Goal: Transaction & Acquisition: Purchase product/service

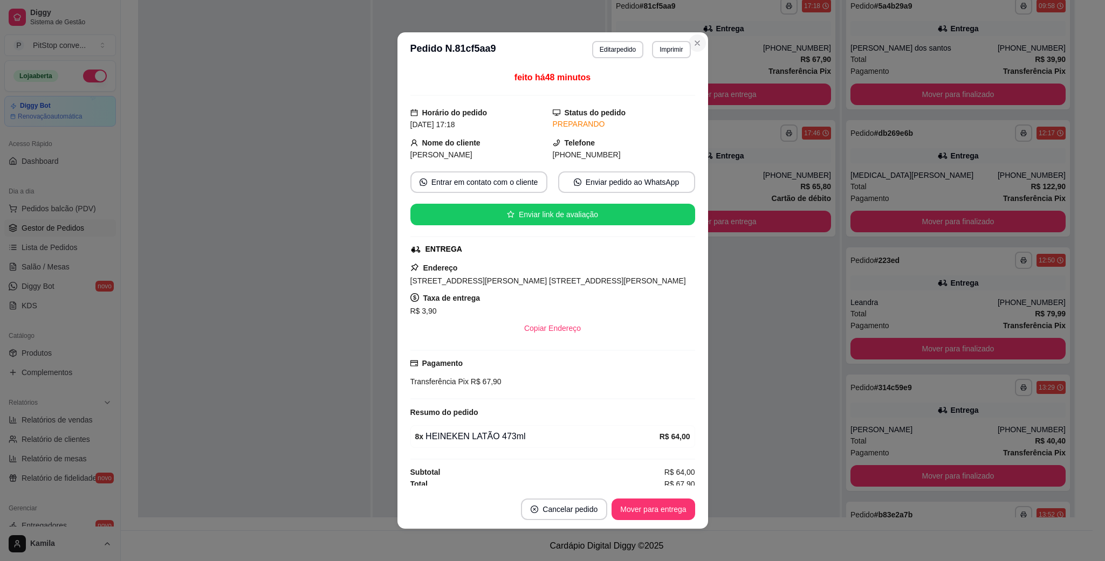
scroll to position [30, 0]
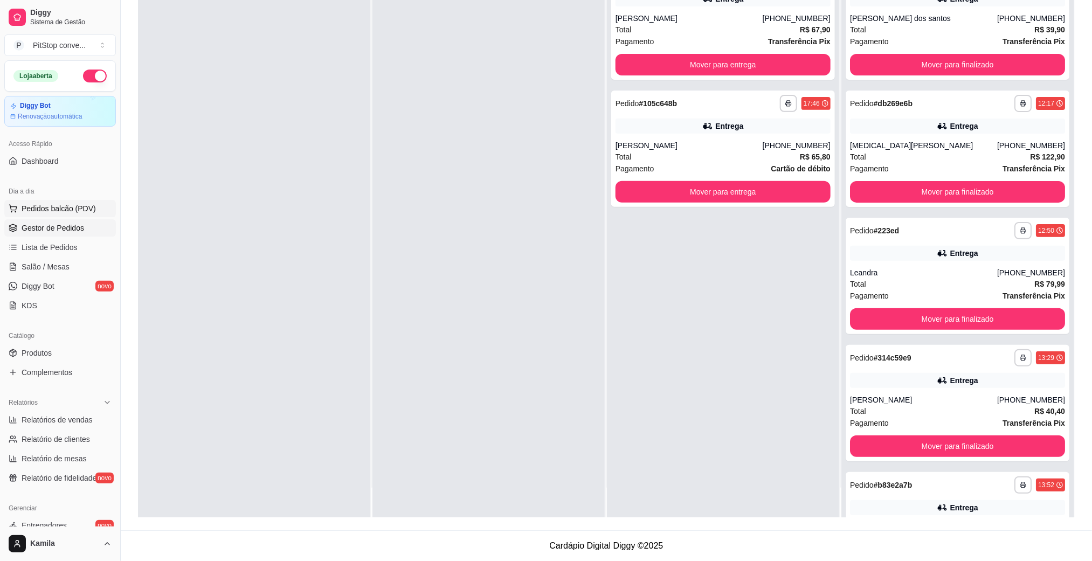
click at [51, 209] on span "Pedidos balcão (PDV)" at bounding box center [59, 208] width 74 height 11
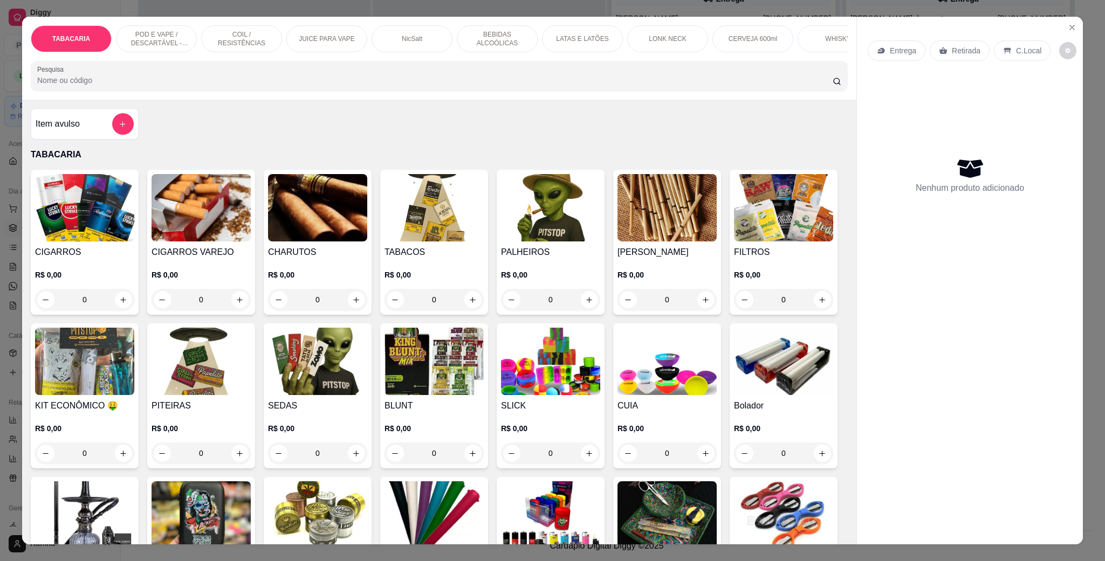
click at [131, 44] on p "POD E VAPE / DESCARTÁVEL - RECARREGAVEL" at bounding box center [156, 38] width 63 height 17
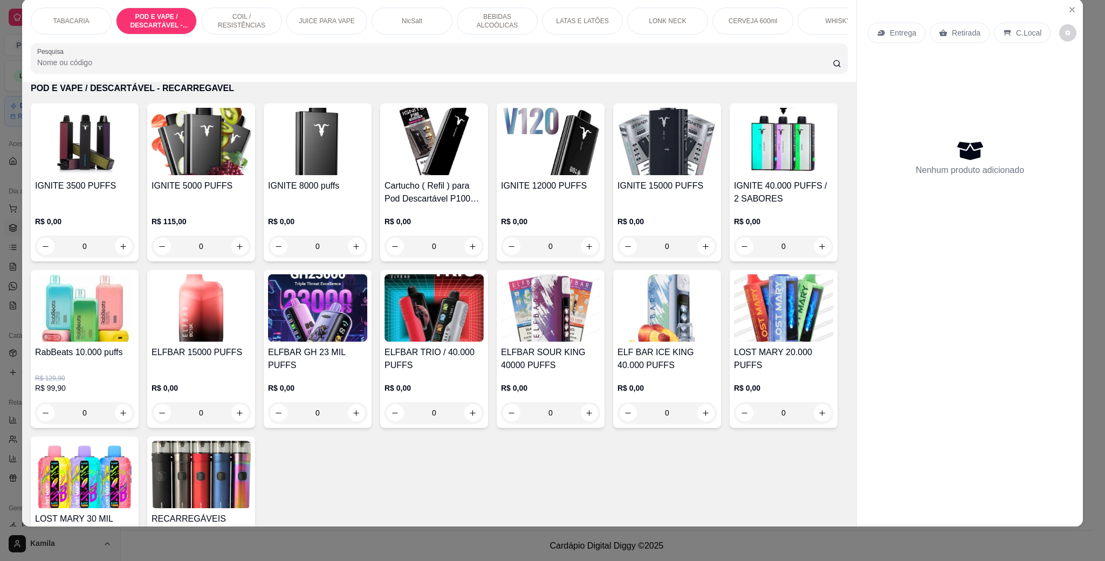
click at [199, 192] on h4 "IGNITE 5000 PUFFS" at bounding box center [200, 186] width 99 height 13
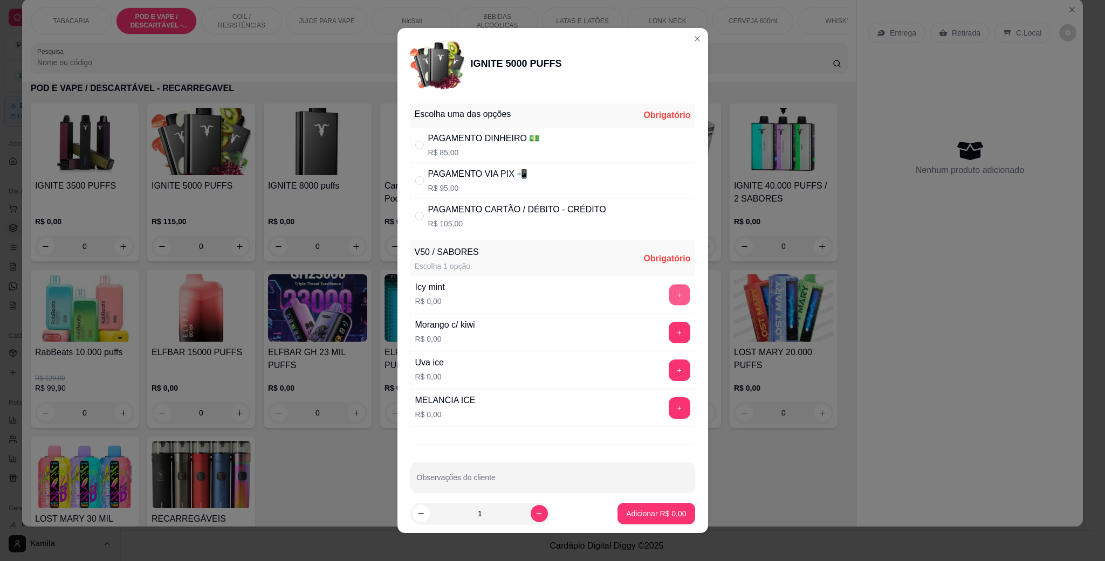
click at [668, 295] on button "+" at bounding box center [678, 295] width 21 height 21
click at [484, 174] on div "PAGAMENTO VIA PIX 📲" at bounding box center [478, 174] width 100 height 13
radio input "true"
click at [622, 512] on p "Adicionar R$ 95,00" at bounding box center [654, 513] width 64 height 11
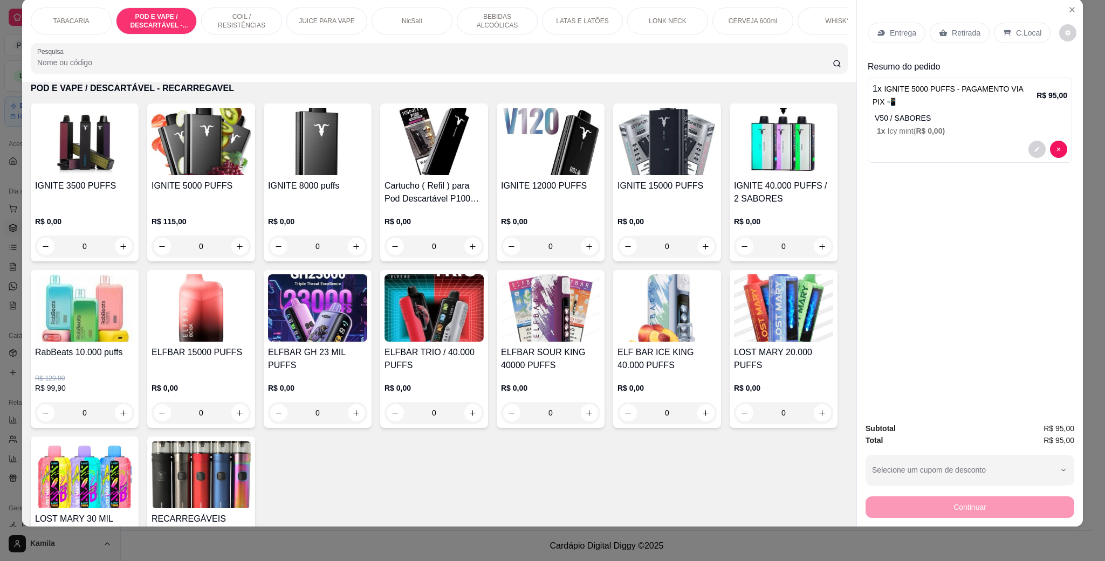
click at [1003, 29] on icon at bounding box center [1007, 33] width 9 height 9
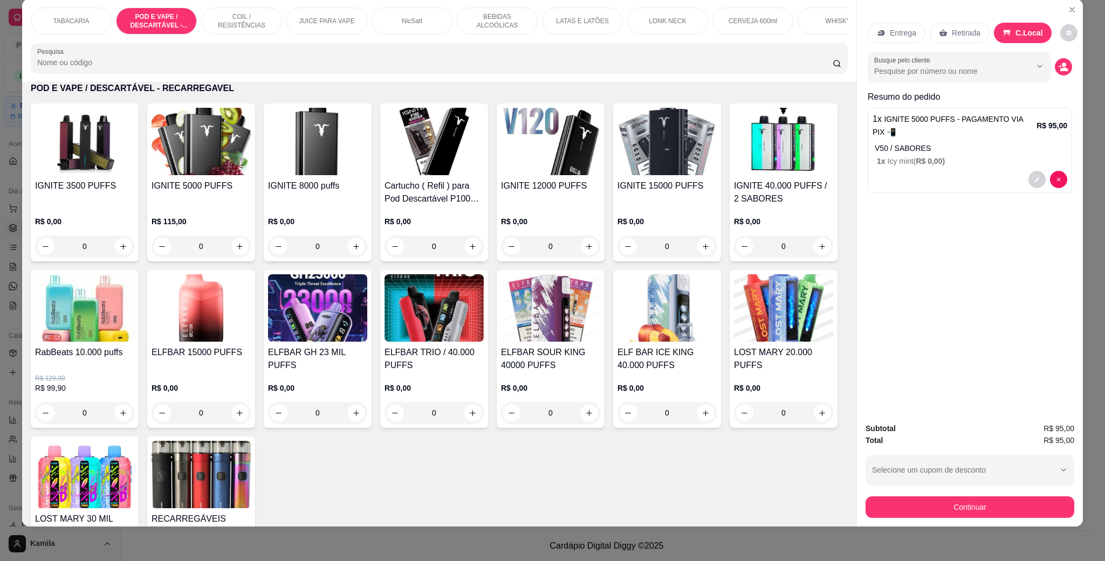
click at [322, 192] on h4 "IGNITE 8000 puffs" at bounding box center [317, 186] width 99 height 13
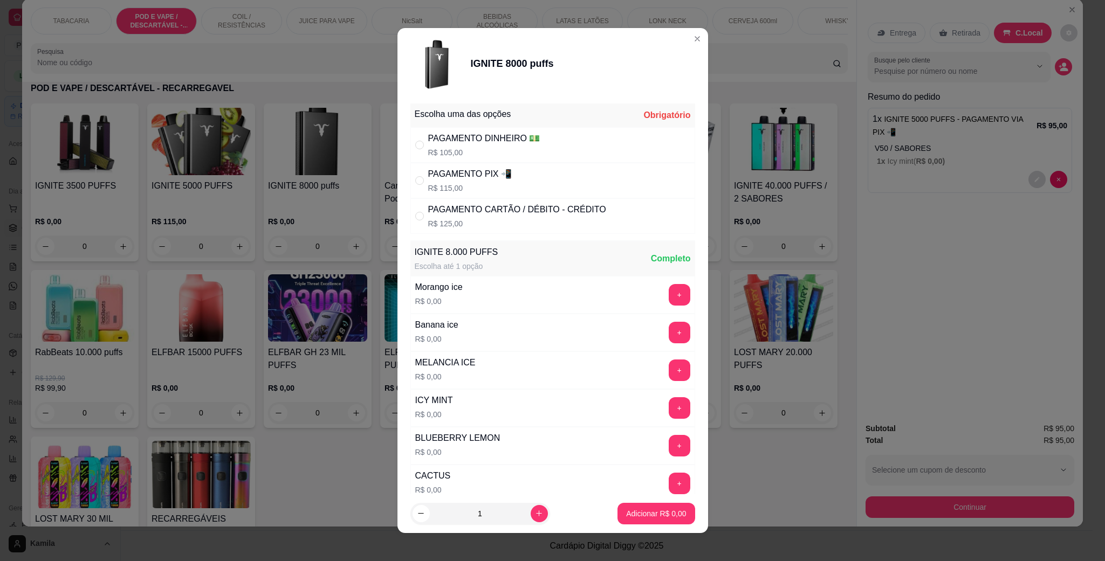
scroll to position [81, 0]
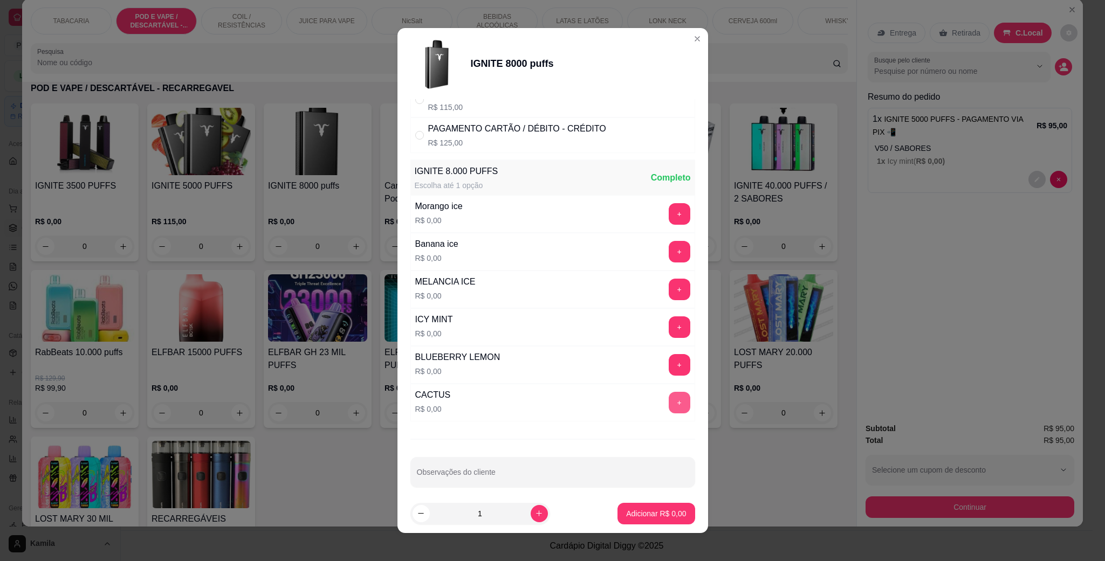
click at [668, 404] on button "+" at bounding box center [679, 403] width 22 height 22
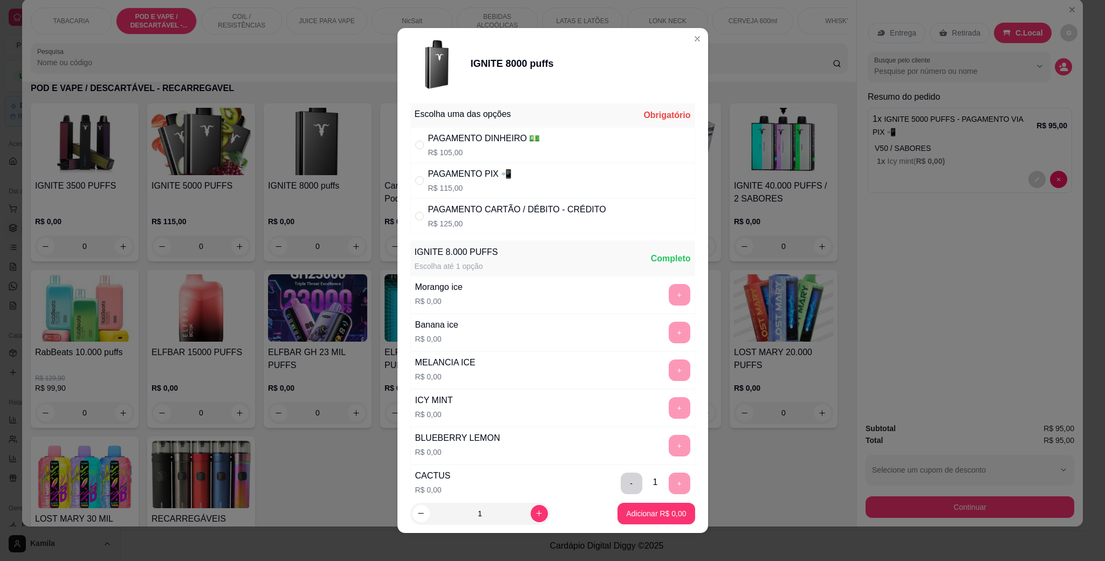
click at [510, 176] on div "PAGAMENTO PIX 📲 R$ 115,00" at bounding box center [552, 181] width 285 height 36
radio input "true"
click at [626, 513] on p "Adicionar R$ 115,00" at bounding box center [652, 513] width 68 height 11
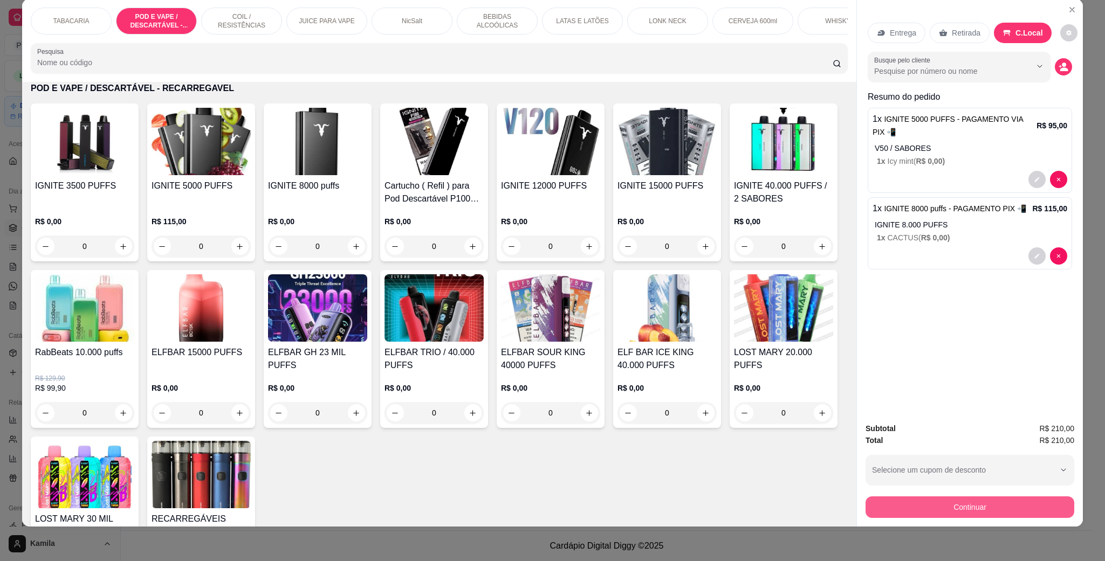
click at [943, 507] on button "Continuar" at bounding box center [969, 508] width 209 height 22
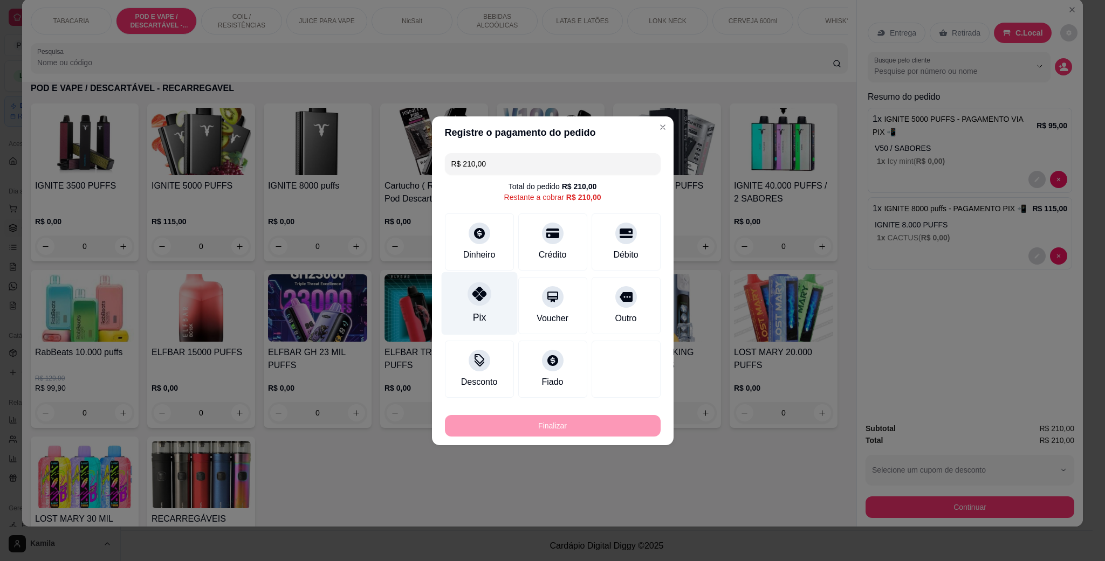
click at [470, 294] on div at bounding box center [479, 294] width 24 height 24
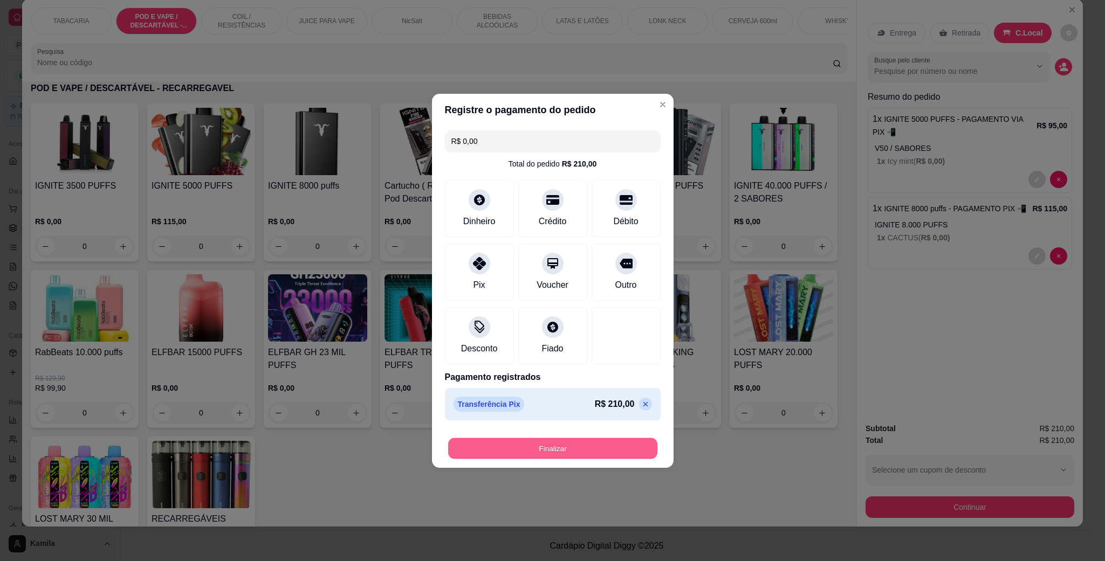
click at [563, 438] on button "Finalizar" at bounding box center [552, 448] width 209 height 21
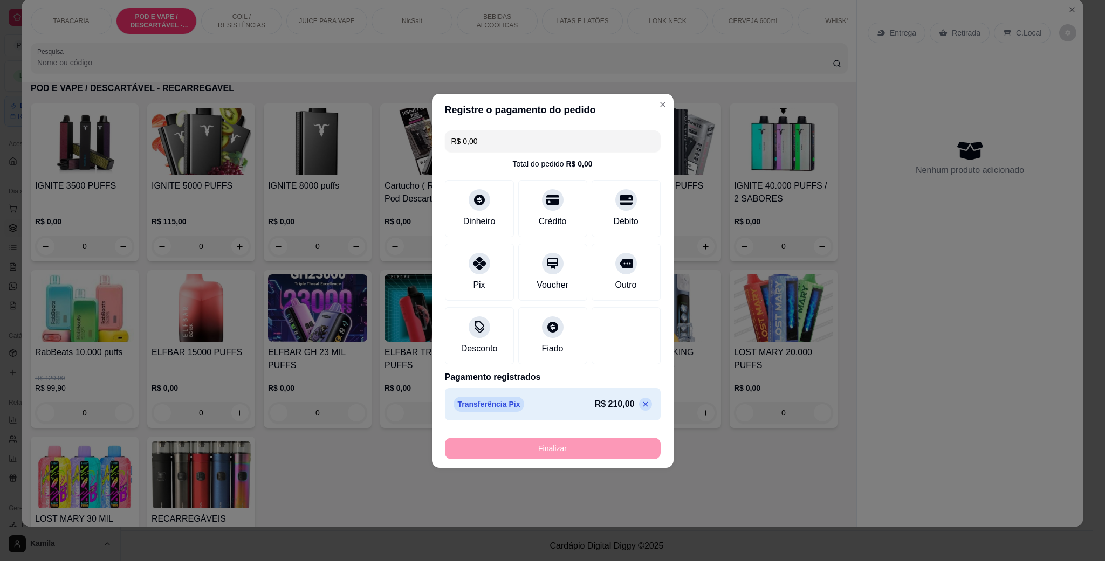
type input "-R$ 210,00"
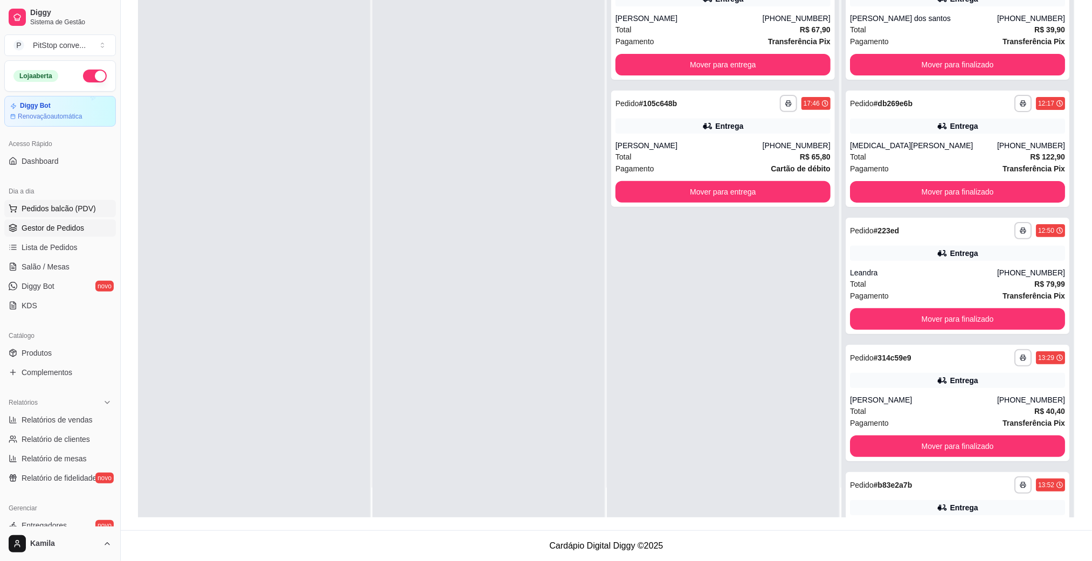
click at [67, 201] on button "Pedidos balcão (PDV)" at bounding box center [60, 208] width 112 height 17
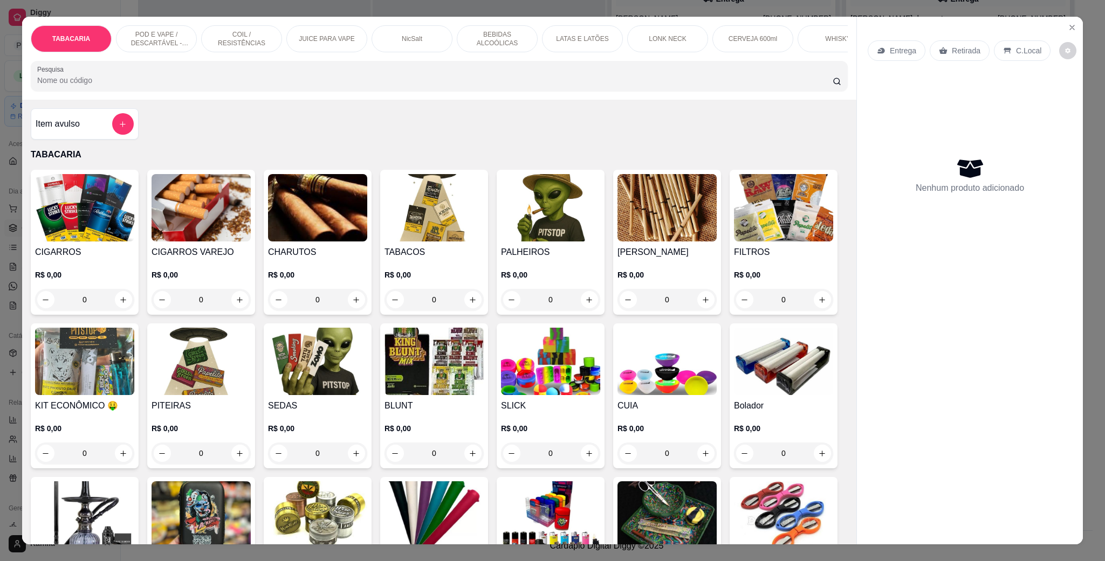
click at [143, 36] on p "POD E VAPE / DESCARTÁVEL - RECARREGAVEL" at bounding box center [156, 38] width 63 height 17
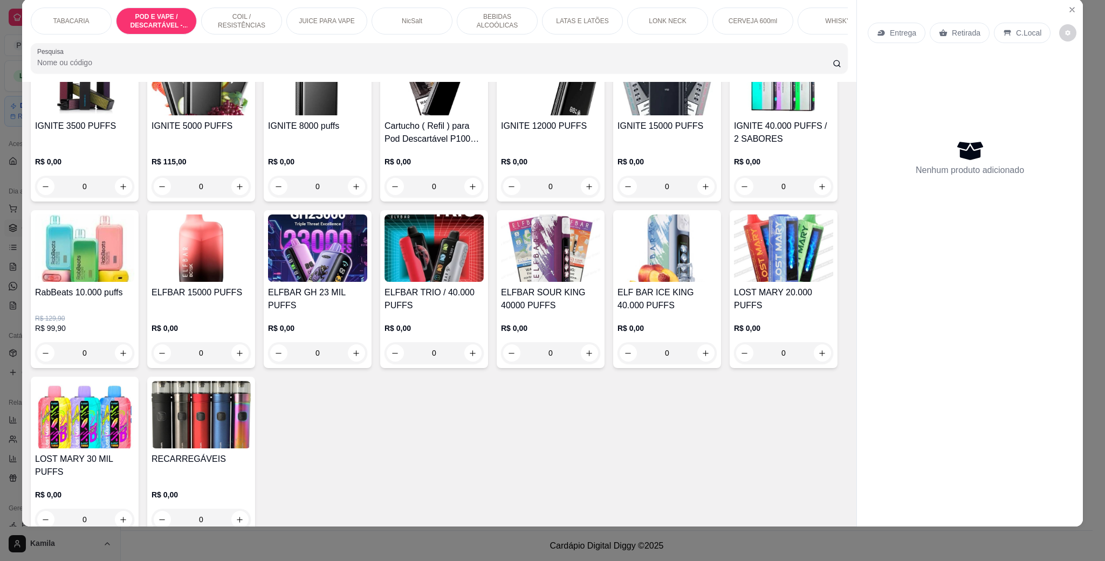
scroll to position [778, 0]
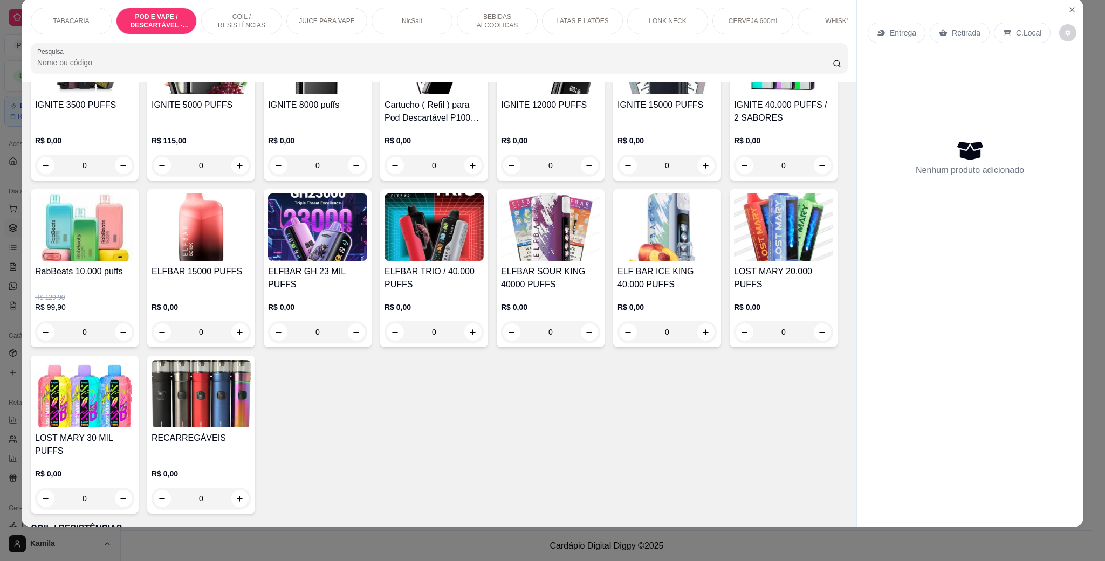
click at [617, 261] on img at bounding box center [666, 227] width 99 height 67
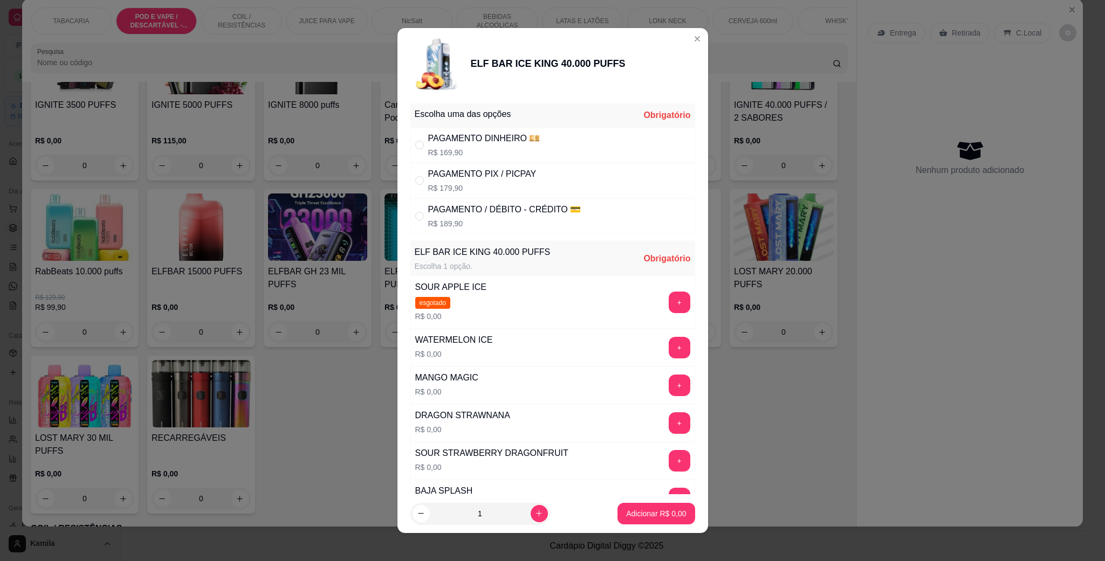
click at [513, 180] on div "PAGAMENTO PIX / PICPAY" at bounding box center [482, 174] width 108 height 13
radio input "true"
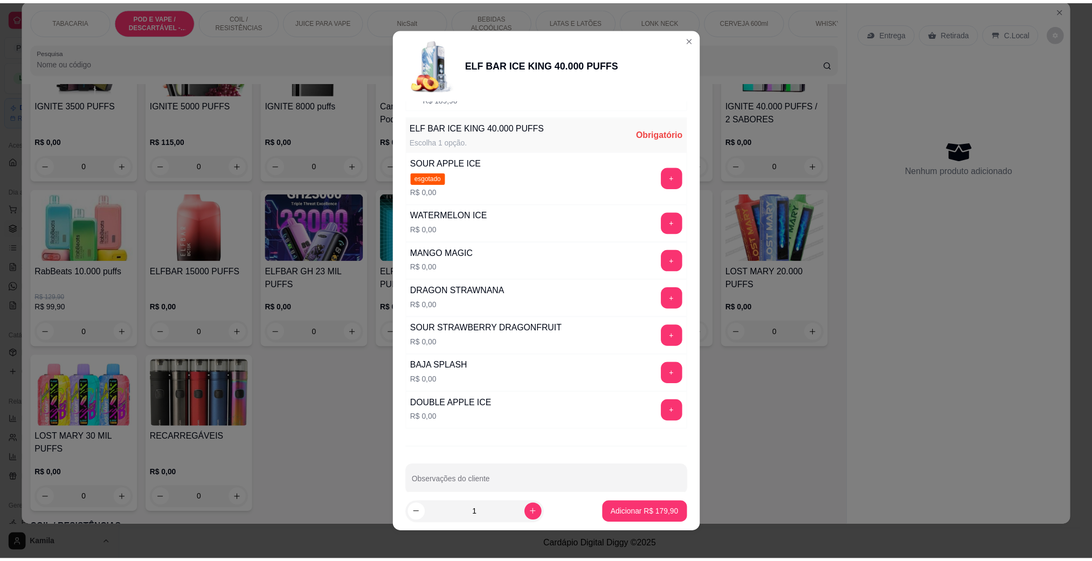
scroll to position [148, 0]
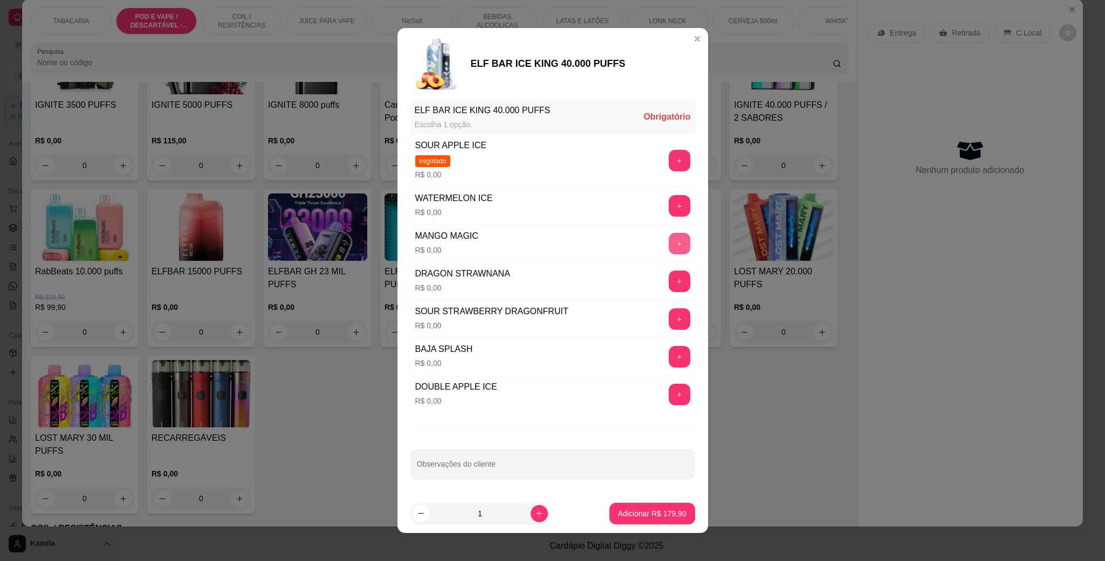
click at [668, 240] on button "+" at bounding box center [679, 244] width 22 height 22
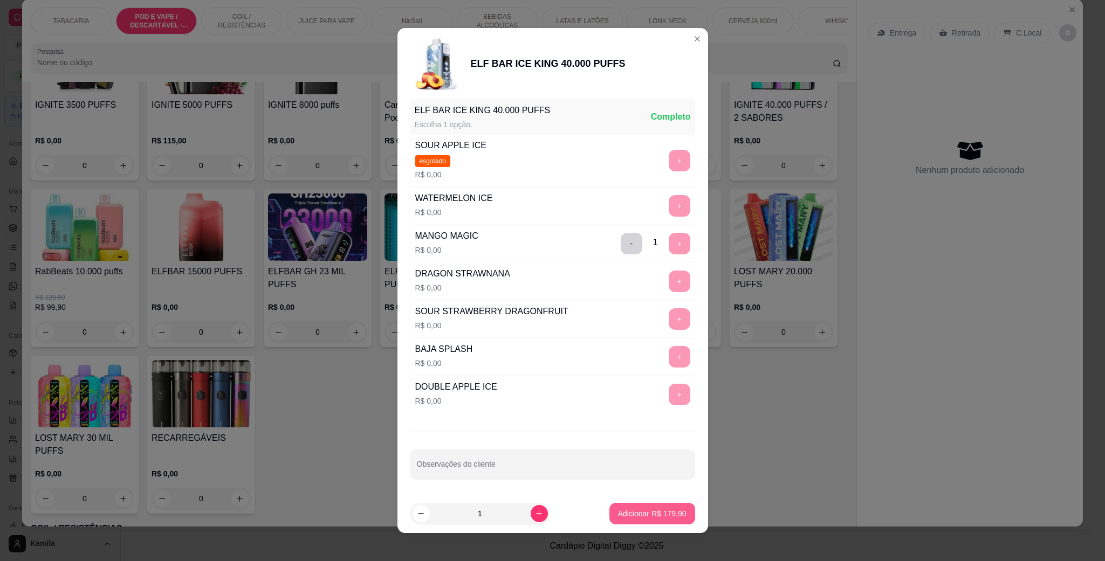
click at [639, 514] on p "Adicionar R$ 179,90" at bounding box center [652, 513] width 68 height 11
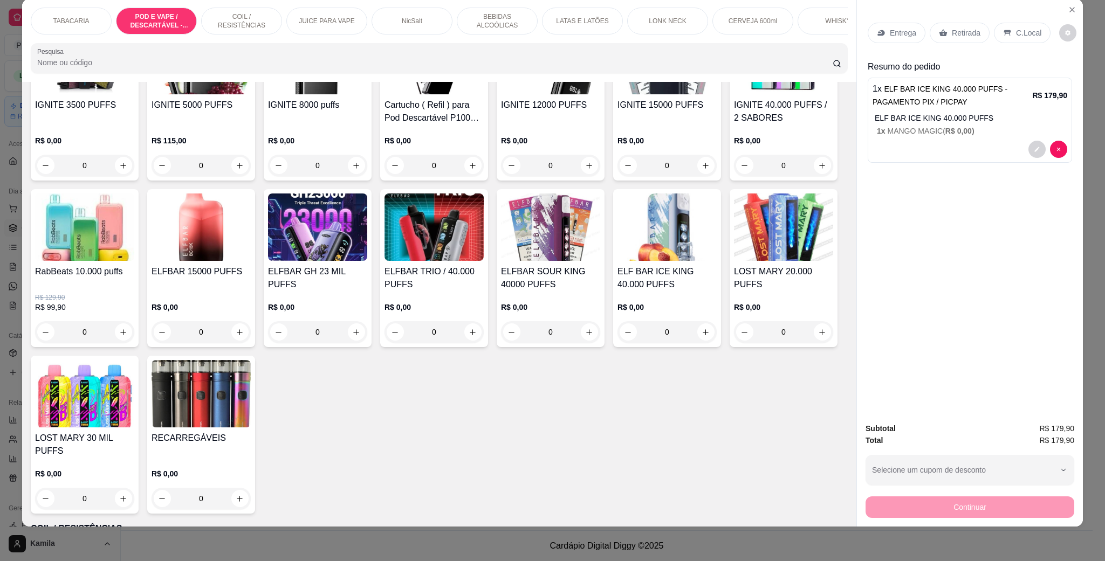
click at [1006, 37] on div "C.Local" at bounding box center [1022, 33] width 57 height 20
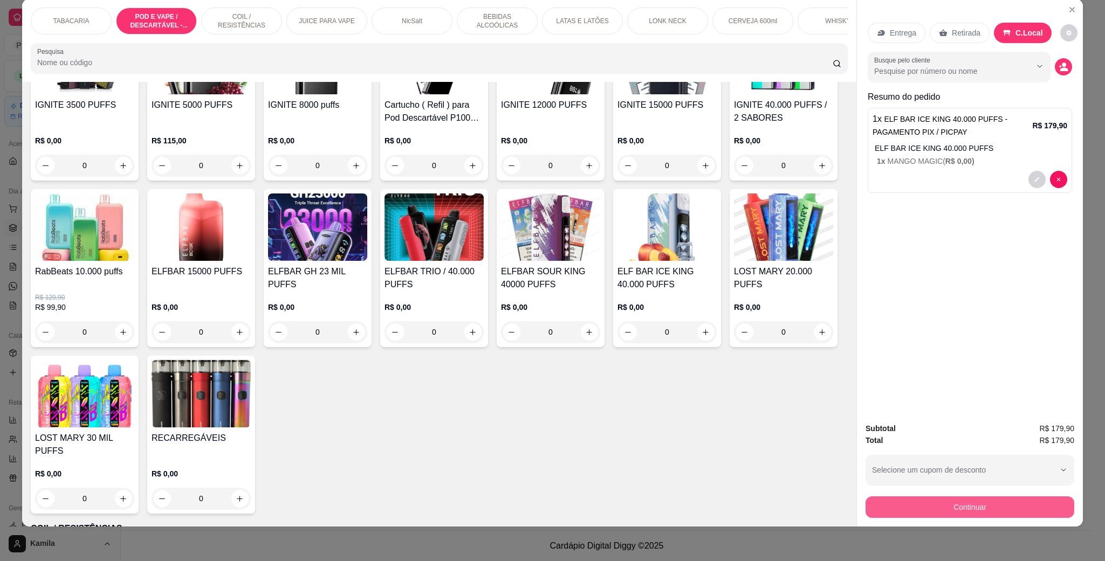
click at [961, 498] on button "Continuar" at bounding box center [969, 508] width 209 height 22
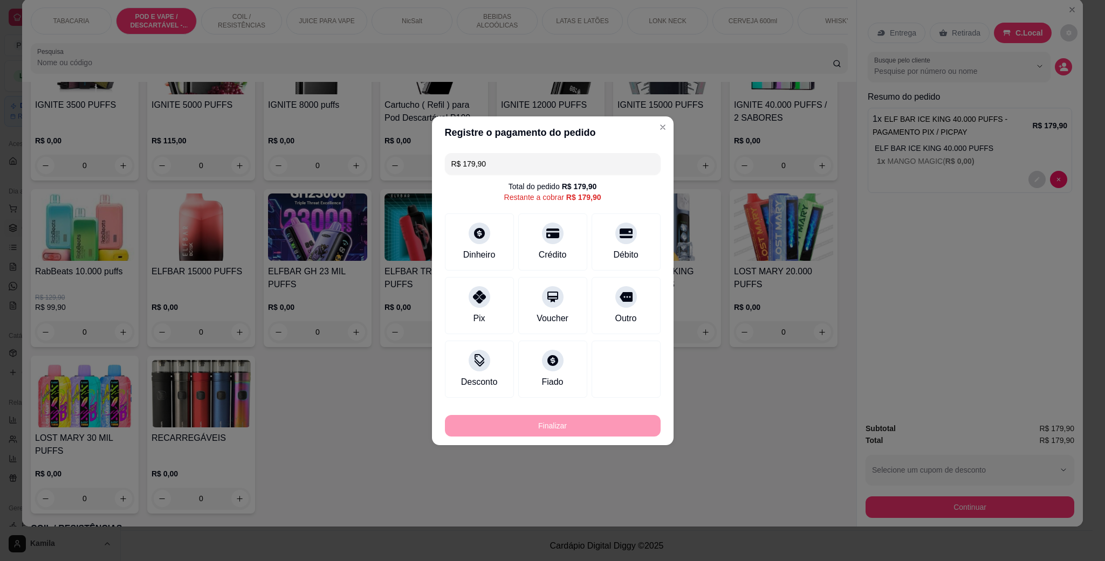
click at [542, 424] on div "Finalizar" at bounding box center [553, 426] width 216 height 22
click at [481, 318] on div "Pix" at bounding box center [478, 318] width 13 height 14
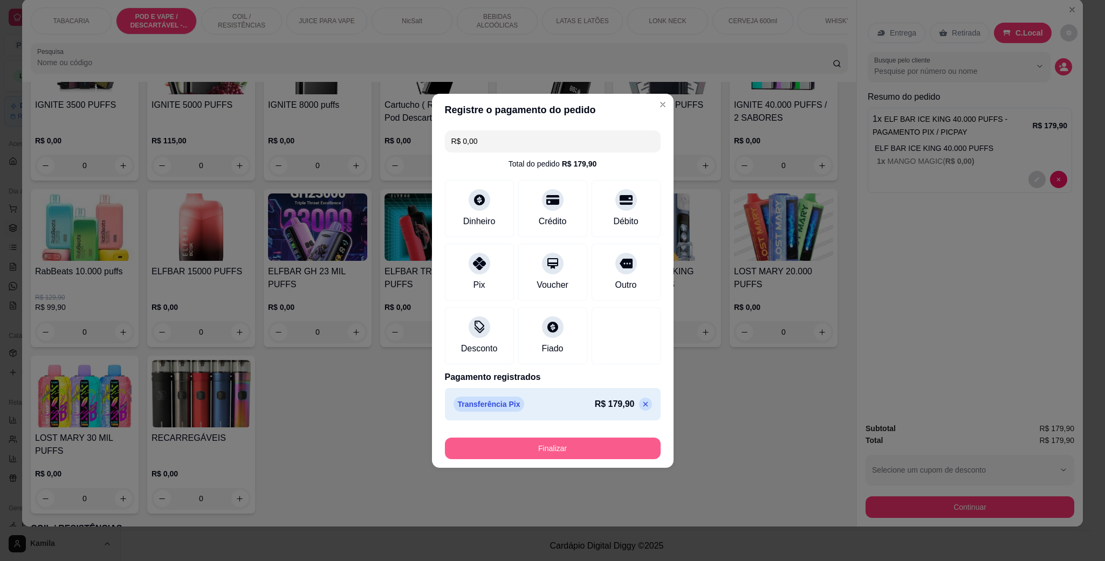
click at [547, 449] on button "Finalizar" at bounding box center [553, 449] width 216 height 22
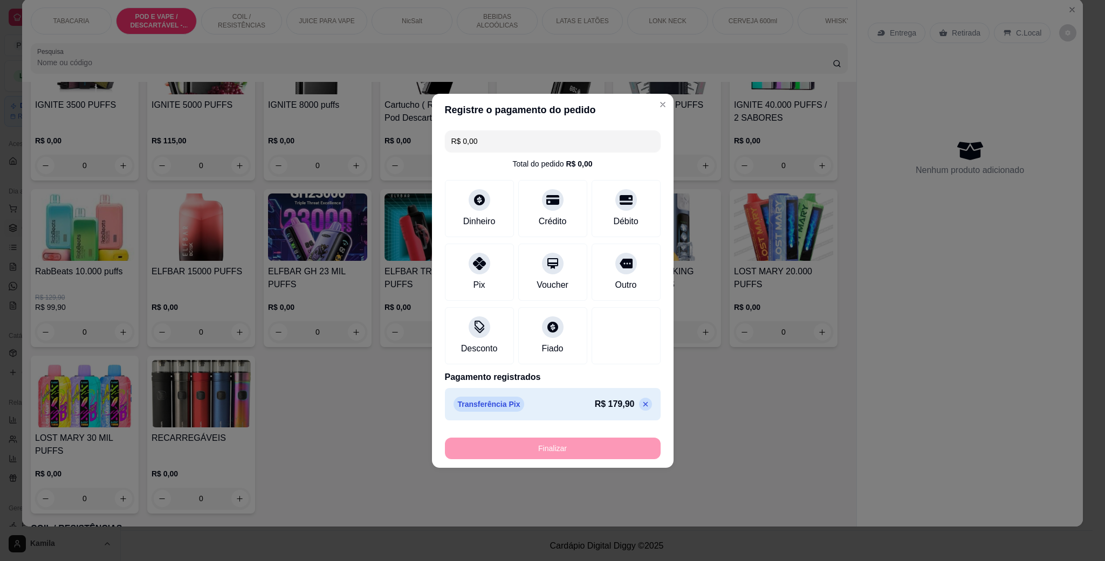
type input "-R$ 179,90"
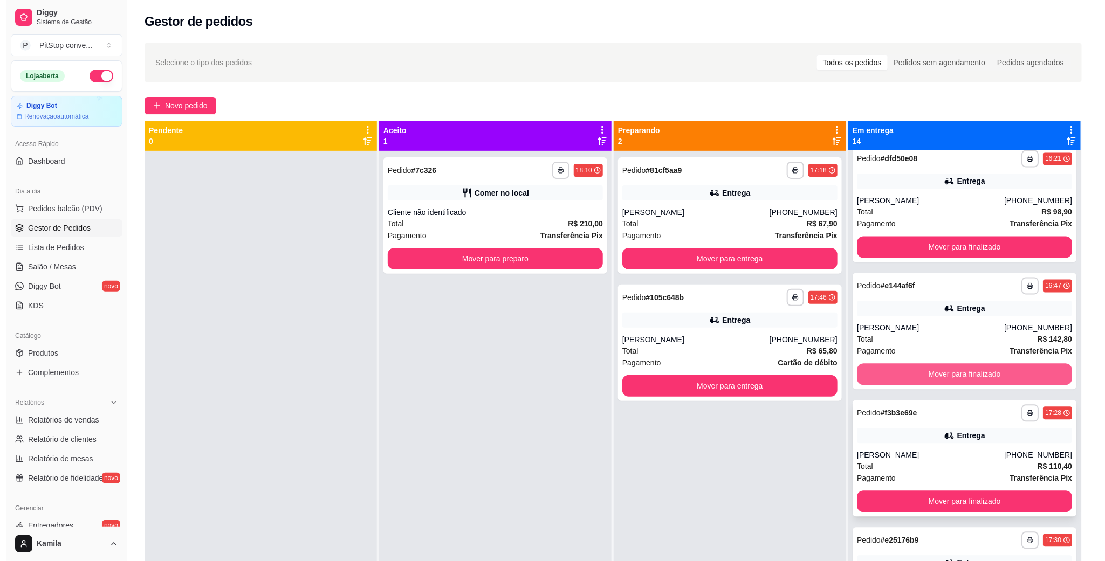
scroll to position [1229, 0]
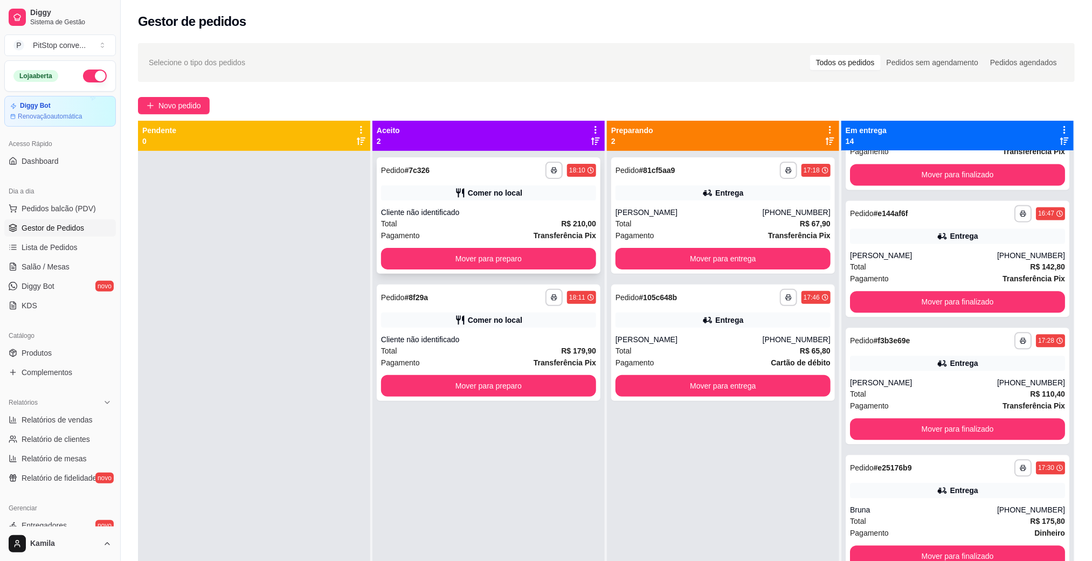
click at [524, 213] on div "Cliente não identificado" at bounding box center [488, 212] width 215 height 11
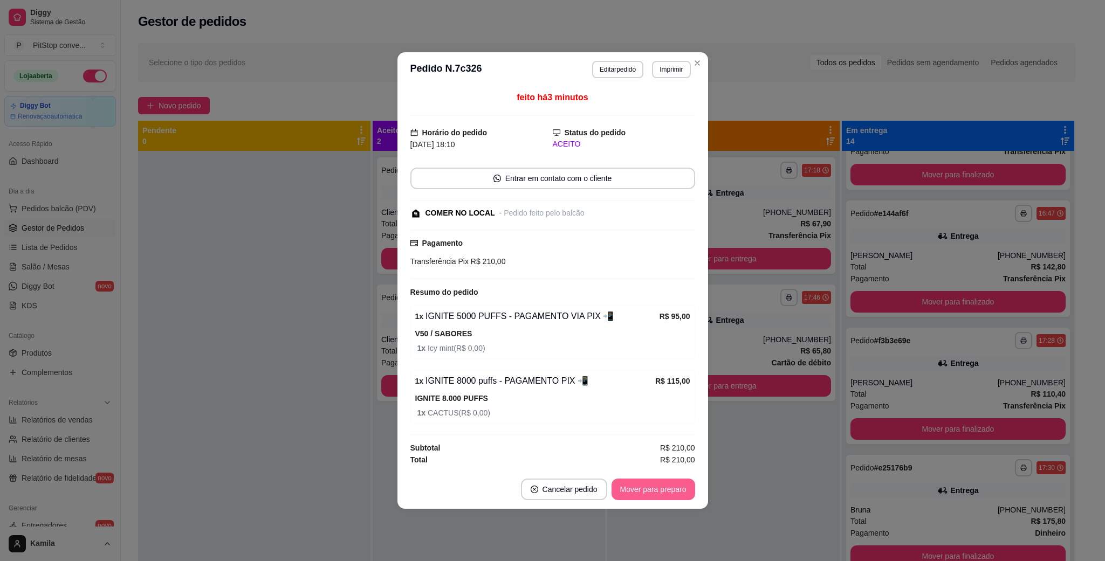
click at [651, 482] on button "Mover para preparo" at bounding box center [653, 490] width 84 height 22
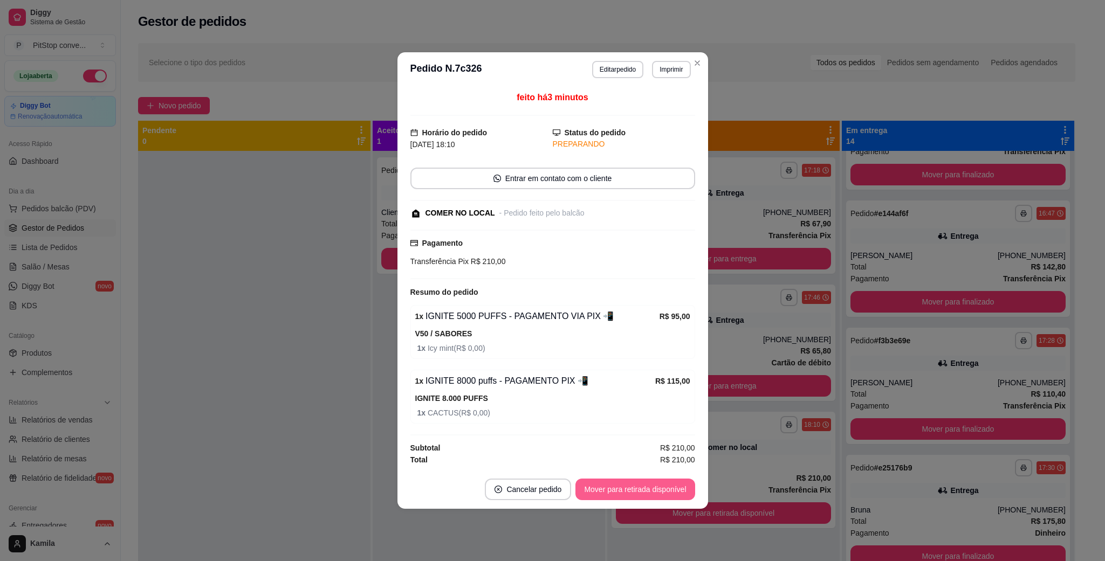
click at [646, 490] on button "Mover para retirada disponível" at bounding box center [634, 490] width 119 height 22
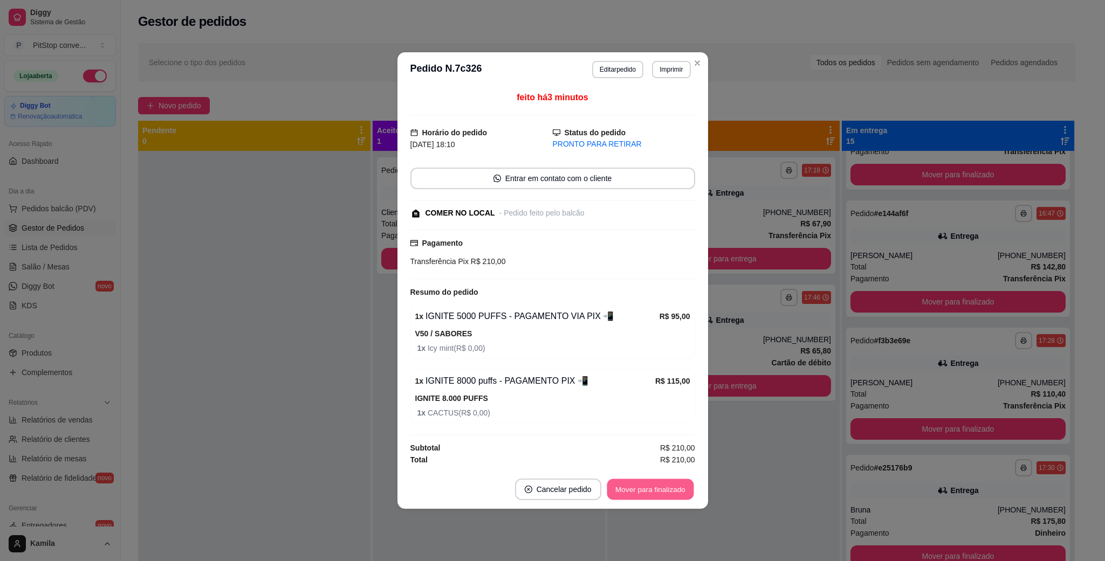
click at [646, 490] on button "Mover para finalizado" at bounding box center [649, 489] width 87 height 21
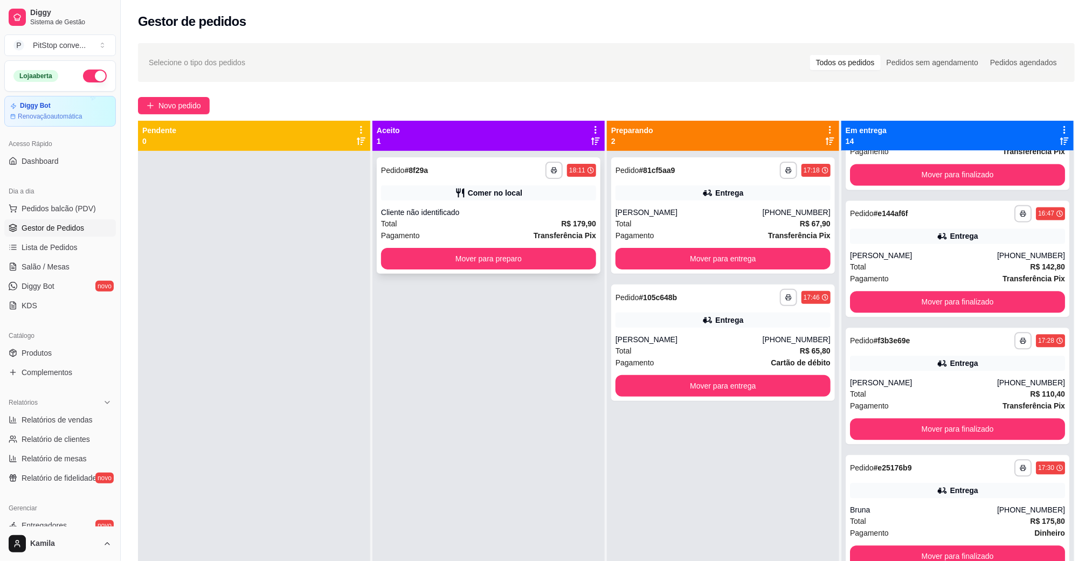
click at [431, 211] on div "Cliente não identificado" at bounding box center [488, 212] width 215 height 11
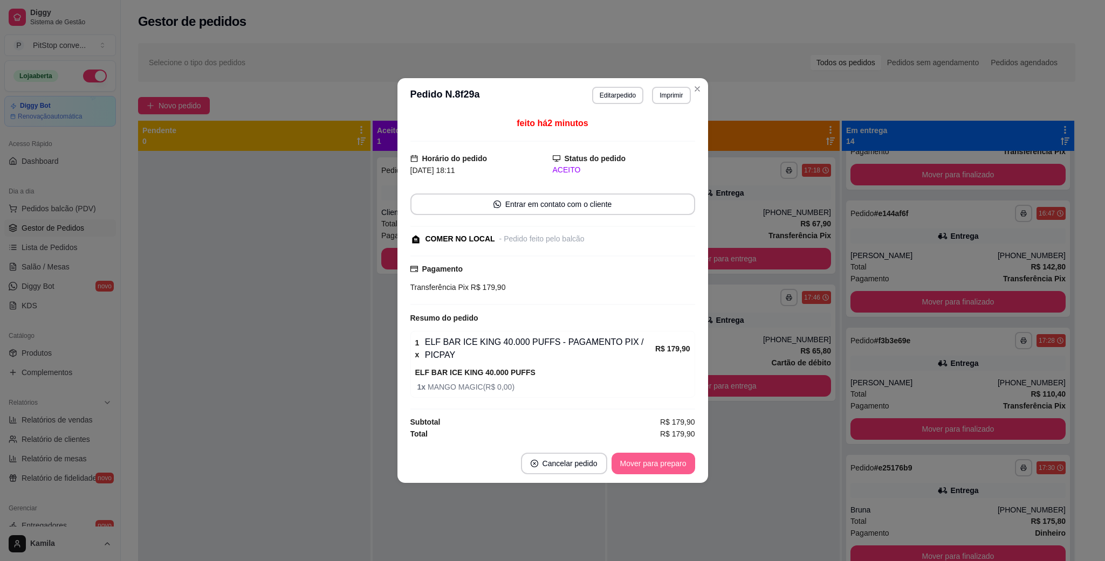
click at [629, 468] on button "Mover para preparo" at bounding box center [653, 464] width 84 height 22
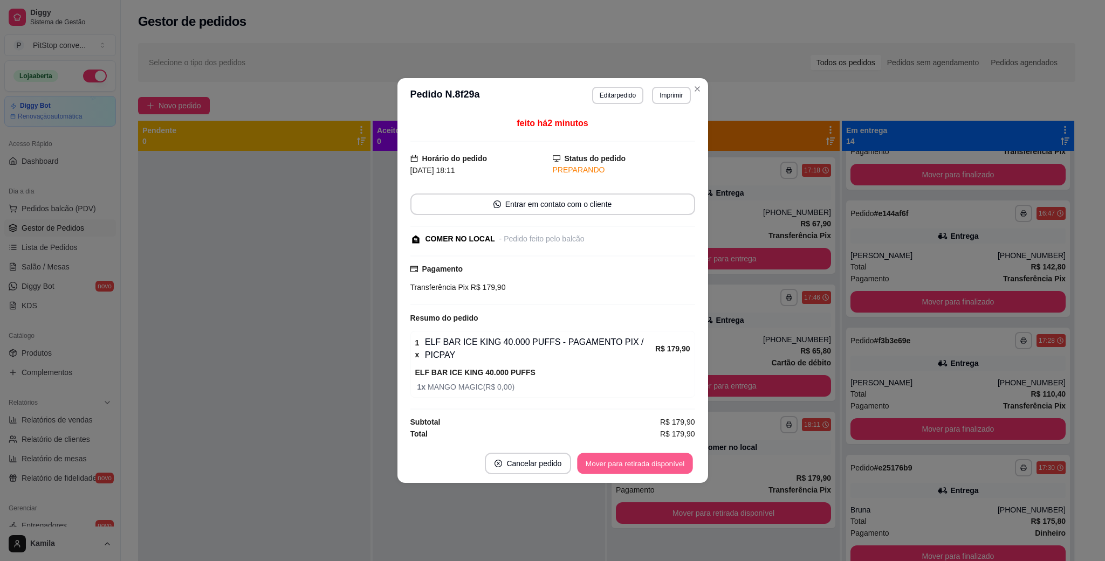
click at [662, 463] on button "Mover para retirada disponível" at bounding box center [634, 463] width 115 height 21
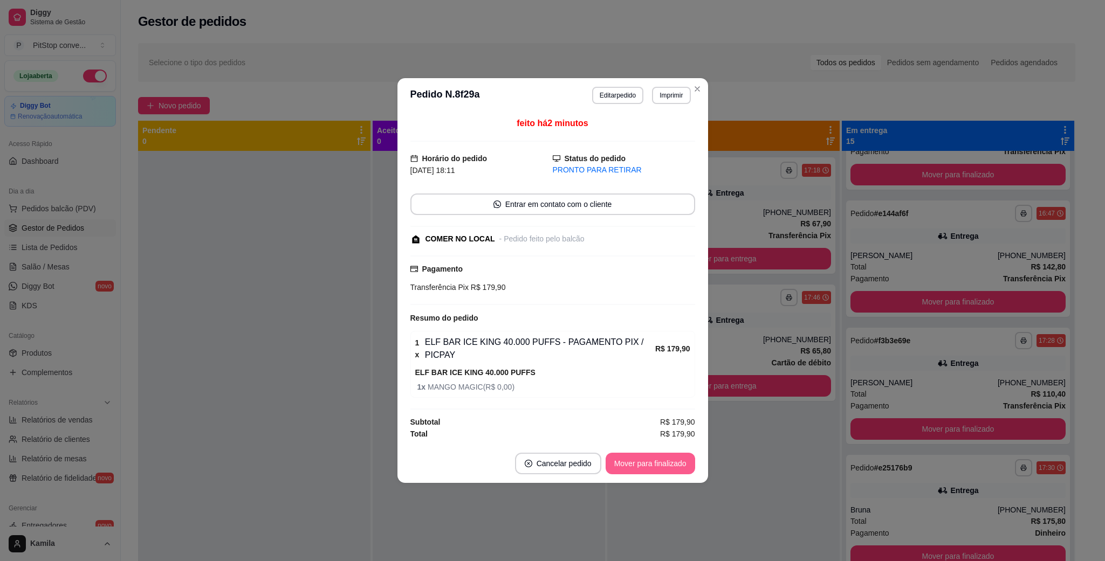
click at [636, 460] on button "Mover para finalizado" at bounding box center [649, 464] width 89 height 22
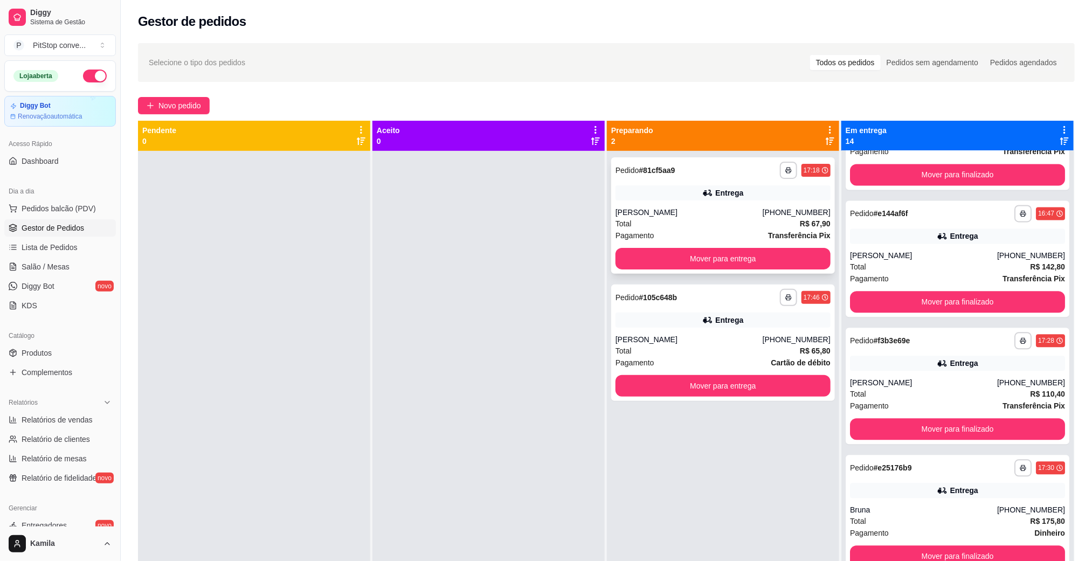
click at [715, 198] on div "Entrega" at bounding box center [729, 193] width 28 height 11
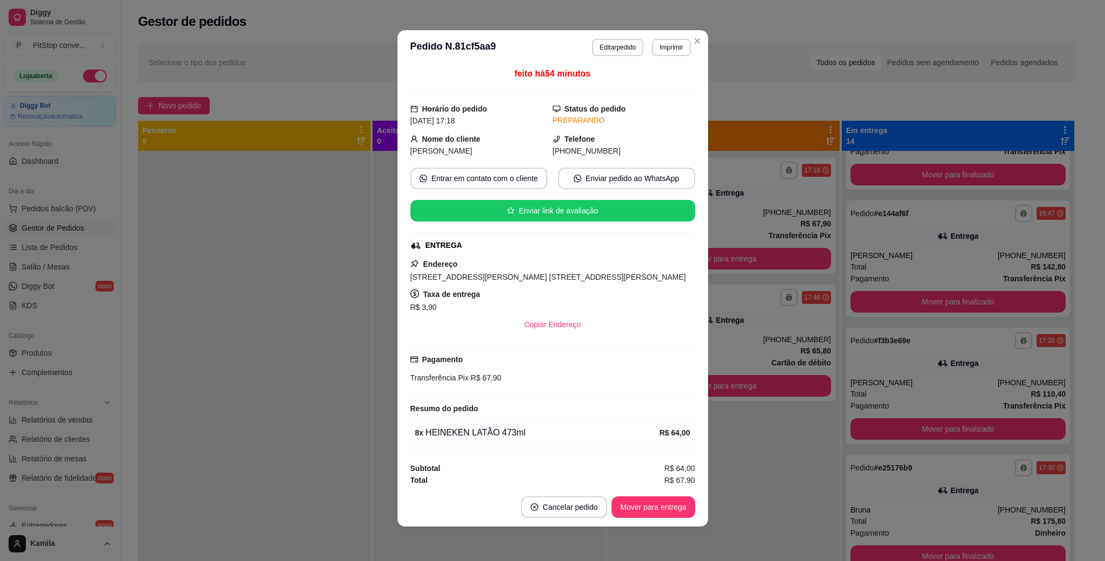
scroll to position [0, 0]
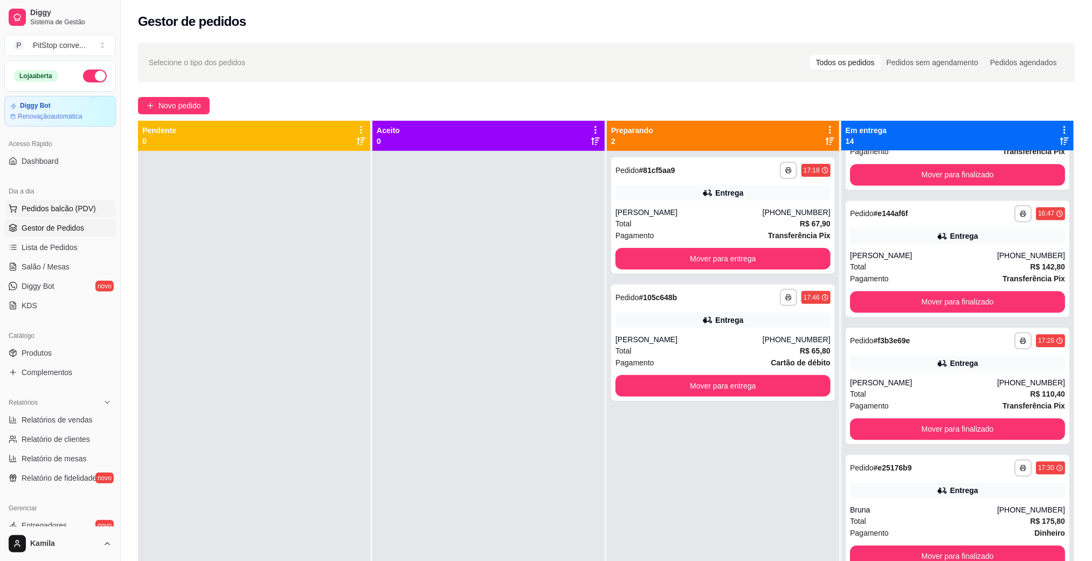
click at [51, 214] on span "Pedidos balcão (PDV)" at bounding box center [59, 208] width 74 height 11
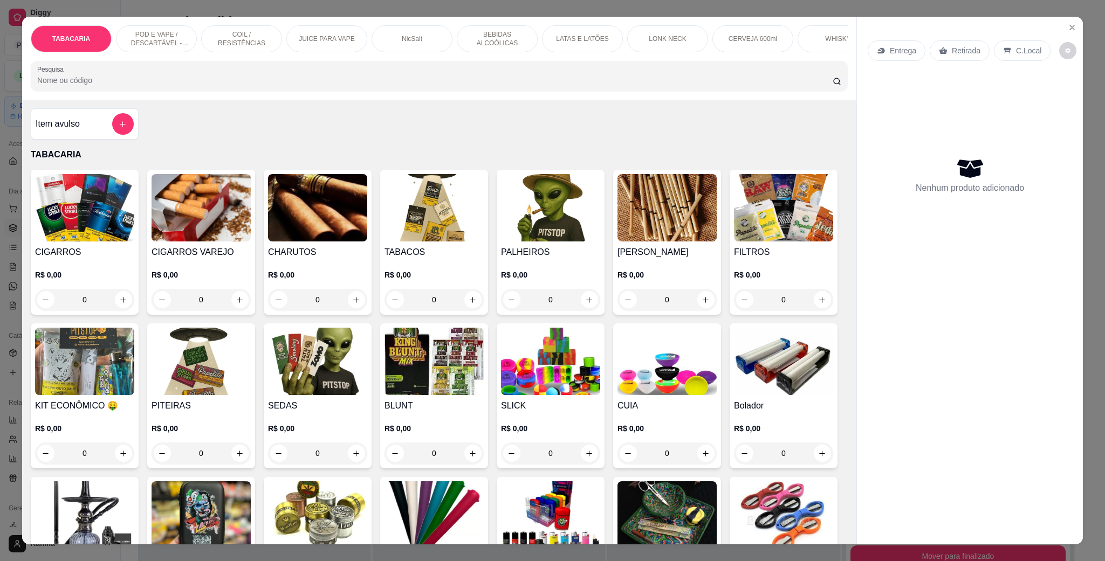
click at [150, 38] on p "POD E VAPE / DESCARTÁVEL - RECARREGAVEL" at bounding box center [156, 38] width 63 height 17
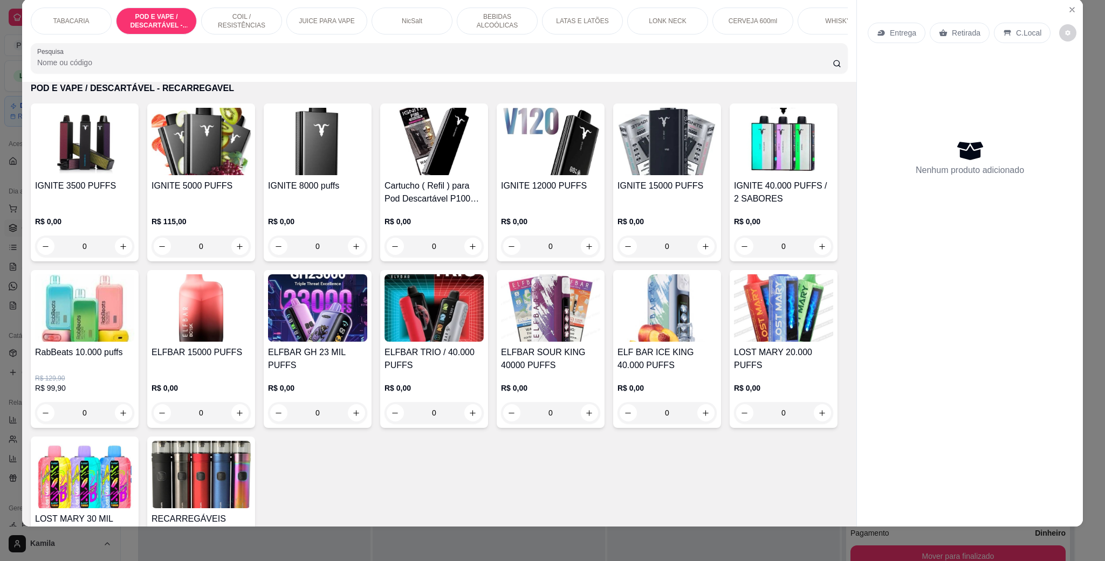
click at [313, 21] on p "JUICE PARA VAPE" at bounding box center [327, 21] width 56 height 9
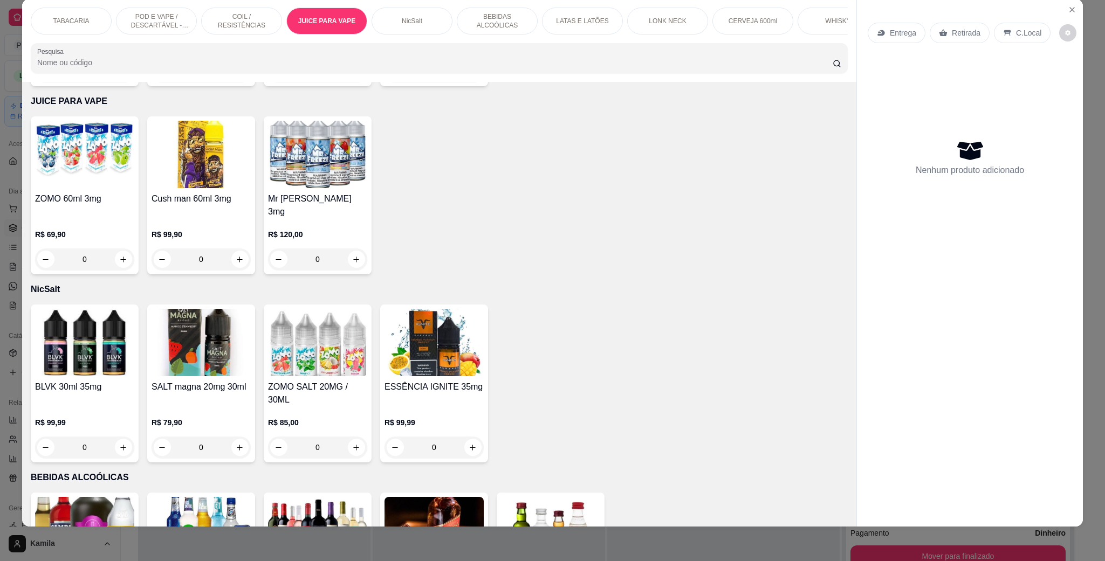
click at [91, 201] on h4 "ZOMO 60ml 3mg" at bounding box center [84, 198] width 99 height 13
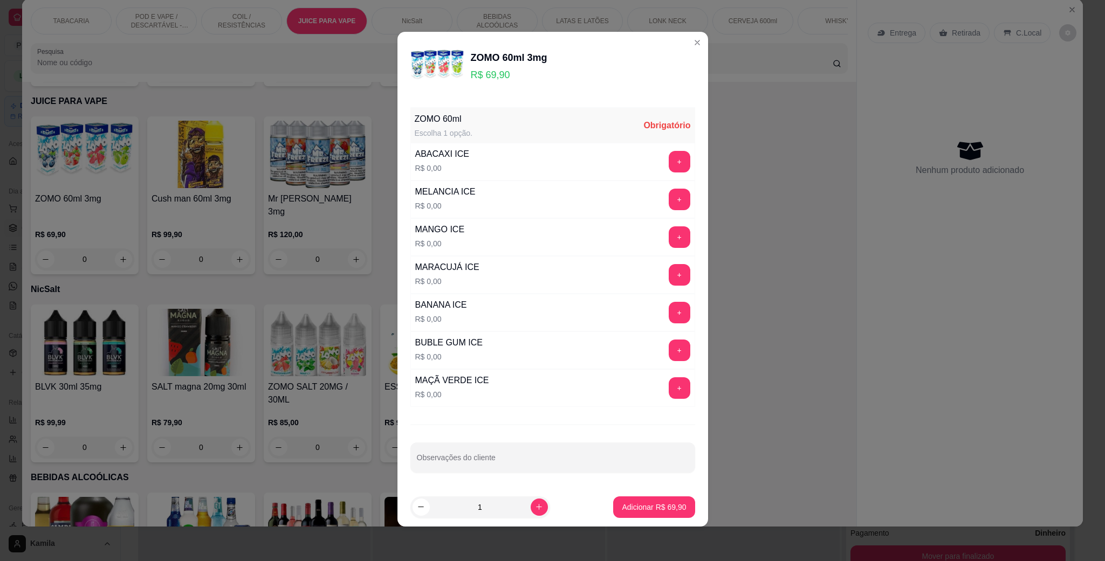
scroll to position [3, 0]
click at [668, 233] on button "+" at bounding box center [678, 236] width 21 height 21
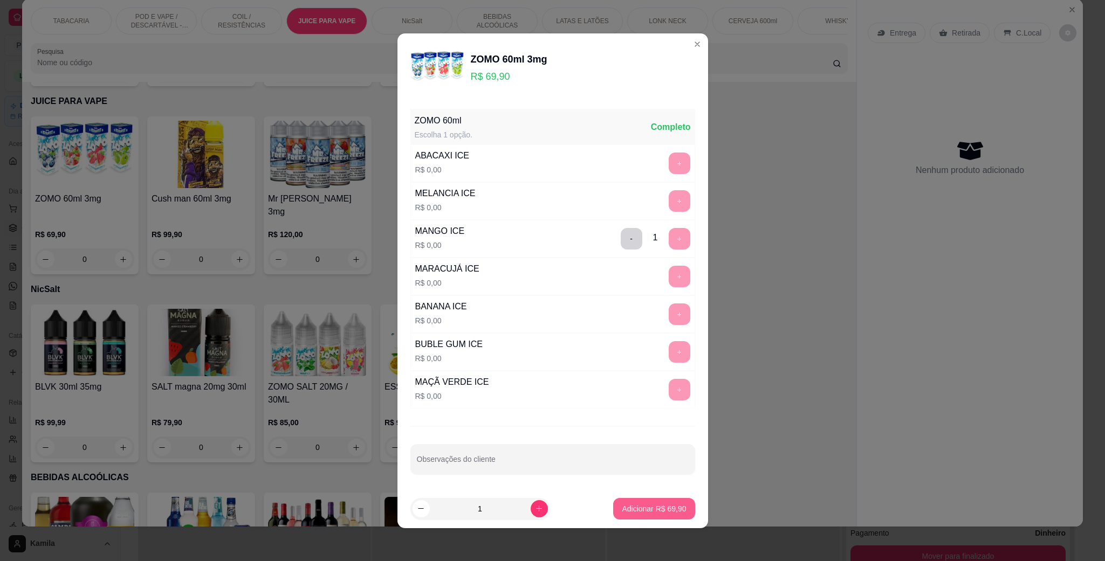
click at [623, 508] on p "Adicionar R$ 69,90" at bounding box center [654, 509] width 64 height 11
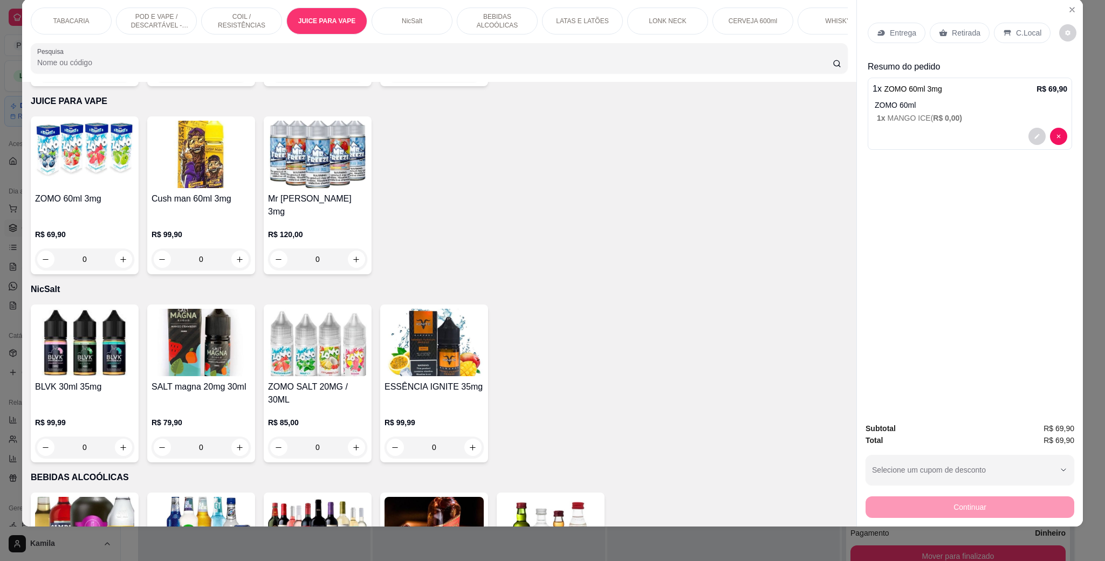
click at [245, 17] on p "COIL / RESISTÊNCIAS" at bounding box center [241, 20] width 63 height 17
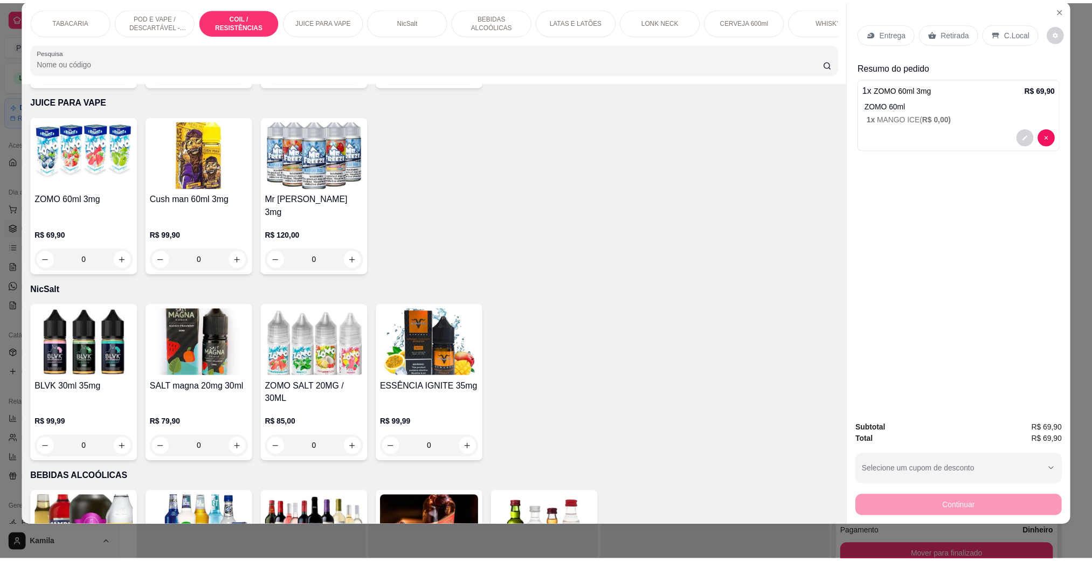
scroll to position [1219, 0]
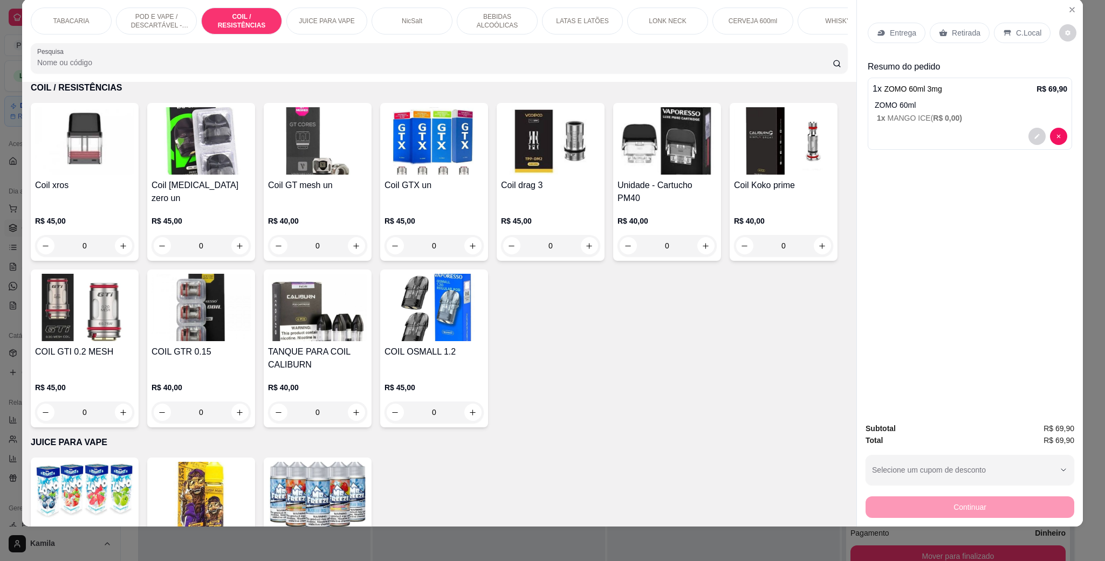
click at [73, 192] on h4 "Coil xros" at bounding box center [84, 185] width 99 height 13
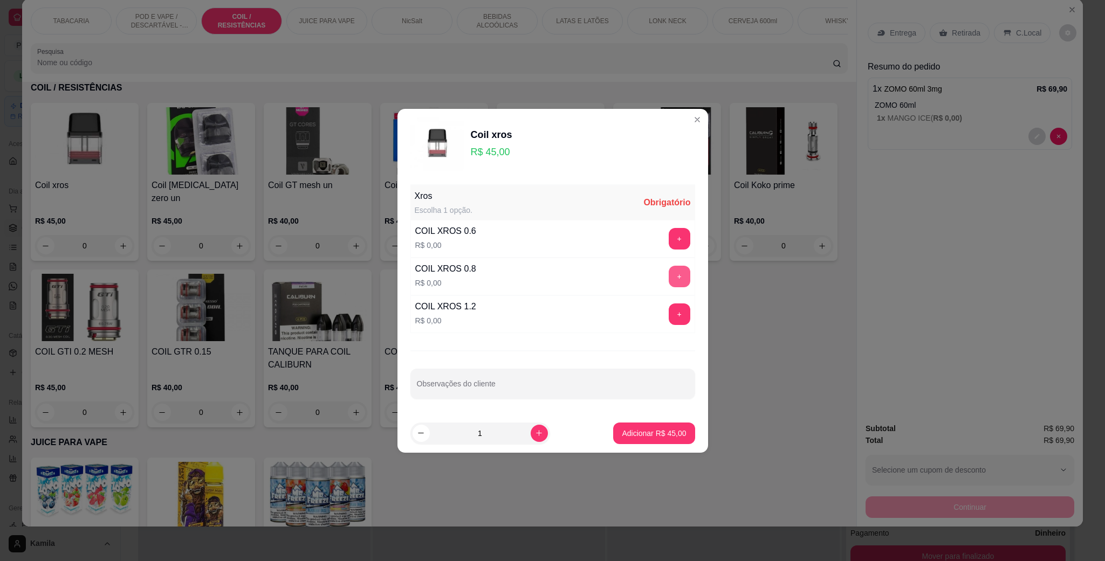
click at [676, 275] on button "+" at bounding box center [679, 277] width 22 height 22
click at [641, 427] on button "Adicionar R$ 45,00" at bounding box center [653, 434] width 81 height 22
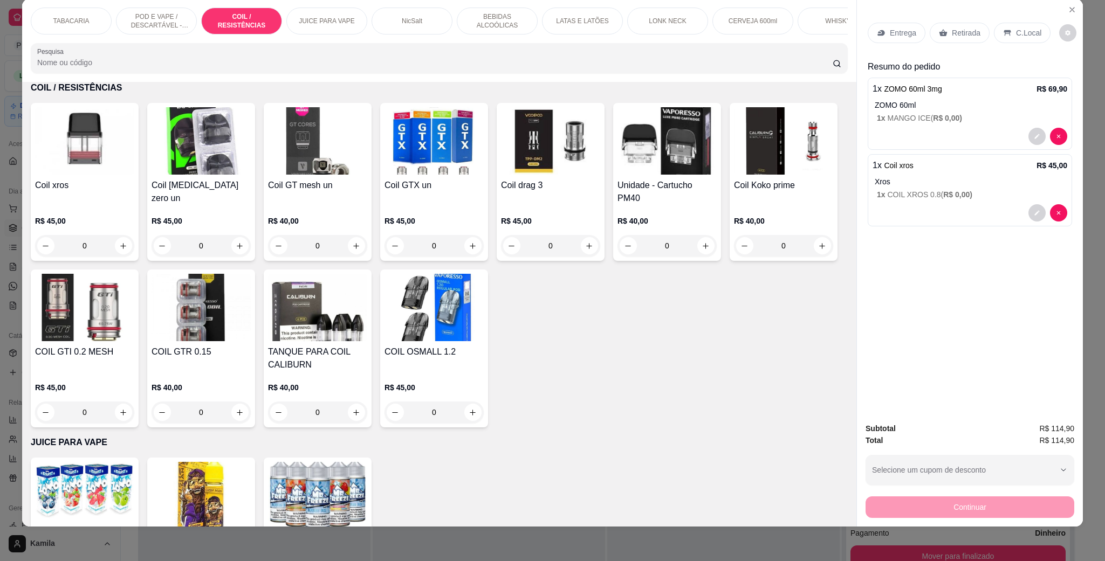
click at [1019, 23] on div "C.Local" at bounding box center [1022, 33] width 57 height 20
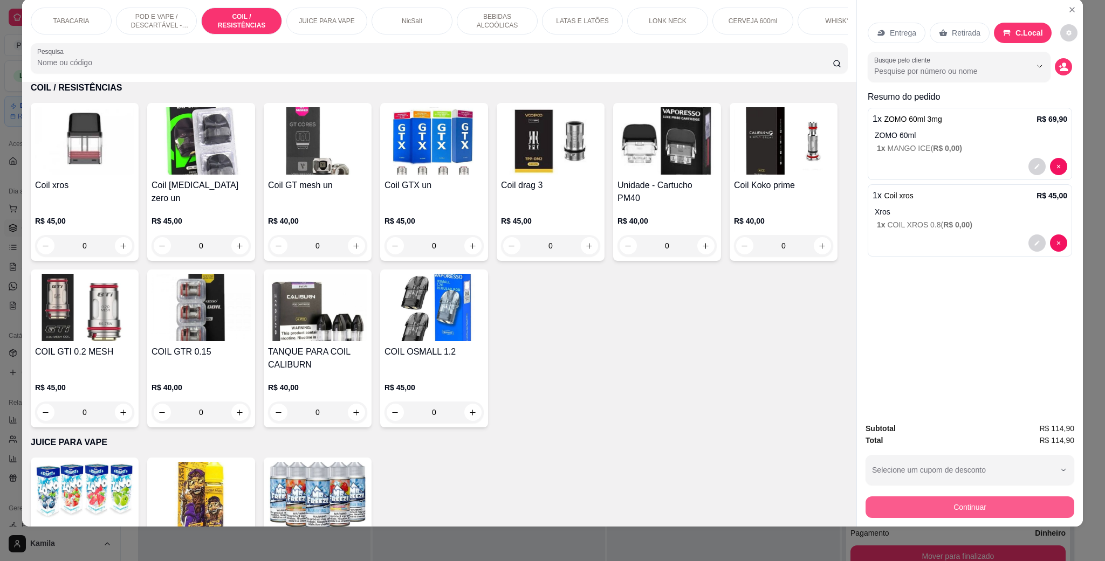
click at [967, 507] on button "Continuar" at bounding box center [969, 508] width 209 height 22
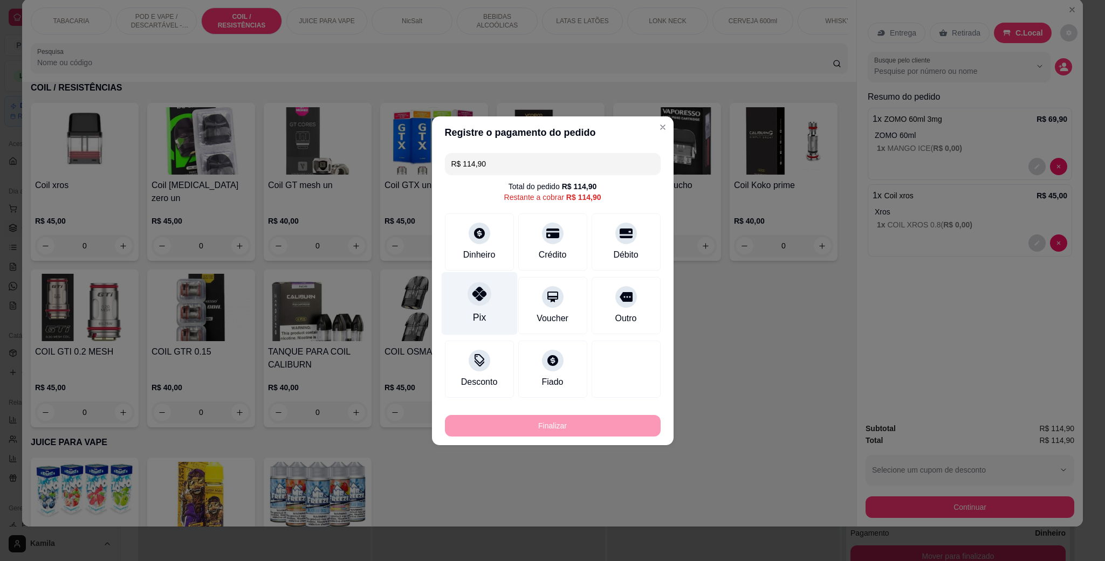
click at [484, 307] on div "Pix" at bounding box center [479, 303] width 76 height 63
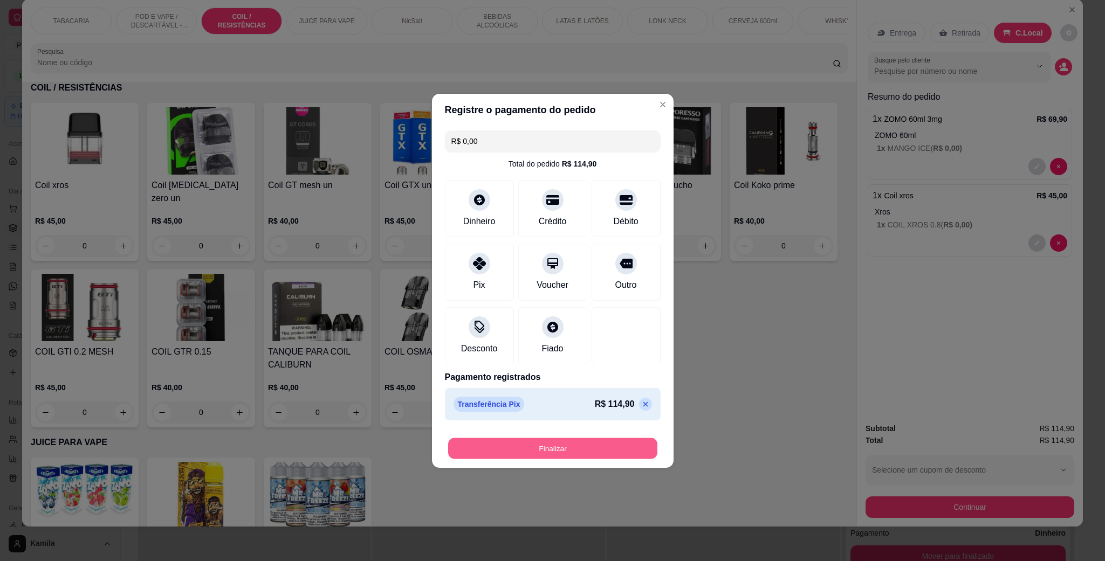
click at [562, 440] on button "Finalizar" at bounding box center [552, 448] width 209 height 21
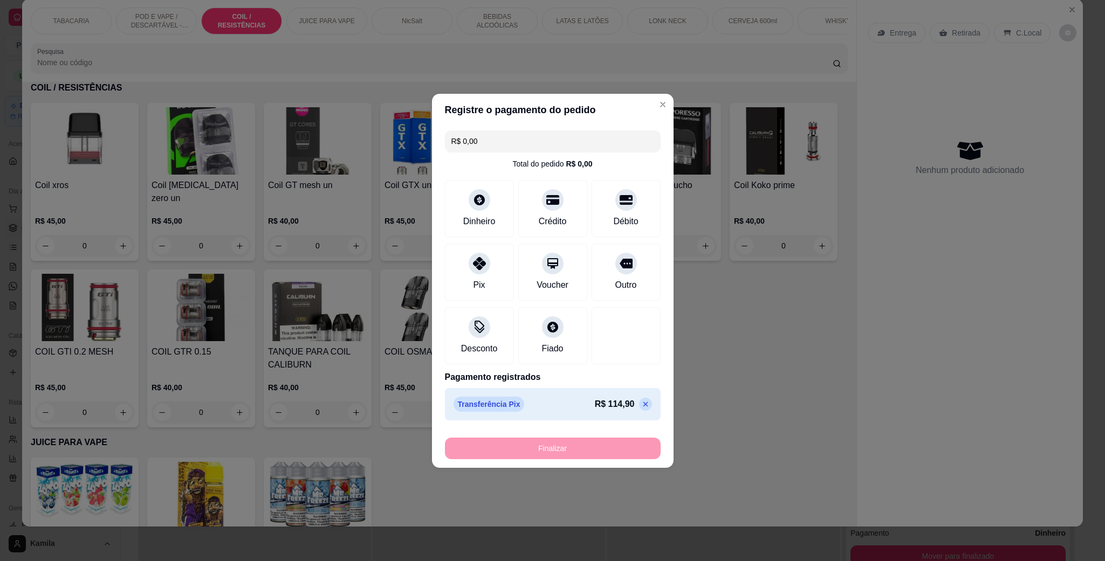
type input "-R$ 114,90"
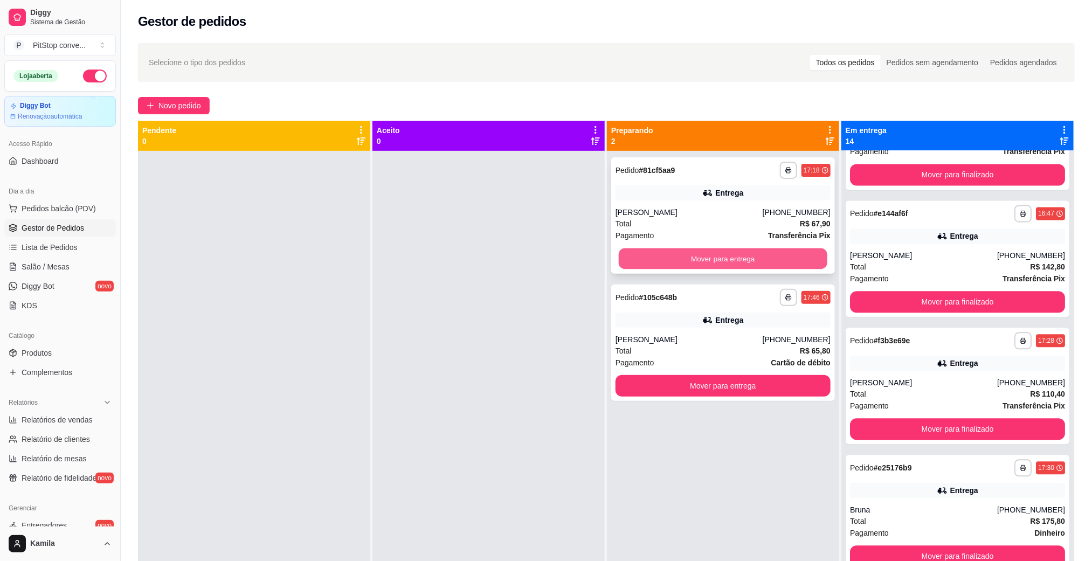
click at [717, 261] on button "Mover para entrega" at bounding box center [723, 259] width 209 height 21
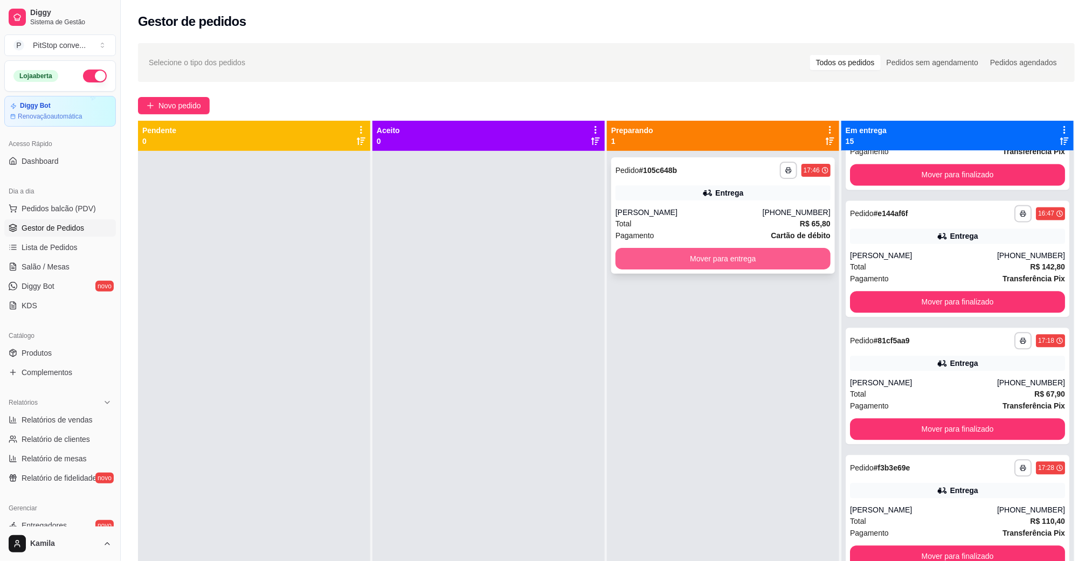
click at [702, 256] on button "Mover para entrega" at bounding box center [723, 259] width 215 height 22
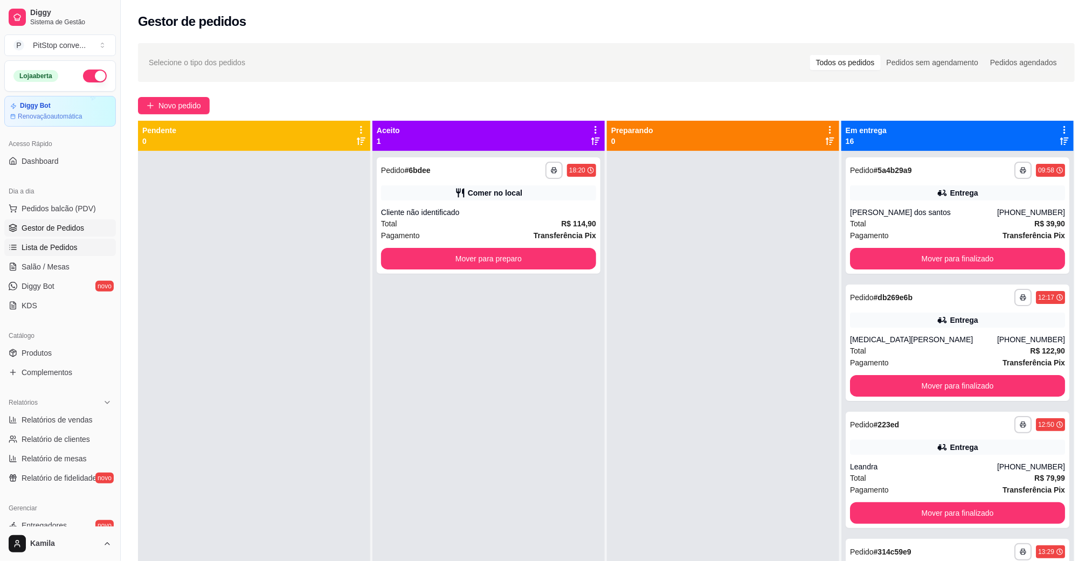
click at [49, 239] on link "Lista de Pedidos" at bounding box center [60, 247] width 112 height 17
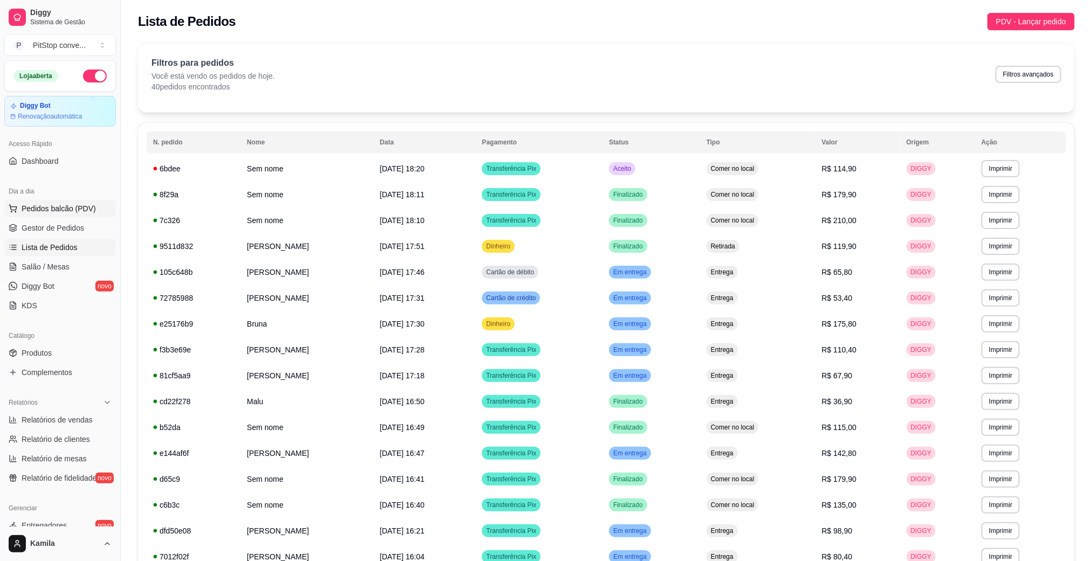
click at [57, 204] on span "Pedidos balcão (PDV)" at bounding box center [59, 208] width 74 height 11
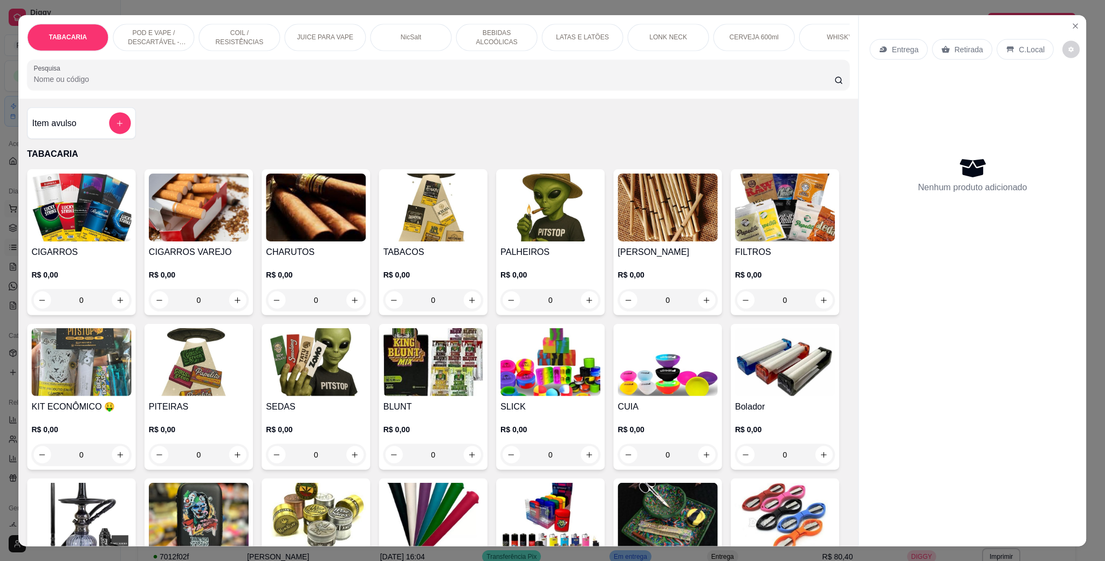
click at [57, 204] on img at bounding box center [82, 208] width 100 height 68
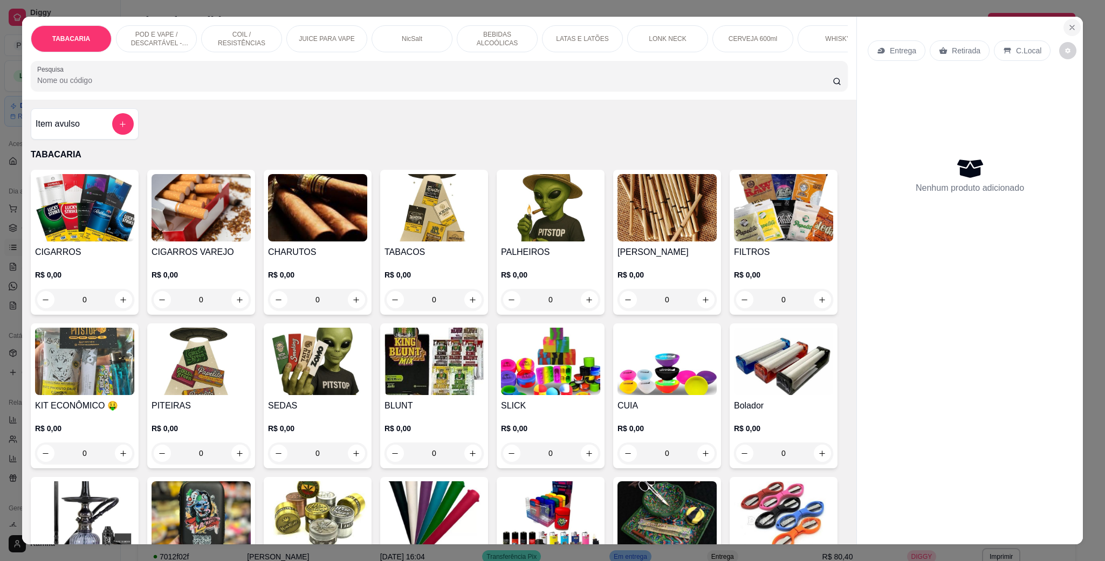
click at [1071, 25] on button "Close" at bounding box center [1071, 27] width 17 height 17
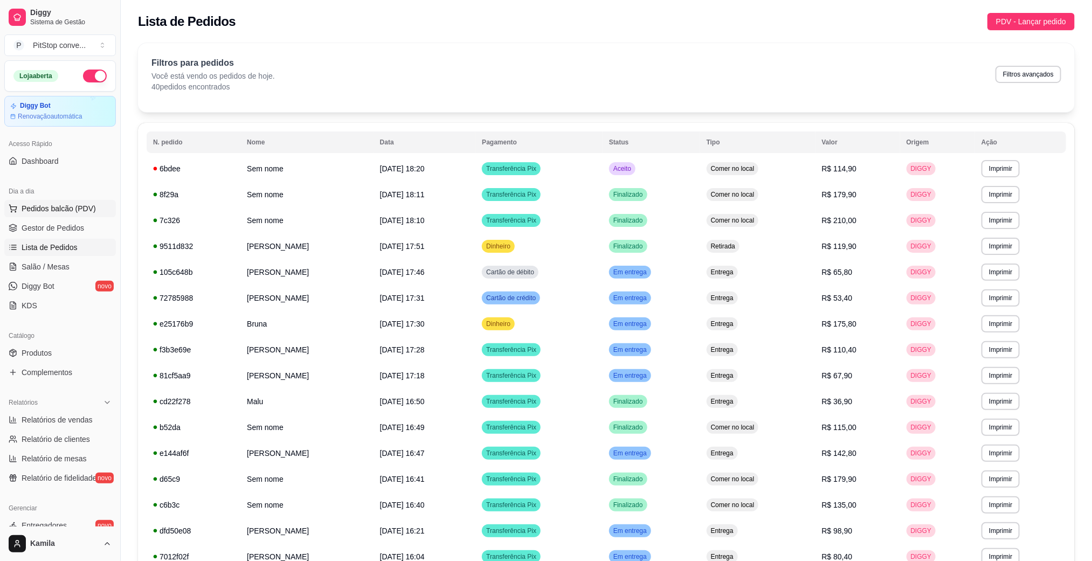
click at [63, 204] on span "Pedidos balcão (PDV)" at bounding box center [59, 208] width 74 height 11
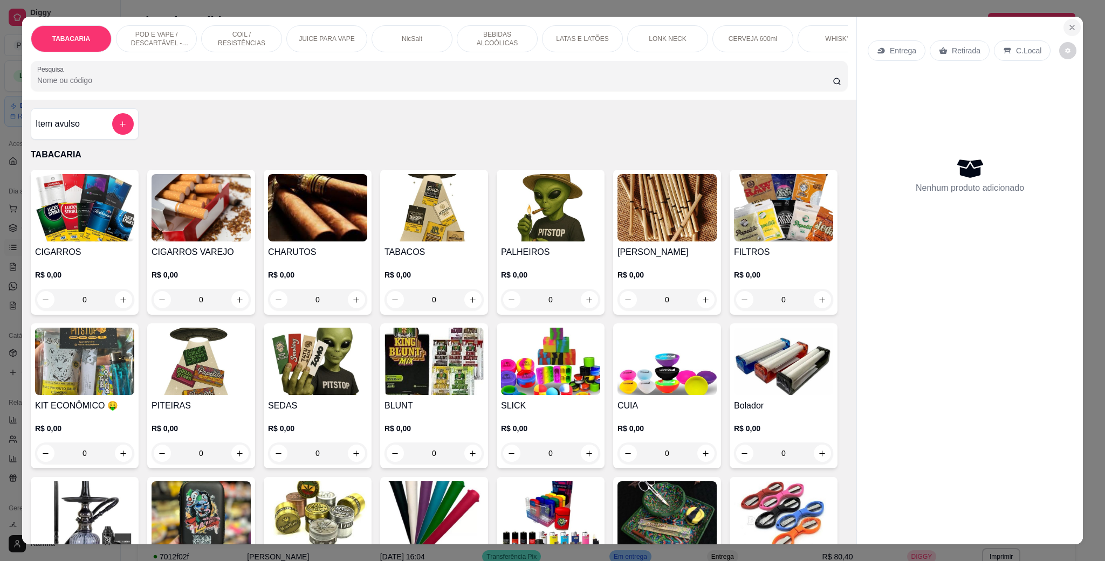
click at [1067, 26] on icon "Close" at bounding box center [1071, 27] width 9 height 9
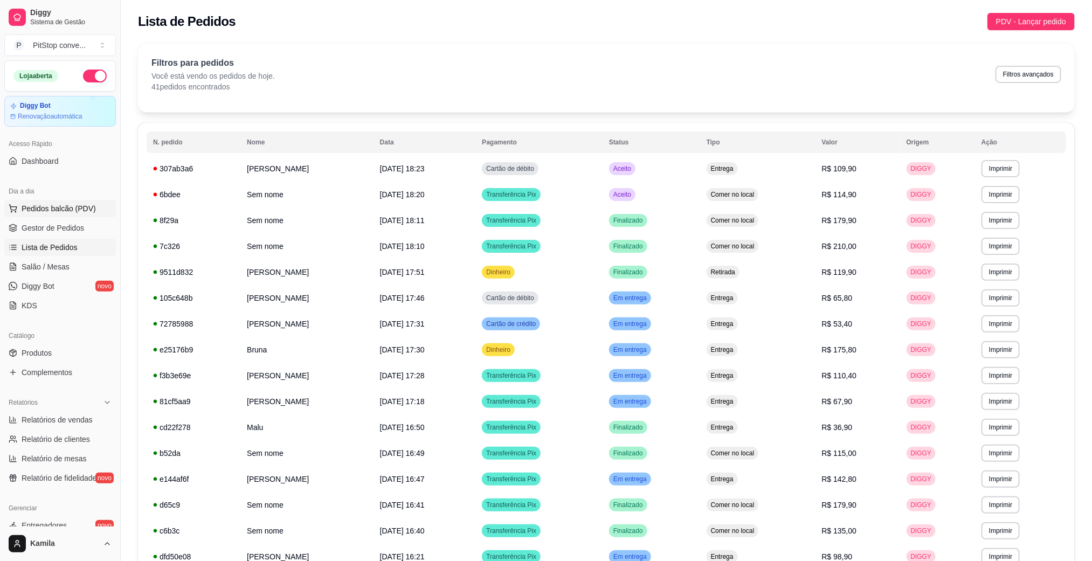
click at [53, 217] on button "Pedidos balcão (PDV)" at bounding box center [60, 208] width 112 height 17
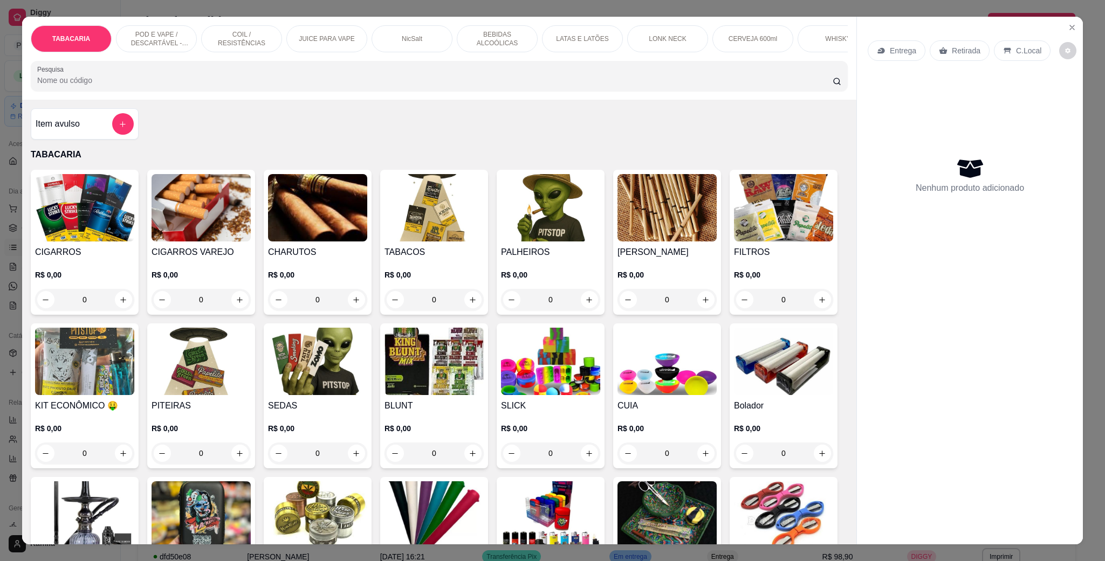
click at [176, 32] on p "POD E VAPE / DESCARTÁVEL - RECARREGAVEL" at bounding box center [156, 38] width 63 height 17
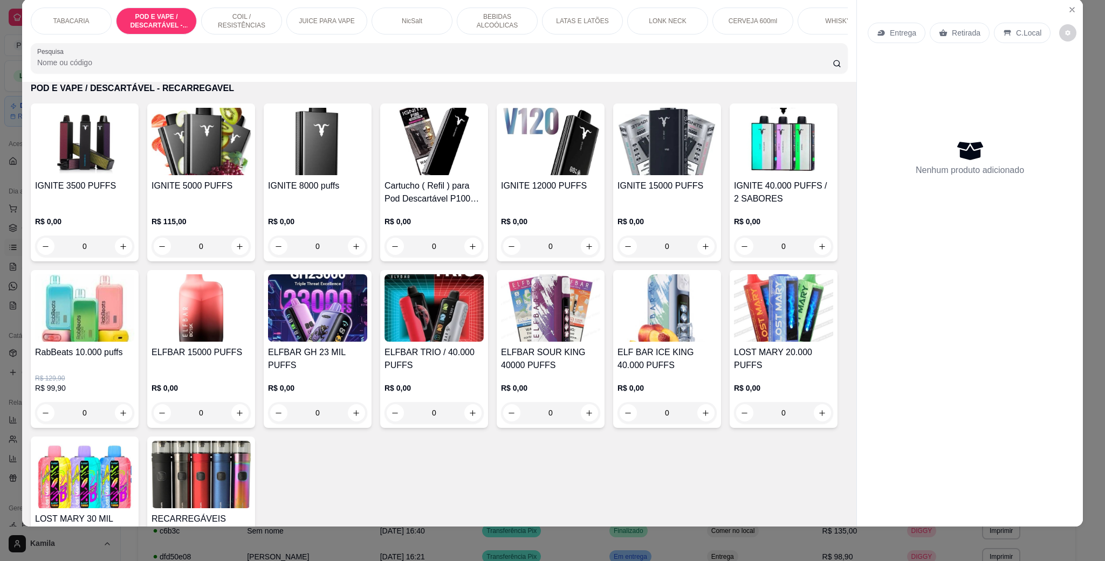
click at [537, 191] on h4 "IGNITE 12000 PUFFS" at bounding box center [550, 186] width 99 height 13
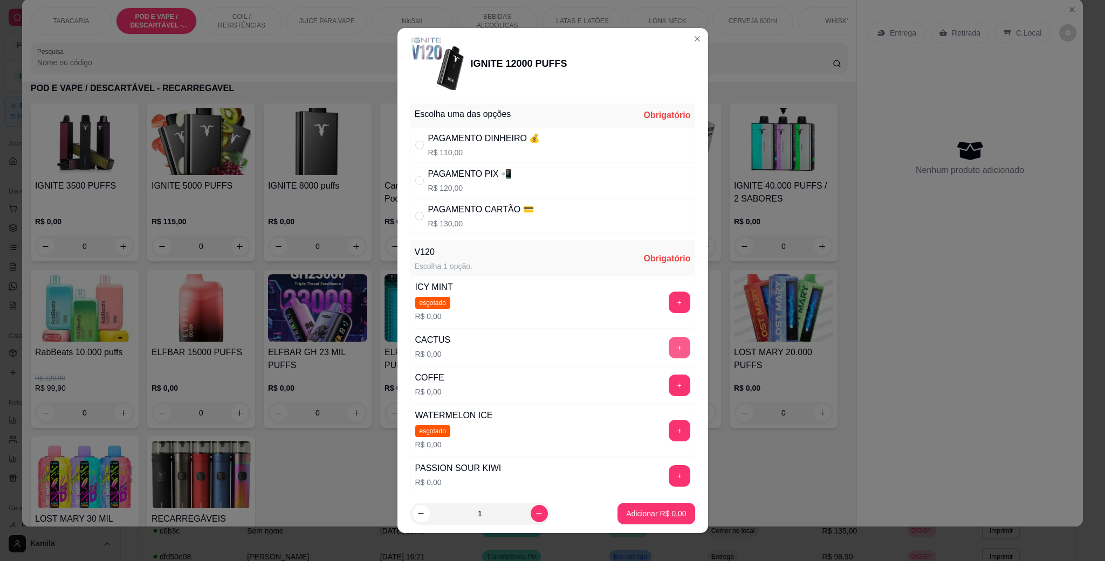
click at [668, 347] on button "+" at bounding box center [679, 348] width 22 height 22
click at [466, 181] on div "PAGAMENTO PIX 📲" at bounding box center [470, 174] width 84 height 13
radio input "true"
click at [640, 500] on footer "1 Adicionar R$ 120,00" at bounding box center [552, 513] width 311 height 39
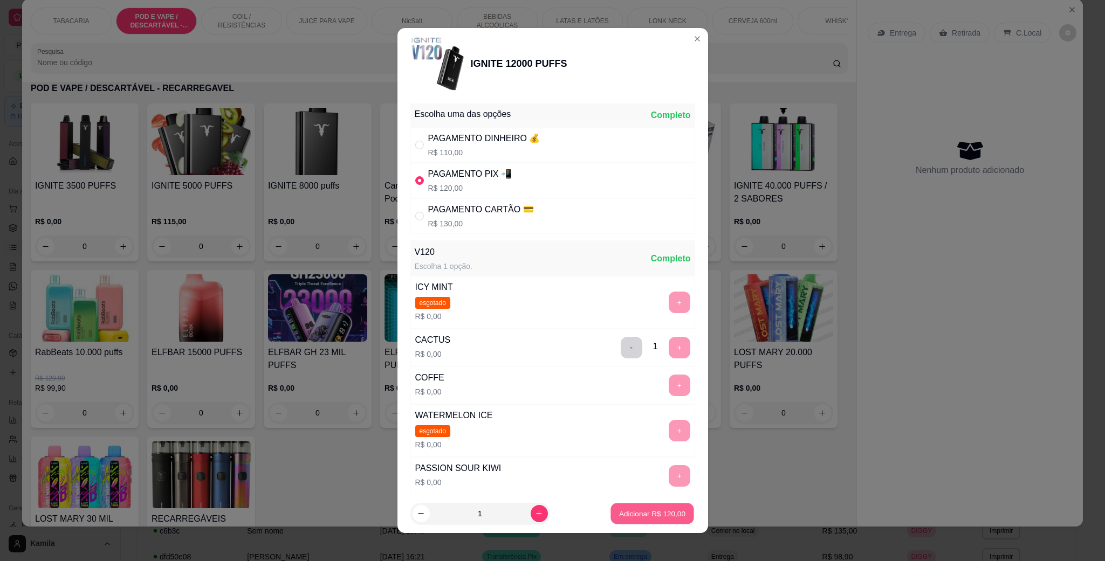
click at [639, 512] on p "Adicionar R$ 120,00" at bounding box center [652, 513] width 66 height 10
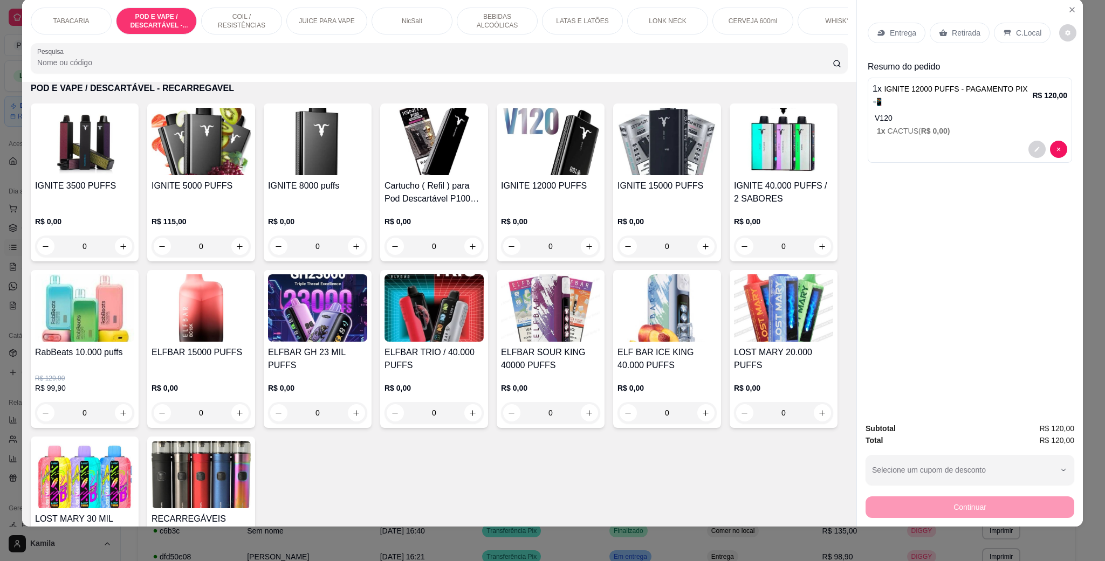
click at [1012, 26] on div "C.Local" at bounding box center [1022, 33] width 57 height 20
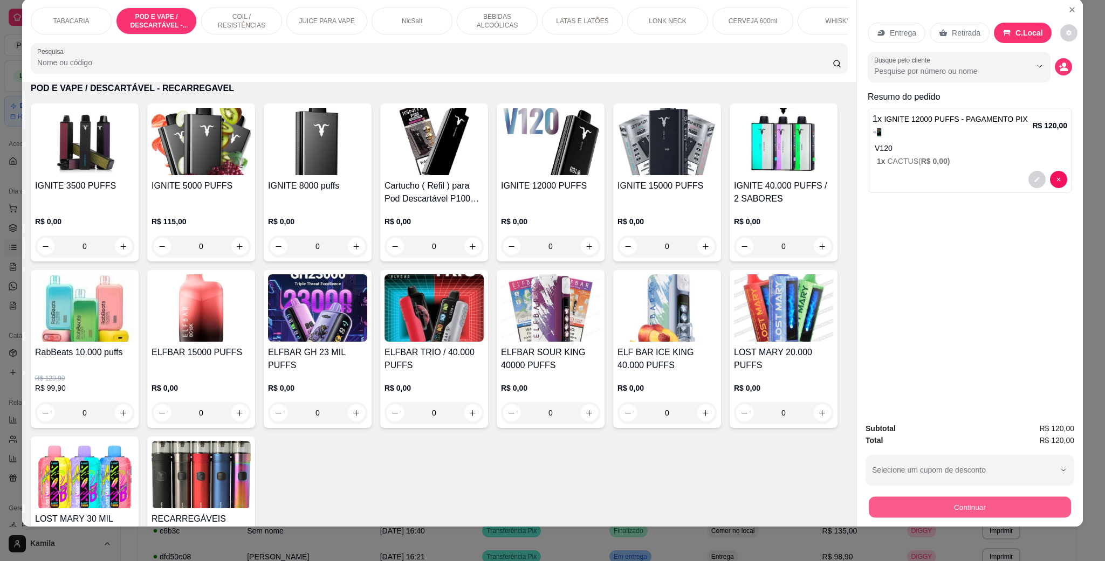
click at [944, 502] on button "Continuar" at bounding box center [969, 507] width 202 height 21
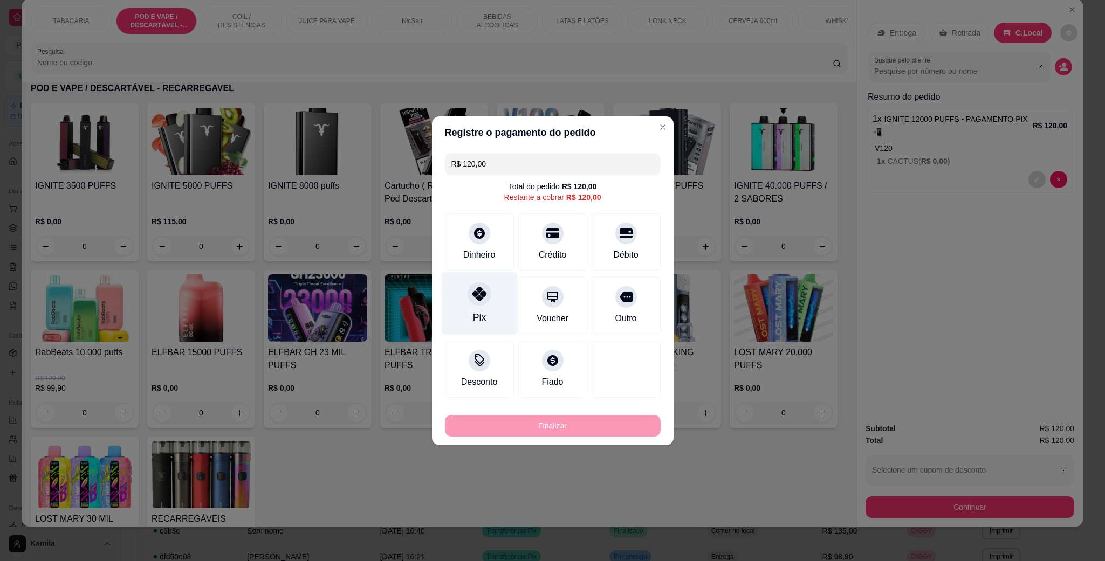
click at [479, 307] on div "Pix" at bounding box center [479, 303] width 76 height 63
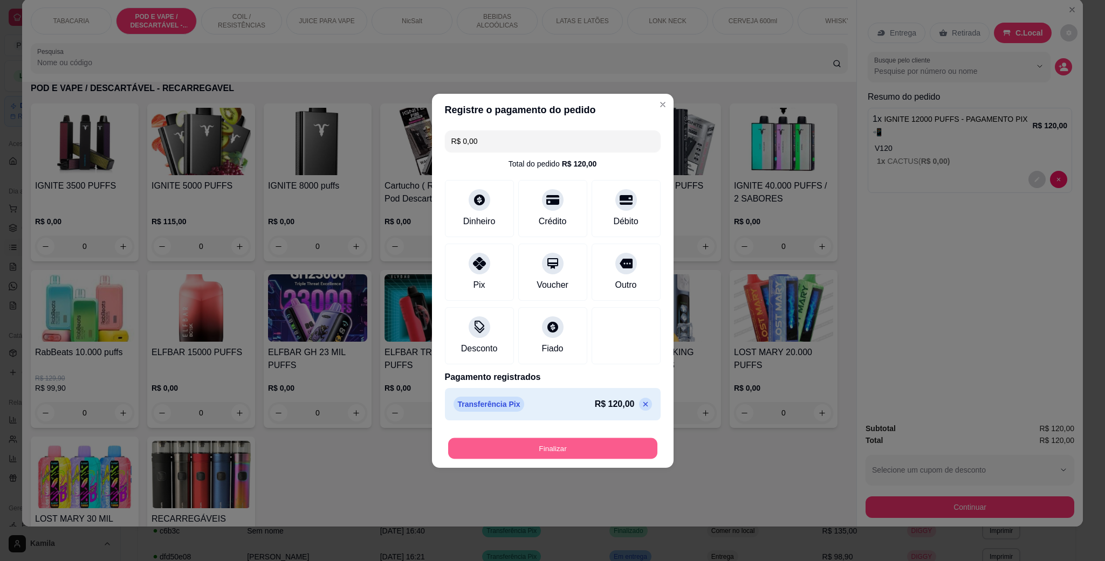
click at [547, 442] on button "Finalizar" at bounding box center [552, 448] width 209 height 21
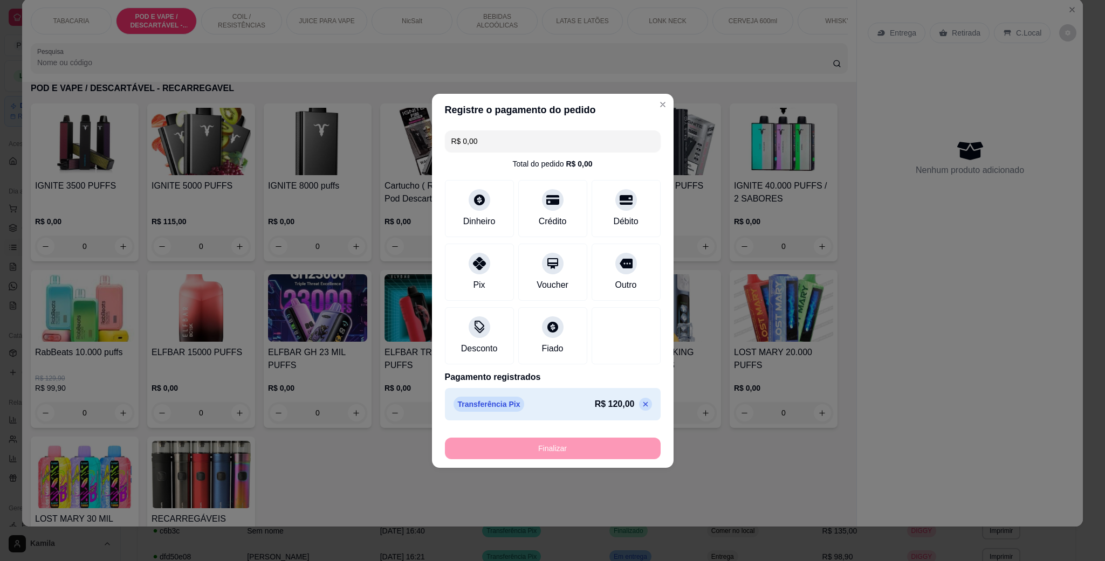
type input "-R$ 120,00"
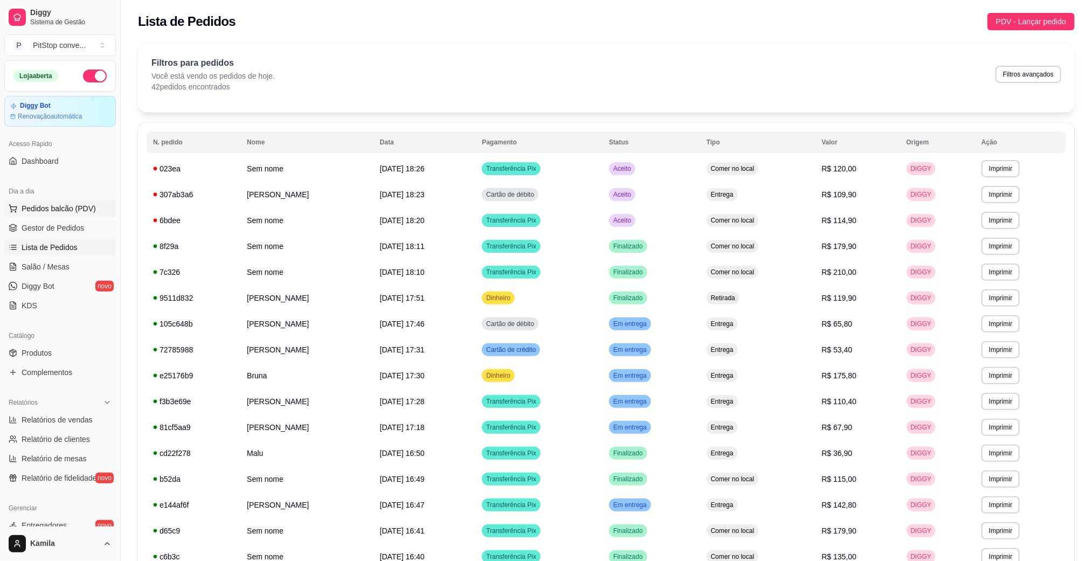
click at [68, 206] on span "Pedidos balcão (PDV)" at bounding box center [59, 208] width 74 height 11
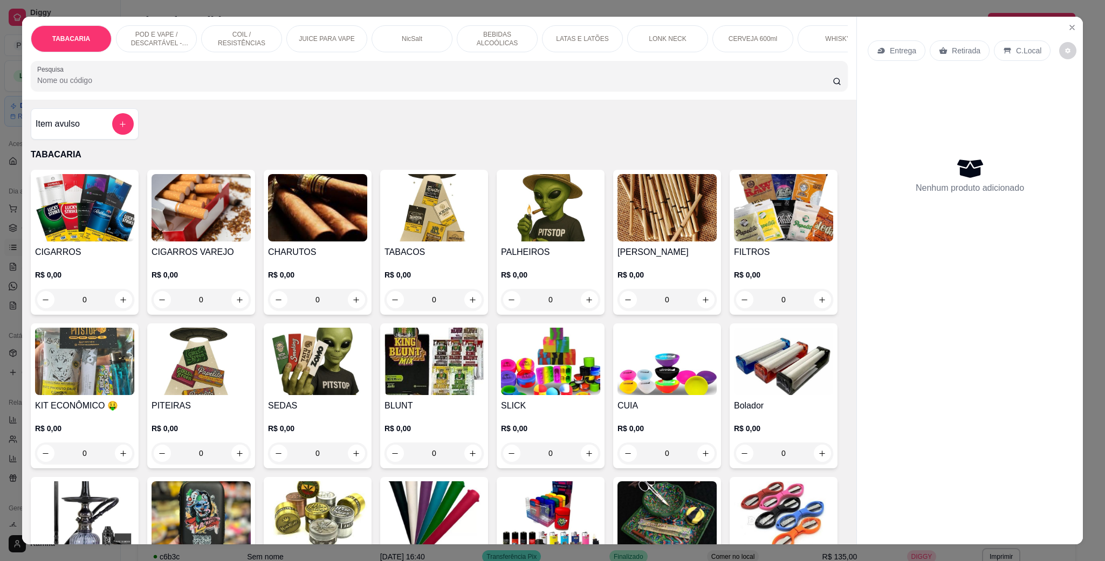
click at [157, 45] on p "POD E VAPE / DESCARTÁVEL - RECARREGAVEL" at bounding box center [156, 38] width 63 height 17
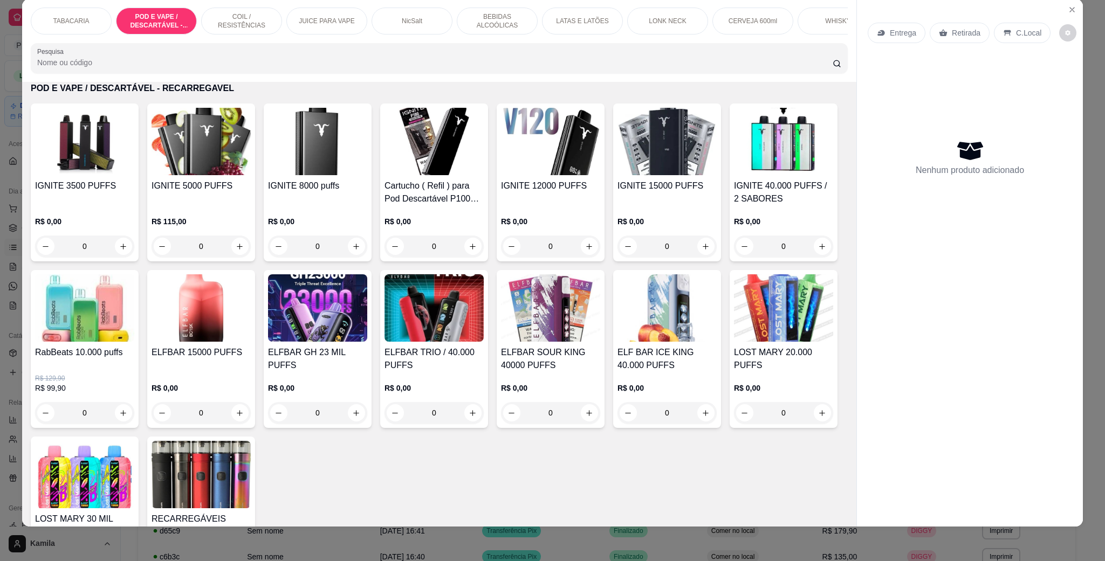
click at [201, 190] on div "IGNITE 5000 PUFFS R$ 115,00 0" at bounding box center [201, 183] width 108 height 158
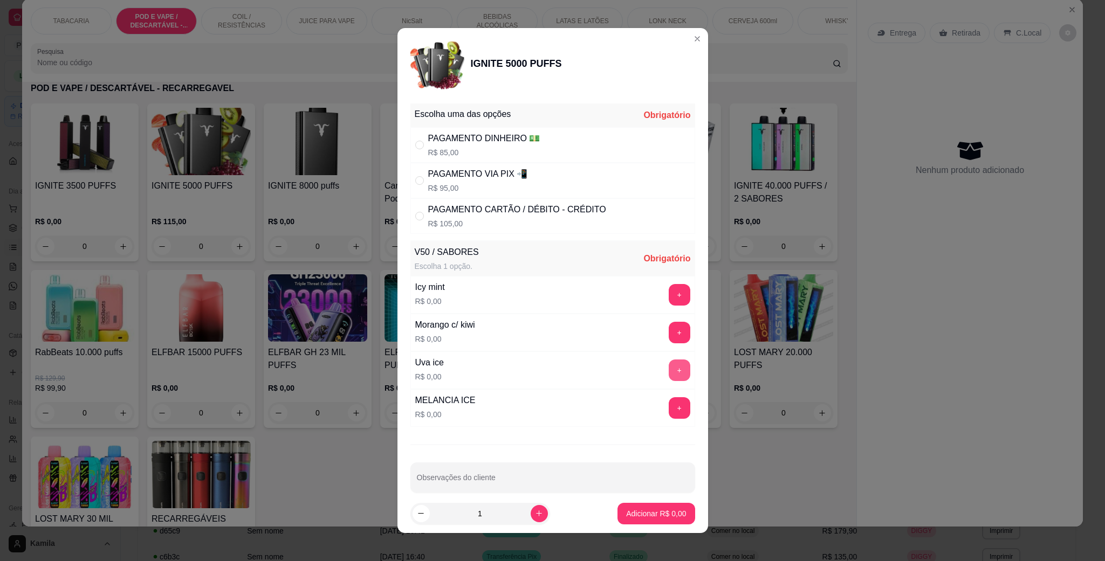
click at [668, 366] on button "+" at bounding box center [679, 371] width 22 height 22
click at [470, 170] on div "PAGAMENTO VIA PIX 📲" at bounding box center [478, 174] width 100 height 13
radio input "true"
click at [623, 509] on p "Adicionar R$ 95,00" at bounding box center [654, 513] width 63 height 10
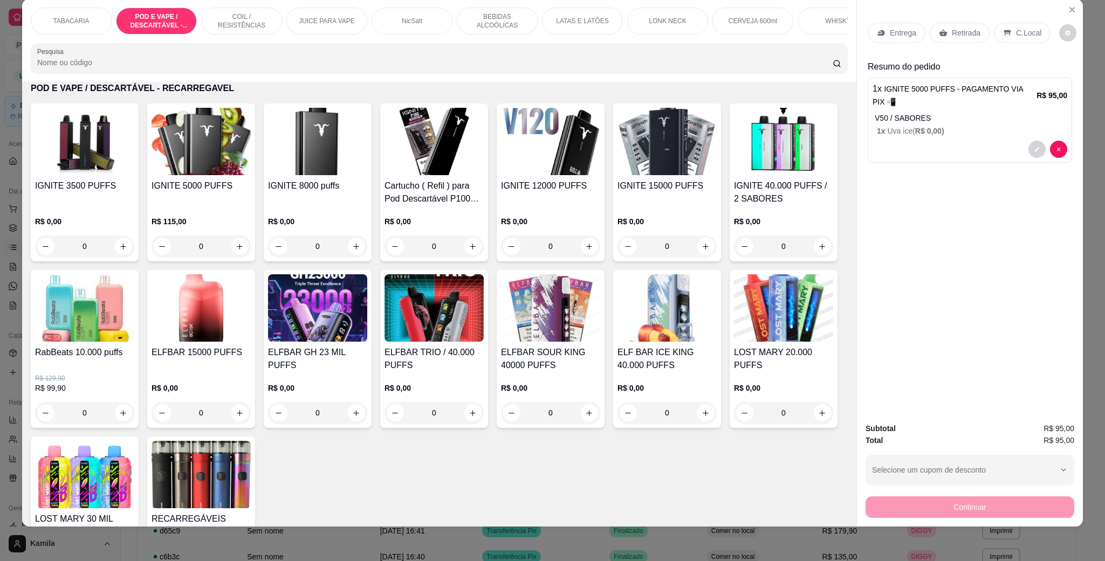
click at [180, 68] on input "Pesquisa" at bounding box center [434, 62] width 795 height 11
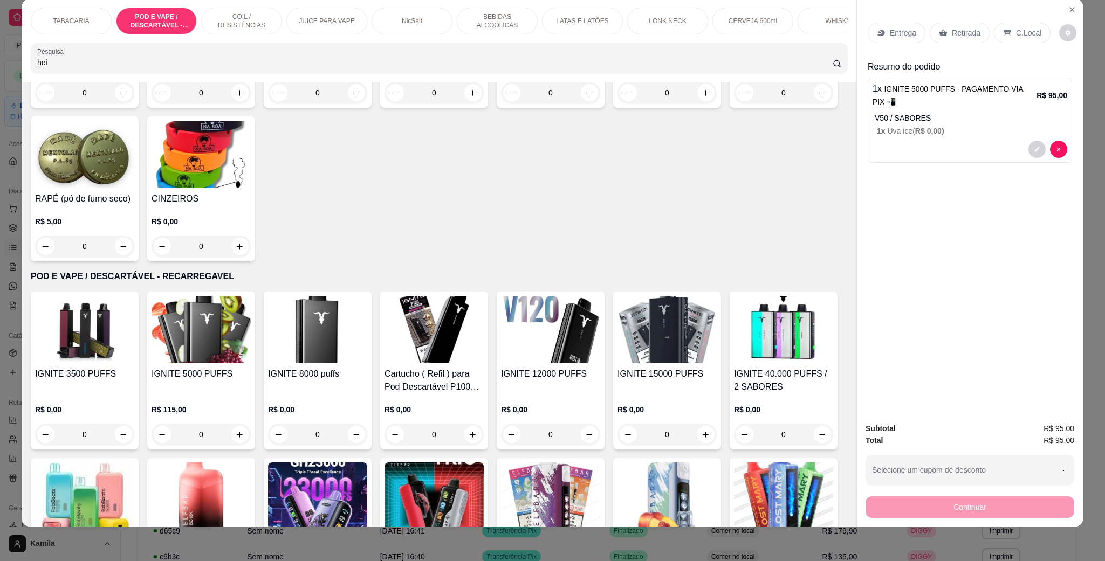
scroll to position [886, 0]
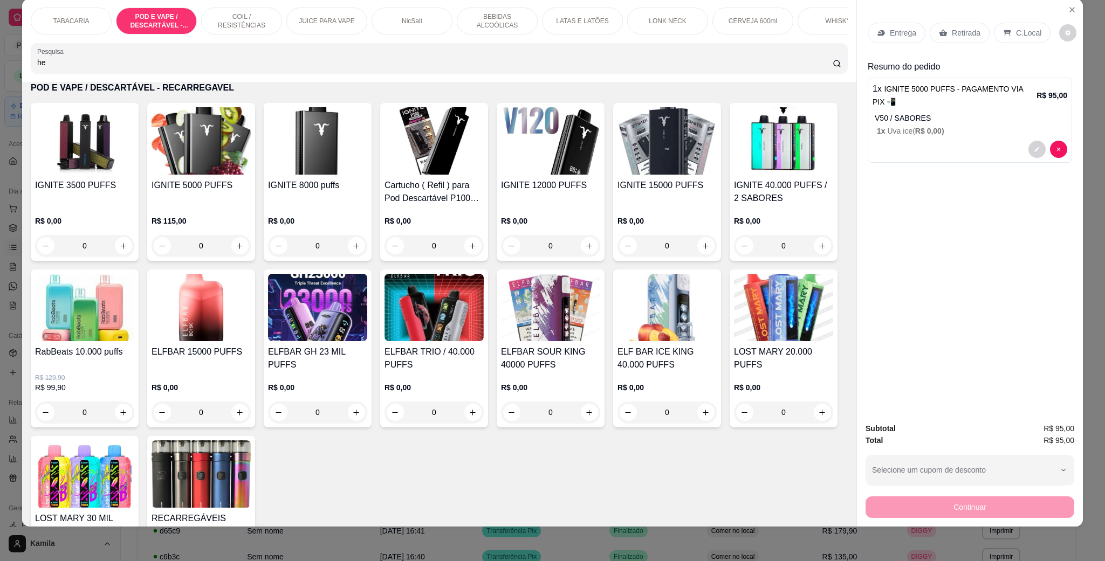
type input "h"
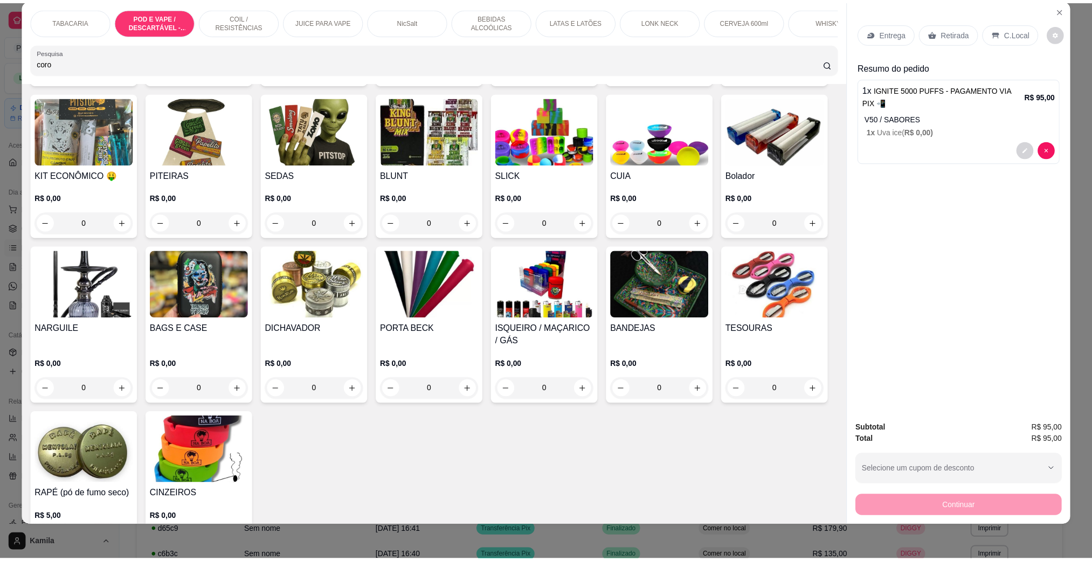
scroll to position [0, 0]
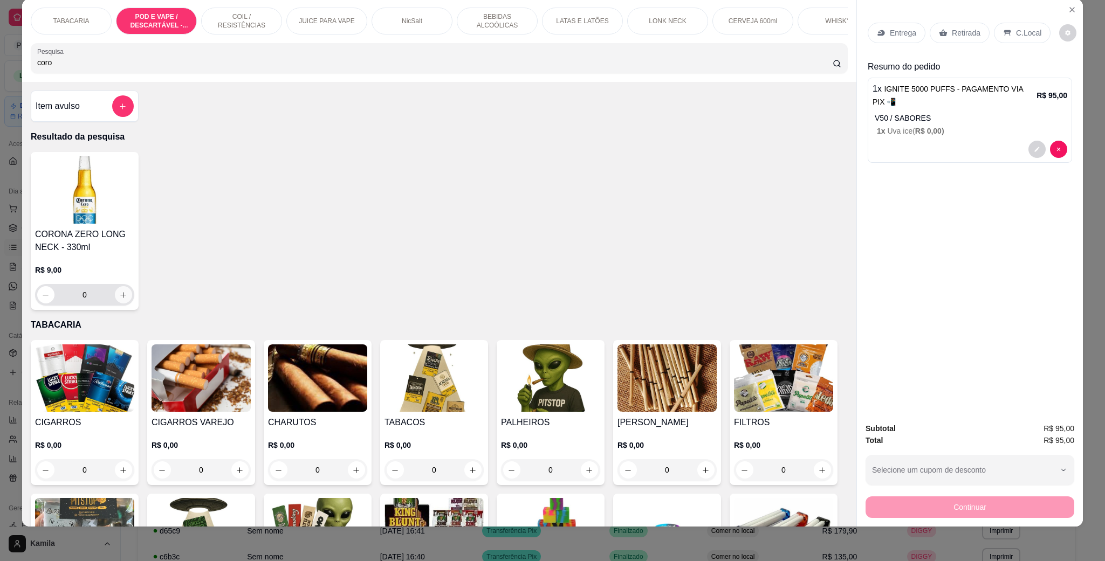
type input "coro"
click at [120, 299] on icon "increase-product-quantity" at bounding box center [123, 295] width 8 height 8
type input "1"
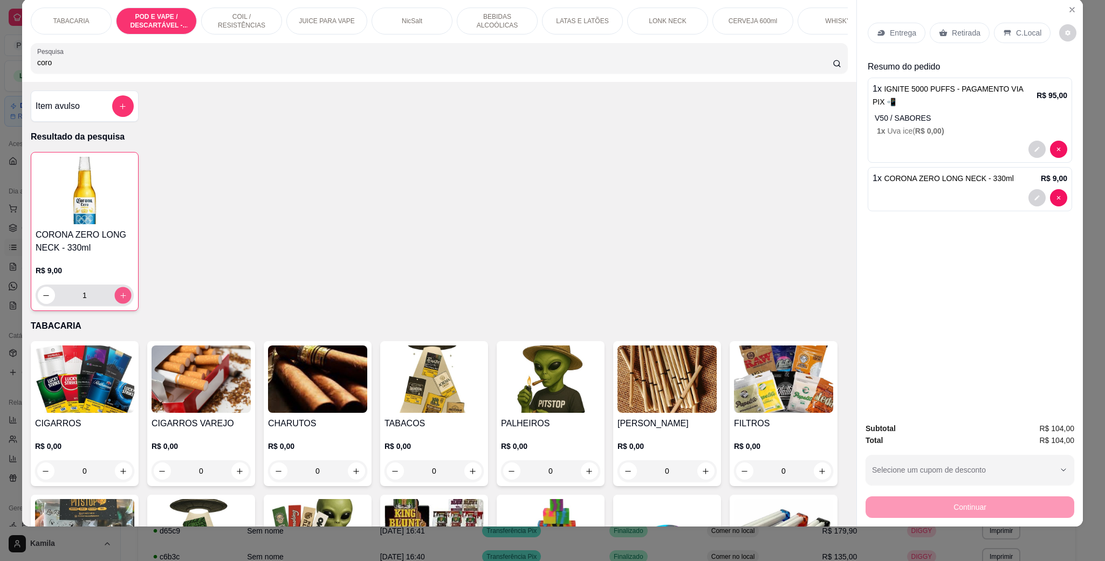
click at [120, 300] on icon "increase-product-quantity" at bounding box center [123, 296] width 8 height 8
type input "2"
click at [1026, 25] on div "C.Local" at bounding box center [1022, 33] width 57 height 20
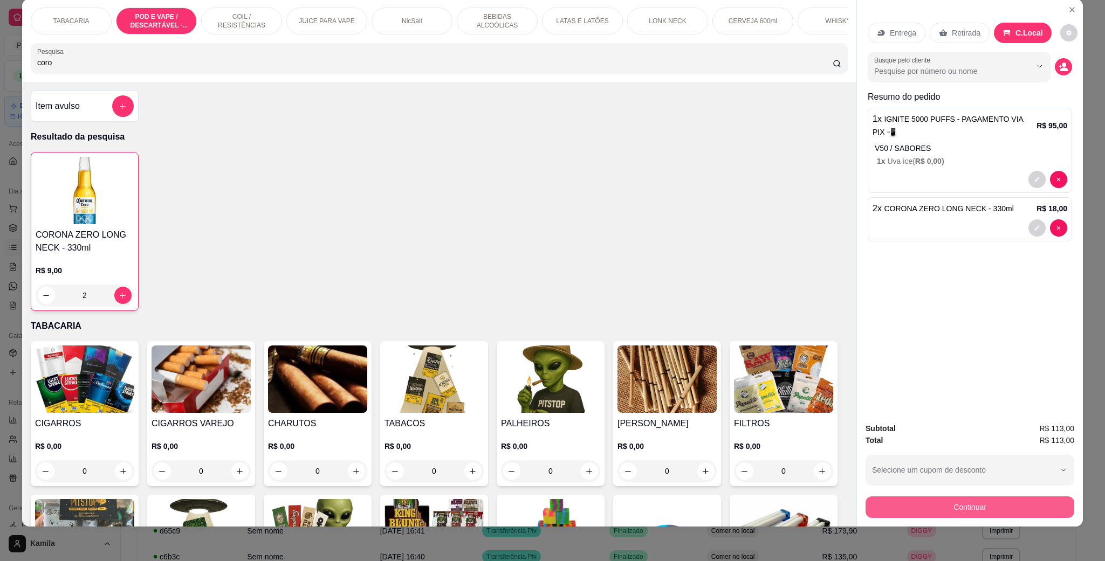
click at [972, 505] on button "Continuar" at bounding box center [969, 508] width 209 height 22
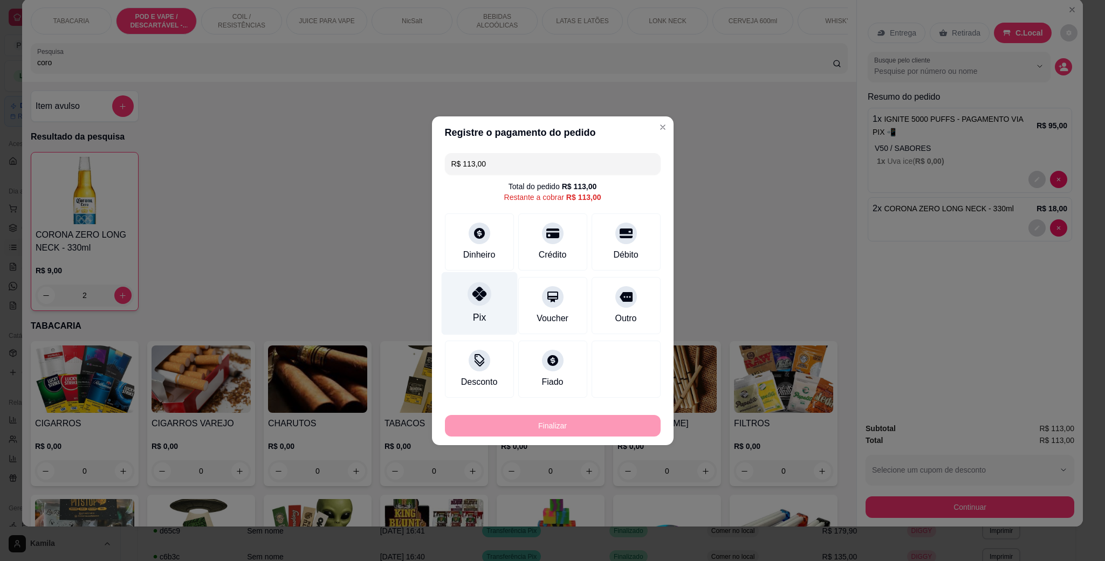
click at [478, 298] on icon at bounding box center [479, 294] width 14 height 14
type input "R$ 0,00"
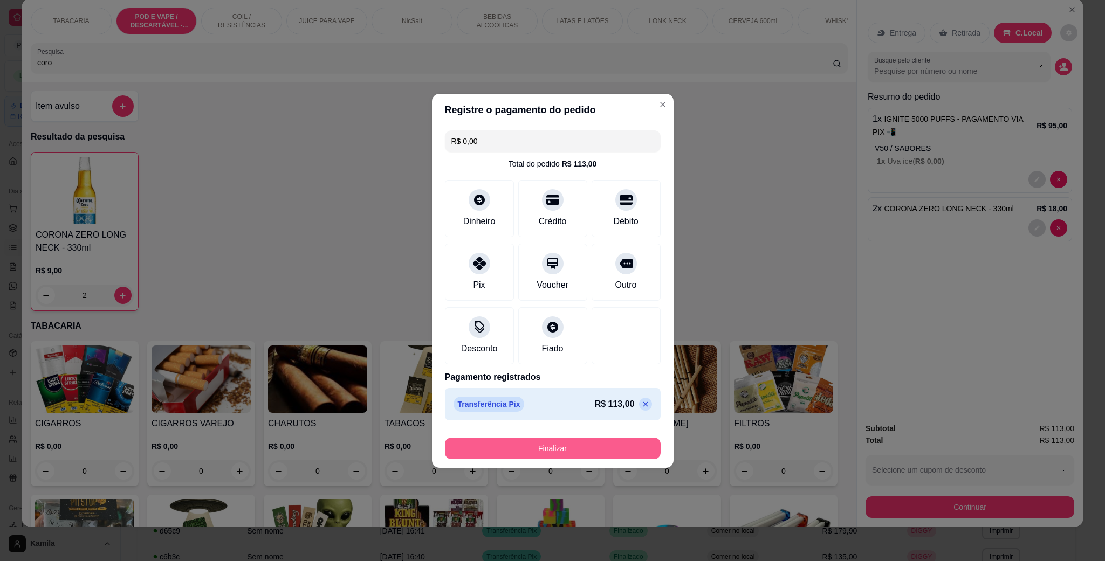
click at [550, 445] on button "Finalizar" at bounding box center [553, 449] width 216 height 22
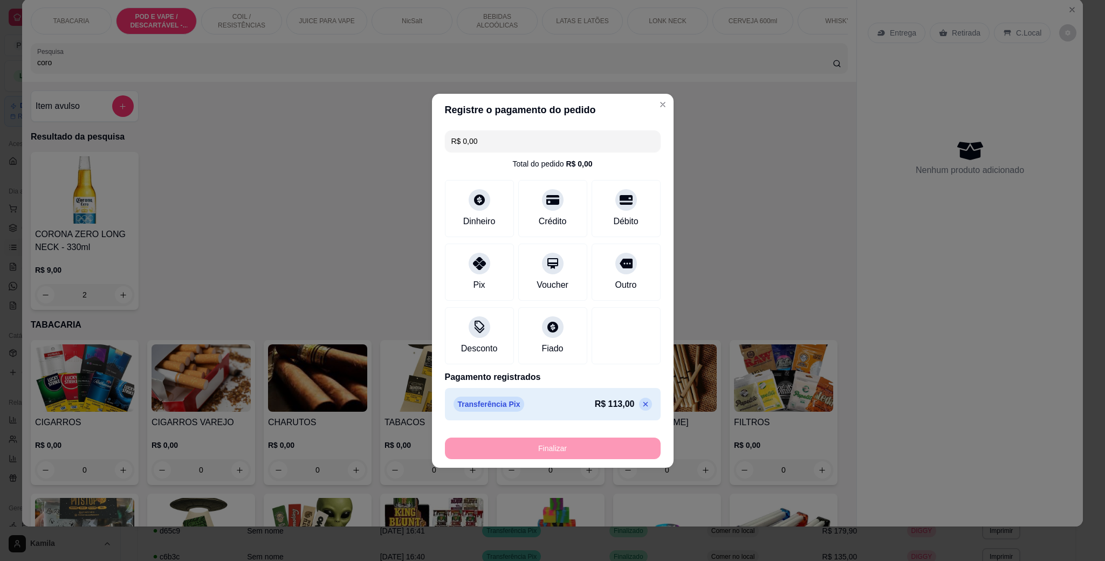
type input "0"
type input "-R$ 113,00"
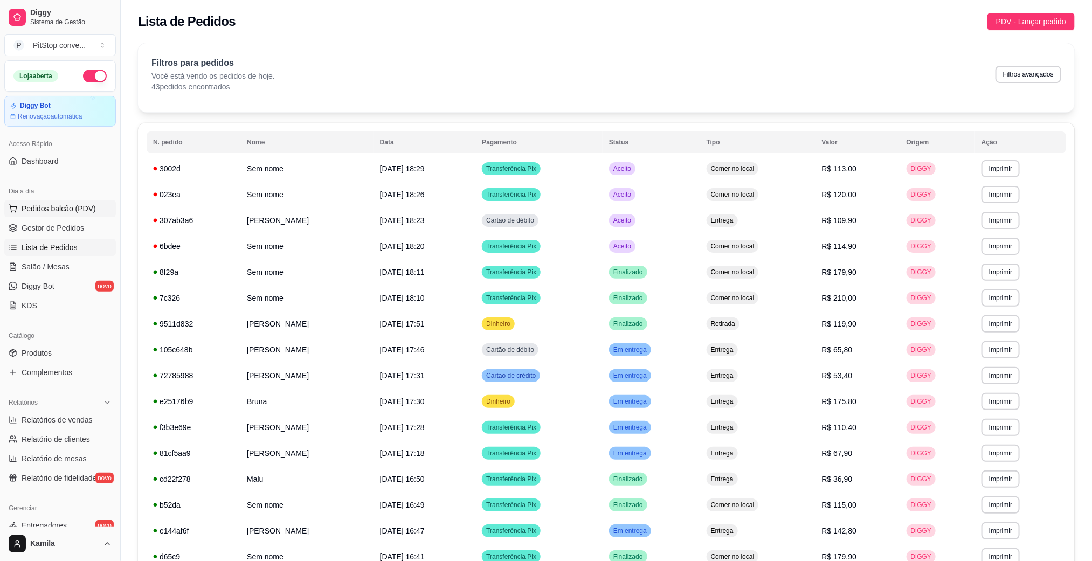
click at [63, 215] on button "Pedidos balcão (PDV)" at bounding box center [60, 208] width 112 height 17
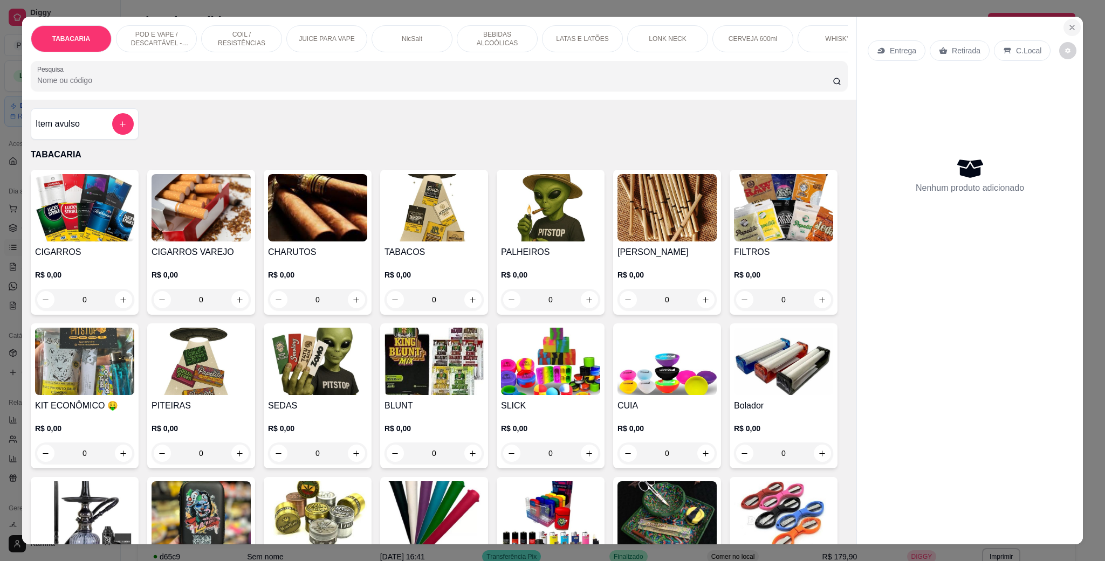
click at [1067, 24] on icon "Close" at bounding box center [1071, 27] width 9 height 9
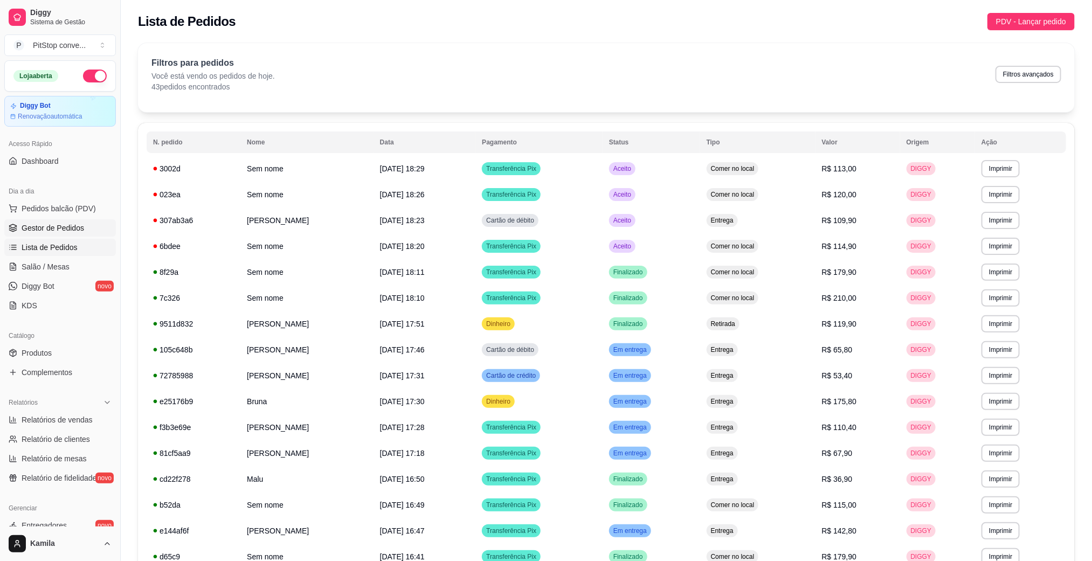
click at [78, 231] on span "Gestor de Pedidos" at bounding box center [53, 228] width 63 height 11
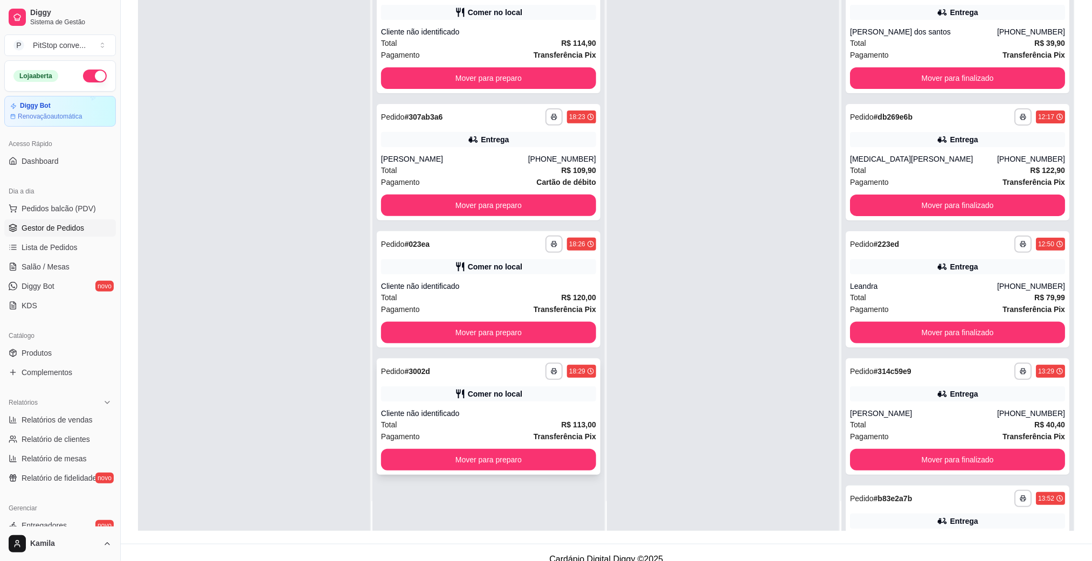
scroll to position [165, 0]
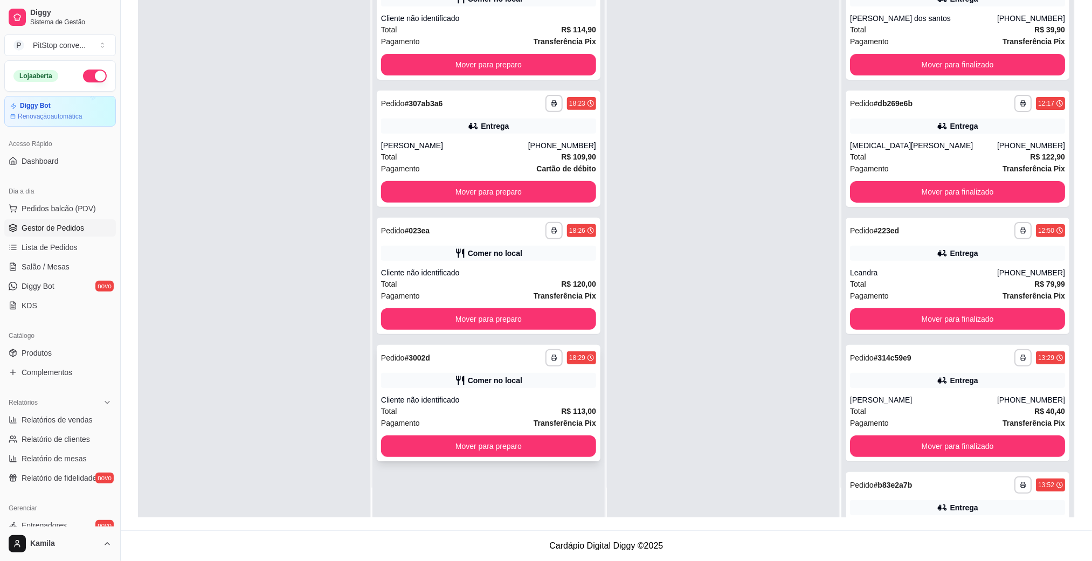
click at [485, 370] on div "**********" at bounding box center [489, 403] width 224 height 116
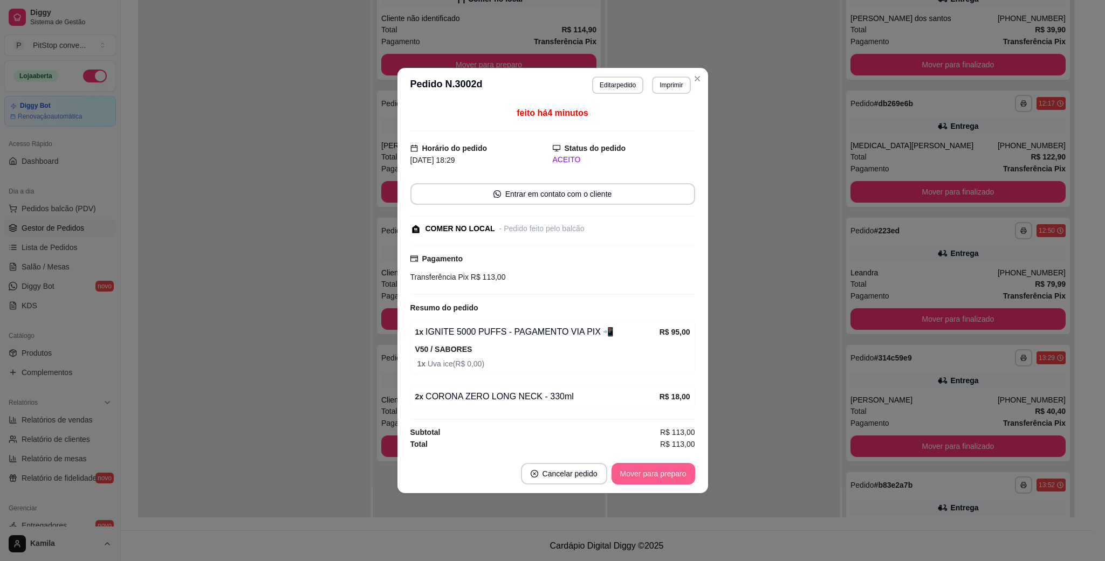
click at [654, 475] on button "Mover para preparo" at bounding box center [653, 474] width 84 height 22
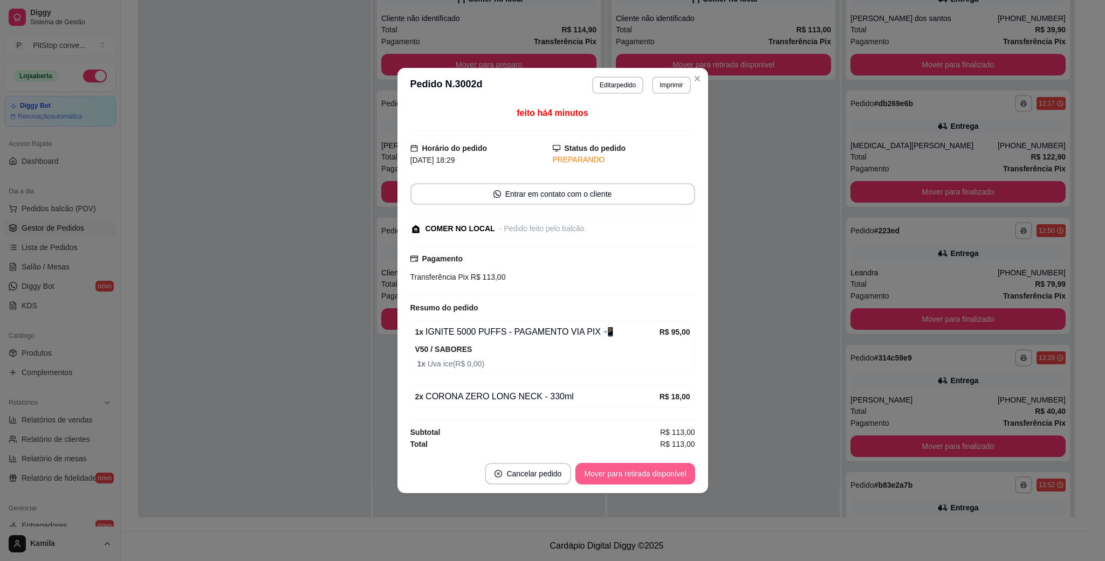
click at [655, 478] on button "Mover para retirada disponível" at bounding box center [634, 474] width 119 height 22
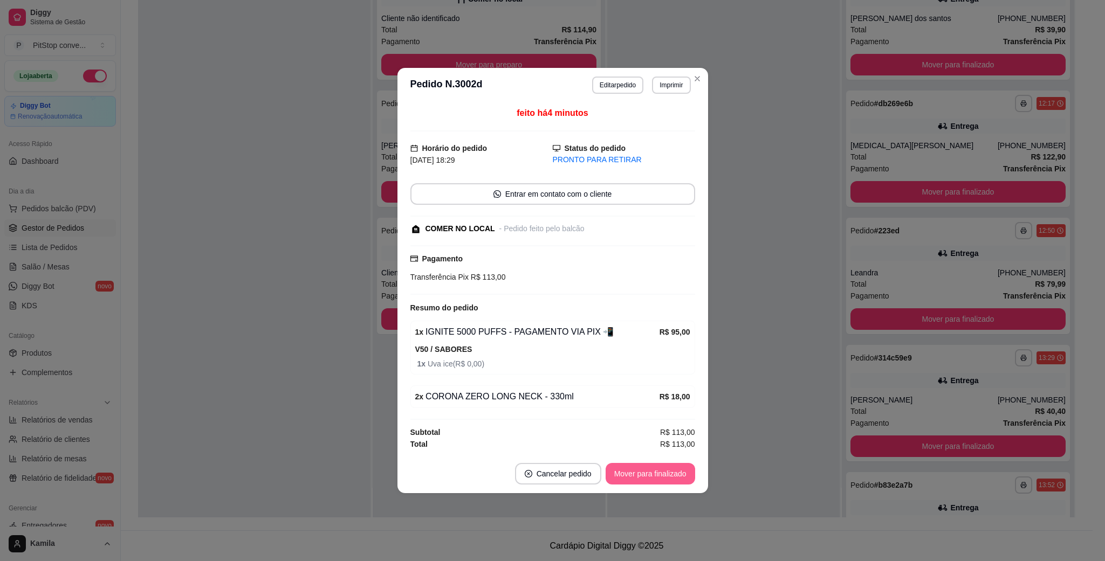
click at [640, 478] on button "Mover para finalizado" at bounding box center [649, 474] width 89 height 22
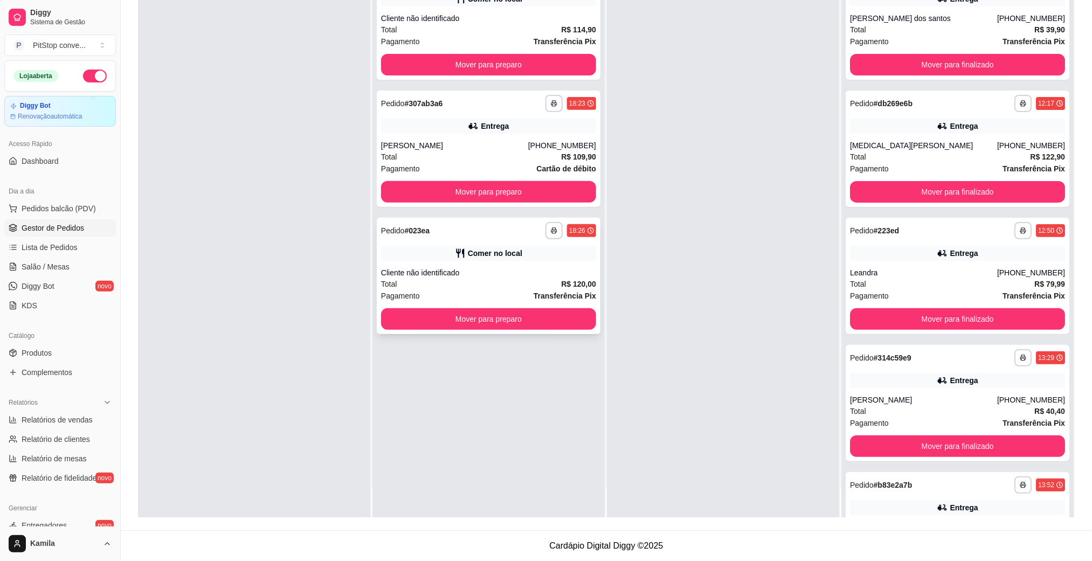
click at [498, 264] on div "**********" at bounding box center [489, 276] width 224 height 116
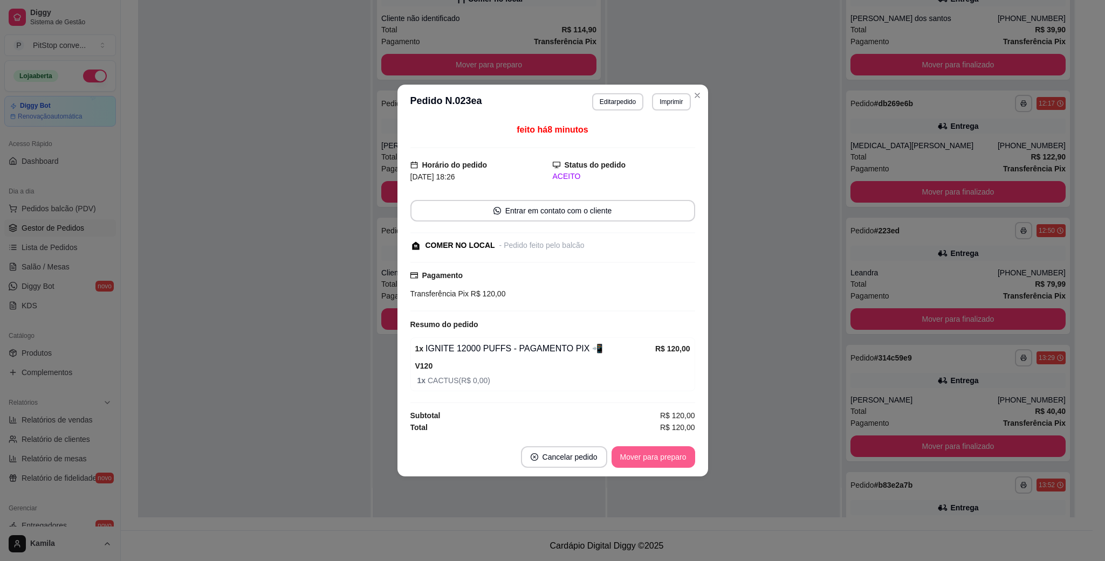
click at [634, 458] on button "Mover para preparo" at bounding box center [653, 457] width 84 height 22
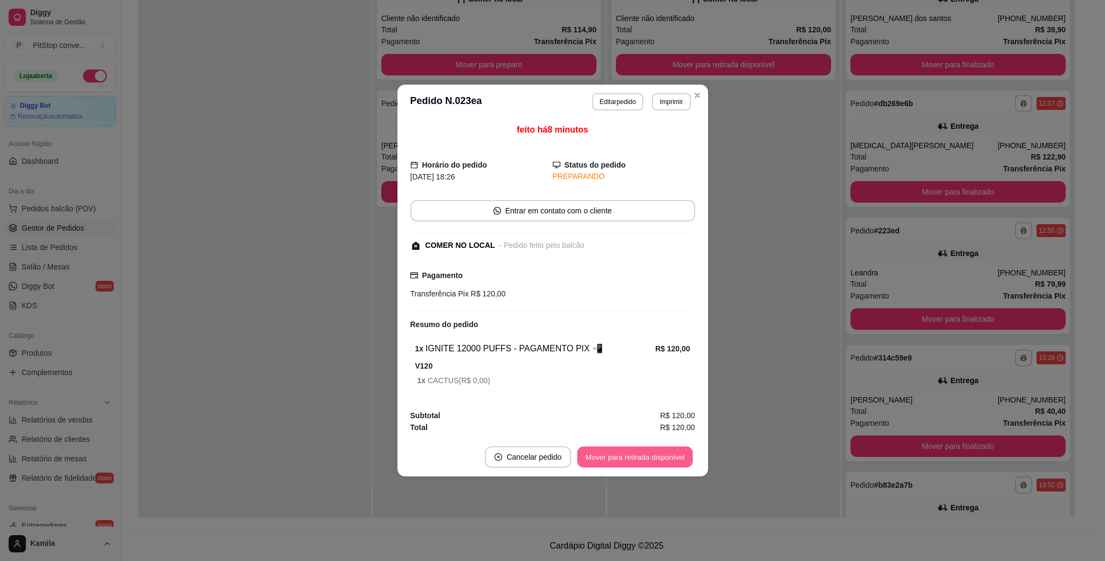
click at [650, 454] on button "Mover para retirada disponível" at bounding box center [634, 457] width 115 height 21
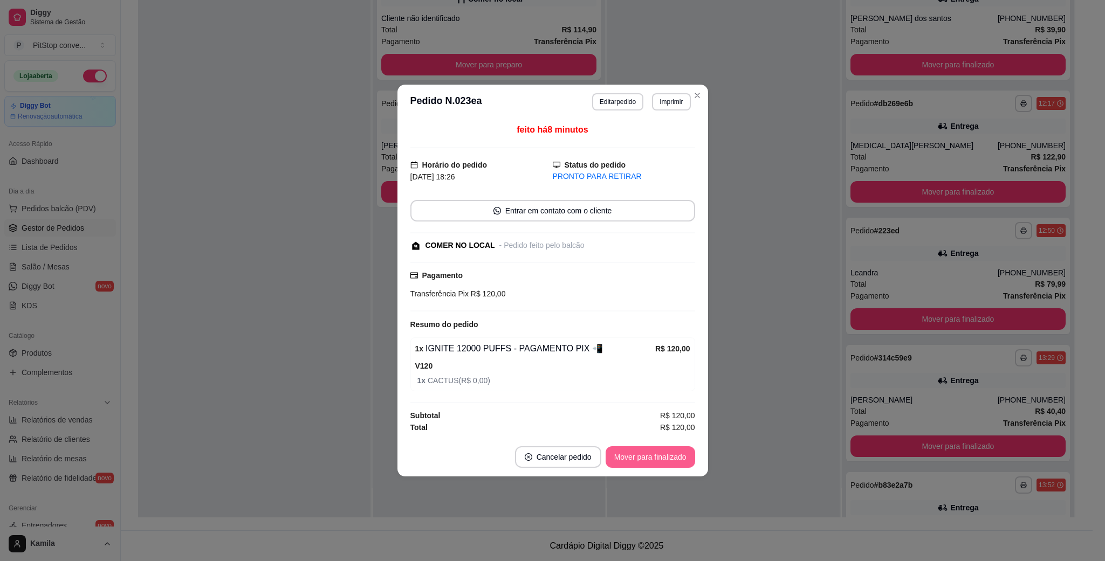
click at [650, 459] on button "Mover para finalizado" at bounding box center [649, 457] width 89 height 22
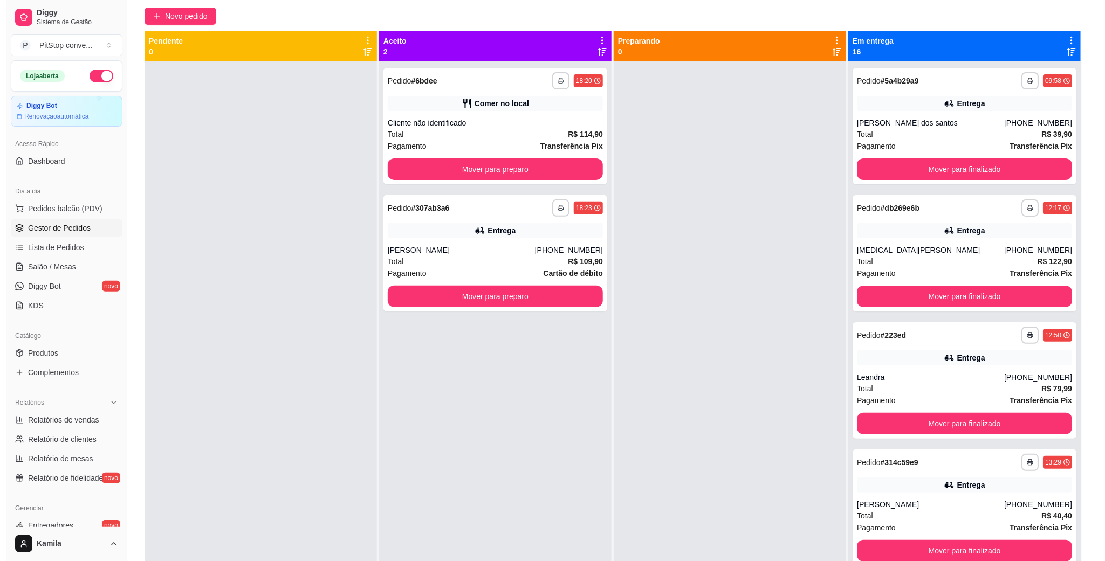
scroll to position [3, 0]
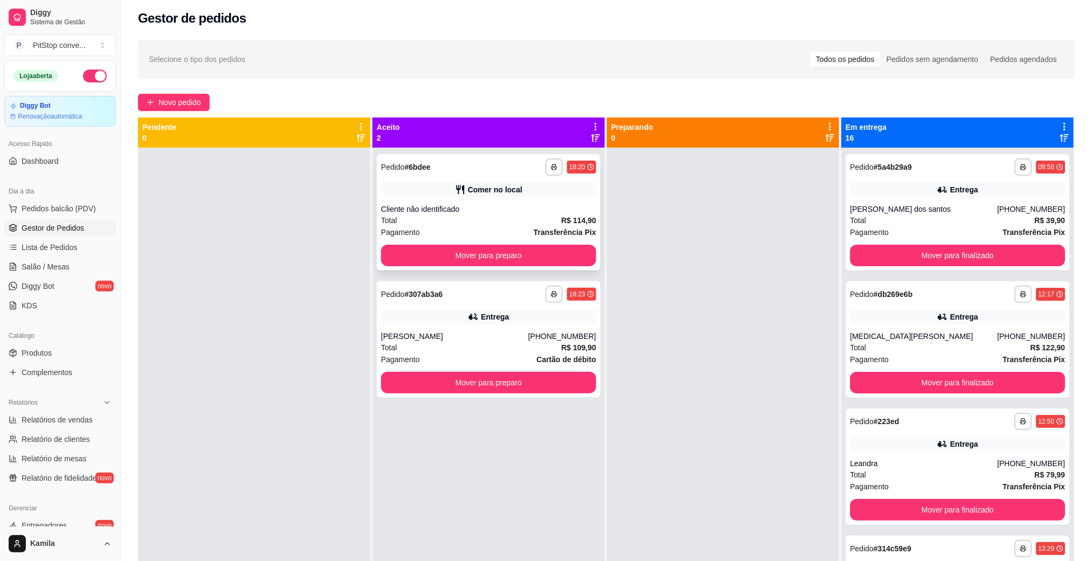
click at [508, 209] on div "Cliente não identificado" at bounding box center [488, 209] width 215 height 11
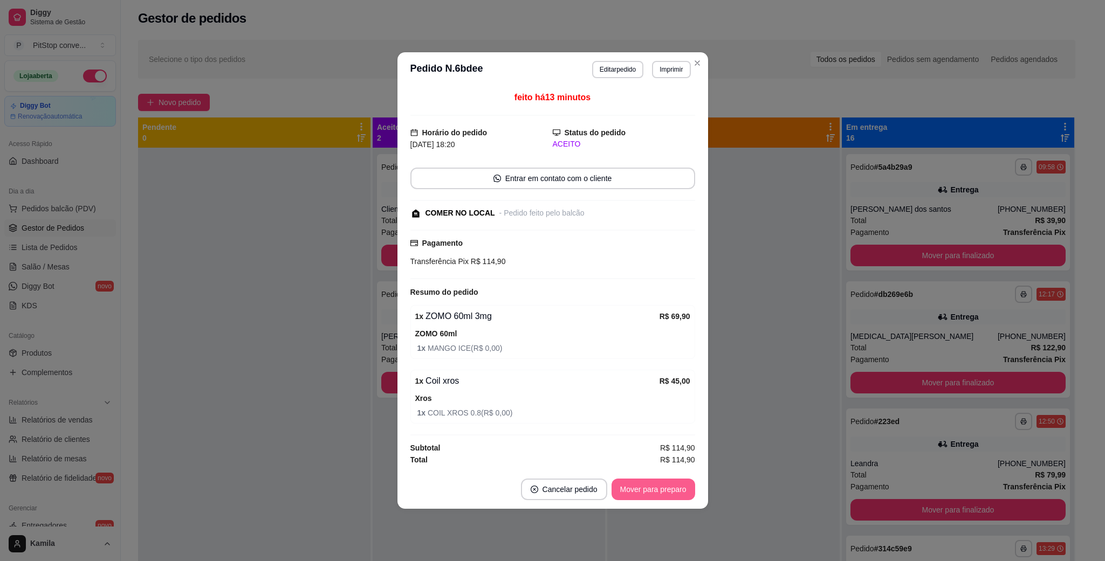
click at [652, 490] on button "Mover para preparo" at bounding box center [653, 490] width 84 height 22
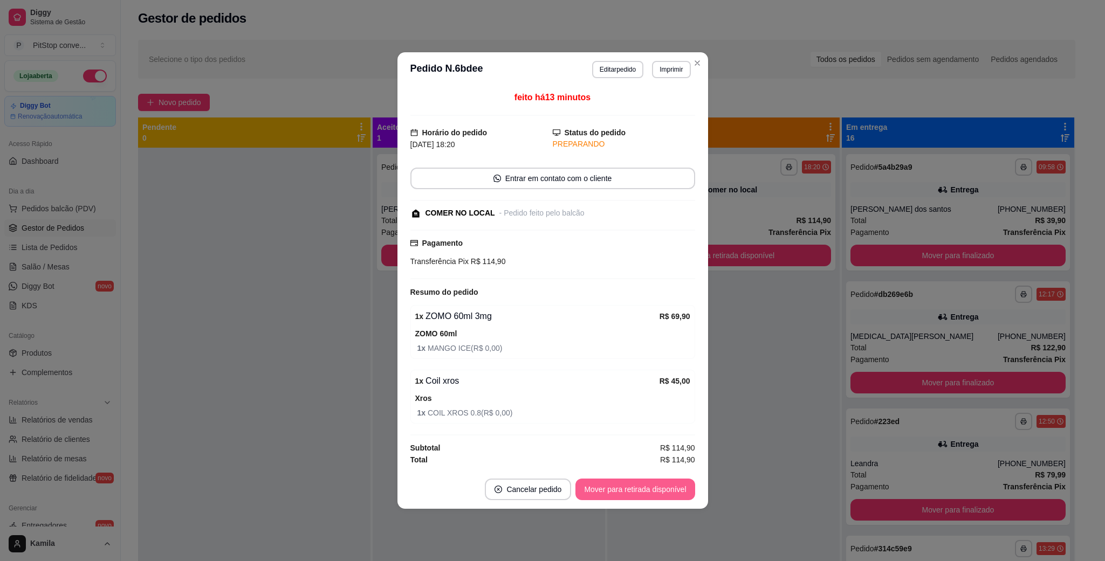
click at [652, 490] on button "Mover para retirada disponível" at bounding box center [634, 490] width 119 height 22
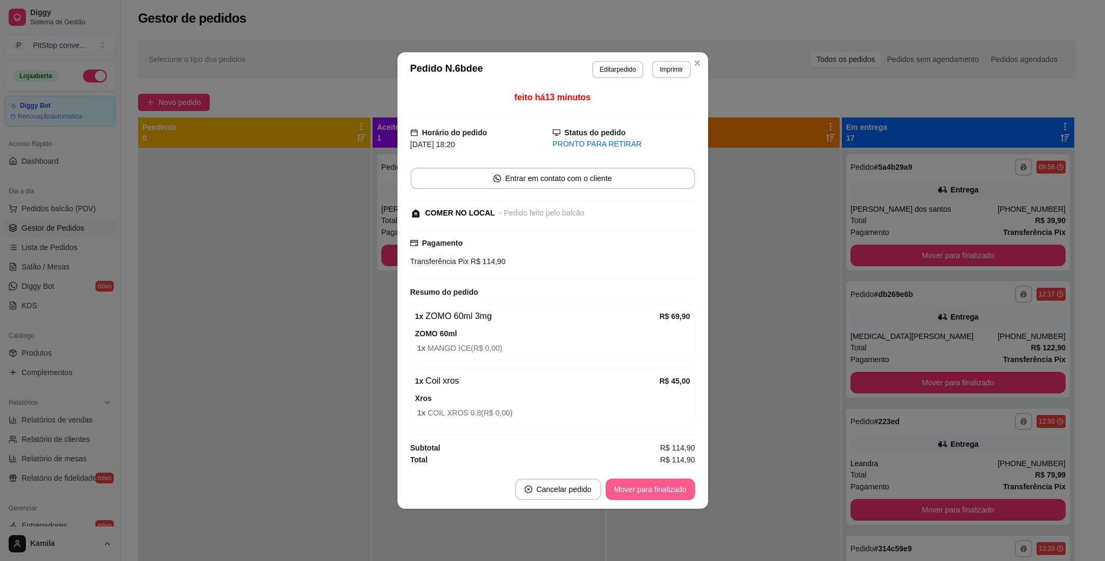
click at [652, 490] on button "Mover para finalizado" at bounding box center [649, 490] width 89 height 22
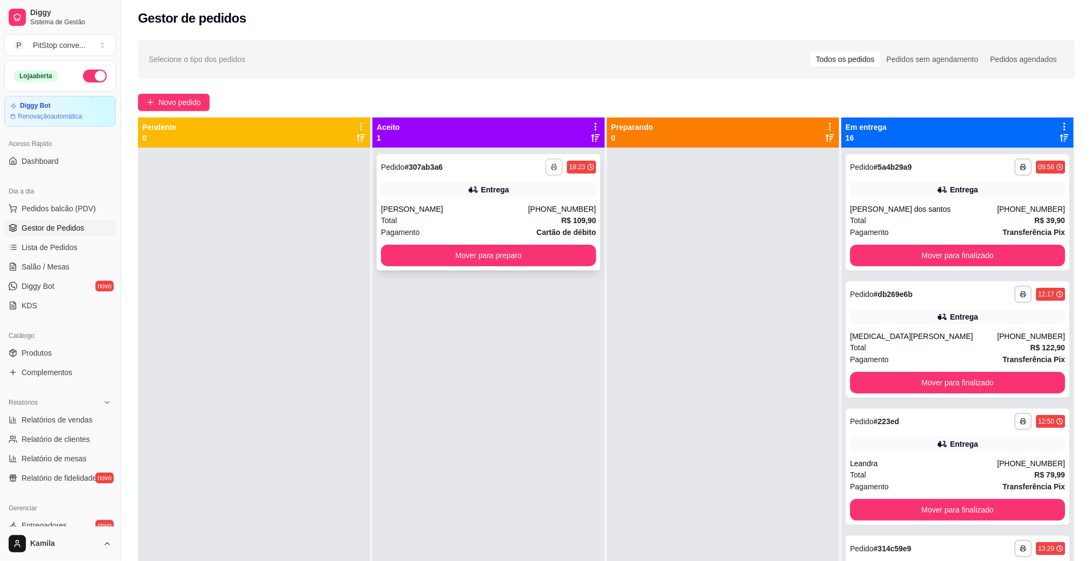
click at [556, 167] on button "button" at bounding box center [554, 166] width 17 height 17
click at [530, 204] on button "IMPRESSORA" at bounding box center [520, 204] width 78 height 17
click at [499, 164] on div "**********" at bounding box center [488, 166] width 215 height 17
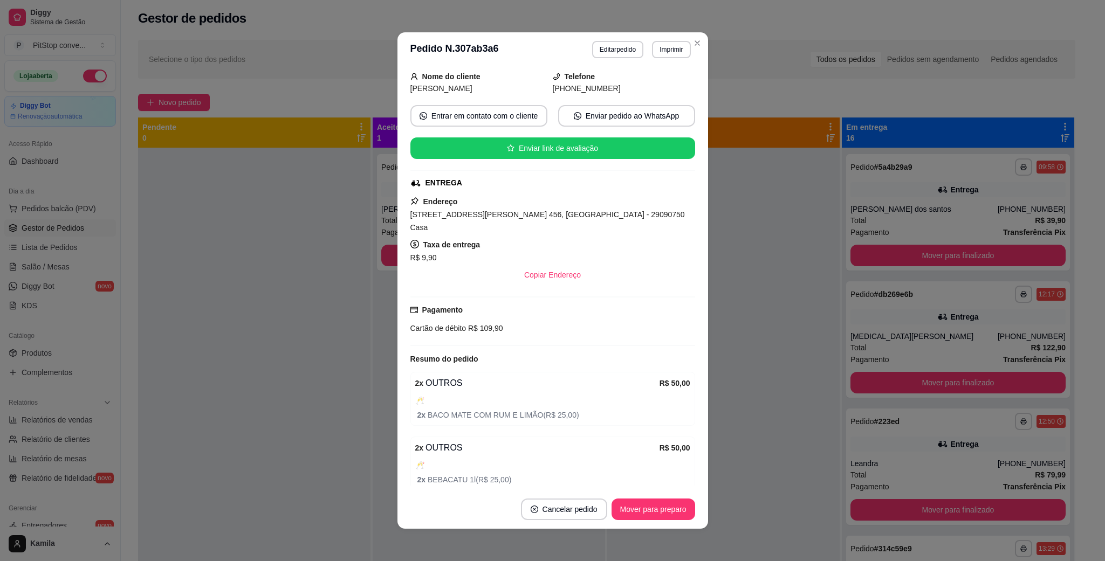
scroll to position [106, 0]
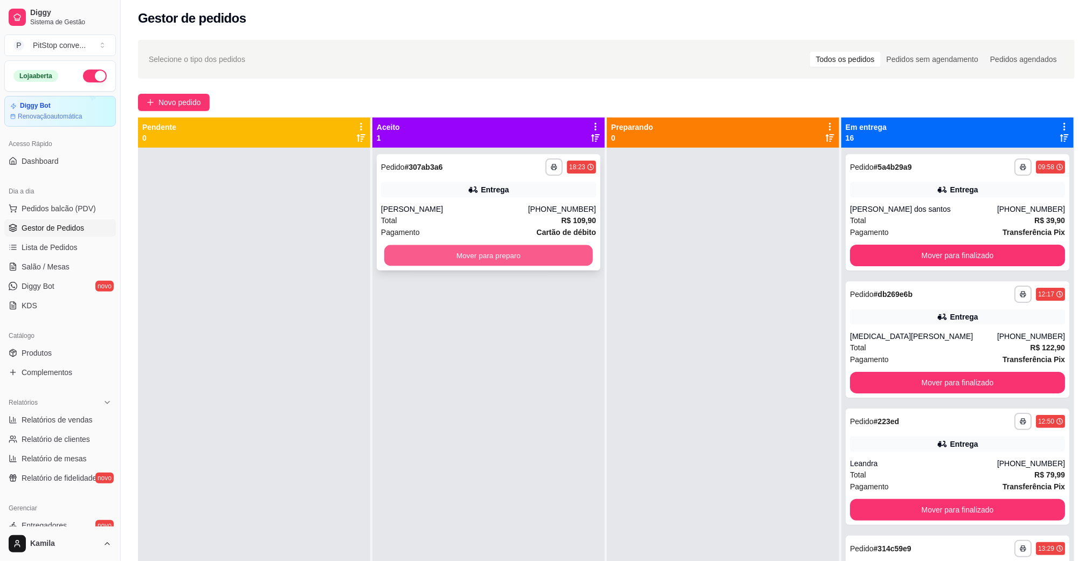
click at [521, 254] on button "Mover para preparo" at bounding box center [488, 255] width 209 height 21
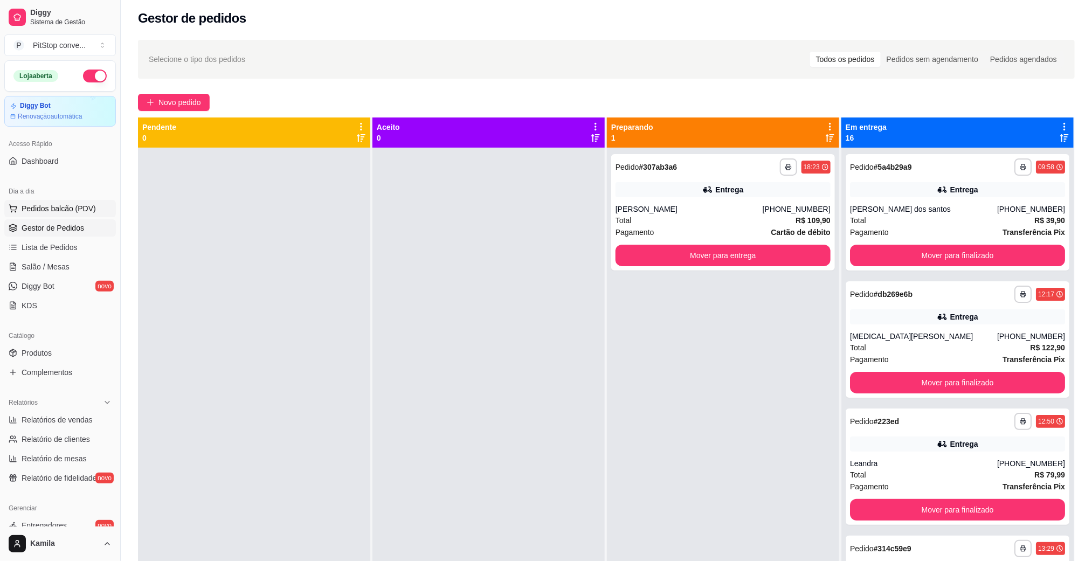
click at [40, 217] on button "Pedidos balcão (PDV)" at bounding box center [60, 208] width 112 height 17
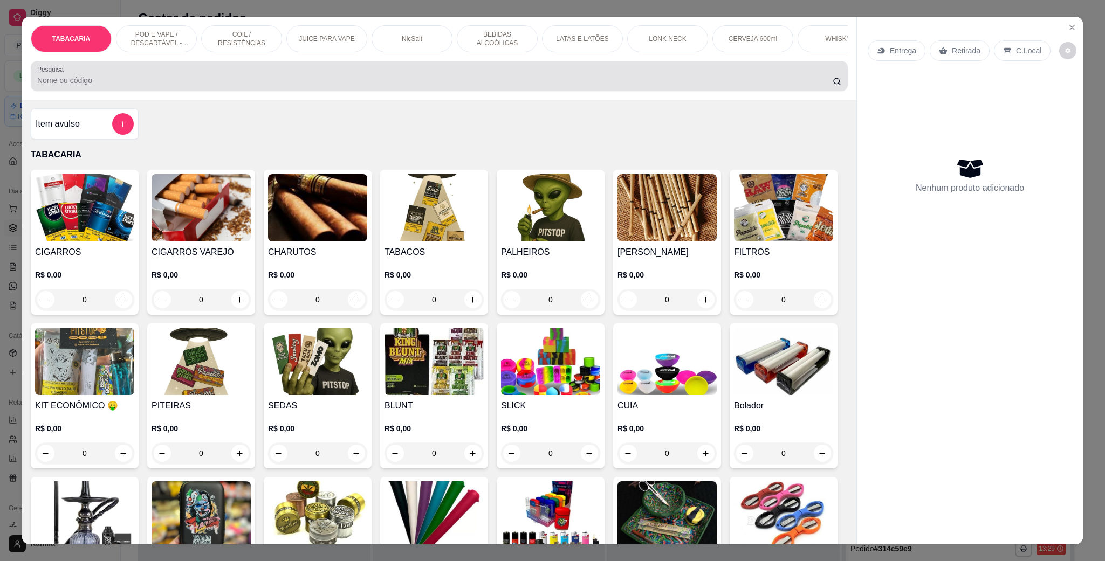
click at [467, 86] on input "Pesquisa" at bounding box center [434, 80] width 795 height 11
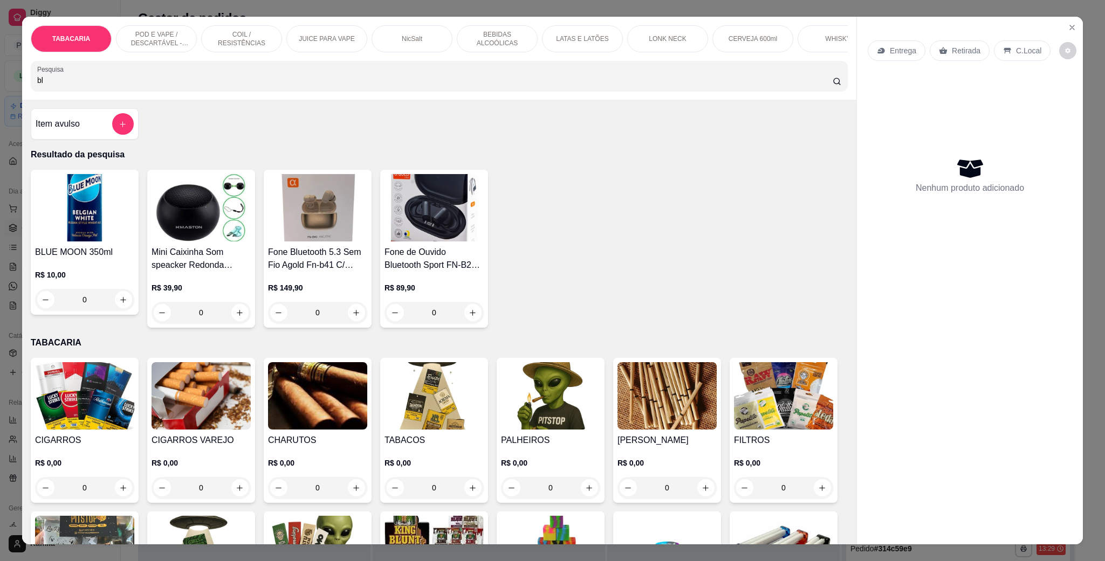
type input "b"
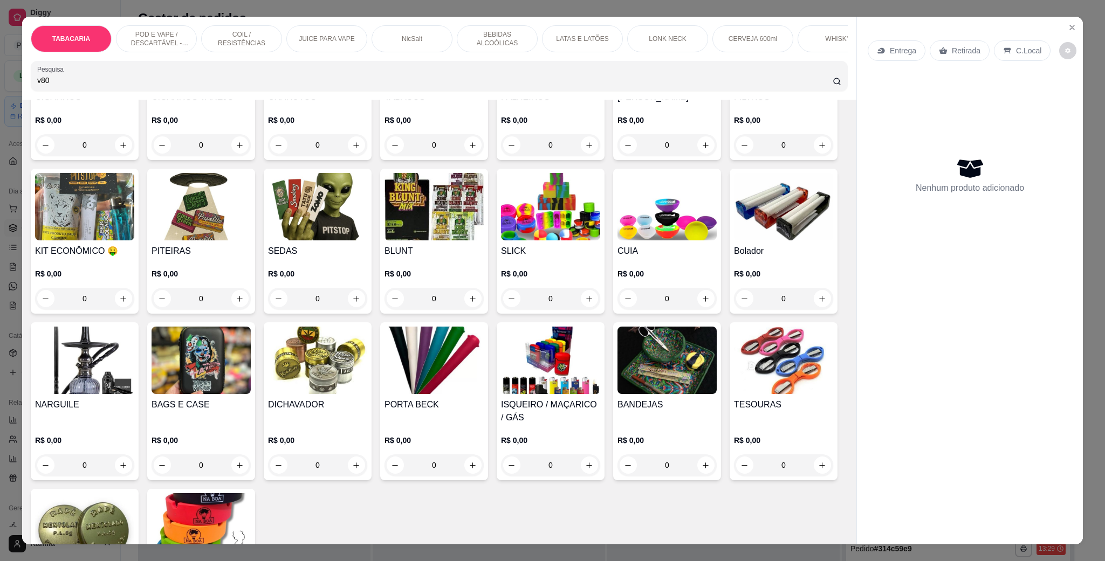
scroll to position [647, 0]
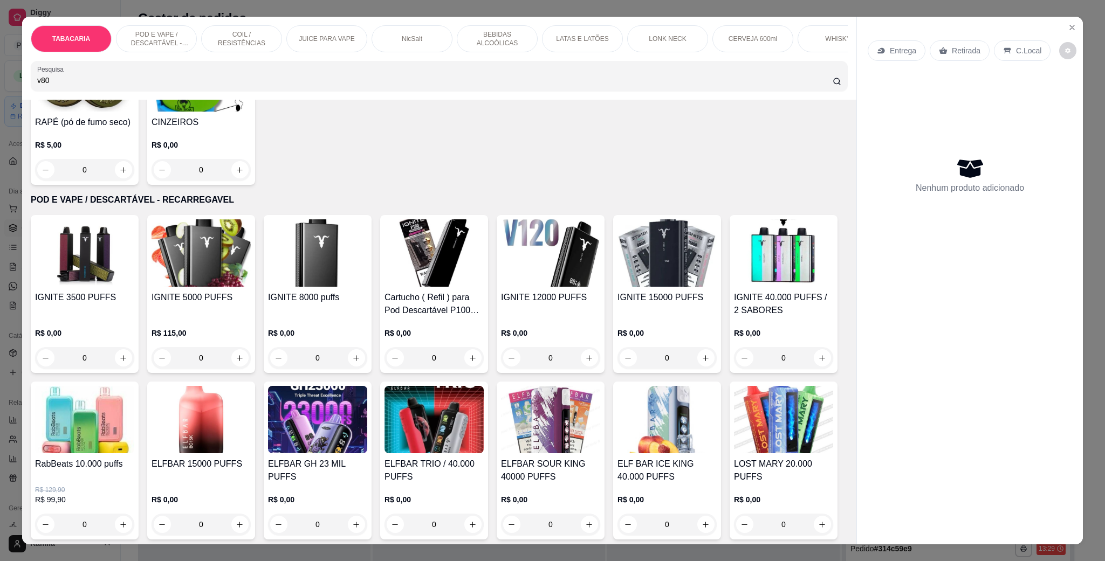
type input "v80"
click at [345, 369] on div "0" at bounding box center [317, 358] width 99 height 22
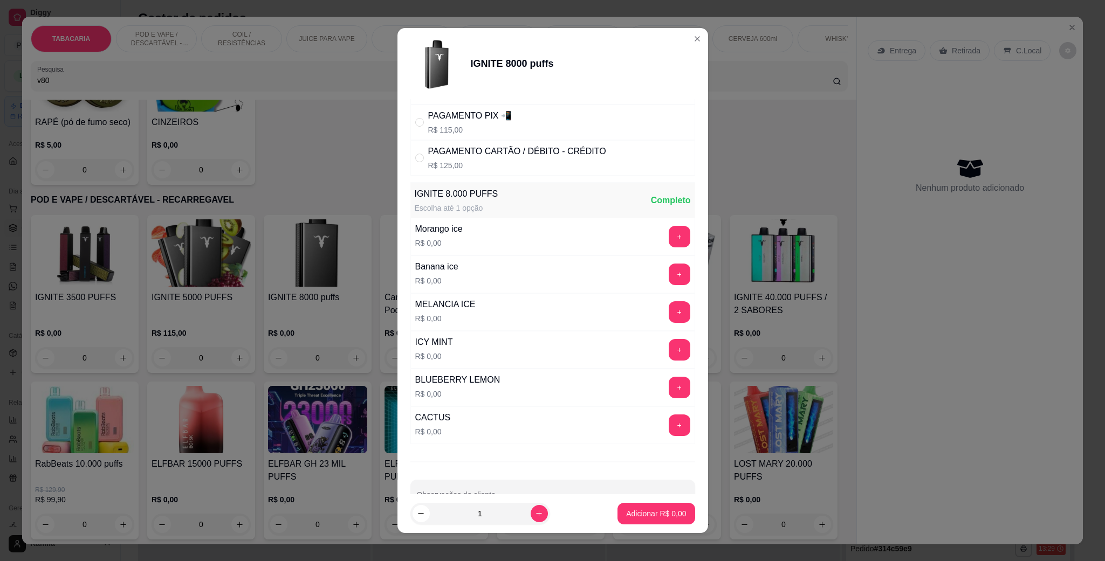
scroll to position [94, 0]
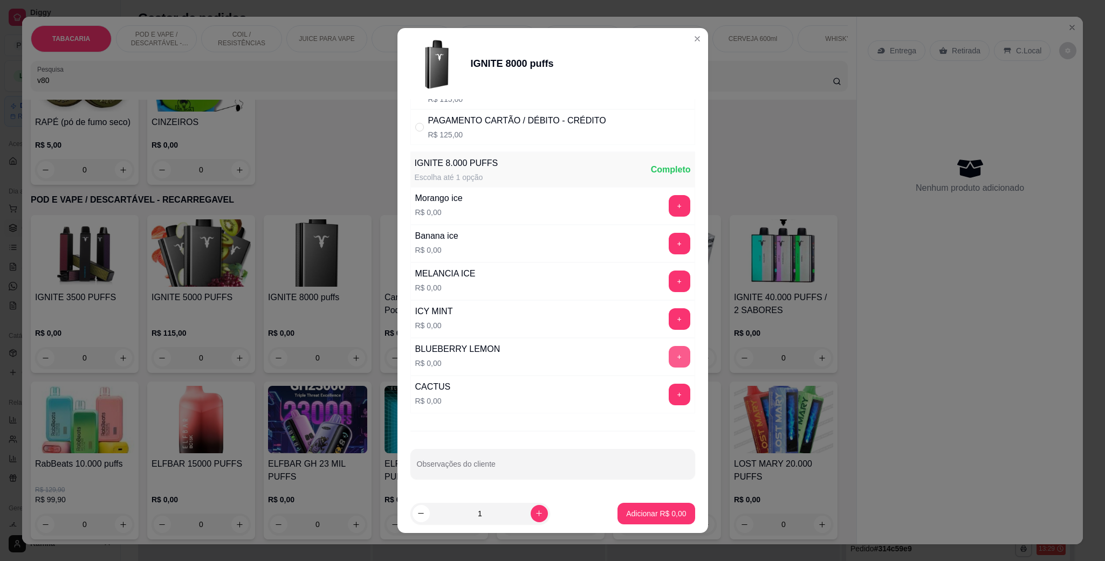
click at [668, 353] on button "+" at bounding box center [679, 357] width 22 height 22
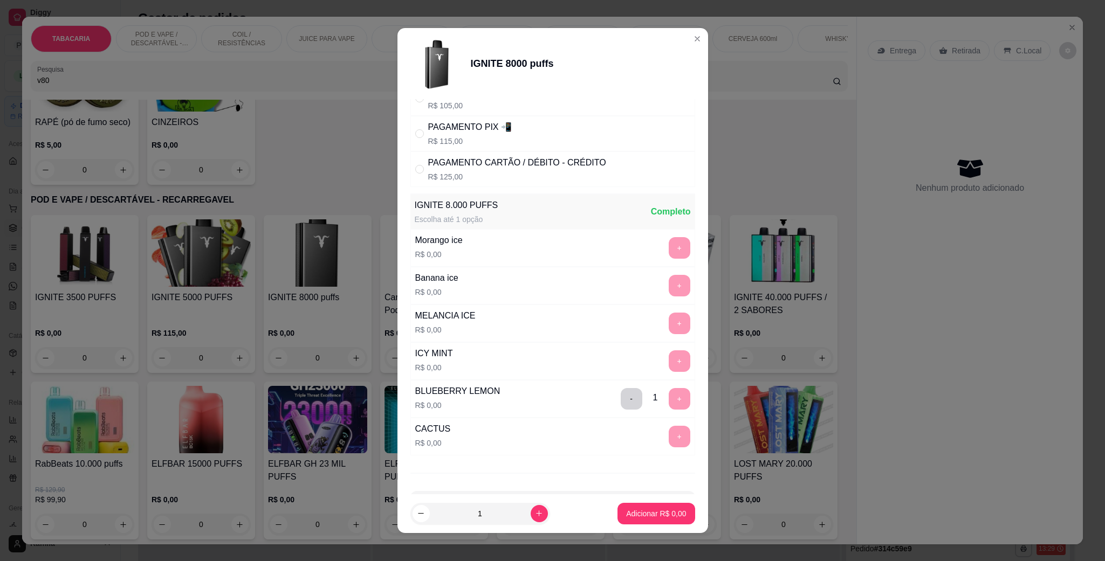
scroll to position [0, 0]
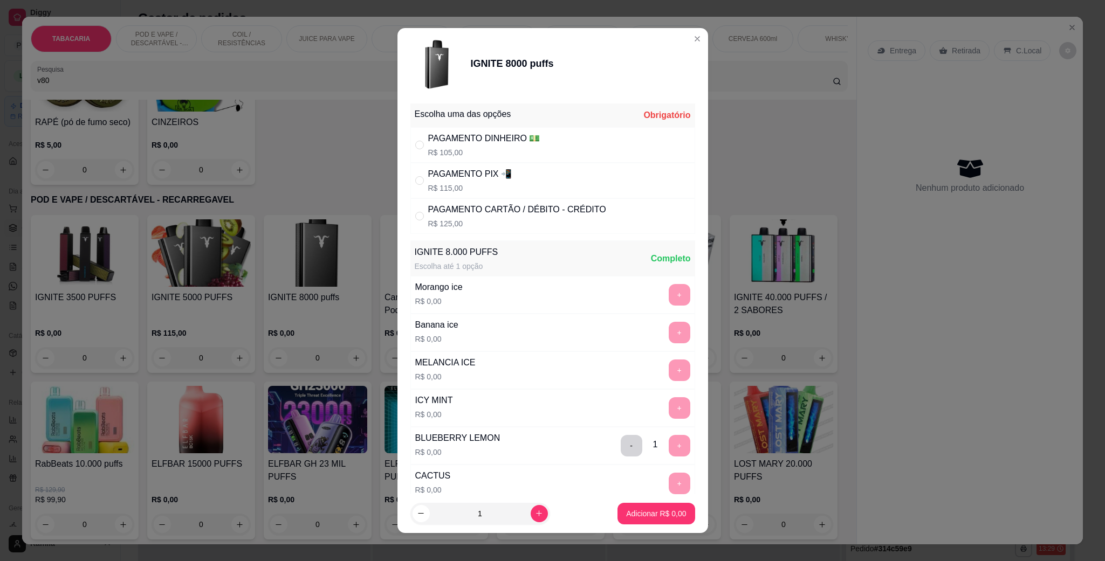
click at [482, 138] on div "PAGAMENTO DINHEIRO 💵" at bounding box center [484, 138] width 112 height 13
radio input "true"
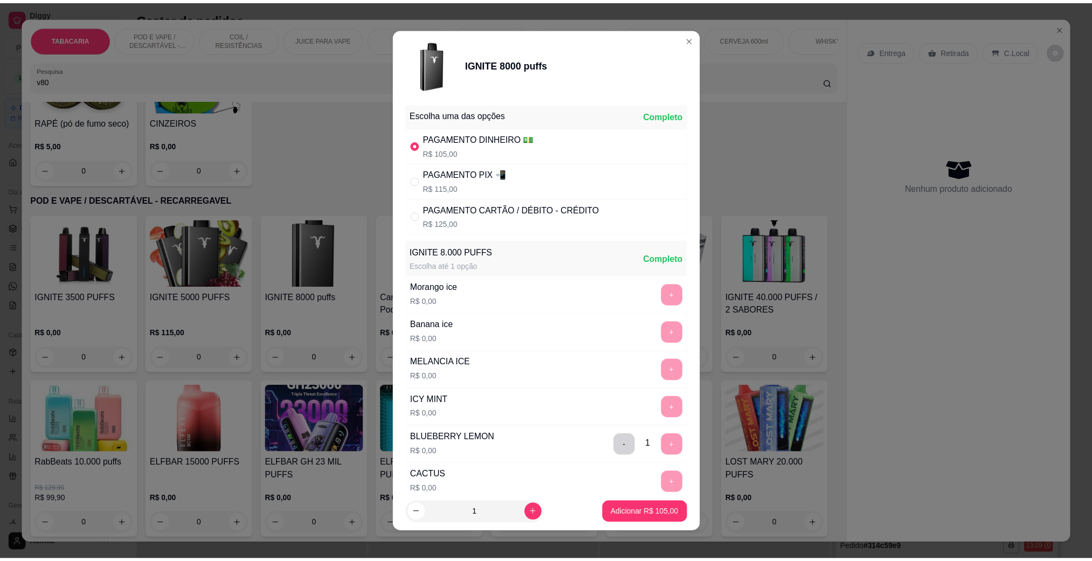
scroll to position [94, 0]
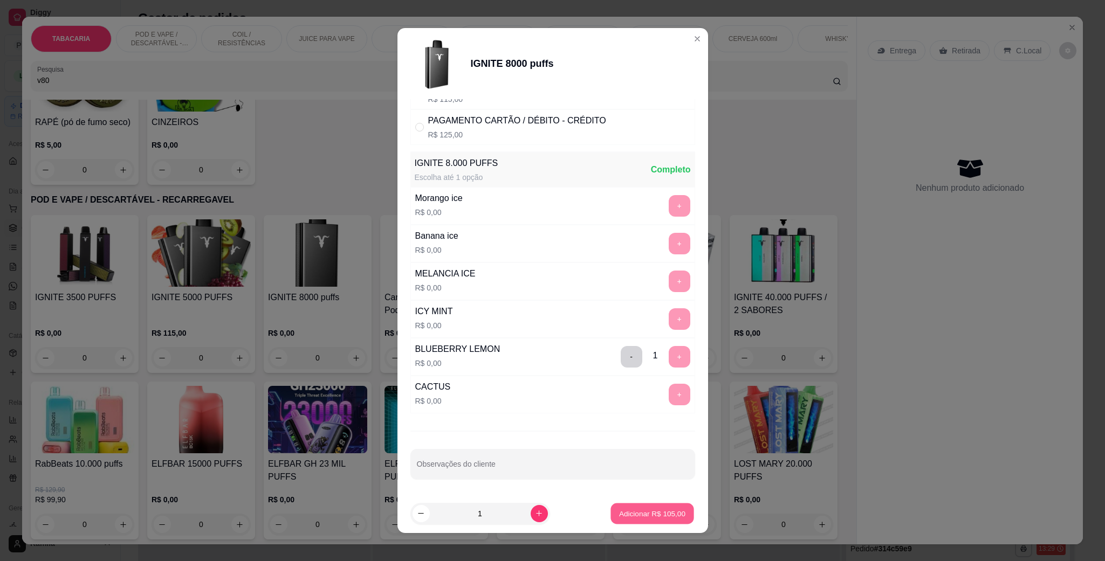
click at [644, 512] on p "Adicionar R$ 105,00" at bounding box center [652, 513] width 66 height 10
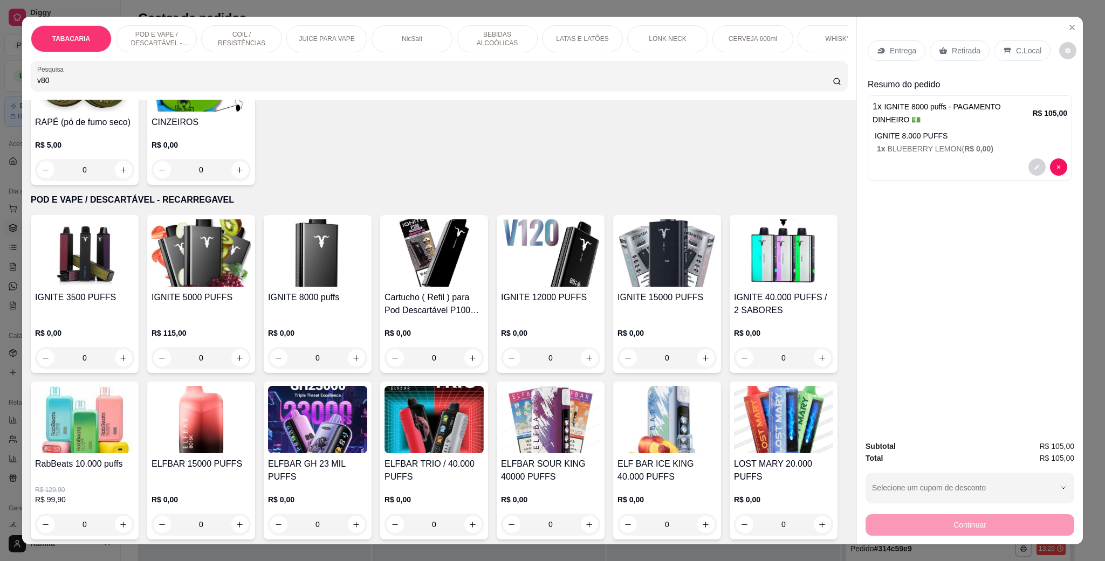
click at [1010, 44] on div "C.Local" at bounding box center [1022, 50] width 57 height 20
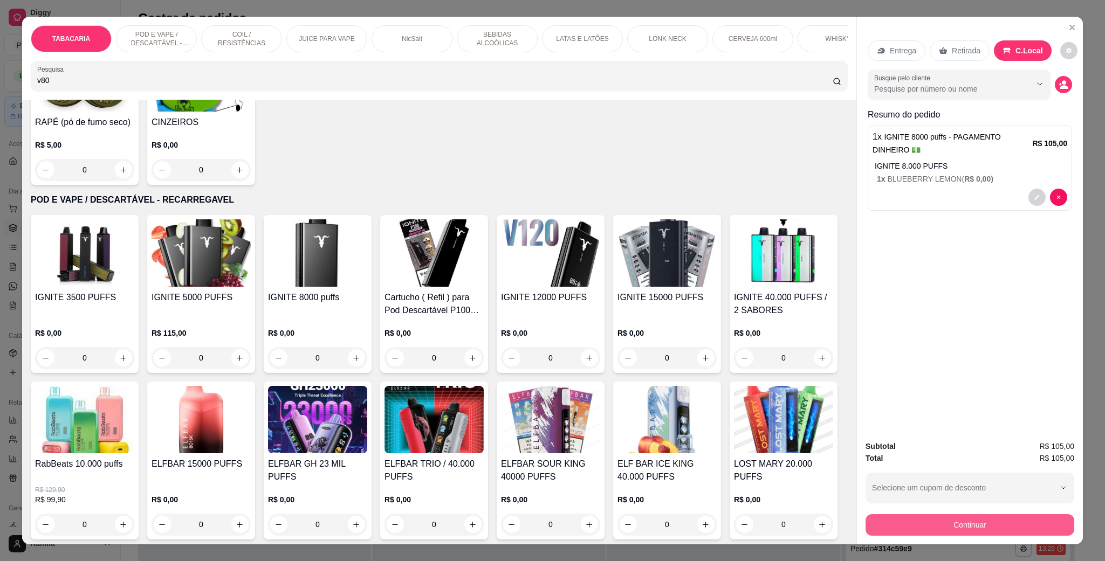
click at [957, 527] on button "Continuar" at bounding box center [969, 525] width 209 height 22
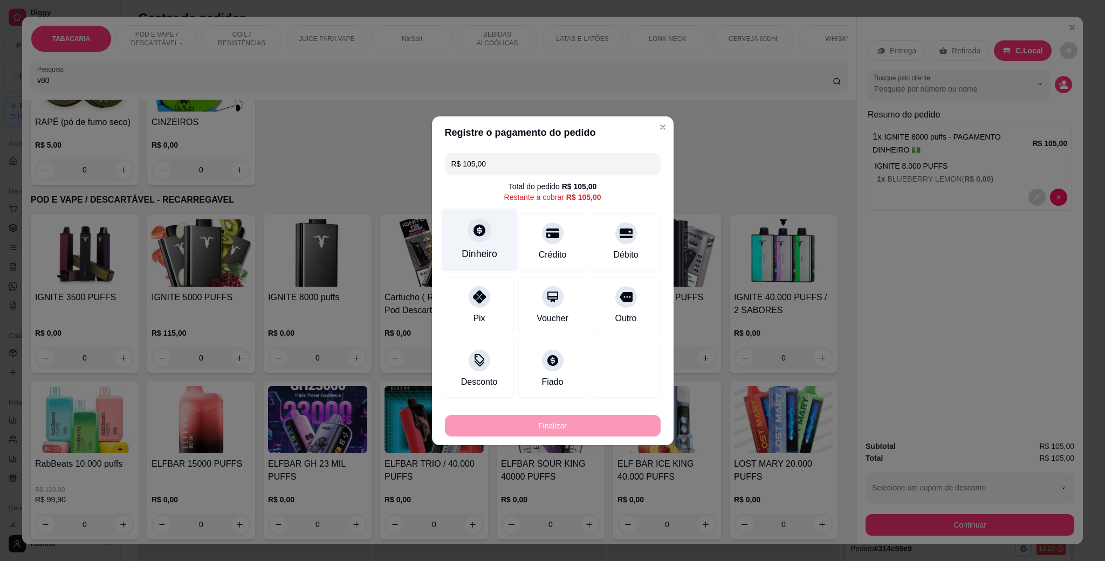
click at [474, 238] on div at bounding box center [479, 230] width 24 height 24
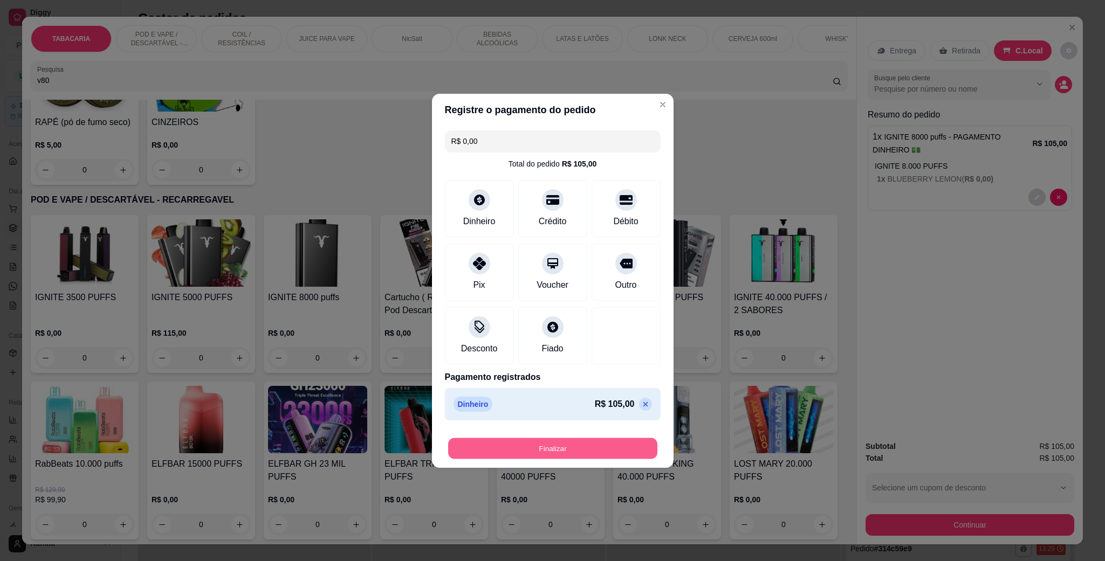
click at [544, 456] on button "Finalizar" at bounding box center [552, 448] width 209 height 21
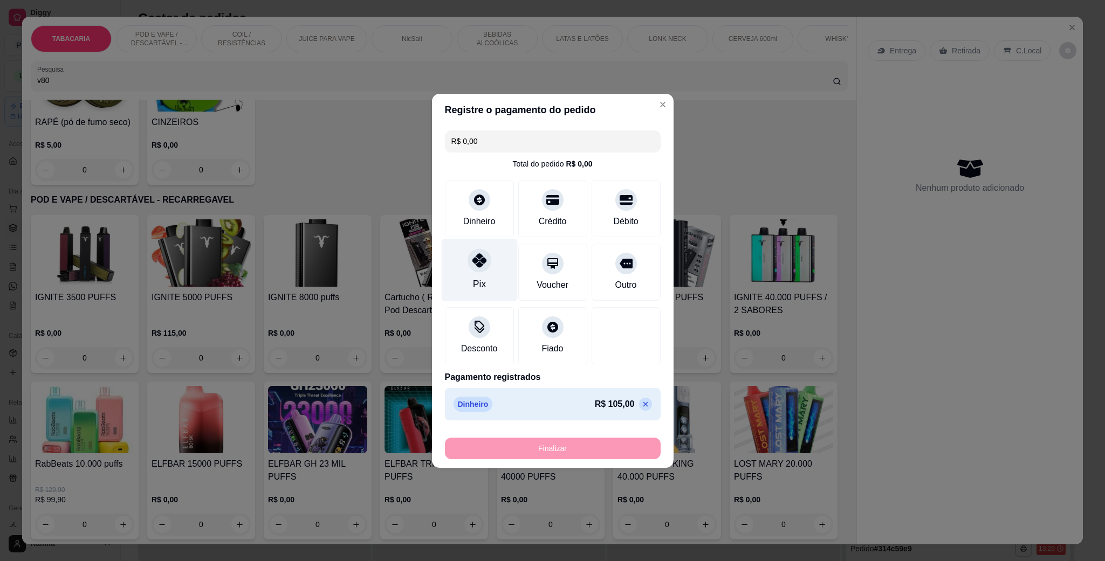
type input "-R$ 105,00"
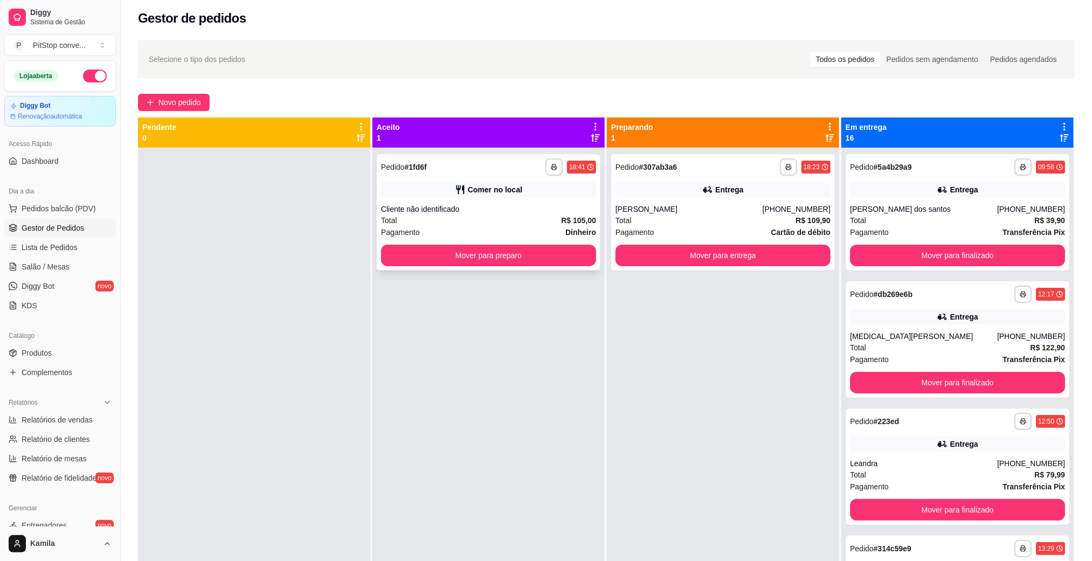
click at [512, 213] on div "Cliente não identificado" at bounding box center [488, 209] width 215 height 11
click at [470, 254] on button "Mover para preparo" at bounding box center [488, 256] width 215 height 22
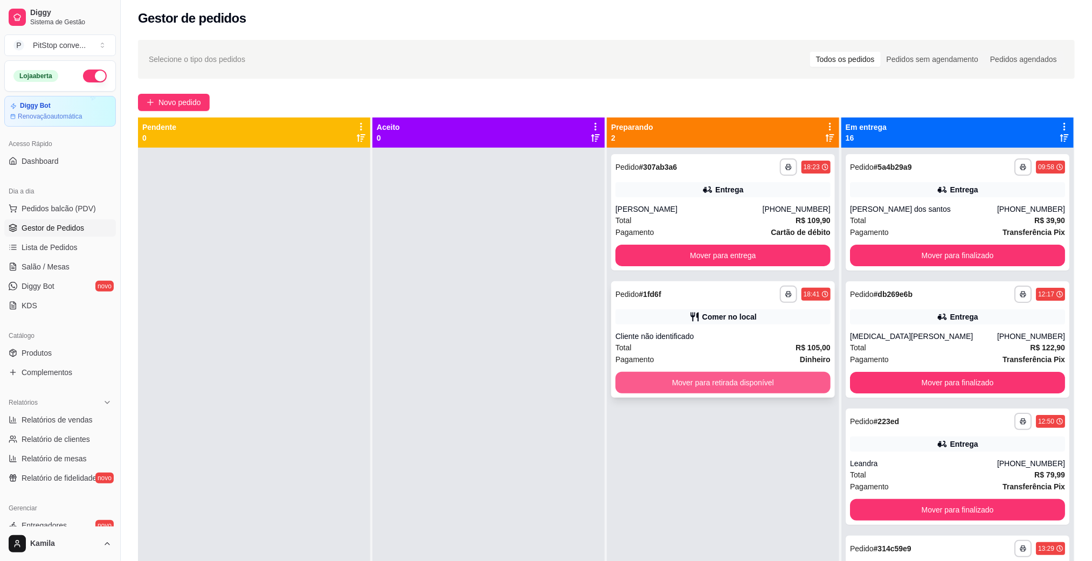
click at [689, 379] on button "Mover para retirada disponível" at bounding box center [723, 383] width 215 height 22
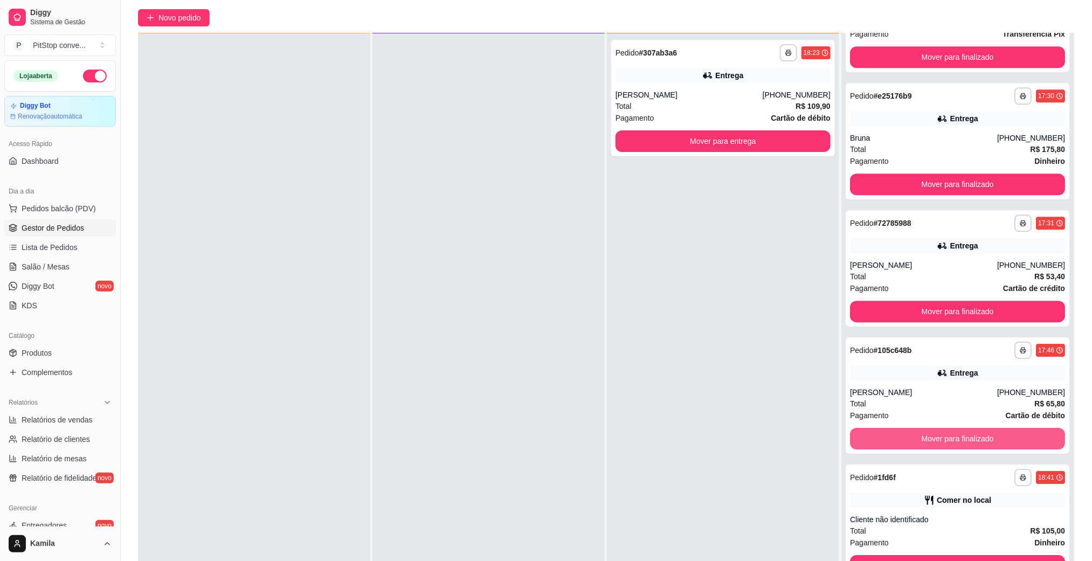
scroll to position [165, 0]
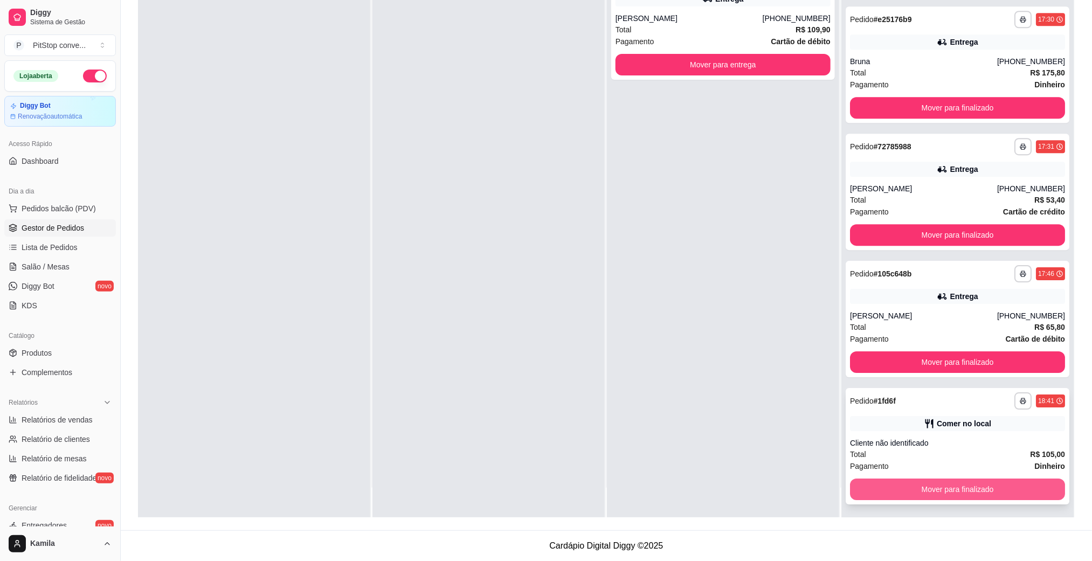
click at [929, 484] on button "Mover para finalizado" at bounding box center [957, 490] width 215 height 22
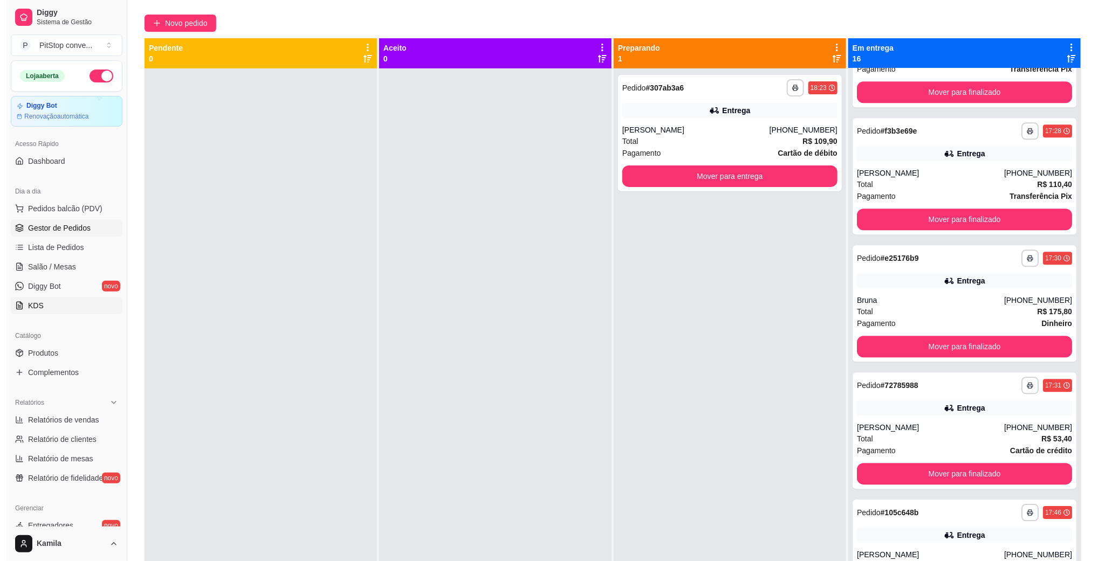
scroll to position [0, 0]
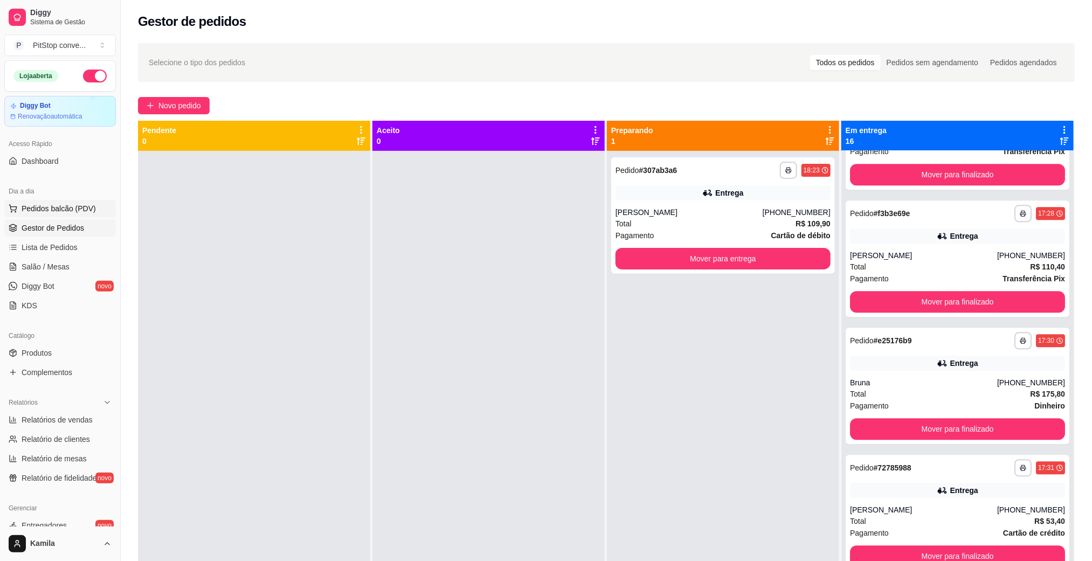
click at [47, 206] on span "Pedidos balcão (PDV)" at bounding box center [59, 208] width 74 height 11
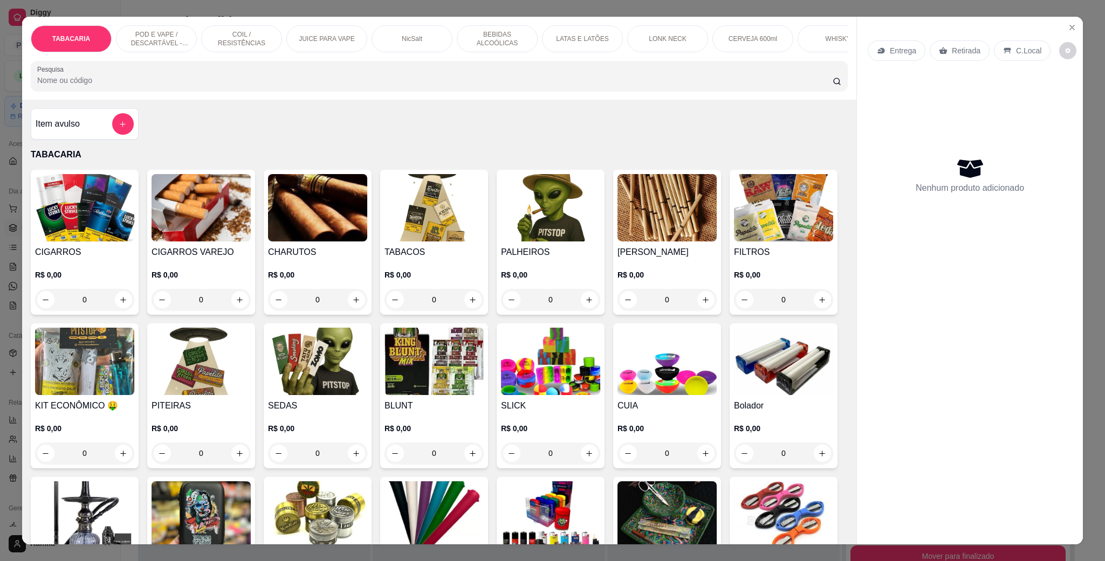
click at [158, 31] on p "POD E VAPE / DESCARTÁVEL - RECARREGAVEL" at bounding box center [156, 38] width 63 height 17
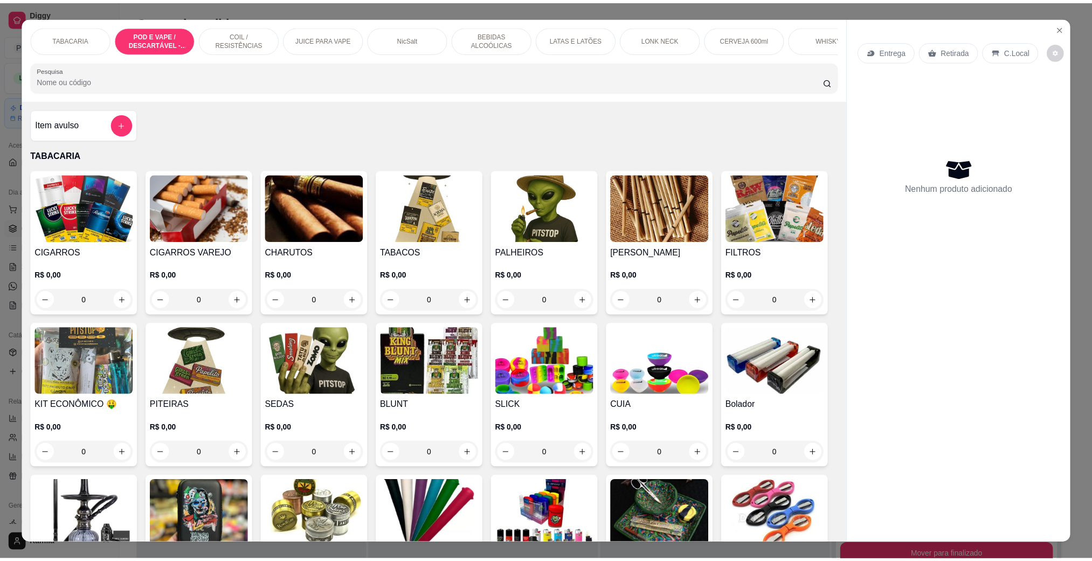
scroll to position [18, 0]
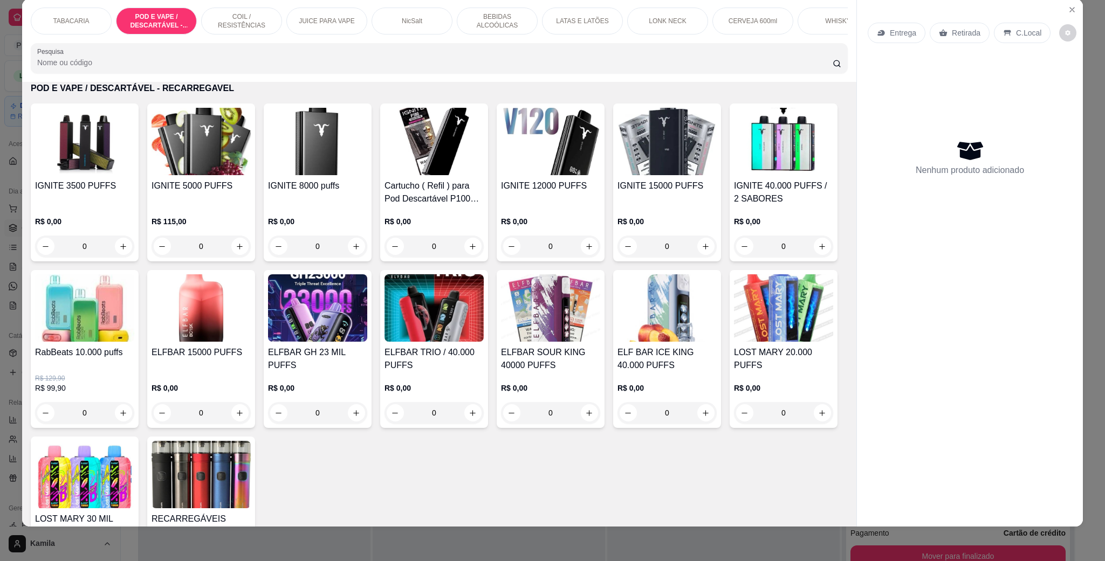
click at [136, 186] on div "IGNITE 3500 PUFFS R$ 0,00 0 IGNITE 5000 PUFFS R$ 115,00 0 IGNITE 8000 puffs R$ …" at bounding box center [439, 349] width 817 height 491
click at [168, 192] on h4 "IGNITE 5000 PUFFS" at bounding box center [200, 186] width 99 height 13
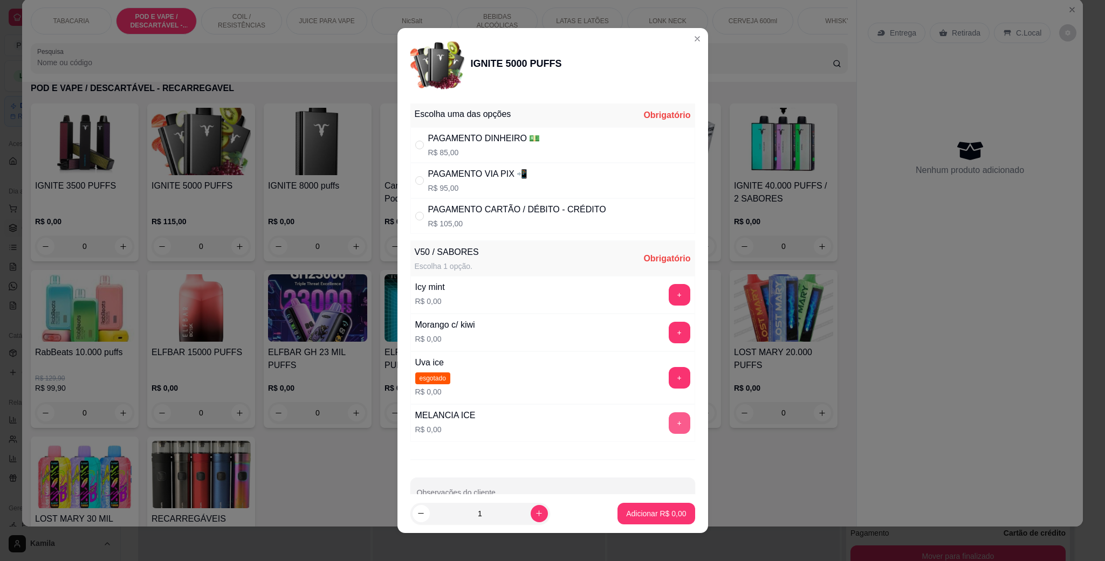
click at [668, 426] on button "+" at bounding box center [679, 423] width 22 height 22
click at [484, 216] on div "PAGAMENTO CARTÃO / DÉBITO - CRÉDITO" at bounding box center [517, 209] width 178 height 13
radio input "true"
click at [626, 513] on p "Adicionar R$ 105,00" at bounding box center [652, 513] width 68 height 11
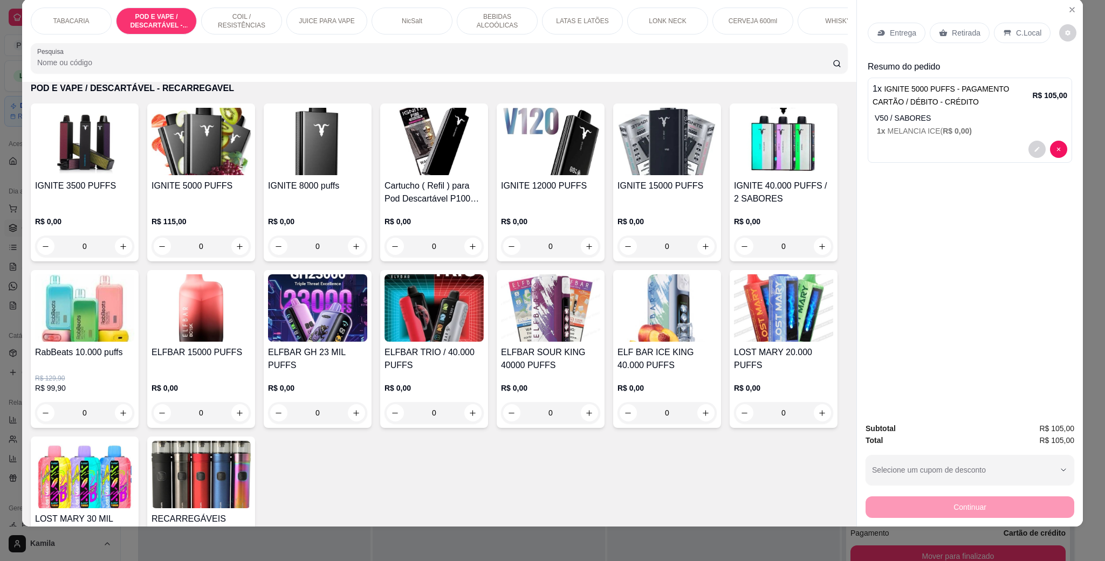
click at [1021, 33] on p "C.Local" at bounding box center [1028, 32] width 25 height 11
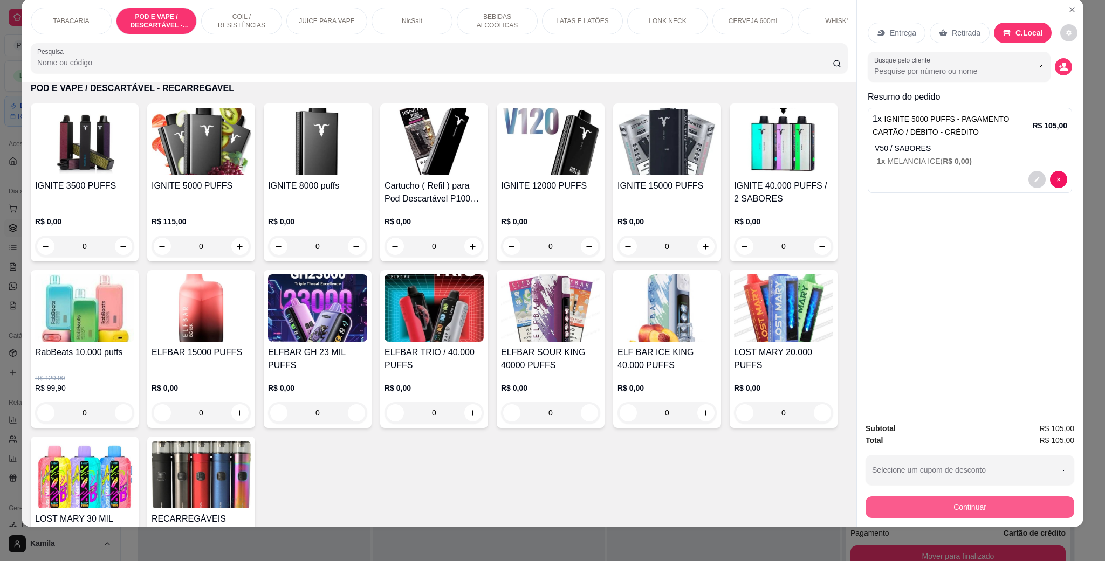
click at [961, 514] on button "Continuar" at bounding box center [969, 508] width 209 height 22
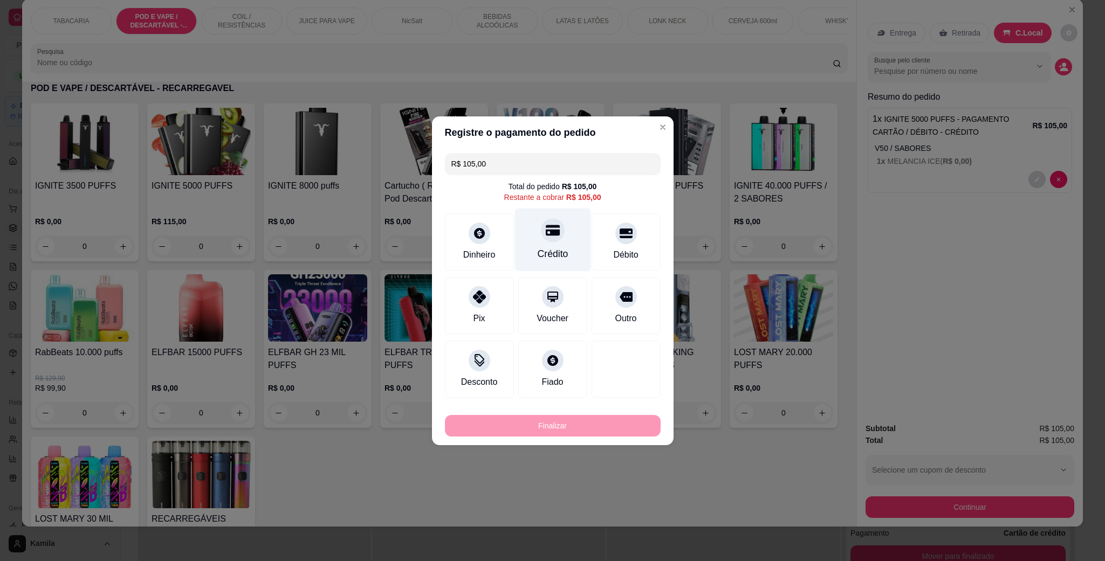
click at [564, 219] on div "Crédito" at bounding box center [552, 239] width 76 height 63
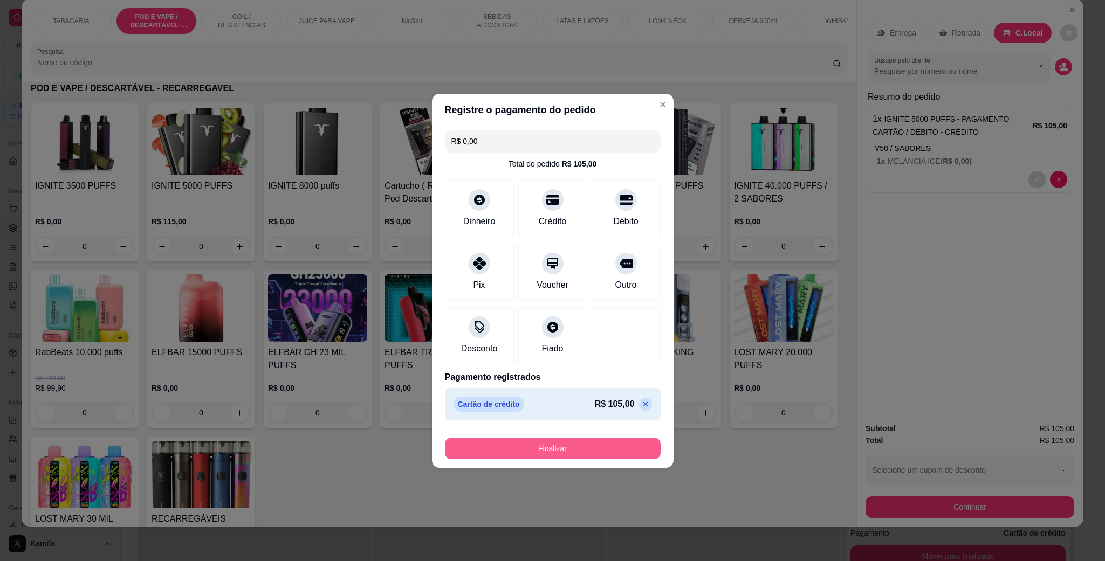
click at [556, 447] on button "Finalizar" at bounding box center [553, 449] width 216 height 22
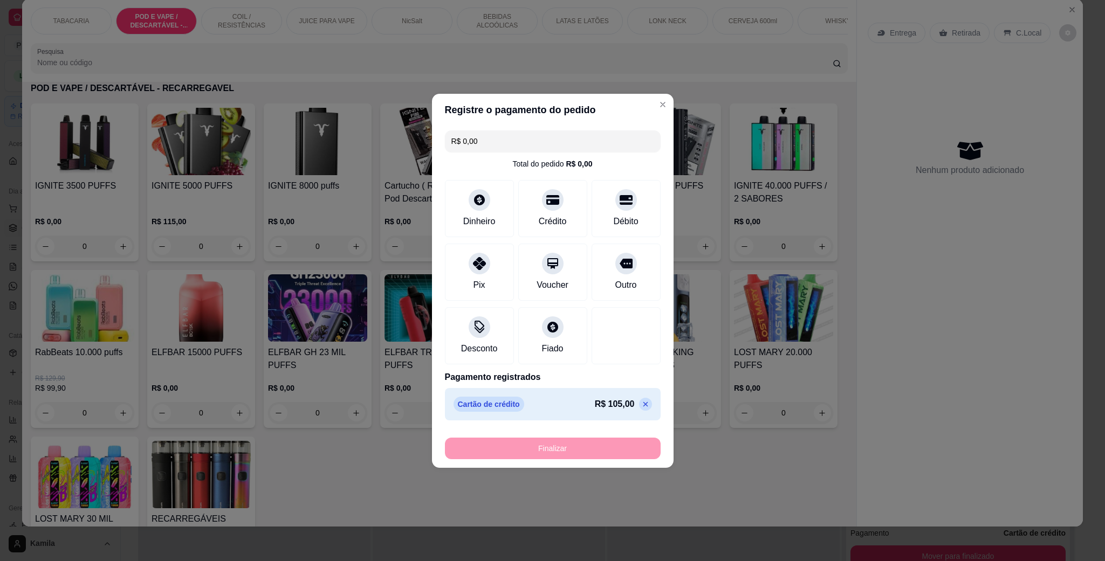
type input "-R$ 105,00"
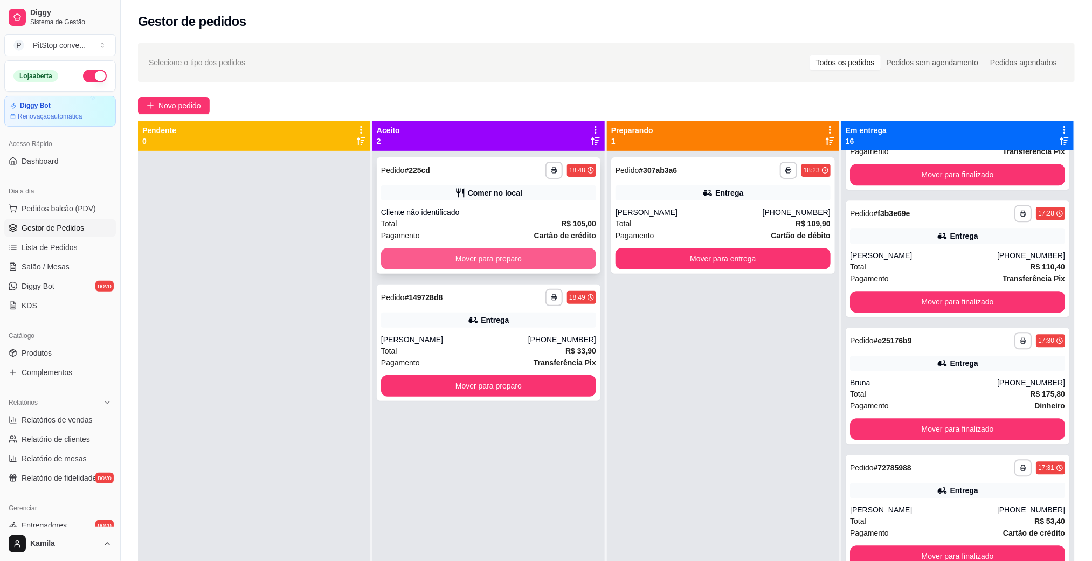
click at [417, 260] on button "Mover para preparo" at bounding box center [488, 259] width 215 height 22
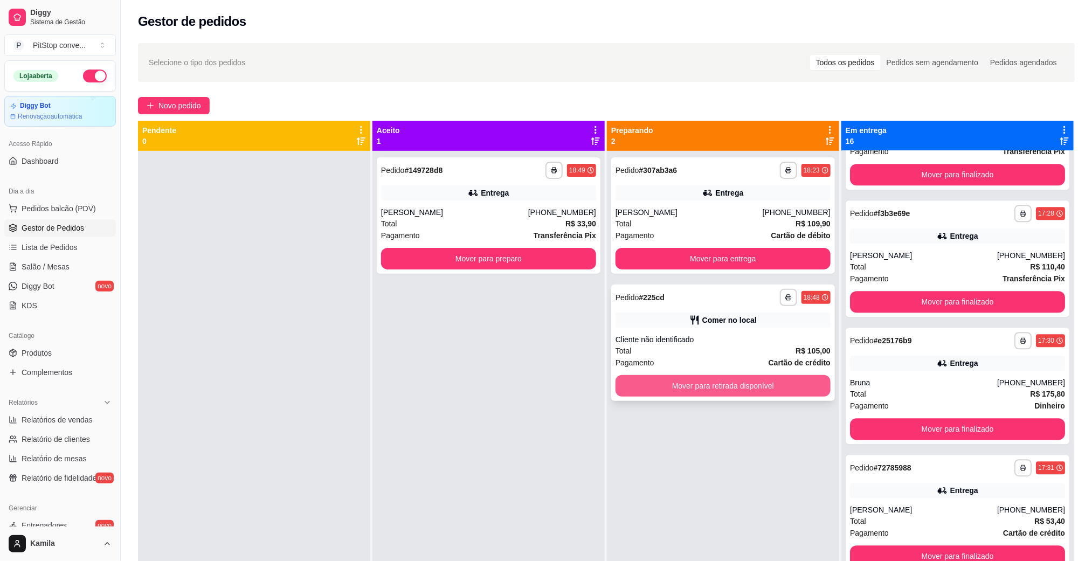
click at [684, 382] on button "Mover para retirada disponível" at bounding box center [723, 386] width 215 height 22
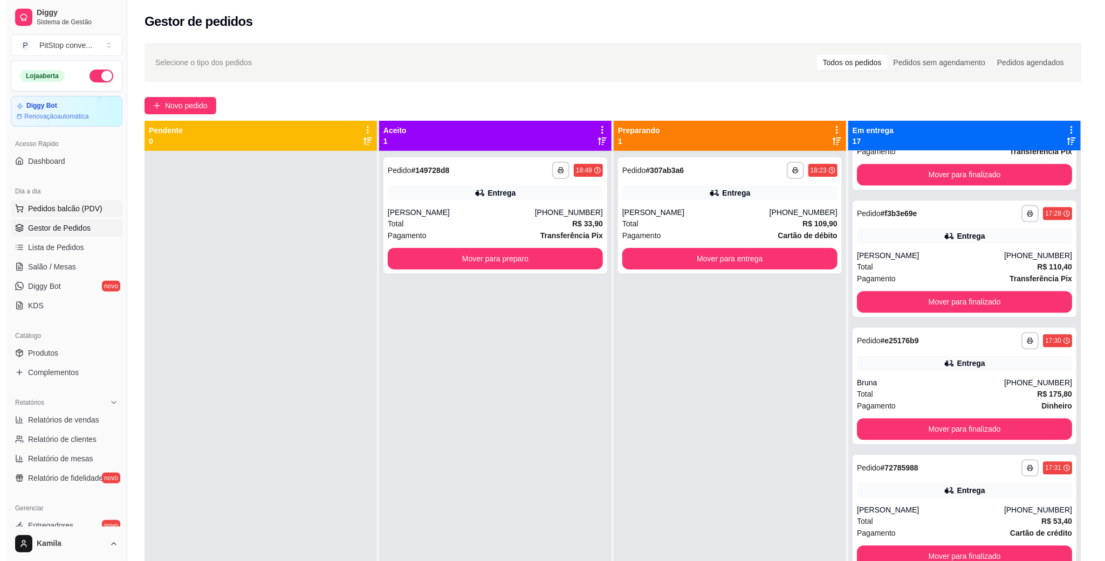
scroll to position [1611, 0]
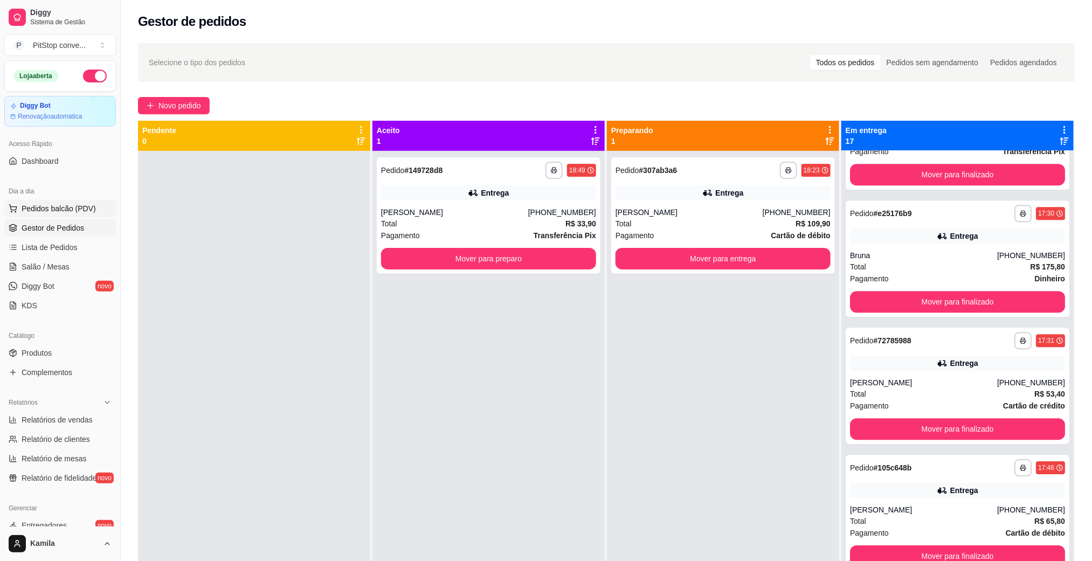
click at [88, 204] on span "Pedidos balcão (PDV)" at bounding box center [59, 208] width 74 height 11
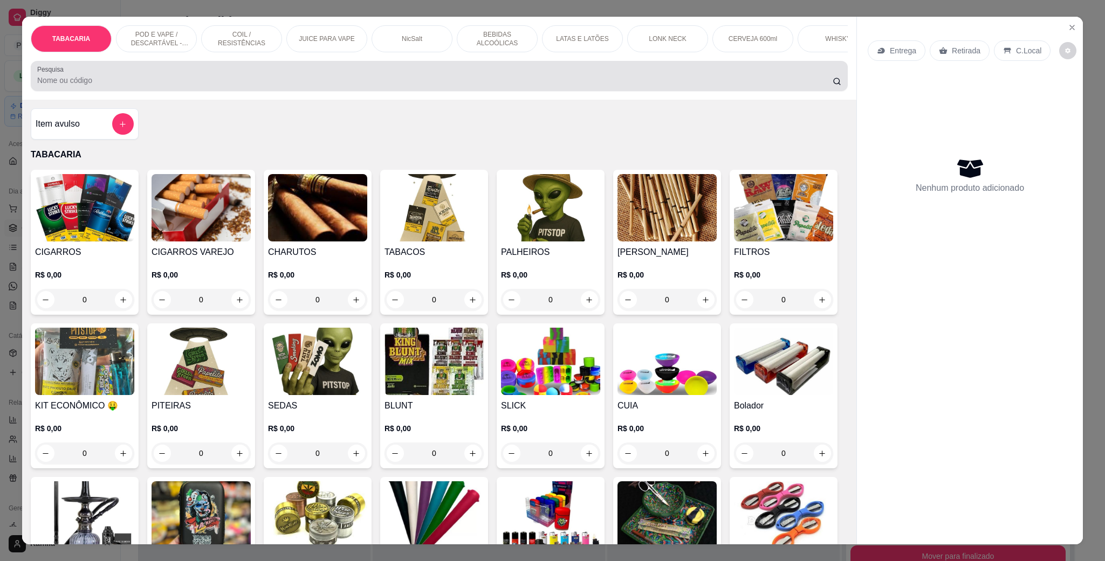
click at [275, 86] on input "Pesquisa" at bounding box center [434, 80] width 795 height 11
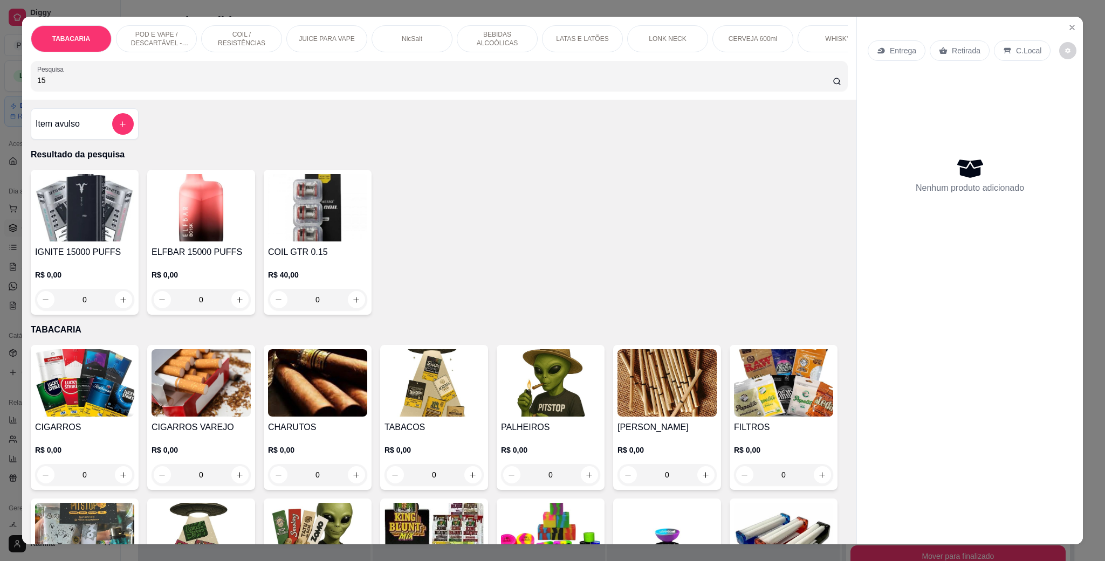
type input "15"
click at [120, 311] on div "0" at bounding box center [84, 300] width 99 height 22
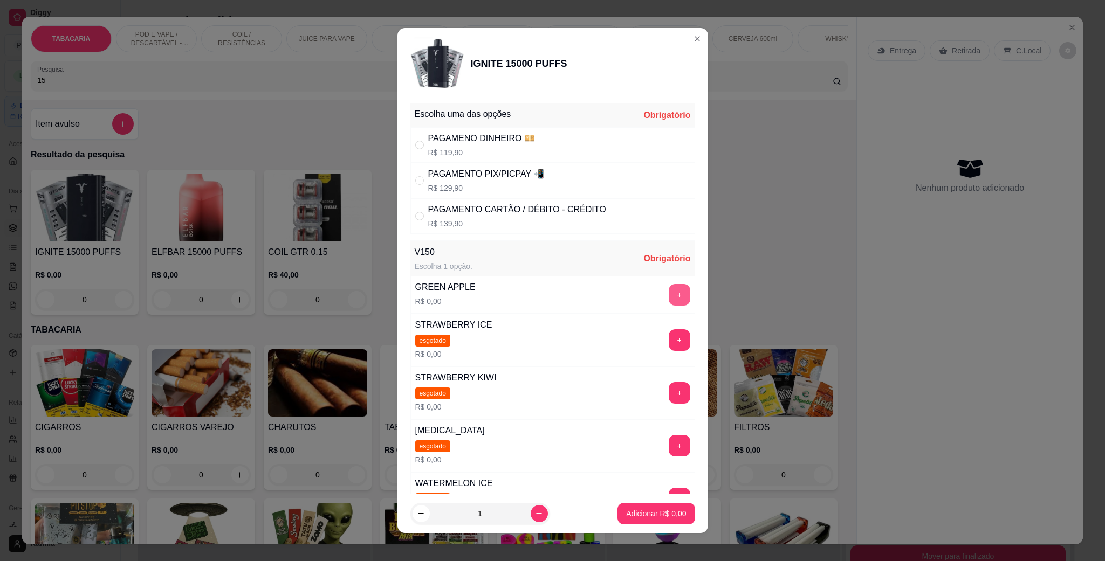
click at [668, 299] on button "+" at bounding box center [679, 295] width 22 height 22
click at [511, 154] on p "R$ 119,90" at bounding box center [481, 152] width 107 height 11
radio input "true"
click at [654, 504] on button "Adicionar R$ 119,90" at bounding box center [652, 514] width 86 height 22
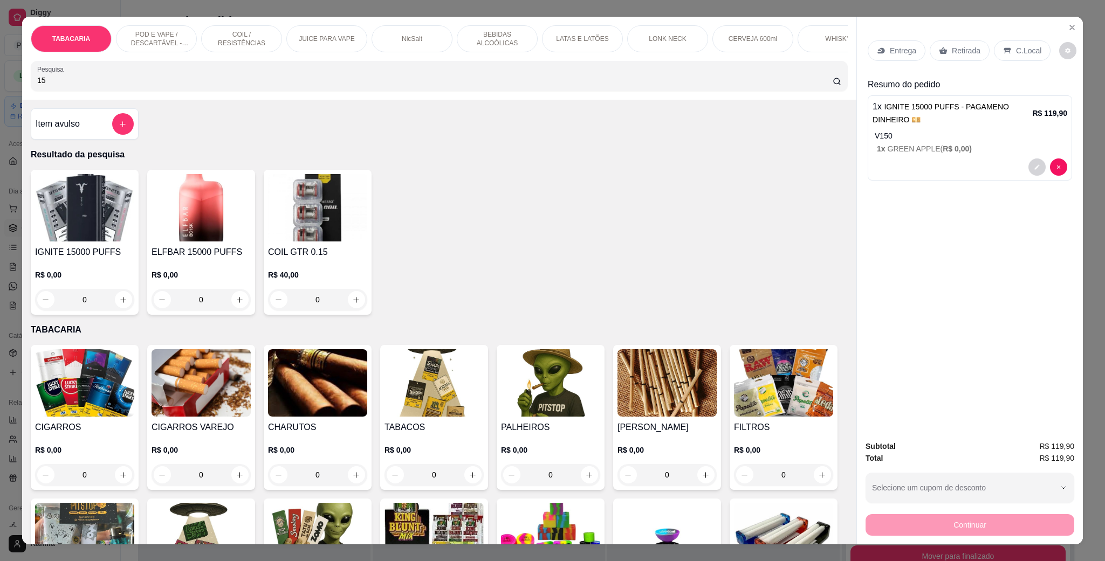
click at [1000, 45] on div "C.Local" at bounding box center [1022, 50] width 57 height 20
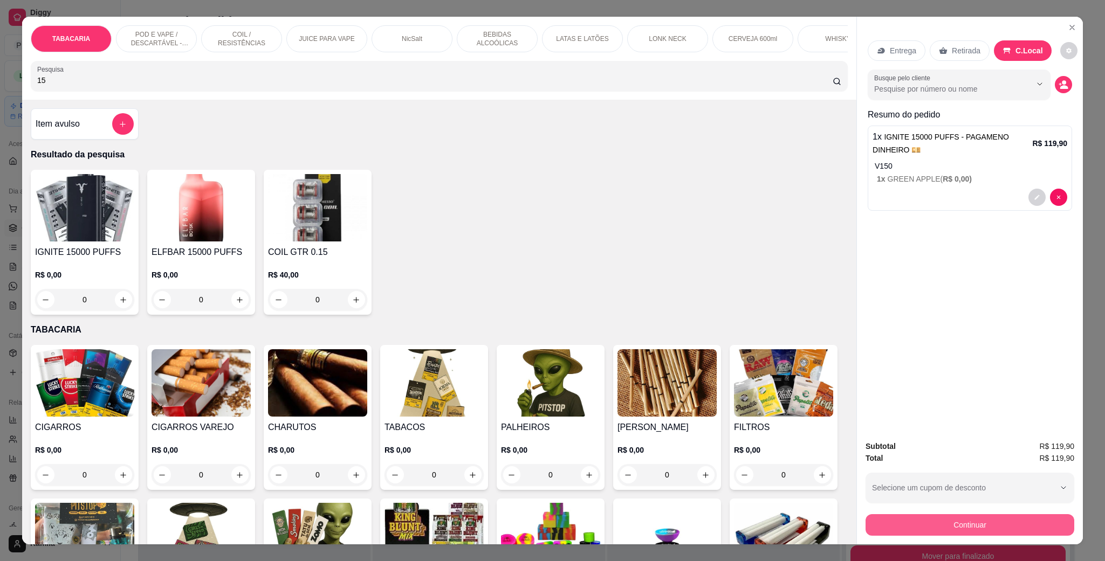
click at [929, 526] on button "Continuar" at bounding box center [969, 525] width 209 height 22
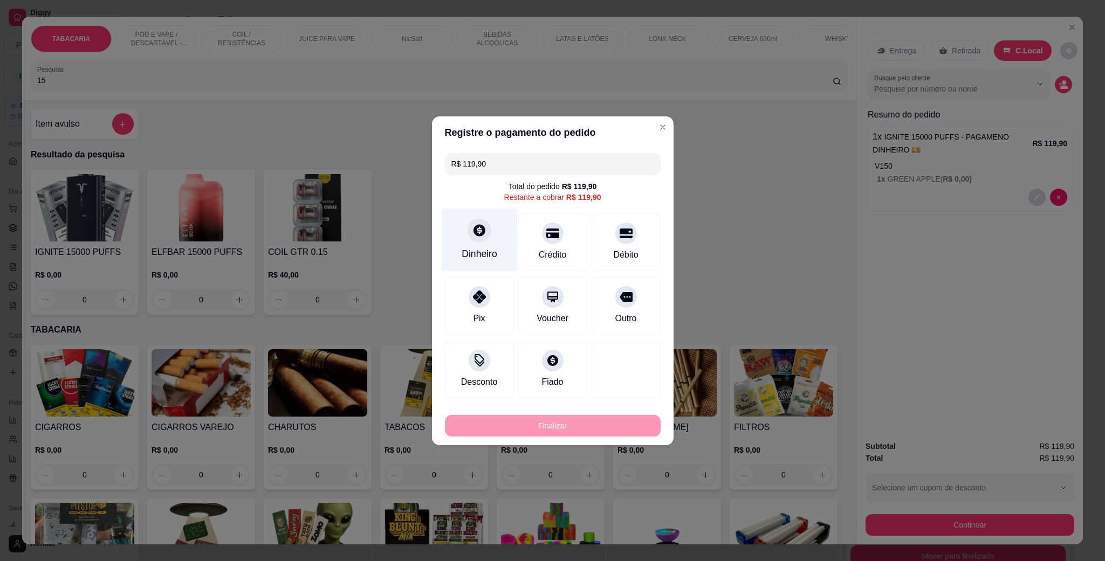
click at [495, 238] on div "Dinheiro" at bounding box center [479, 239] width 76 height 63
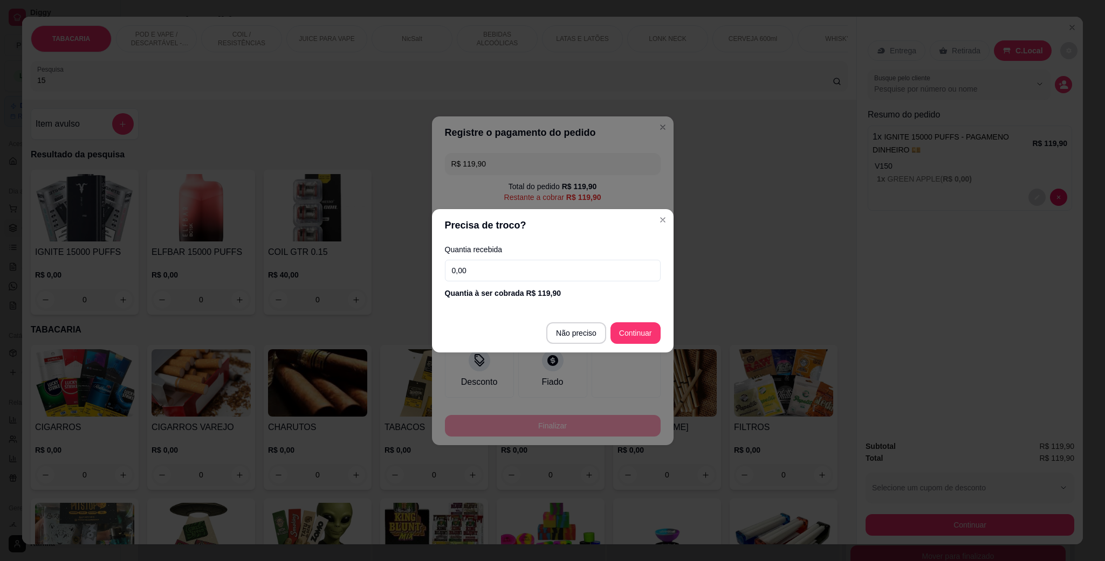
click at [640, 319] on footer "Não preciso Continuar" at bounding box center [553, 333] width 242 height 39
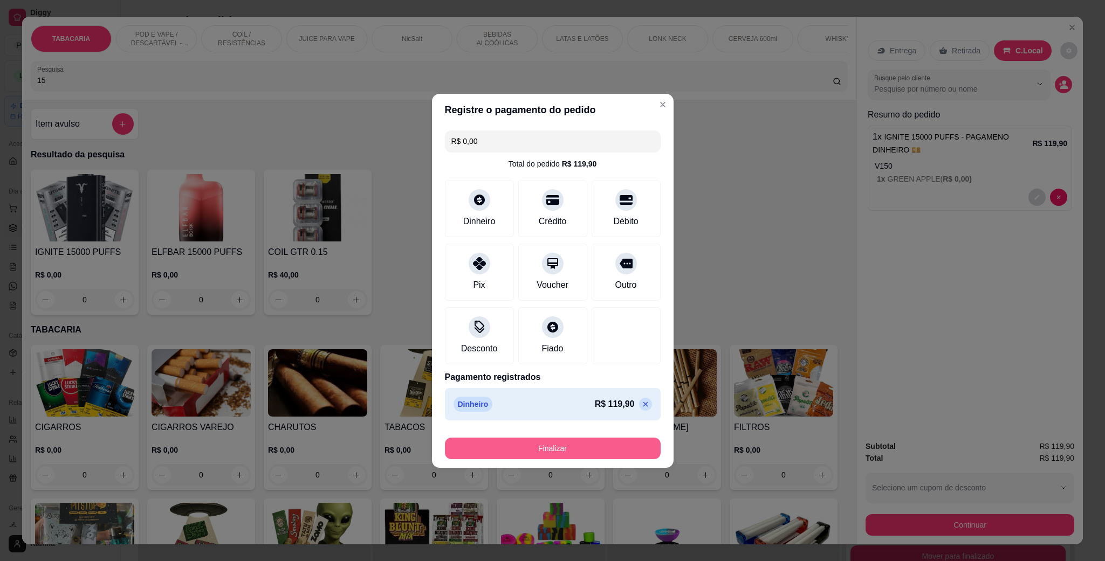
click at [588, 453] on button "Finalizar" at bounding box center [553, 449] width 216 height 22
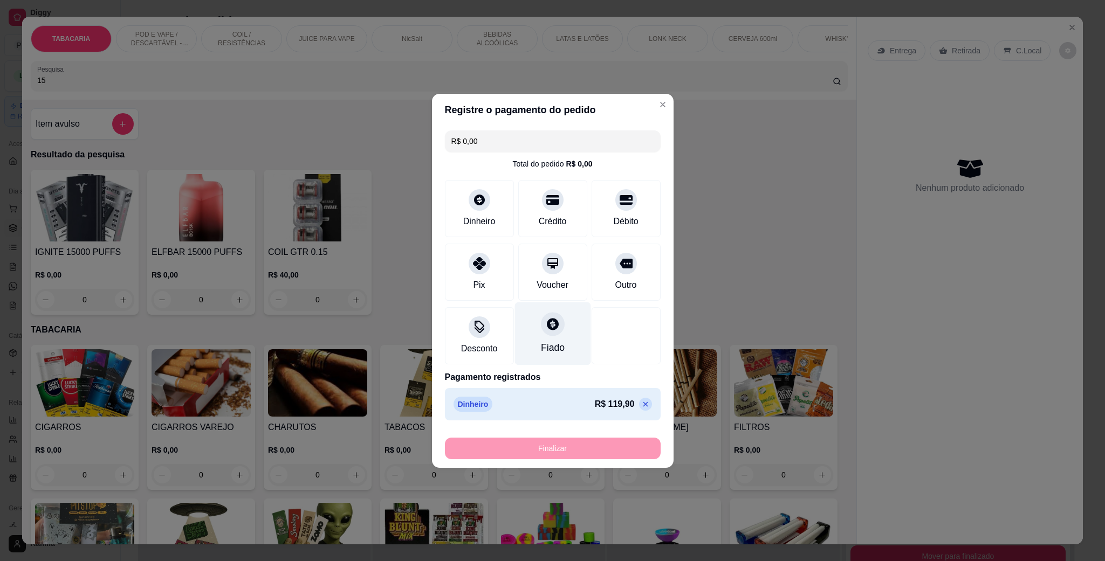
type input "-R$ 119,90"
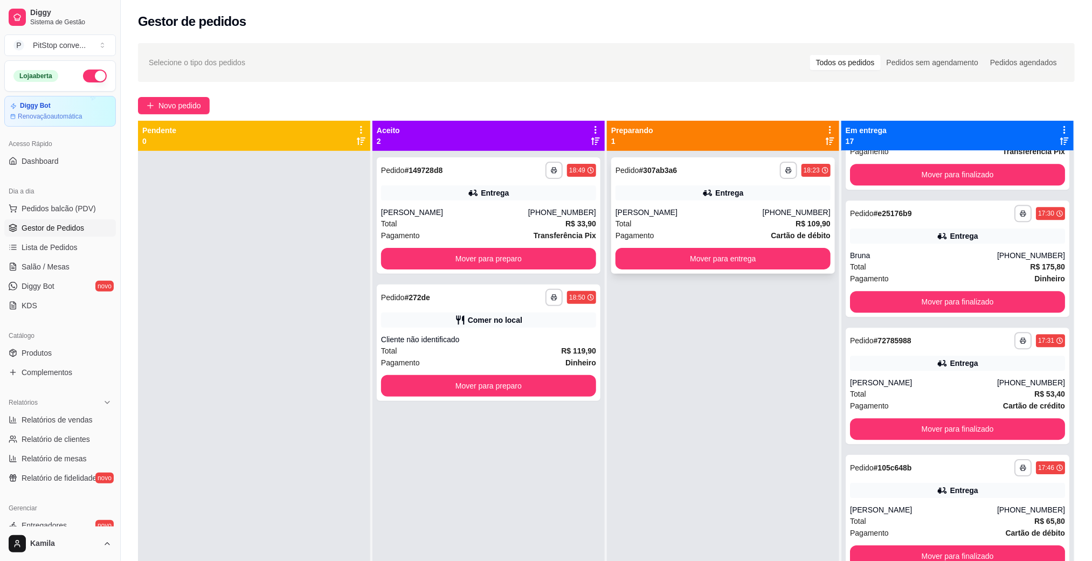
click at [735, 199] on div "Entrega" at bounding box center [723, 192] width 215 height 15
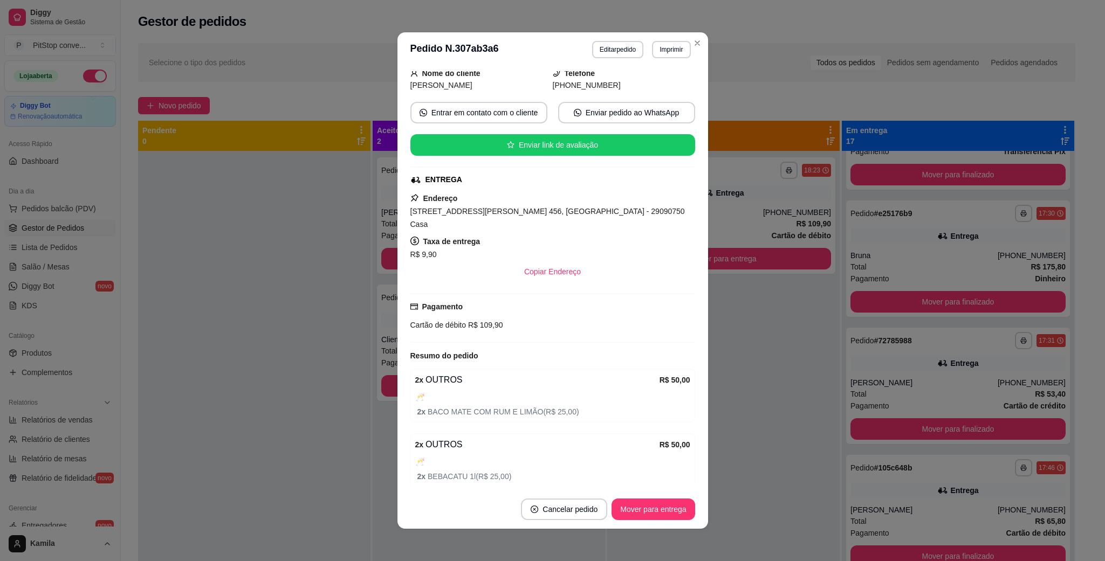
scroll to position [106, 0]
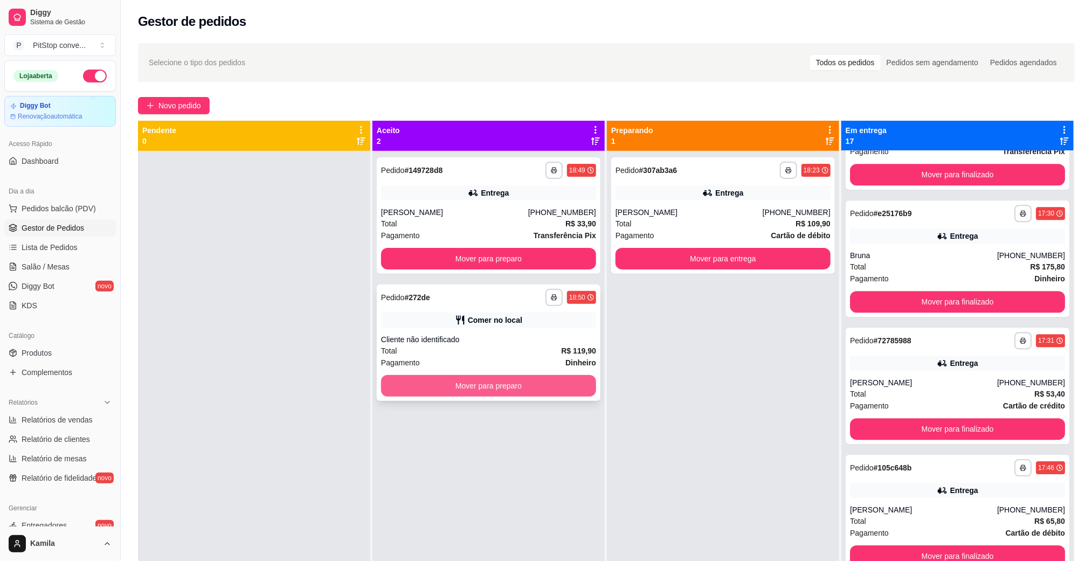
click at [499, 387] on button "Mover para preparo" at bounding box center [488, 386] width 215 height 22
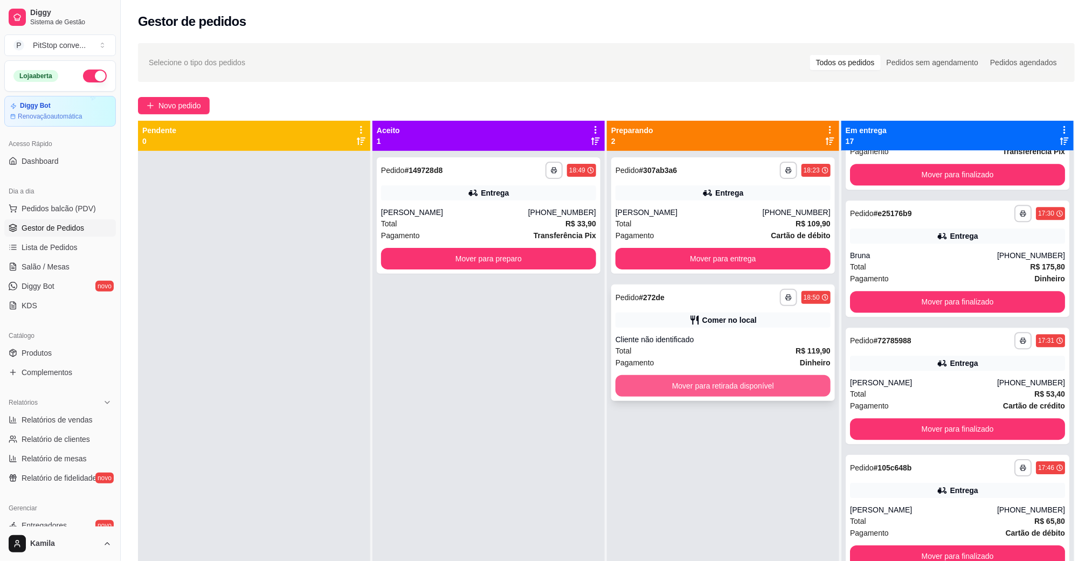
click at [673, 391] on button "Mover para retirada disponível" at bounding box center [723, 386] width 215 height 22
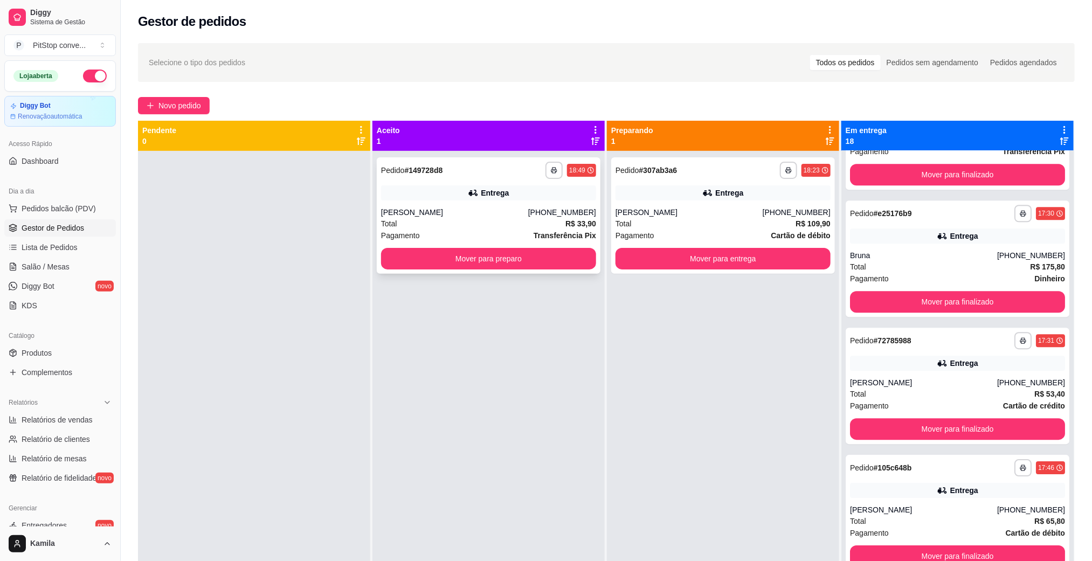
click at [468, 222] on div "Total R$ 33,90" at bounding box center [488, 224] width 215 height 12
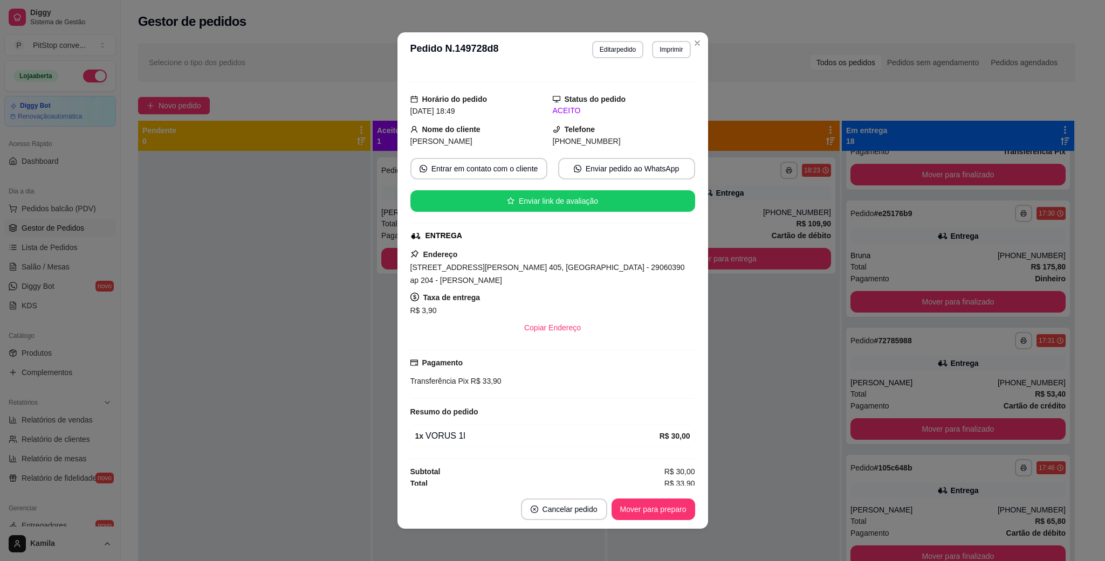
scroll to position [22, 0]
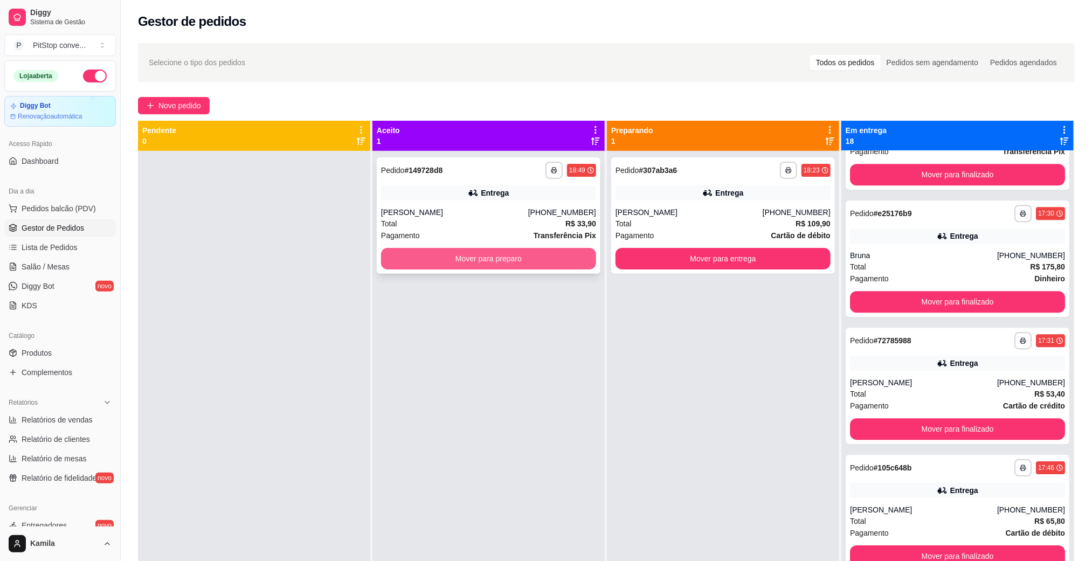
click at [439, 254] on button "Mover para preparo" at bounding box center [488, 259] width 215 height 22
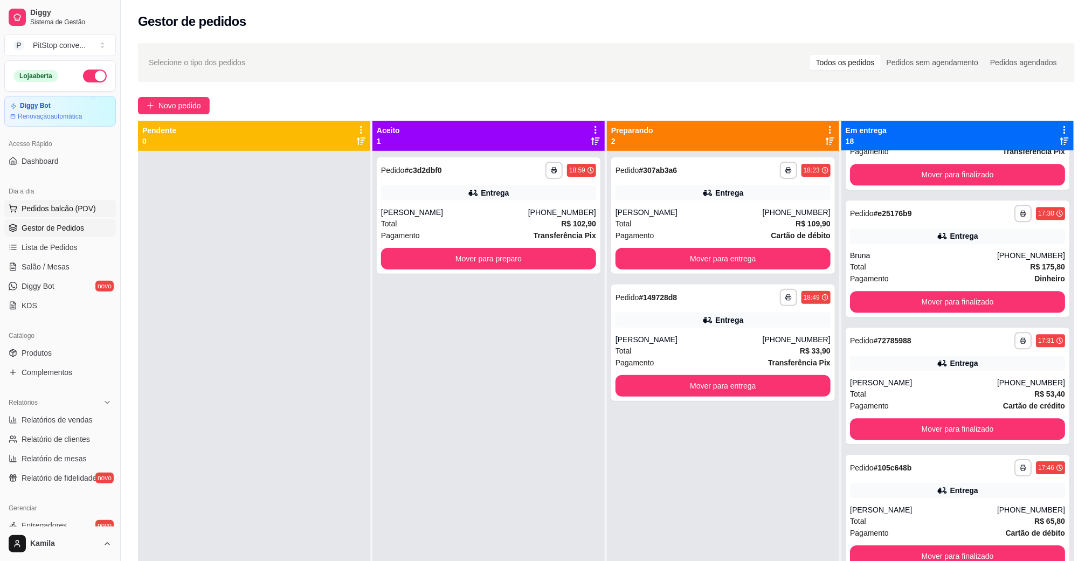
click at [60, 210] on span "Pedidos balcão (PDV)" at bounding box center [59, 208] width 74 height 11
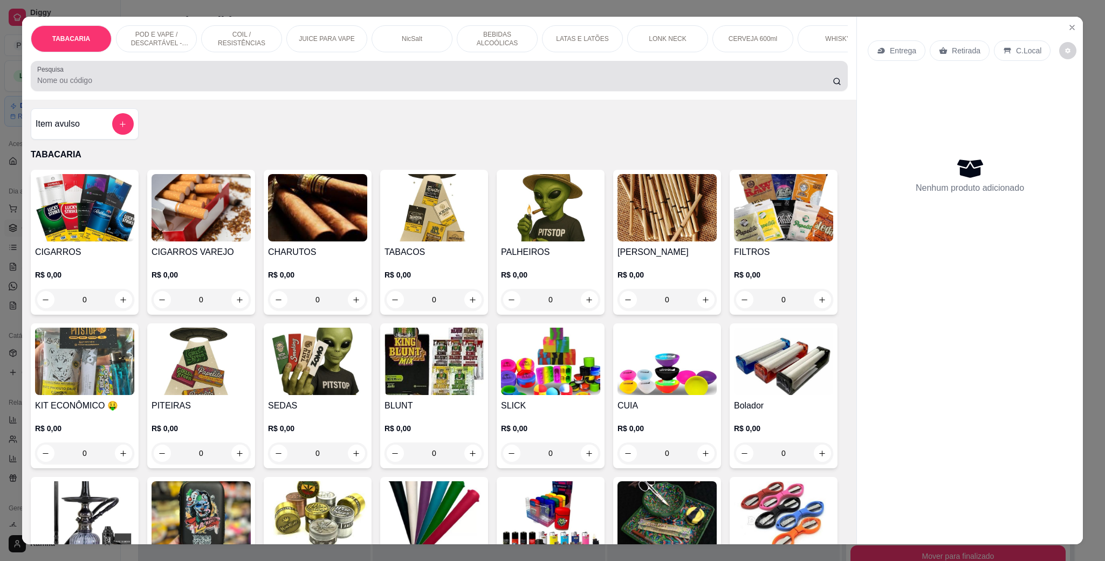
click at [366, 86] on div at bounding box center [439, 76] width 804 height 22
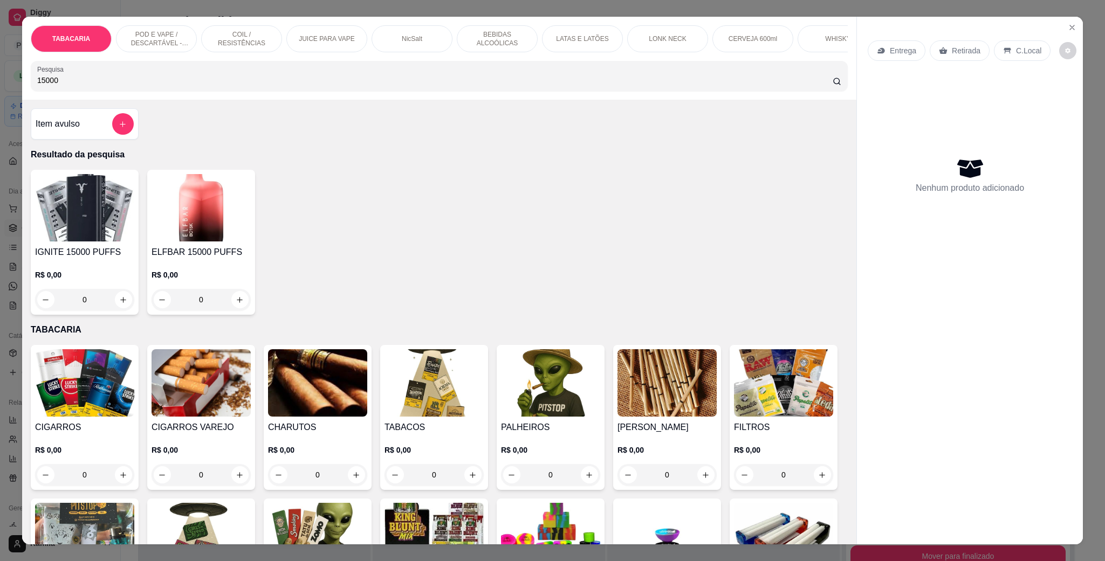
type input "15000"
click at [117, 311] on div "0" at bounding box center [84, 300] width 99 height 22
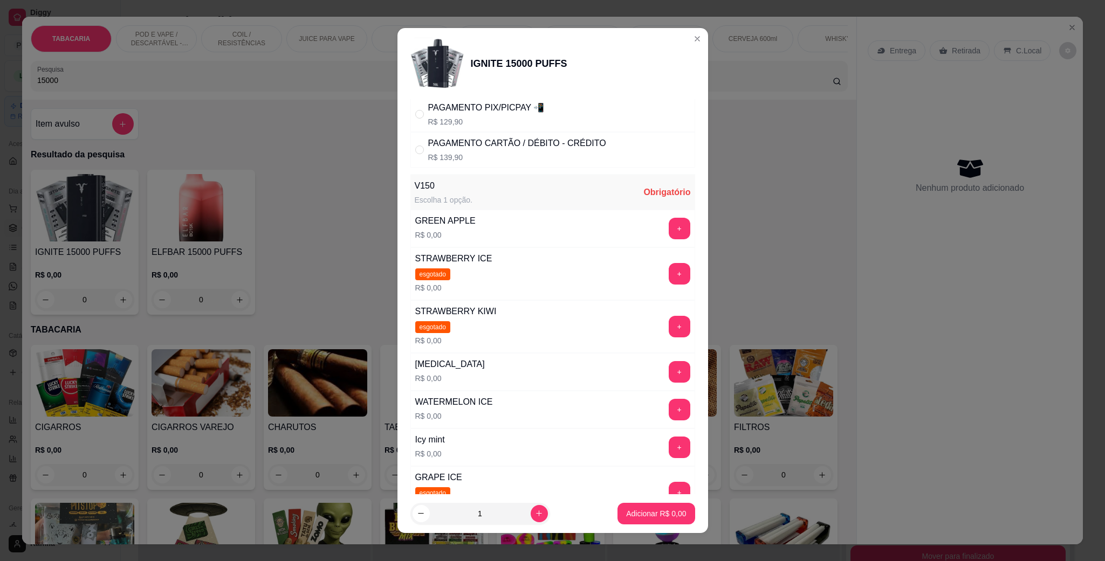
scroll to position [162, 0]
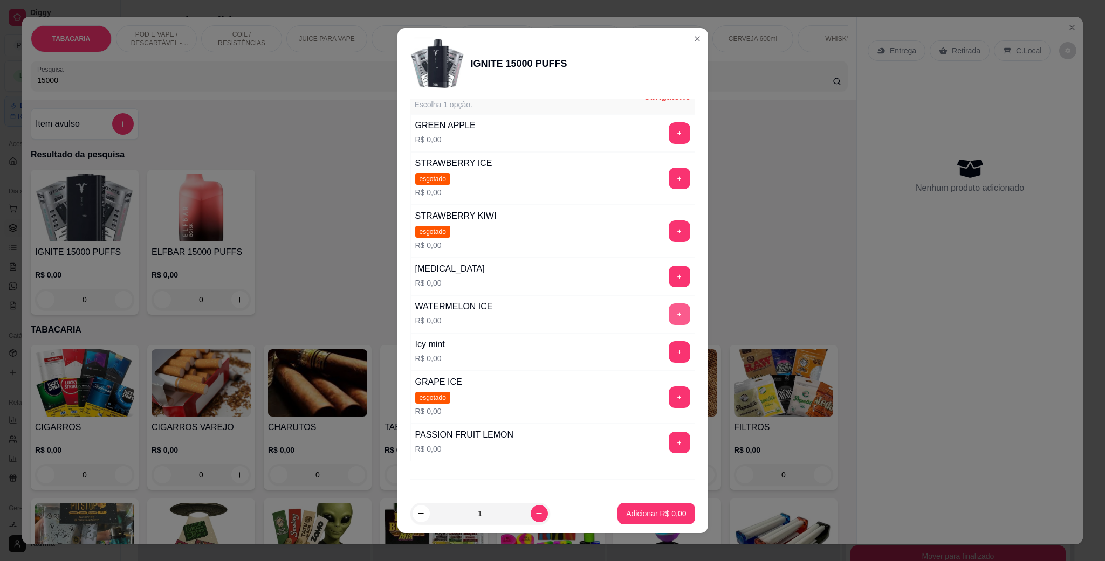
click at [668, 311] on button "+" at bounding box center [679, 315] width 22 height 22
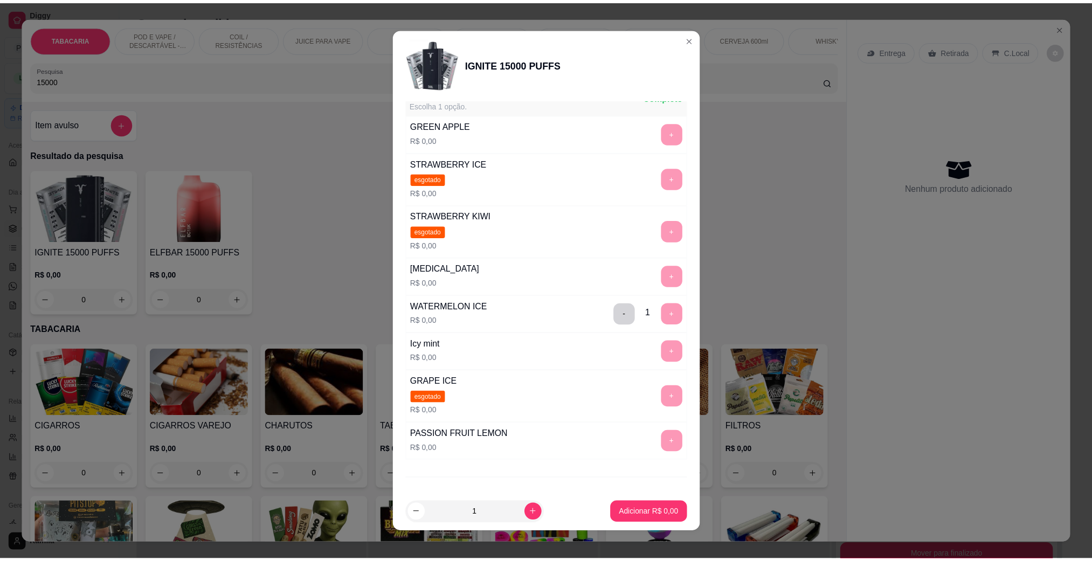
scroll to position [0, 0]
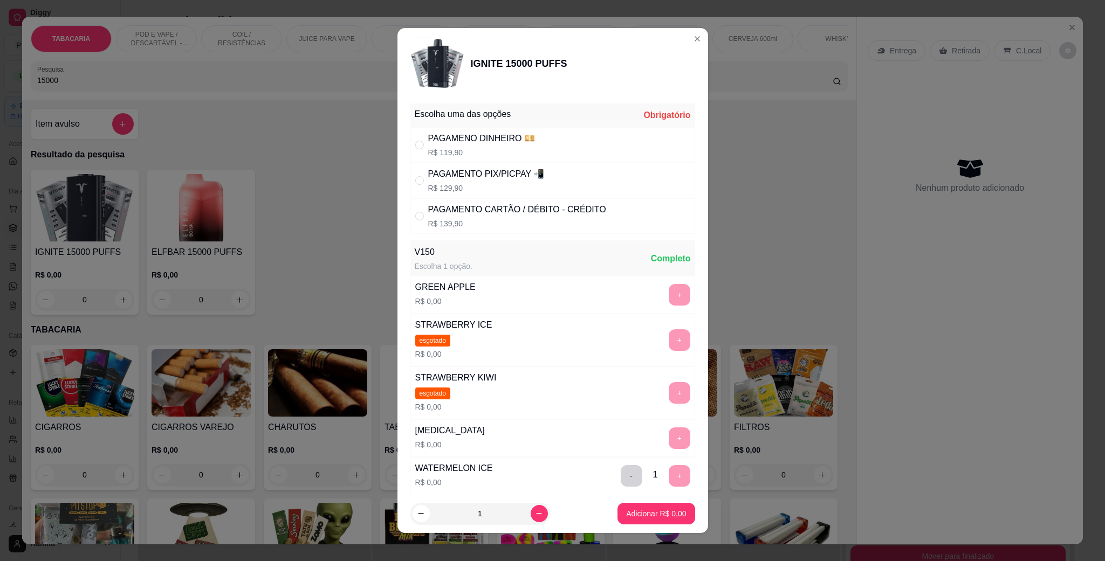
click at [526, 178] on div "PAGAMENTO PIX/PICPAY 📲" at bounding box center [486, 174] width 116 height 13
radio input "true"
click at [634, 513] on p "Adicionar R$ 129,90" at bounding box center [652, 513] width 66 height 10
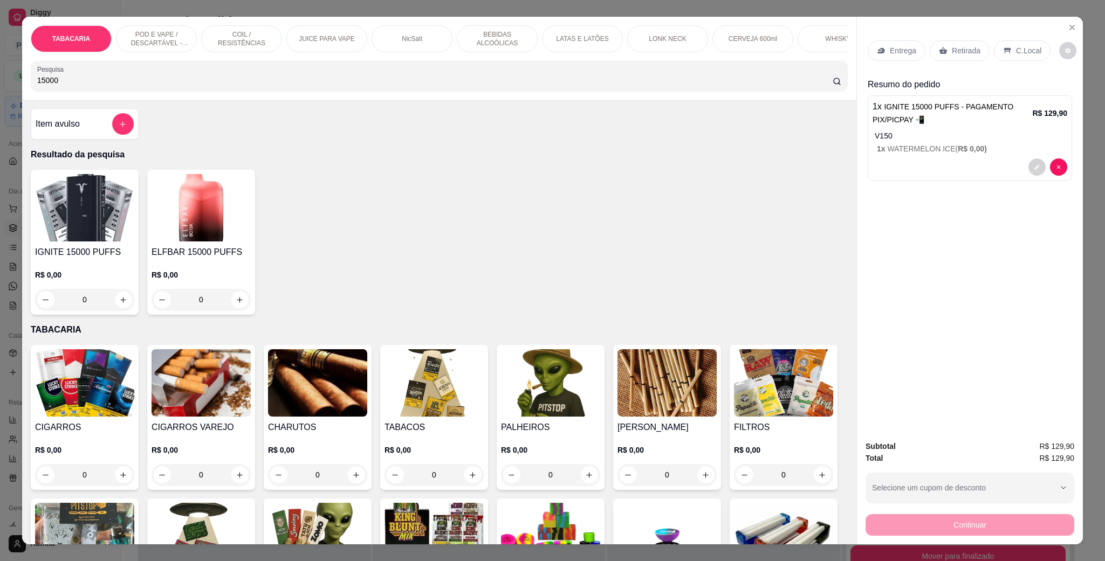
click at [1010, 42] on div "C.Local" at bounding box center [1022, 50] width 57 height 20
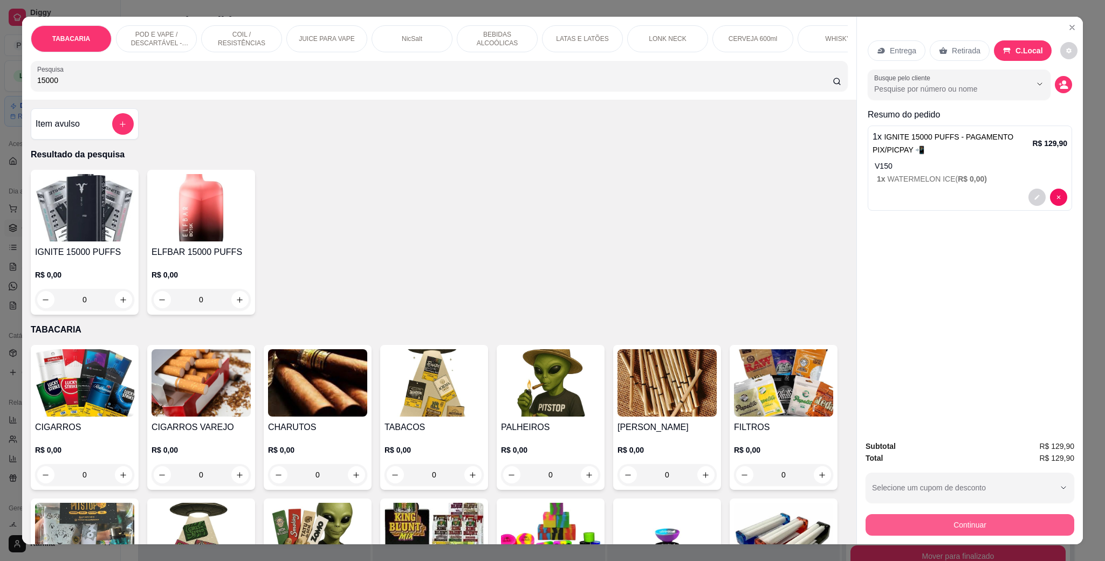
click at [962, 516] on button "Continuar" at bounding box center [969, 525] width 209 height 22
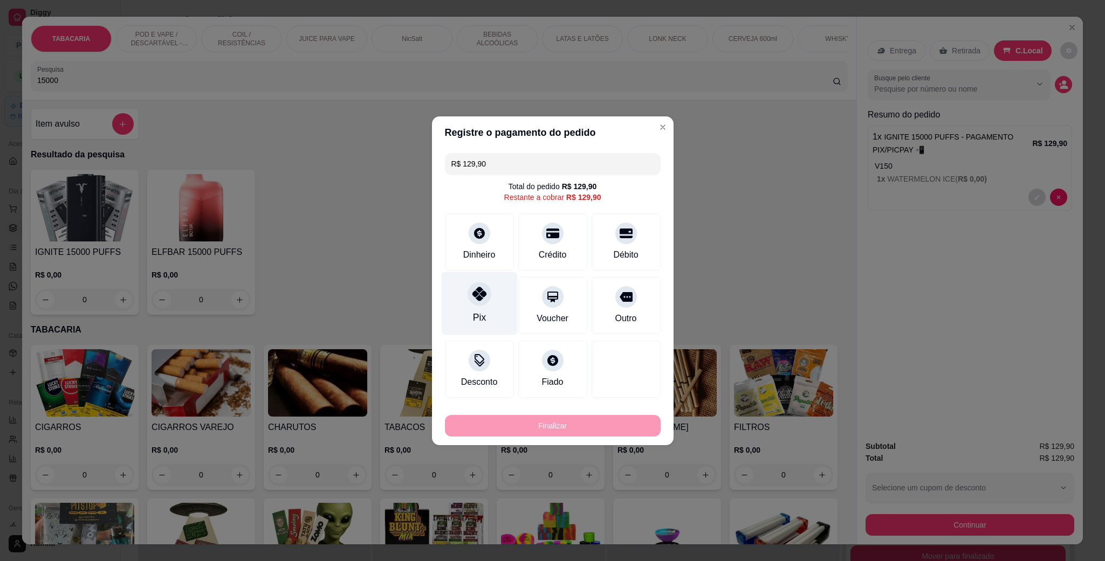
click at [478, 302] on div at bounding box center [479, 294] width 24 height 24
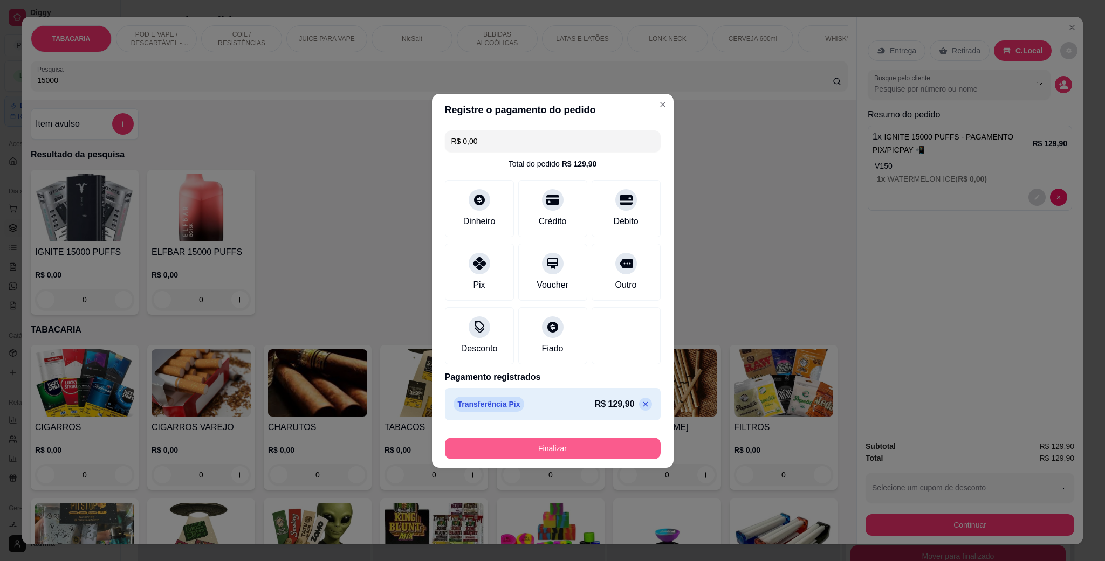
click at [575, 453] on button "Finalizar" at bounding box center [553, 449] width 216 height 22
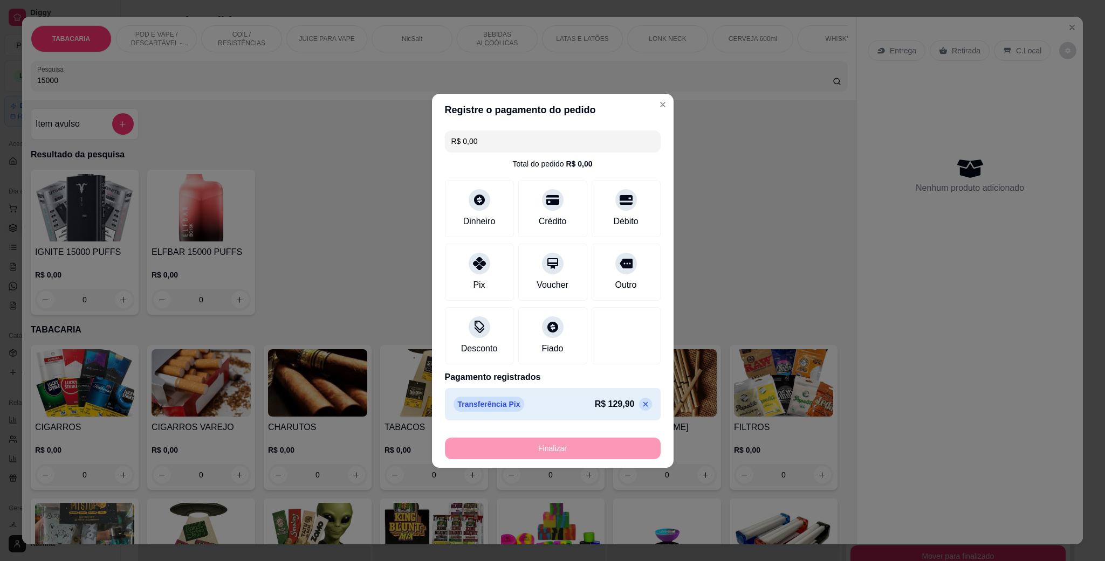
type input "-R$ 129,90"
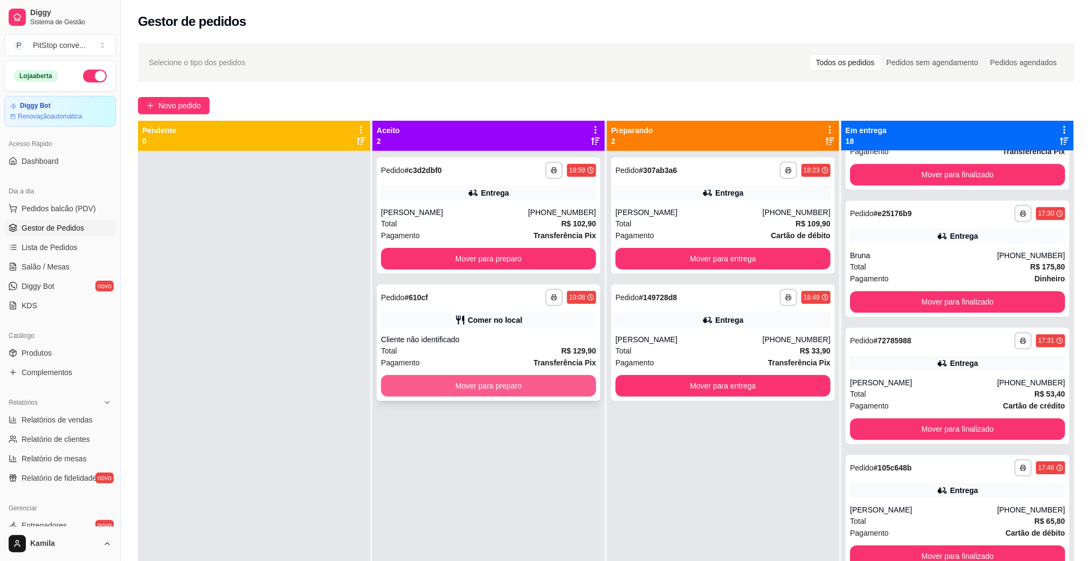
click at [516, 395] on button "Mover para preparo" at bounding box center [488, 386] width 215 height 22
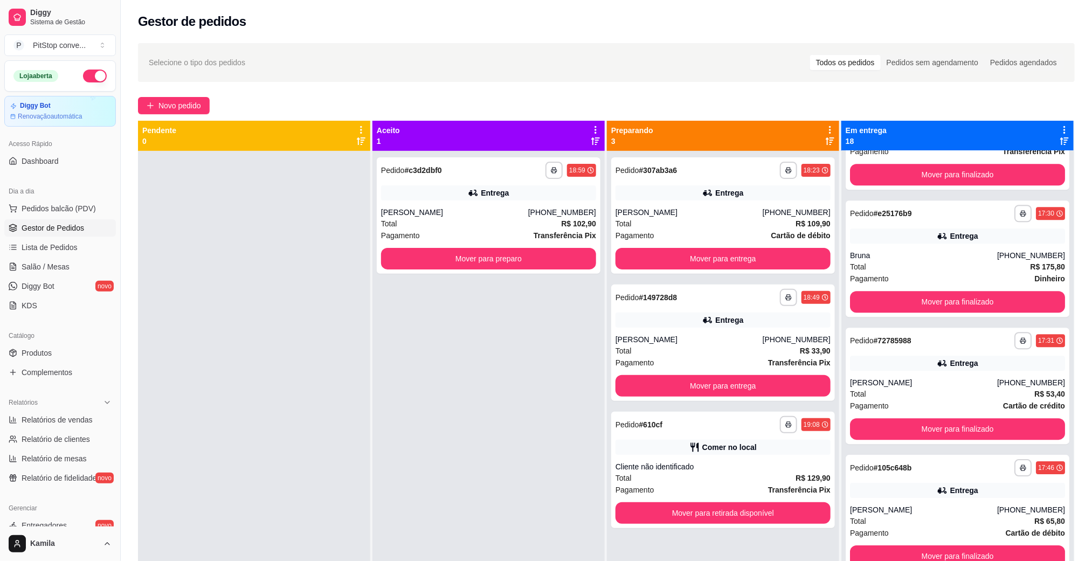
scroll to position [30, 0]
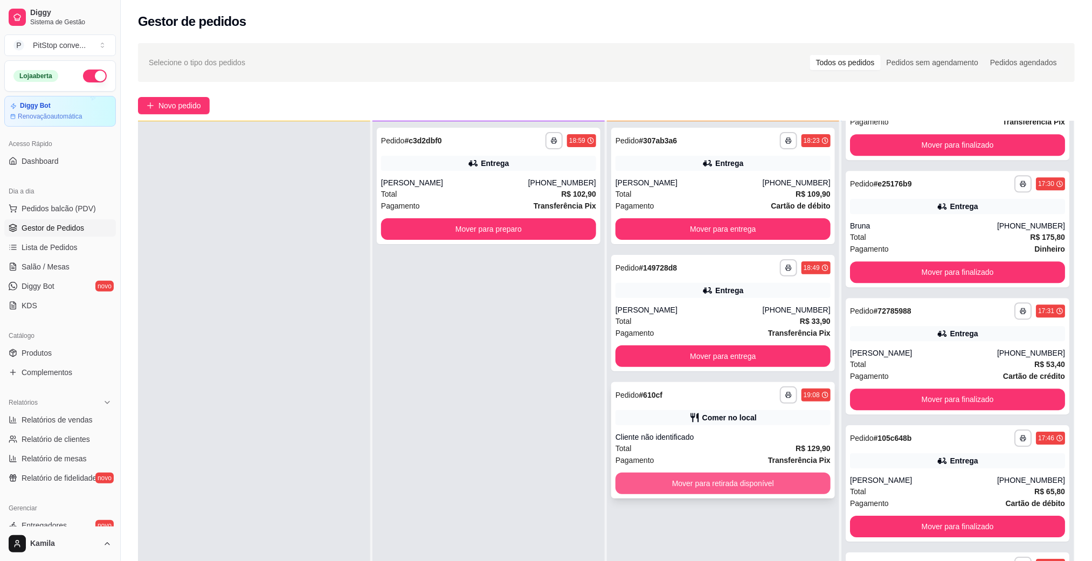
click at [749, 491] on button "Mover para retirada disponível" at bounding box center [723, 484] width 215 height 22
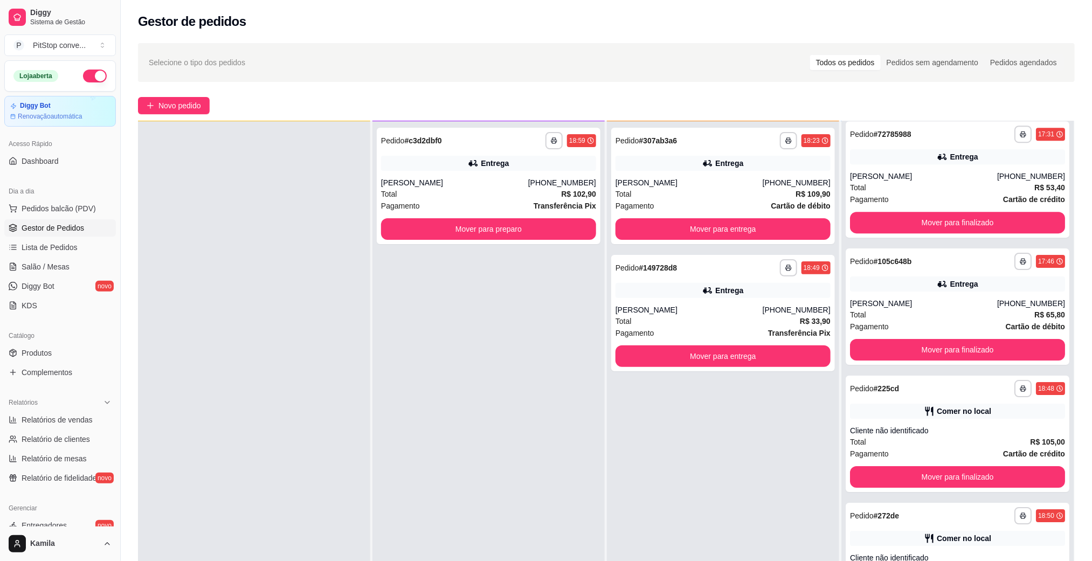
scroll to position [1865, 0]
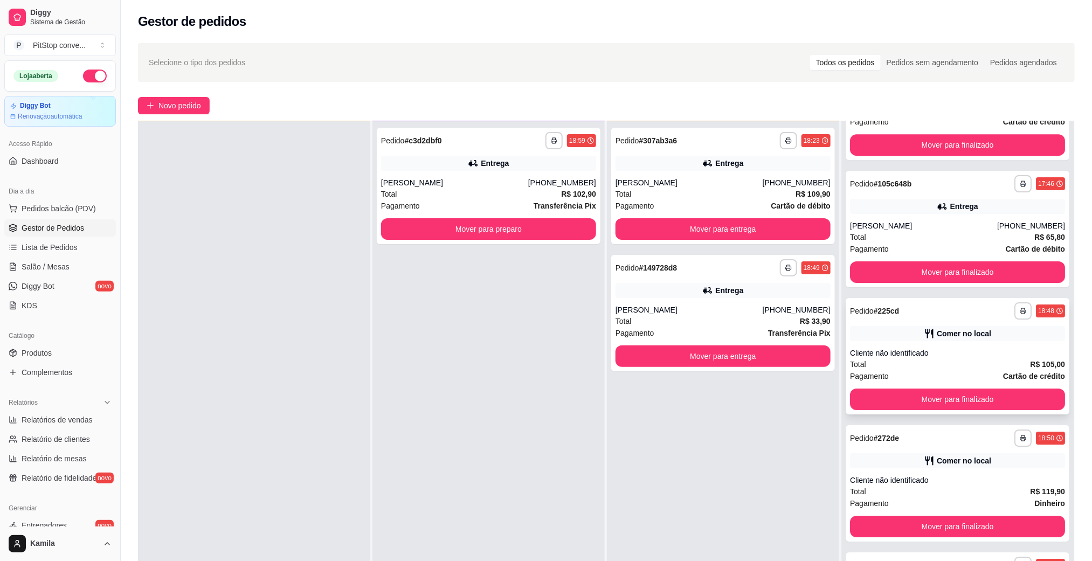
click at [956, 408] on button "Mover para finalizado" at bounding box center [957, 400] width 215 height 22
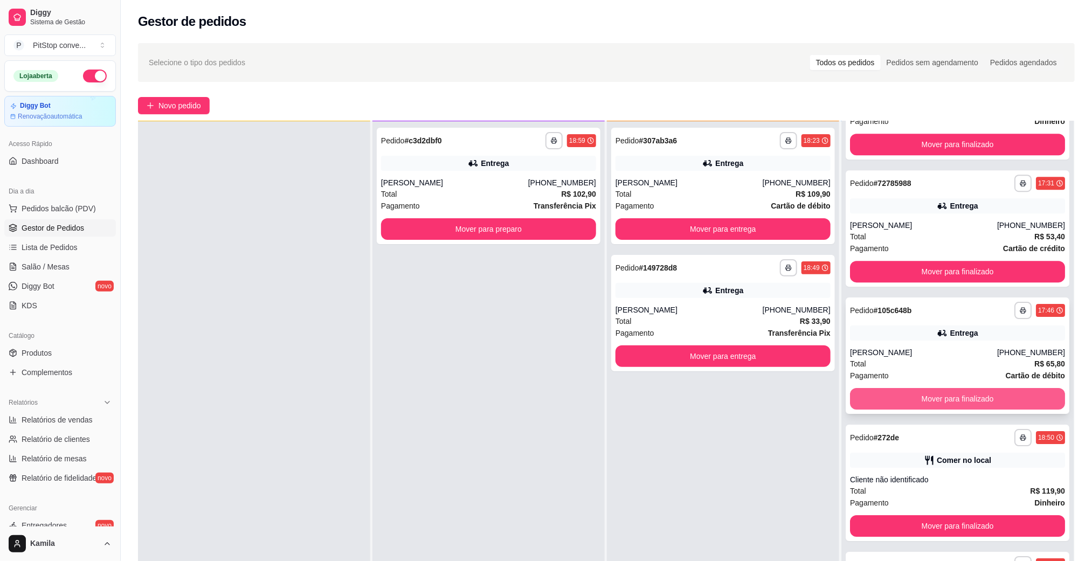
scroll to position [1737, 0]
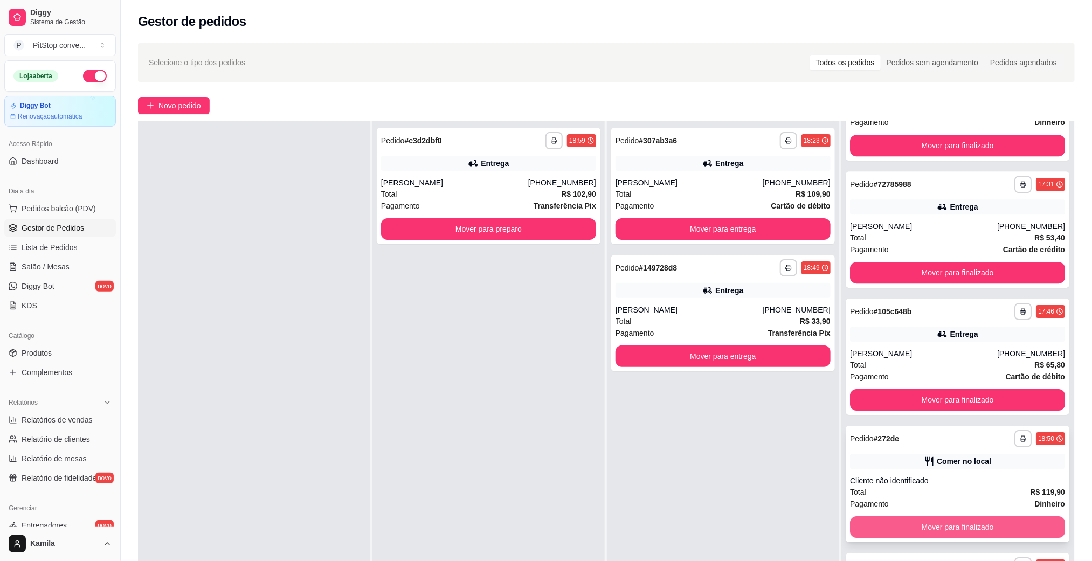
click at [943, 518] on button "Mover para finalizado" at bounding box center [957, 527] width 215 height 22
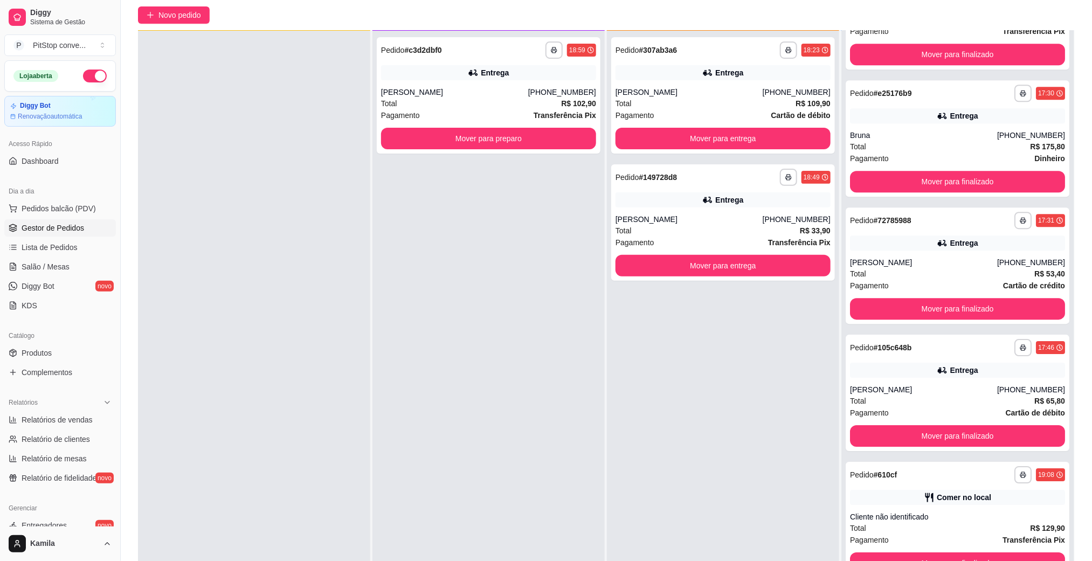
scroll to position [165, 0]
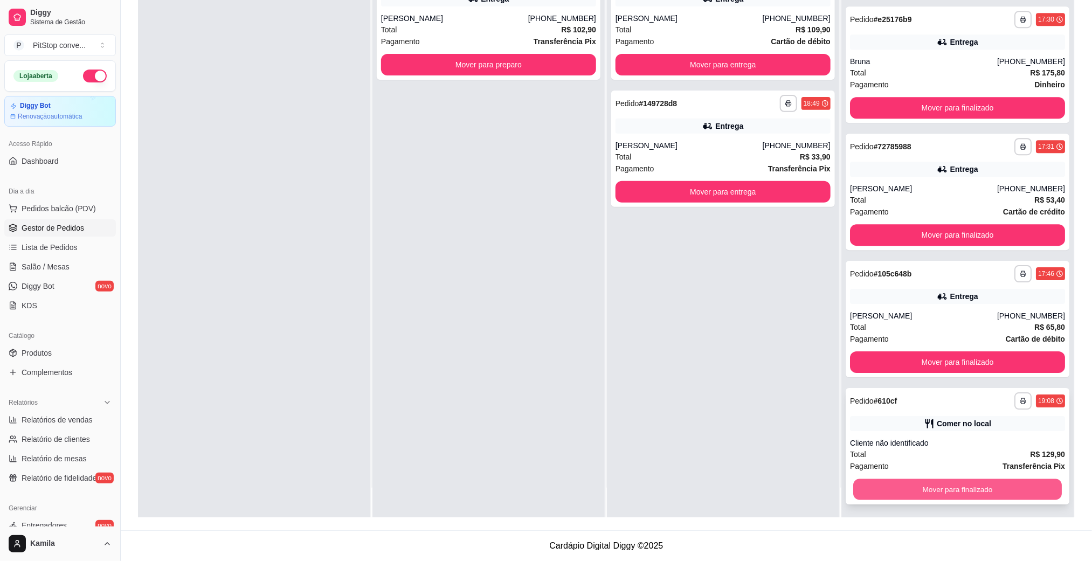
click at [925, 482] on button "Mover para finalizado" at bounding box center [957, 489] width 209 height 21
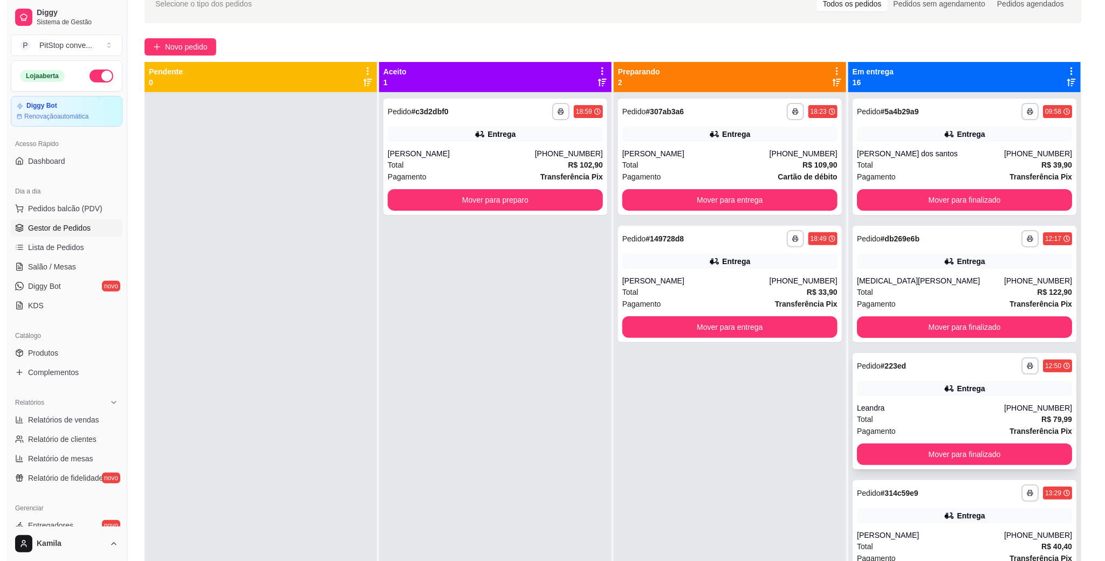
scroll to position [0, 0]
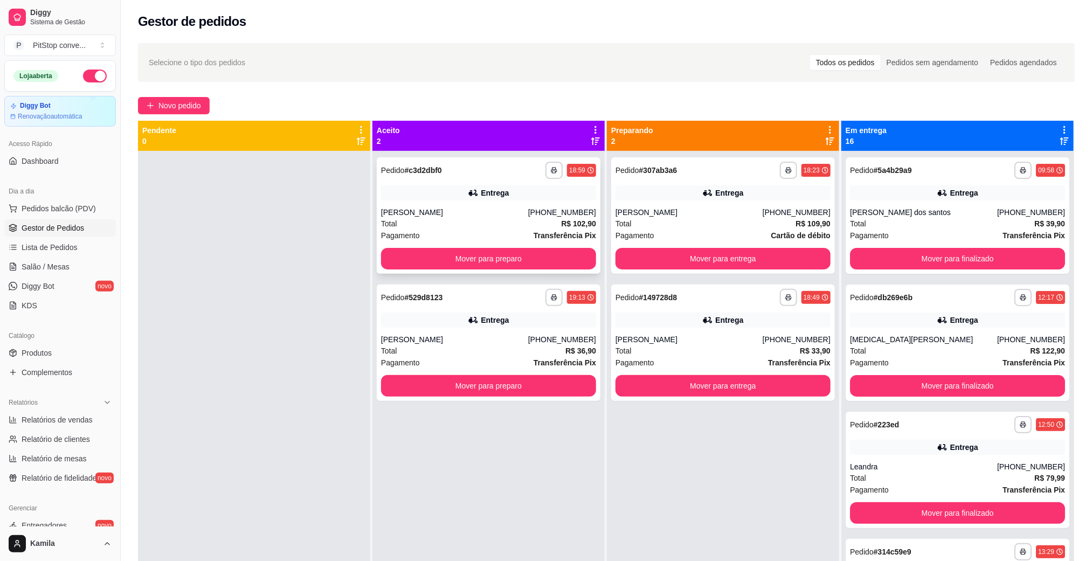
click at [479, 225] on div "Total R$ 102,90" at bounding box center [488, 224] width 215 height 12
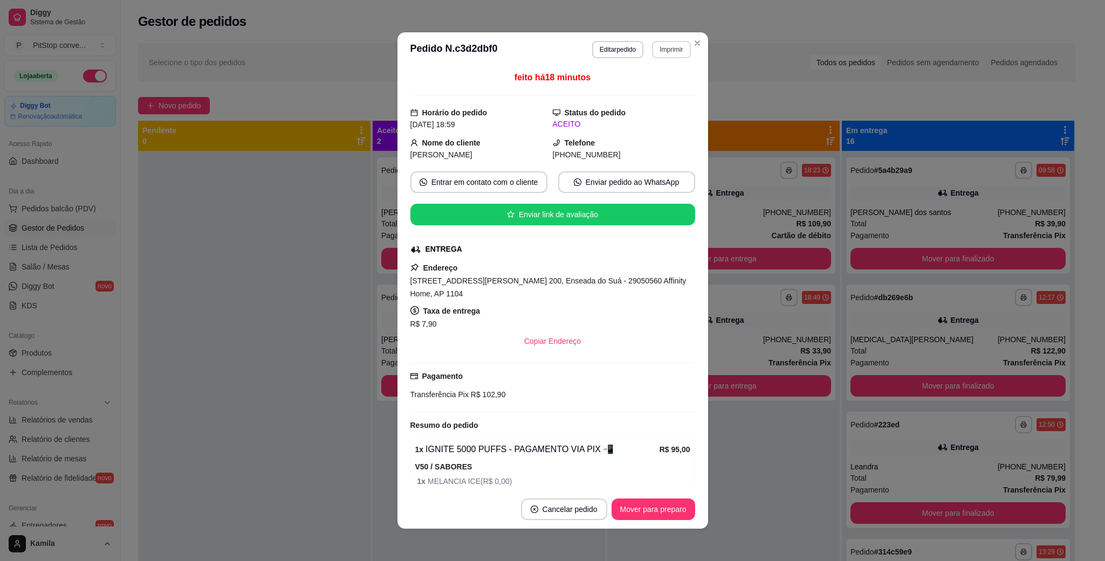
click at [666, 52] on button "Imprimir" at bounding box center [671, 49] width 38 height 17
click at [655, 85] on button "IMPRESSORA" at bounding box center [647, 87] width 78 height 17
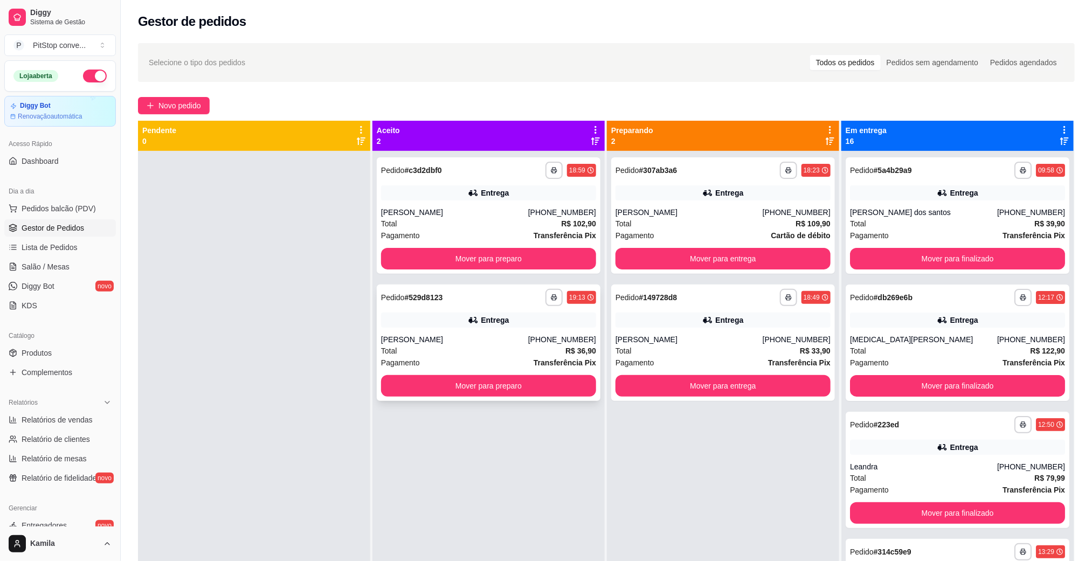
click at [472, 333] on div "**********" at bounding box center [489, 343] width 224 height 116
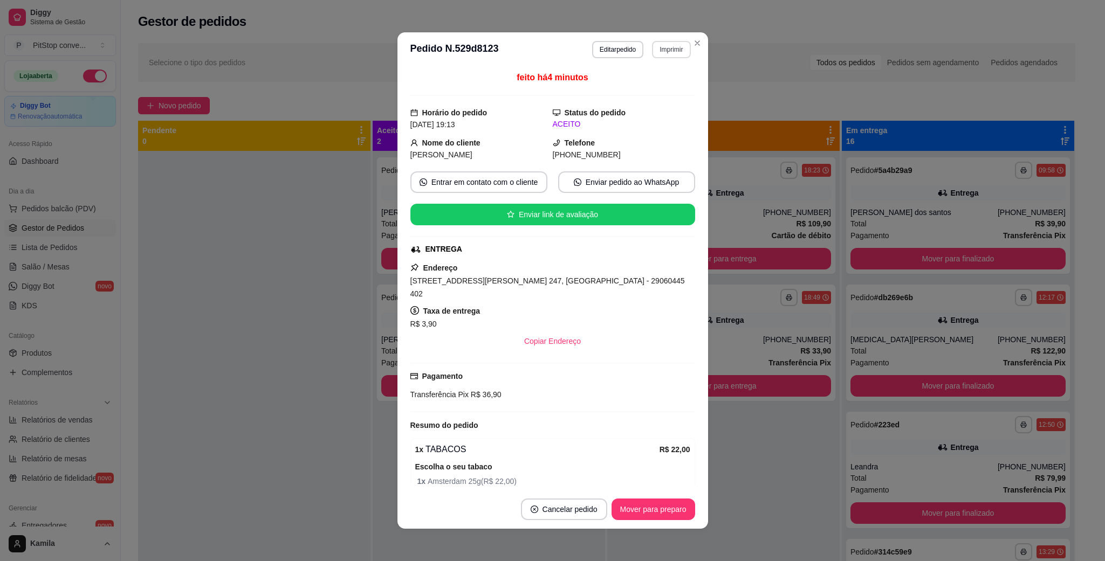
click at [667, 49] on button "Imprimir" at bounding box center [671, 49] width 38 height 17
click at [651, 94] on button "IMPRESSORA" at bounding box center [647, 87] width 78 height 17
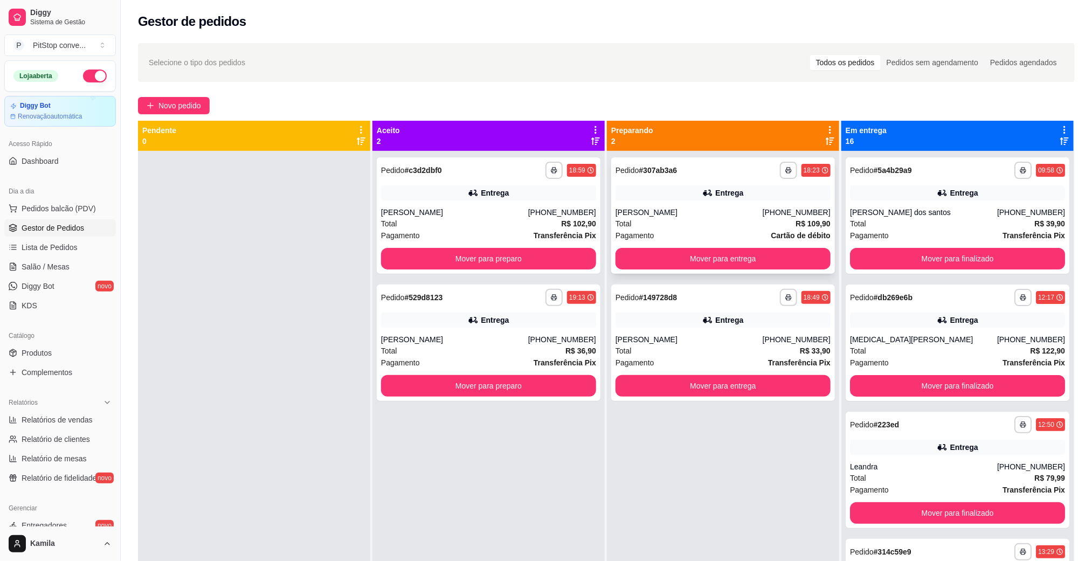
click at [665, 218] on div "Total R$ 109,90" at bounding box center [723, 224] width 215 height 12
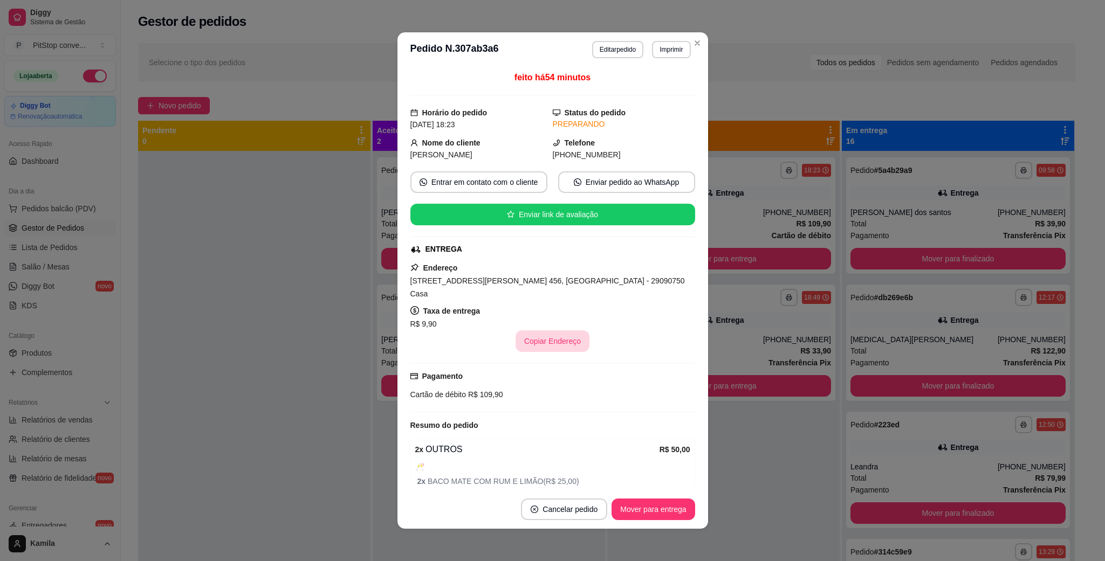
scroll to position [106, 0]
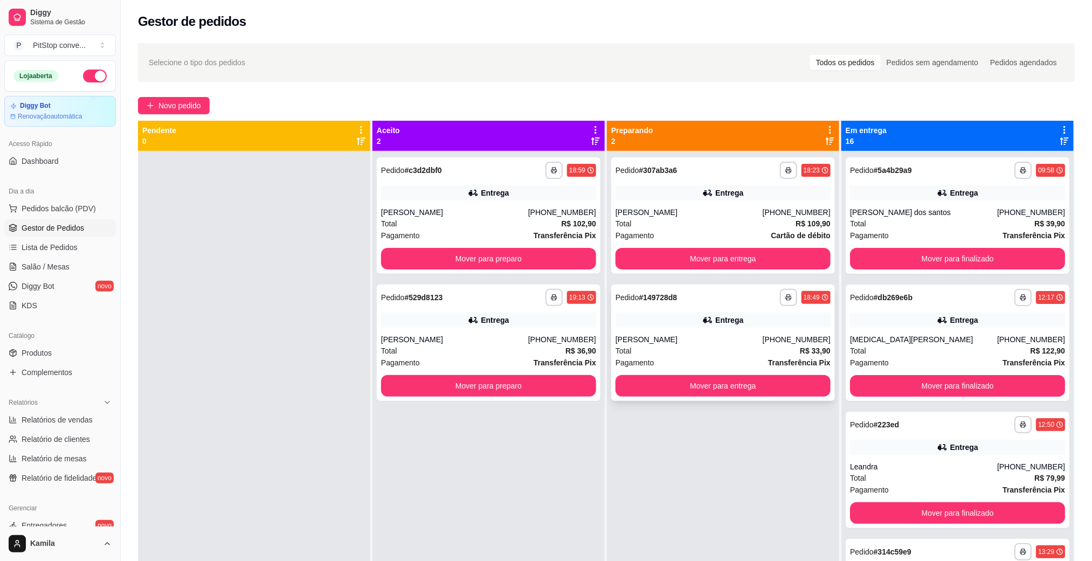
click at [704, 338] on div "[PERSON_NAME]" at bounding box center [689, 339] width 147 height 11
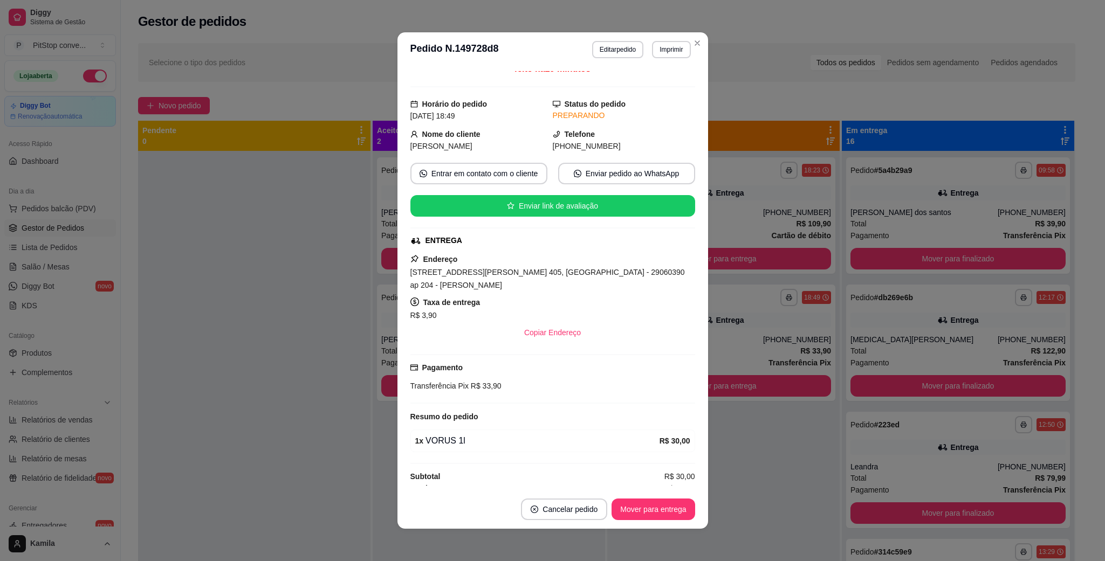
scroll to position [22, 0]
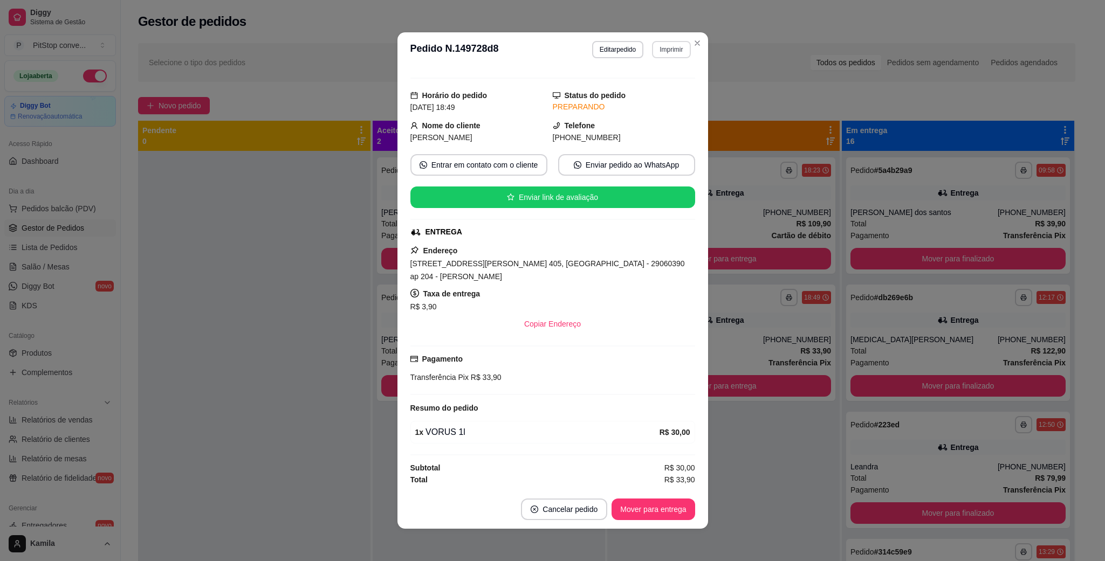
click at [655, 55] on button "Imprimir" at bounding box center [671, 49] width 38 height 17
click at [640, 89] on button "IMPRESSORA" at bounding box center [647, 87] width 78 height 17
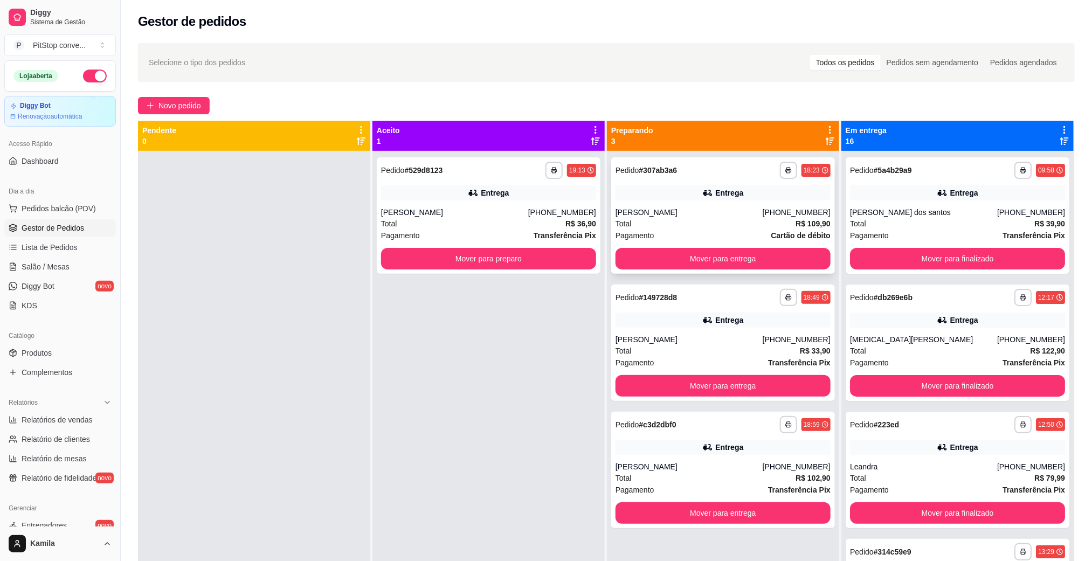
click at [684, 226] on div "Total R$ 109,90" at bounding box center [723, 224] width 215 height 12
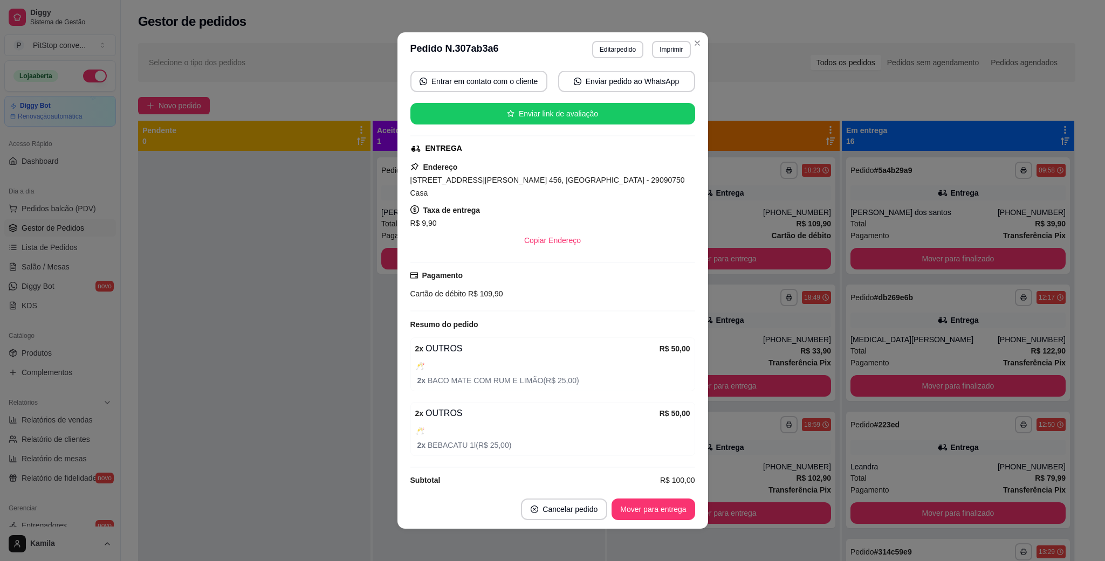
scroll to position [106, 0]
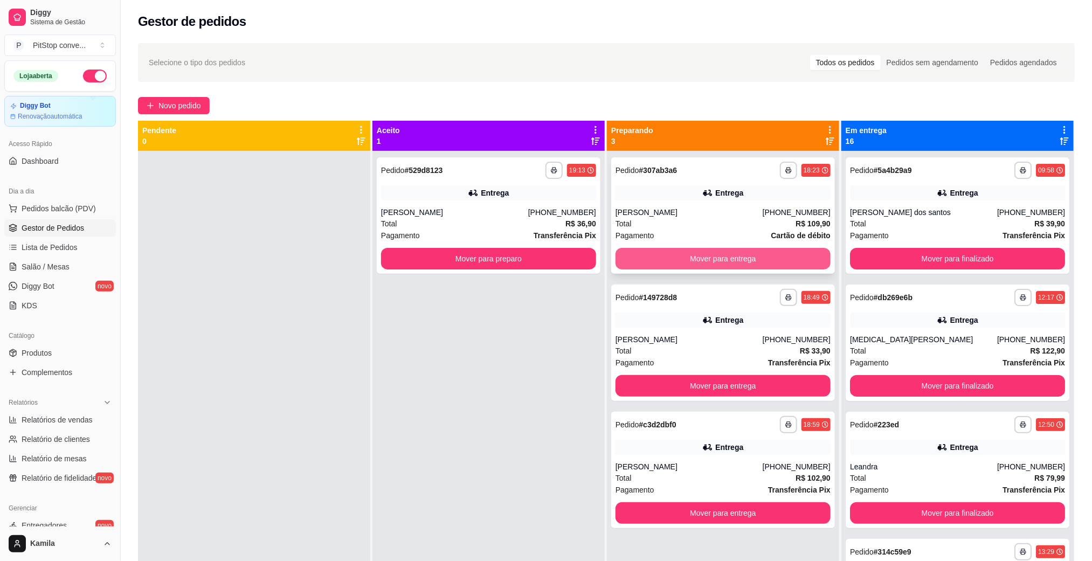
click at [789, 251] on button "Mover para entrega" at bounding box center [723, 259] width 215 height 22
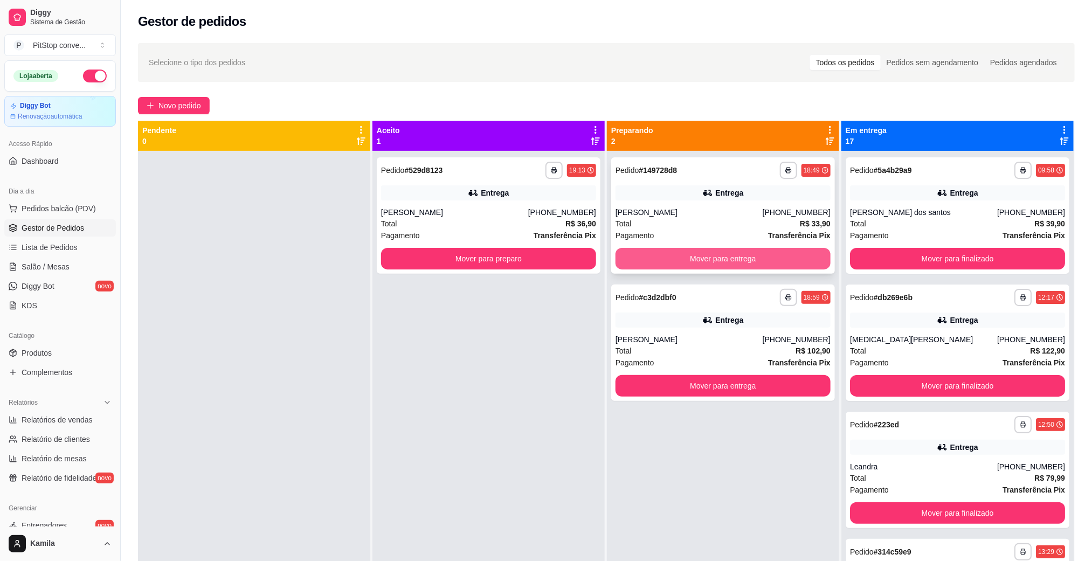
click at [693, 258] on button "Mover para entrega" at bounding box center [723, 259] width 215 height 22
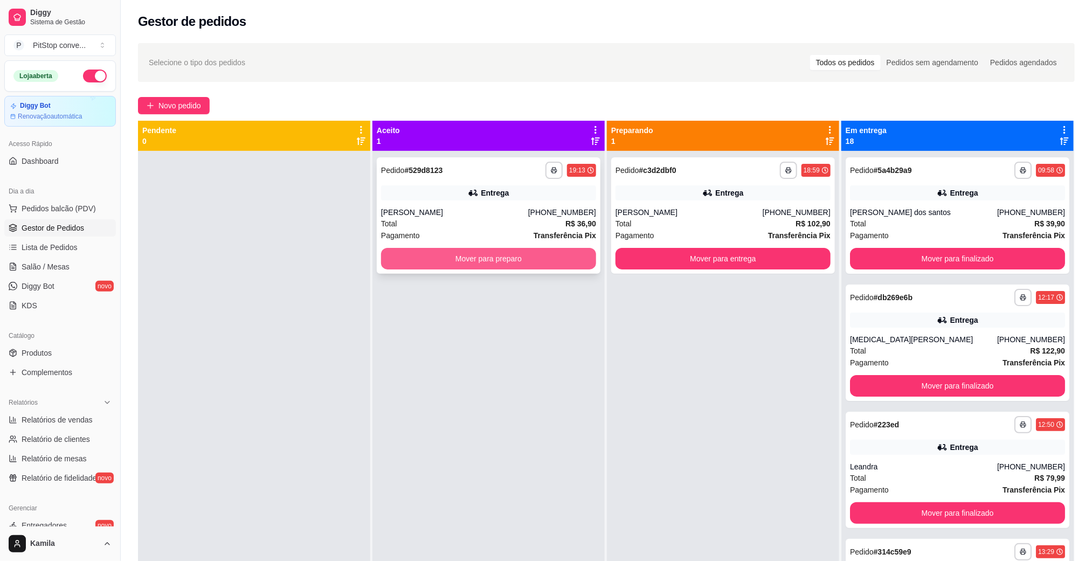
click at [543, 261] on button "Mover para preparo" at bounding box center [488, 259] width 215 height 22
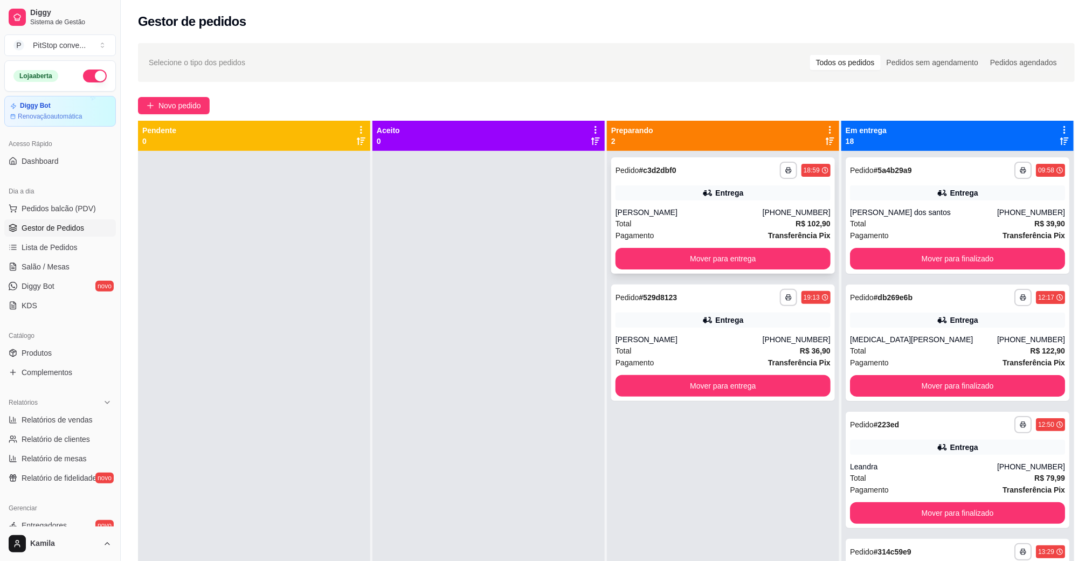
click at [652, 215] on div "[PERSON_NAME]" at bounding box center [689, 212] width 147 height 11
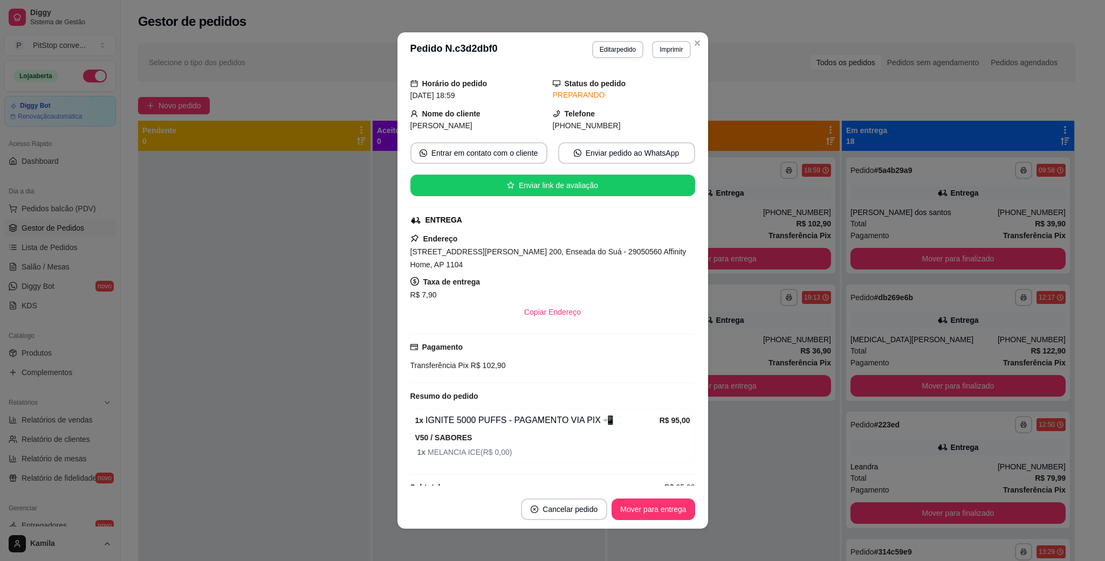
scroll to position [53, 0]
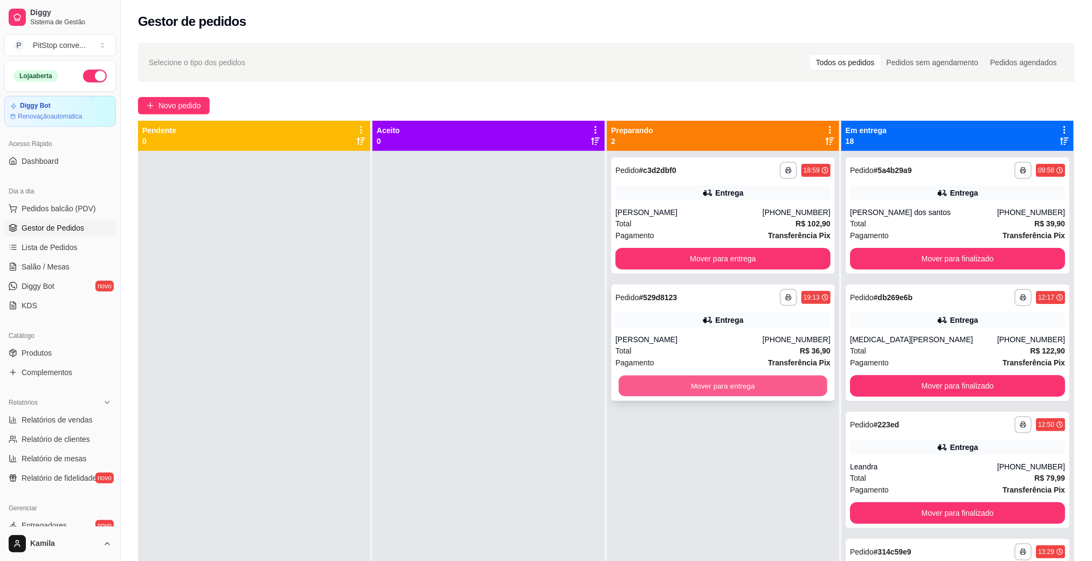
click at [687, 378] on button "Mover para entrega" at bounding box center [723, 386] width 209 height 21
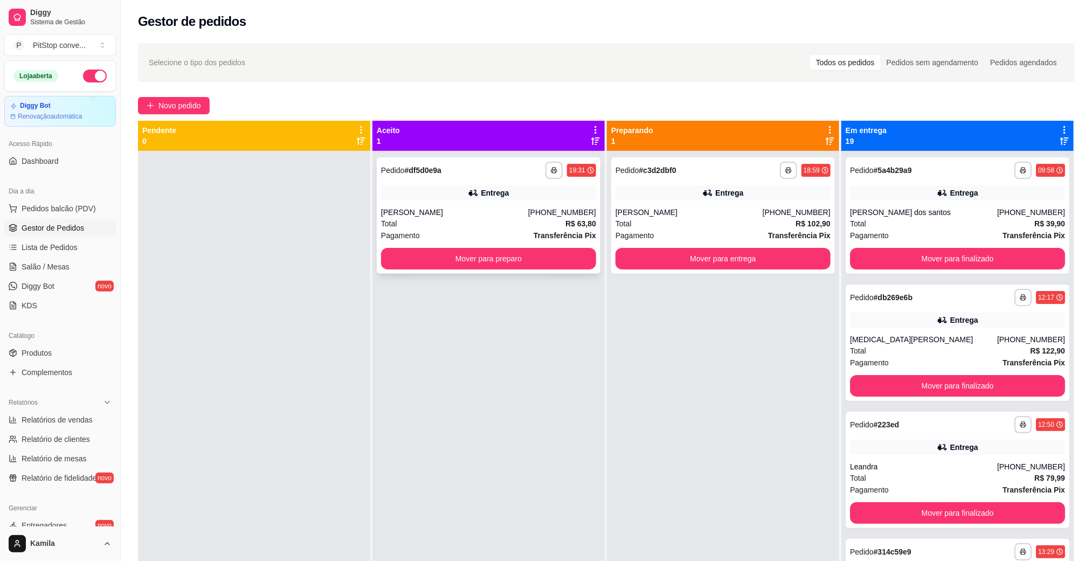
click at [497, 215] on div "[PERSON_NAME]" at bounding box center [454, 212] width 147 height 11
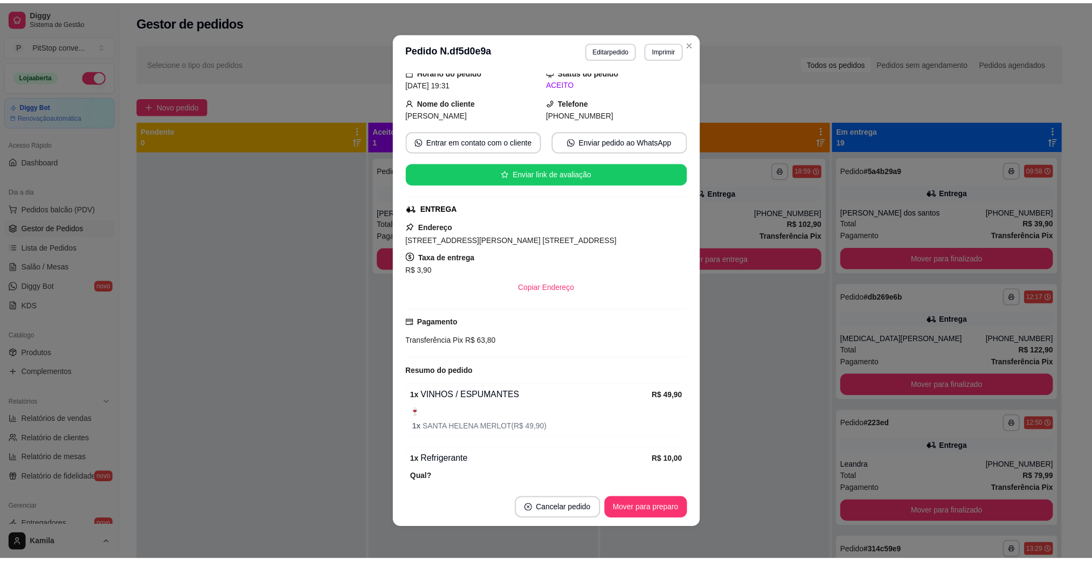
scroll to position [0, 0]
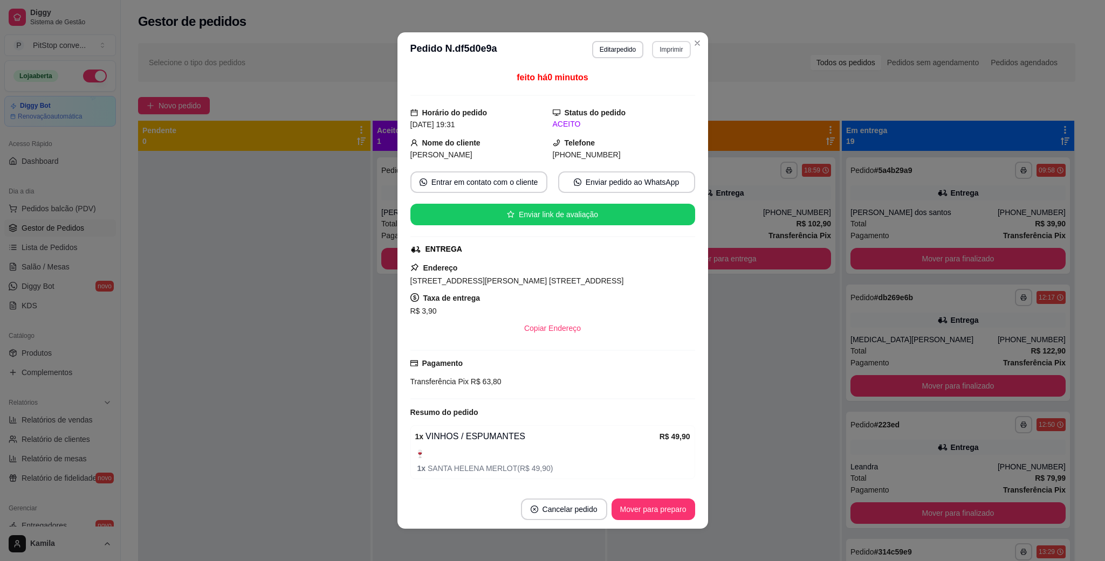
click at [660, 43] on button "Imprimir" at bounding box center [671, 49] width 38 height 17
click at [656, 89] on button "IMPRESSORA" at bounding box center [646, 87] width 75 height 17
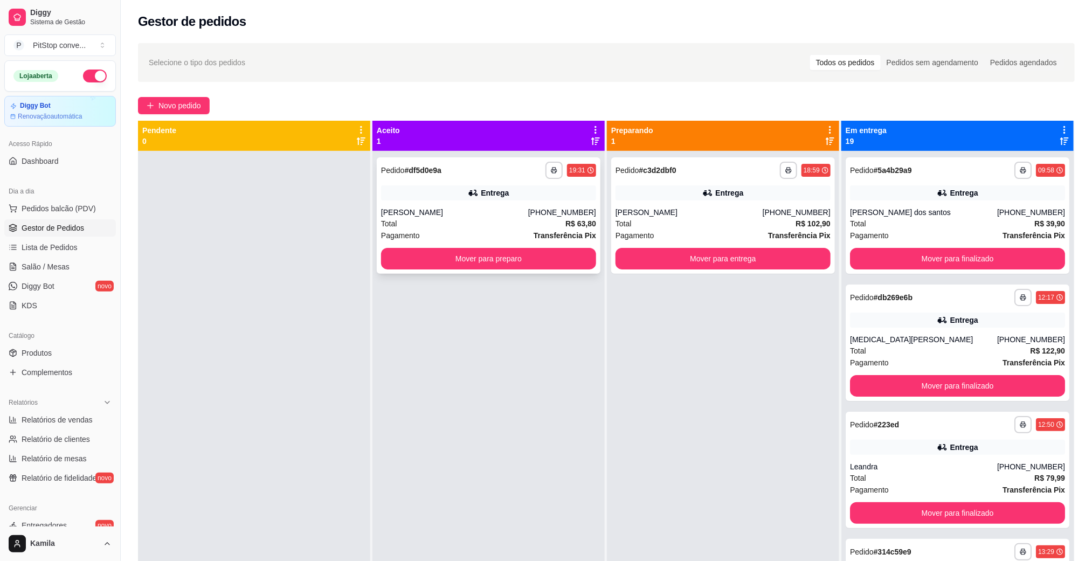
click at [448, 230] on div "Pagamento Transferência Pix" at bounding box center [488, 236] width 215 height 12
click at [20, 201] on button "Pedidos balcão (PDV)" at bounding box center [60, 208] width 112 height 17
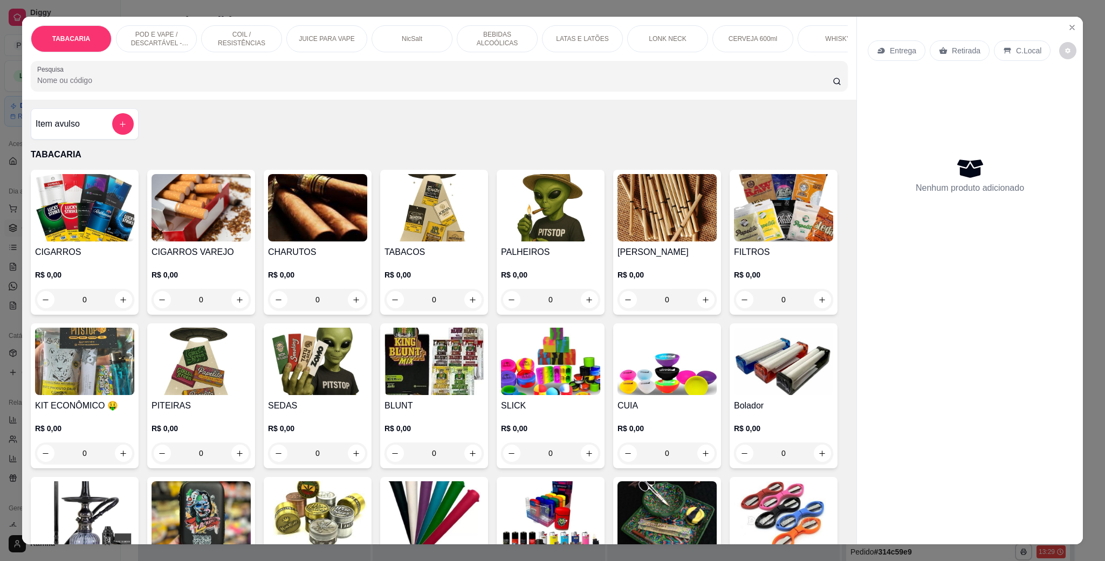
click at [382, 86] on input "Pesquisa" at bounding box center [434, 80] width 795 height 11
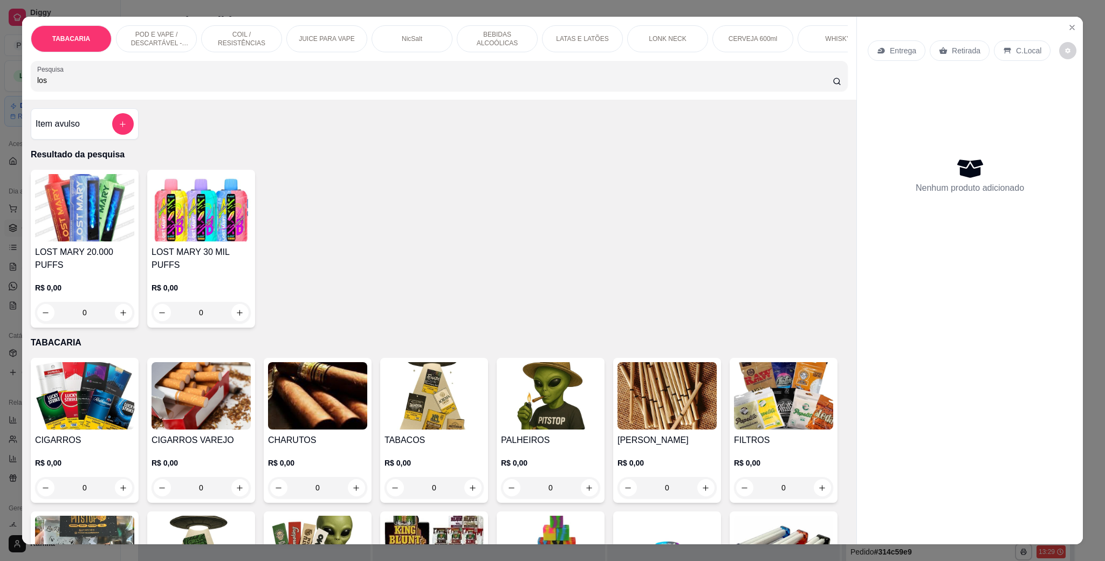
click at [382, 86] on input "los" at bounding box center [434, 80] width 795 height 11
type input "los"
click at [112, 309] on div "0" at bounding box center [84, 313] width 99 height 22
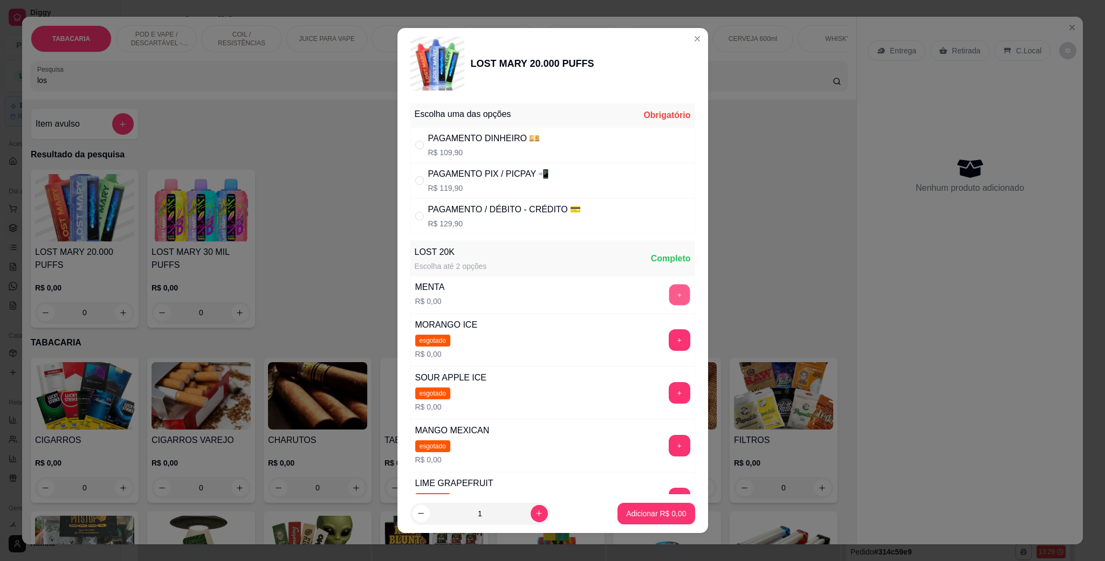
click at [668, 295] on button "+" at bounding box center [678, 295] width 21 height 21
click at [505, 170] on div "PAGAMENTO PIX / PICPAY 📲" at bounding box center [488, 174] width 121 height 13
radio input "true"
click at [659, 512] on p "Adicionar R$ 119,90" at bounding box center [652, 513] width 66 height 10
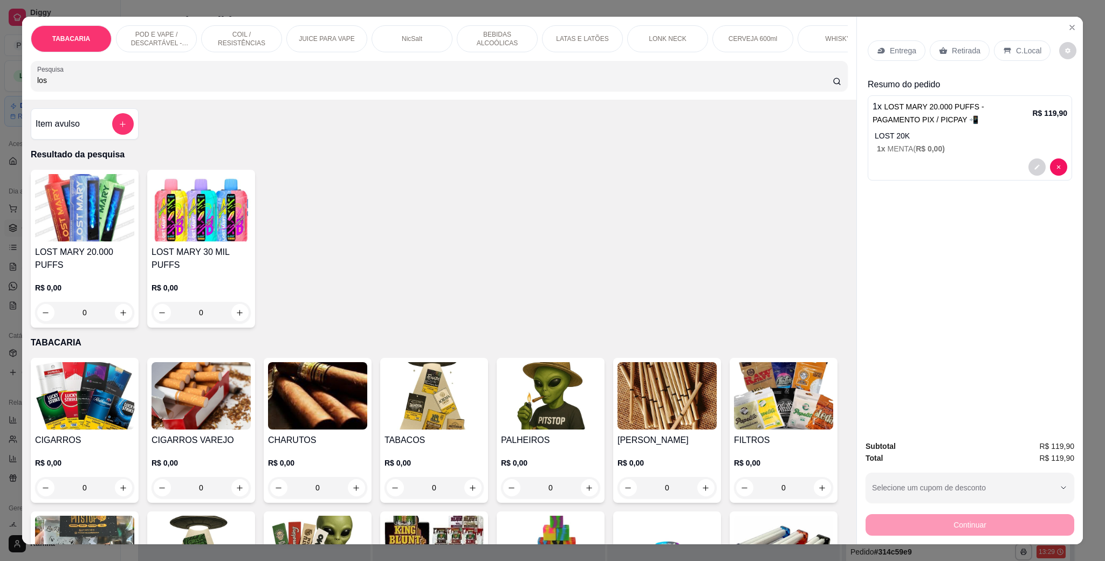
click at [1024, 42] on div "C.Local" at bounding box center [1022, 50] width 57 height 20
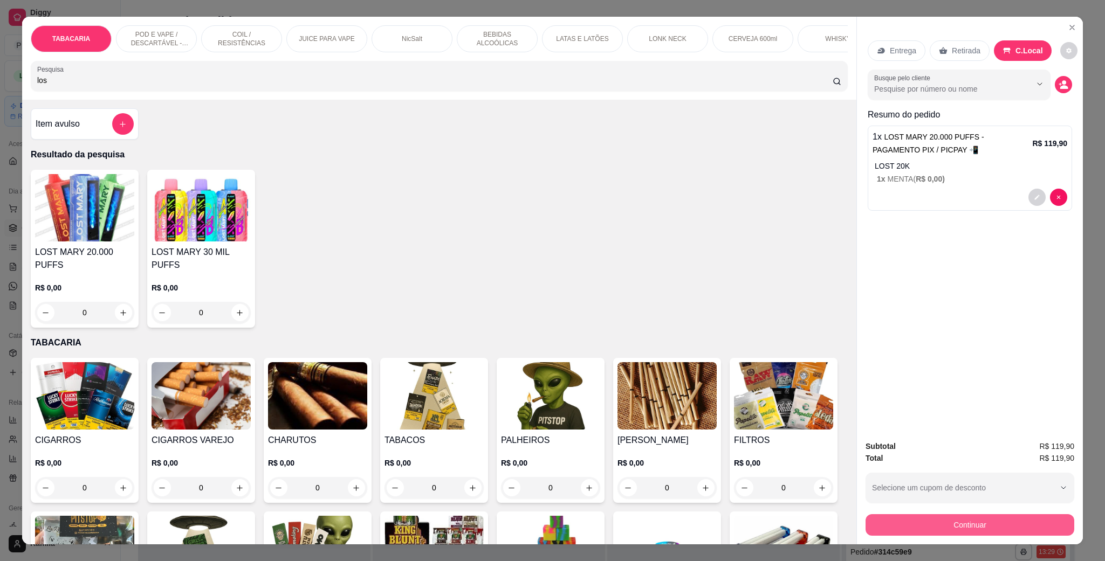
click at [948, 525] on button "Continuar" at bounding box center [969, 525] width 209 height 22
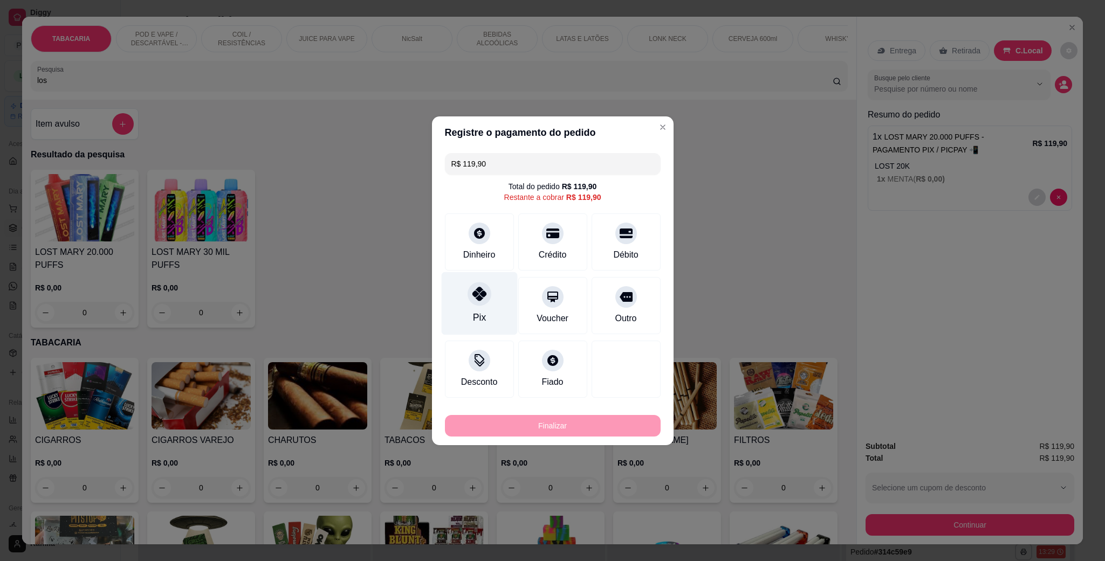
click at [478, 285] on div at bounding box center [479, 294] width 24 height 24
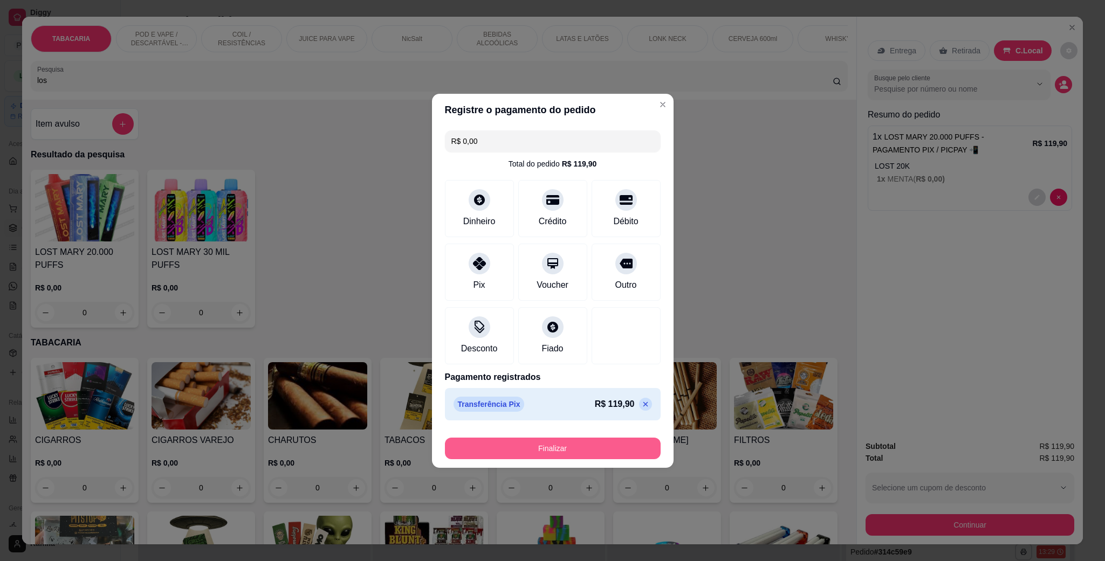
click at [588, 450] on button "Finalizar" at bounding box center [553, 449] width 216 height 22
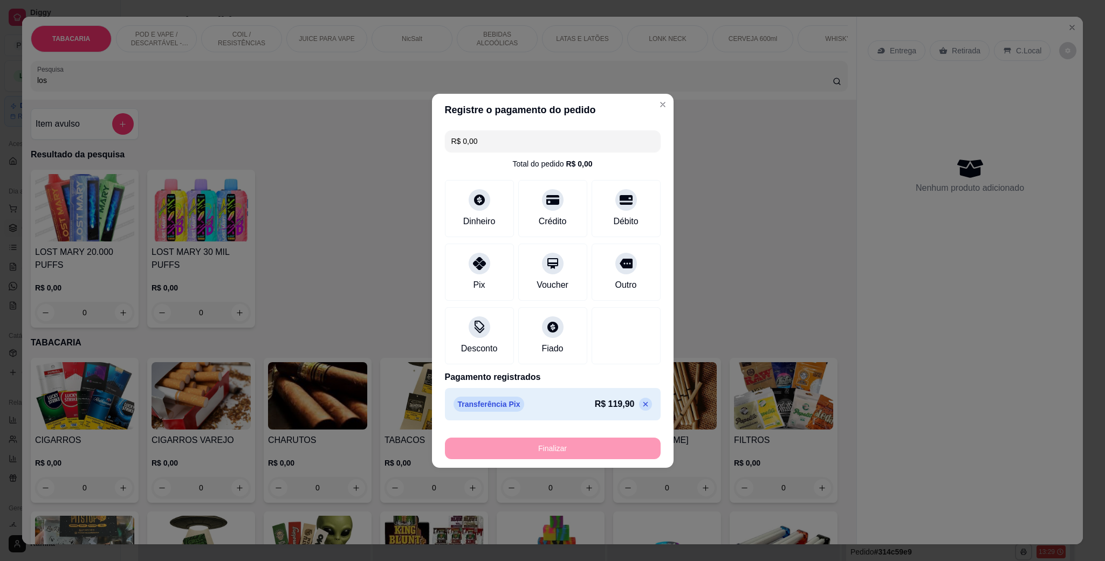
type input "-R$ 119,90"
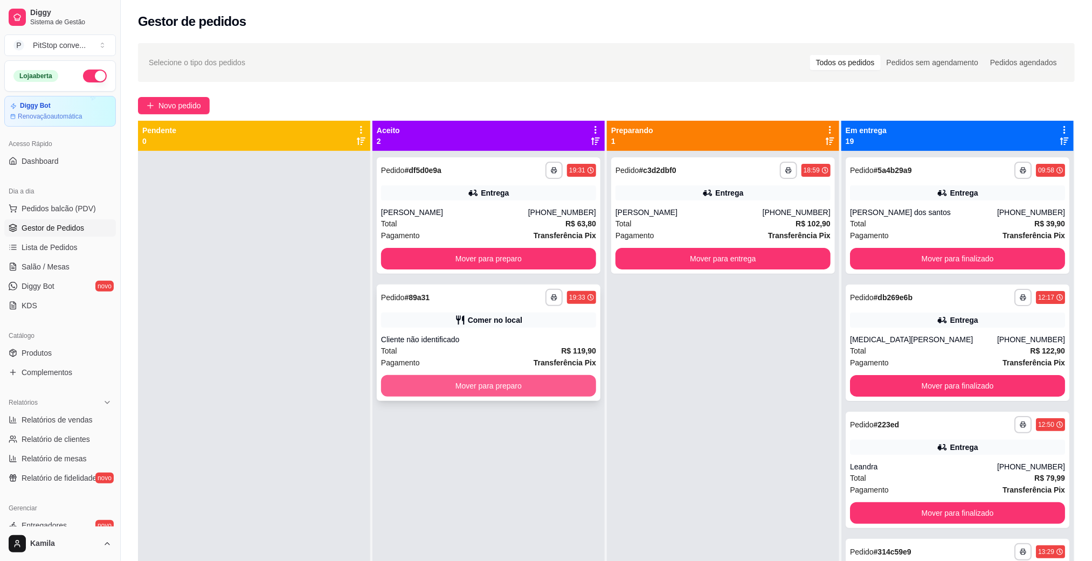
click at [513, 385] on button "Mover para preparo" at bounding box center [488, 386] width 215 height 22
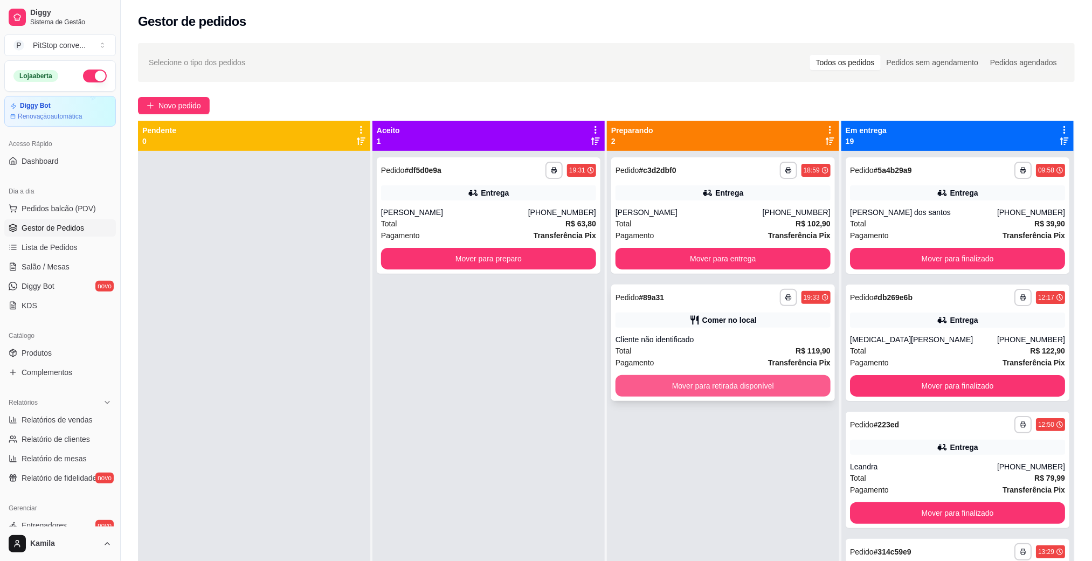
click at [741, 395] on button "Mover para retirada disponível" at bounding box center [723, 386] width 215 height 22
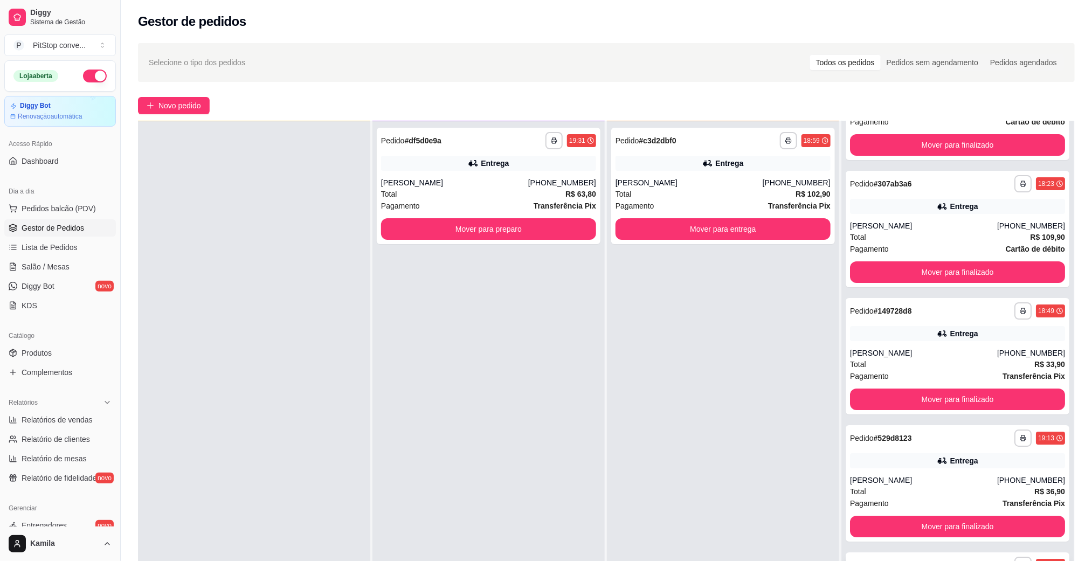
scroll to position [165, 0]
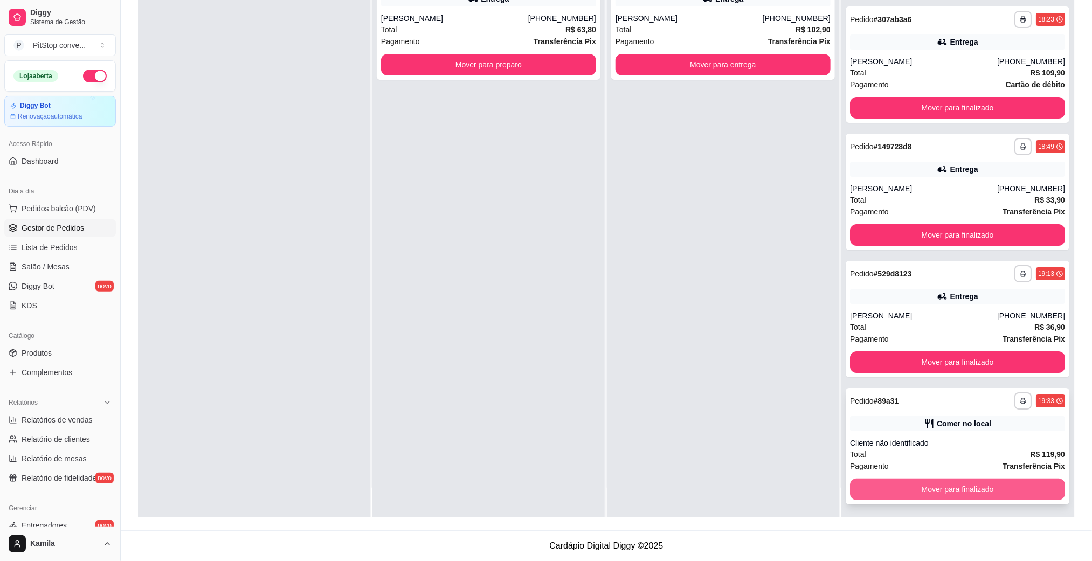
click at [943, 484] on button "Mover para finalizado" at bounding box center [957, 490] width 215 height 22
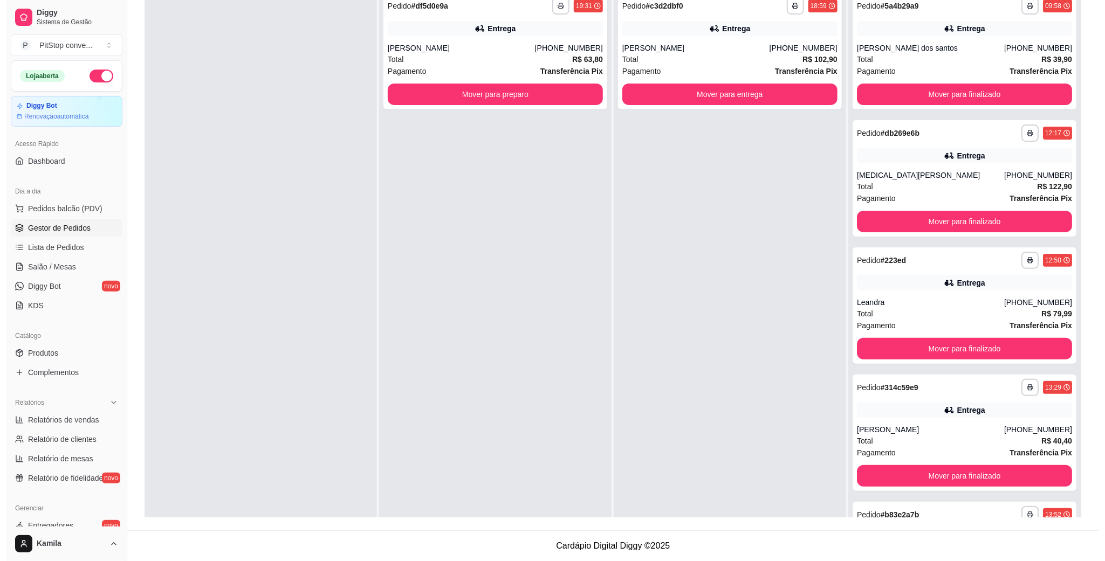
scroll to position [0, 0]
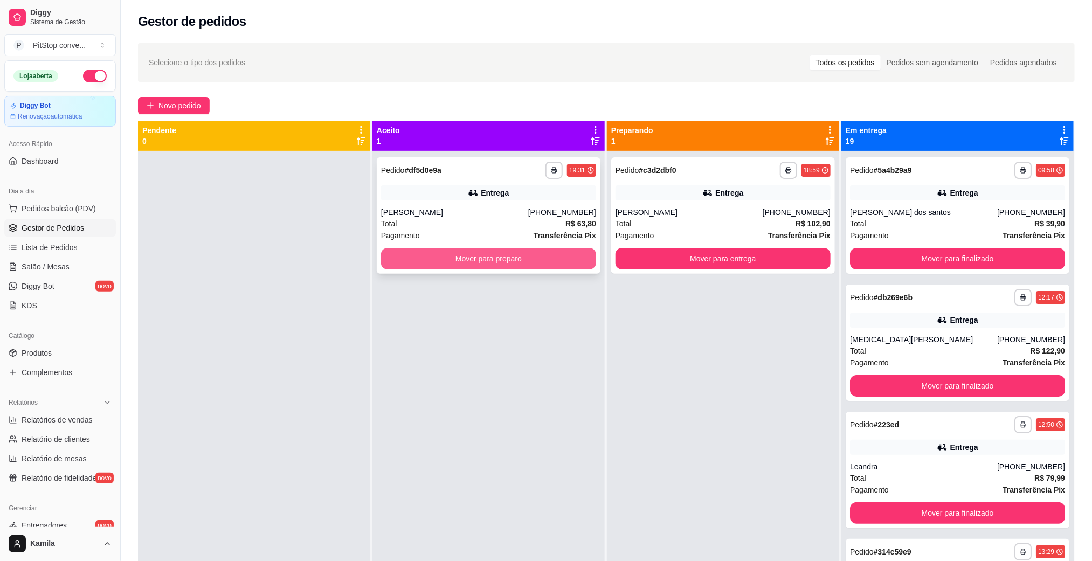
click at [555, 263] on button "Mover para preparo" at bounding box center [488, 259] width 215 height 22
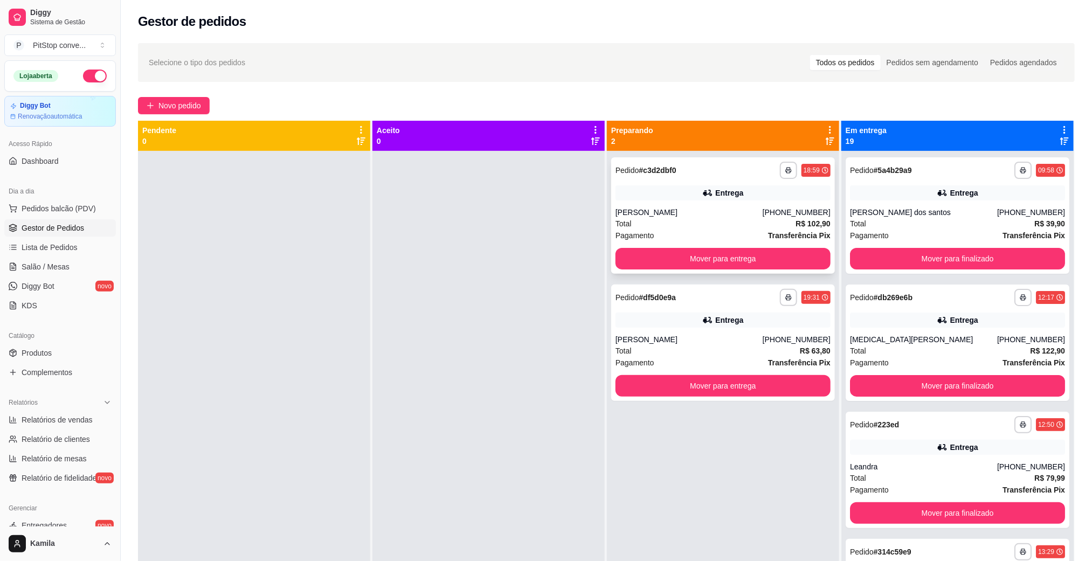
click at [686, 219] on div "Total R$ 102,90" at bounding box center [723, 224] width 215 height 12
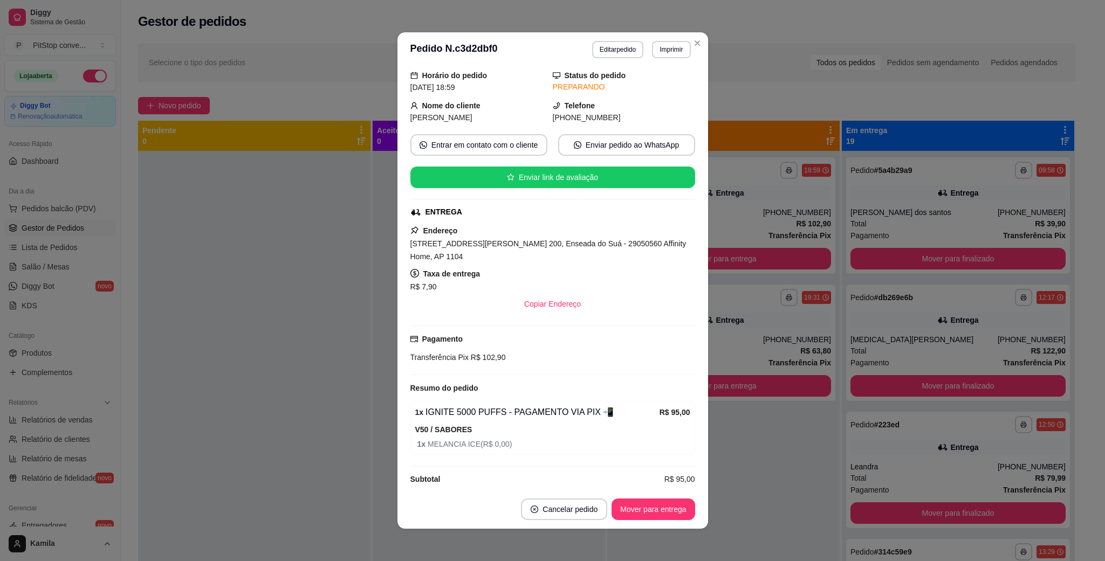
scroll to position [53, 0]
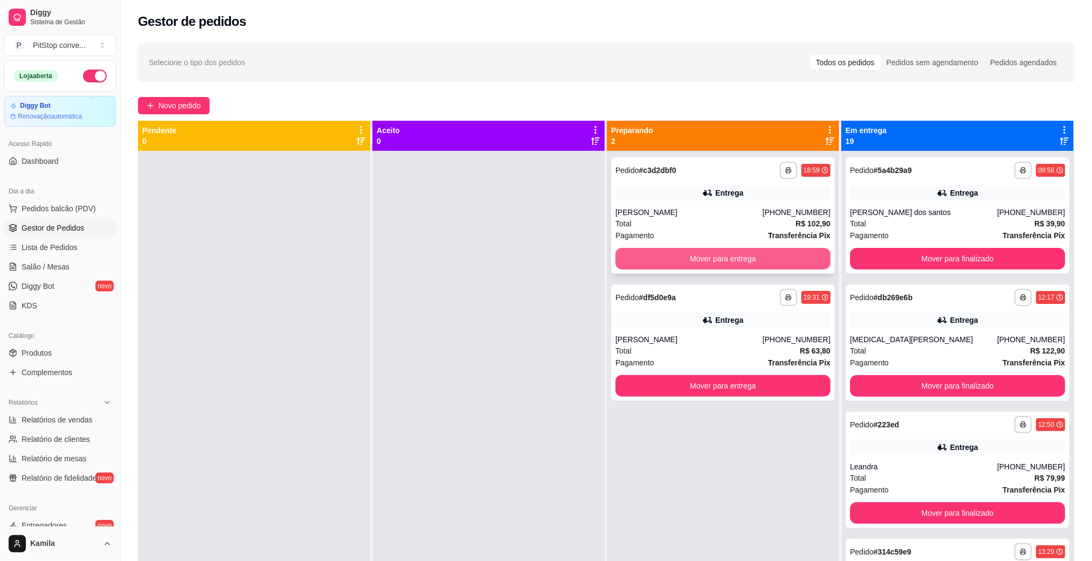
click at [671, 252] on button "Mover para entrega" at bounding box center [723, 259] width 215 height 22
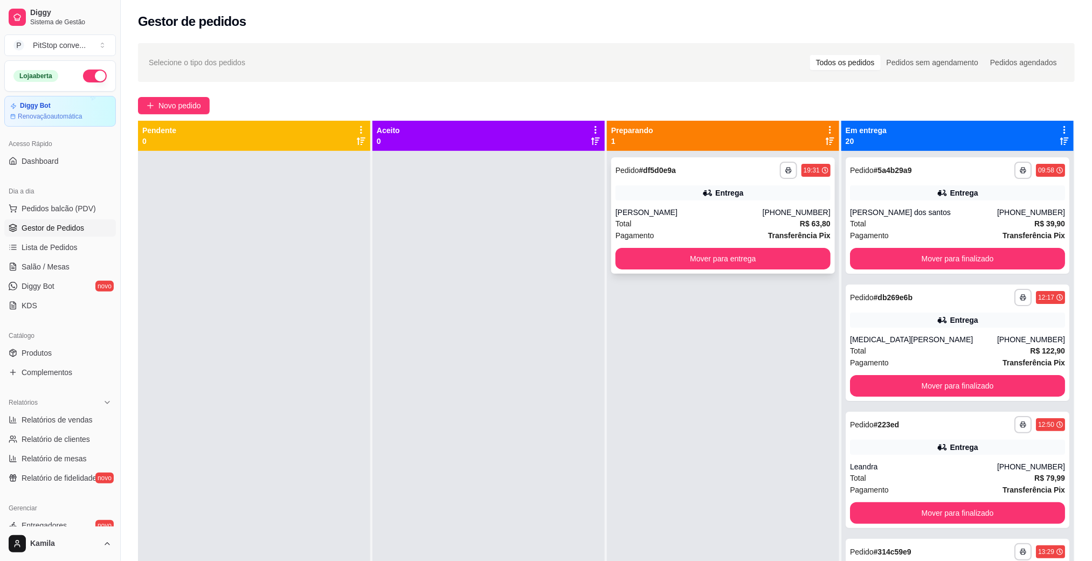
click at [670, 220] on div "Total R$ 63,80" at bounding box center [723, 224] width 215 height 12
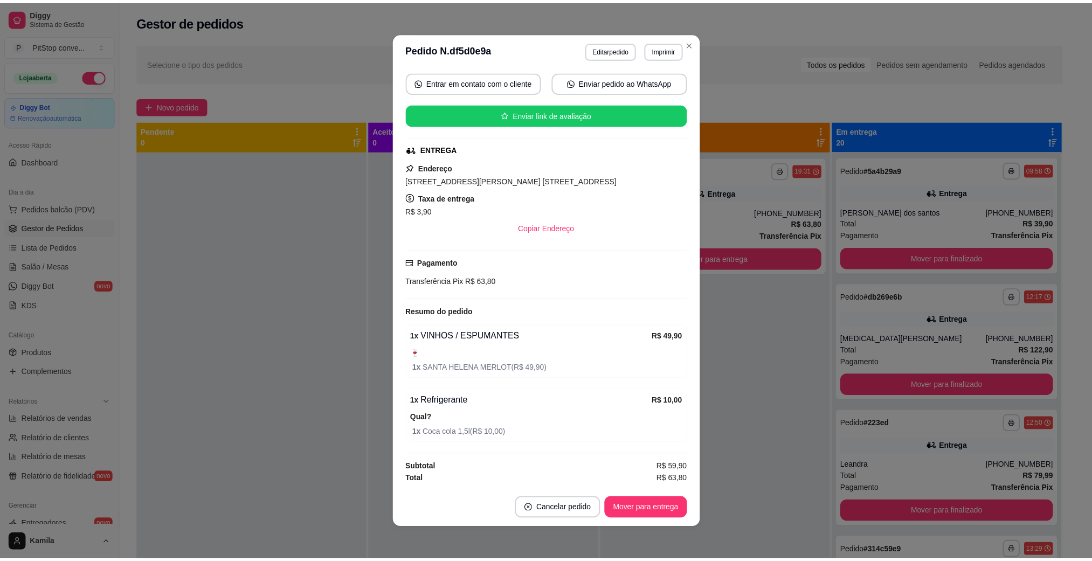
scroll to position [106, 0]
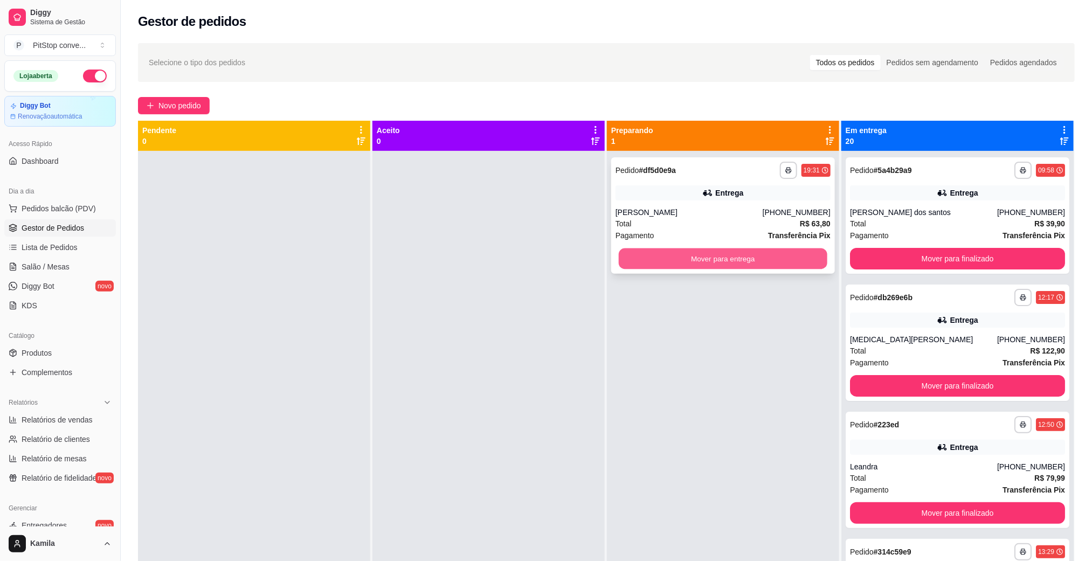
click at [659, 254] on button "Mover para entrega" at bounding box center [723, 259] width 209 height 21
click at [659, 254] on div "Mover para entrega" at bounding box center [723, 259] width 215 height 22
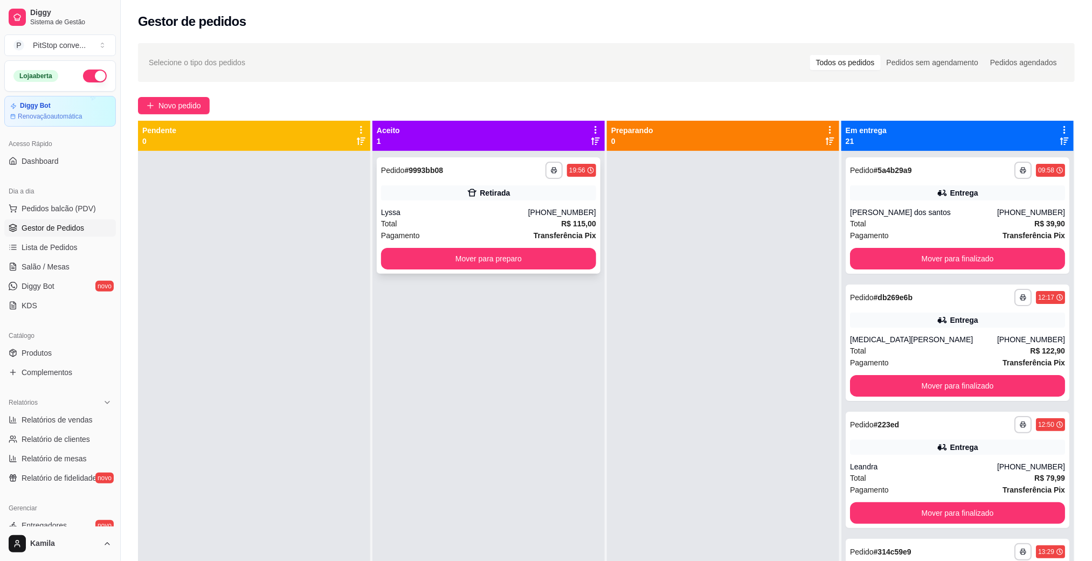
click at [507, 223] on div "Total R$ 115,00" at bounding box center [488, 224] width 215 height 12
click at [527, 257] on button "Mover para preparo" at bounding box center [488, 259] width 209 height 21
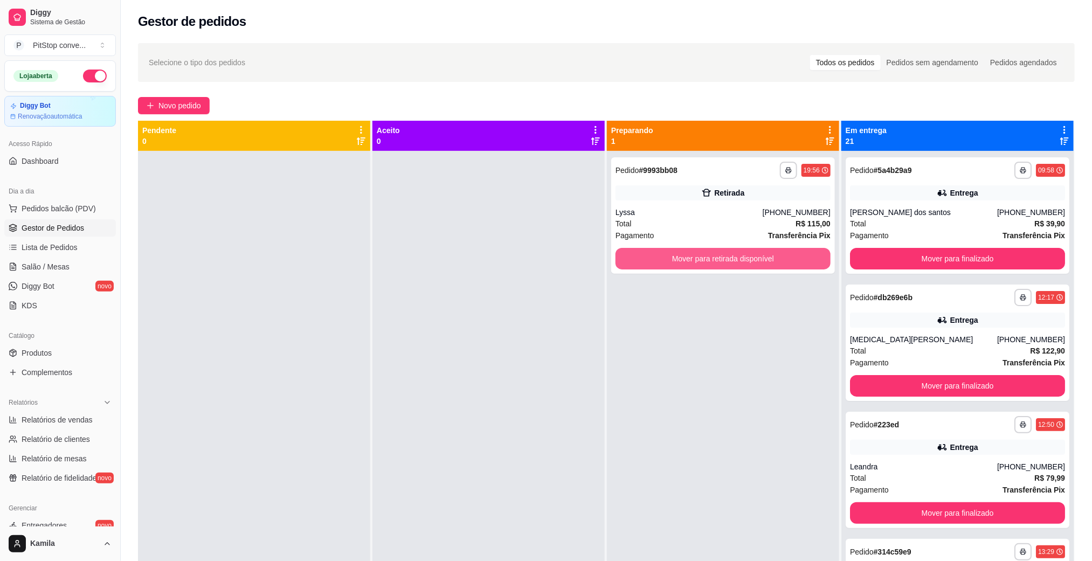
click at [670, 258] on button "Mover para retirada disponível" at bounding box center [723, 259] width 215 height 22
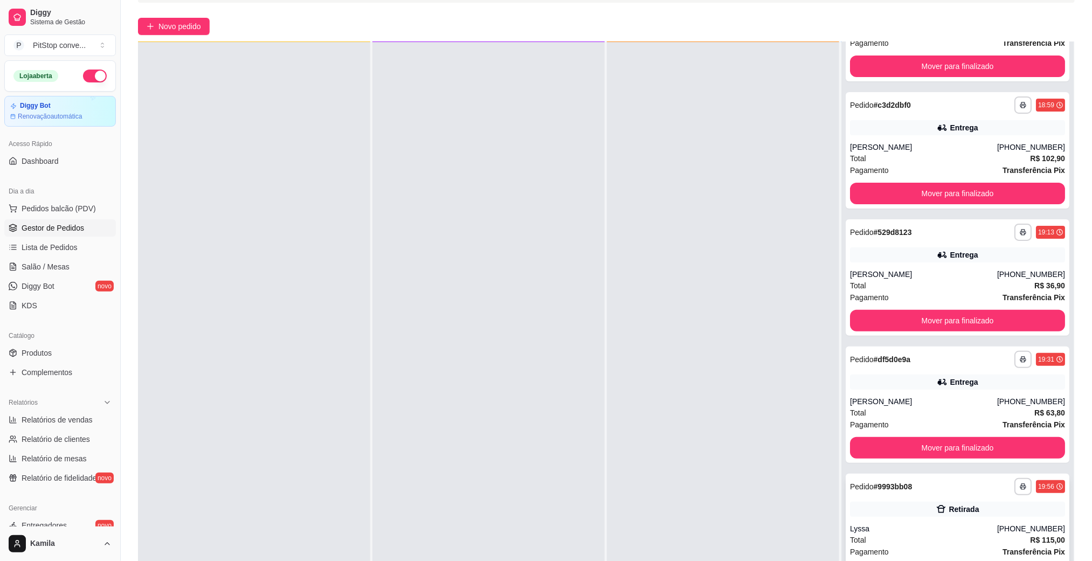
scroll to position [165, 0]
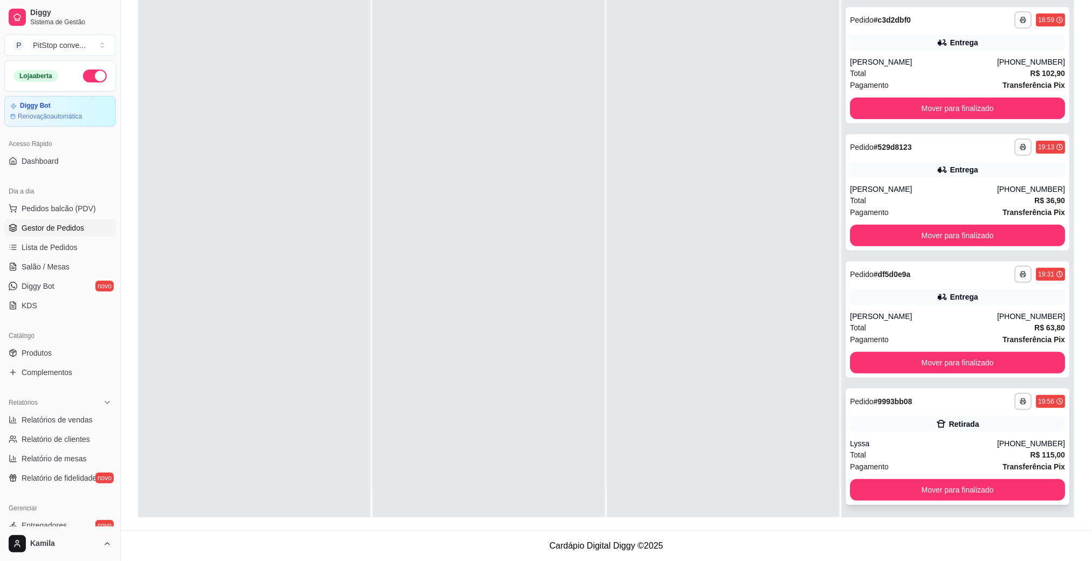
click at [933, 449] on div "Total R$ 115,00" at bounding box center [957, 455] width 215 height 12
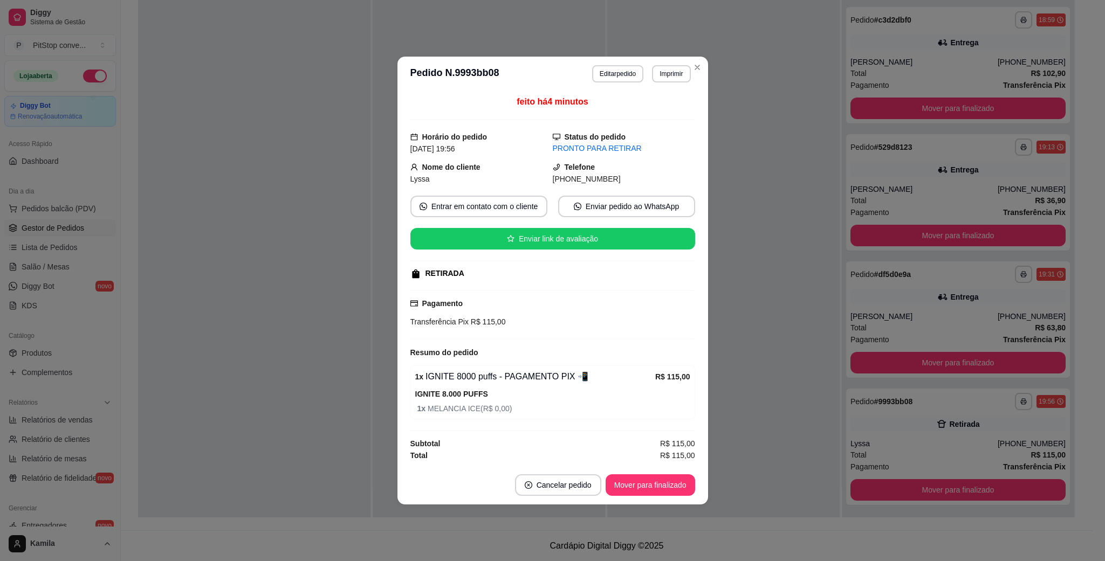
click at [675, 70] on button "Imprimir" at bounding box center [671, 73] width 38 height 17
click at [659, 112] on button "IMPRESSORA" at bounding box center [652, 110] width 78 height 17
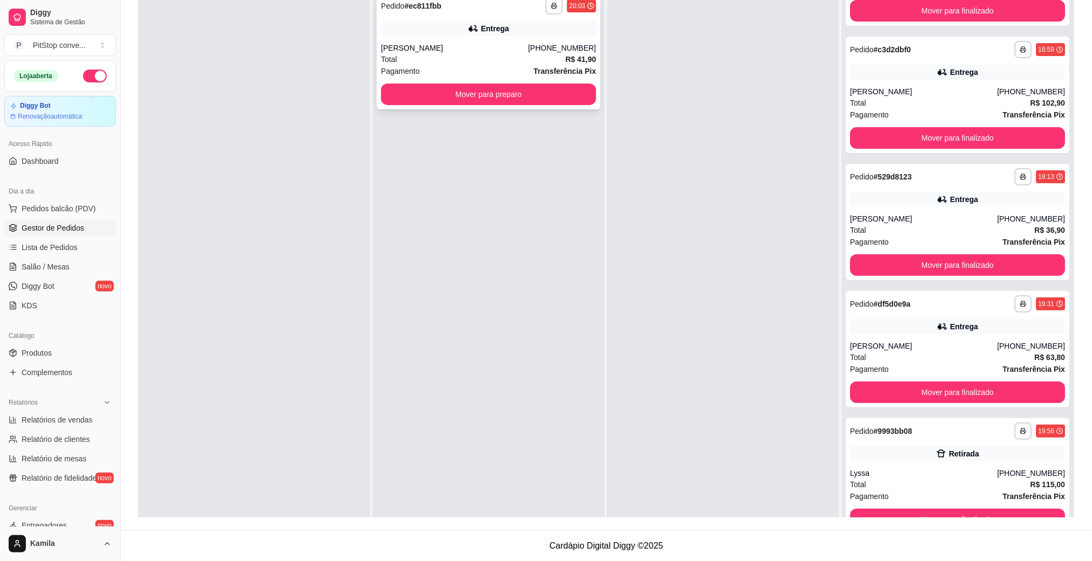
scroll to position [0, 0]
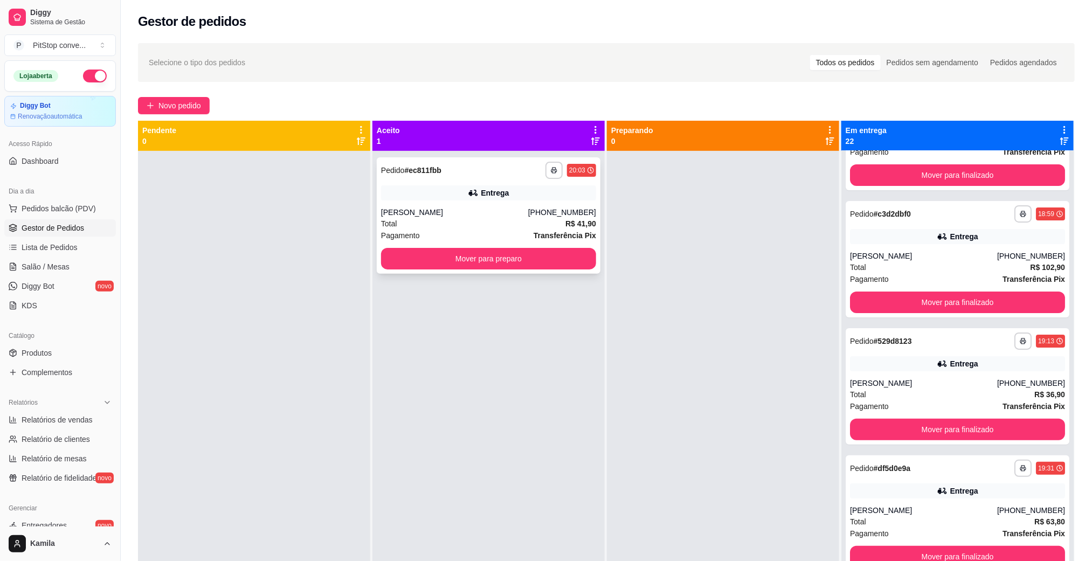
click at [421, 217] on div "[PERSON_NAME]" at bounding box center [454, 212] width 147 height 11
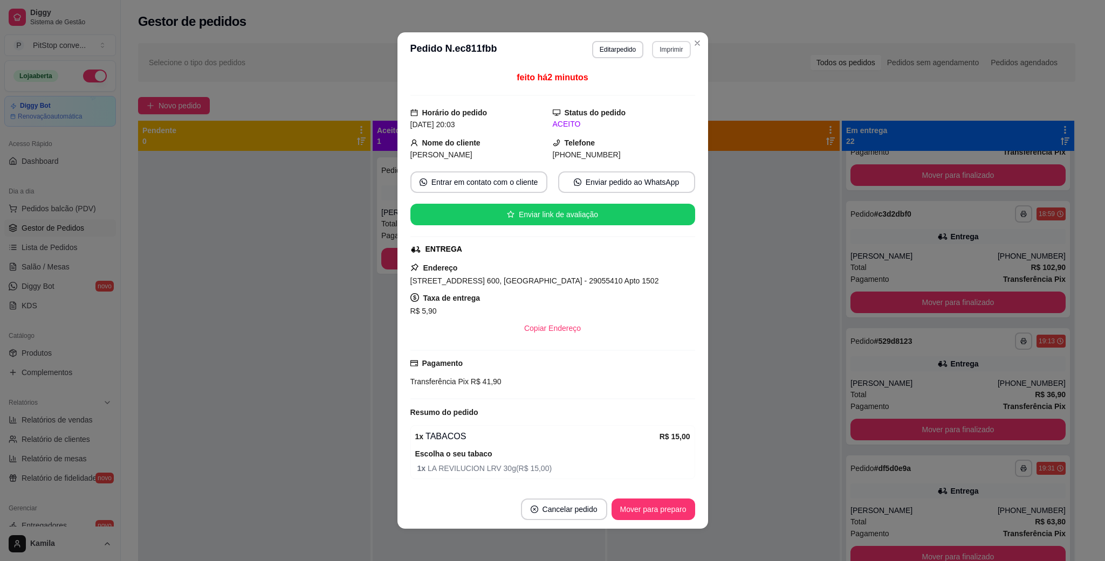
click at [667, 49] on button "Imprimir" at bounding box center [671, 49] width 38 height 17
click at [632, 85] on button "IMPRESSORA" at bounding box center [646, 87] width 75 height 17
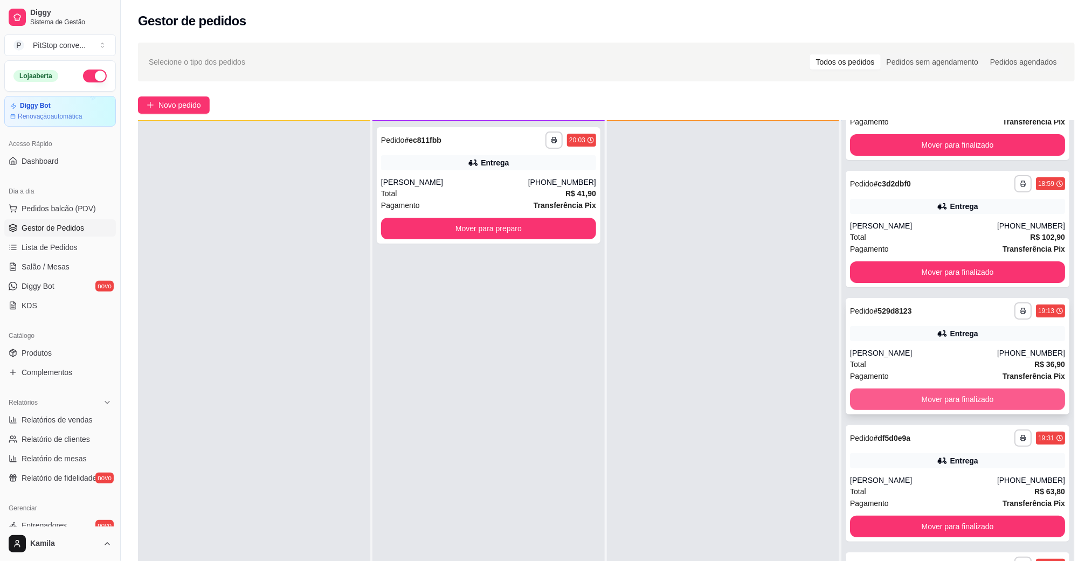
scroll to position [165, 0]
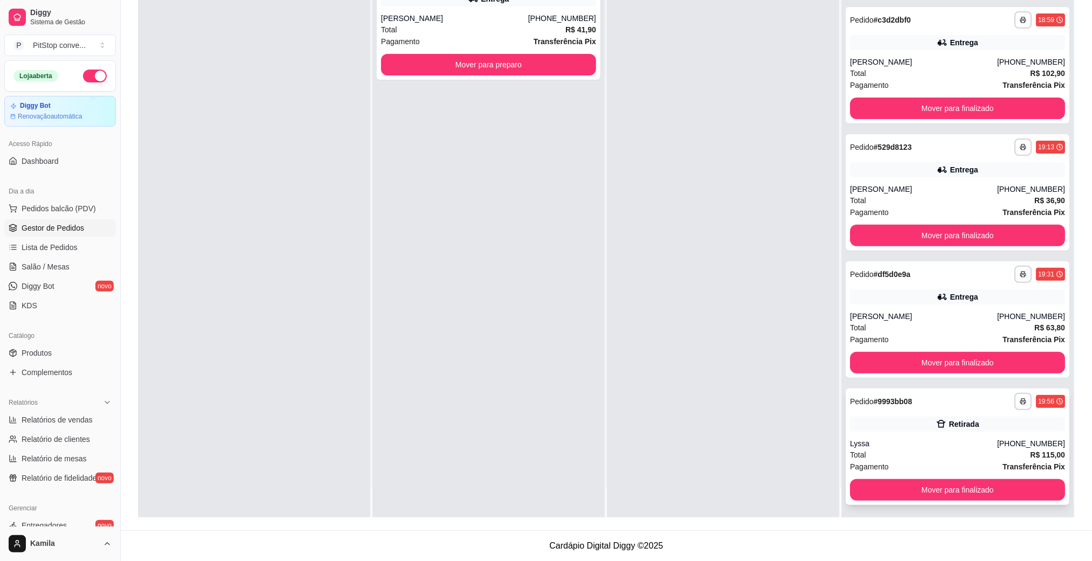
click at [955, 499] on div "**********" at bounding box center [958, 447] width 224 height 116
click at [906, 482] on button "Mover para finalizado" at bounding box center [957, 490] width 209 height 21
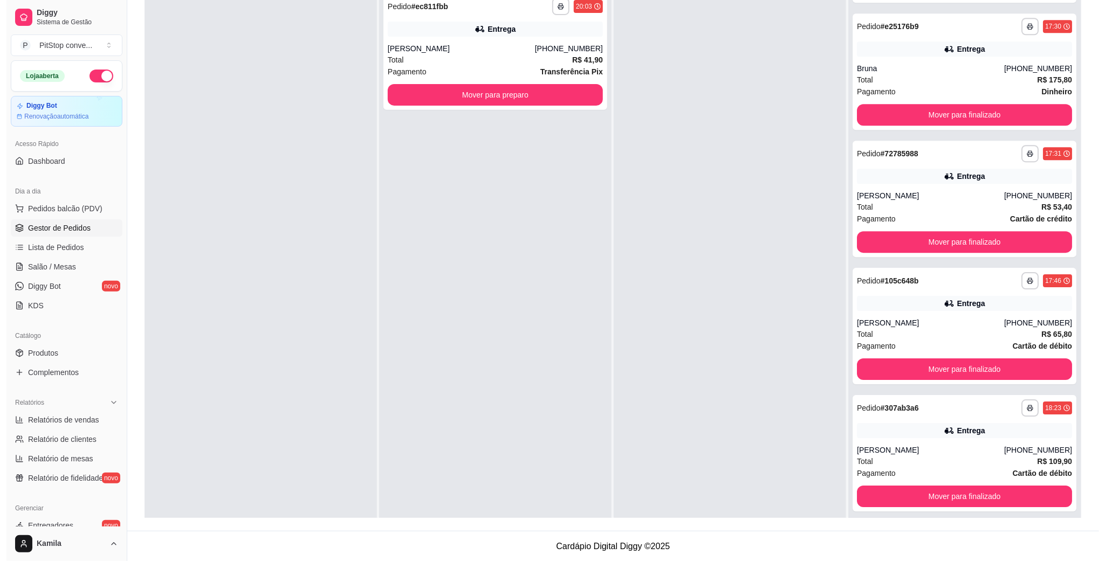
scroll to position [0, 0]
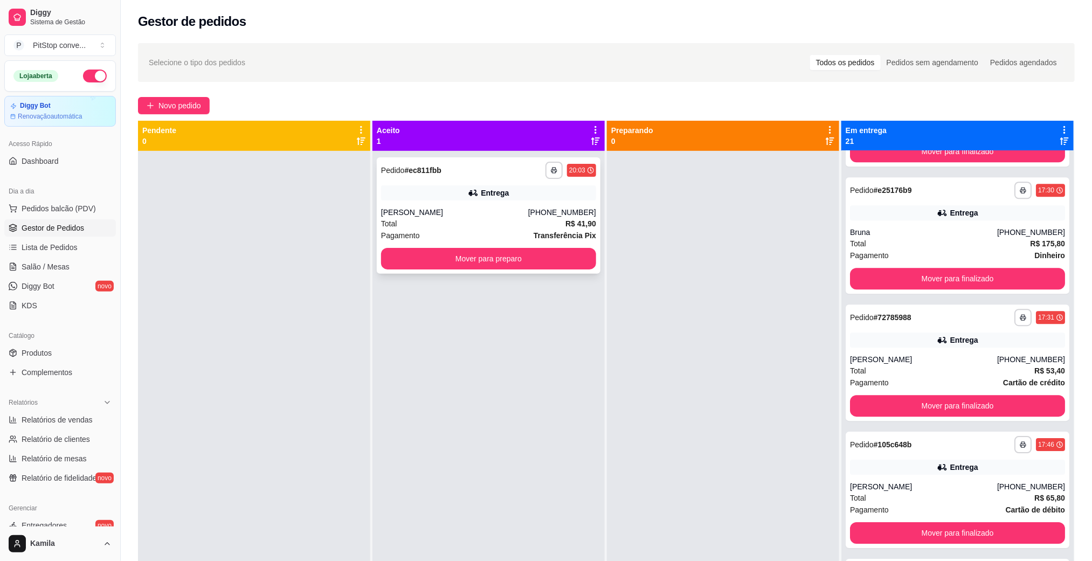
click at [486, 236] on div "Pagamento Transferência Pix" at bounding box center [488, 236] width 215 height 12
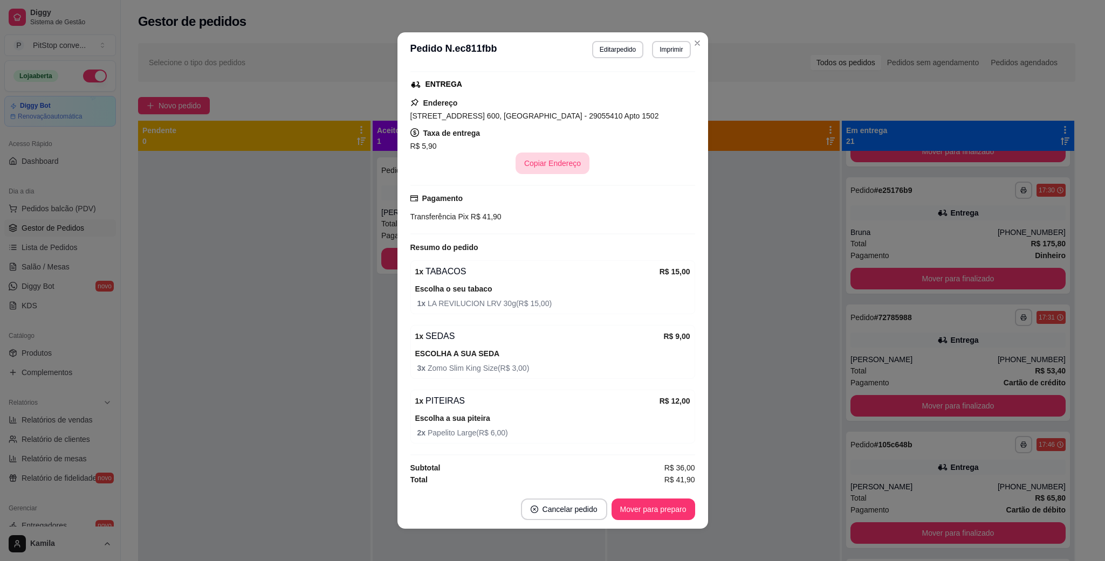
scroll to position [170, 0]
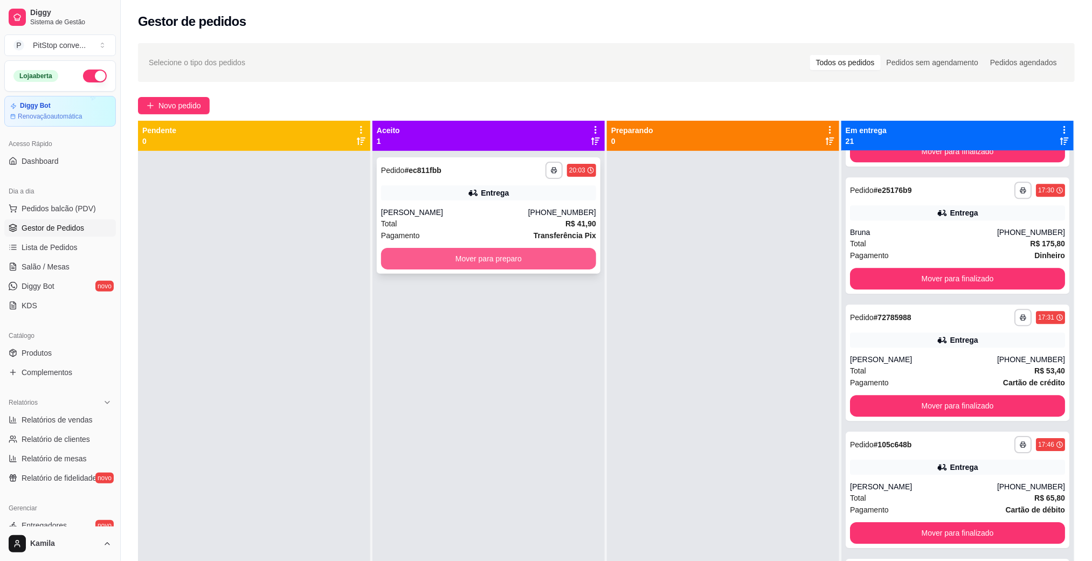
click at [450, 261] on button "Mover para preparo" at bounding box center [488, 259] width 215 height 22
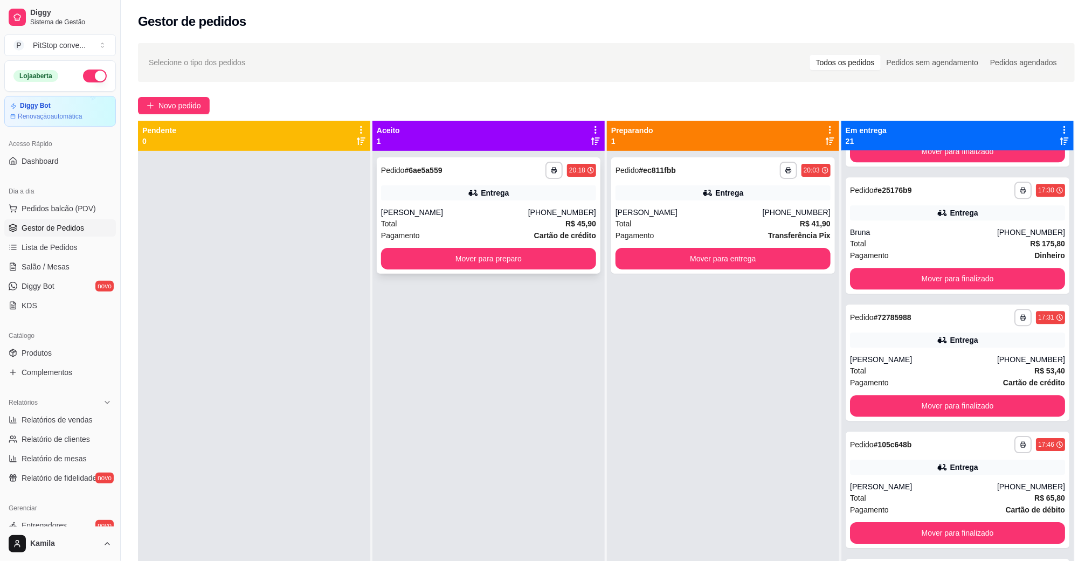
click at [438, 205] on div "**********" at bounding box center [489, 215] width 224 height 116
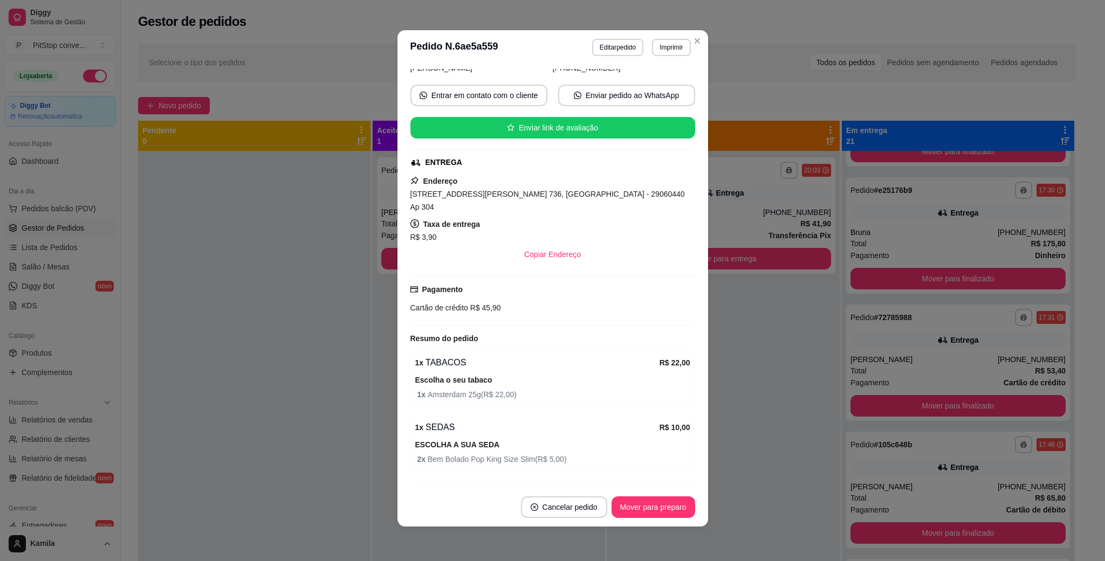
scroll to position [0, 0]
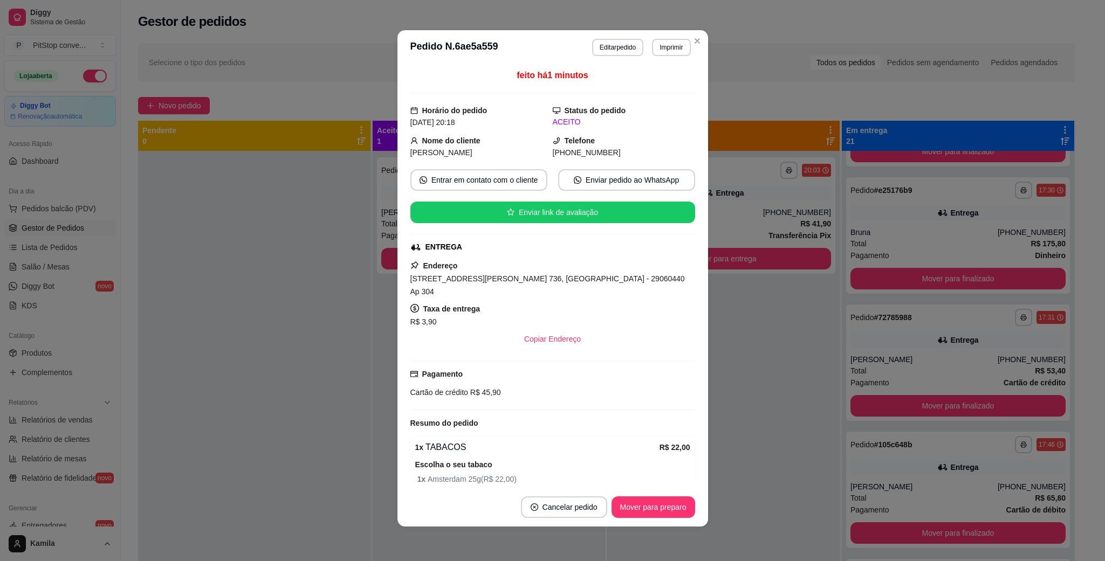
click at [670, 46] on button "Imprimir" at bounding box center [671, 47] width 38 height 17
click at [634, 86] on button "IMPRESSORA" at bounding box center [647, 85] width 78 height 17
click at [634, 86] on div "Escolha a impressora IMPRESSORA" at bounding box center [646, 78] width 89 height 37
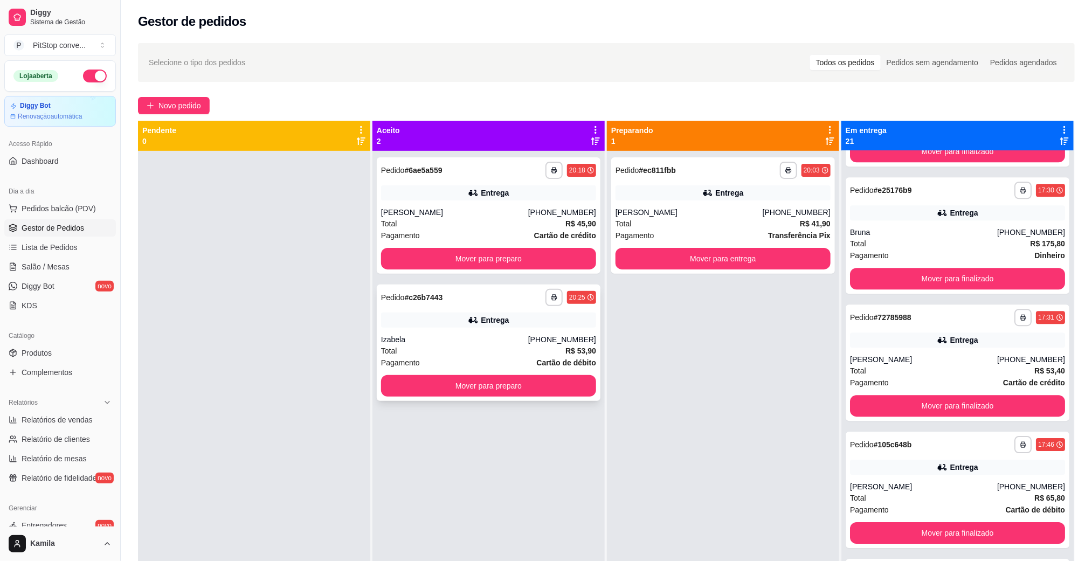
click at [408, 340] on div "Izabela" at bounding box center [454, 339] width 147 height 11
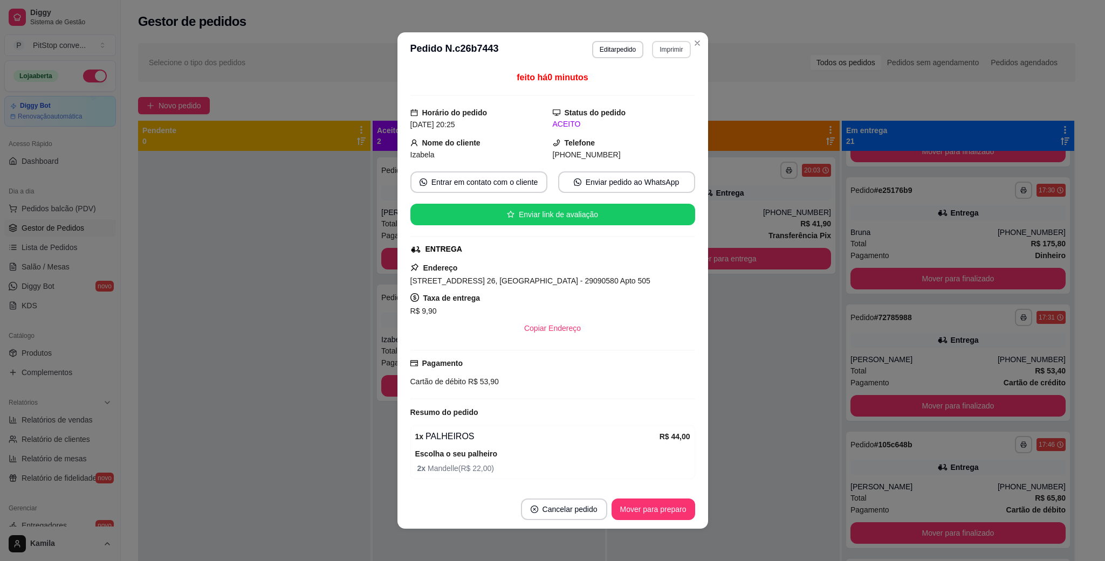
click at [658, 49] on button "Imprimir" at bounding box center [671, 49] width 38 height 17
click at [633, 81] on button "IMPRESSORA" at bounding box center [646, 87] width 75 height 17
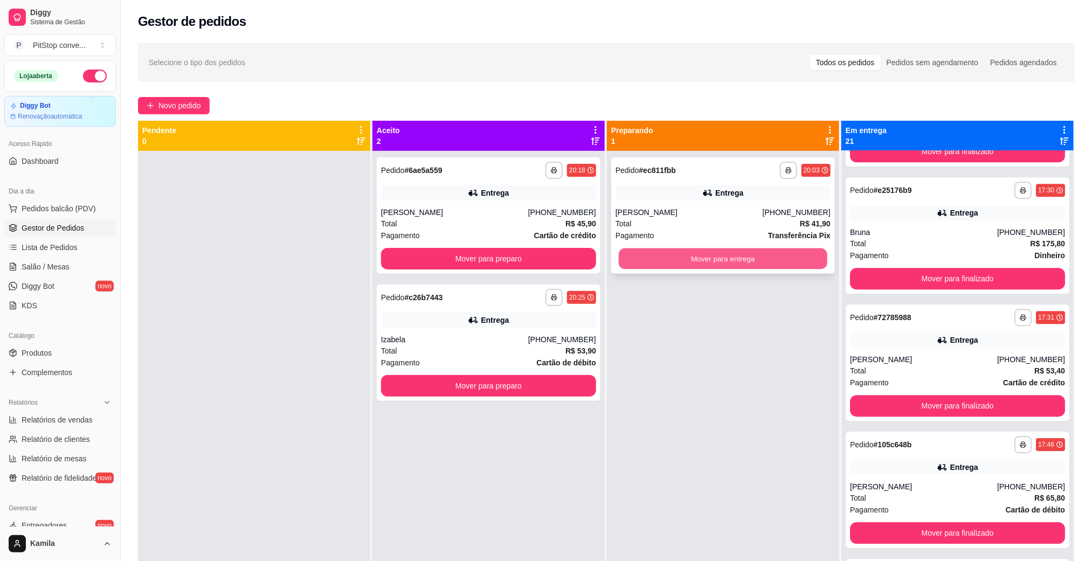
click at [701, 259] on button "Mover para entrega" at bounding box center [723, 259] width 209 height 21
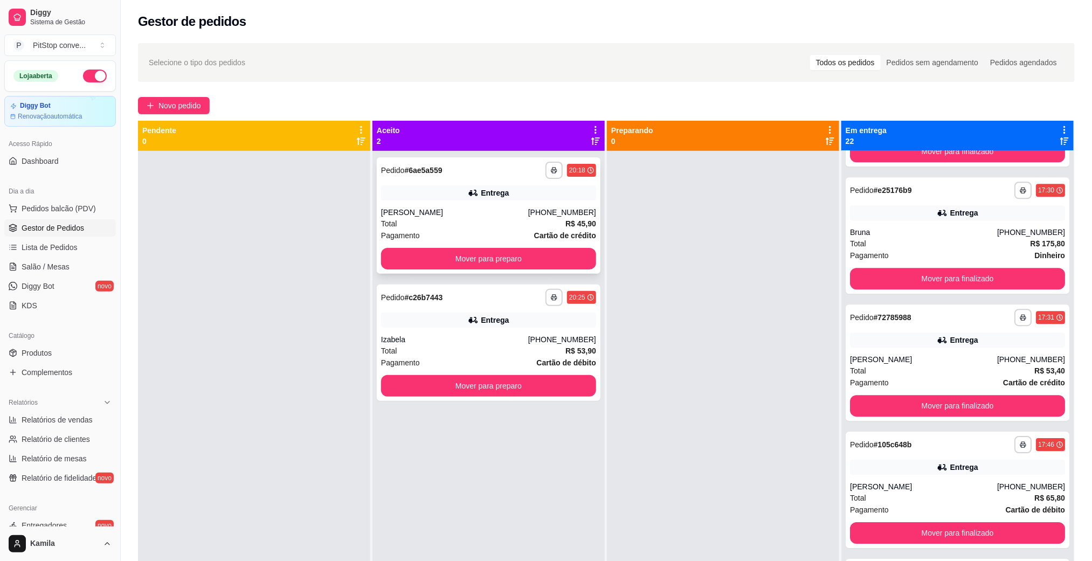
click at [508, 205] on div "**********" at bounding box center [489, 215] width 224 height 116
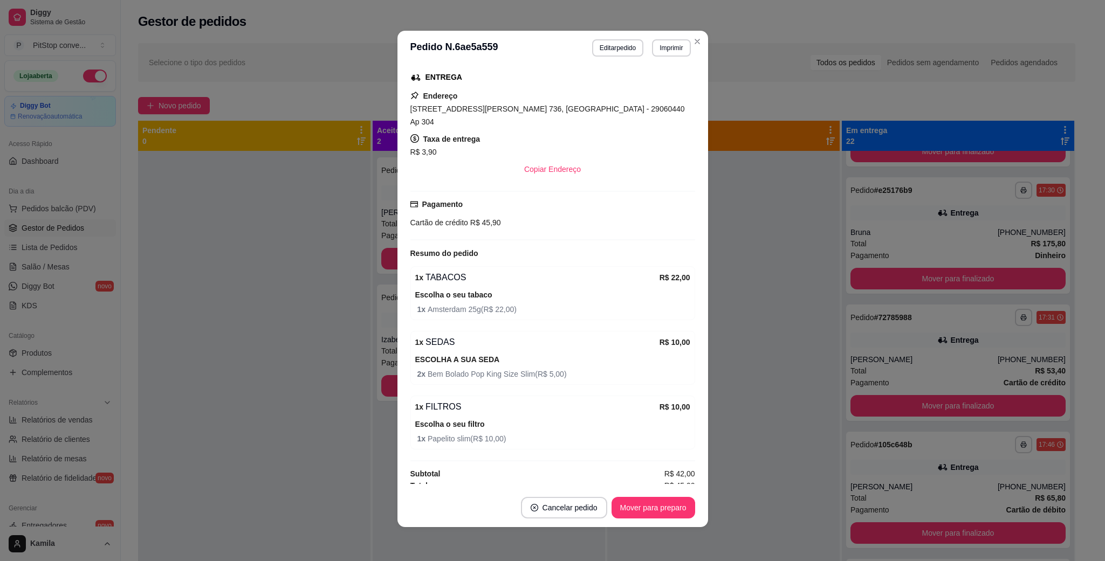
scroll to position [2, 0]
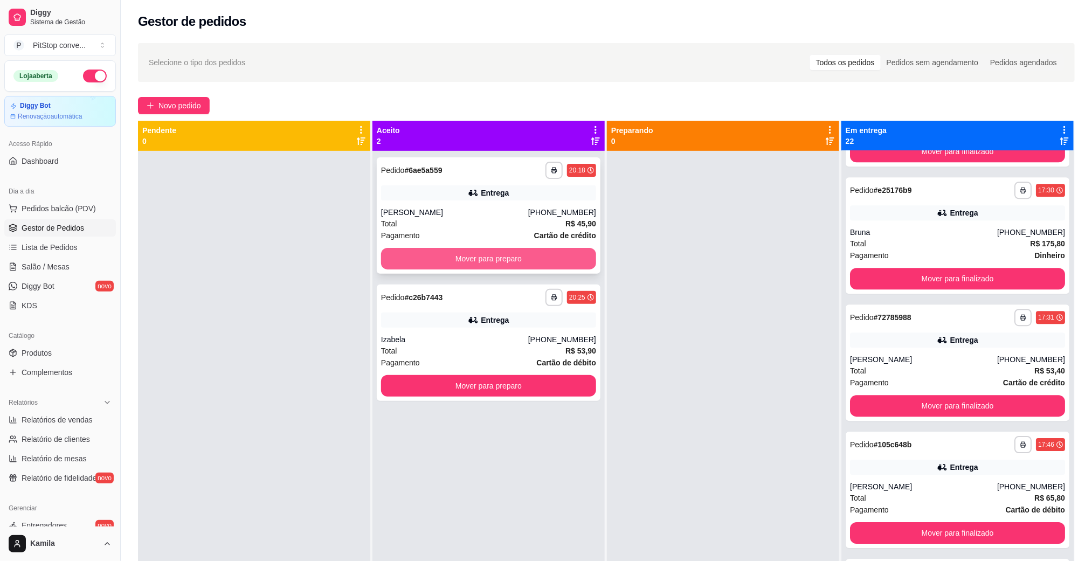
click at [445, 249] on button "Mover para preparo" at bounding box center [488, 259] width 215 height 22
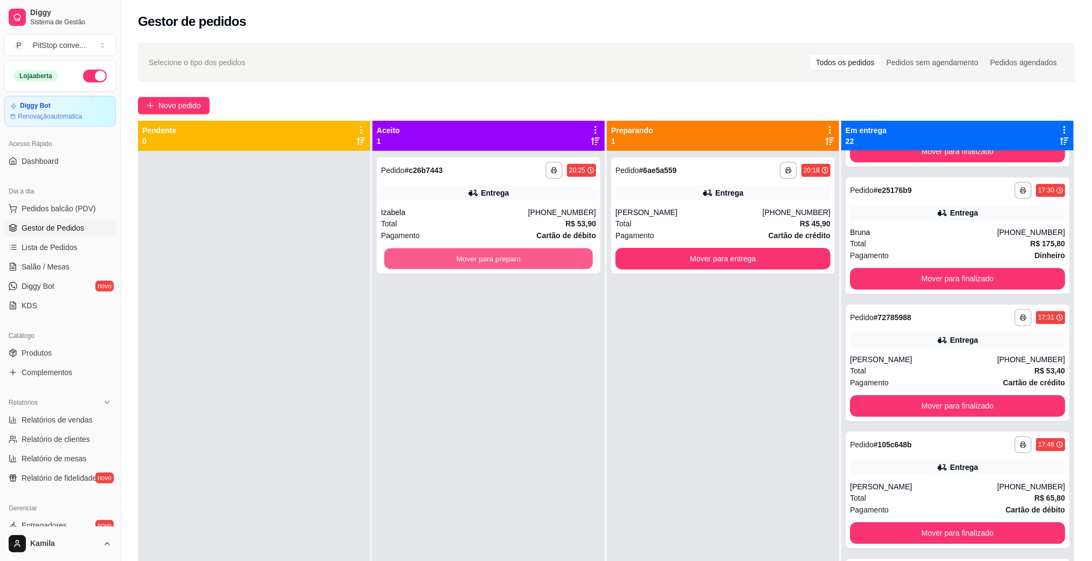
click at [450, 254] on button "Mover para preparo" at bounding box center [488, 259] width 209 height 21
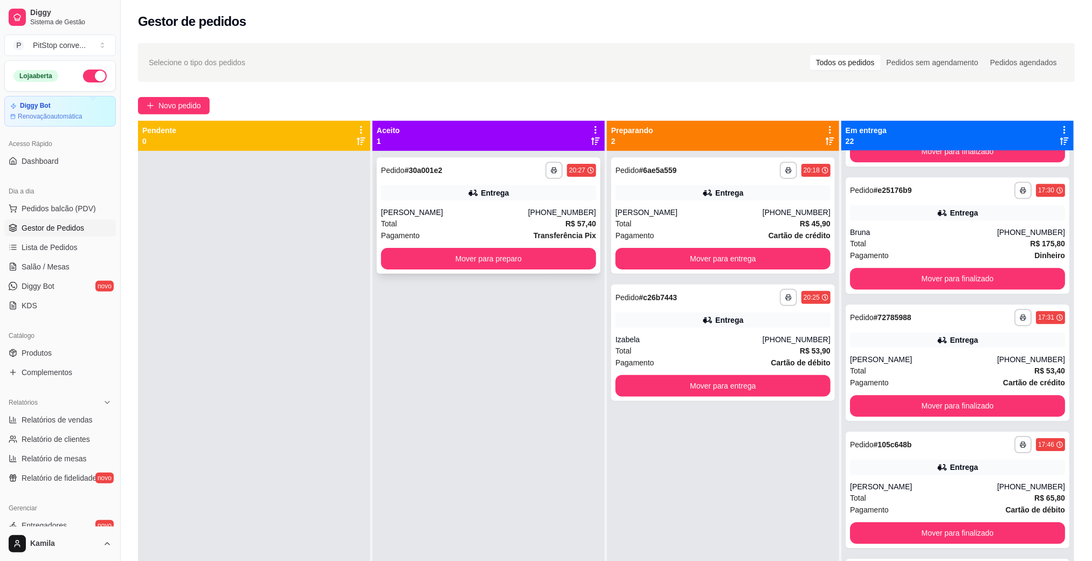
click at [526, 213] on div "[PERSON_NAME]" at bounding box center [454, 212] width 147 height 11
click at [668, 230] on div "Pagamento Cartão de crédito" at bounding box center [723, 236] width 215 height 12
click at [734, 263] on button "Mover para entrega" at bounding box center [723, 259] width 215 height 22
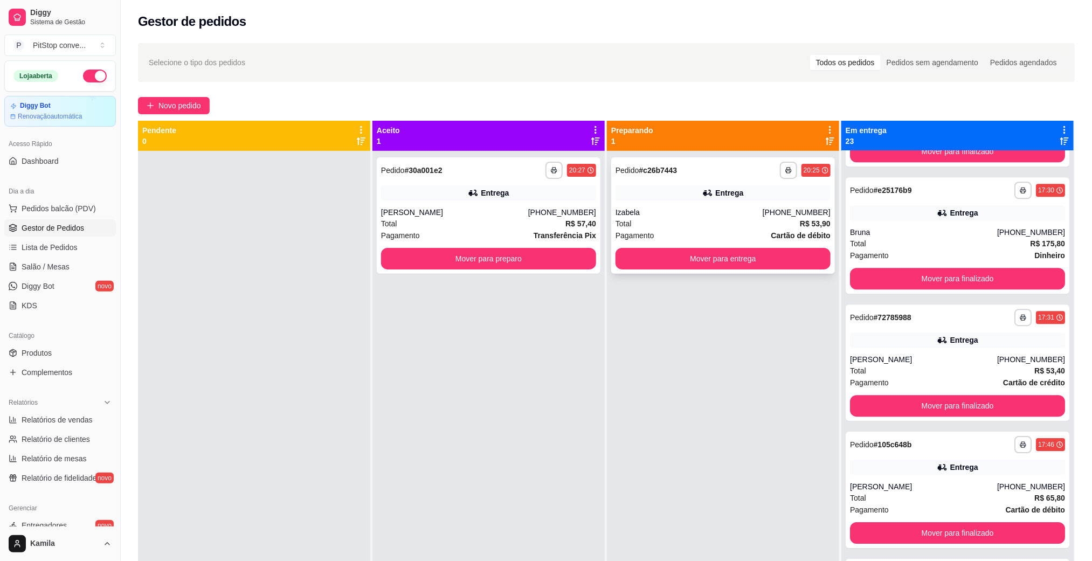
click at [686, 220] on div "Total R$ 53,90" at bounding box center [723, 224] width 215 height 12
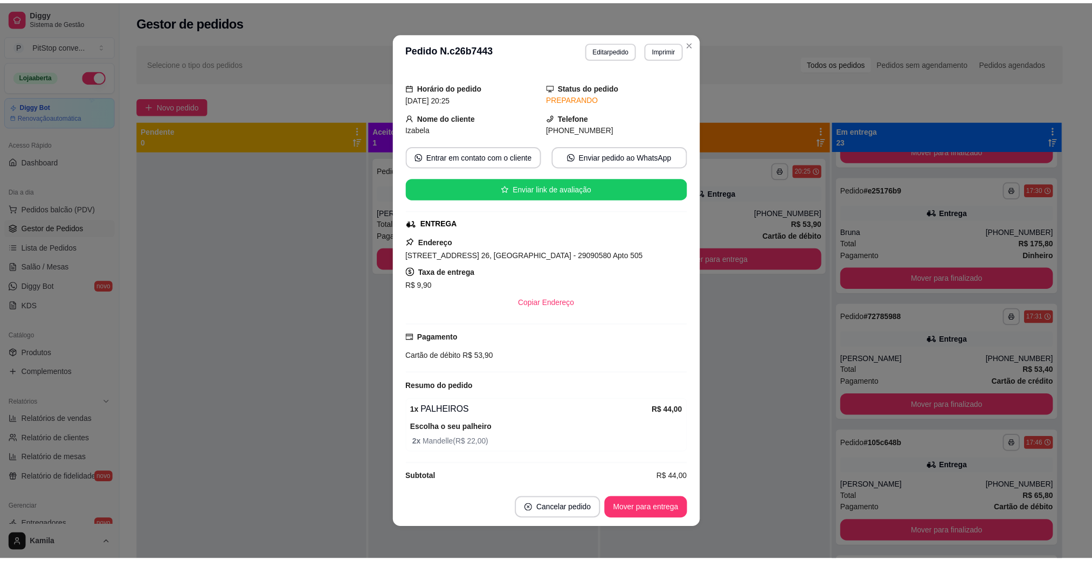
scroll to position [40, 0]
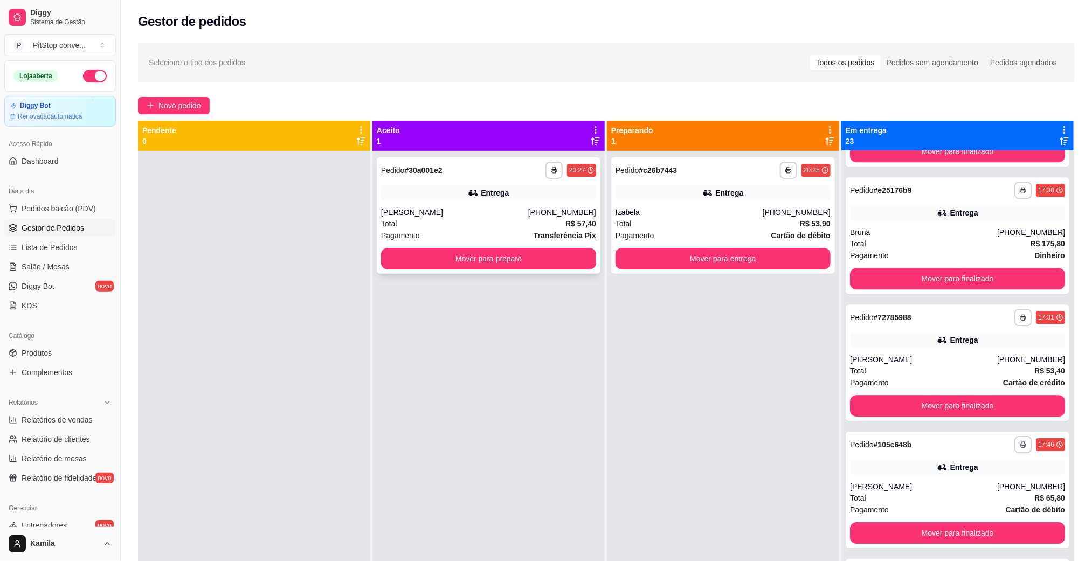
click at [480, 214] on div "[PERSON_NAME]" at bounding box center [454, 212] width 147 height 11
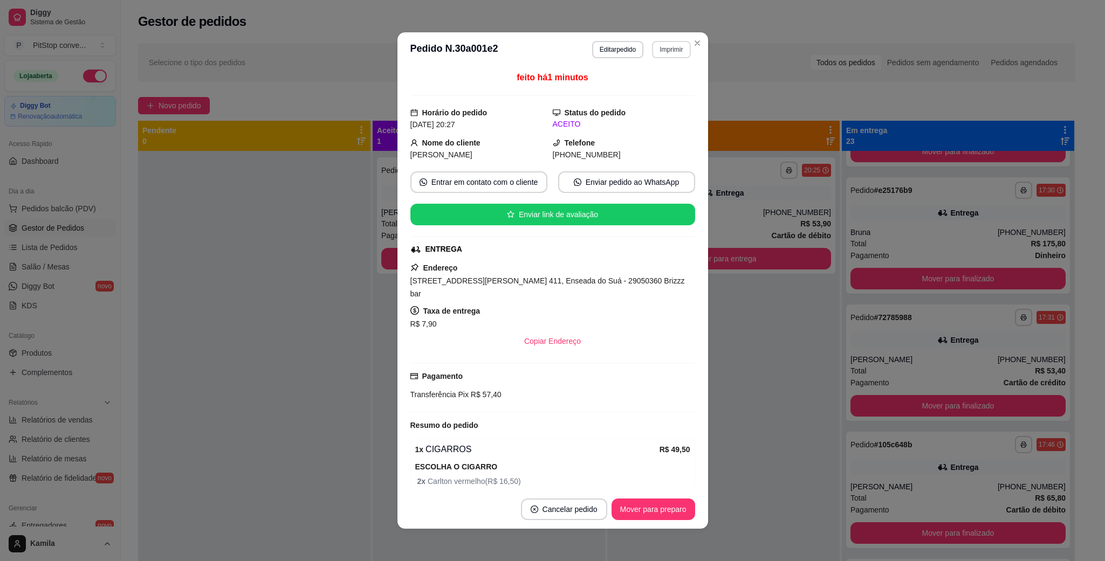
click at [666, 52] on button "Imprimir" at bounding box center [671, 49] width 38 height 17
click at [657, 89] on button "IMPRESSORA" at bounding box center [647, 87] width 78 height 17
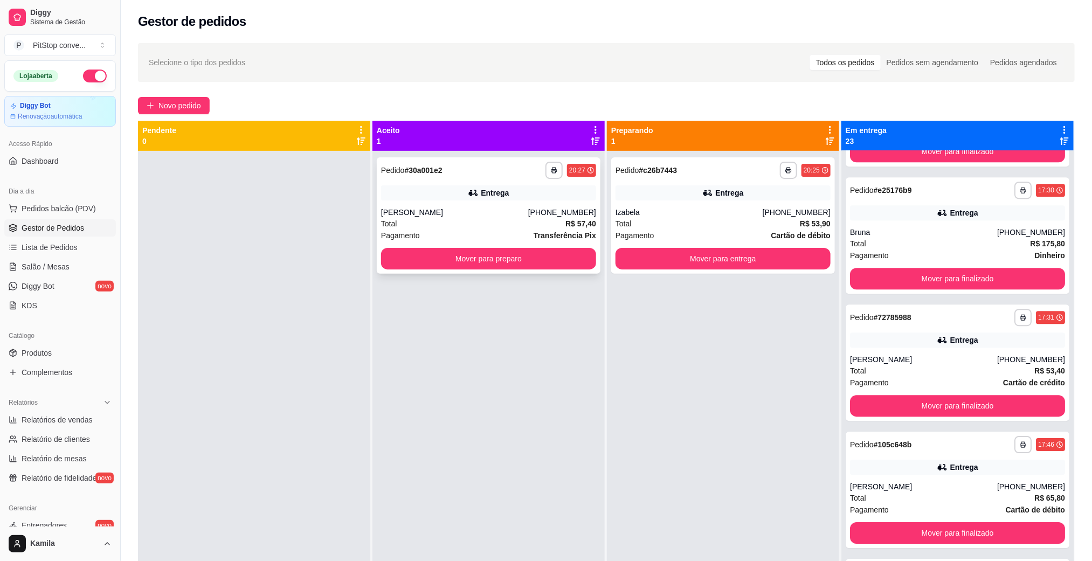
click at [479, 262] on button "Mover para preparo" at bounding box center [488, 259] width 215 height 22
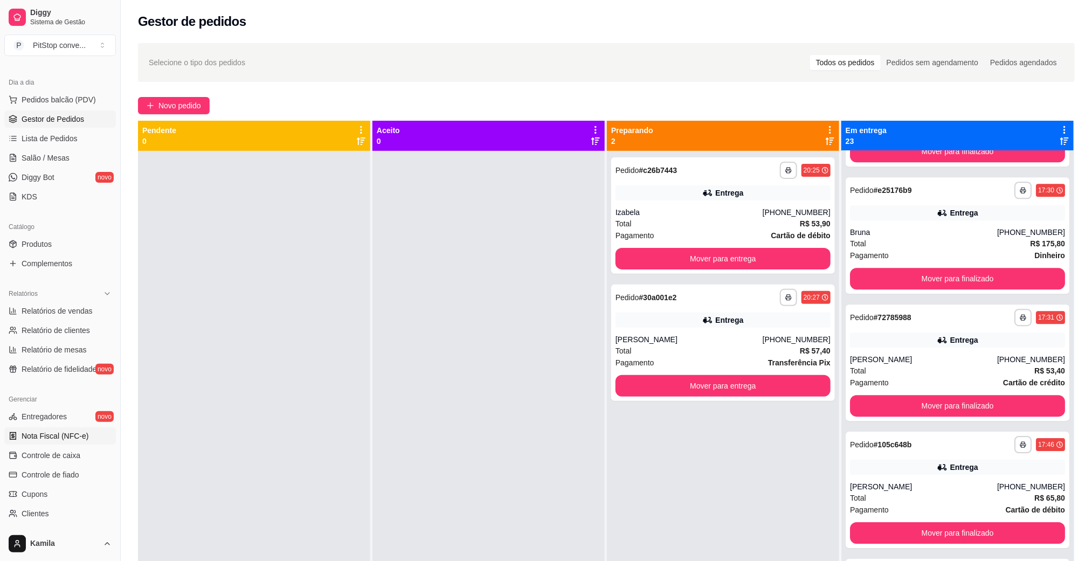
scroll to position [81, 0]
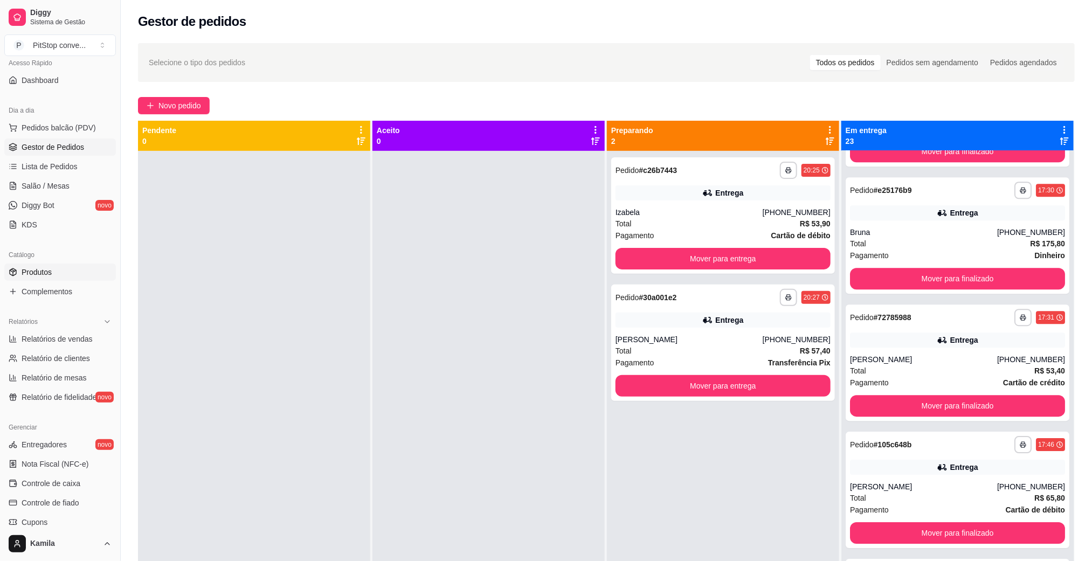
click at [42, 274] on span "Produtos" at bounding box center [37, 272] width 30 height 11
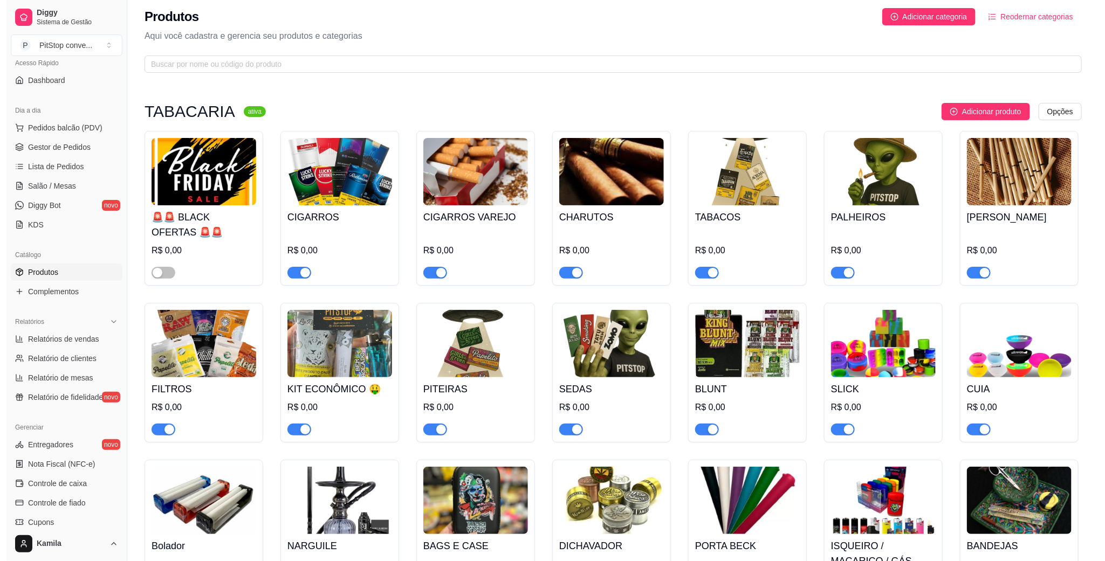
scroll to position [162, 0]
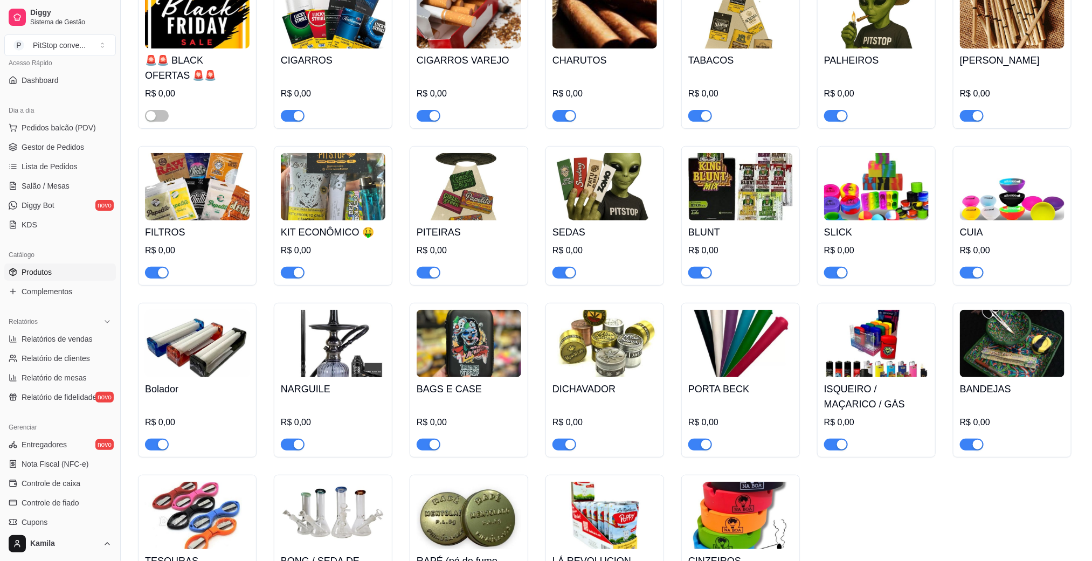
click at [190, 237] on h4 "FILTROS" at bounding box center [197, 232] width 105 height 15
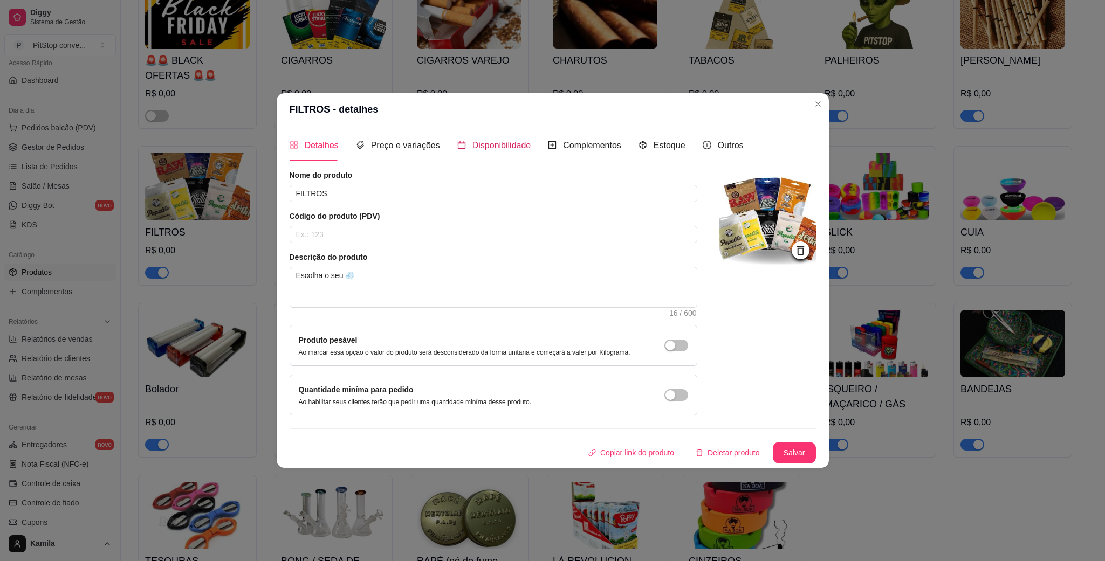
click at [489, 144] on span "Disponibilidade" at bounding box center [501, 145] width 59 height 9
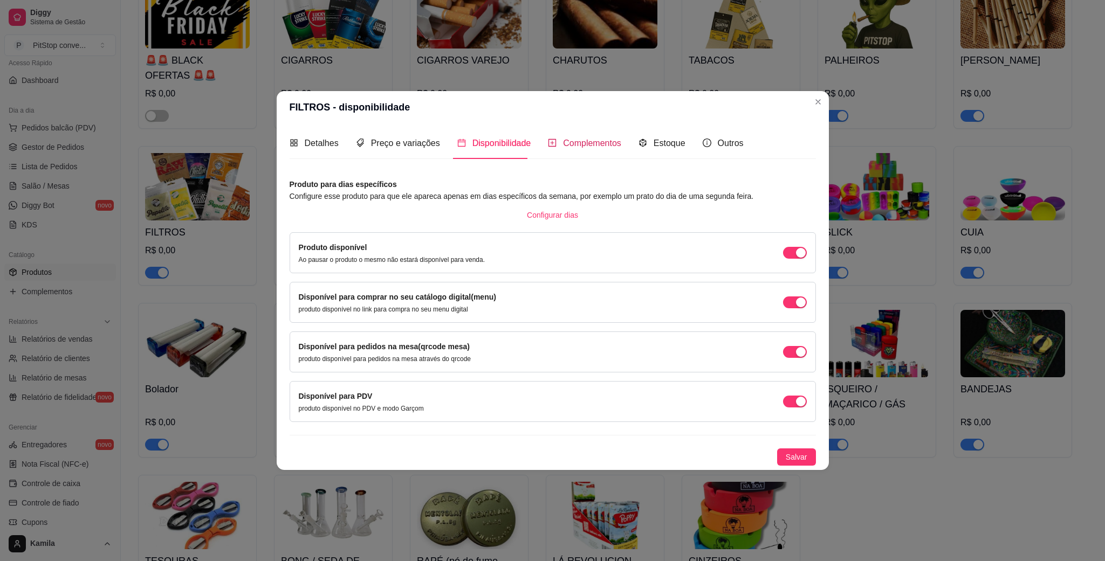
click at [563, 139] on span "Complementos" at bounding box center [592, 143] width 58 height 9
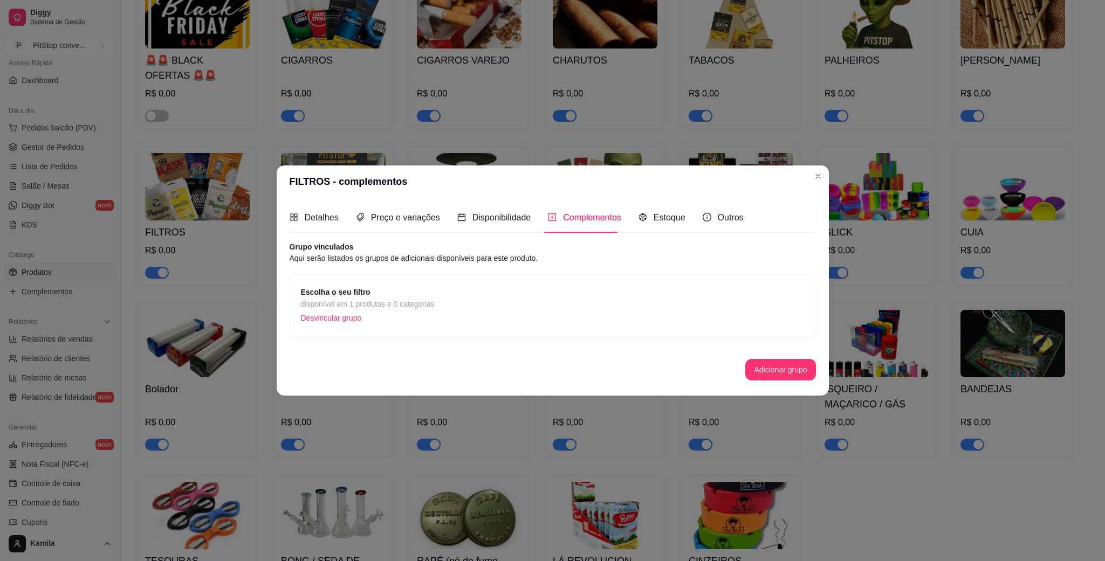
click at [363, 291] on strong "Escolha o seu filtro" at bounding box center [336, 292] width 70 height 9
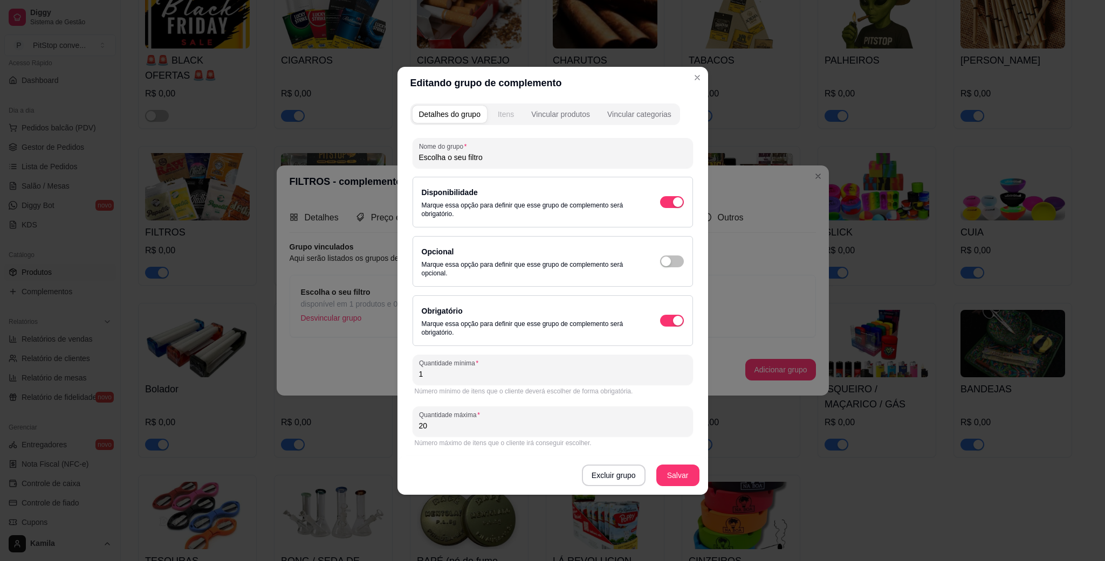
click at [513, 112] on div "Itens" at bounding box center [506, 114] width 16 height 11
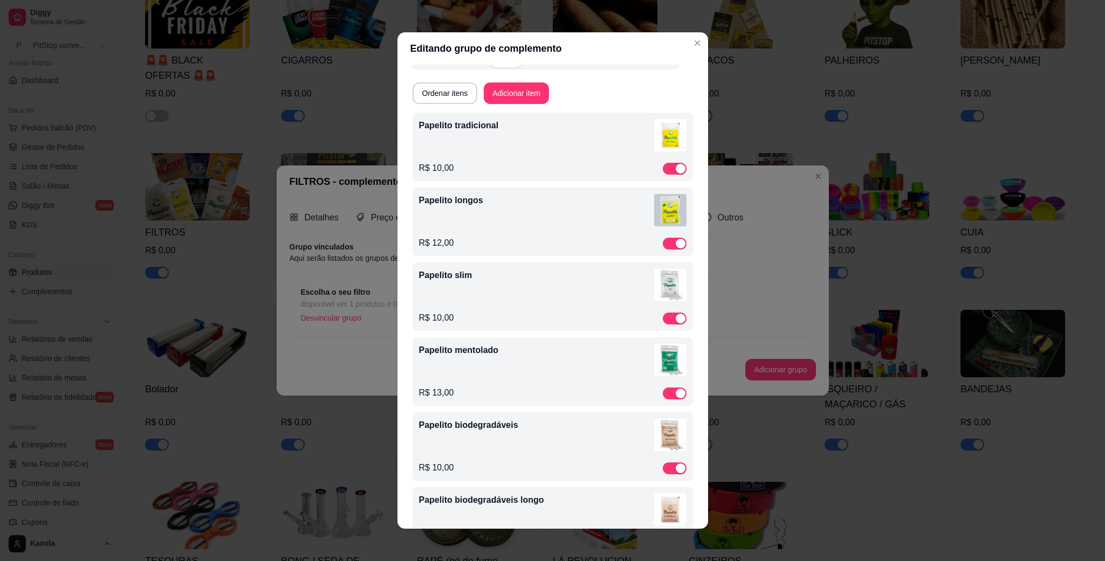
scroll to position [0, 0]
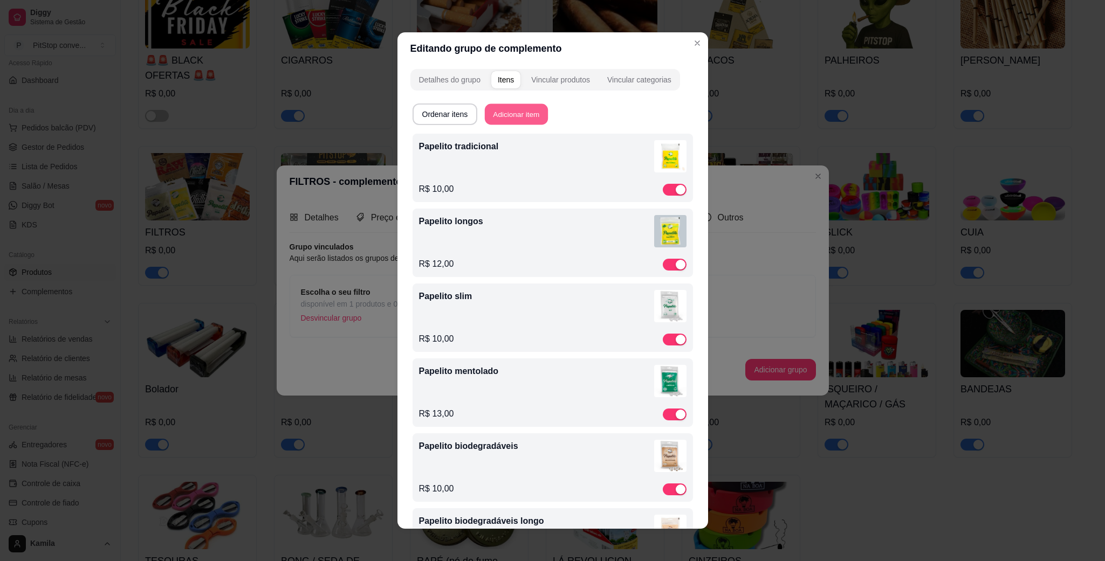
click at [526, 117] on button "Adicionar item" at bounding box center [516, 114] width 63 height 21
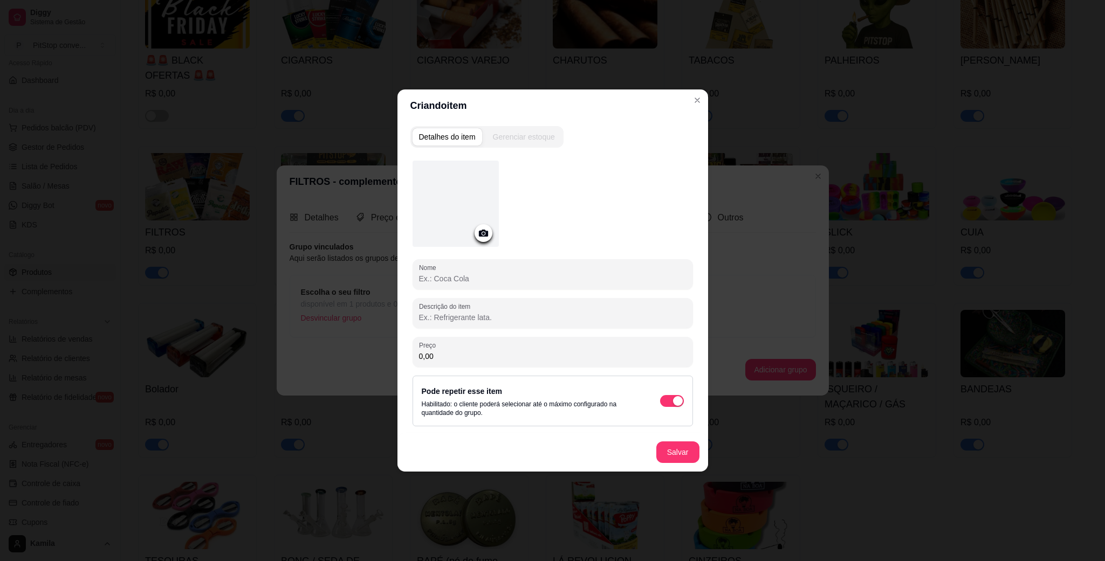
click at [479, 230] on icon at bounding box center [483, 233] width 12 height 12
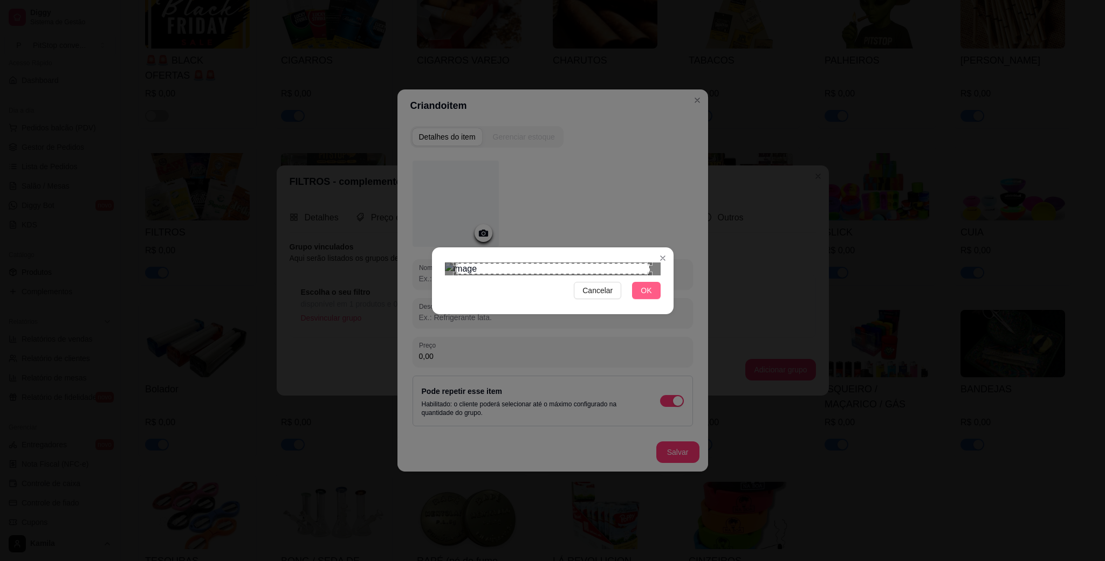
click at [647, 297] on span "OK" at bounding box center [645, 291] width 11 height 12
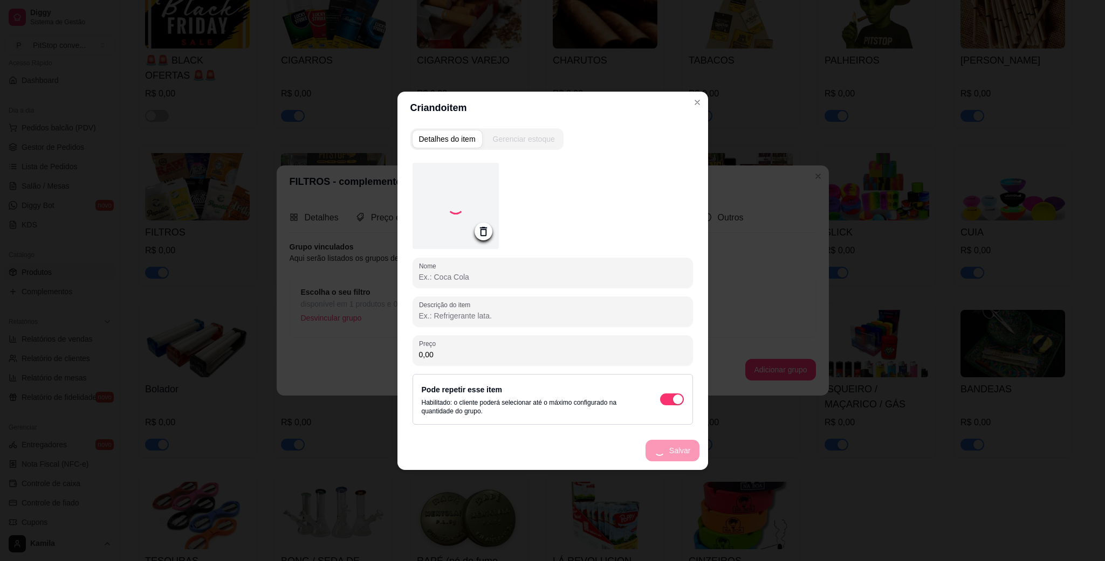
click at [456, 272] on input "Nome" at bounding box center [552, 277] width 267 height 11
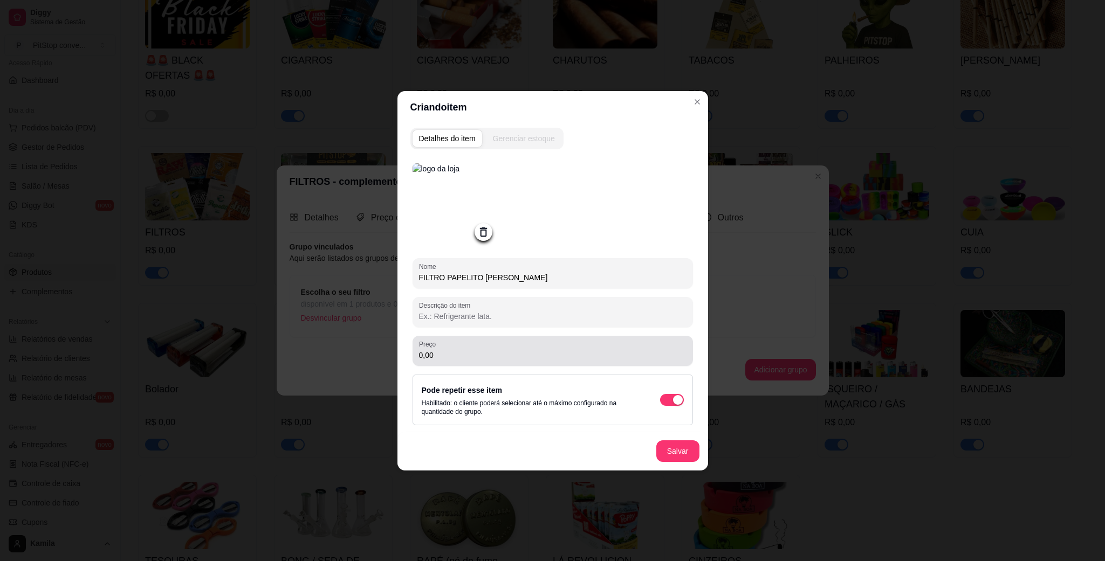
type input "FILTRO PAPELITO [PERSON_NAME]"
click at [489, 345] on div "0,00" at bounding box center [552, 351] width 267 height 22
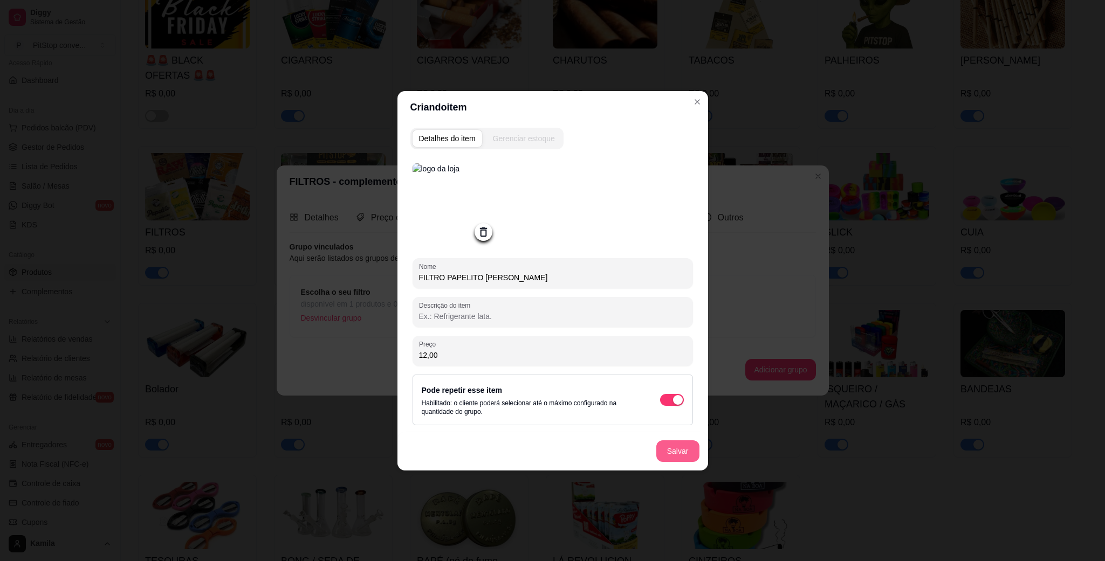
type input "12,00"
click at [686, 452] on button "Salvar" at bounding box center [678, 450] width 42 height 21
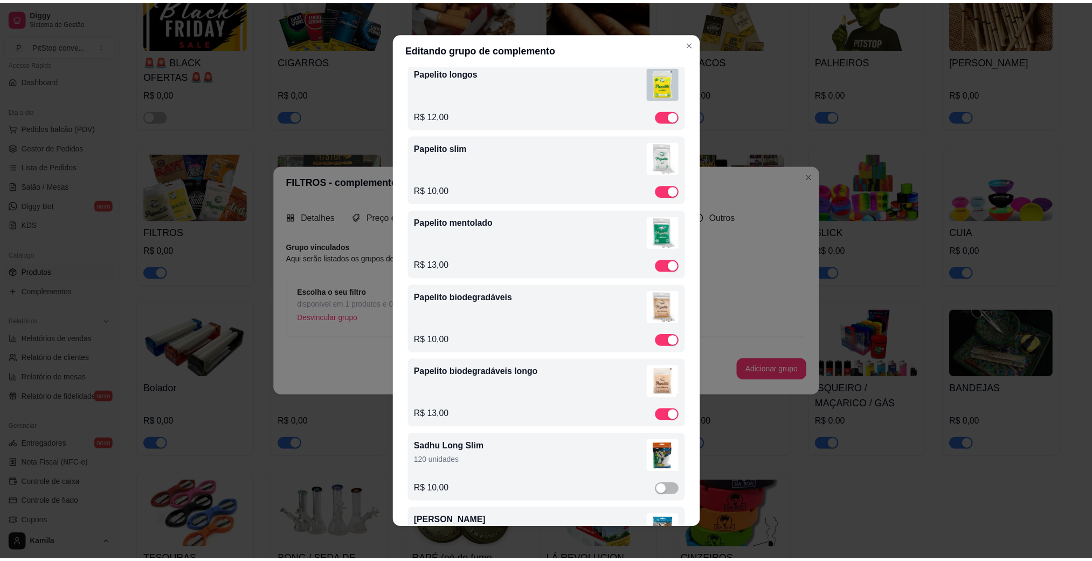
scroll to position [391, 0]
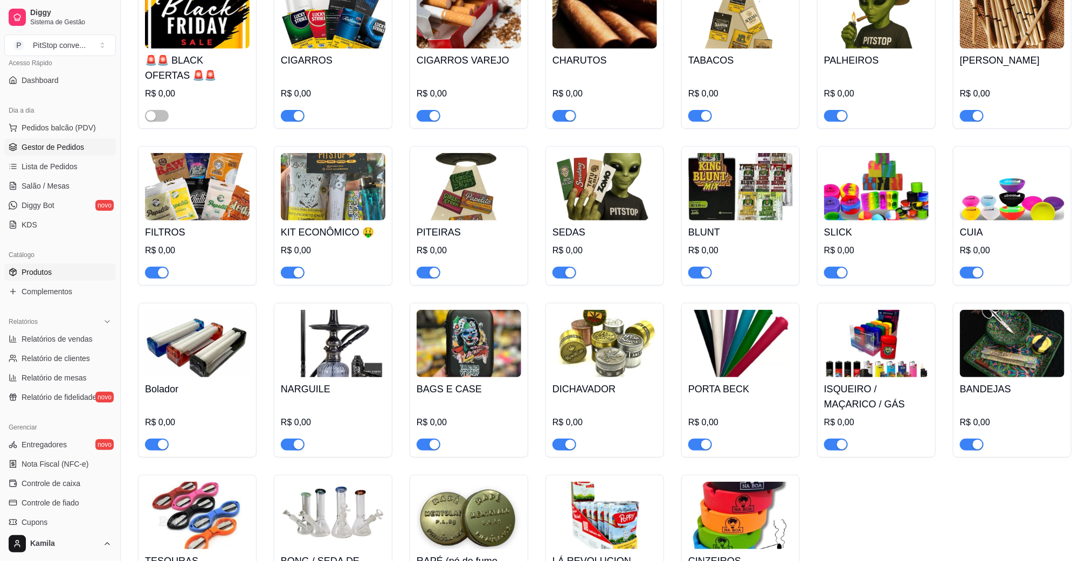
click at [46, 155] on link "Gestor de Pedidos" at bounding box center [60, 147] width 112 height 17
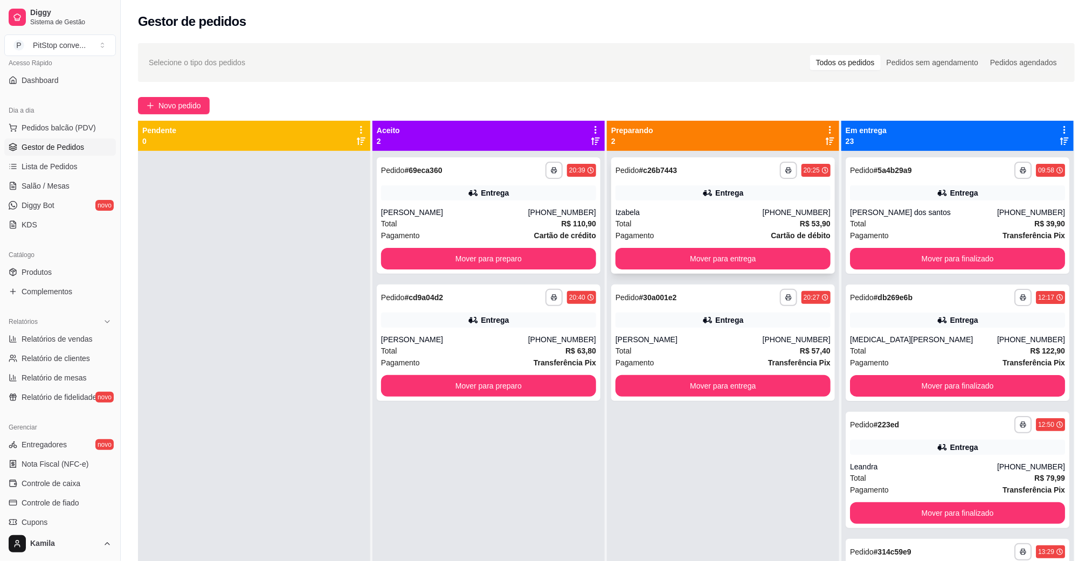
click at [645, 226] on div "Total R$ 53,90" at bounding box center [723, 224] width 215 height 12
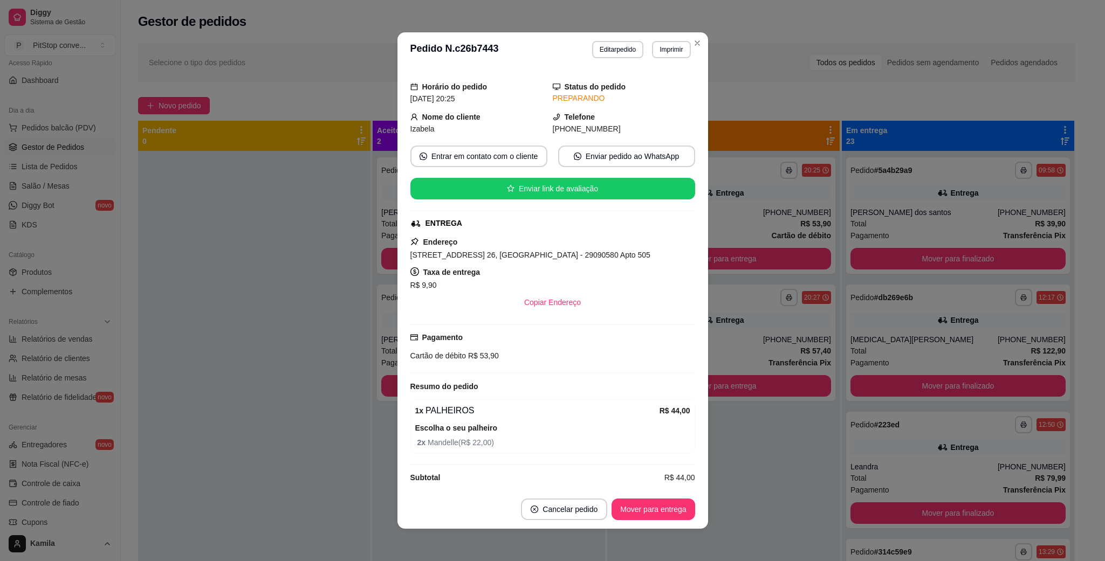
scroll to position [40, 0]
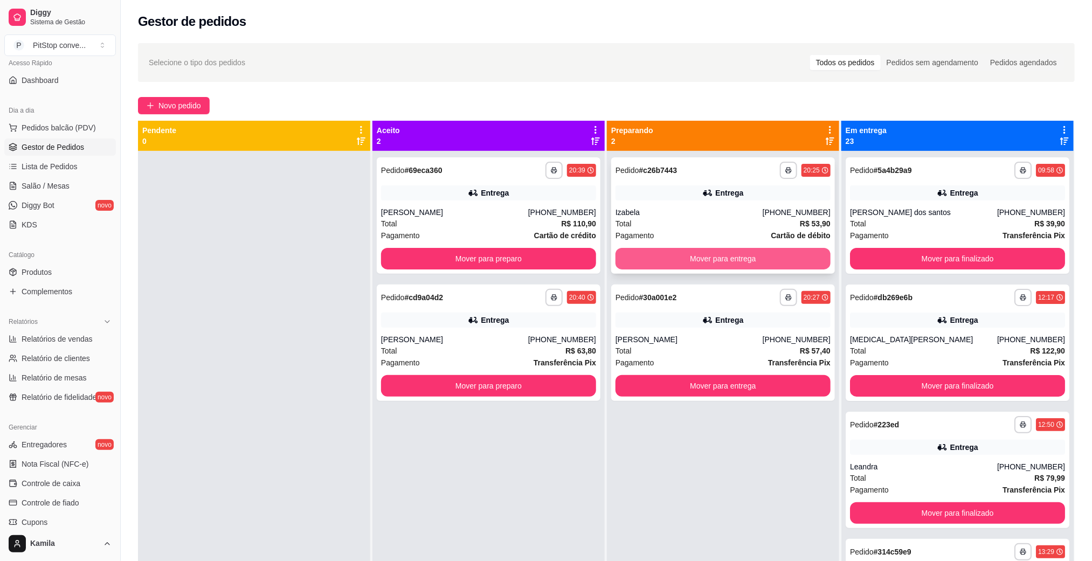
click at [750, 249] on button "Mover para entrega" at bounding box center [723, 259] width 215 height 22
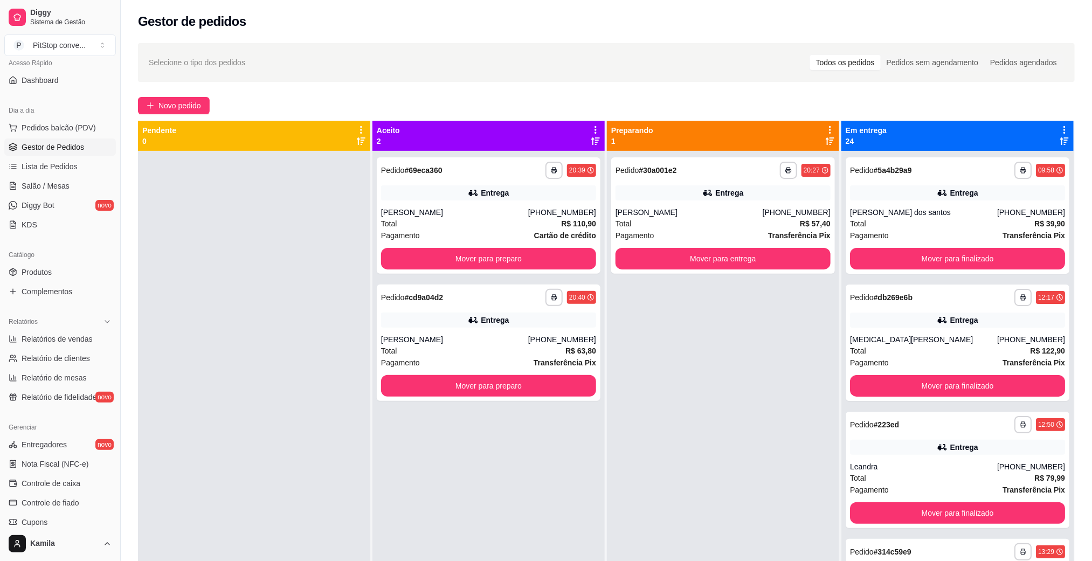
click at [657, 214] on div "[PERSON_NAME]" at bounding box center [689, 212] width 147 height 11
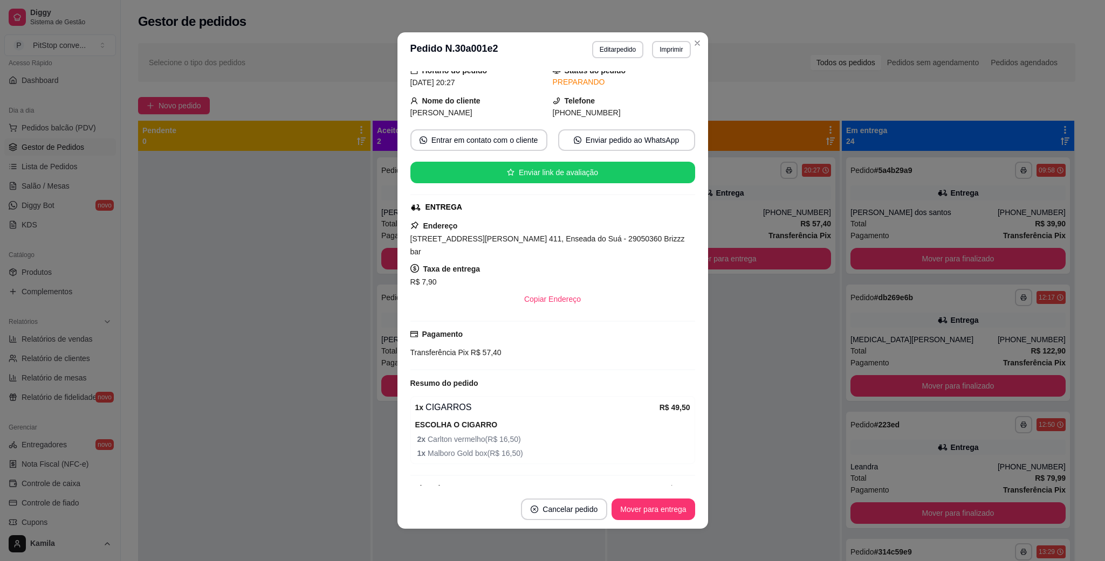
scroll to position [54, 0]
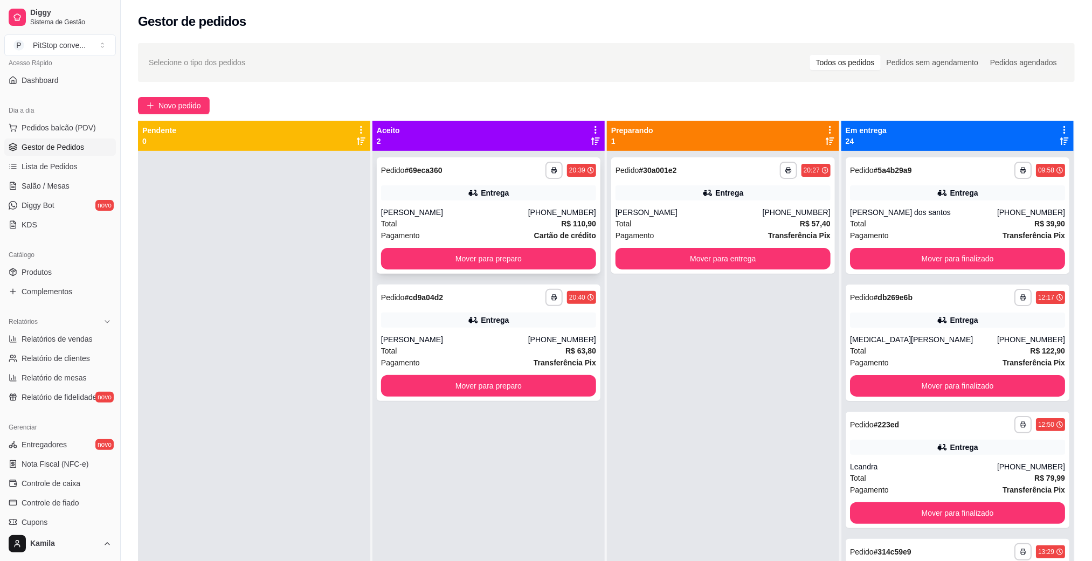
click at [420, 222] on div "Total R$ 110,90" at bounding box center [488, 224] width 215 height 12
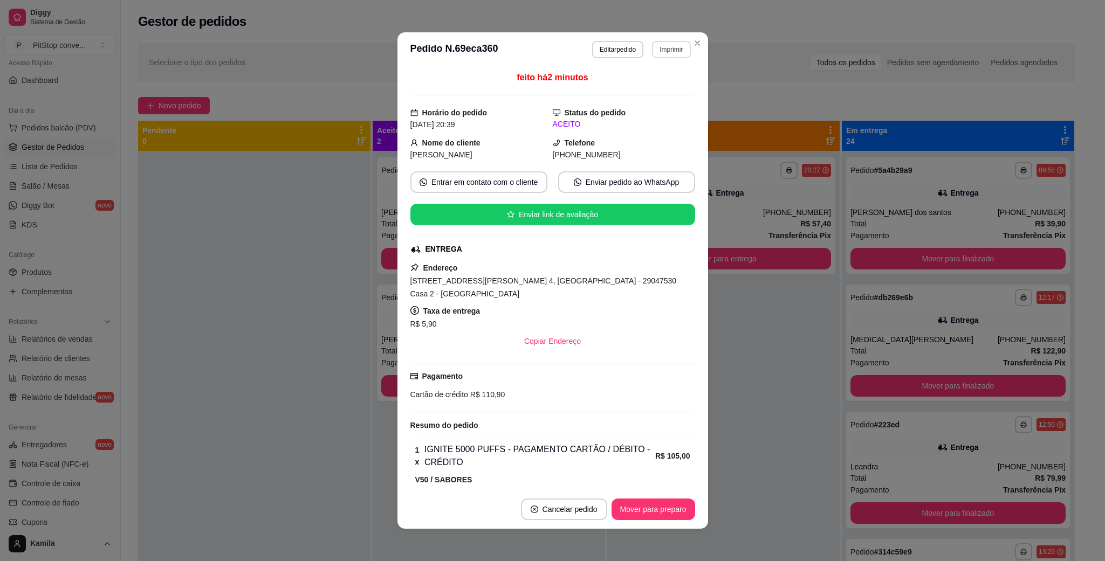
click at [664, 57] on button "Imprimir" at bounding box center [671, 49] width 38 height 17
click at [657, 88] on button "IMPRESSORA" at bounding box center [655, 83] width 63 height 14
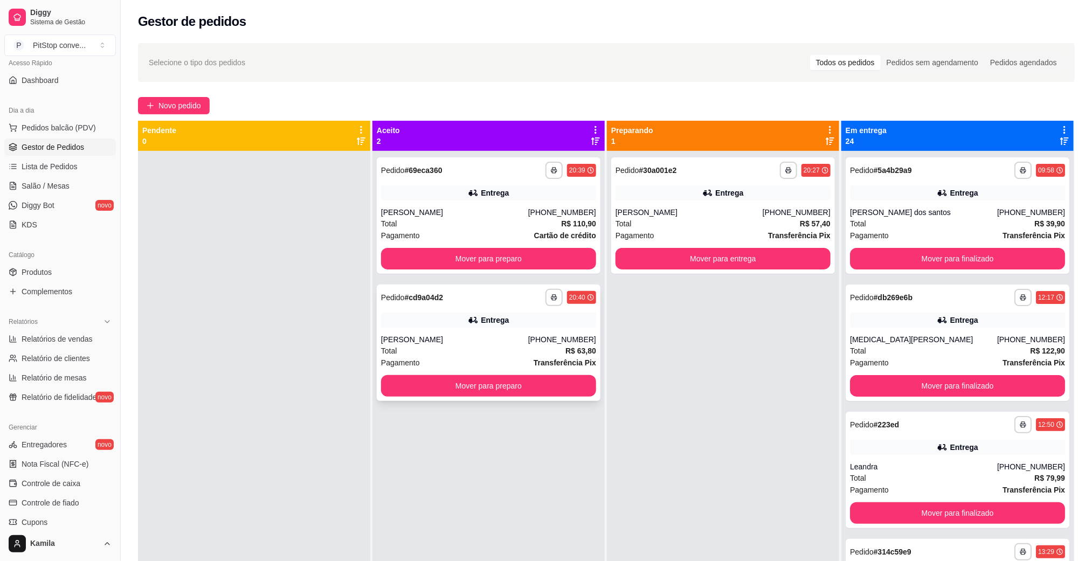
click at [479, 337] on div "[PERSON_NAME]" at bounding box center [454, 339] width 147 height 11
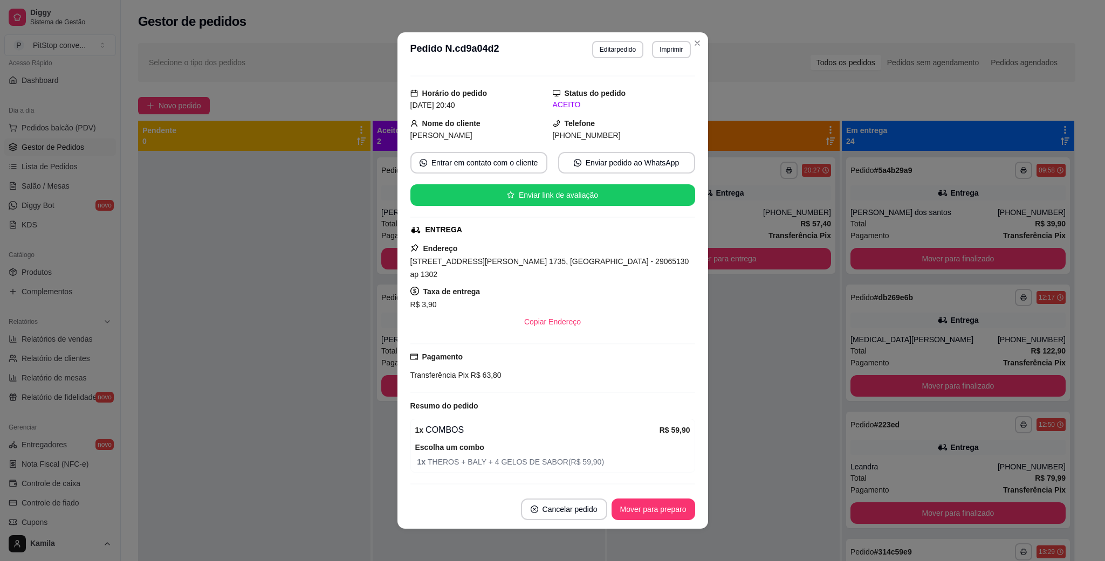
scroll to position [0, 0]
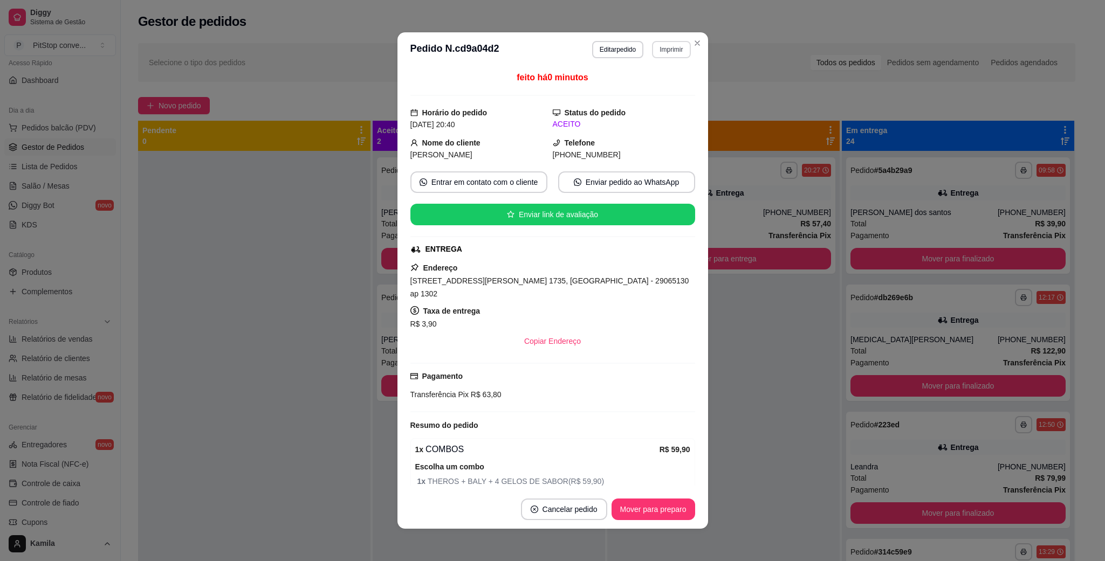
click at [652, 44] on button "Imprimir" at bounding box center [671, 49] width 38 height 17
click at [647, 83] on button "IMPRESSORA" at bounding box center [647, 87] width 78 height 17
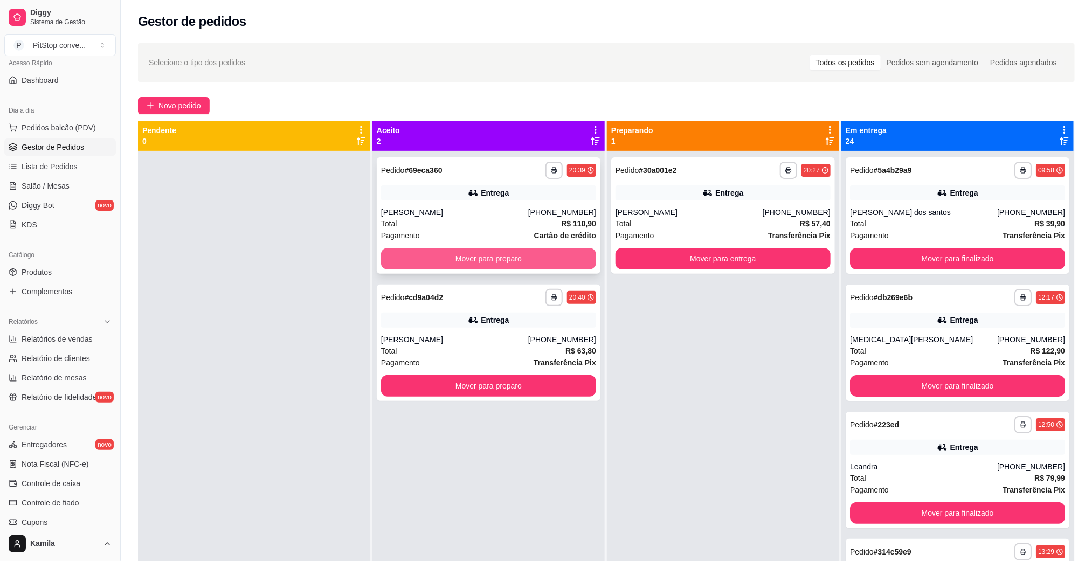
click at [440, 251] on button "Mover para preparo" at bounding box center [488, 259] width 215 height 22
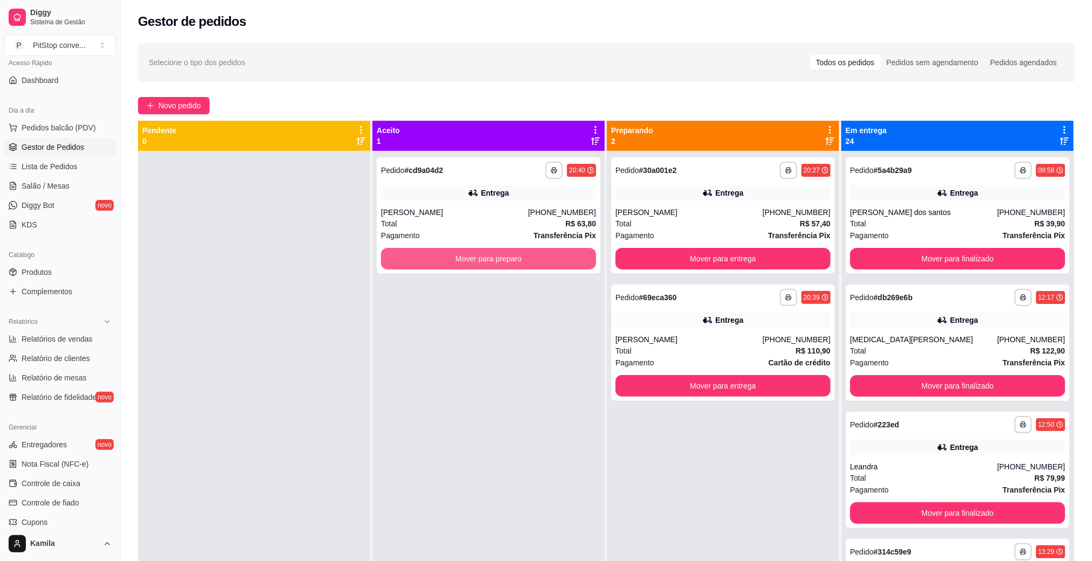
click at [450, 257] on button "Mover para preparo" at bounding box center [488, 259] width 215 height 22
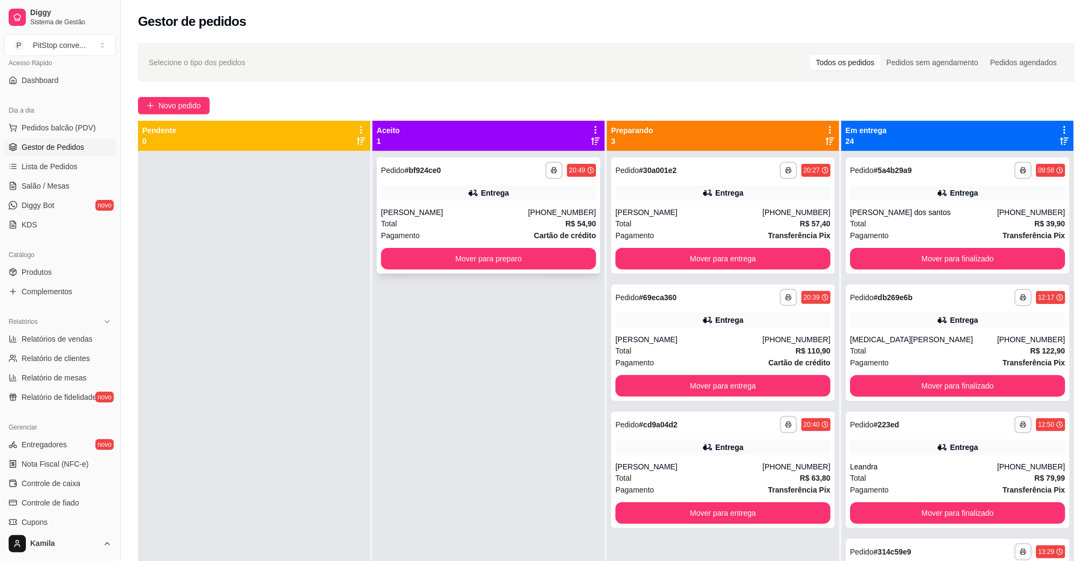
click at [456, 212] on div "[PERSON_NAME]" at bounding box center [454, 212] width 147 height 11
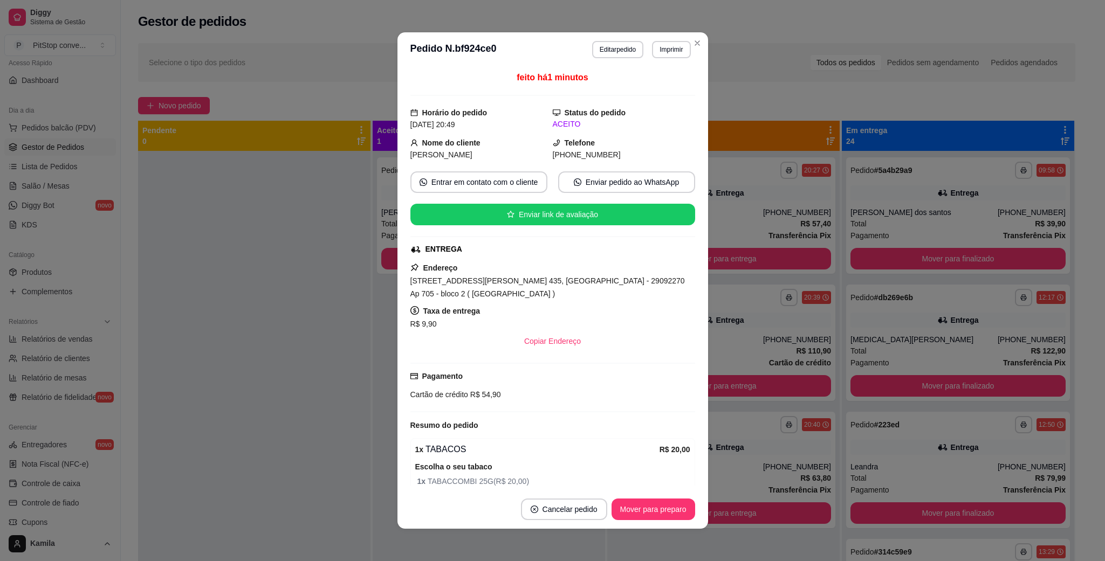
scroll to position [198, 0]
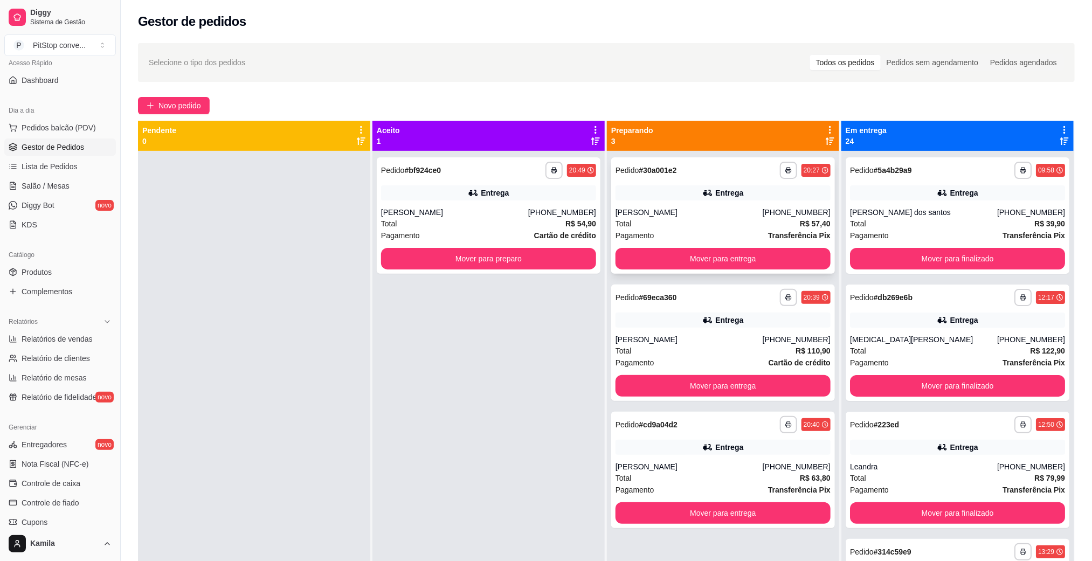
click at [643, 209] on div "[PERSON_NAME]" at bounding box center [689, 212] width 147 height 11
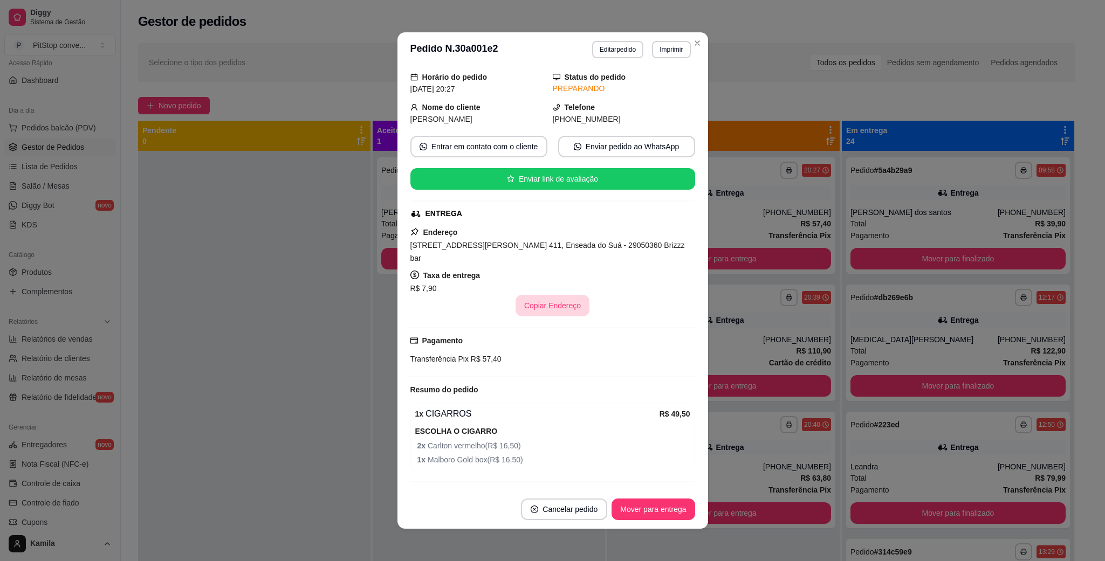
scroll to position [54, 0]
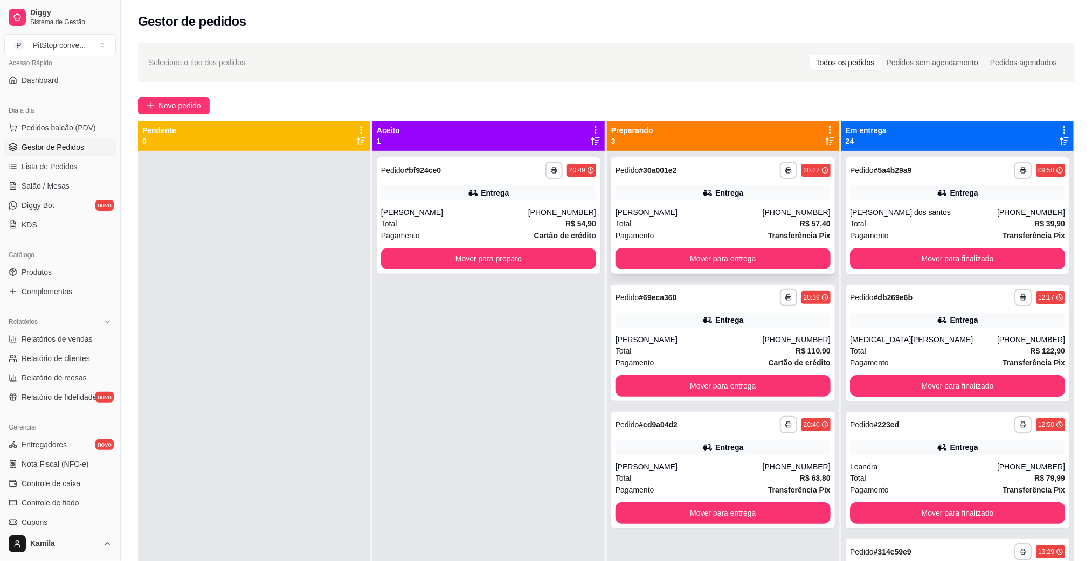
click at [645, 212] on div "[PERSON_NAME]" at bounding box center [689, 212] width 147 height 11
click at [444, 231] on div "Pagamento Cartão de crédito" at bounding box center [488, 236] width 215 height 12
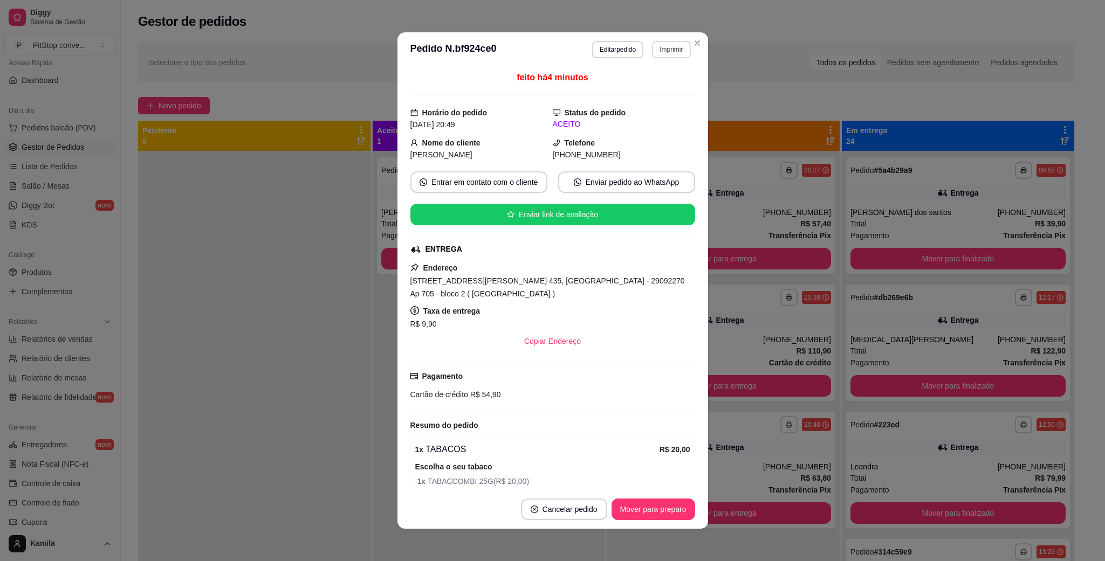
click at [665, 47] on button "Imprimir" at bounding box center [671, 49] width 38 height 17
click at [653, 91] on button "IMPRESSORA" at bounding box center [647, 87] width 78 height 17
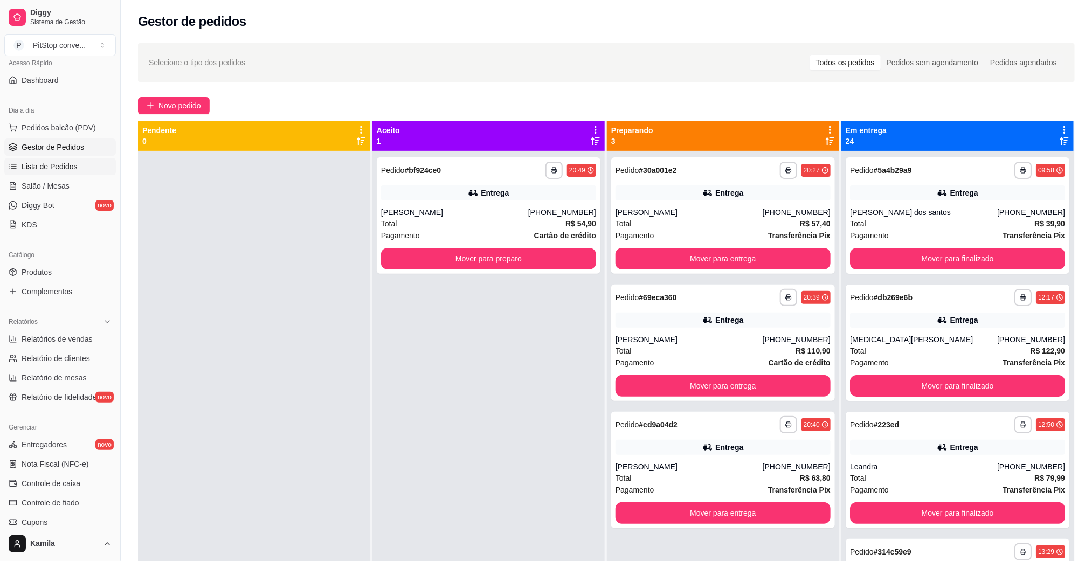
click at [56, 165] on span "Lista de Pedidos" at bounding box center [50, 166] width 56 height 11
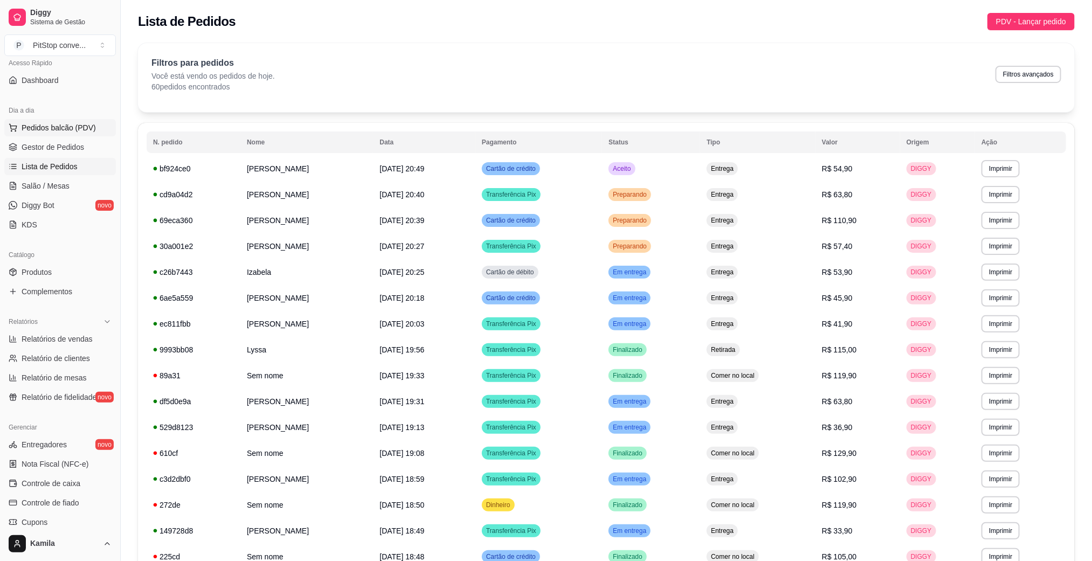
click at [41, 132] on span "Pedidos balcão (PDV)" at bounding box center [59, 127] width 74 height 11
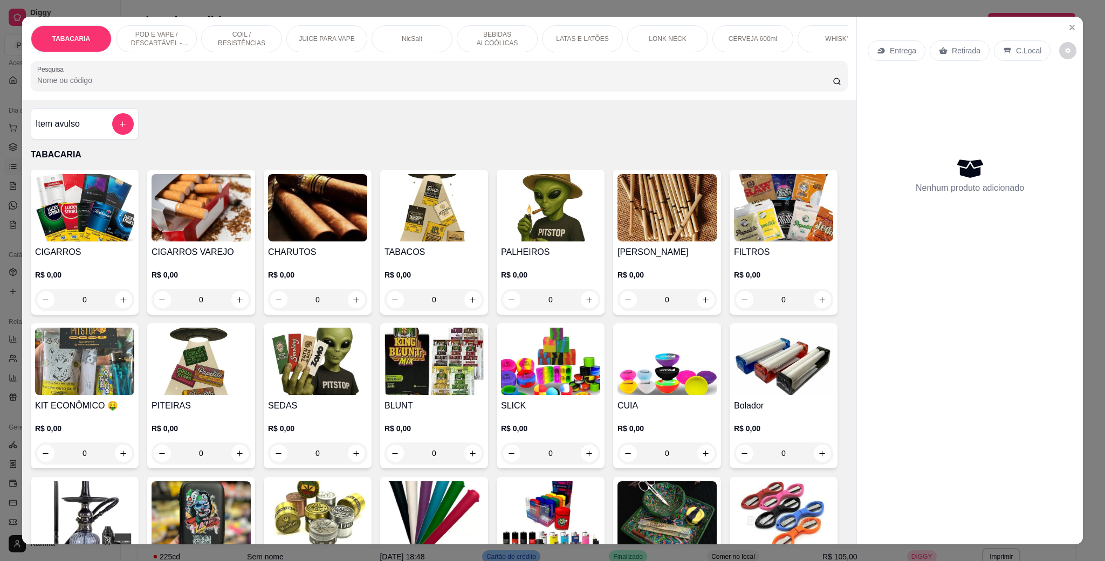
click at [84, 227] on img at bounding box center [84, 207] width 99 height 67
click at [1068, 32] on button "Close" at bounding box center [1071, 27] width 17 height 17
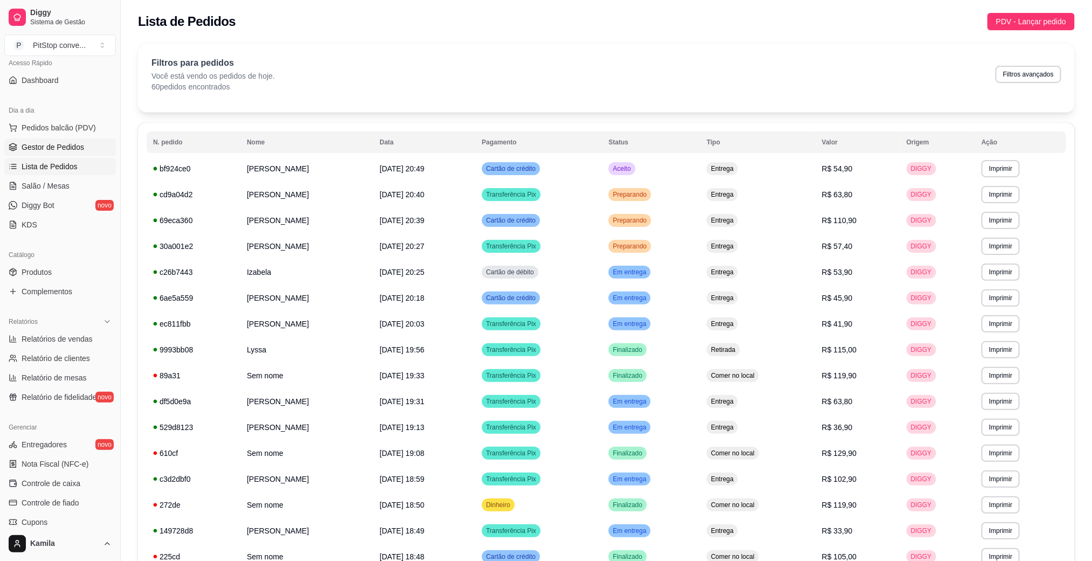
click at [58, 140] on link "Gestor de Pedidos" at bounding box center [60, 147] width 112 height 17
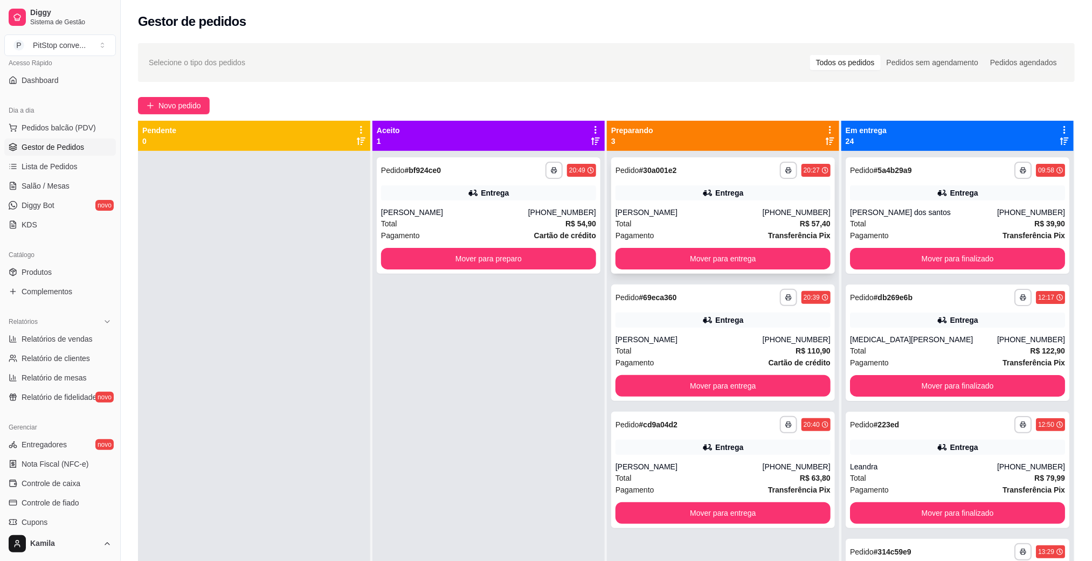
click at [679, 220] on div "Total R$ 57,40" at bounding box center [723, 224] width 215 height 12
click at [655, 324] on div "Entrega" at bounding box center [723, 320] width 215 height 15
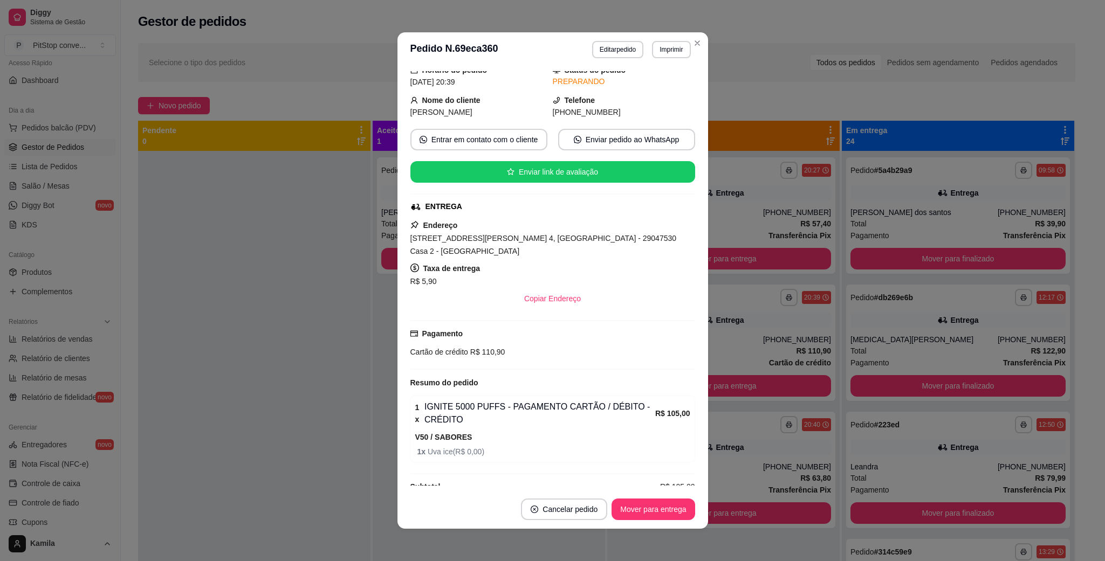
scroll to position [66, 0]
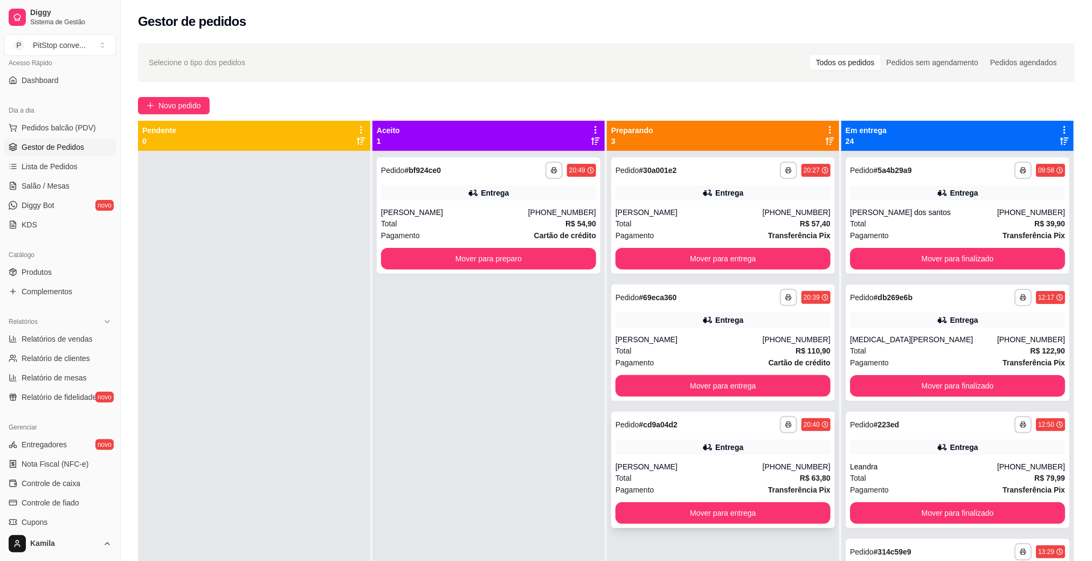
click at [675, 451] on div "Entrega" at bounding box center [723, 447] width 215 height 15
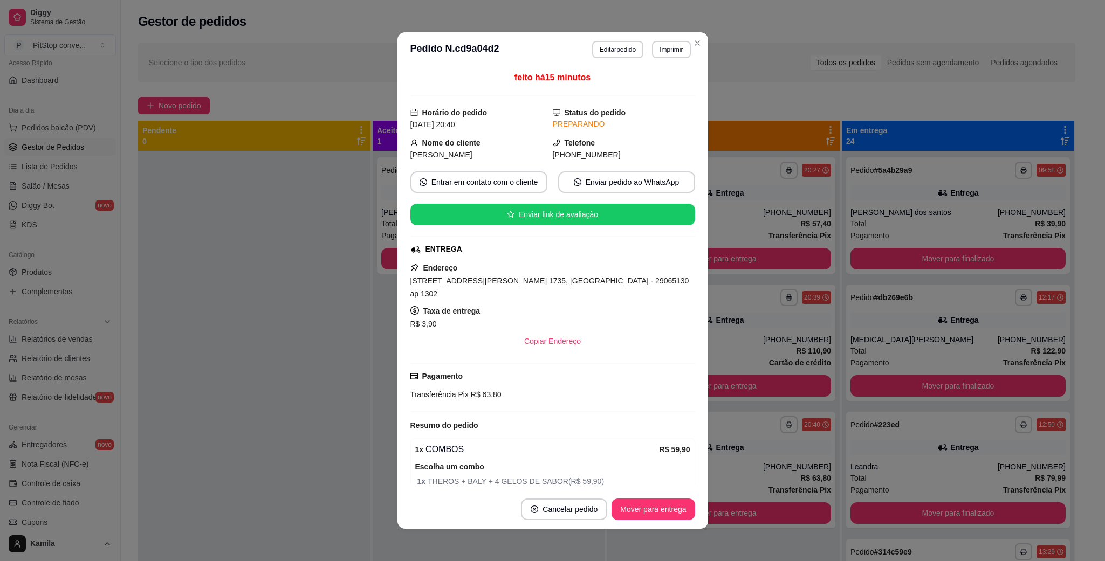
scroll to position [40, 0]
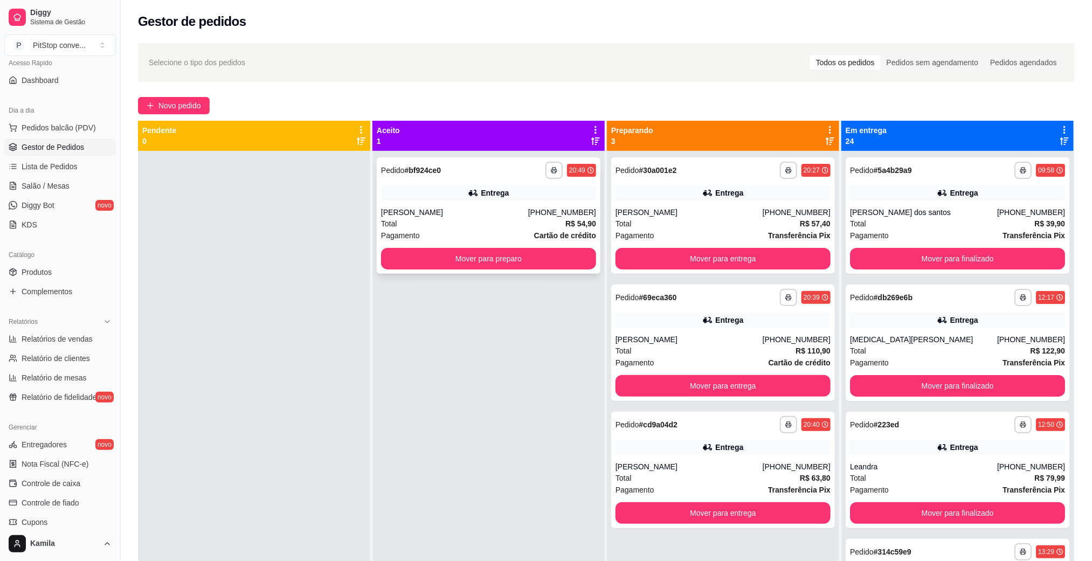
click at [443, 222] on div "Total R$ 54,90" at bounding box center [488, 224] width 215 height 12
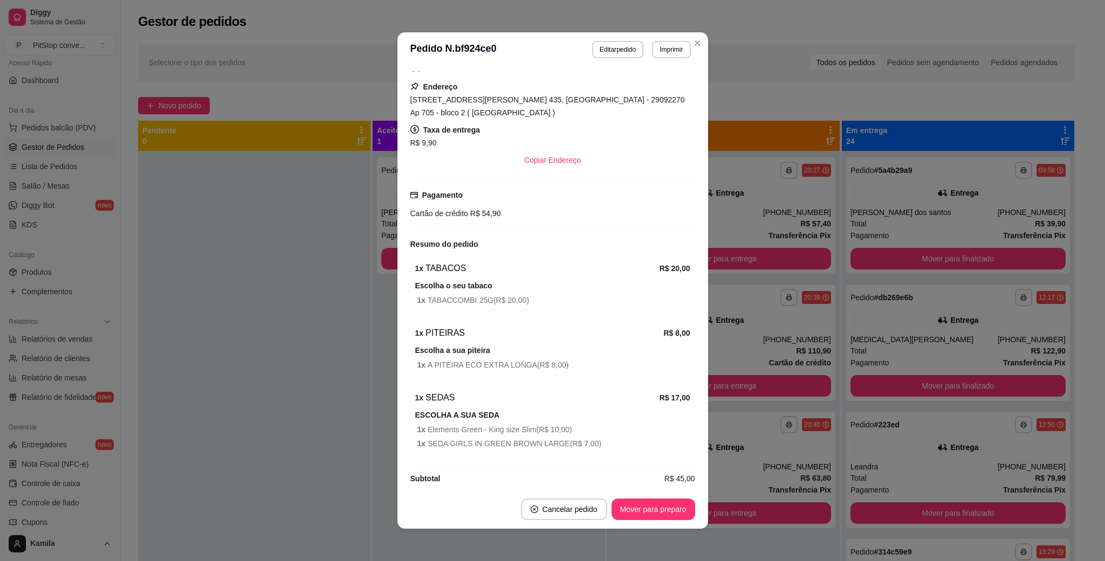
scroll to position [198, 0]
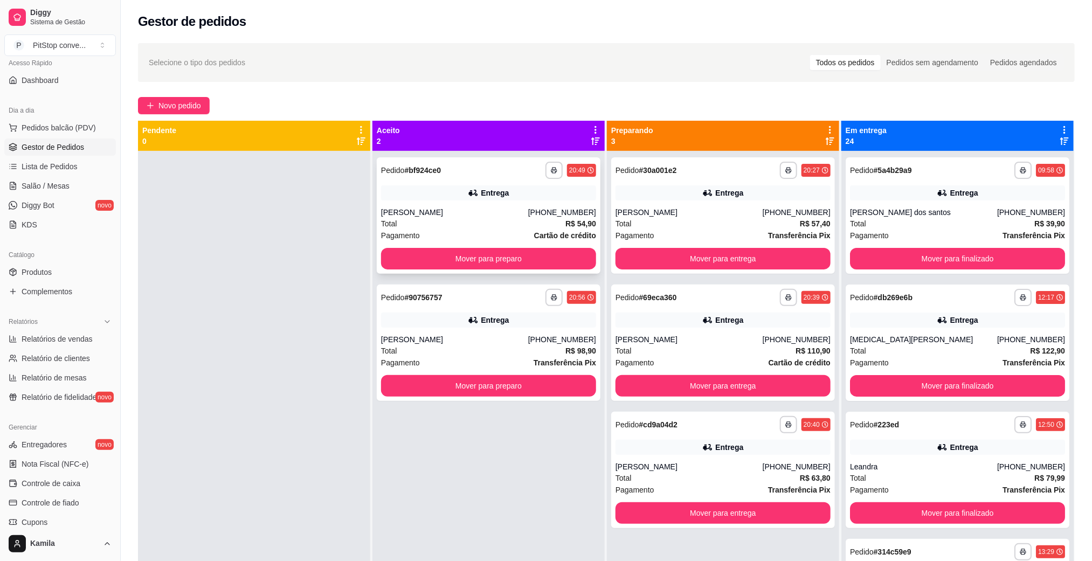
click at [455, 214] on div "[PERSON_NAME]" at bounding box center [454, 212] width 147 height 11
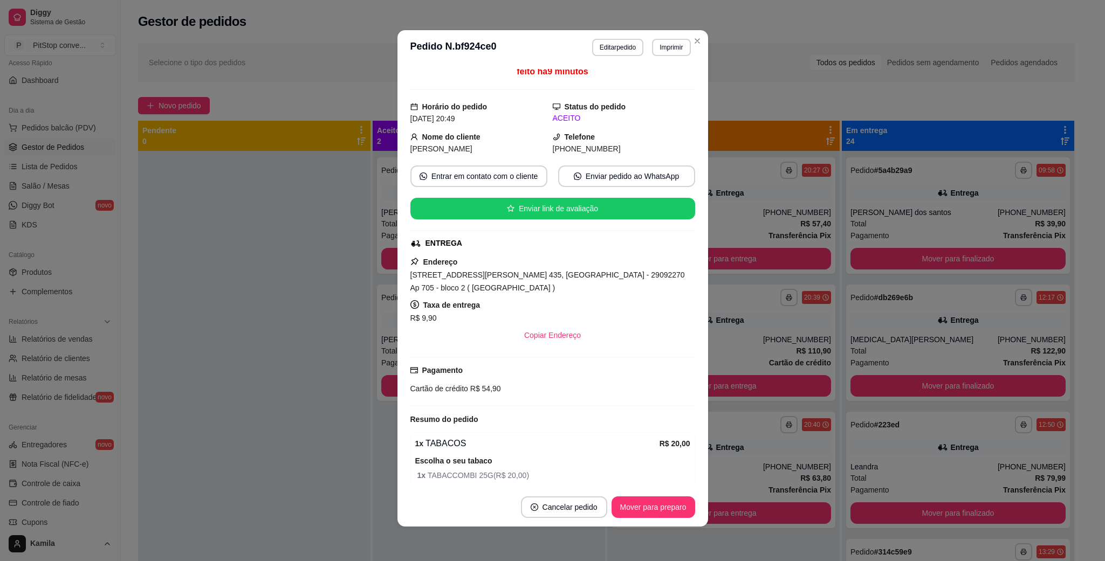
scroll to position [0, 0]
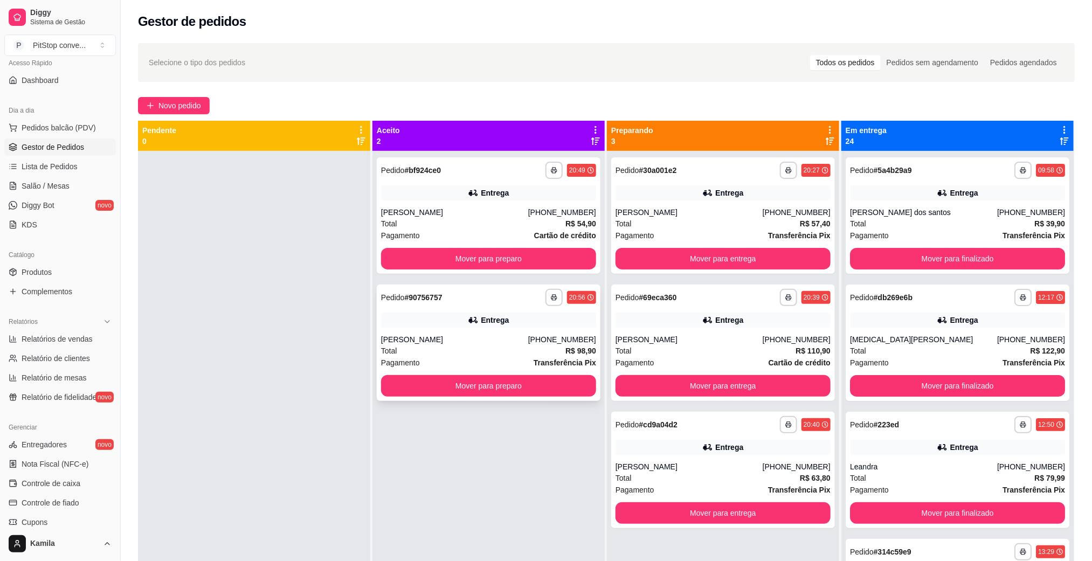
click at [466, 349] on div "Total R$ 98,90" at bounding box center [488, 351] width 215 height 12
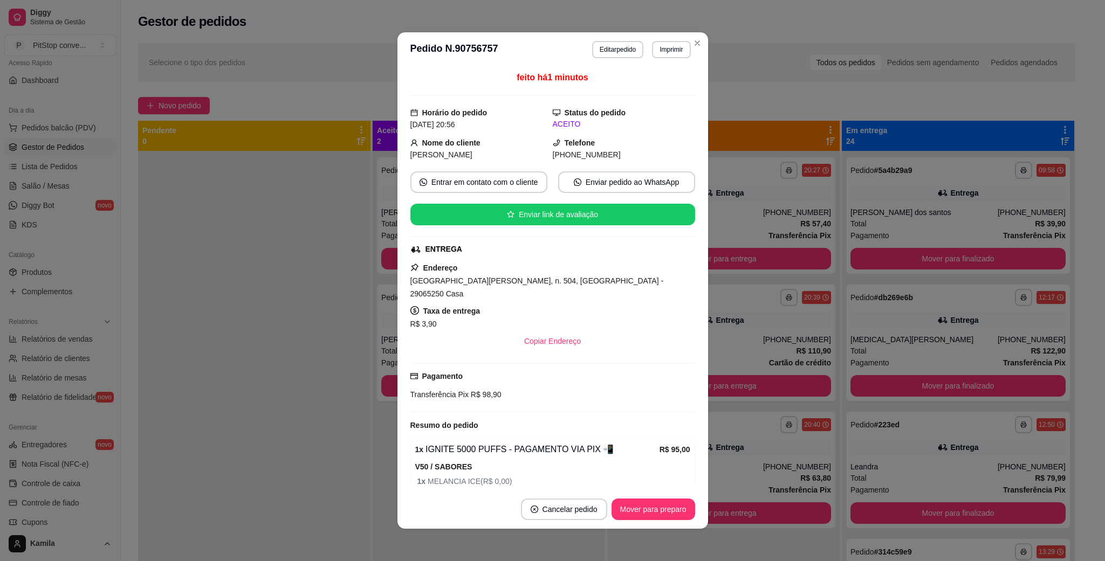
scroll to position [40, 0]
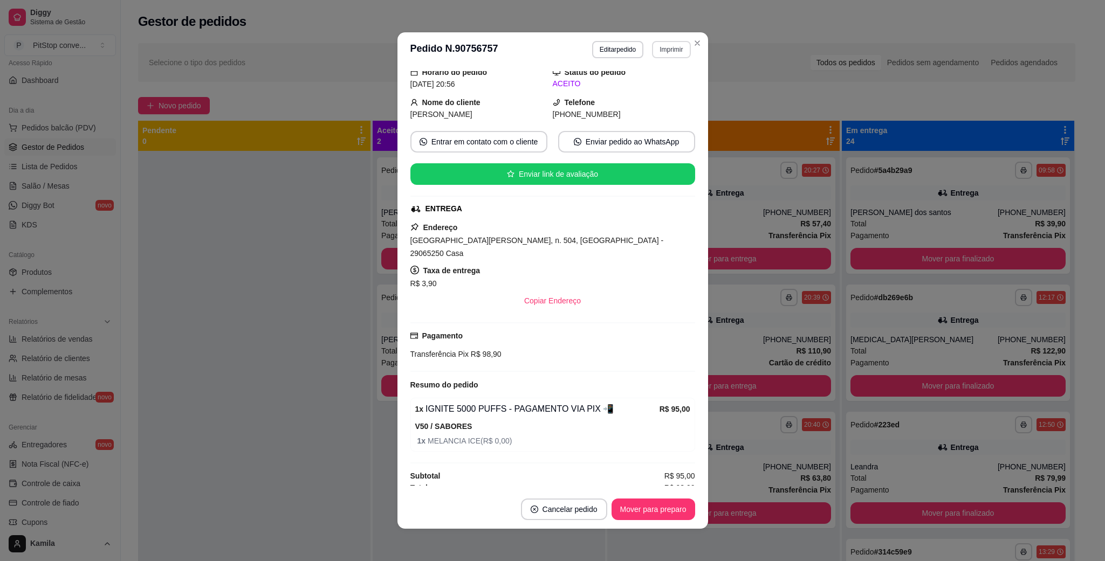
click at [663, 57] on button "Imprimir" at bounding box center [671, 49] width 38 height 17
click at [663, 82] on button "IMPRESSORA" at bounding box center [655, 83] width 63 height 14
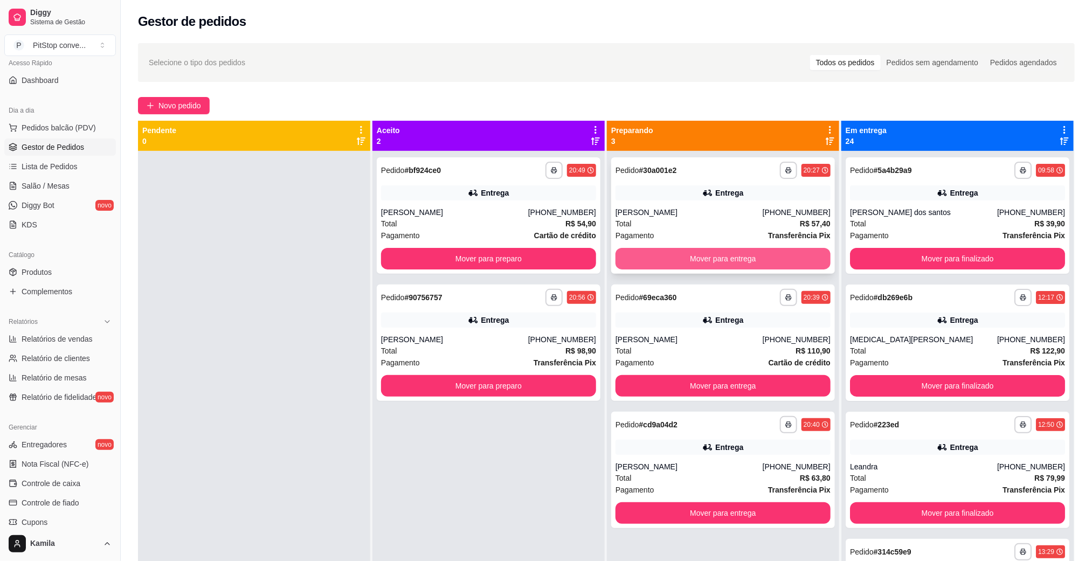
click at [655, 218] on div "Total R$ 57,40" at bounding box center [723, 224] width 215 height 12
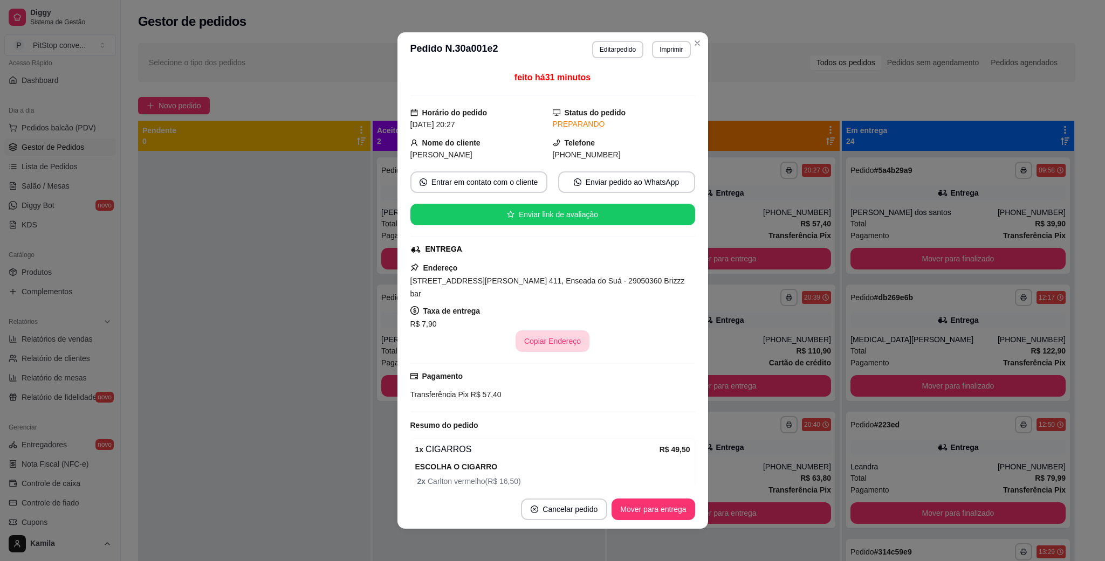
scroll to position [54, 0]
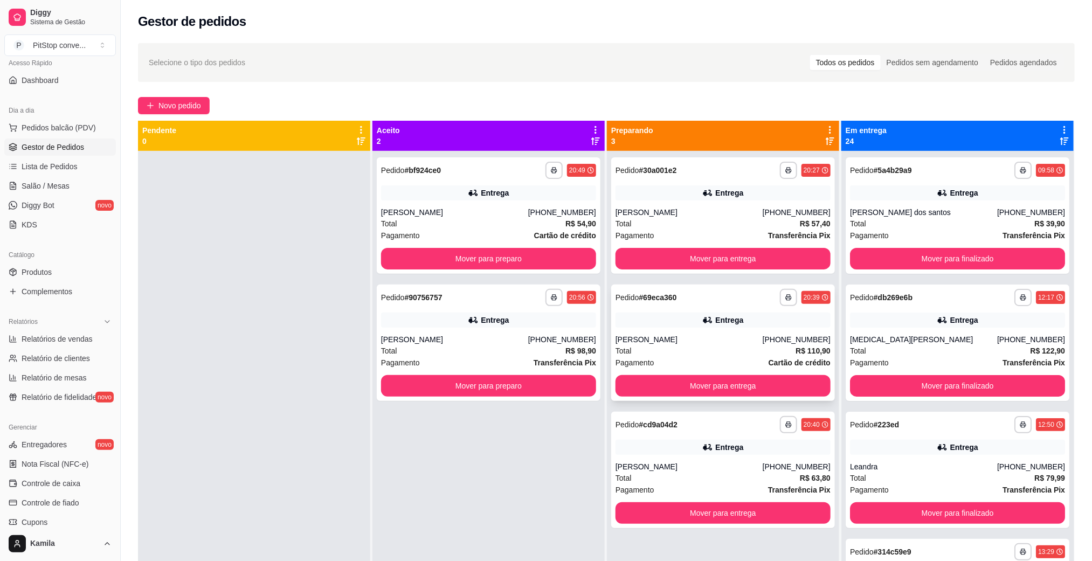
click at [654, 301] on strong "# 69eca360" at bounding box center [658, 297] width 38 height 9
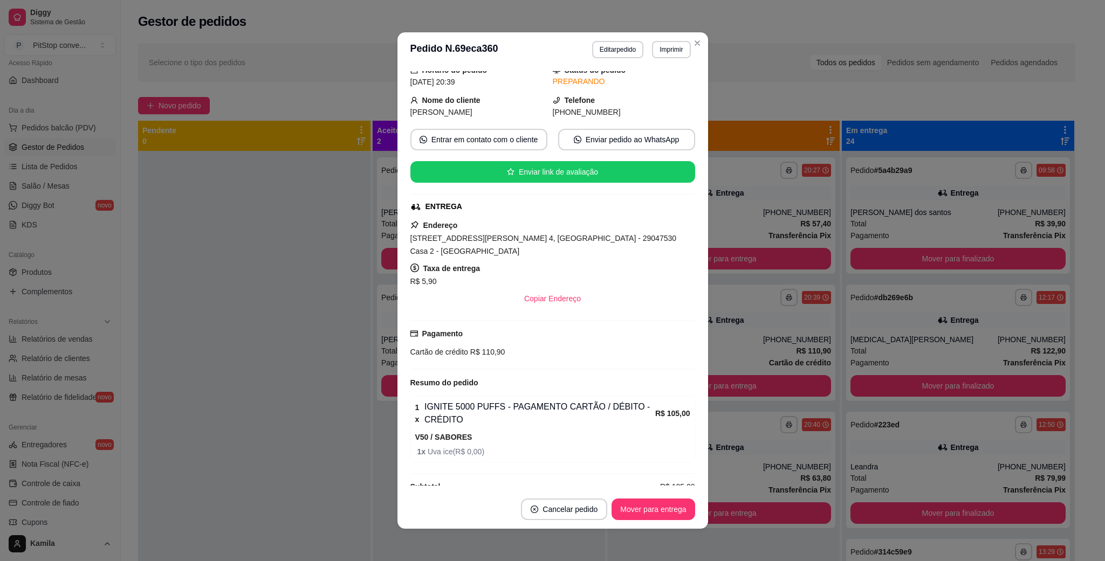
scroll to position [66, 0]
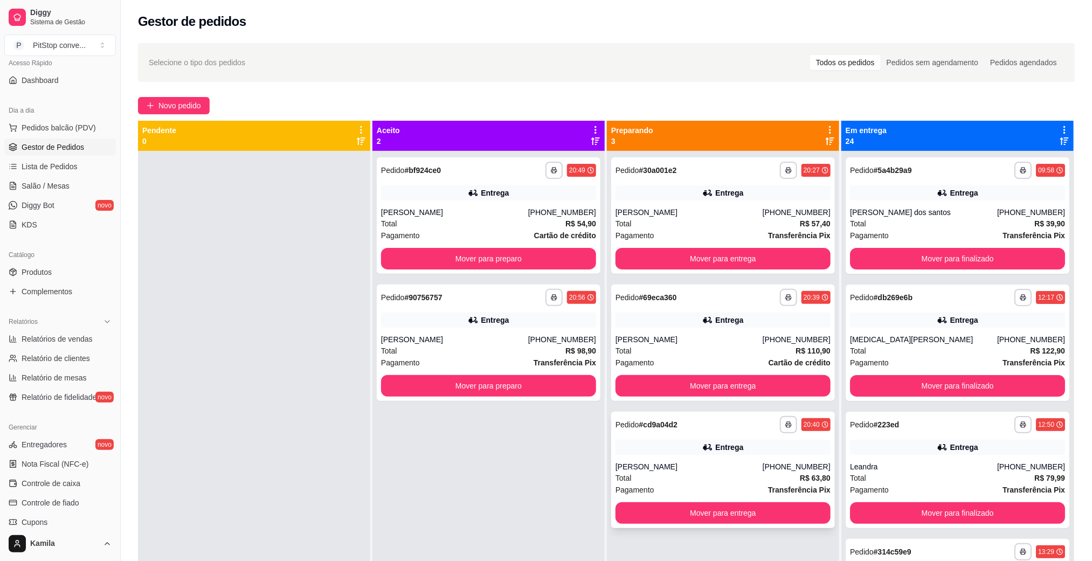
click at [641, 456] on div "**********" at bounding box center [723, 470] width 224 height 116
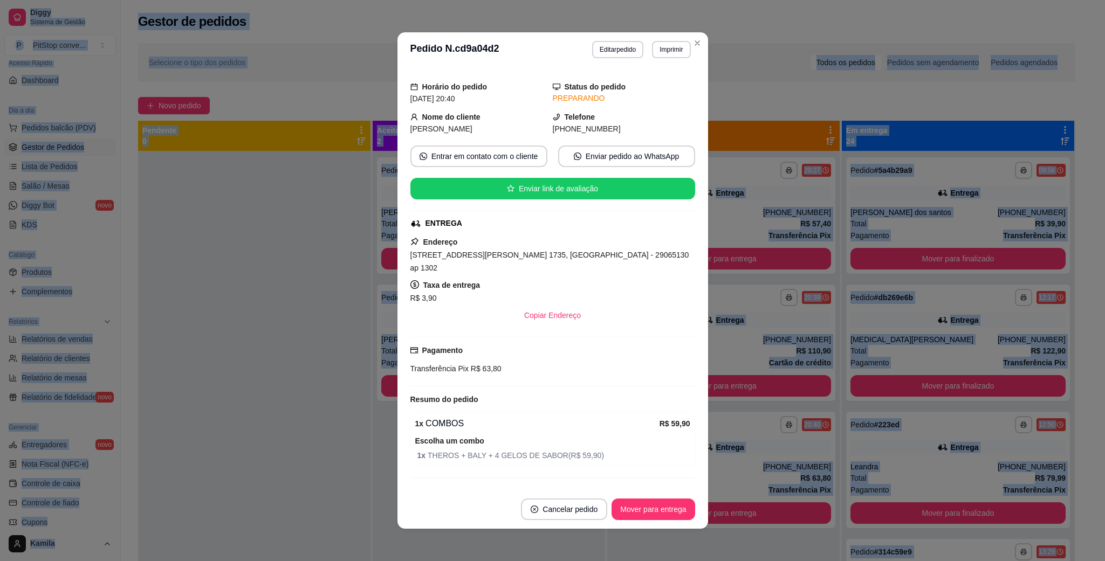
scroll to position [40, 0]
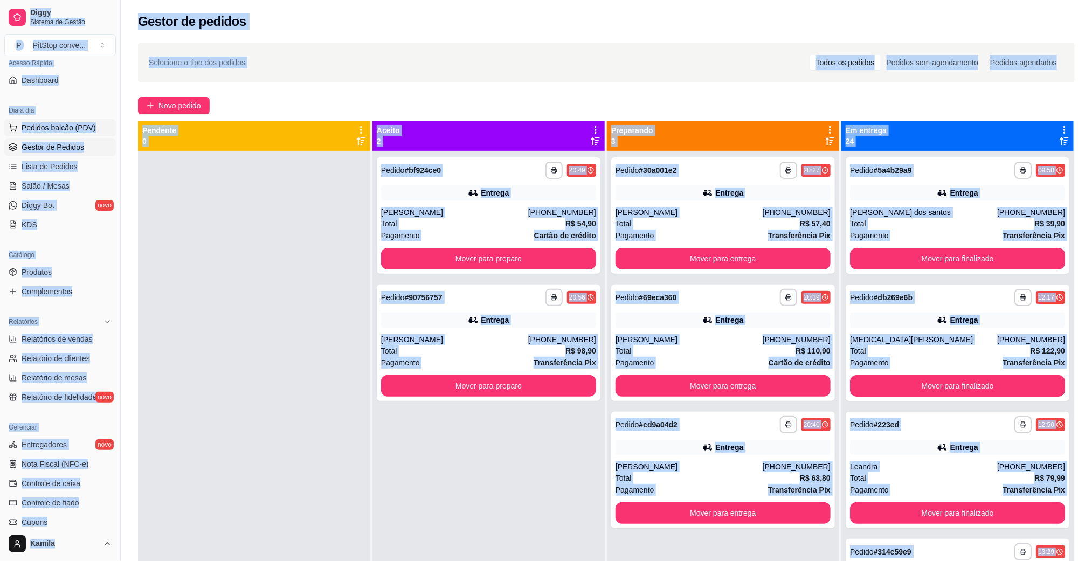
click at [71, 129] on span "Pedidos balcão (PDV)" at bounding box center [59, 127] width 74 height 11
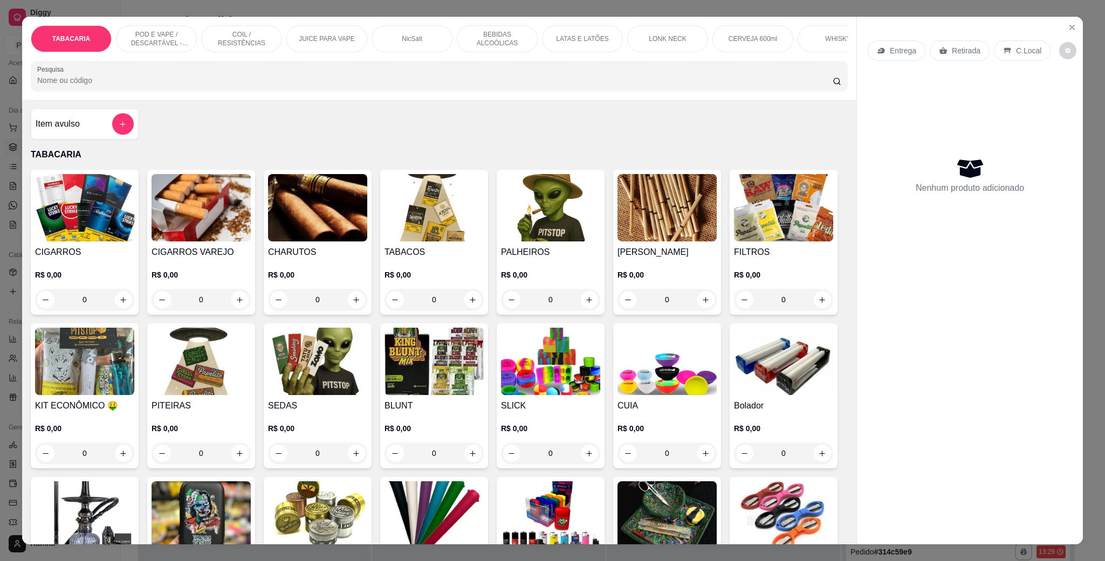
click at [370, 85] on div at bounding box center [439, 76] width 804 height 22
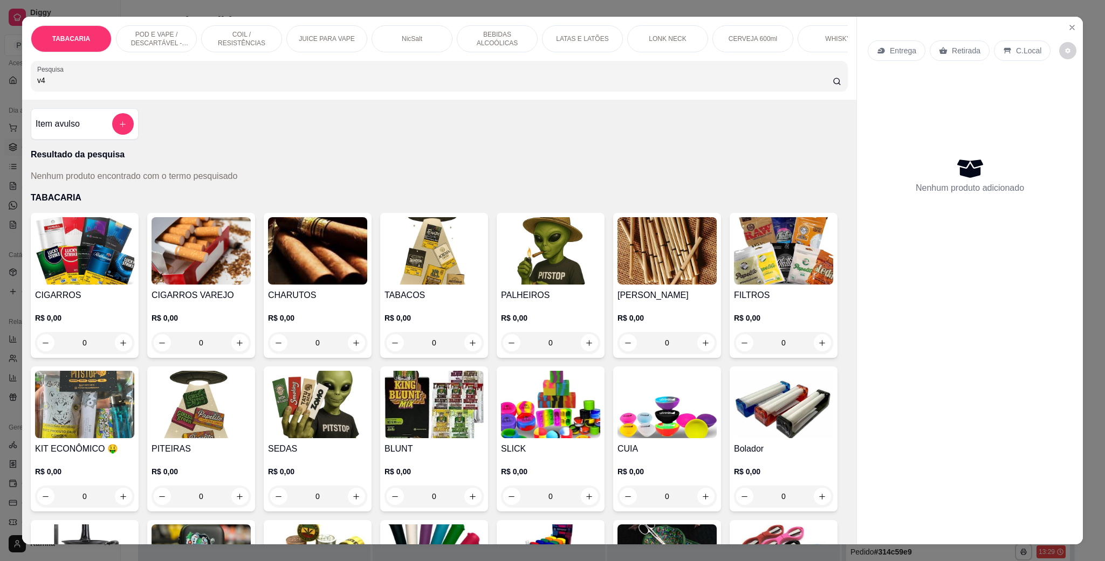
type input "v"
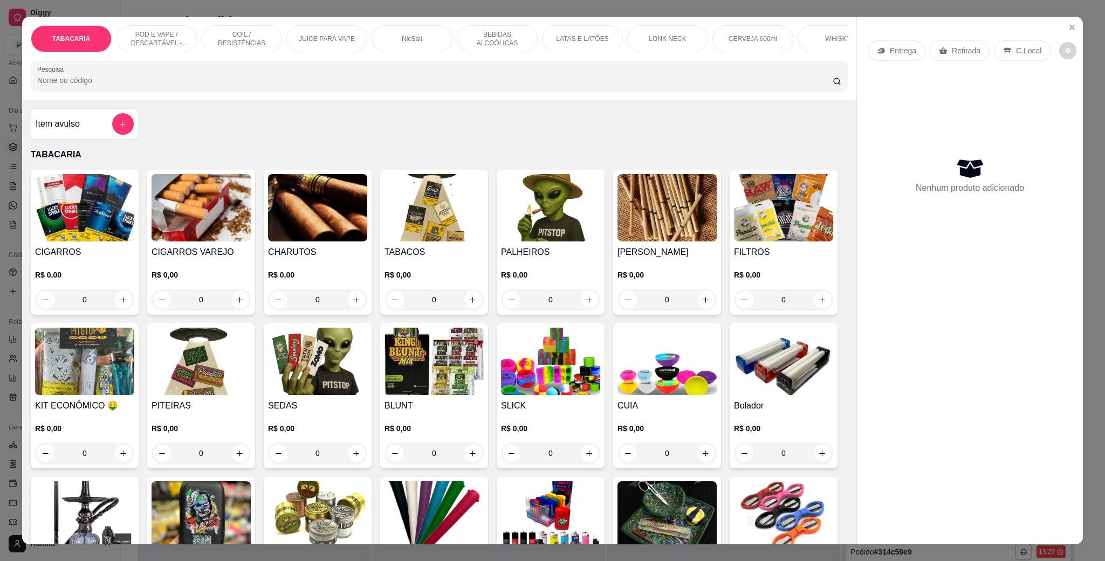
type input "e"
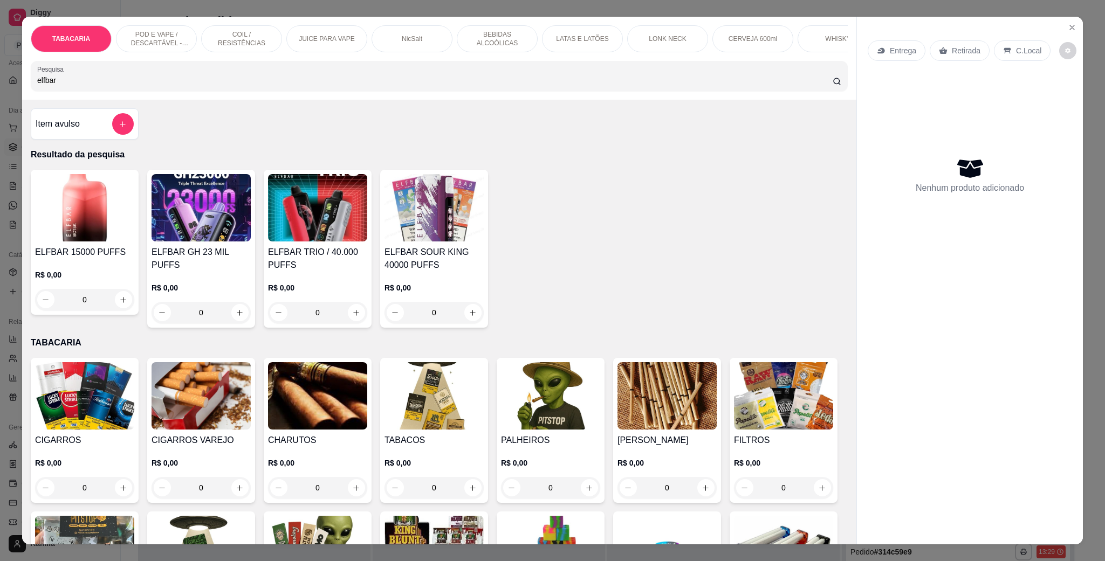
click at [471, 323] on div "0" at bounding box center [433, 313] width 99 height 22
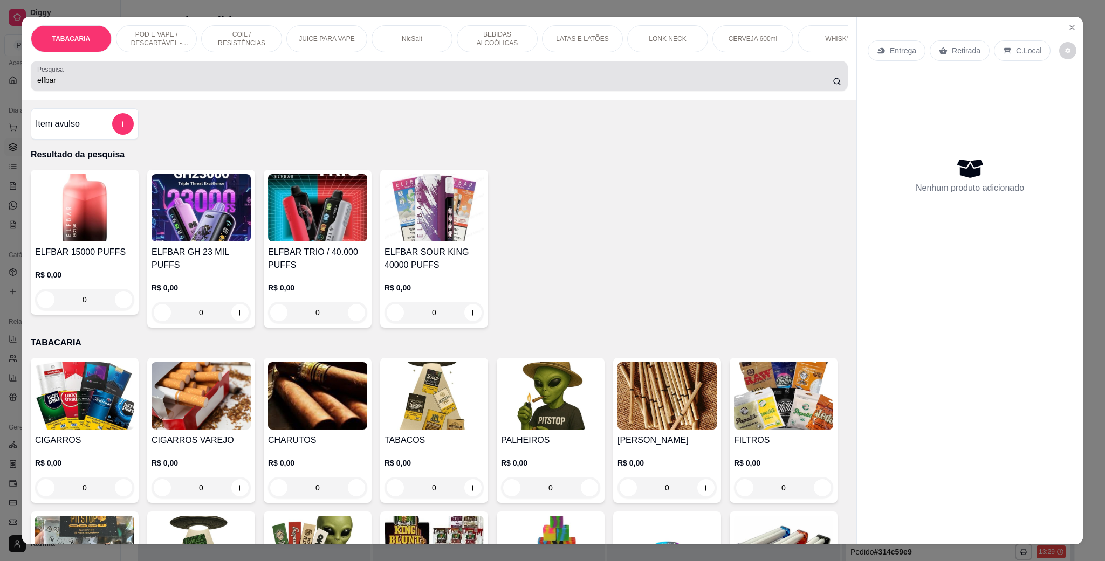
click at [116, 86] on input "elfbar" at bounding box center [434, 80] width 795 height 11
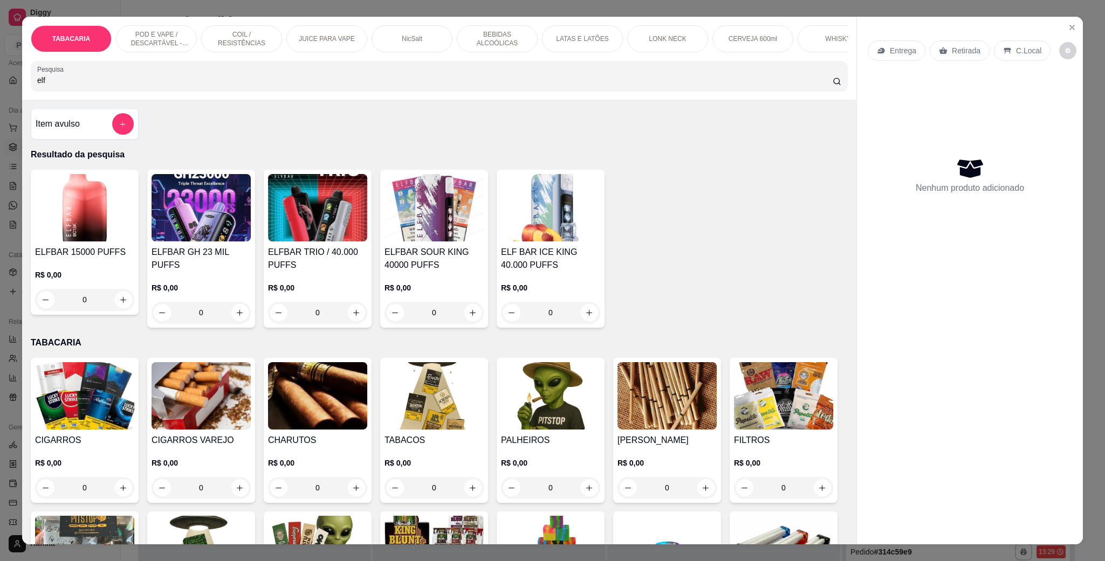
type input "elf"
click at [580, 323] on div "0" at bounding box center [550, 313] width 99 height 22
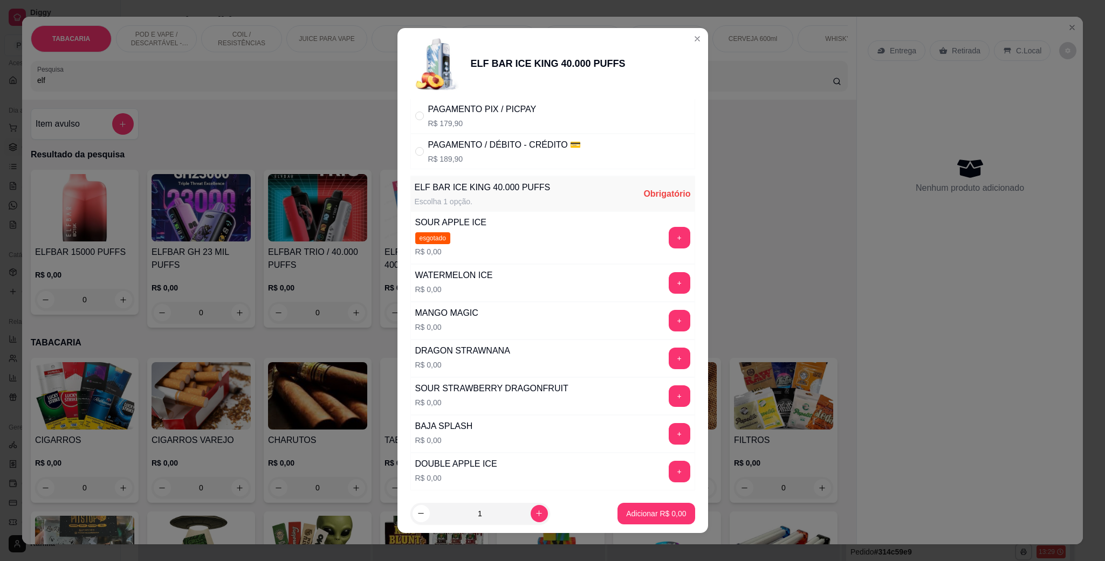
scroll to position [148, 0]
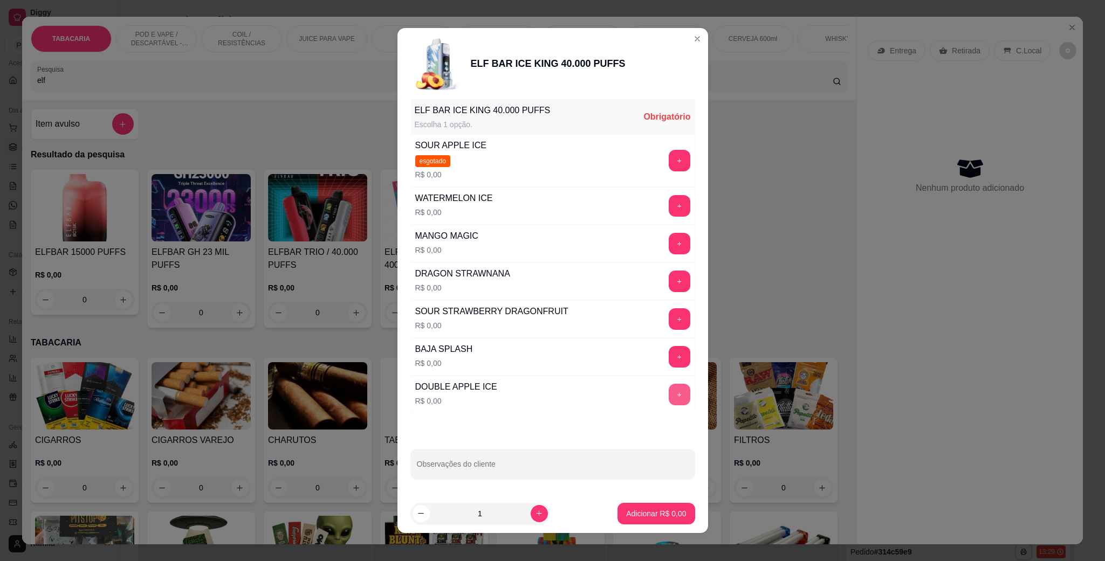
click at [668, 389] on button "+" at bounding box center [679, 395] width 22 height 22
click at [664, 389] on div "+" at bounding box center [679, 395] width 30 height 22
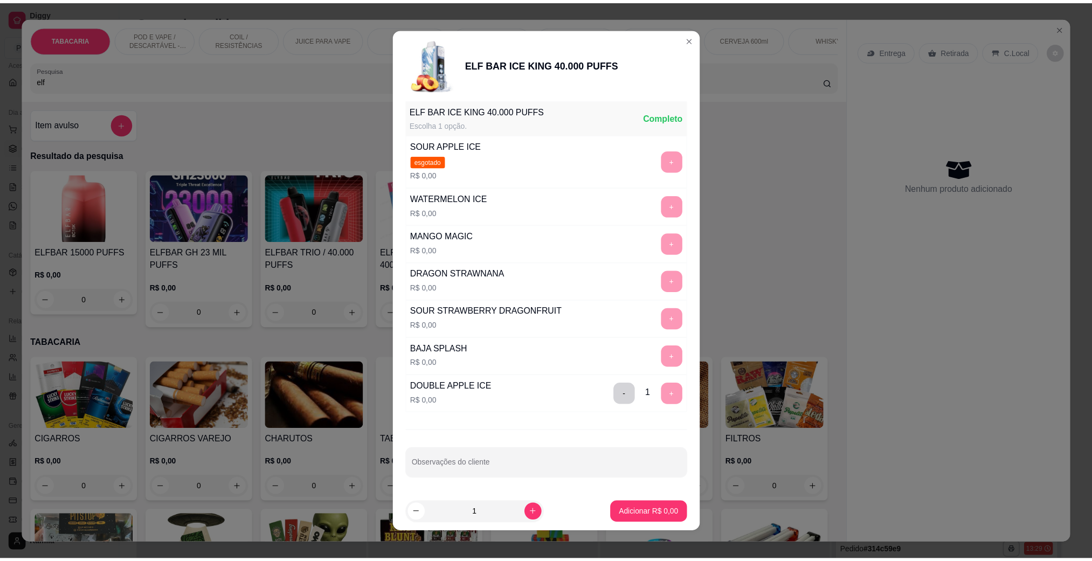
scroll to position [0, 0]
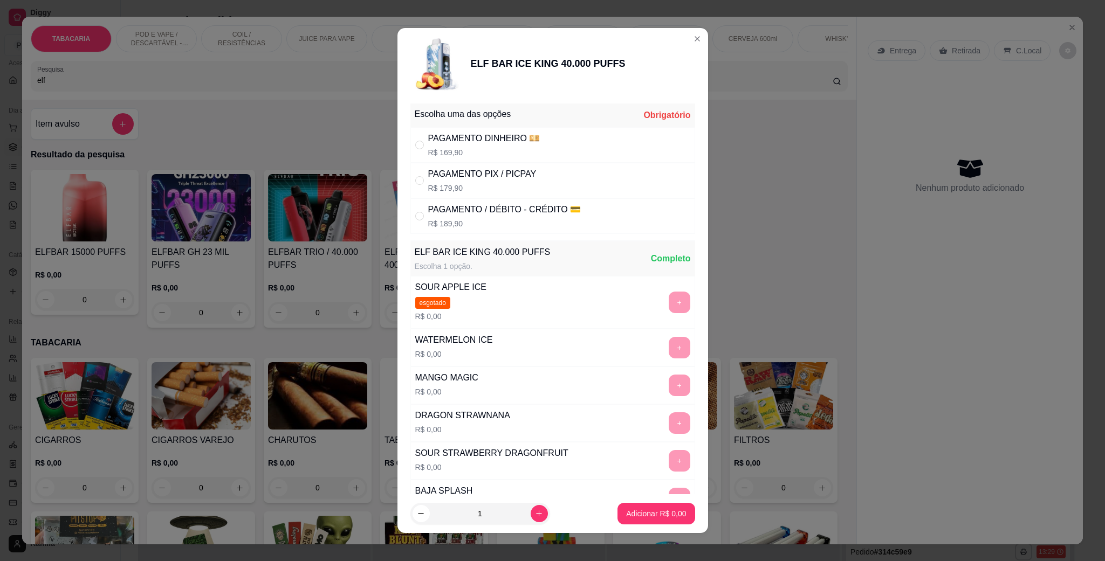
click at [503, 211] on div "PAGAMENTO / DÉBITO - CRÉDITO 💳" at bounding box center [504, 209] width 153 height 13
radio input "true"
click at [652, 516] on p "Adicionar R$ 189,90" at bounding box center [652, 513] width 68 height 11
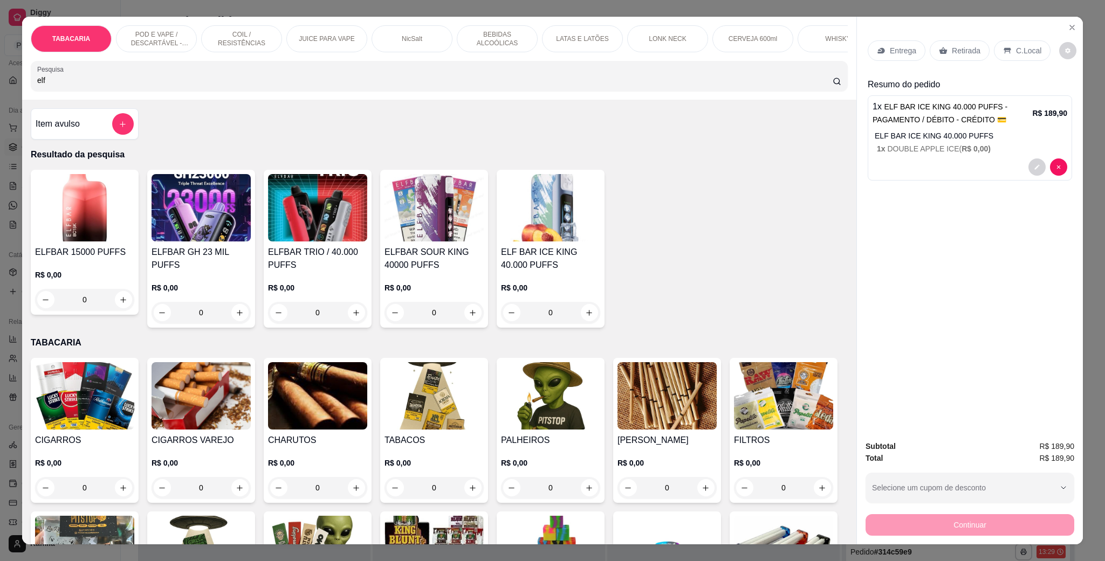
drag, startPoint x: 1031, startPoint y: 45, endPoint x: 1021, endPoint y: 144, distance: 99.7
click at [1030, 45] on p "C.Local" at bounding box center [1028, 50] width 25 height 11
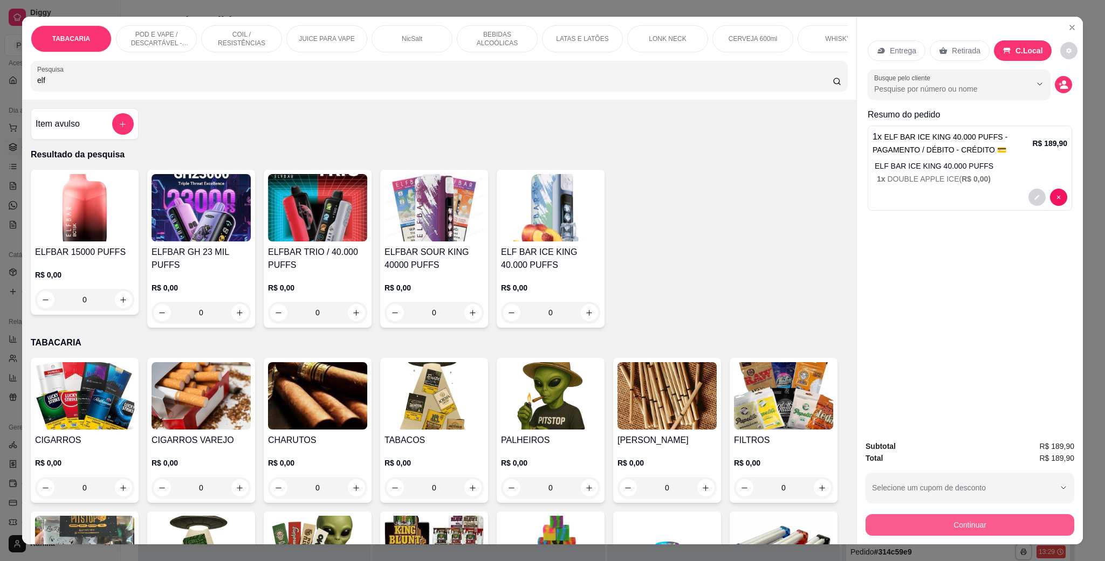
click at [1005, 518] on button "Continuar" at bounding box center [969, 525] width 209 height 22
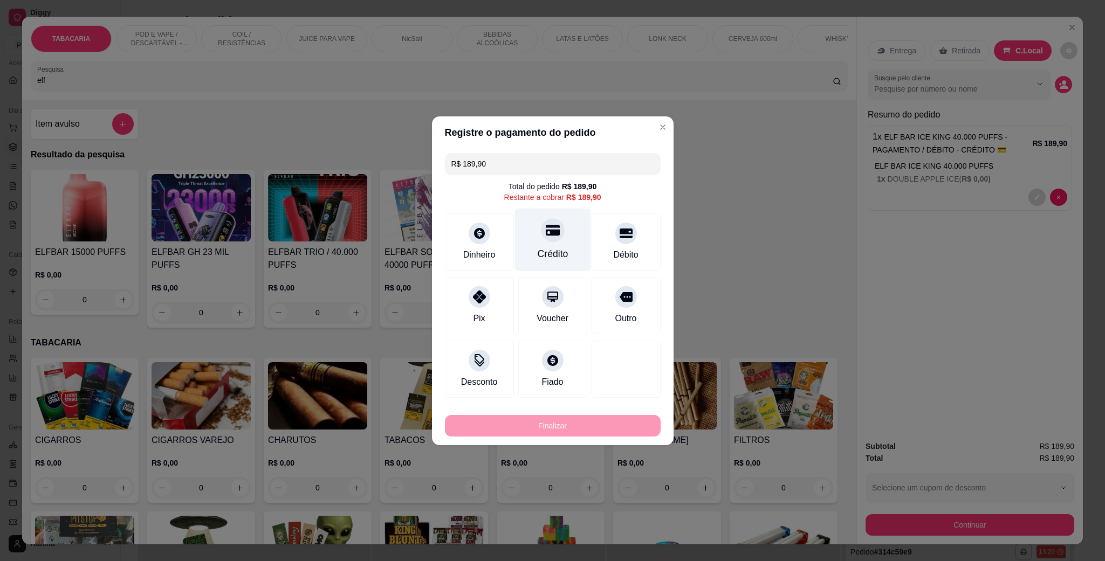
click at [555, 249] on div "Crédito" at bounding box center [552, 254] width 31 height 14
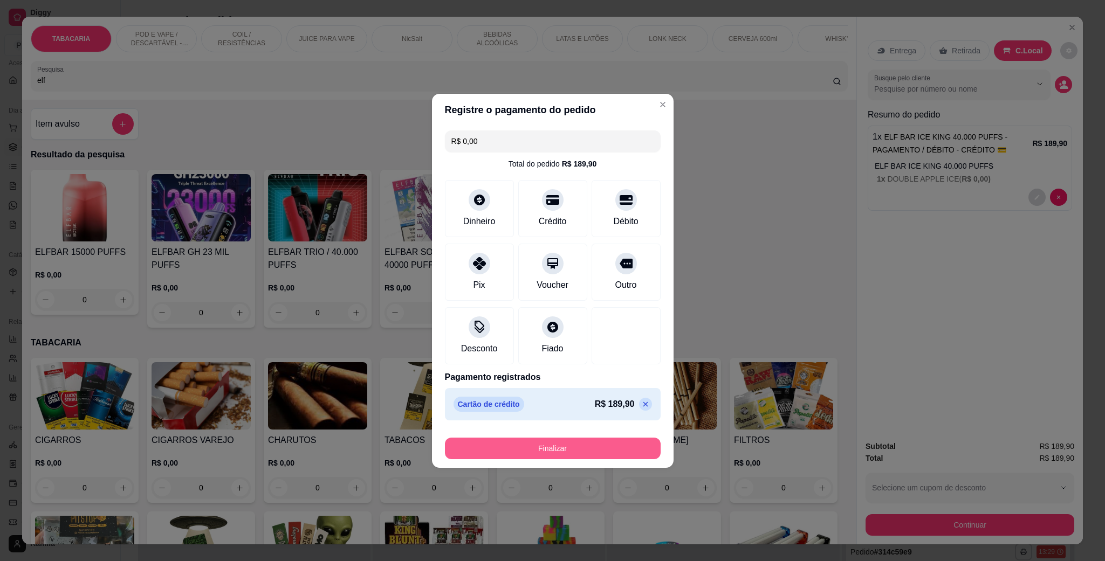
click at [577, 446] on button "Finalizar" at bounding box center [553, 449] width 216 height 22
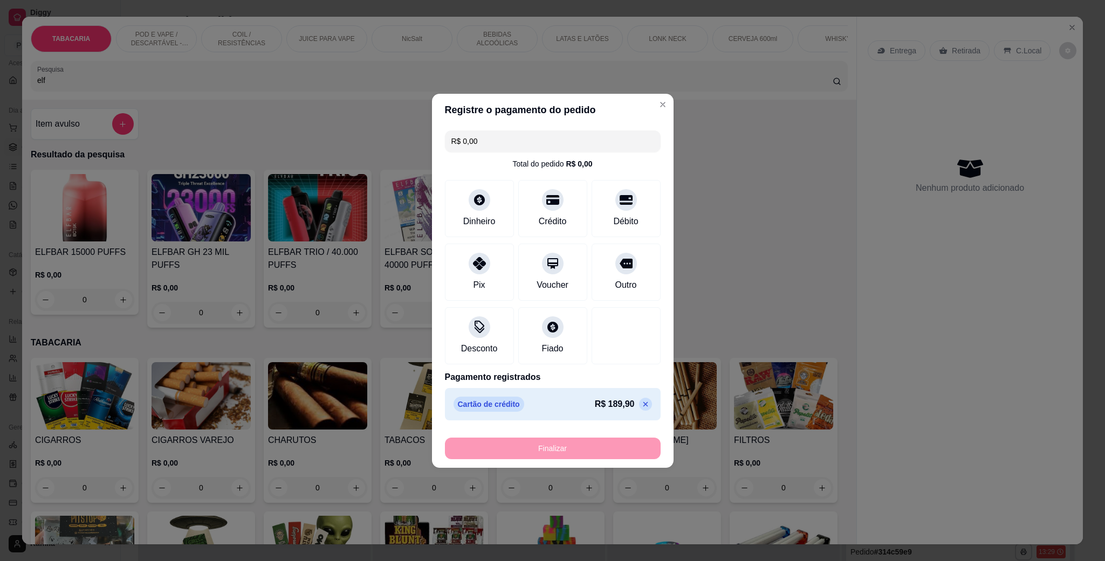
type input "-R$ 189,90"
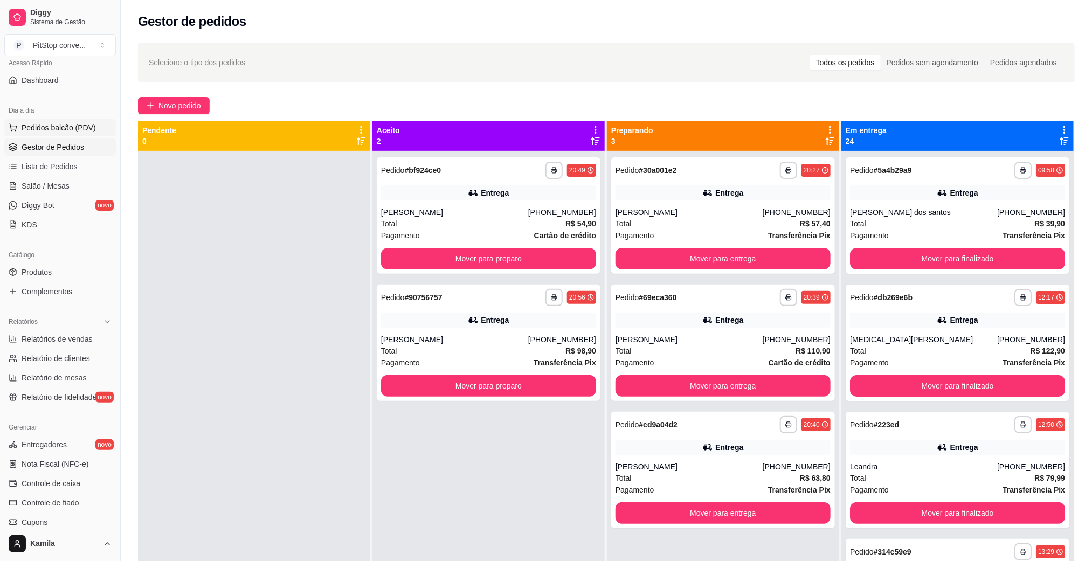
click at [57, 125] on span "Pedidos balcão (PDV)" at bounding box center [59, 127] width 74 height 11
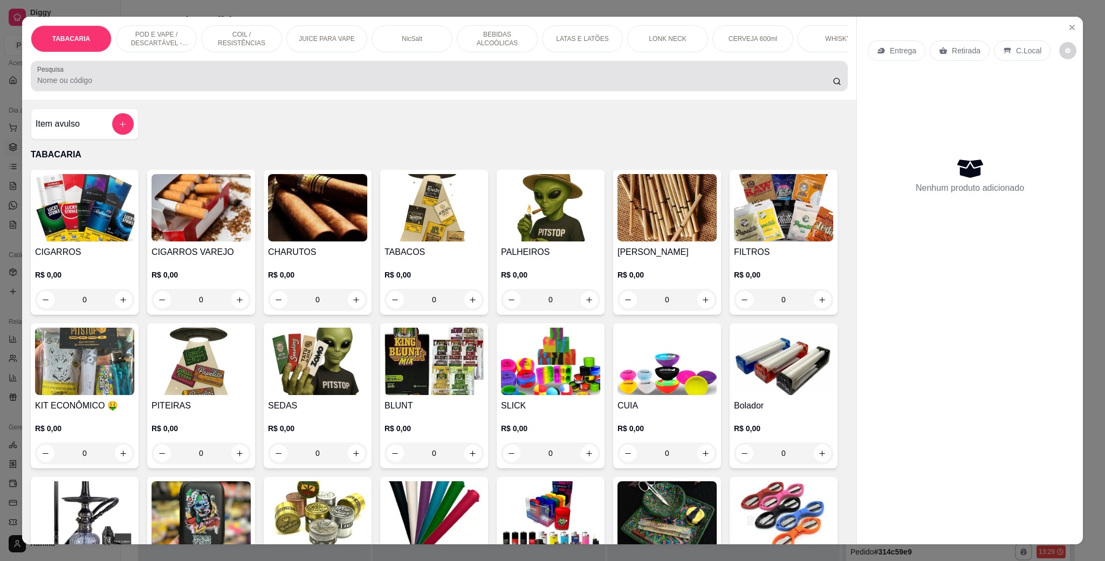
click at [207, 86] on input "Pesquisa" at bounding box center [434, 80] width 795 height 11
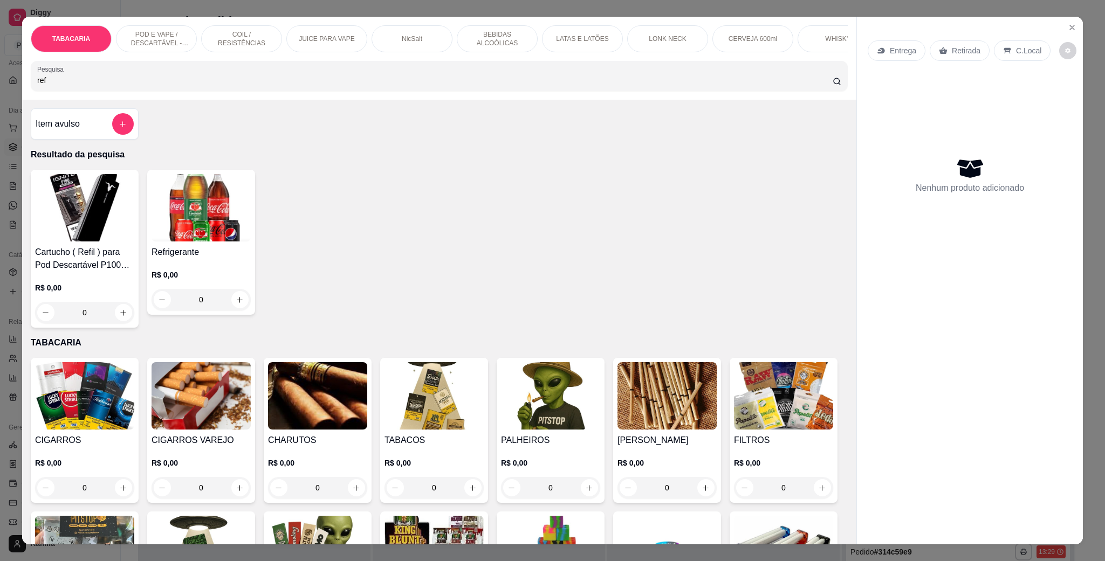
type input "ref"
click at [121, 323] on div "0" at bounding box center [84, 313] width 99 height 22
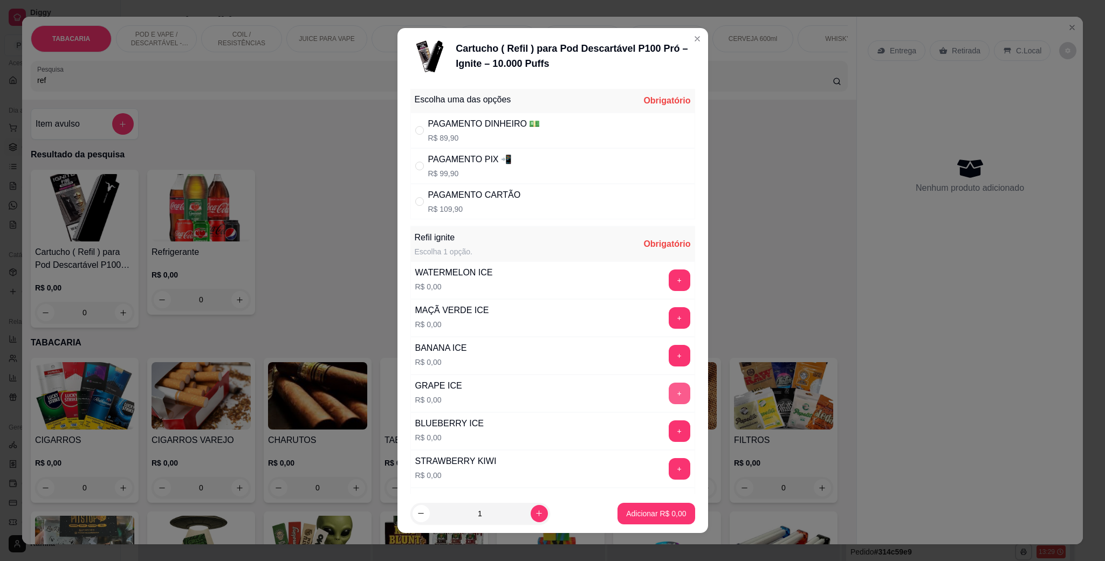
click at [668, 394] on button "+" at bounding box center [679, 394] width 22 height 22
click at [479, 212] on p "R$ 109,90" at bounding box center [474, 209] width 93 height 11
radio input "true"
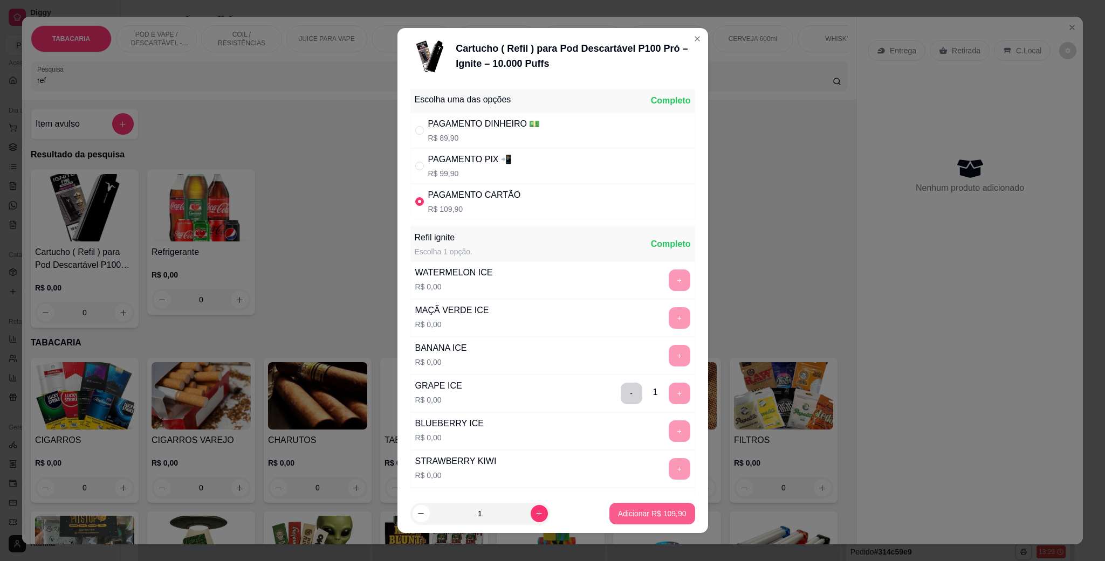
click at [640, 518] on p "Adicionar R$ 109,90" at bounding box center [652, 513] width 68 height 11
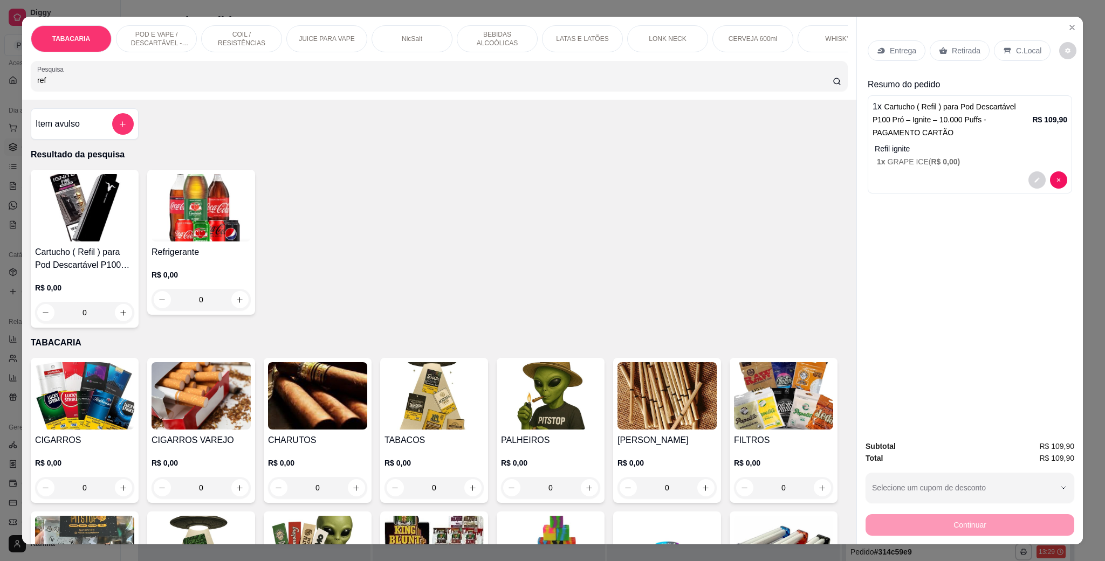
click at [1016, 52] on p "C.Local" at bounding box center [1028, 50] width 25 height 11
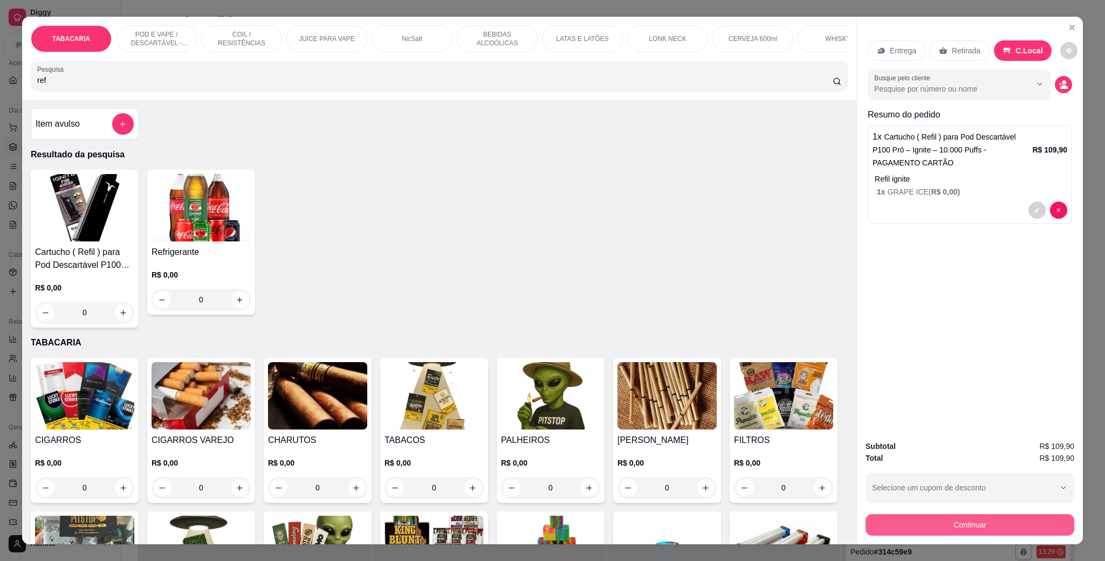
click at [942, 525] on button "Continuar" at bounding box center [969, 525] width 209 height 22
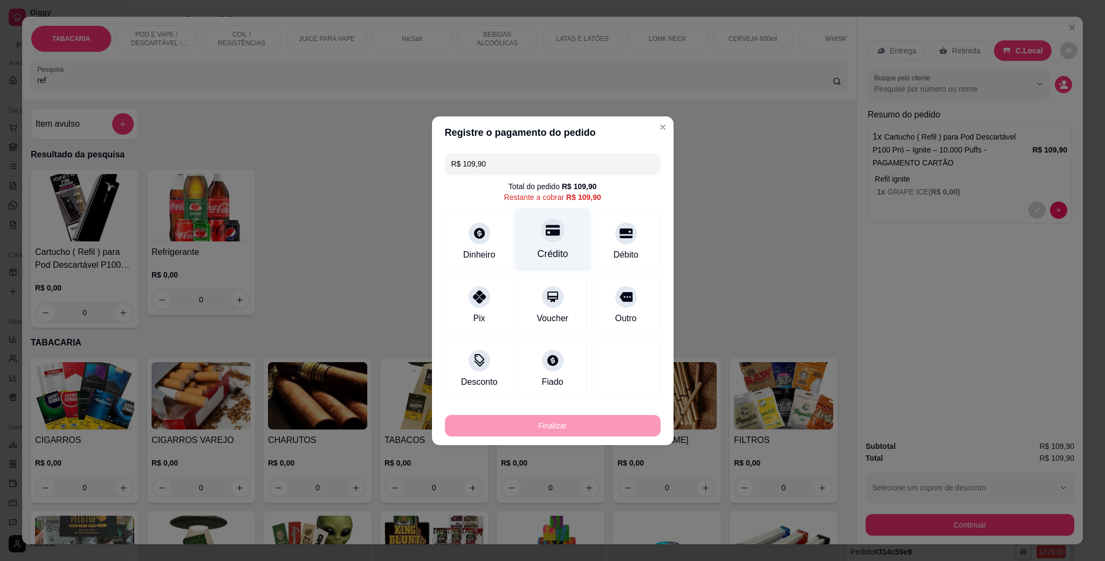
click at [547, 235] on icon at bounding box center [552, 230] width 14 height 11
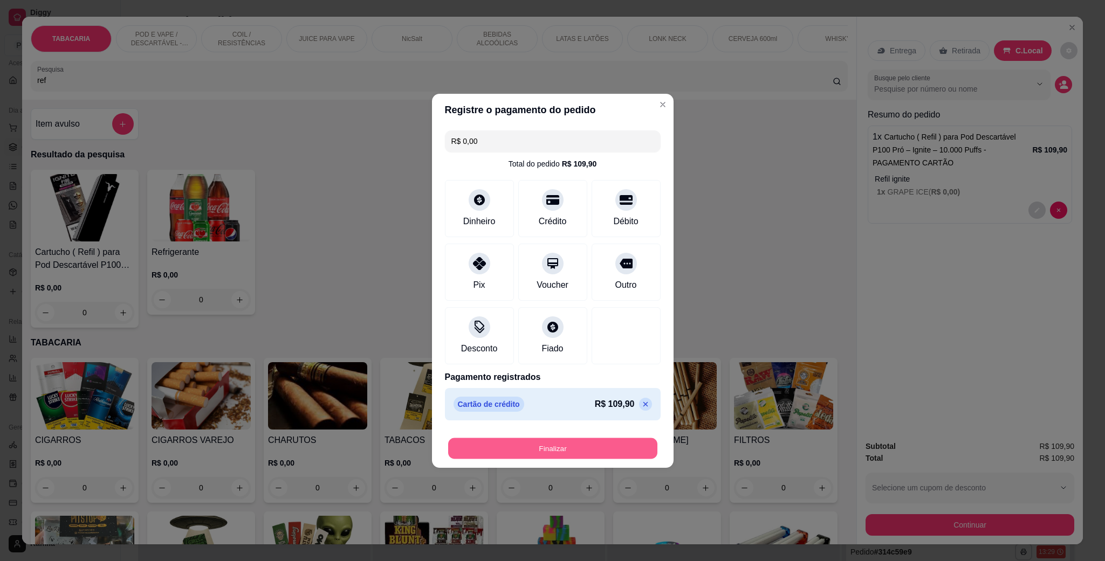
click at [586, 445] on button "Finalizar" at bounding box center [552, 448] width 209 height 21
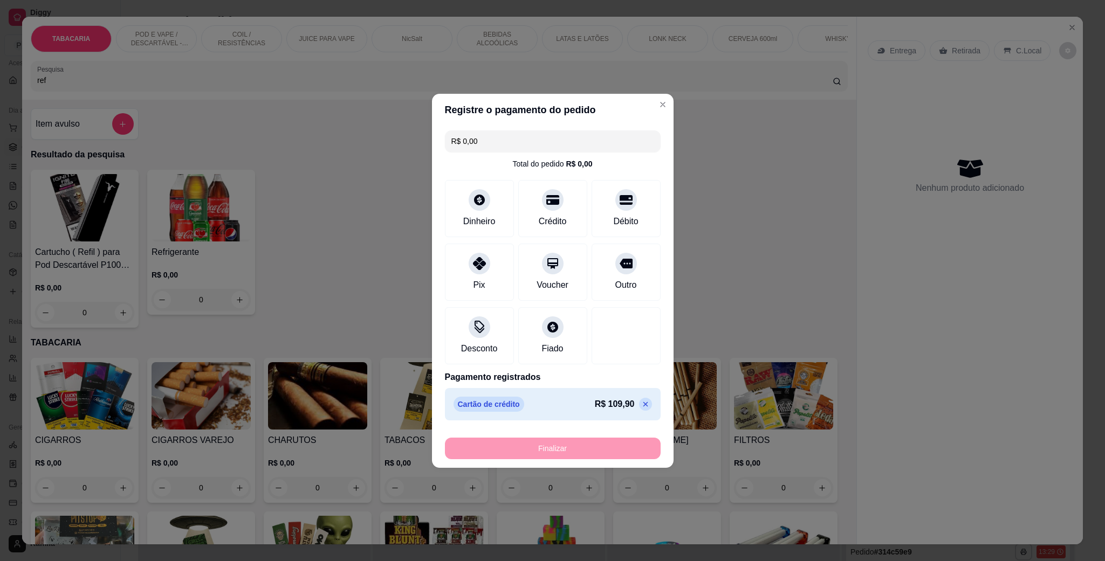
type input "-R$ 109,90"
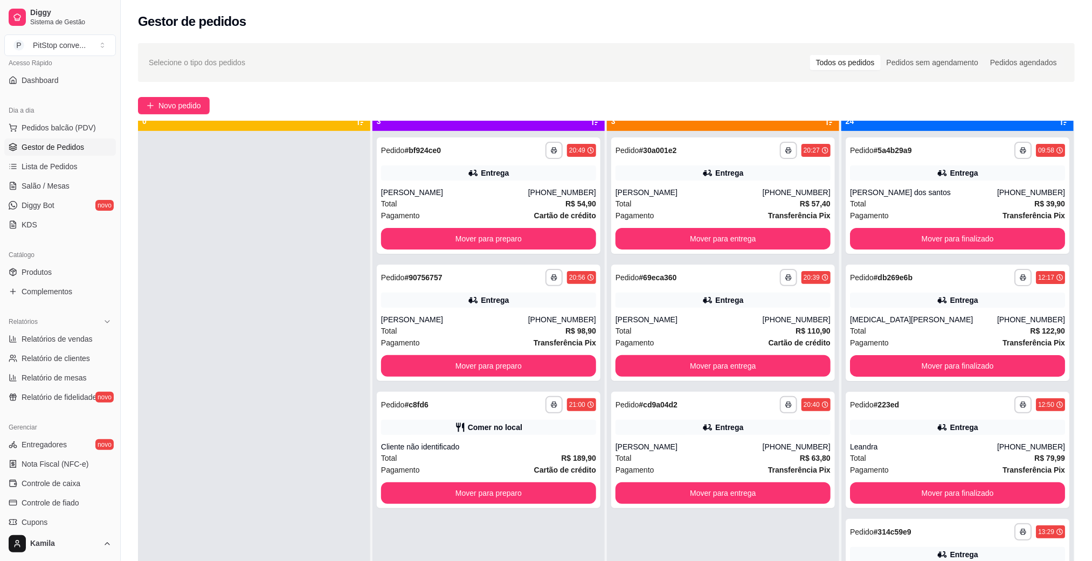
scroll to position [30, 0]
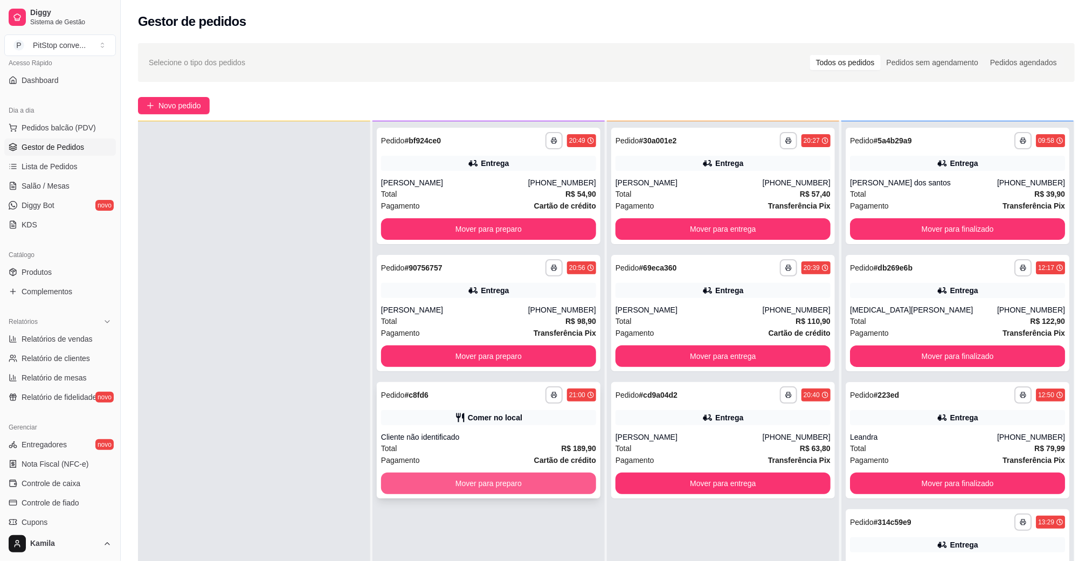
click at [500, 492] on button "Mover para preparo" at bounding box center [488, 484] width 215 height 22
click at [500, 492] on div "Mover para preparo" at bounding box center [488, 484] width 215 height 22
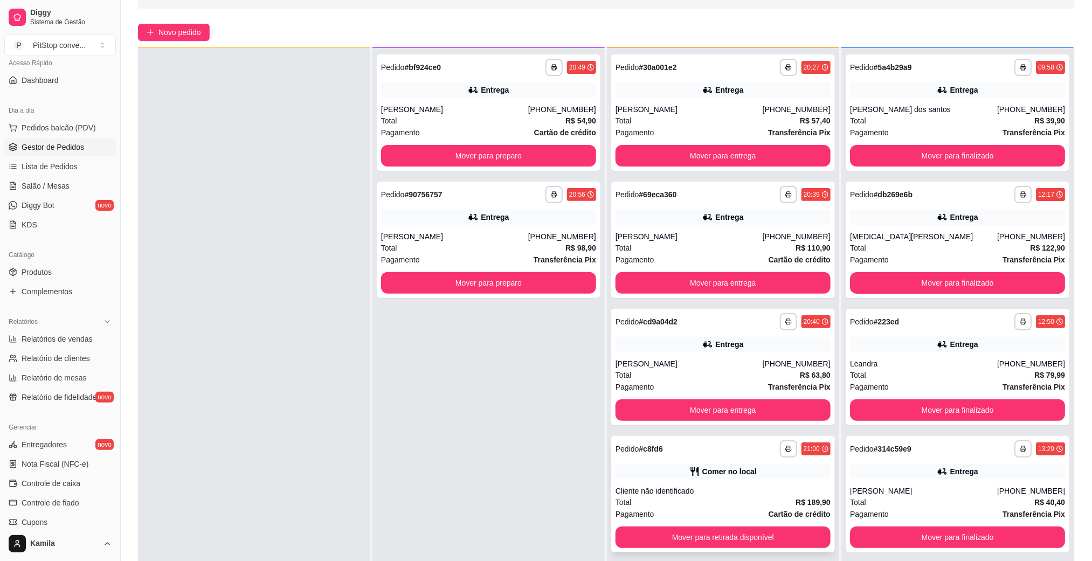
scroll to position [165, 0]
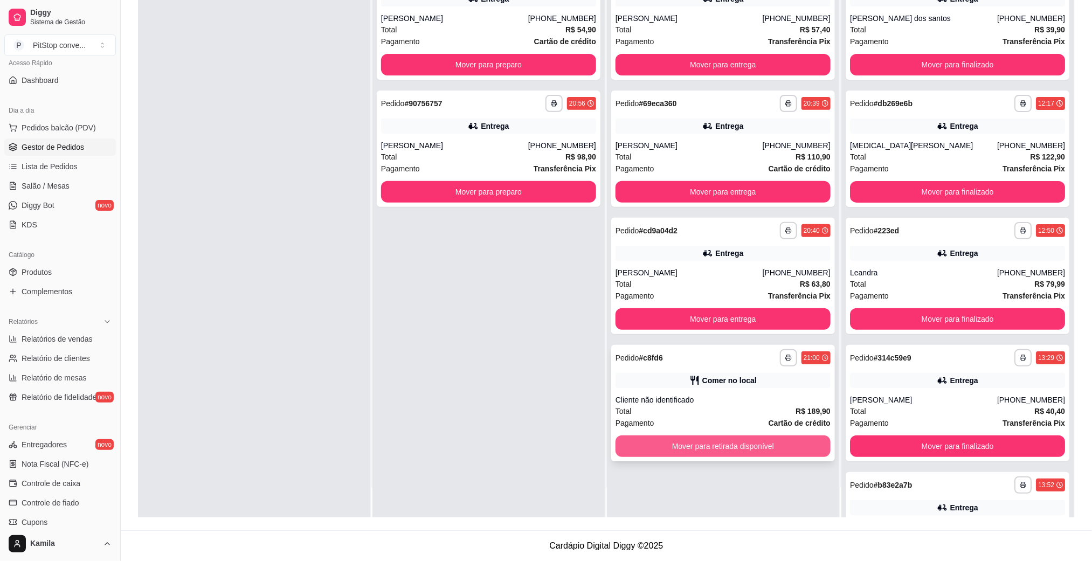
click at [729, 442] on button "Mover para retirada disponível" at bounding box center [723, 447] width 215 height 22
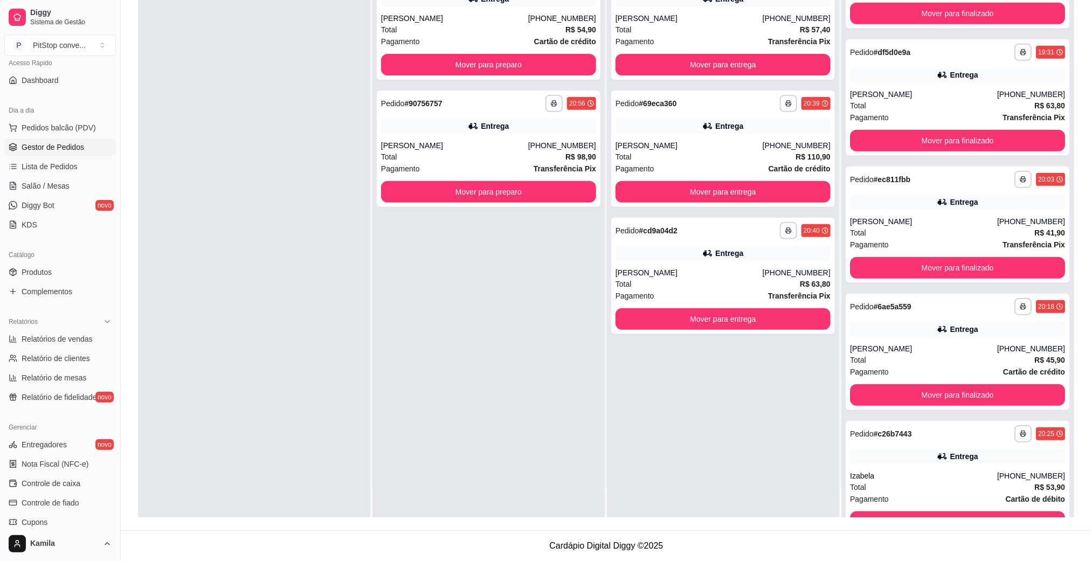
scroll to position [2628, 0]
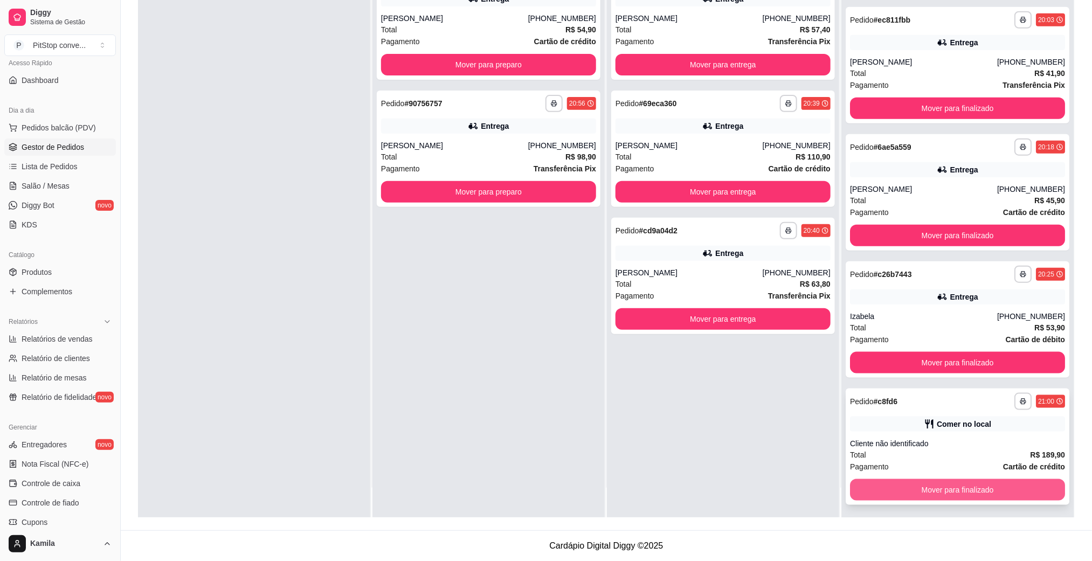
click at [970, 489] on button "Mover para finalizado" at bounding box center [957, 490] width 215 height 22
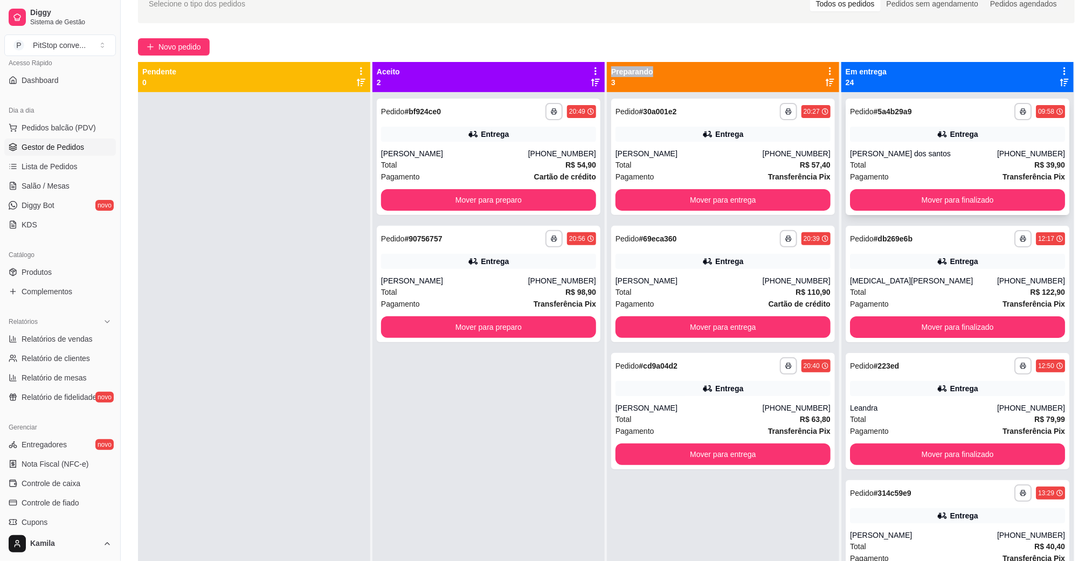
scroll to position [0, 0]
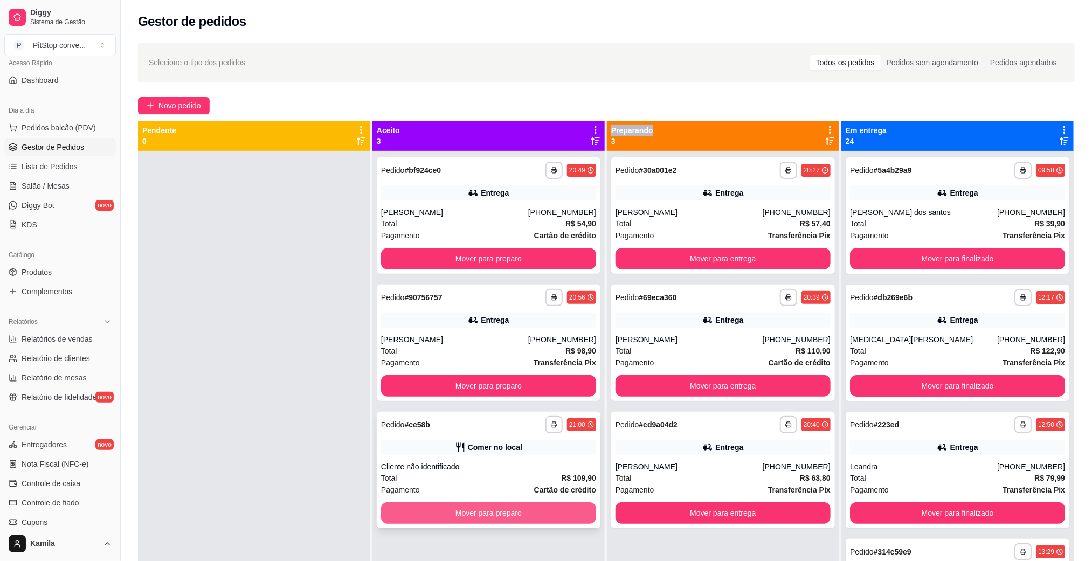
click at [497, 505] on button "Mover para preparo" at bounding box center [488, 513] width 215 height 22
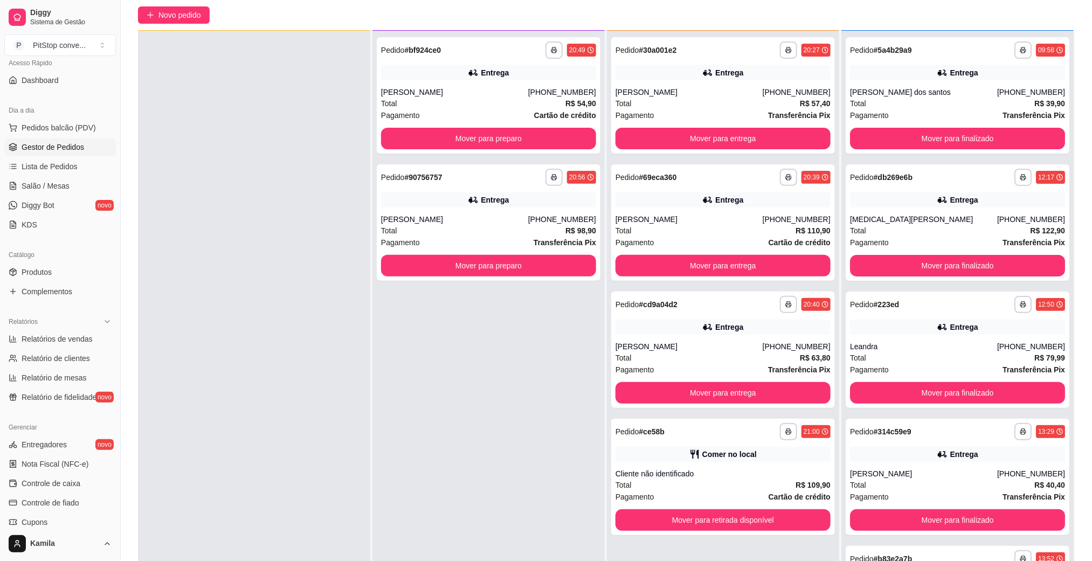
scroll to position [165, 0]
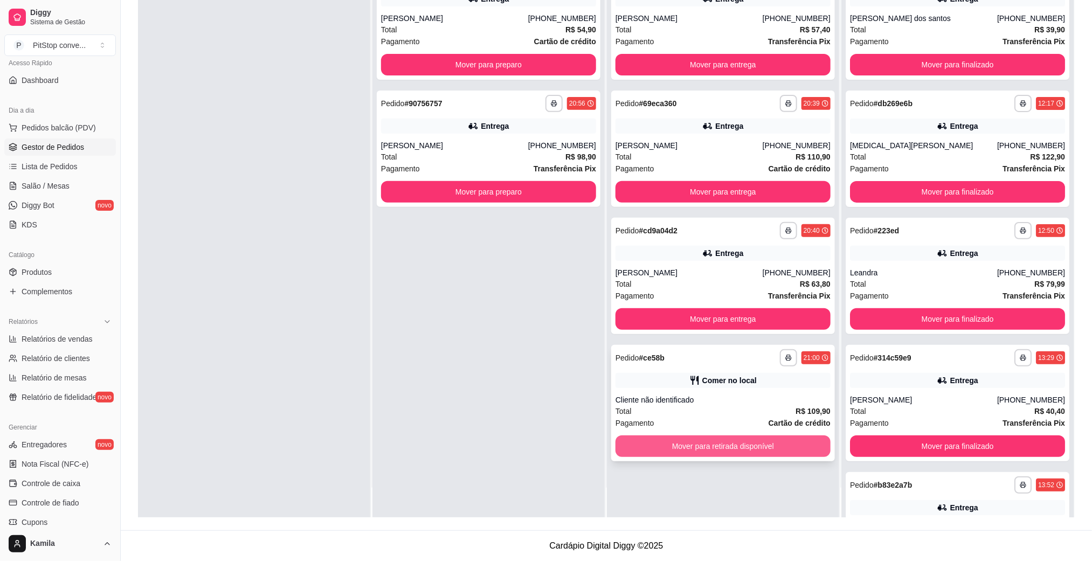
click at [701, 440] on button "Mover para retirada disponível" at bounding box center [723, 447] width 215 height 22
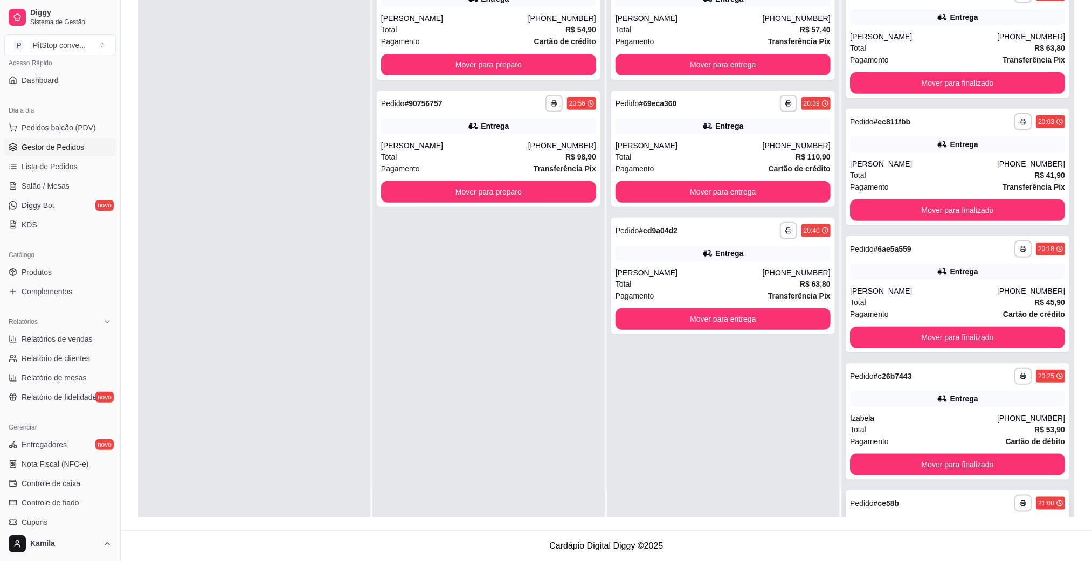
scroll to position [2628, 0]
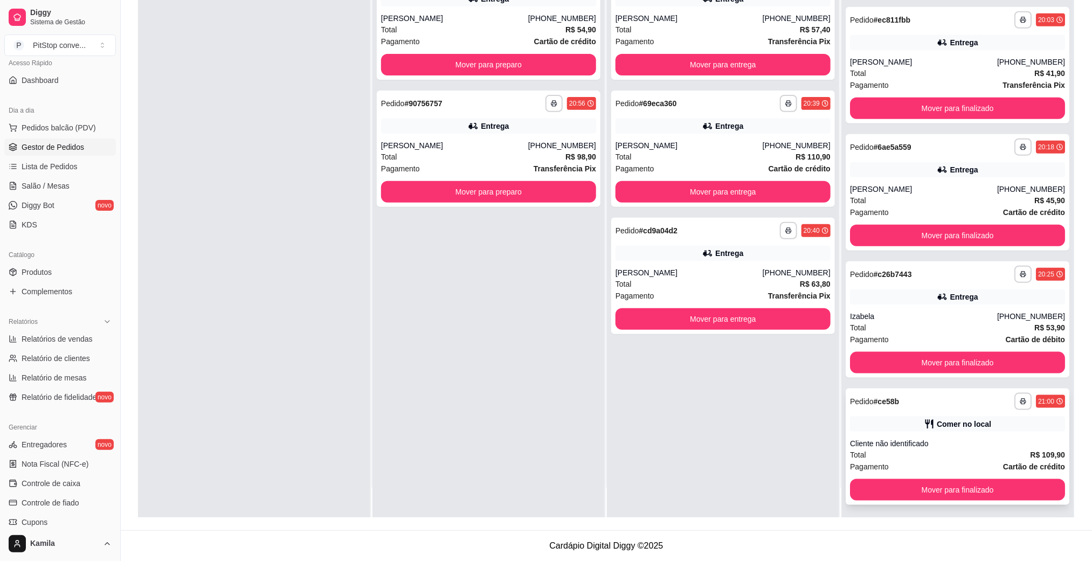
click at [941, 479] on button "Mover para finalizado" at bounding box center [957, 490] width 215 height 22
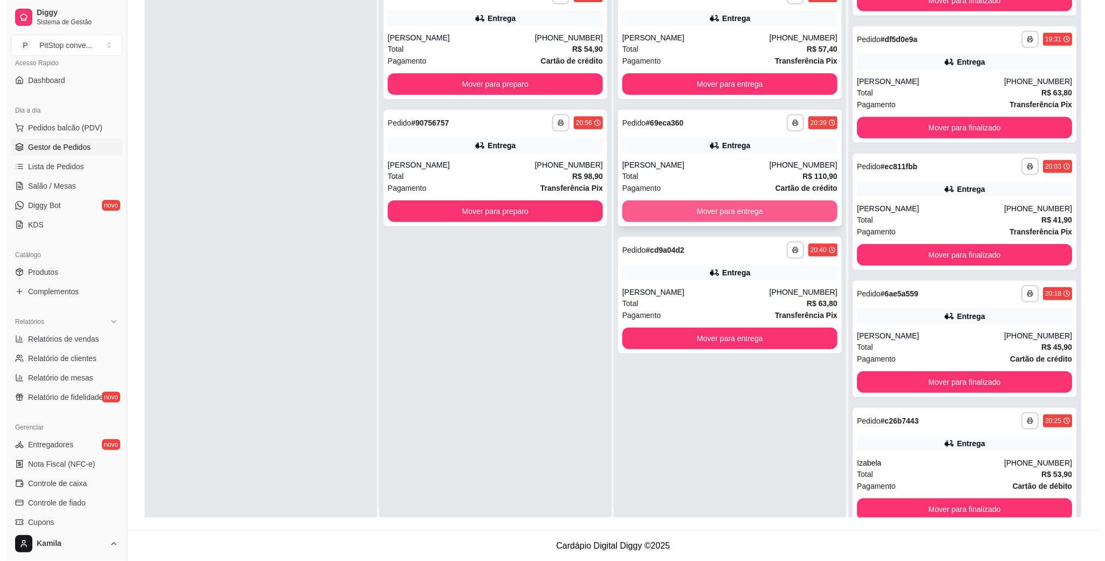
scroll to position [0, 0]
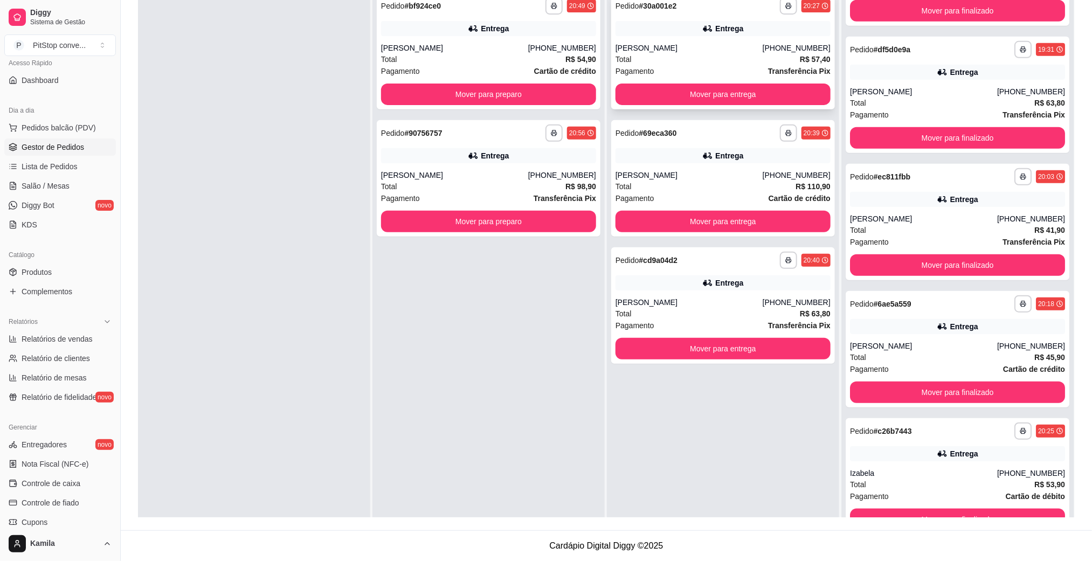
click at [657, 44] on div "[PERSON_NAME]" at bounding box center [689, 48] width 147 height 11
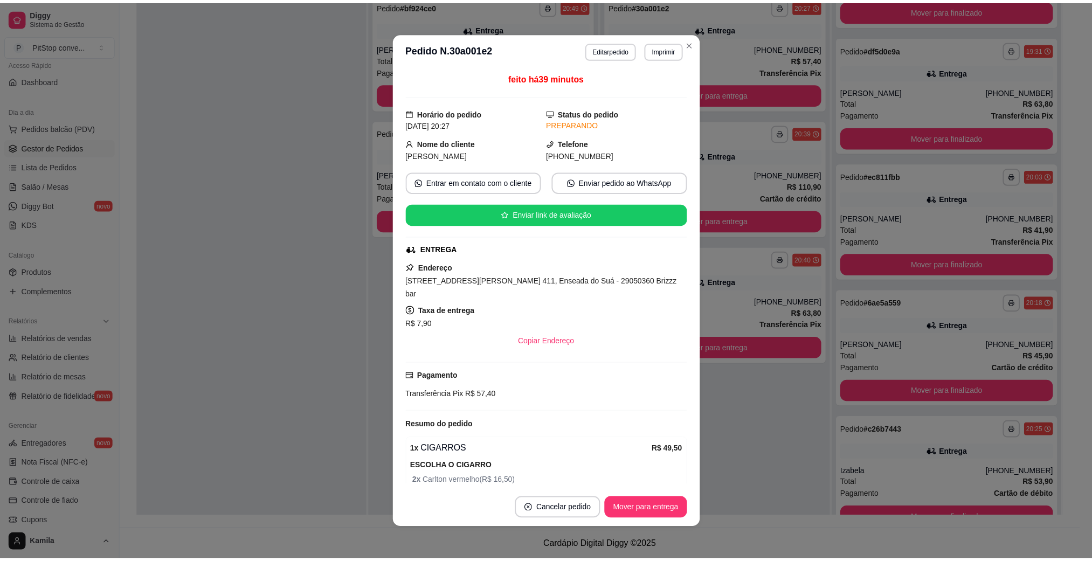
scroll to position [54, 0]
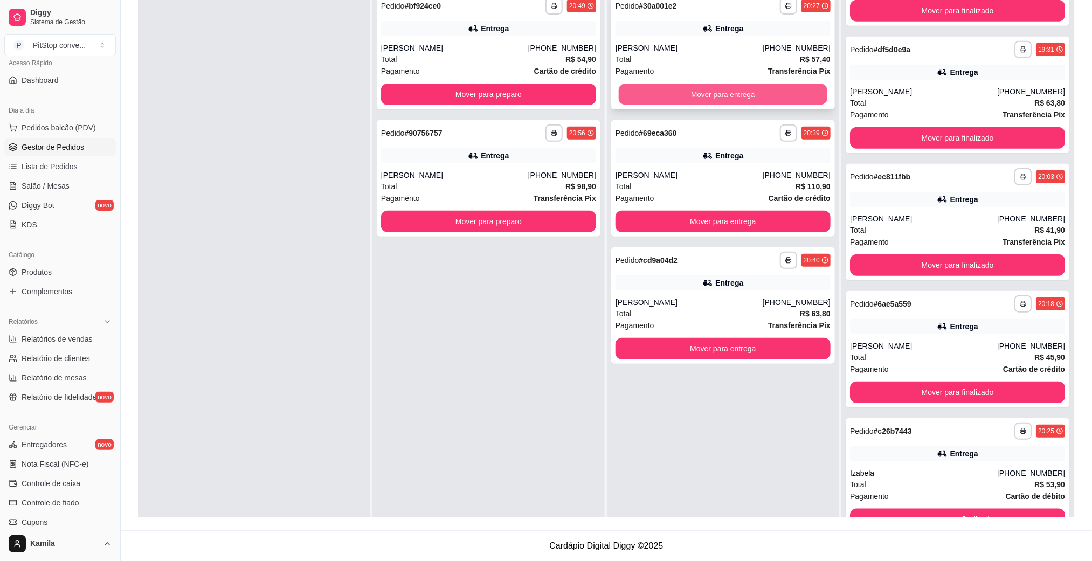
click at [688, 87] on button "Mover para entrega" at bounding box center [723, 94] width 209 height 21
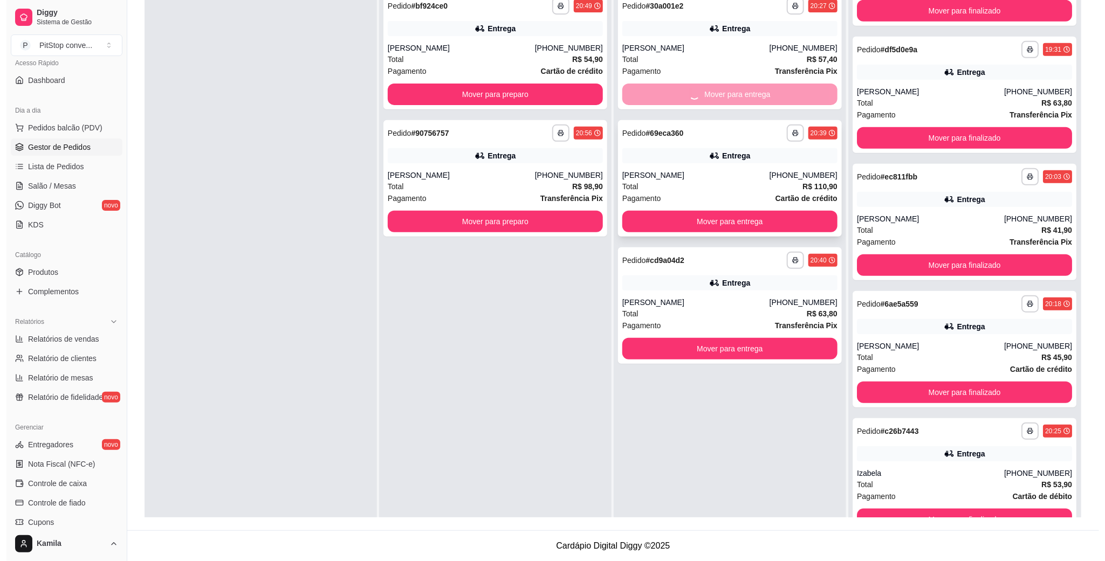
scroll to position [2628, 0]
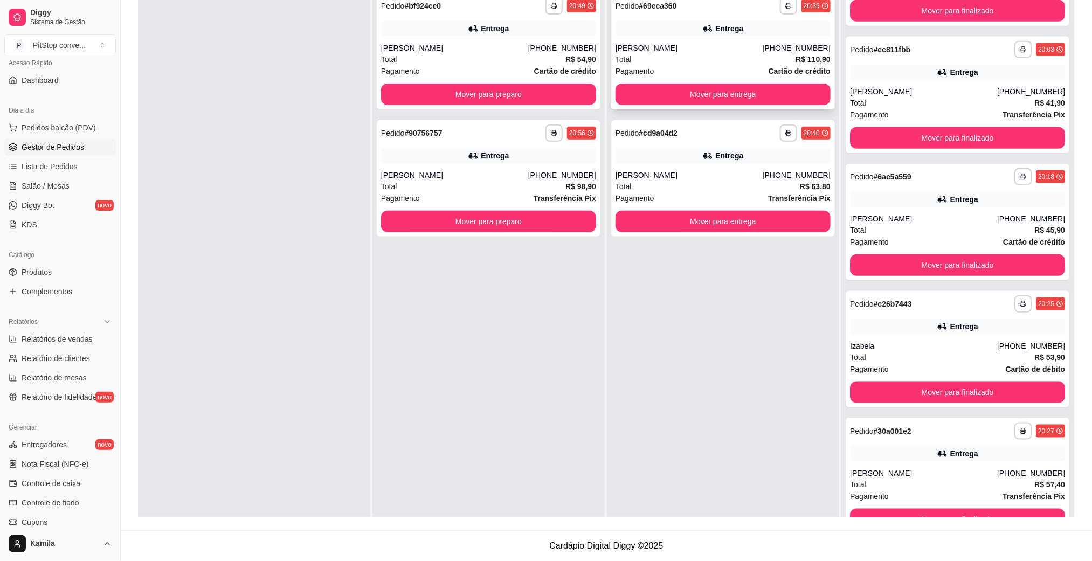
click at [672, 60] on div "Total R$ 110,90" at bounding box center [723, 59] width 215 height 12
click at [750, 87] on button "Mover para entrega" at bounding box center [723, 95] width 215 height 22
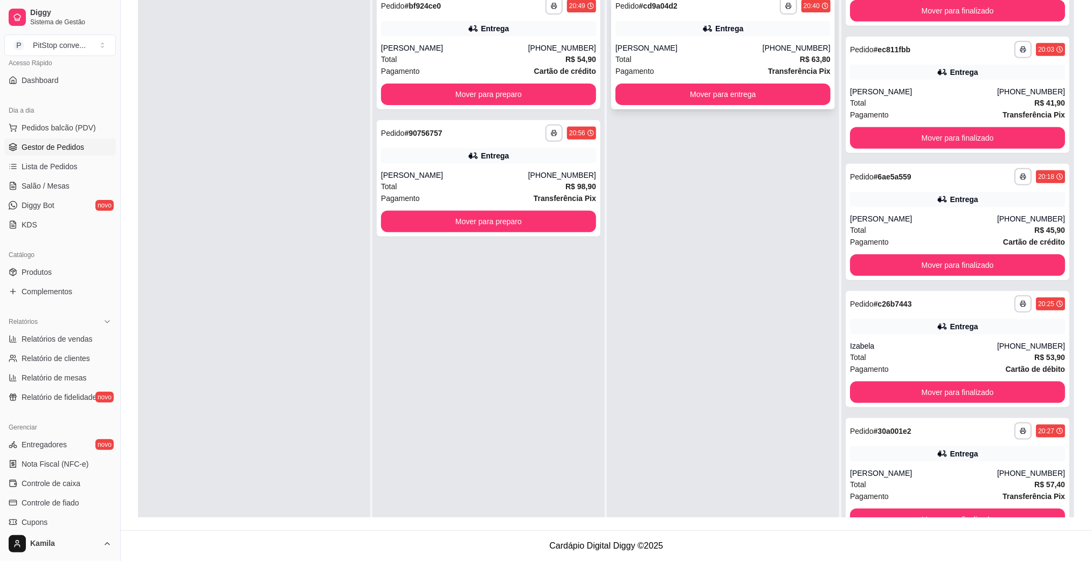
click at [651, 59] on div "Total R$ 63,80" at bounding box center [723, 59] width 215 height 12
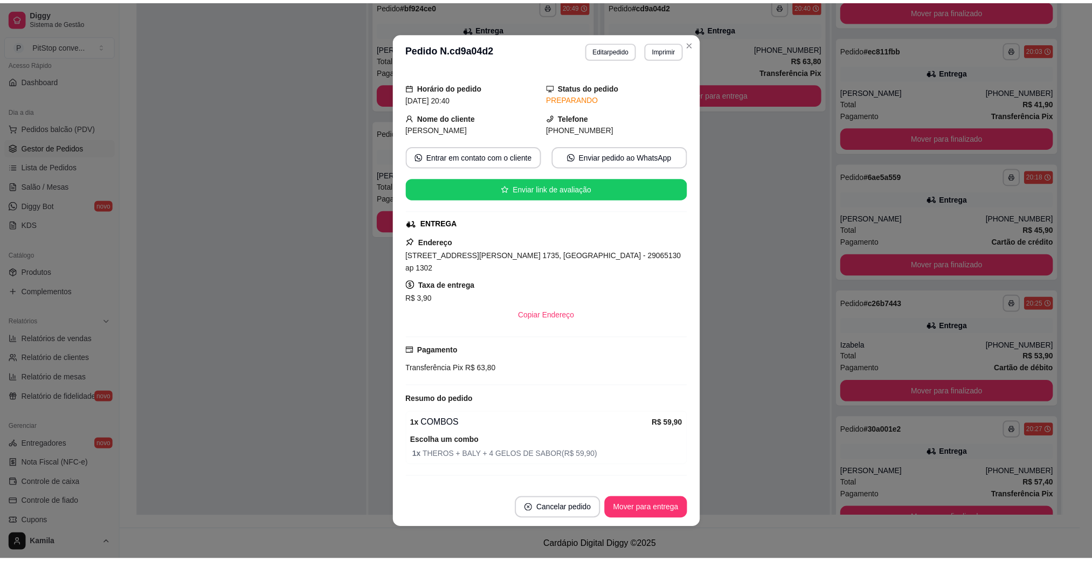
scroll to position [40, 0]
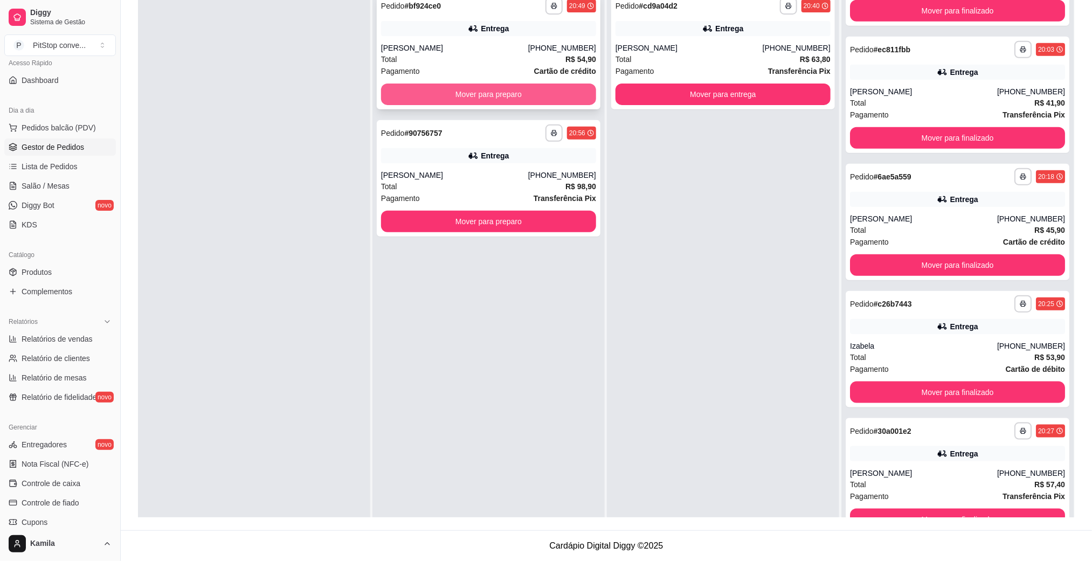
click at [479, 89] on button "Mover para preparo" at bounding box center [488, 95] width 215 height 22
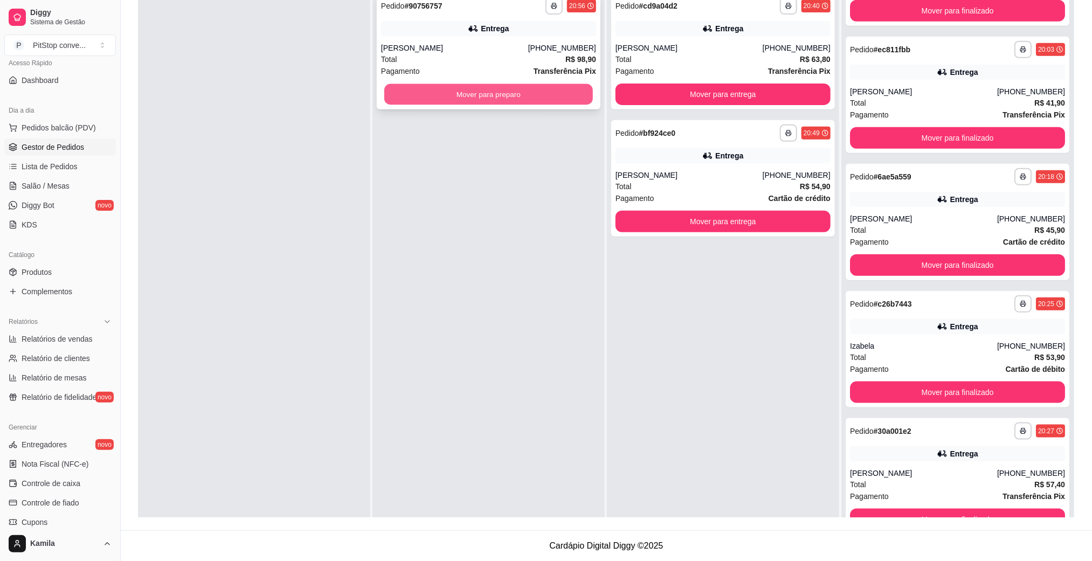
click at [471, 96] on button "Mover para preparo" at bounding box center [488, 94] width 209 height 21
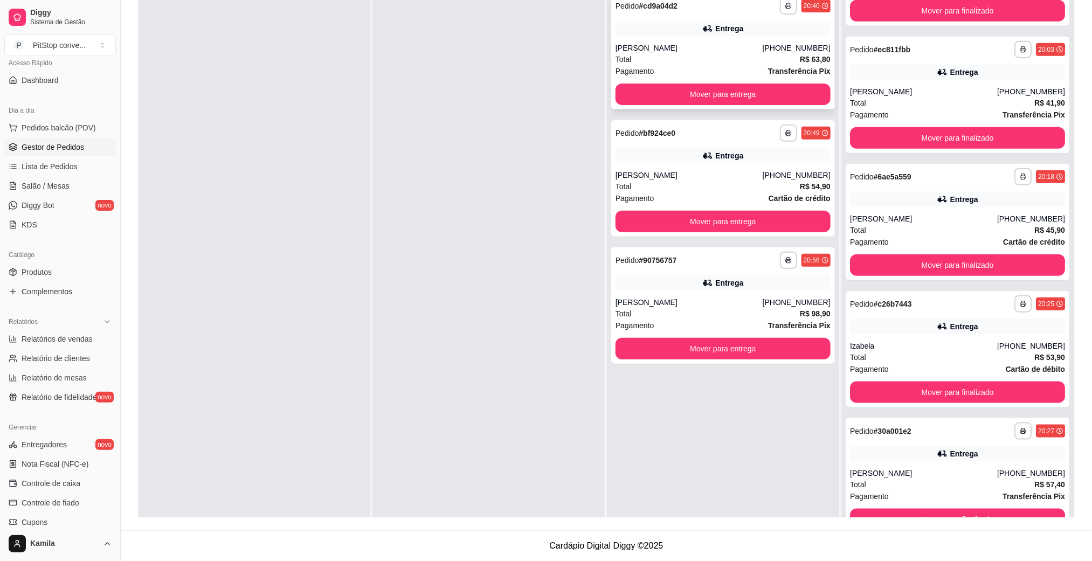
click at [675, 53] on div "Total R$ 63,80" at bounding box center [723, 59] width 215 height 12
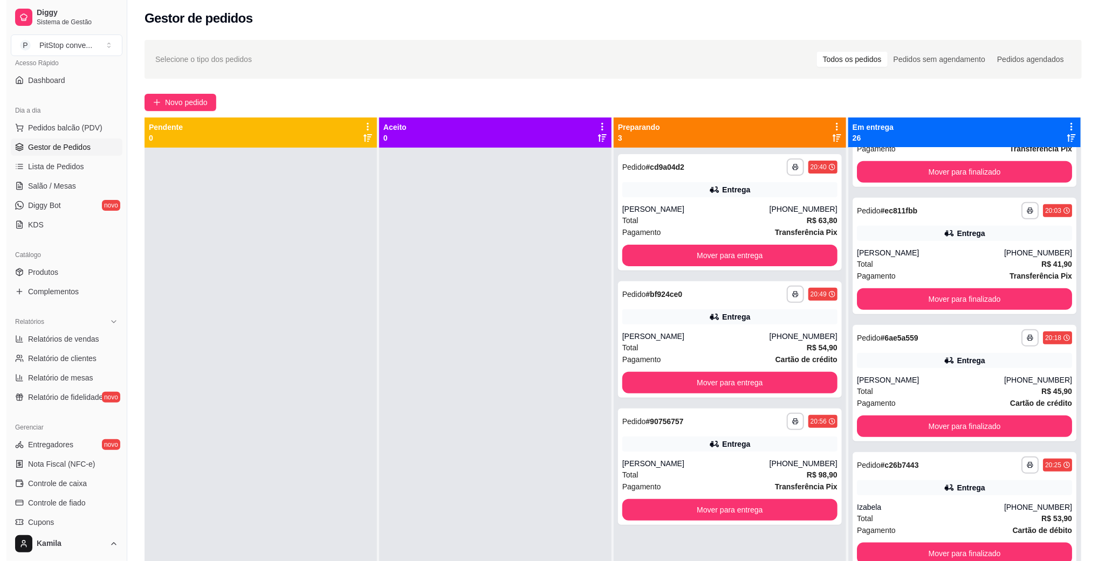
scroll to position [0, 0]
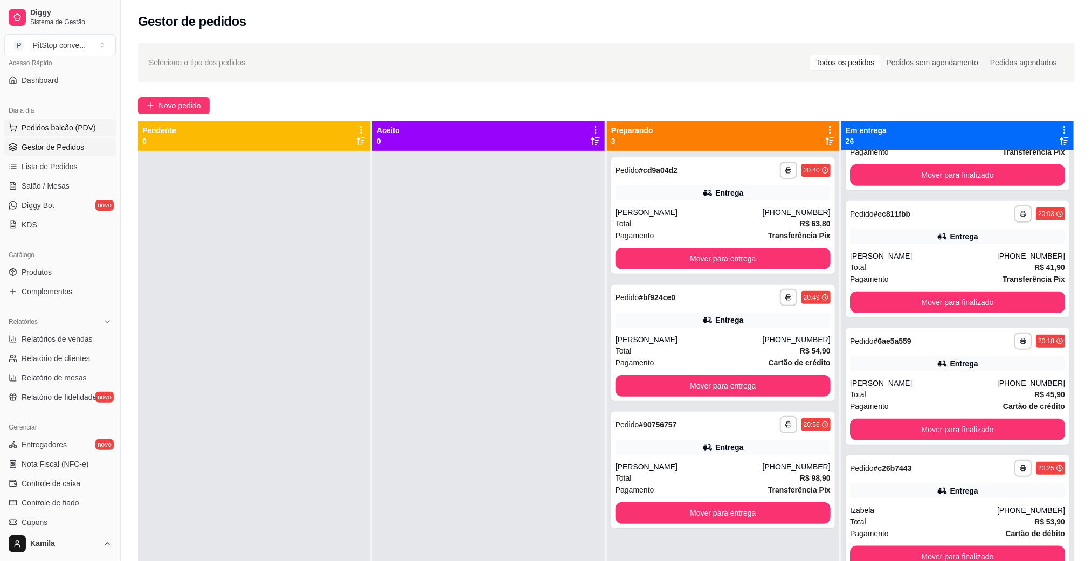
click at [57, 133] on span "Pedidos balcão (PDV)" at bounding box center [59, 127] width 74 height 11
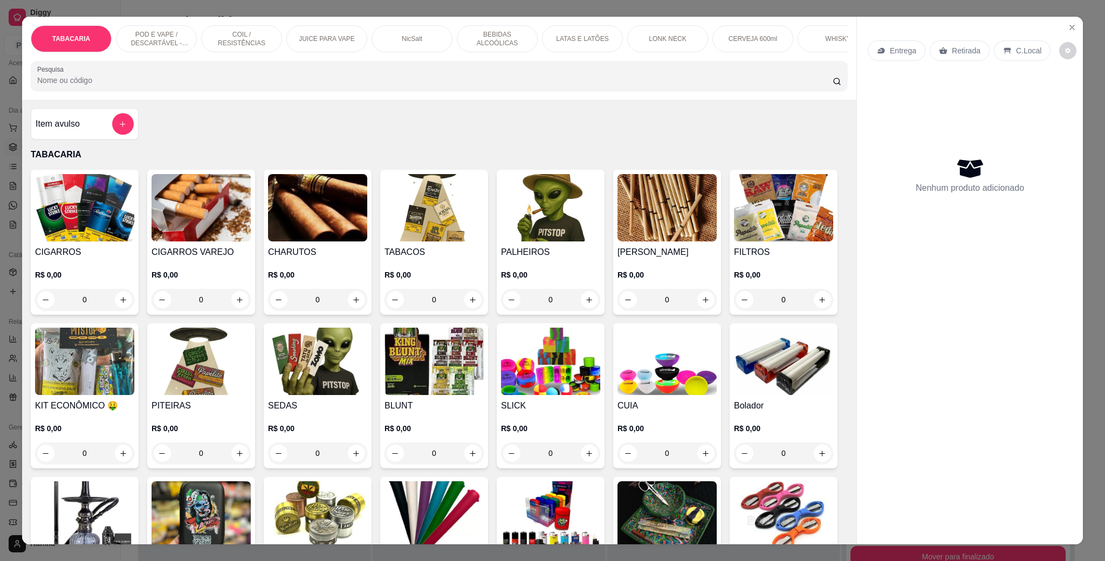
click at [60, 226] on img at bounding box center [84, 207] width 99 height 67
click at [1067, 26] on icon "Close" at bounding box center [1071, 27] width 9 height 9
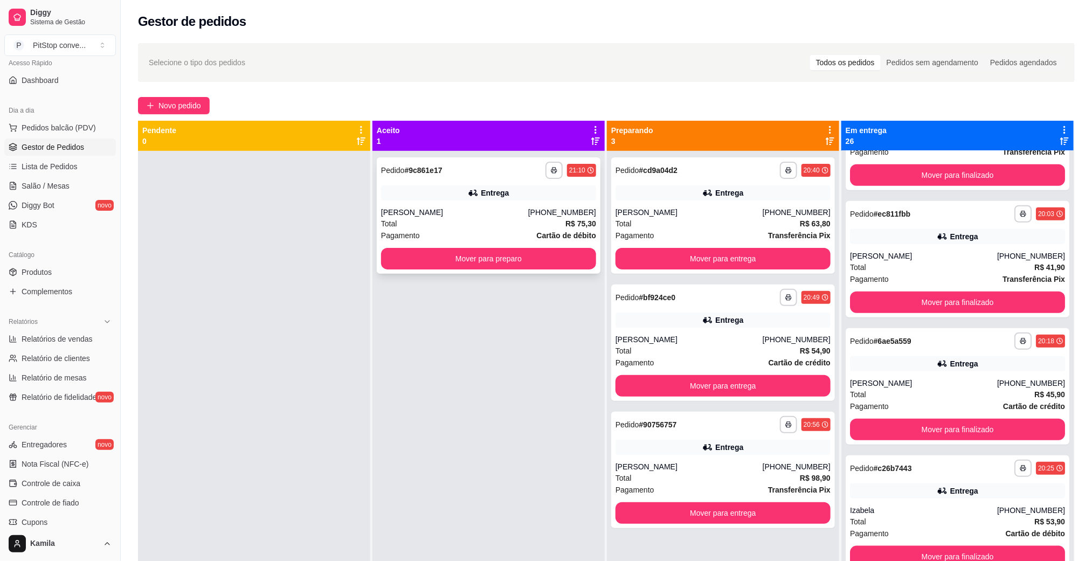
click at [450, 232] on div "Pagamento Cartão de débito" at bounding box center [488, 236] width 215 height 12
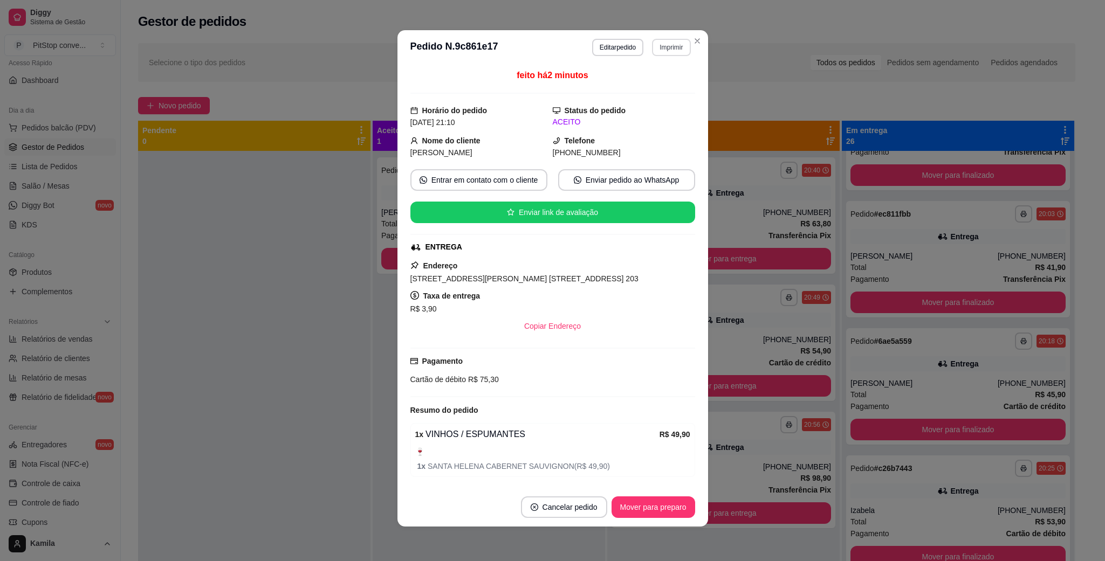
click at [676, 45] on button "Imprimir" at bounding box center [671, 47] width 38 height 17
click at [657, 77] on button "IMPRESSORA" at bounding box center [647, 85] width 78 height 17
click at [657, 87] on button "IMPRESSORA" at bounding box center [647, 85] width 78 height 17
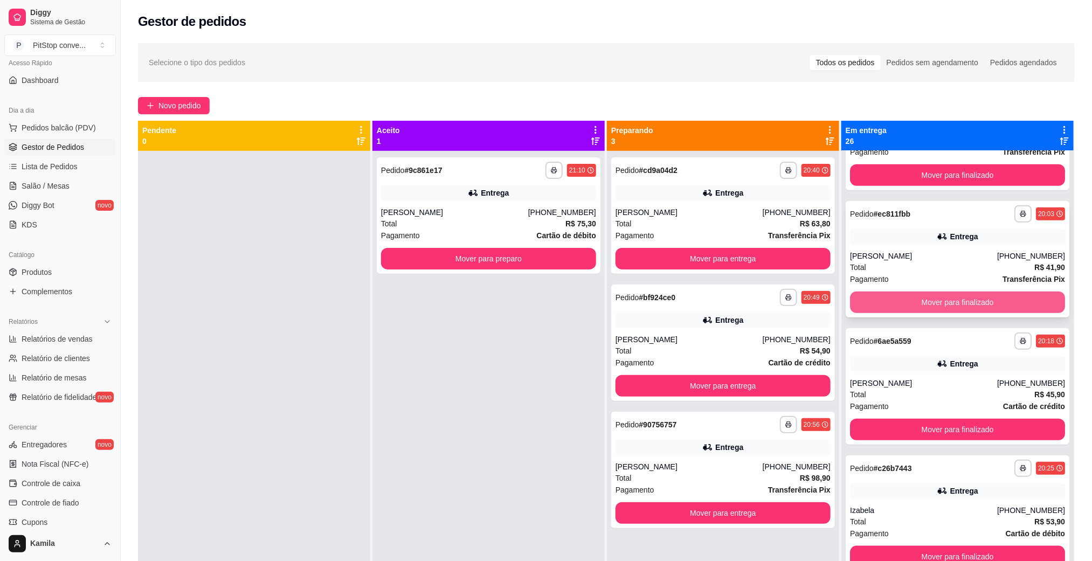
click at [908, 294] on button "Mover para finalizado" at bounding box center [957, 303] width 215 height 22
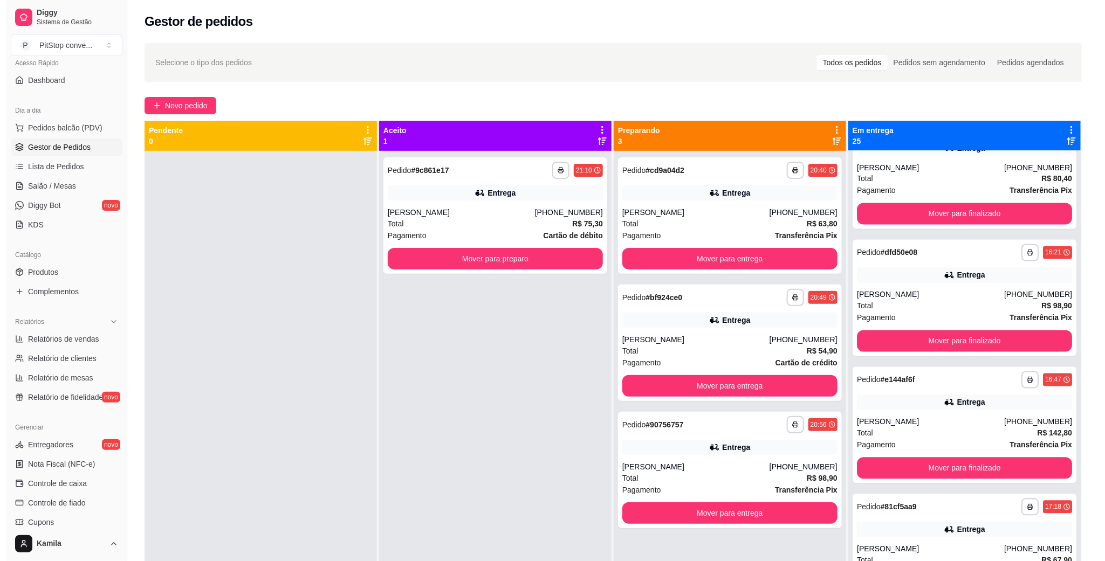
scroll to position [849, 0]
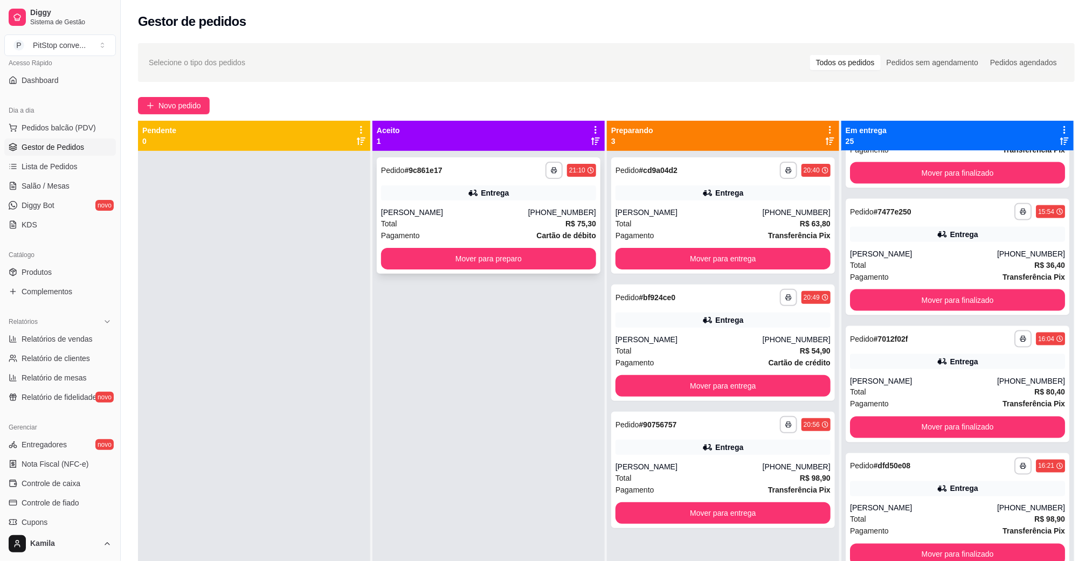
click at [513, 210] on div "[PERSON_NAME]" at bounding box center [454, 212] width 147 height 11
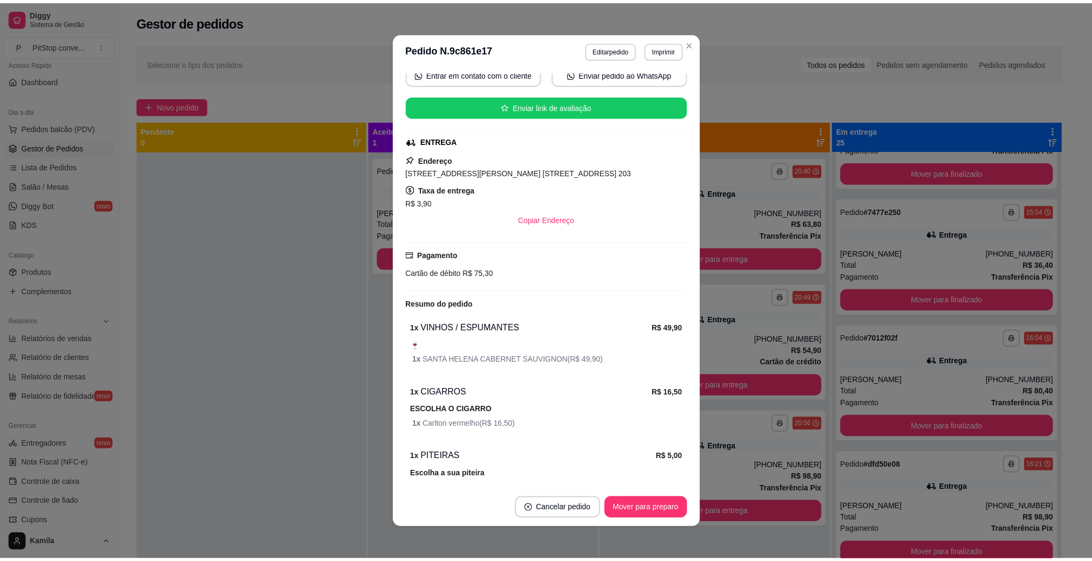
scroll to position [170, 0]
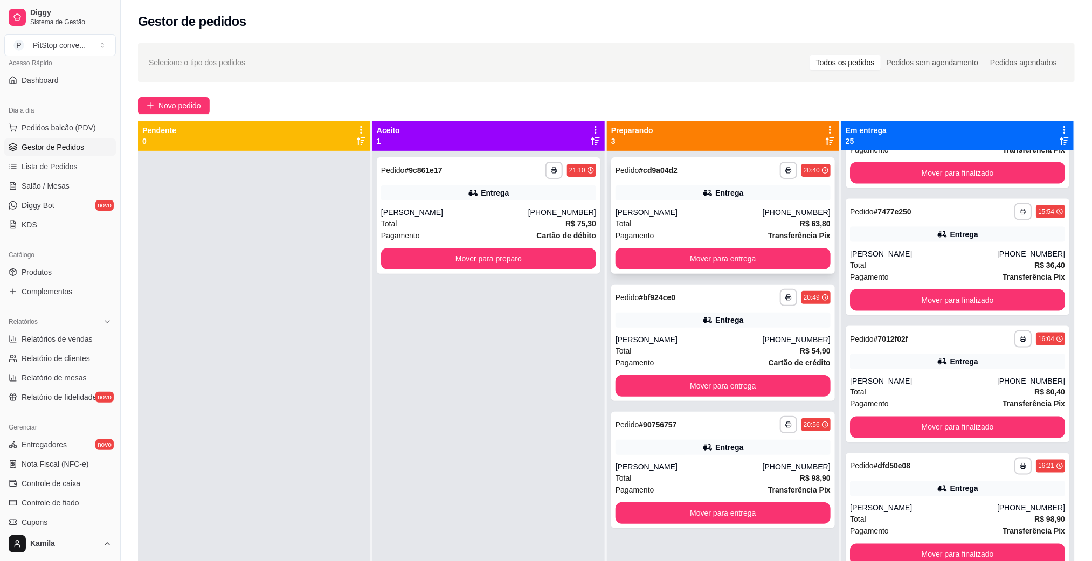
click at [704, 222] on div "Total R$ 63,80" at bounding box center [723, 224] width 215 height 12
click at [408, 248] on div "Mover para preparo" at bounding box center [488, 259] width 215 height 22
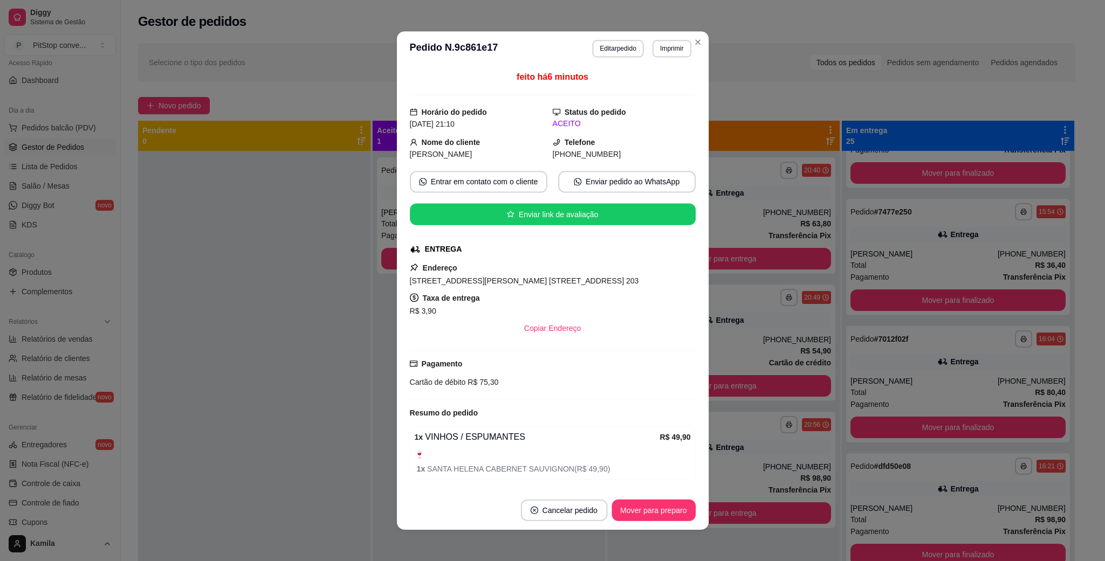
click at [416, 262] on div "feito há 6 minutos Horário do pedido [DATE] 21:10 Status do pedido ACEITO Nome …" at bounding box center [552, 278] width 286 height 416
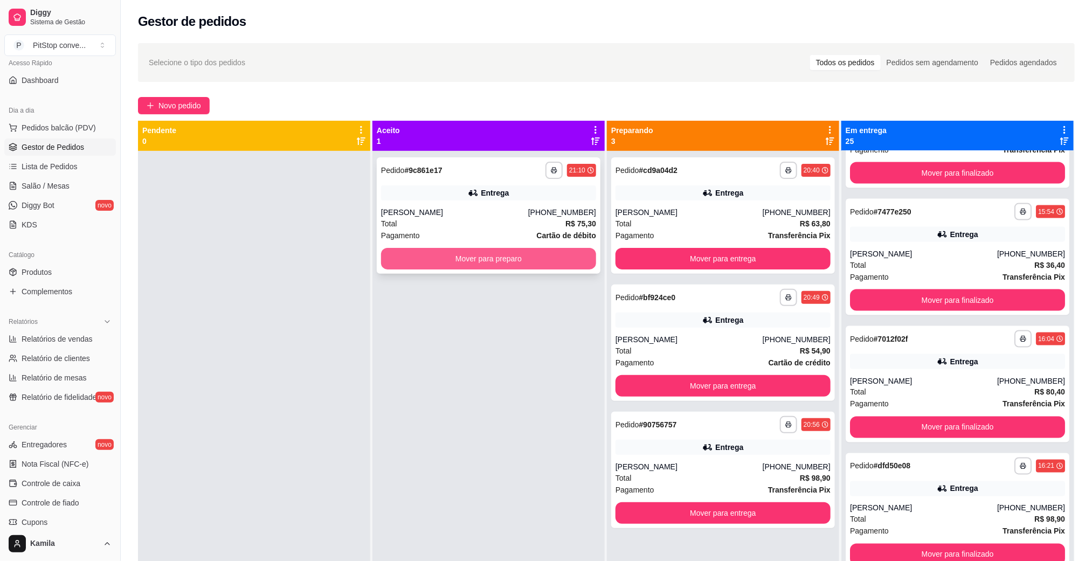
click at [403, 268] on button "Mover para preparo" at bounding box center [488, 259] width 215 height 22
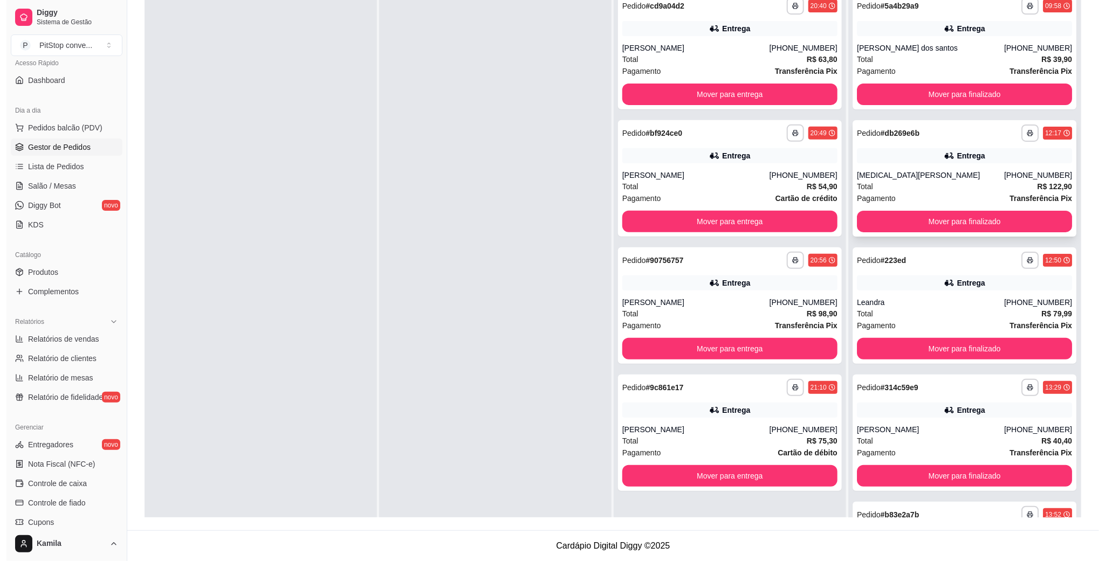
scroll to position [0, 0]
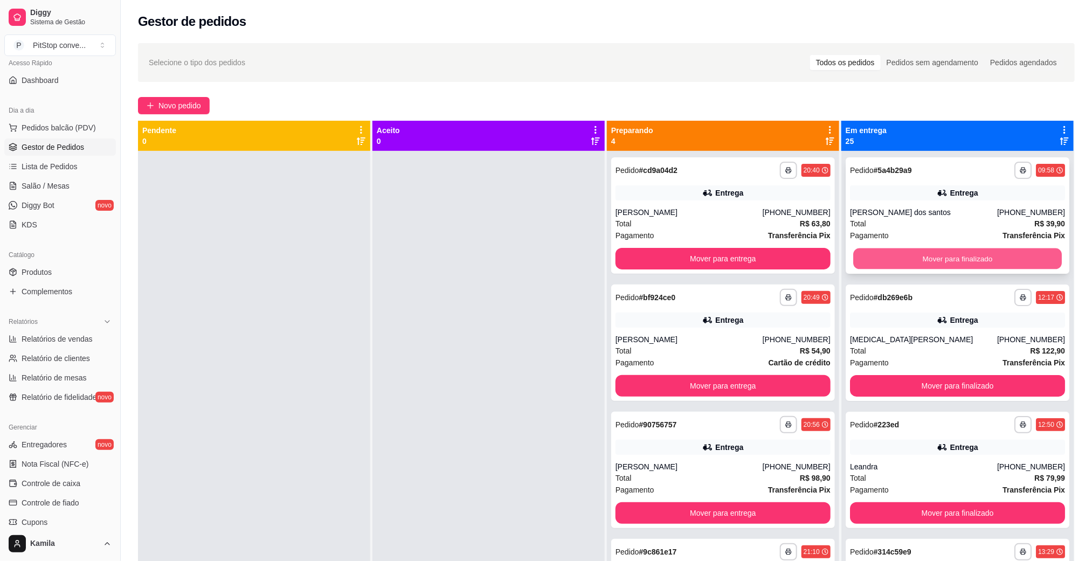
click at [930, 263] on button "Mover para finalizado" at bounding box center [957, 259] width 209 height 21
click at [930, 262] on button "Mover para finalizado" at bounding box center [957, 259] width 215 height 22
click at [930, 260] on button "Mover para finalizado" at bounding box center [957, 259] width 215 height 22
click at [930, 260] on button "Mover para finalizado" at bounding box center [957, 259] width 209 height 21
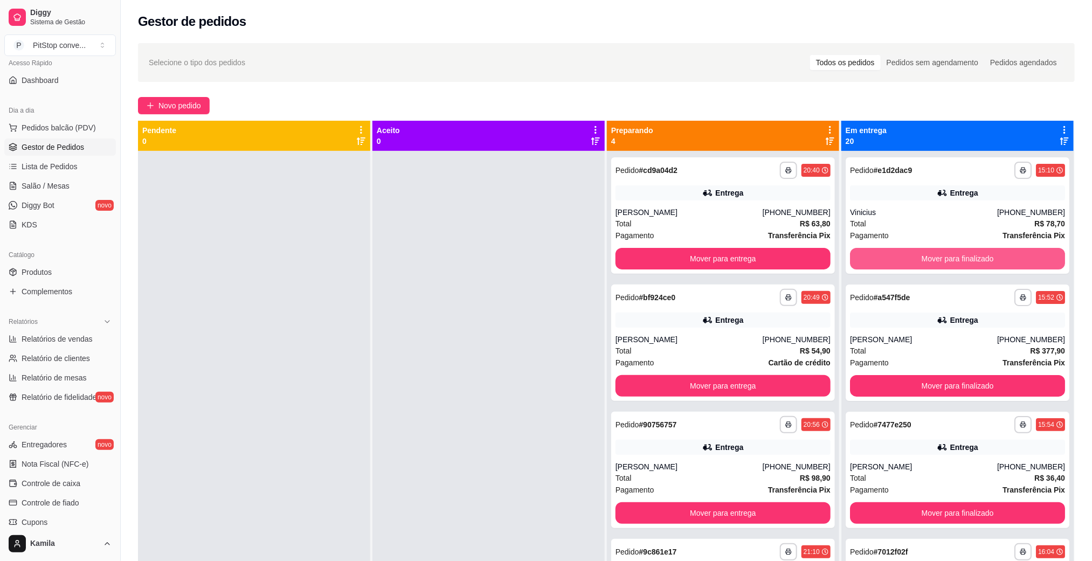
click at [930, 260] on button "Mover para finalizado" at bounding box center [957, 259] width 215 height 22
click at [930, 260] on button "Mover para finalizado" at bounding box center [957, 259] width 209 height 21
click at [1016, 256] on button "Mover para finalizado" at bounding box center [957, 259] width 209 height 21
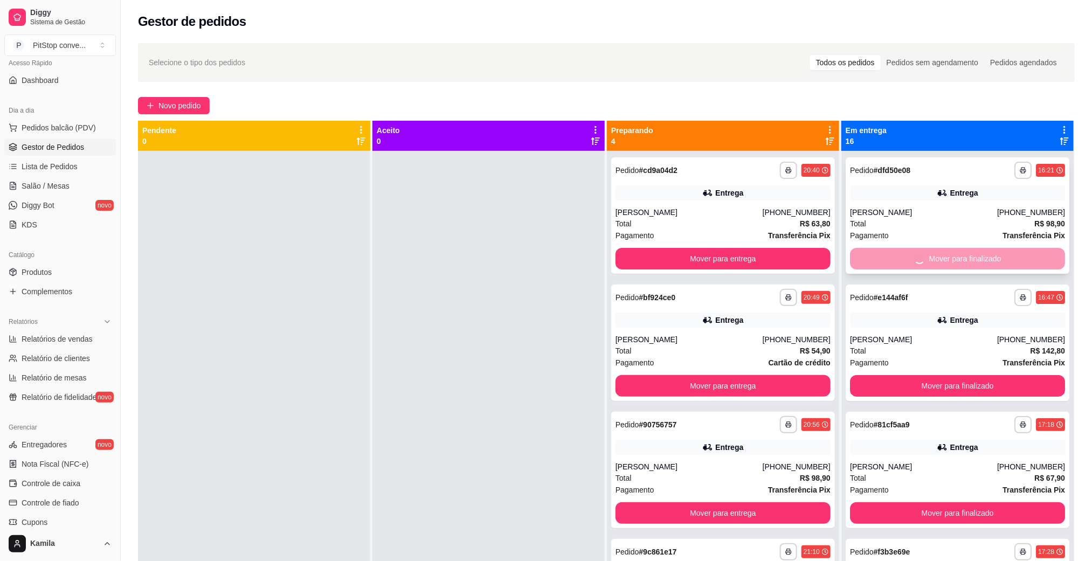
click at [1016, 375] on button "Mover para finalizado" at bounding box center [957, 386] width 215 height 22
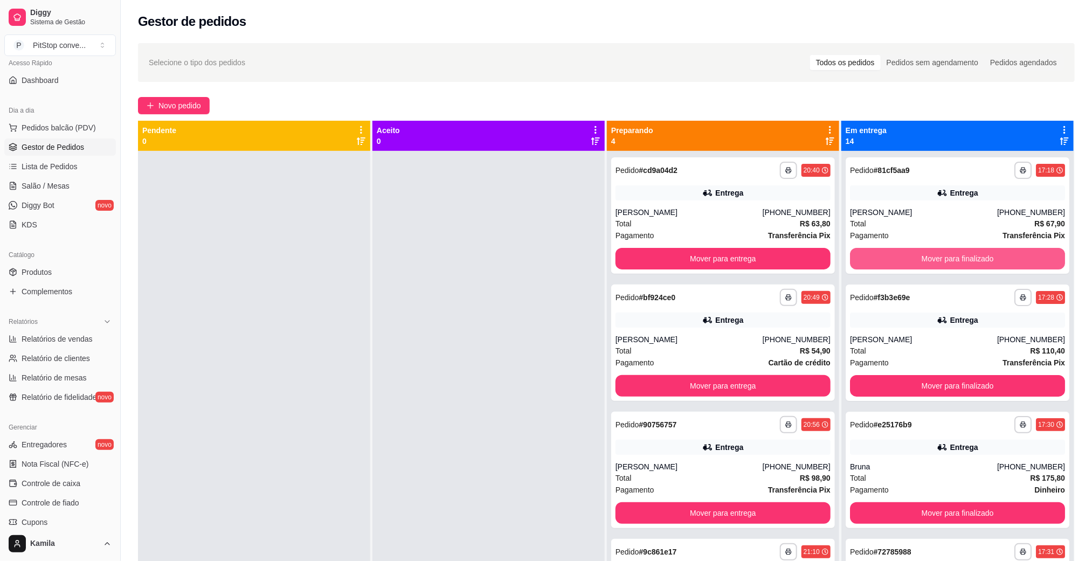
click at [1016, 260] on button "Mover para finalizado" at bounding box center [957, 259] width 215 height 22
click at [1016, 260] on button "Mover para finalizado" at bounding box center [957, 259] width 209 height 21
click at [1016, 260] on button "Mover para finalizado" at bounding box center [957, 259] width 215 height 22
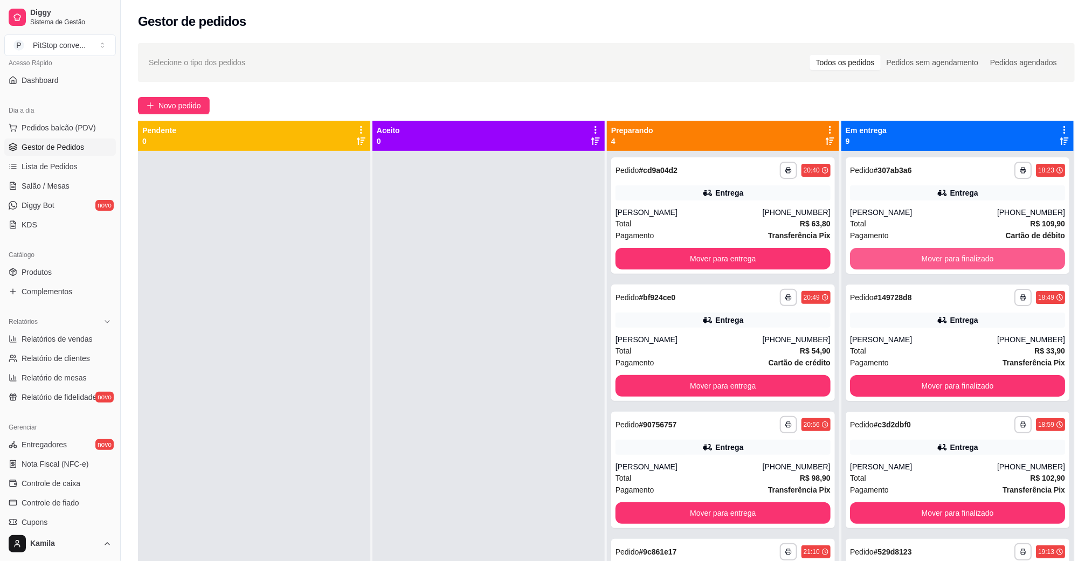
click at [1016, 260] on button "Mover para finalizado" at bounding box center [957, 259] width 215 height 22
click at [1016, 260] on button "Mover para finalizado" at bounding box center [957, 259] width 209 height 21
click at [981, 259] on button "Mover para finalizado" at bounding box center [957, 259] width 215 height 22
click at [994, 269] on button "Mover para finalizado" at bounding box center [957, 259] width 209 height 21
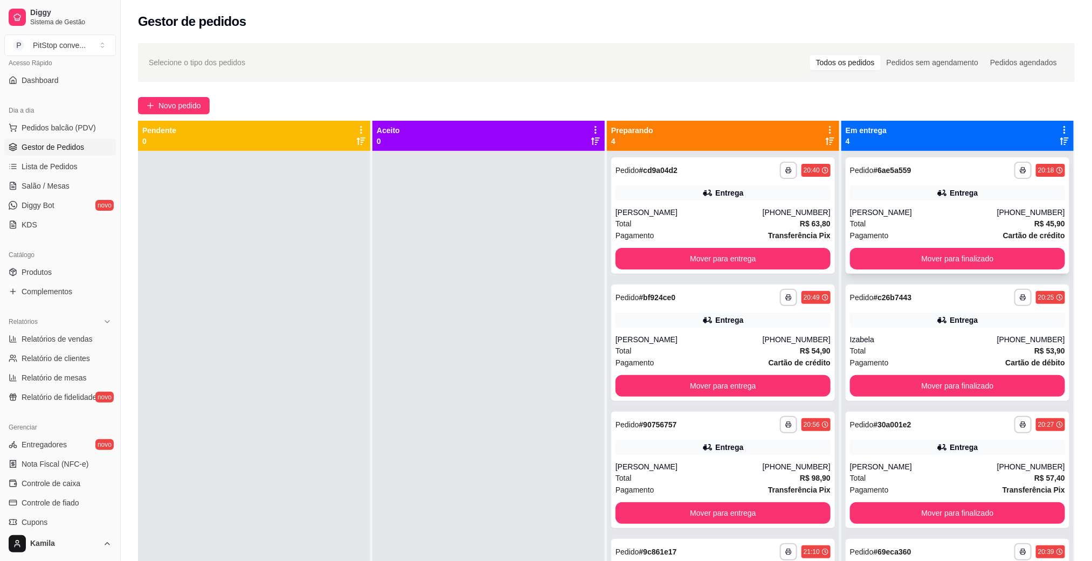
click at [870, 215] on div "[PERSON_NAME]" at bounding box center [923, 212] width 147 height 11
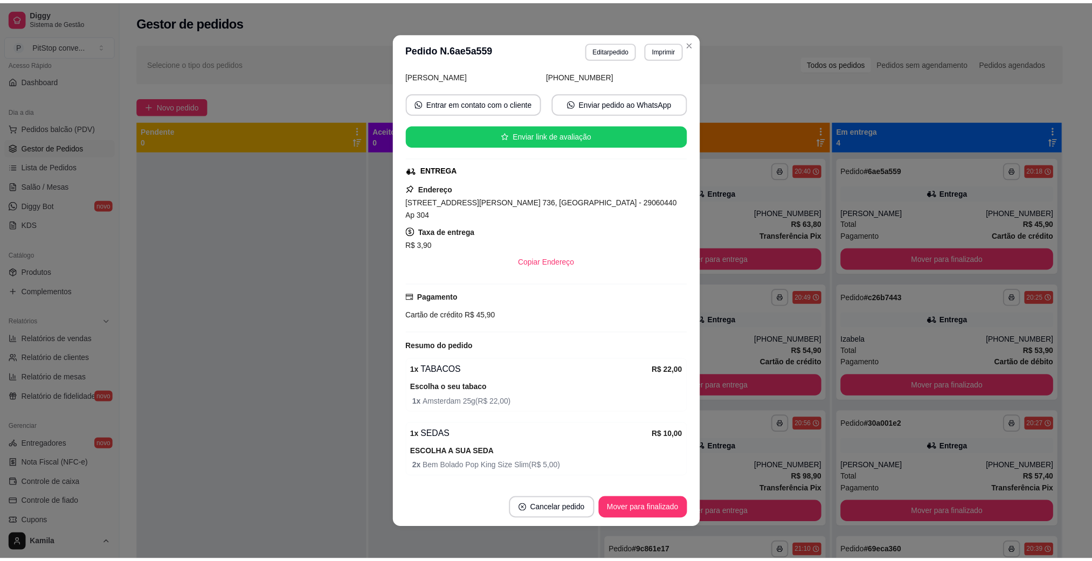
scroll to position [170, 0]
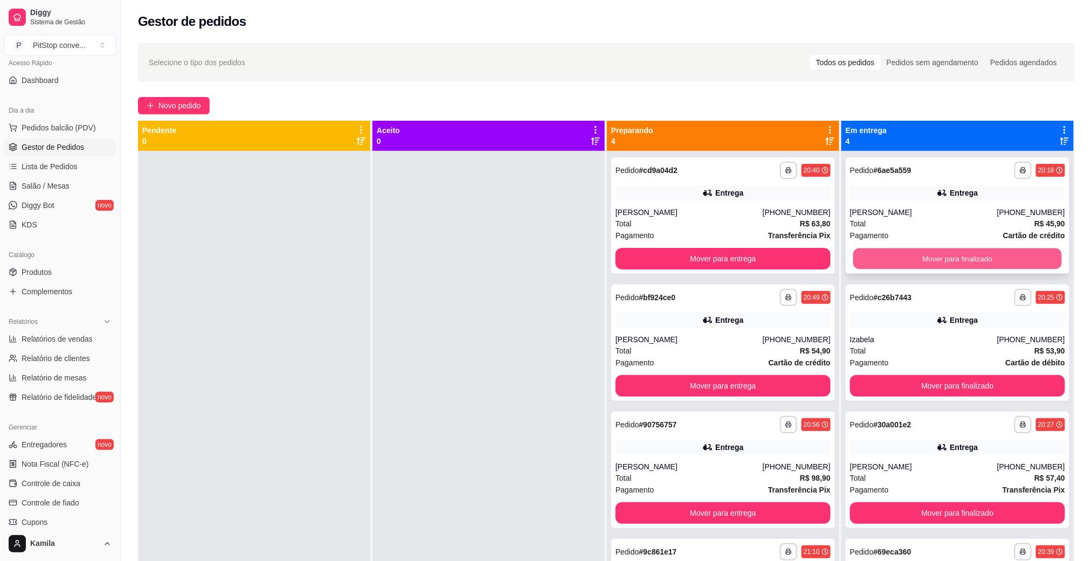
click at [904, 262] on button "Mover para finalizado" at bounding box center [957, 259] width 209 height 21
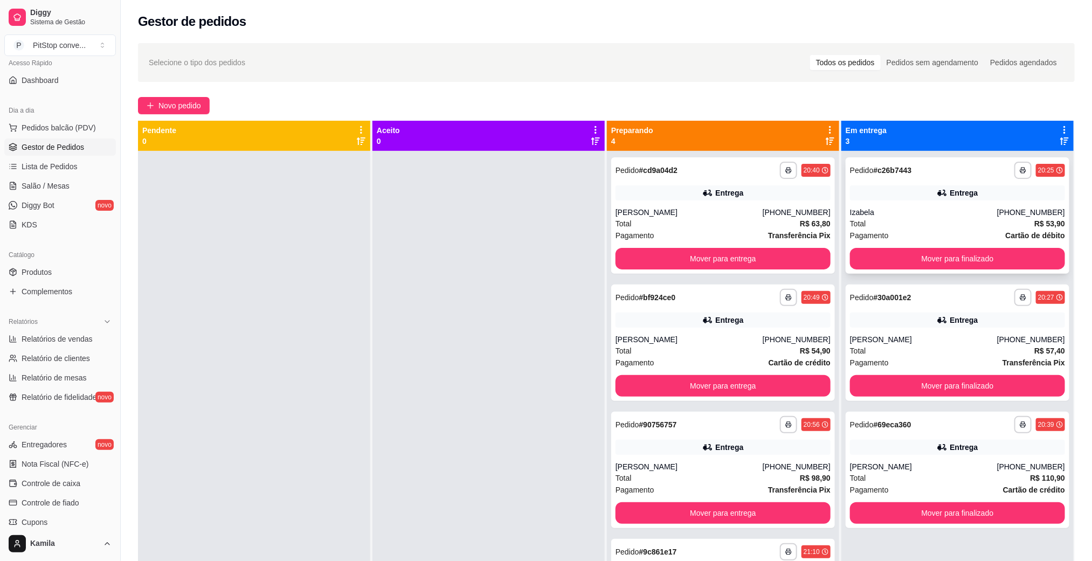
click at [896, 219] on div "Total R$ 53,90" at bounding box center [957, 224] width 215 height 12
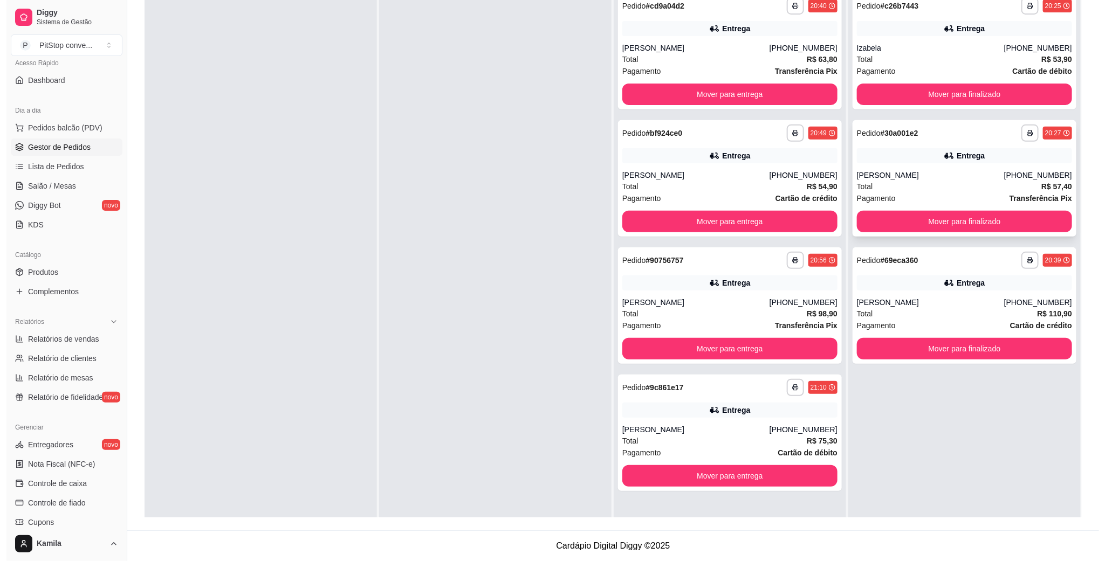
scroll to position [0, 0]
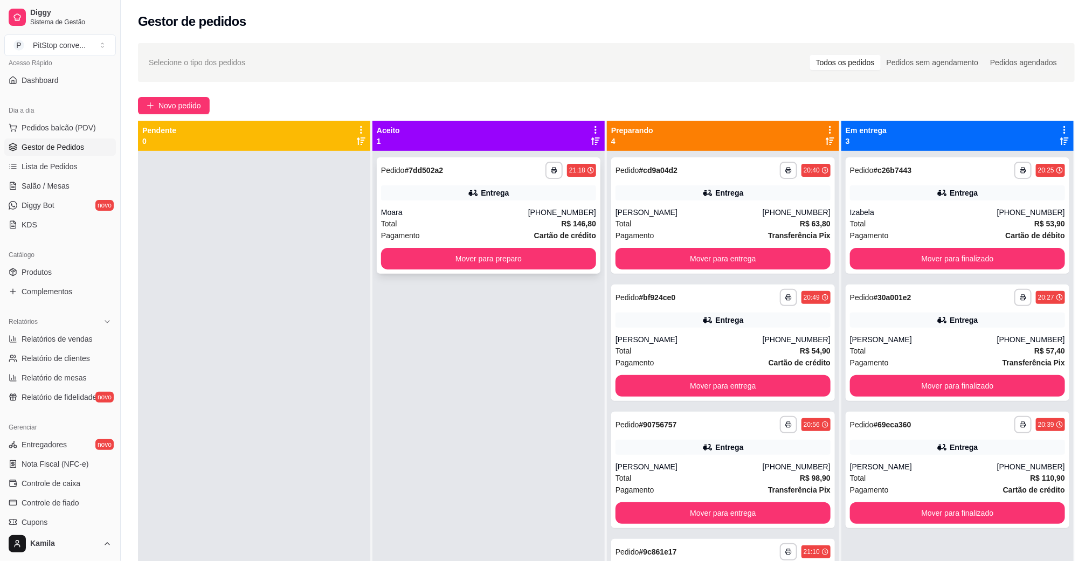
click at [439, 212] on div "Moara" at bounding box center [454, 212] width 147 height 11
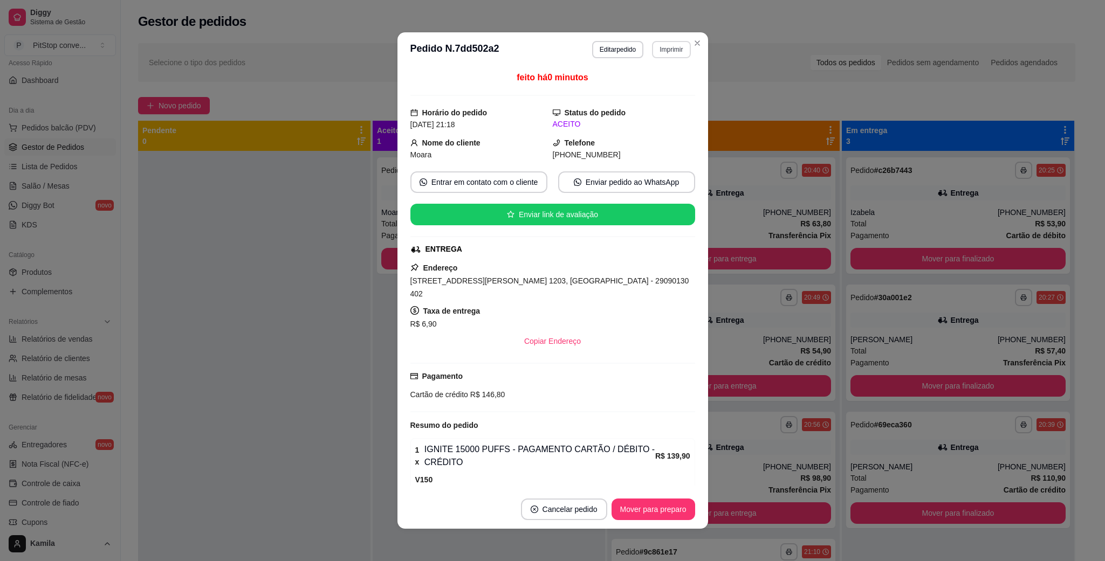
click at [664, 43] on button "Imprimir" at bounding box center [671, 49] width 38 height 17
click at [636, 92] on button "IMPRESSORA" at bounding box center [647, 87] width 78 height 17
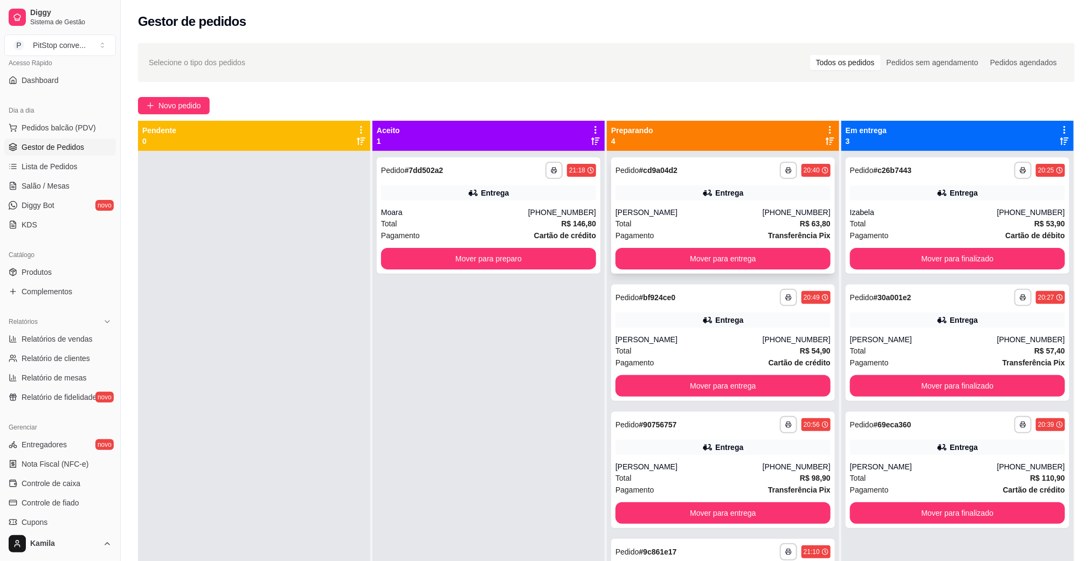
click at [673, 218] on div "Total R$ 63,80" at bounding box center [723, 224] width 215 height 12
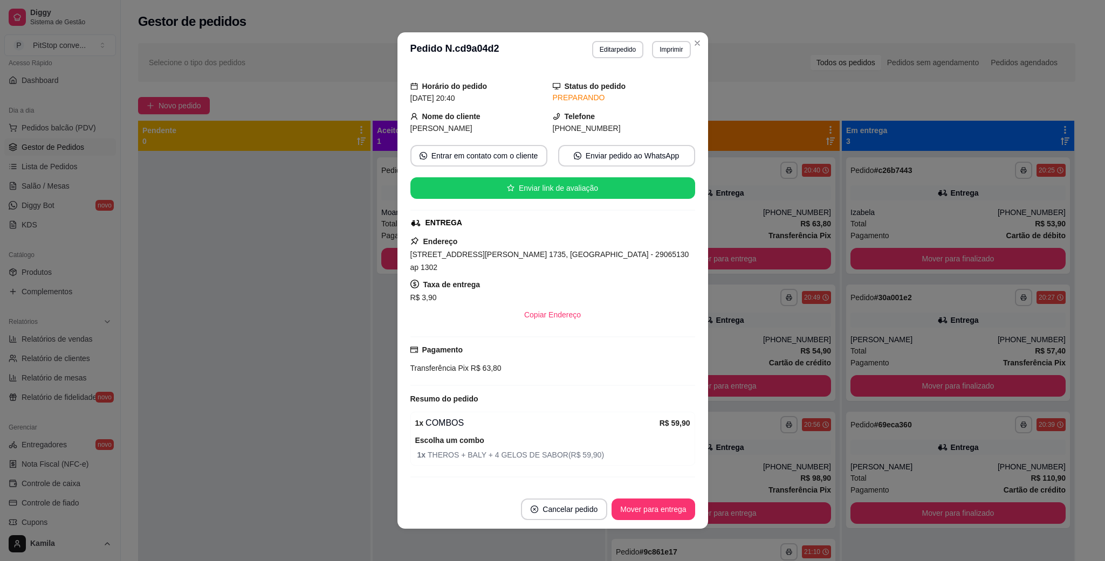
scroll to position [40, 0]
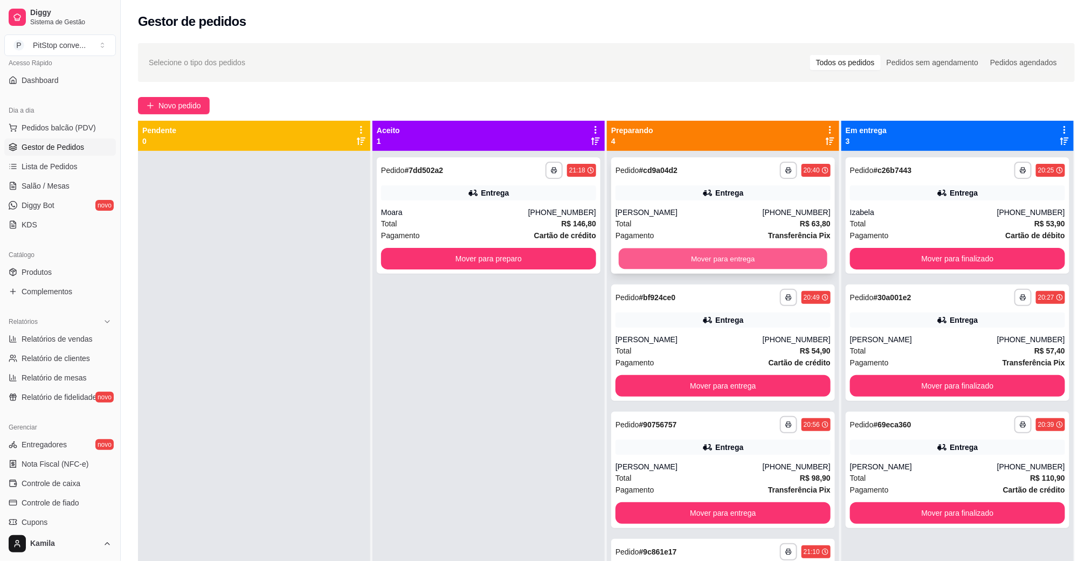
click at [796, 259] on button "Mover para entrega" at bounding box center [723, 259] width 209 height 21
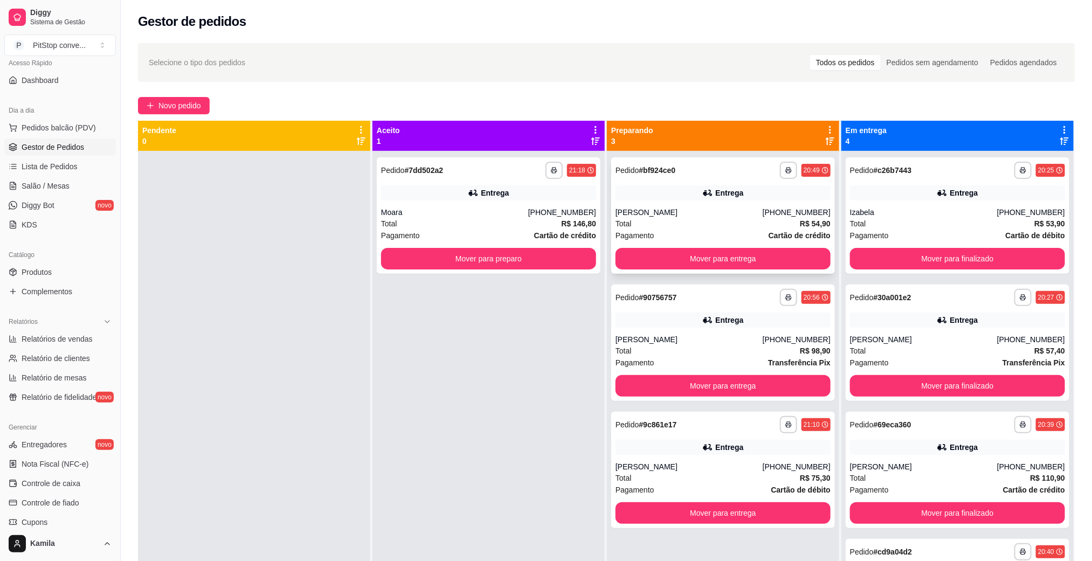
click at [692, 216] on div "[PERSON_NAME]" at bounding box center [689, 212] width 147 height 11
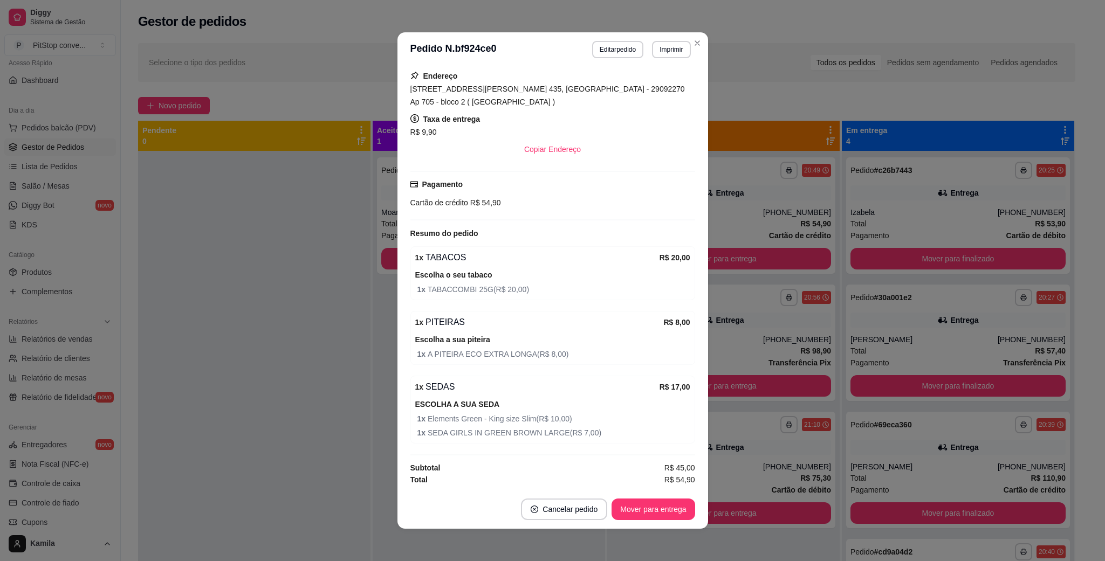
scroll to position [2, 0]
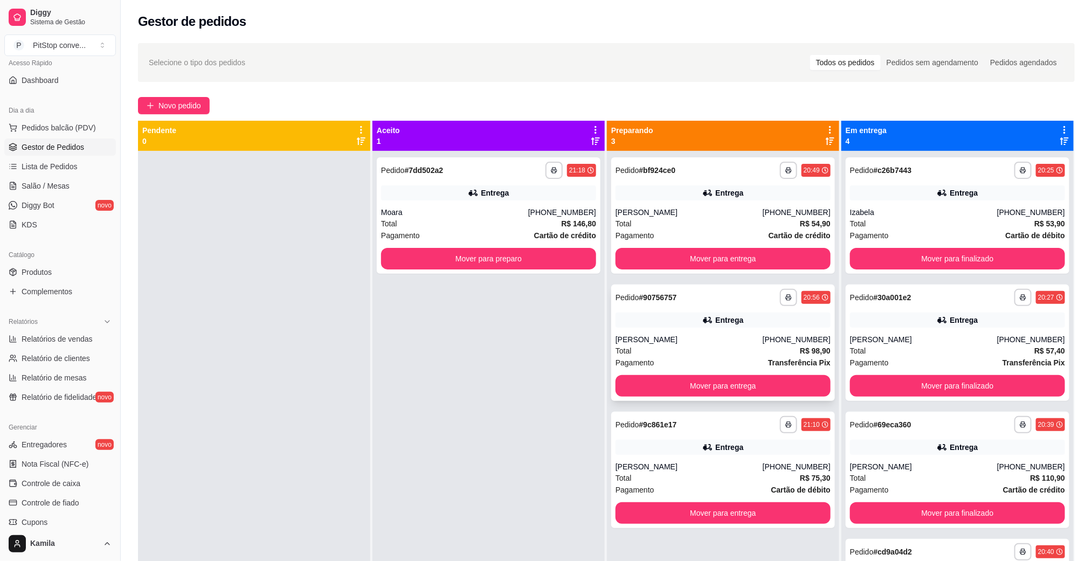
click at [637, 343] on div "[PERSON_NAME]" at bounding box center [689, 339] width 147 height 11
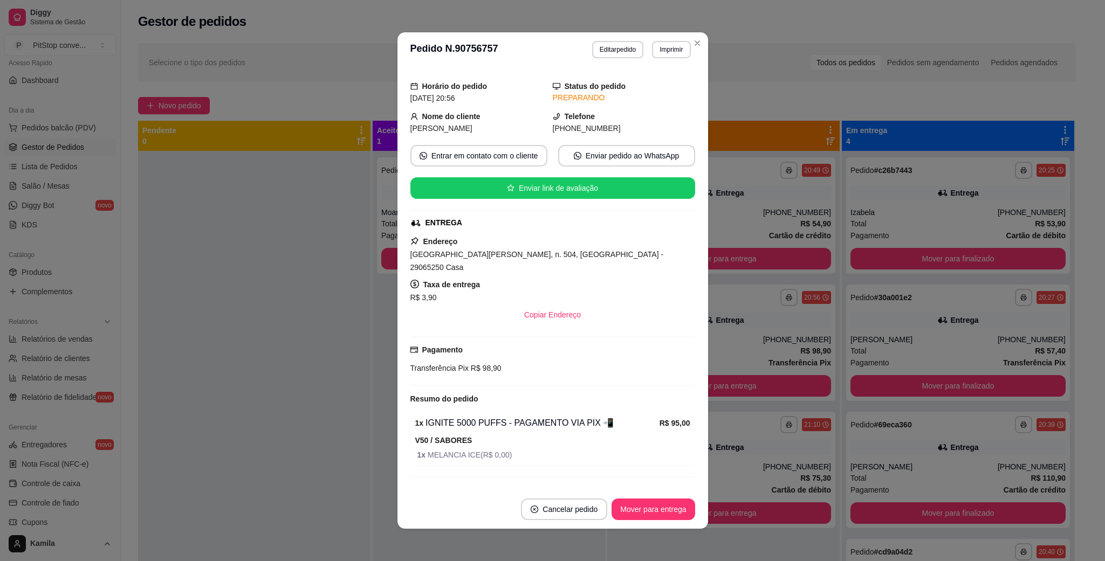
scroll to position [40, 0]
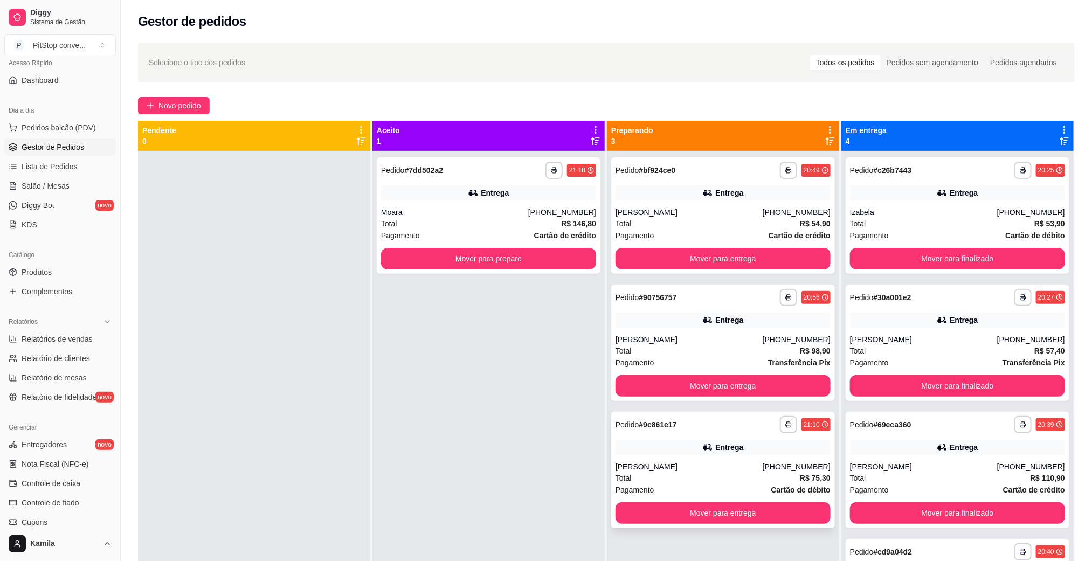
click at [691, 445] on div "Entrega" at bounding box center [723, 447] width 215 height 15
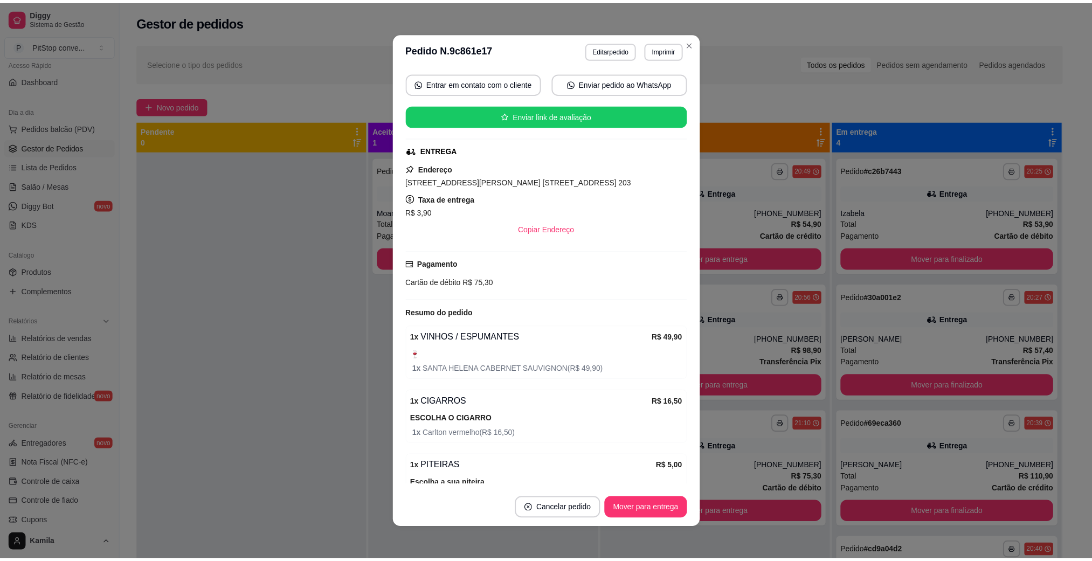
scroll to position [170, 0]
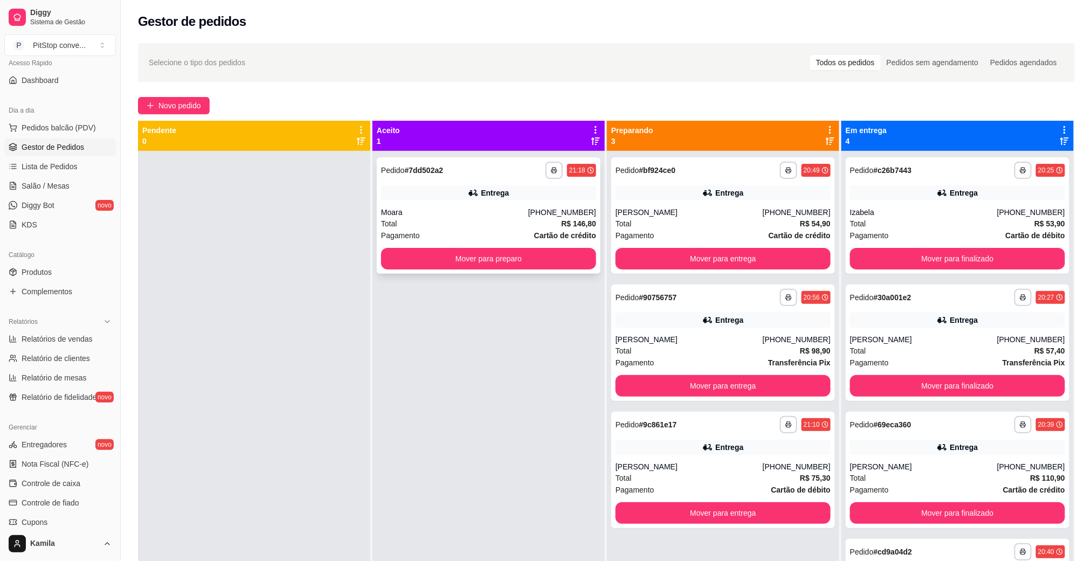
click at [469, 216] on div "Moara" at bounding box center [454, 212] width 147 height 11
click at [413, 267] on button "Mover para preparo" at bounding box center [488, 259] width 215 height 22
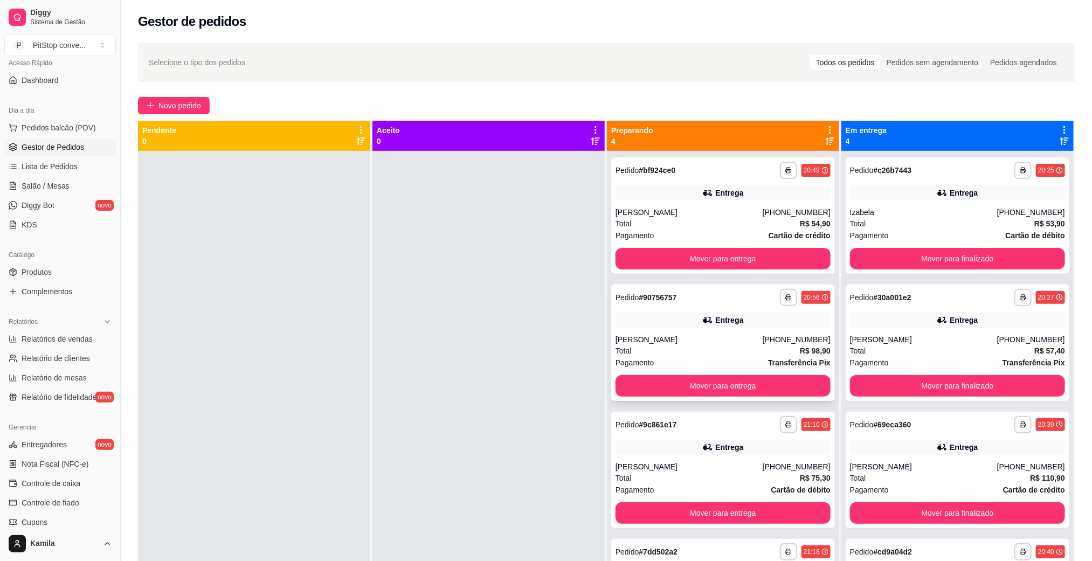
scroll to position [30, 0]
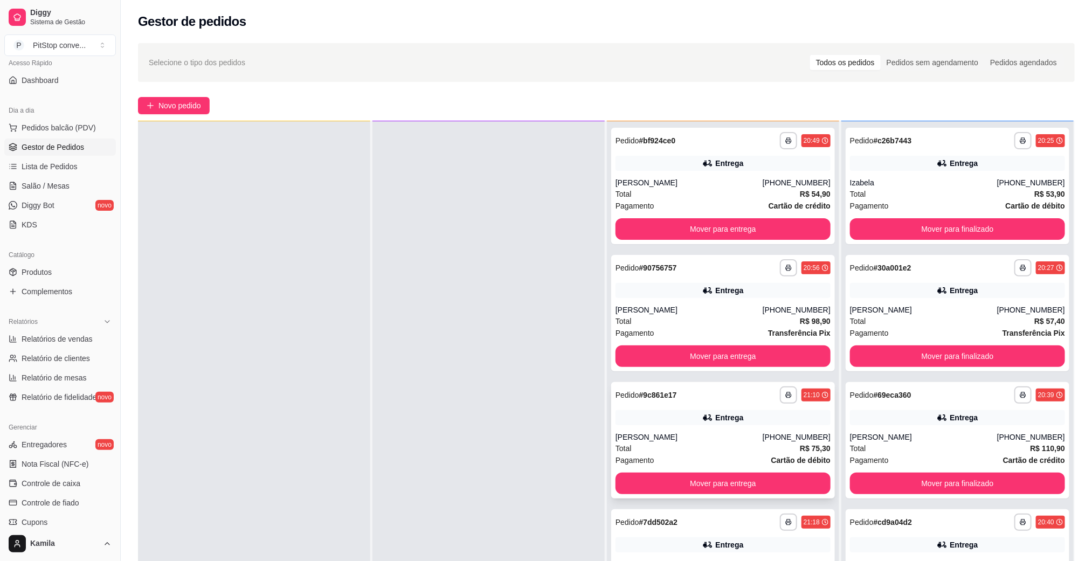
click at [660, 422] on div "Entrega" at bounding box center [723, 417] width 215 height 15
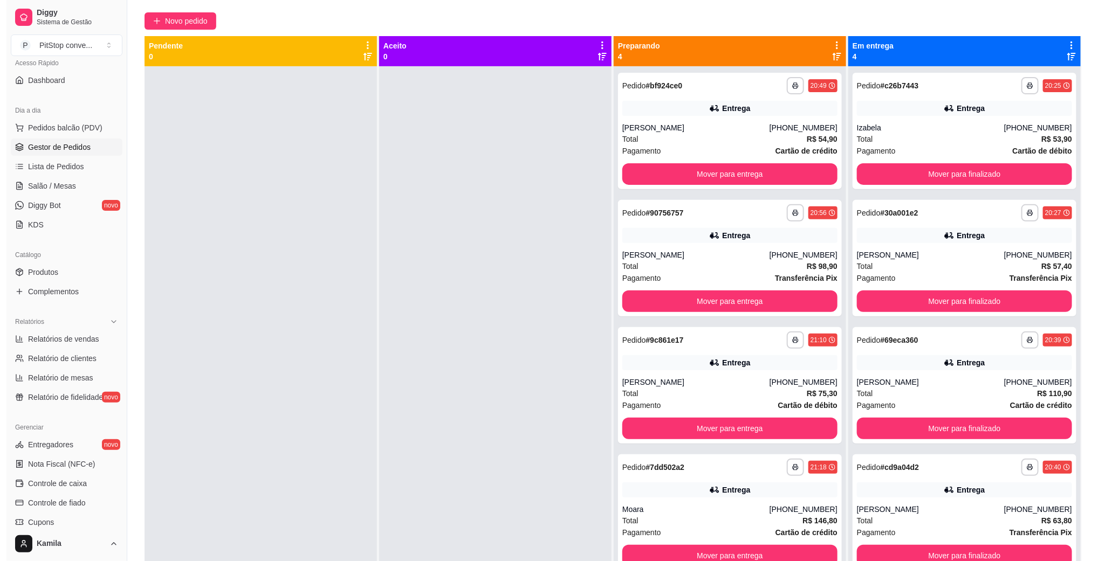
scroll to position [0, 0]
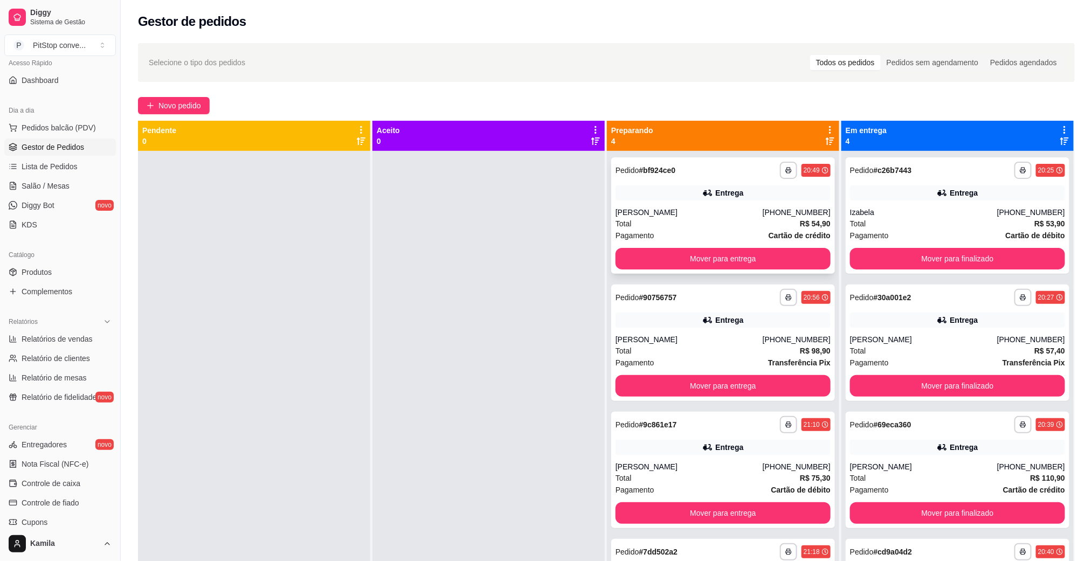
click at [698, 232] on div "Pagamento Cartão de crédito" at bounding box center [723, 236] width 215 height 12
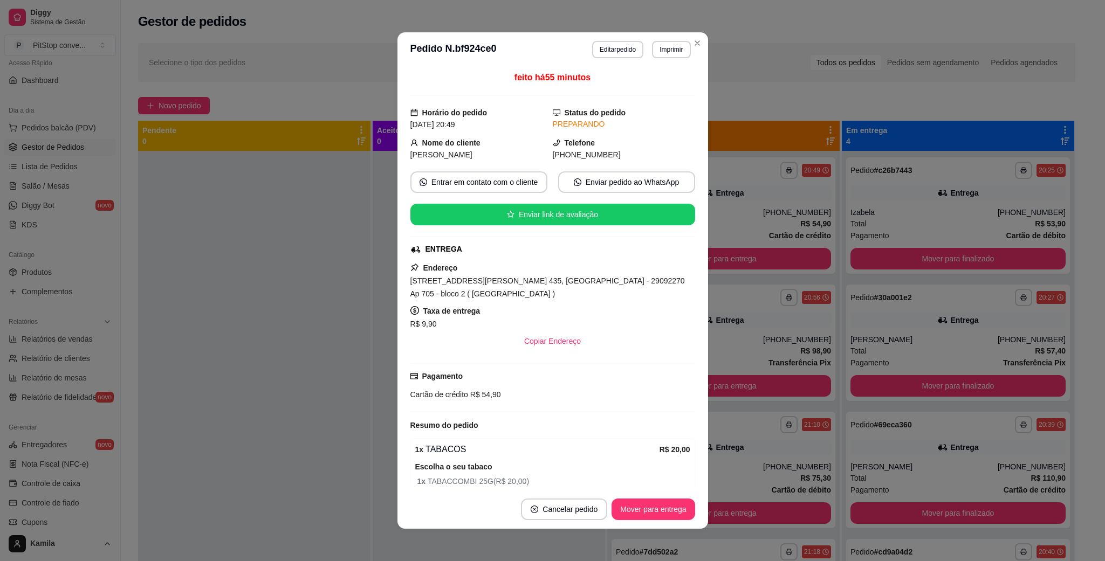
scroll to position [198, 0]
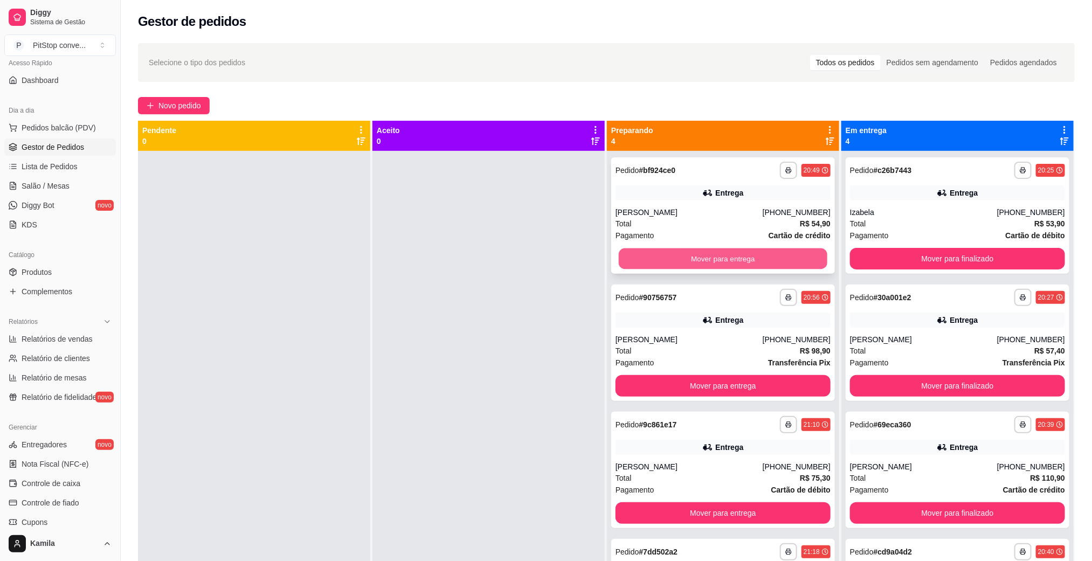
click at [705, 254] on button "Mover para entrega" at bounding box center [723, 259] width 209 height 21
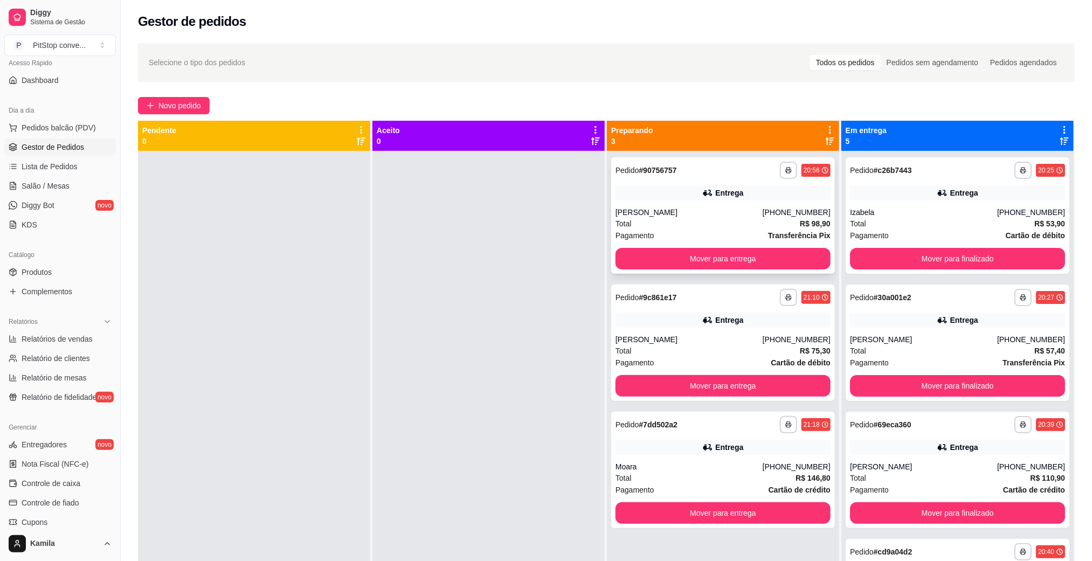
click at [686, 217] on div "[PERSON_NAME]" at bounding box center [689, 212] width 147 height 11
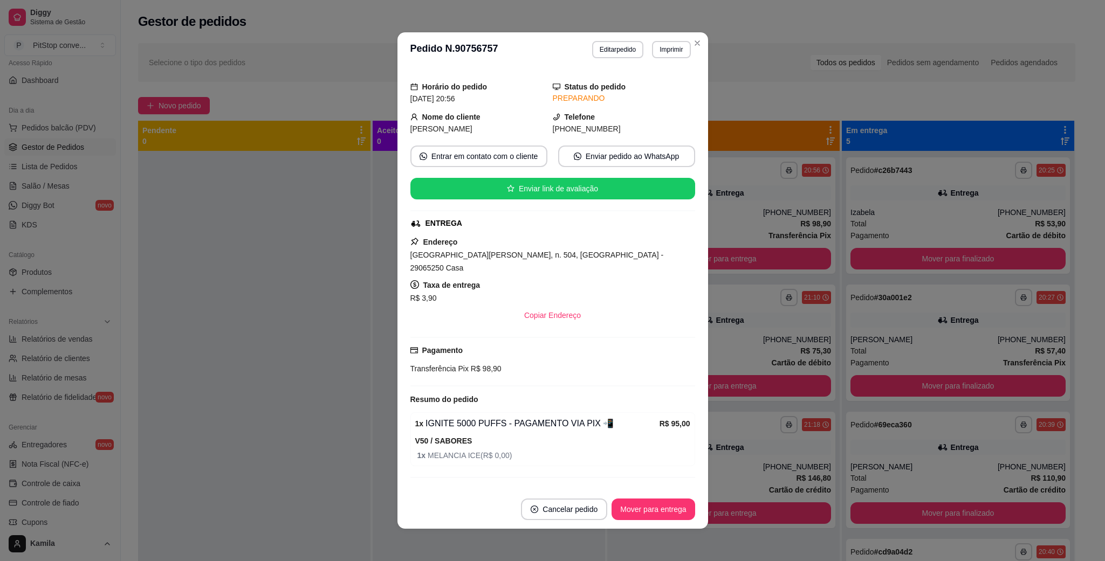
scroll to position [40, 0]
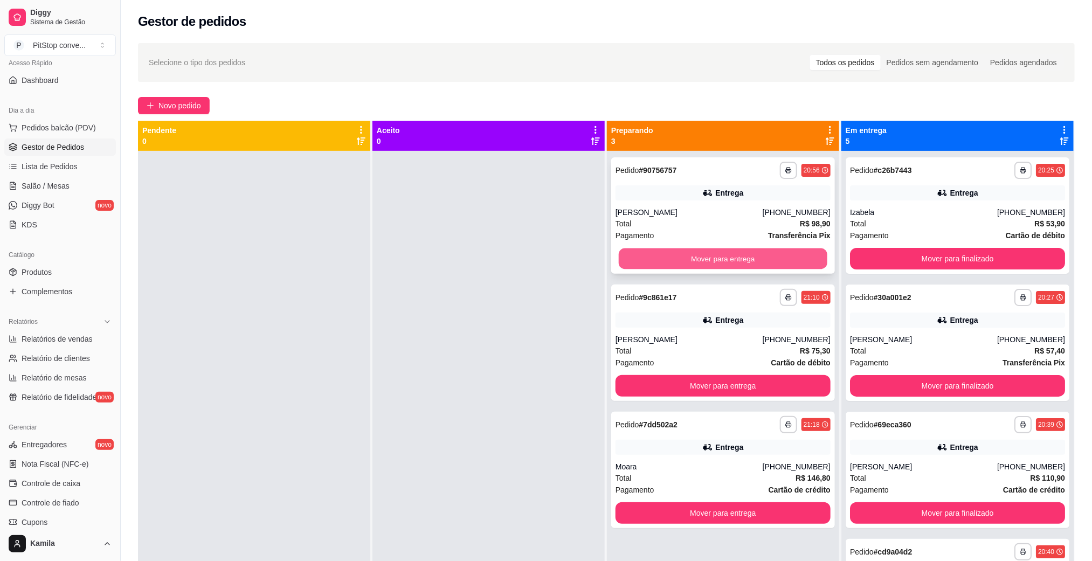
click at [625, 254] on button "Mover para entrega" at bounding box center [723, 259] width 209 height 21
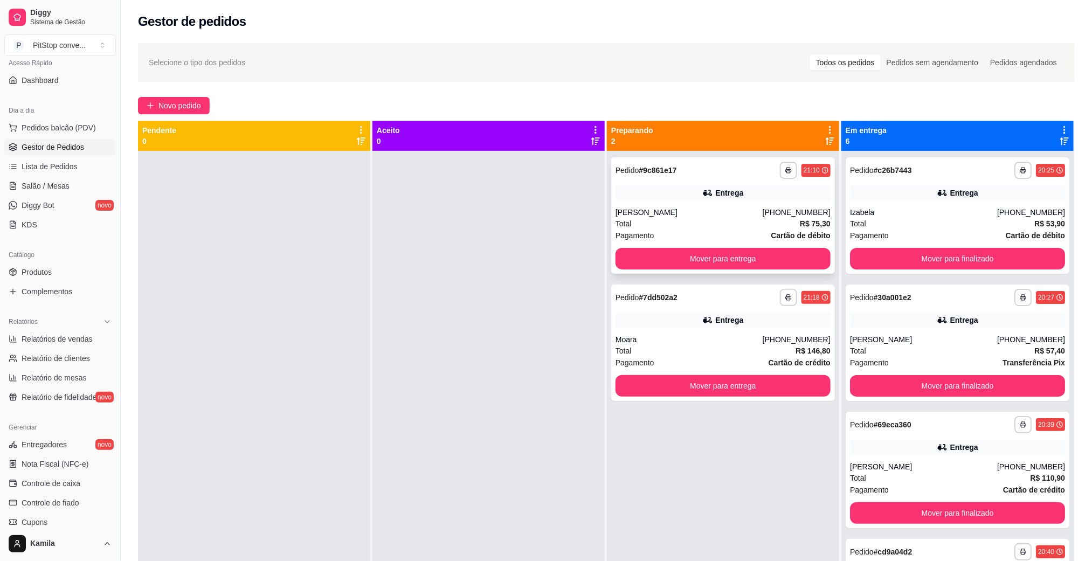
click at [688, 225] on div "Total R$ 75,30" at bounding box center [723, 224] width 215 height 12
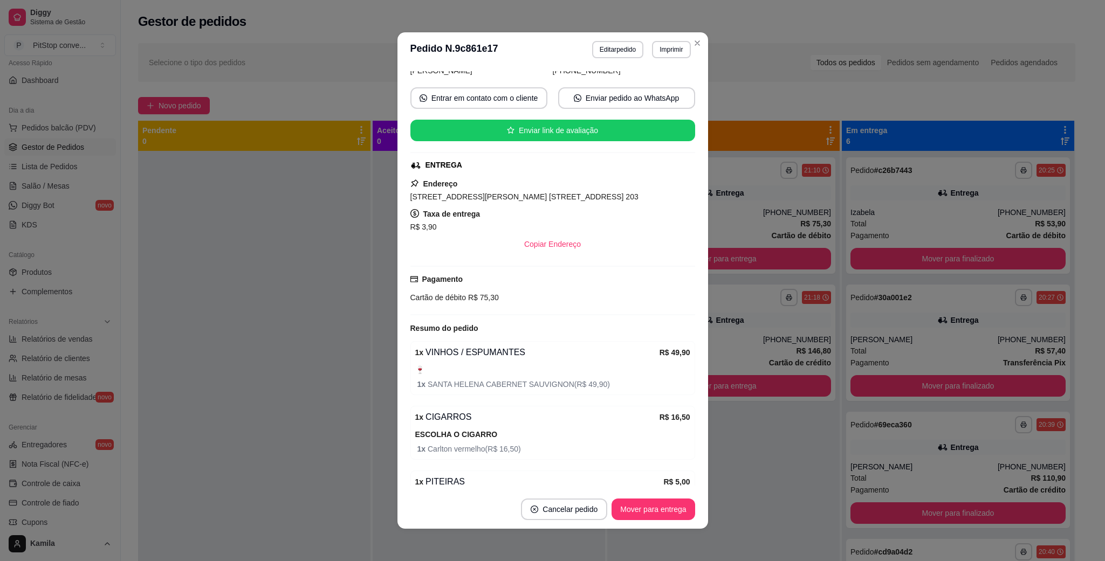
scroll to position [162, 0]
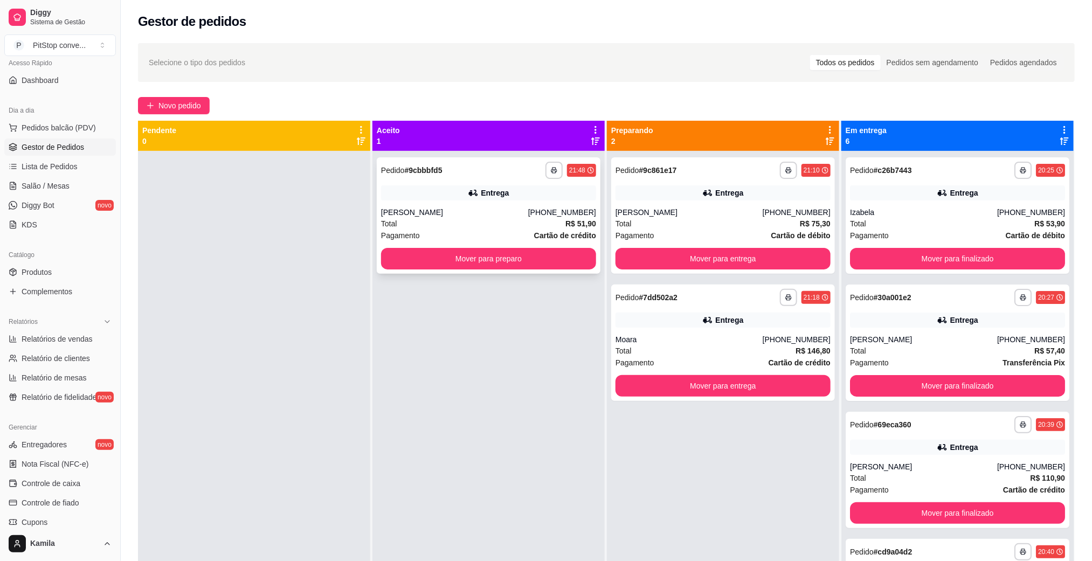
click at [449, 211] on div "[PERSON_NAME]" at bounding box center [454, 212] width 147 height 11
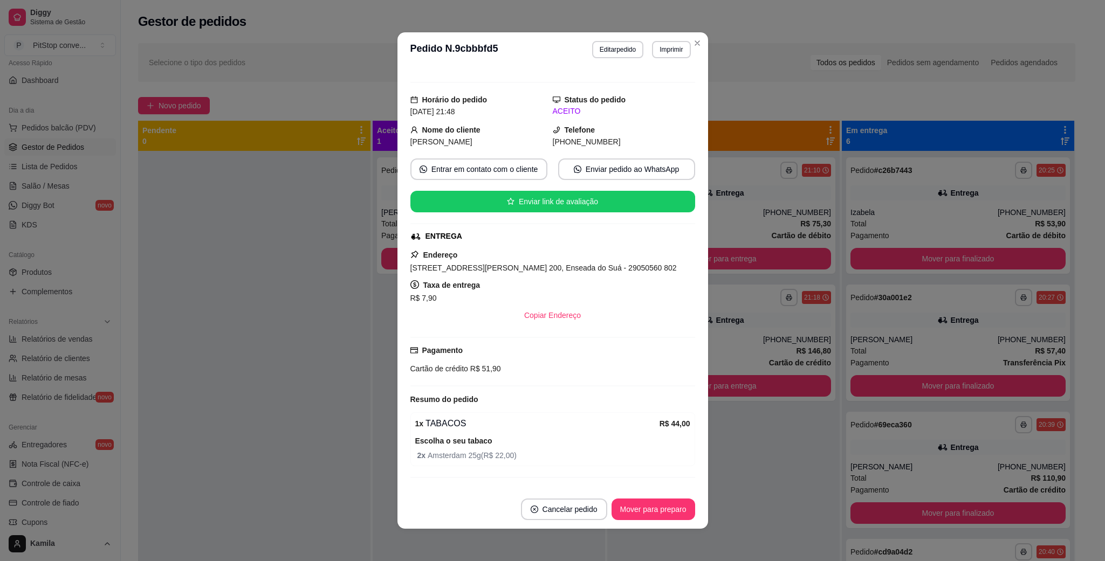
scroll to position [0, 0]
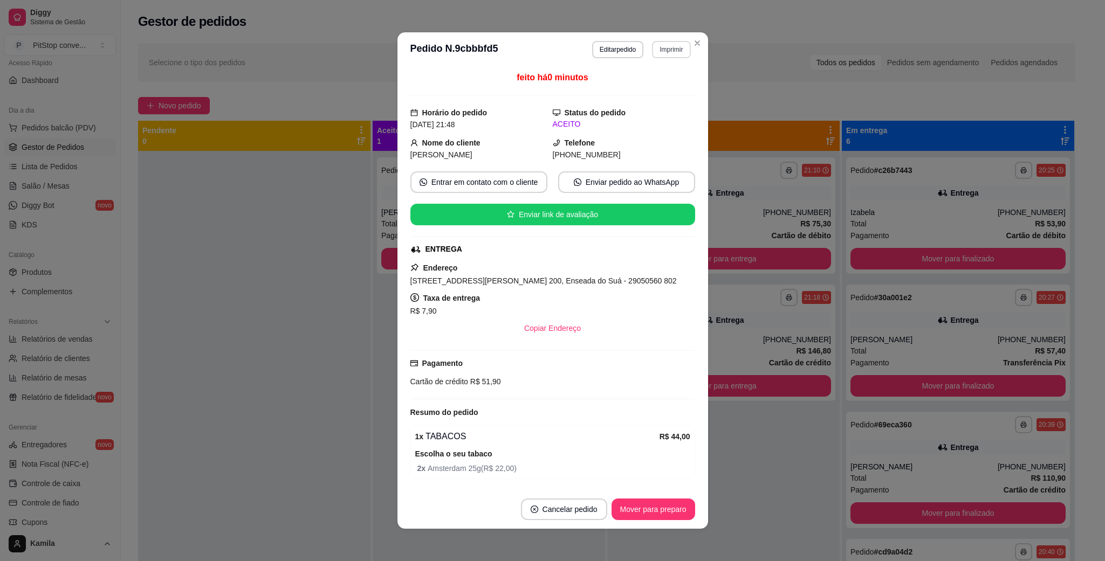
click at [670, 53] on button "Imprimir" at bounding box center [671, 49] width 38 height 17
click at [657, 89] on button "IMPRESSORA" at bounding box center [655, 83] width 63 height 14
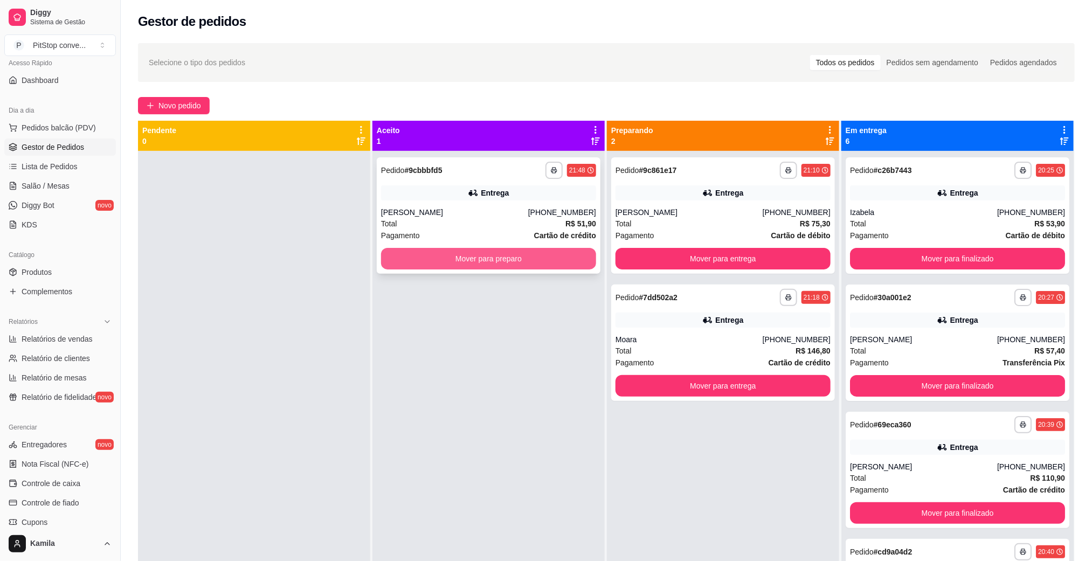
click at [465, 258] on button "Mover para preparo" at bounding box center [488, 259] width 215 height 22
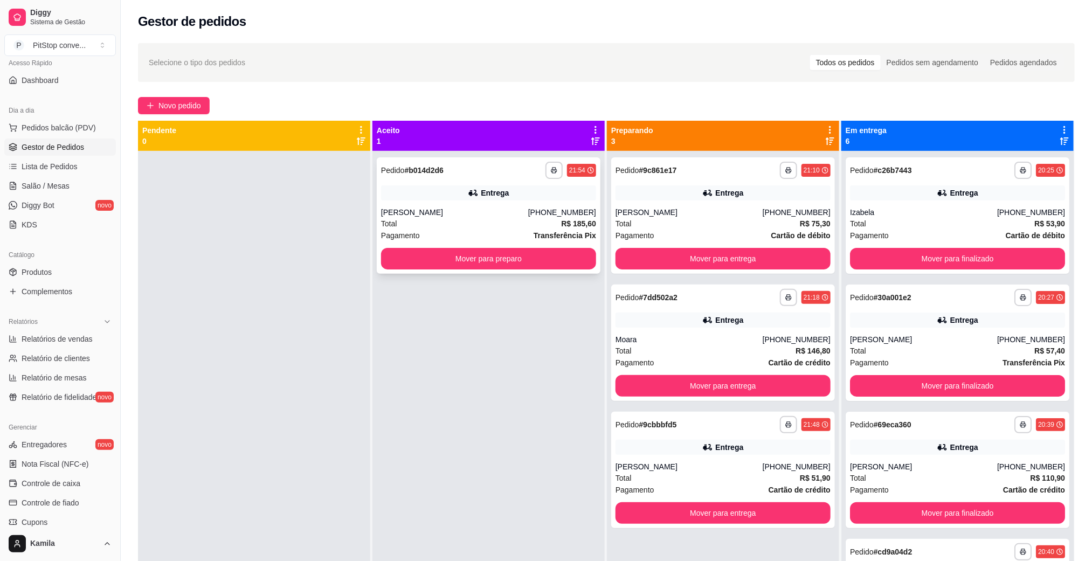
click at [406, 197] on div "Entrega" at bounding box center [488, 192] width 215 height 15
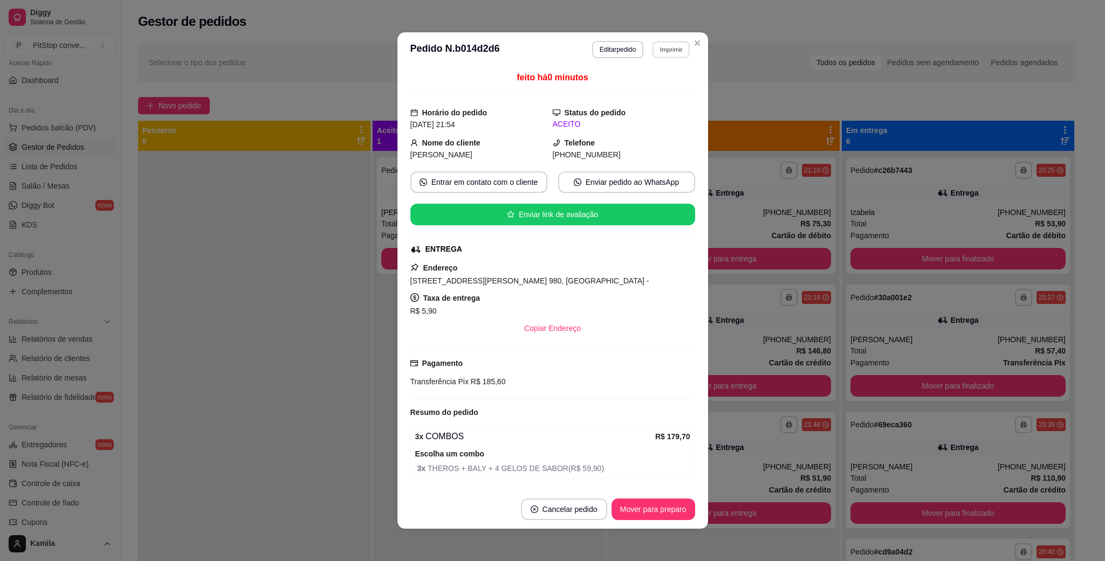
click at [666, 49] on button "Imprimir" at bounding box center [670, 49] width 37 height 17
click at [647, 88] on button "IMPRESSORA" at bounding box center [647, 87] width 78 height 17
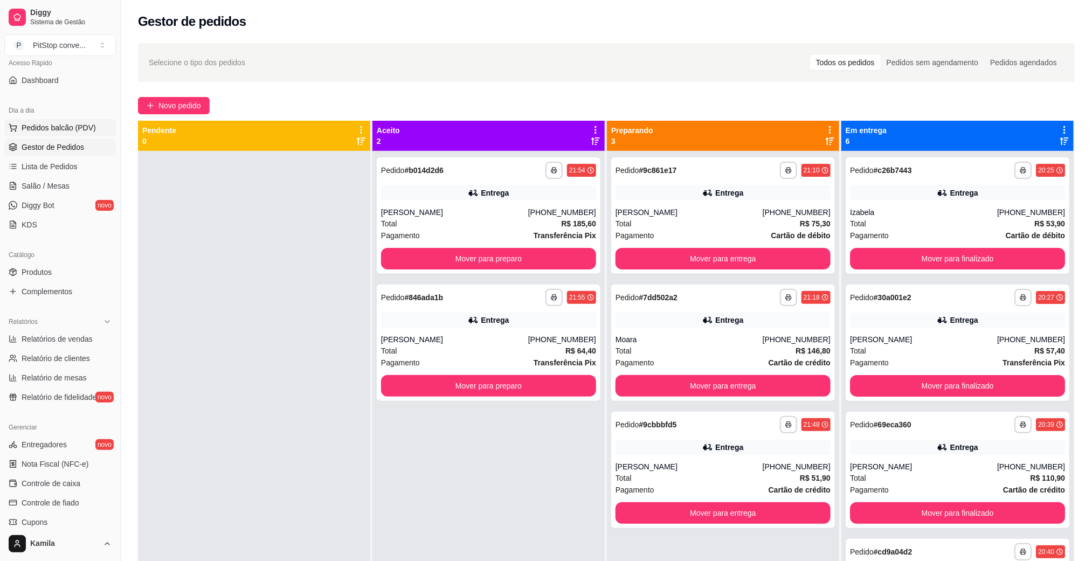
click at [37, 129] on span "Pedidos balcão (PDV)" at bounding box center [59, 127] width 74 height 11
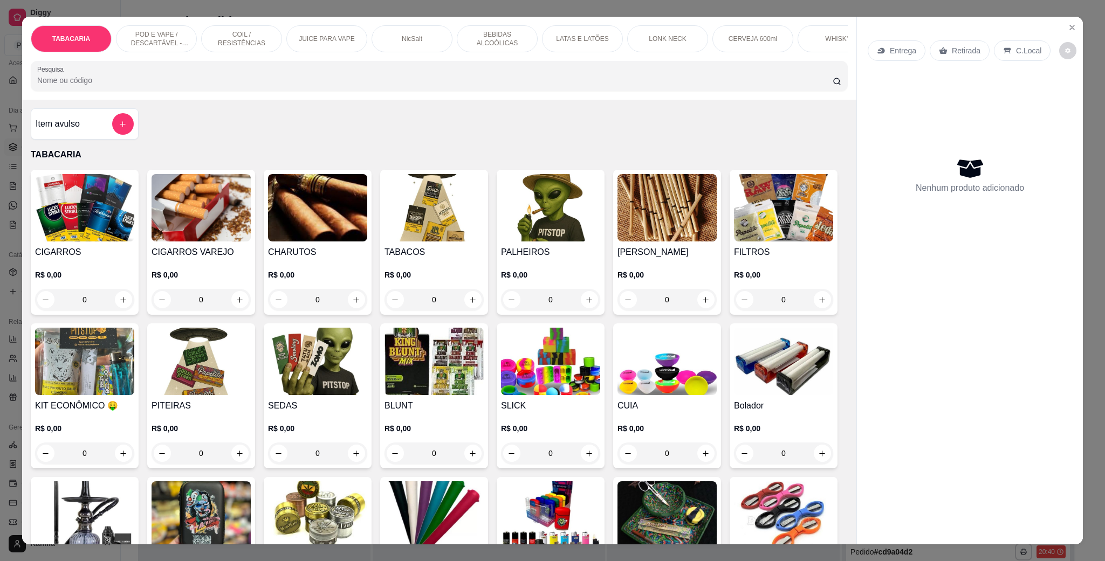
click at [154, 29] on div "POD E VAPE / DESCARTÁVEL - RECARREGAVEL" at bounding box center [156, 38] width 81 height 27
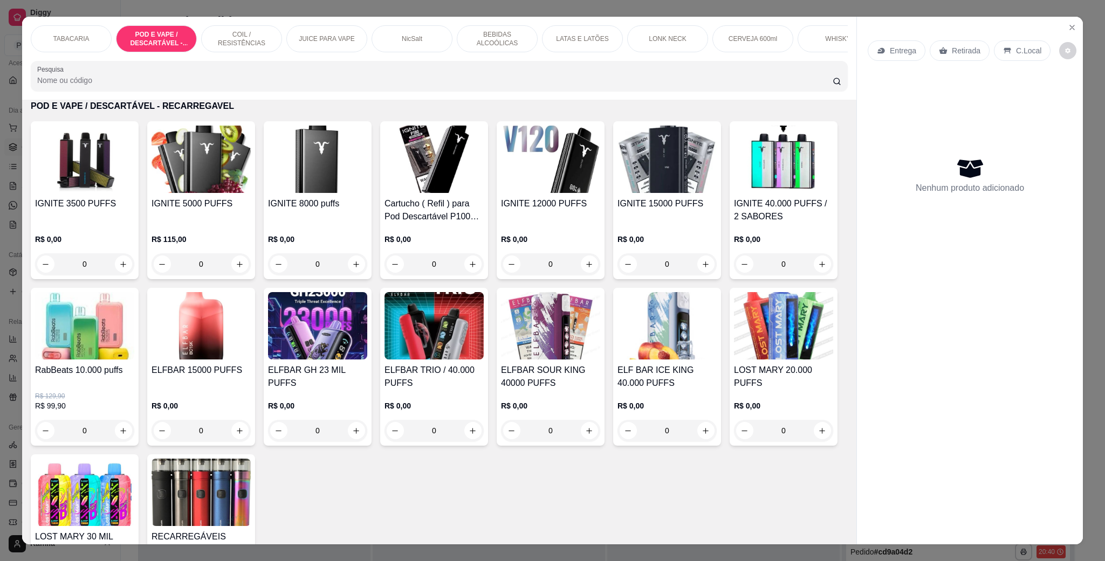
scroll to position [18, 0]
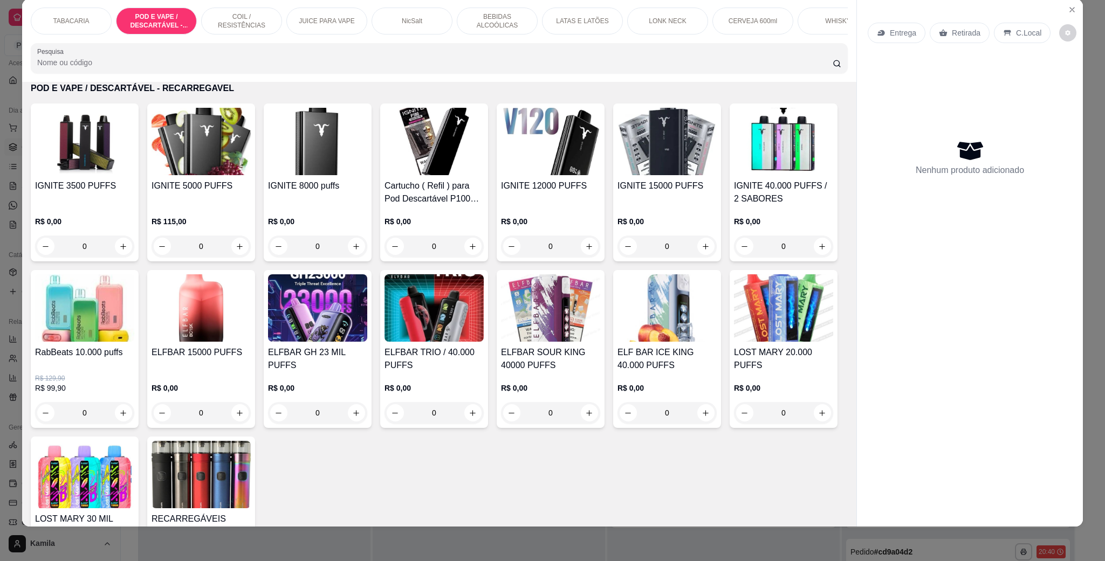
click at [662, 175] on img at bounding box center [666, 141] width 99 height 67
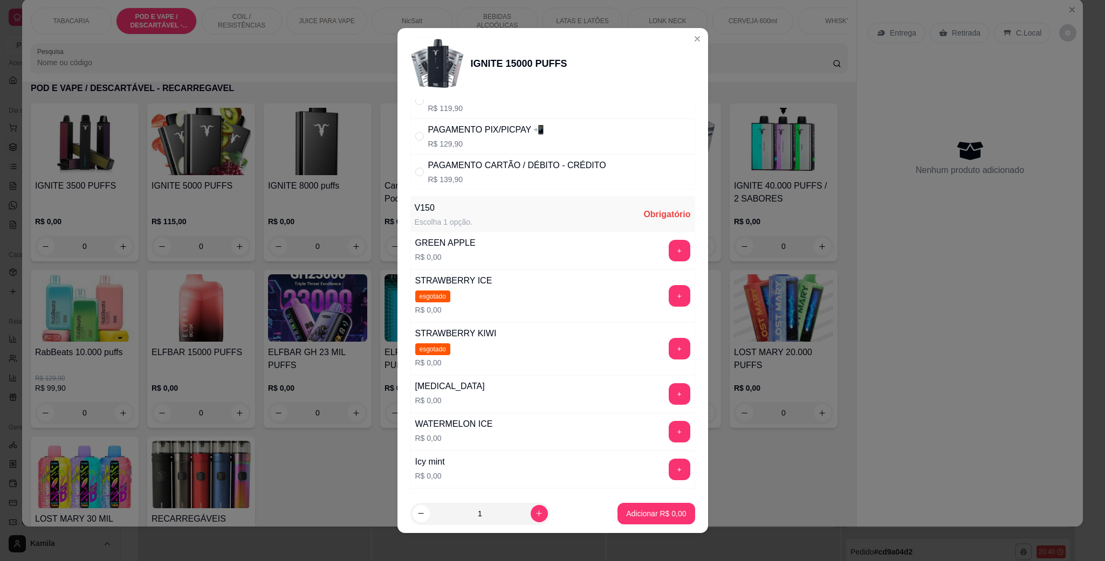
scroll to position [81, 0]
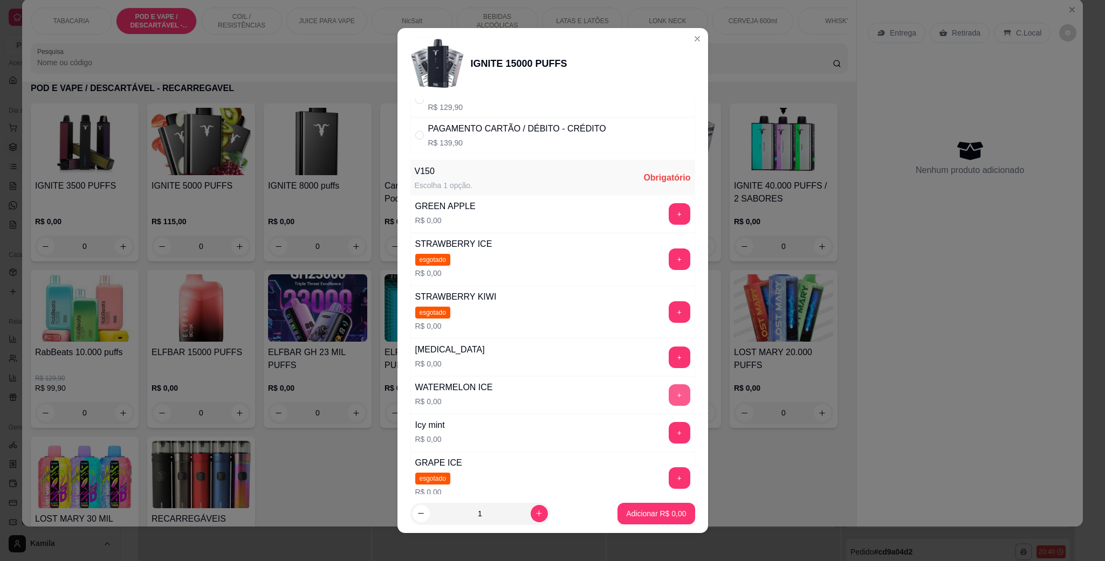
click at [668, 399] on button "+" at bounding box center [679, 395] width 22 height 22
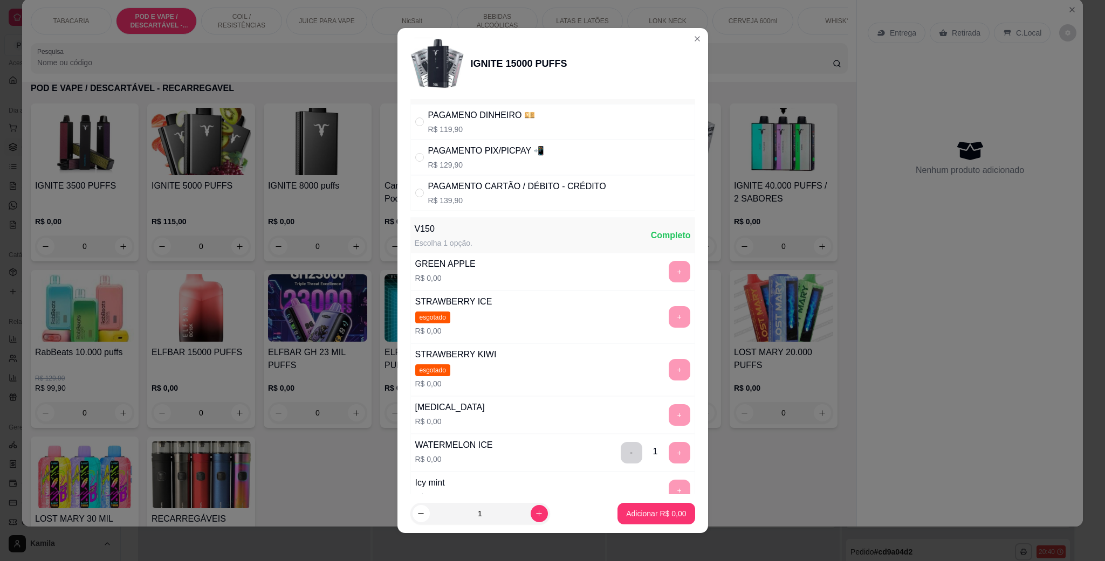
scroll to position [0, 0]
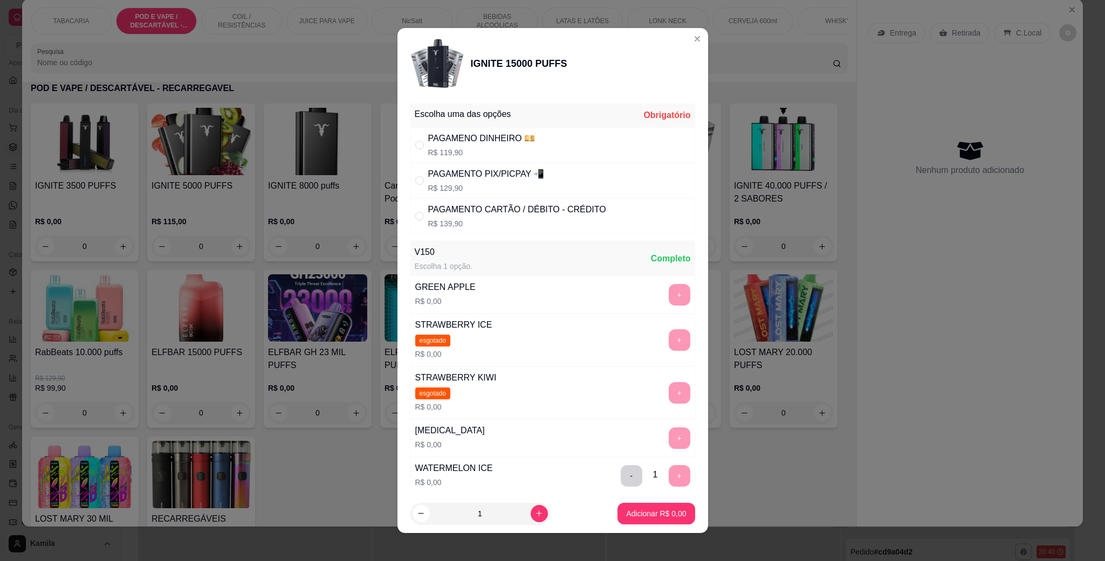
click at [461, 209] on div "PAGAMENTO CARTÃO / DÉBITO - CRÉDITO" at bounding box center [517, 209] width 178 height 13
radio input "true"
click at [645, 505] on button "Adicionar R$ 139,90" at bounding box center [652, 514] width 86 height 22
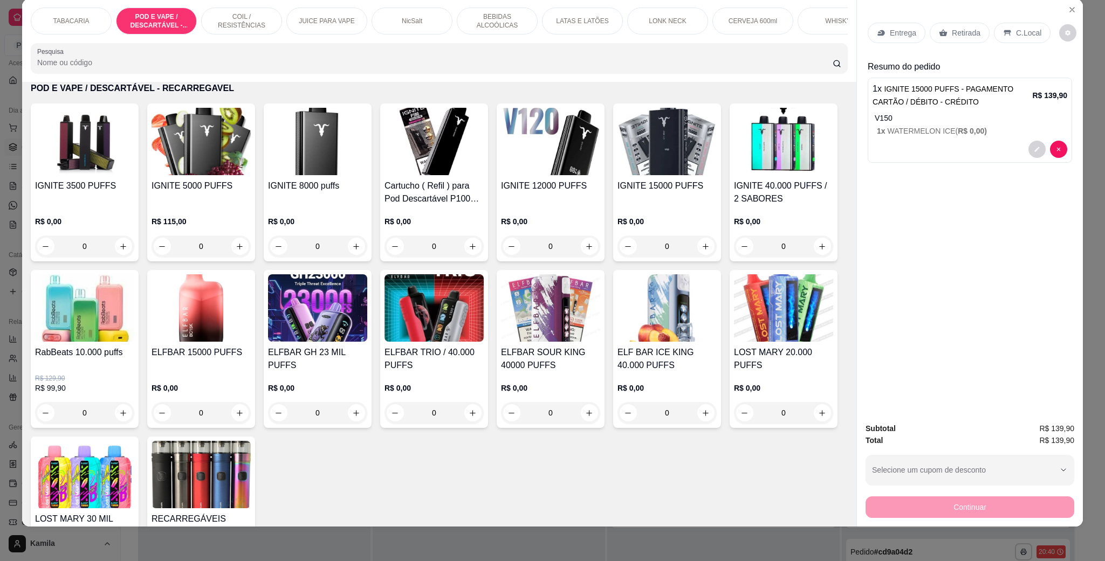
click at [1021, 36] on p "C.Local" at bounding box center [1028, 32] width 25 height 11
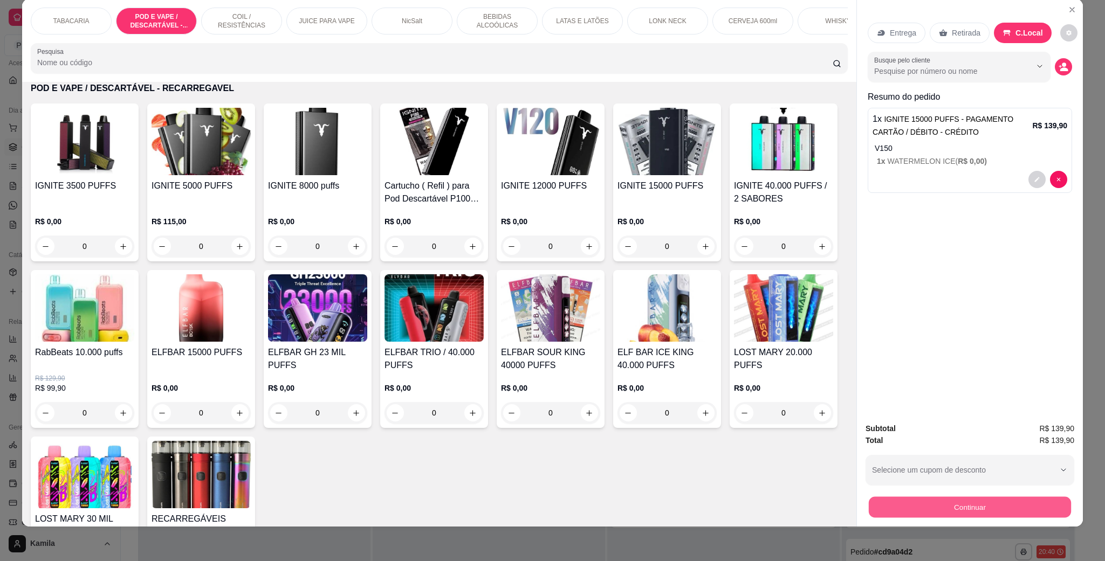
click at [964, 512] on button "Continuar" at bounding box center [969, 507] width 202 height 21
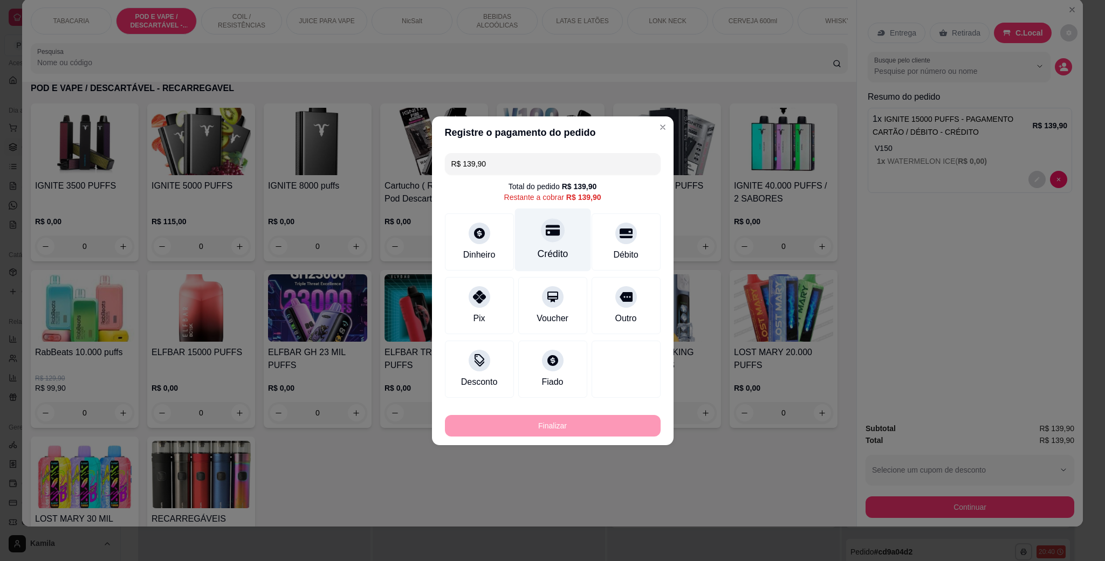
click at [547, 249] on div "Crédito" at bounding box center [552, 254] width 31 height 14
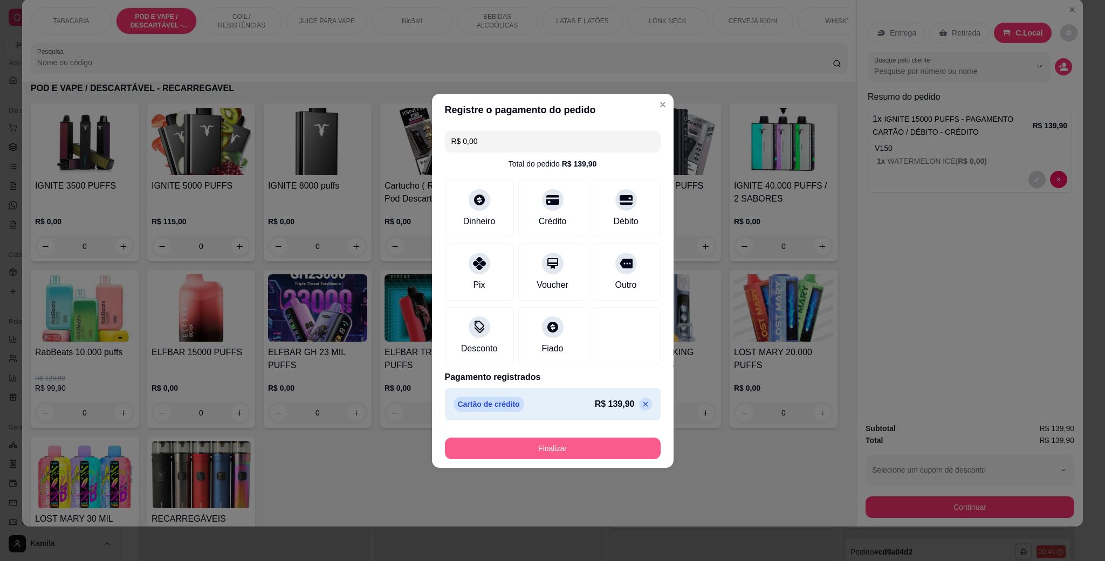
click at [557, 444] on button "Finalizar" at bounding box center [553, 449] width 216 height 22
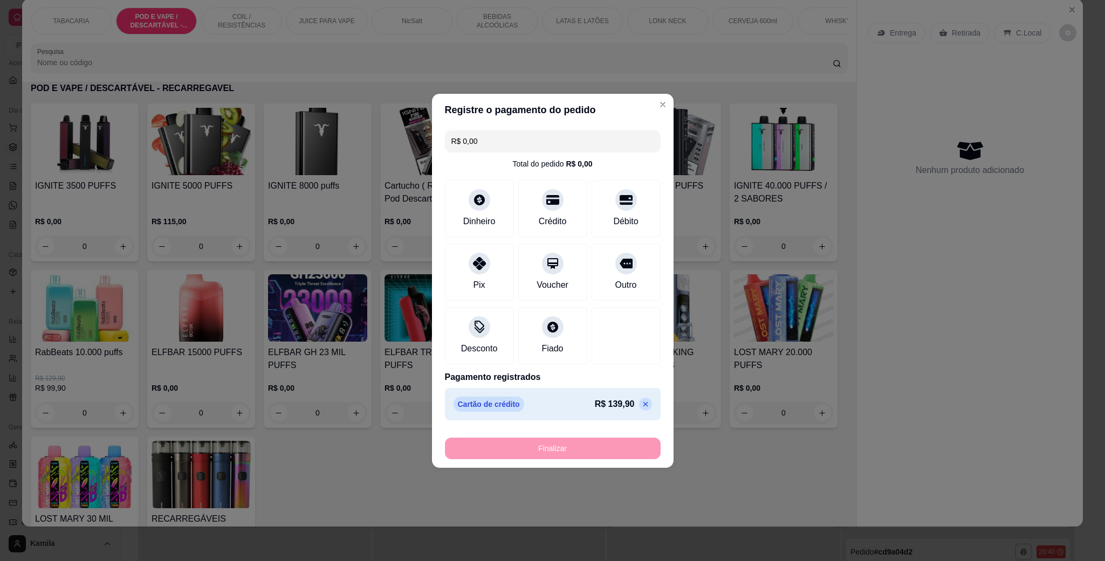
type input "-R$ 139,90"
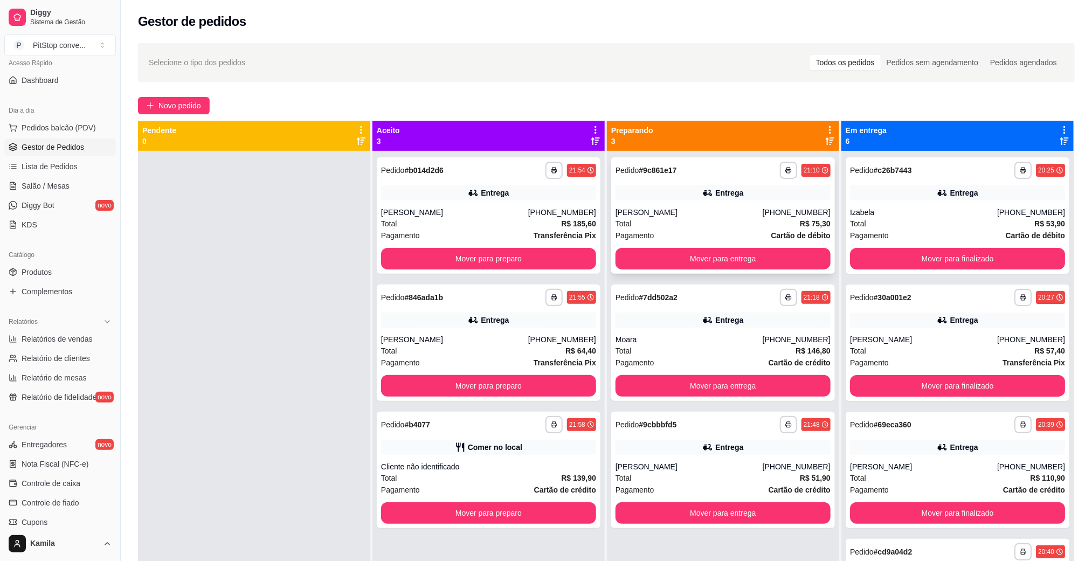
click at [719, 224] on div "Total R$ 75,30" at bounding box center [723, 224] width 215 height 12
click at [657, 389] on button "Mover para entrega" at bounding box center [723, 386] width 215 height 22
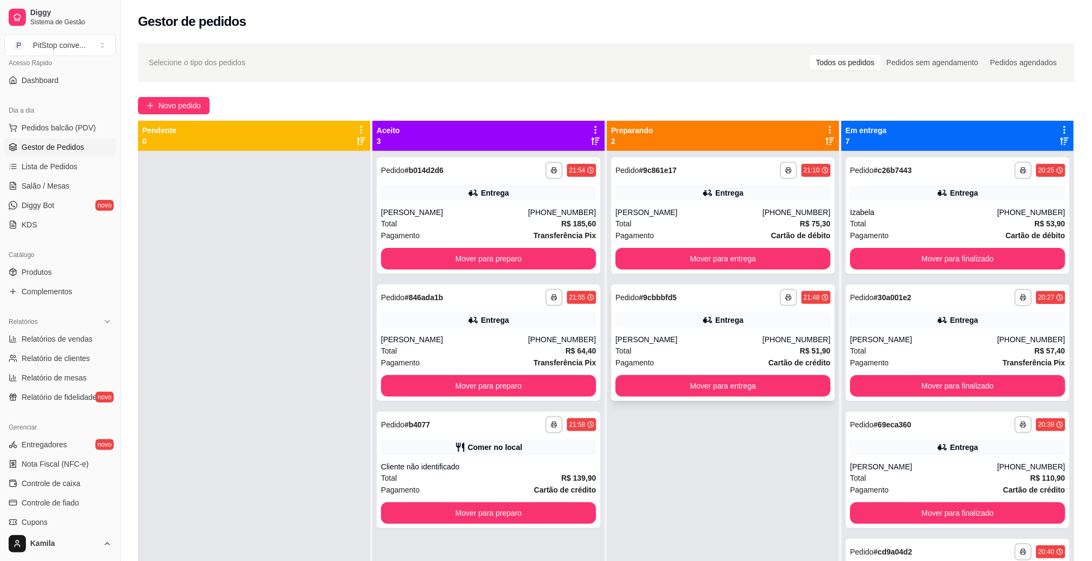
click at [672, 348] on div "Total R$ 51,90" at bounding box center [723, 351] width 215 height 12
click at [909, 220] on div "Total R$ 53,90" at bounding box center [957, 224] width 215 height 12
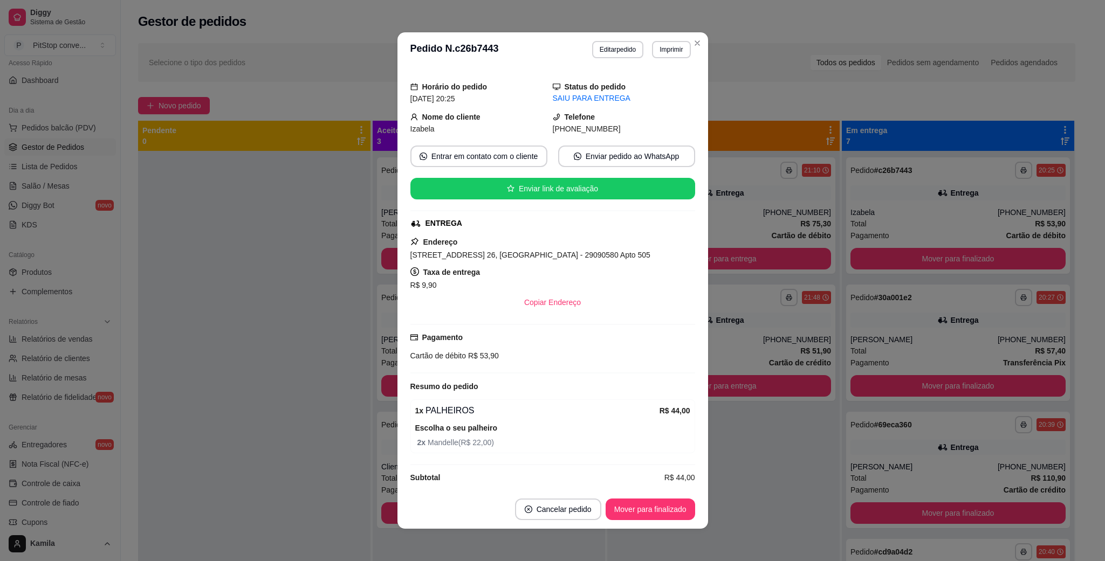
scroll to position [40, 0]
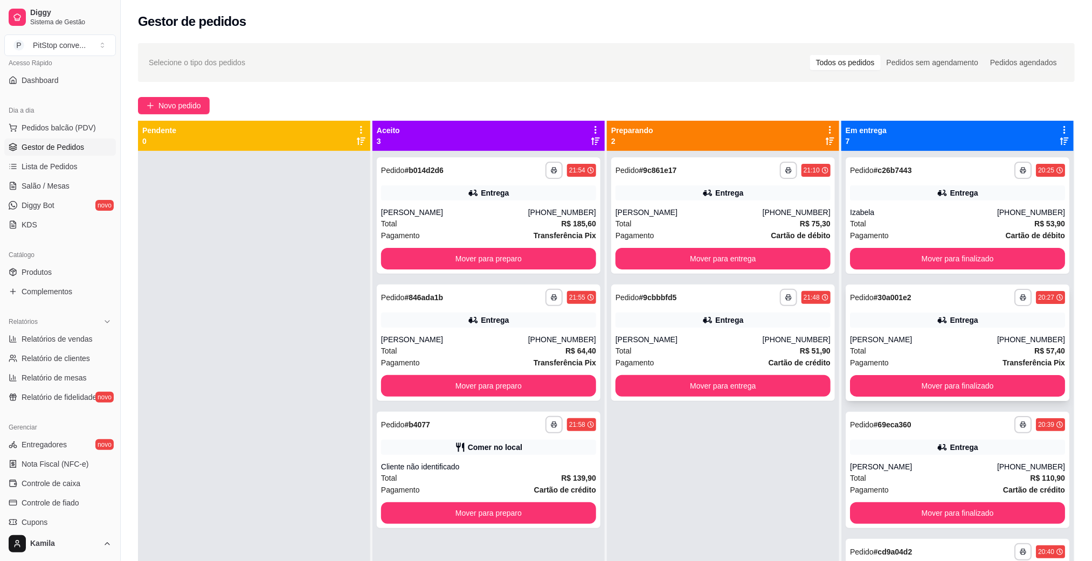
click at [892, 336] on div "[PERSON_NAME]" at bounding box center [923, 339] width 147 height 11
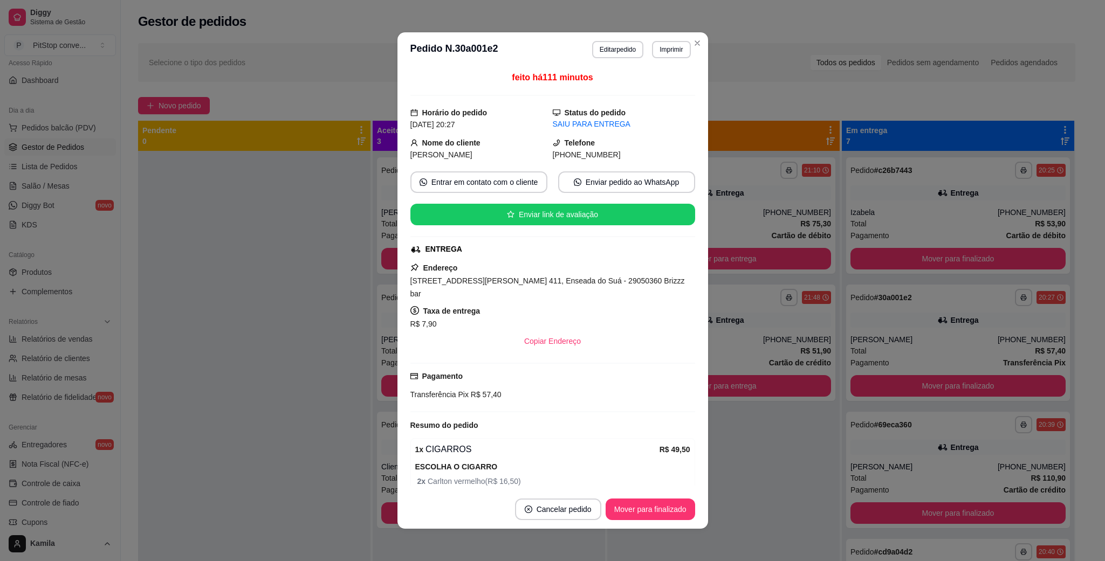
scroll to position [54, 0]
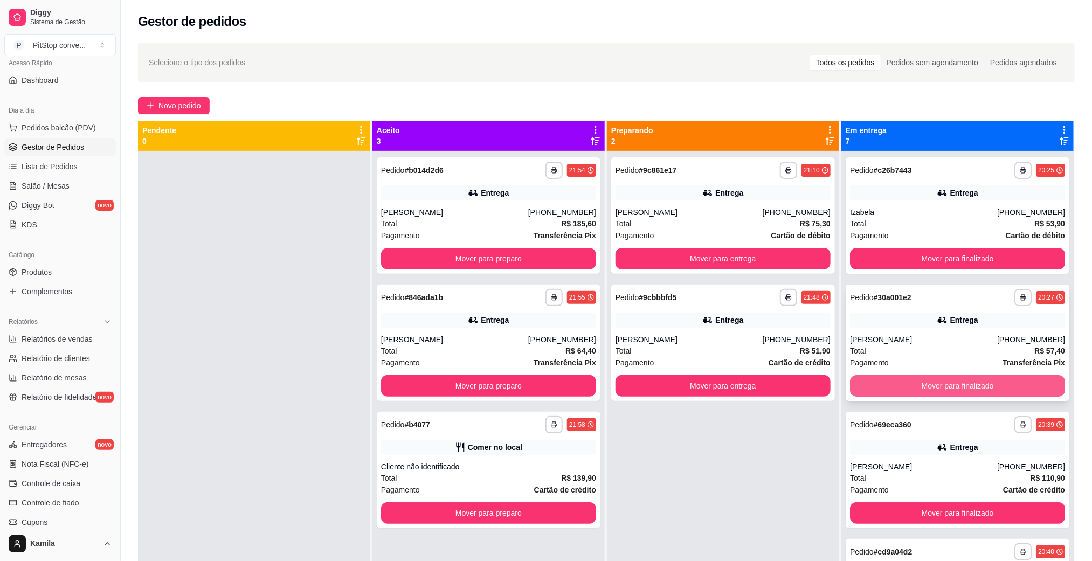
click at [890, 391] on button "Mover para finalizado" at bounding box center [957, 386] width 215 height 22
click at [890, 351] on div "Total R$ 110,90" at bounding box center [957, 351] width 215 height 12
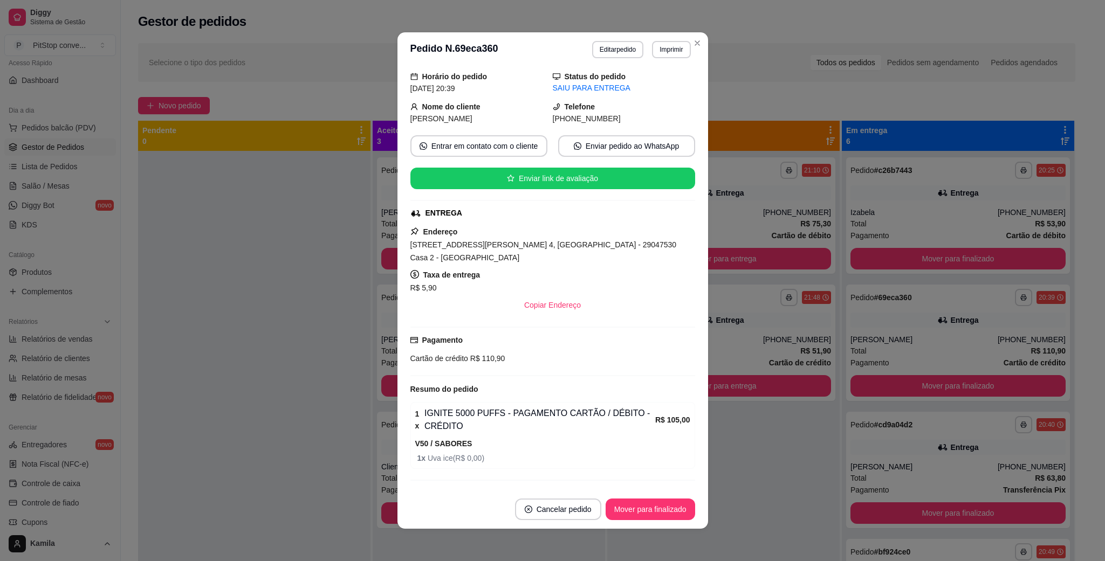
scroll to position [66, 0]
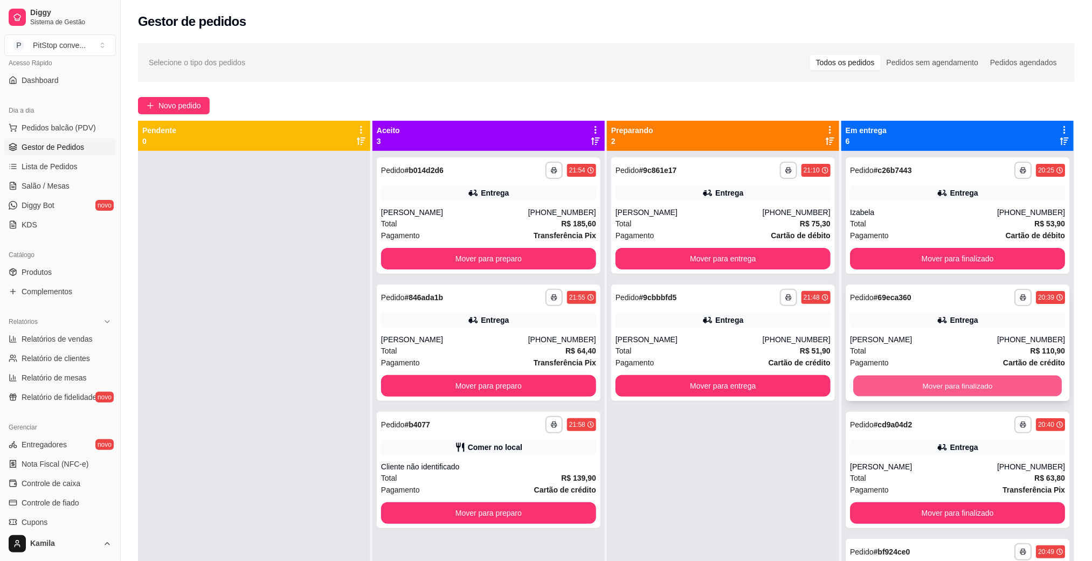
click at [945, 379] on button "Mover para finalizado" at bounding box center [957, 386] width 209 height 21
click at [915, 340] on div "[PERSON_NAME]" at bounding box center [923, 339] width 147 height 11
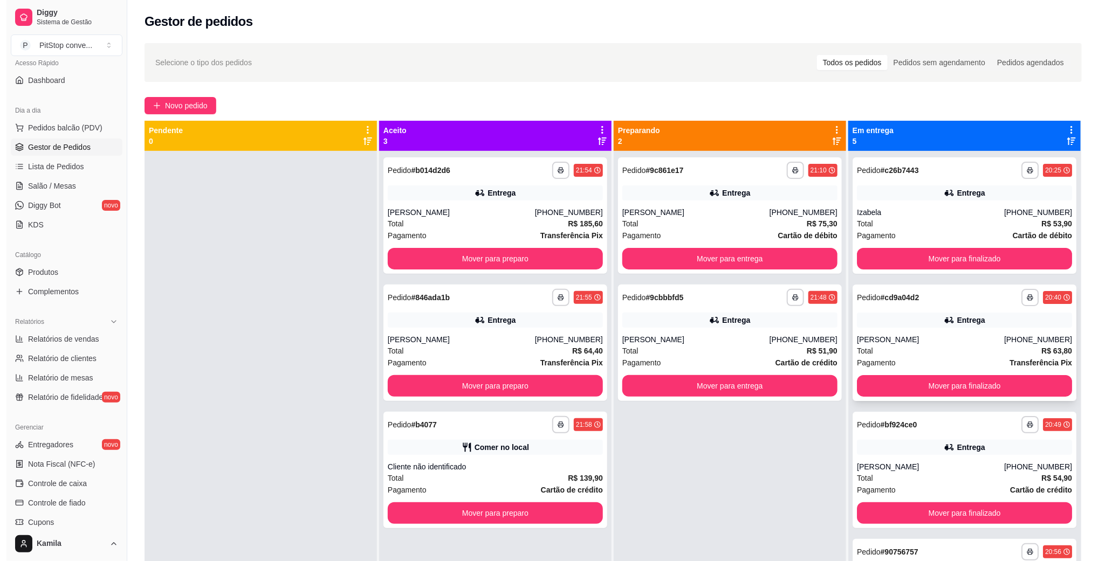
scroll to position [85, 0]
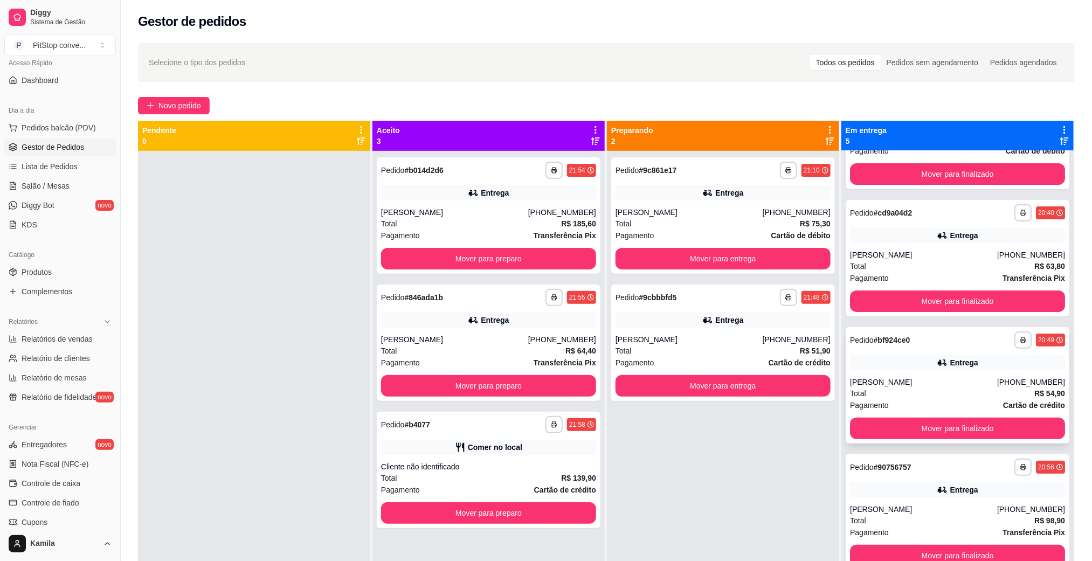
click at [899, 370] on div "**********" at bounding box center [958, 385] width 224 height 116
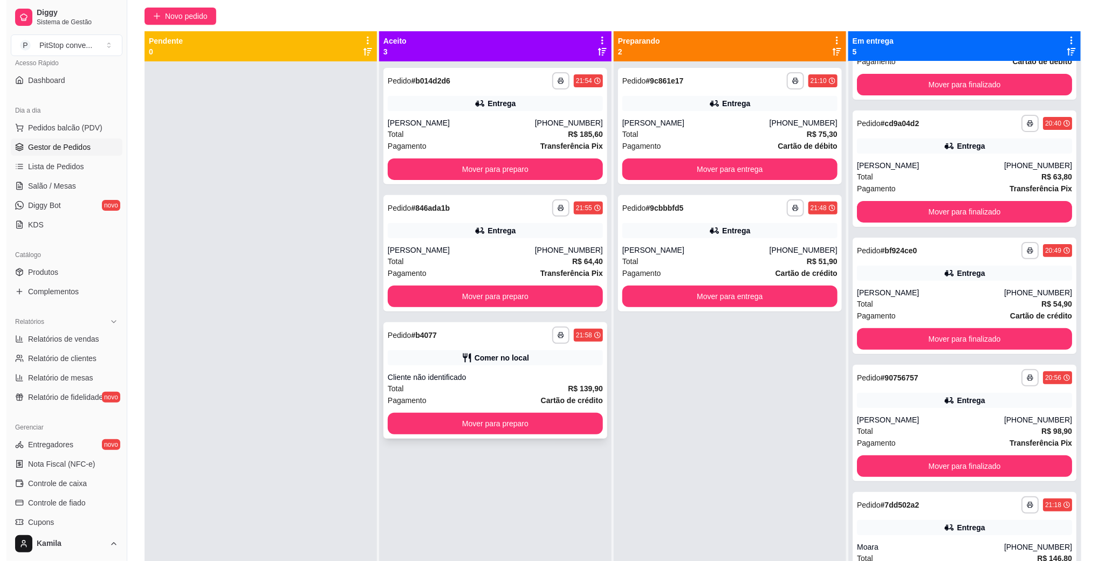
scroll to position [0, 0]
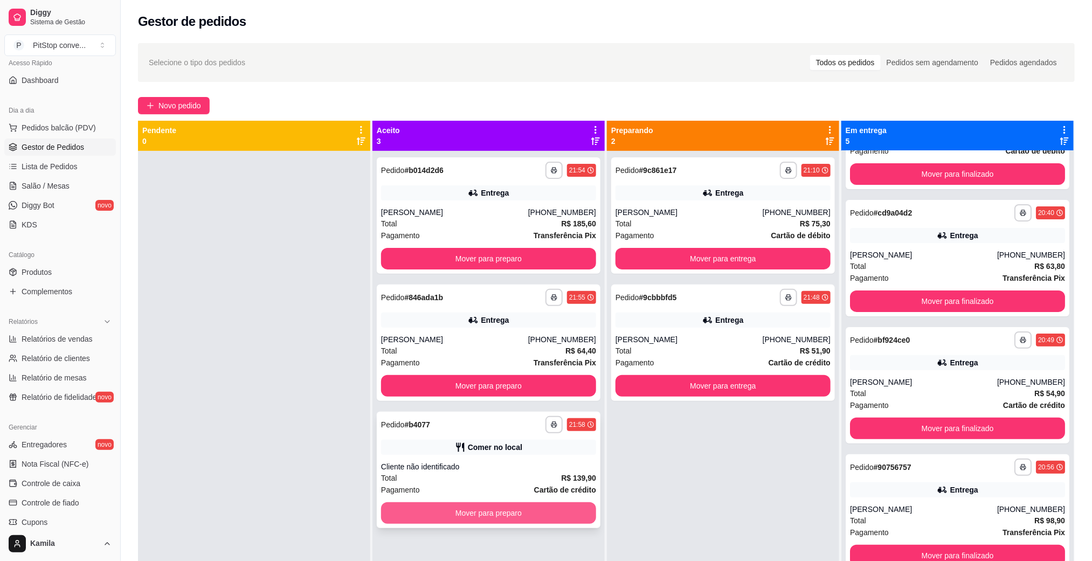
click at [491, 505] on button "Mover para preparo" at bounding box center [488, 513] width 215 height 22
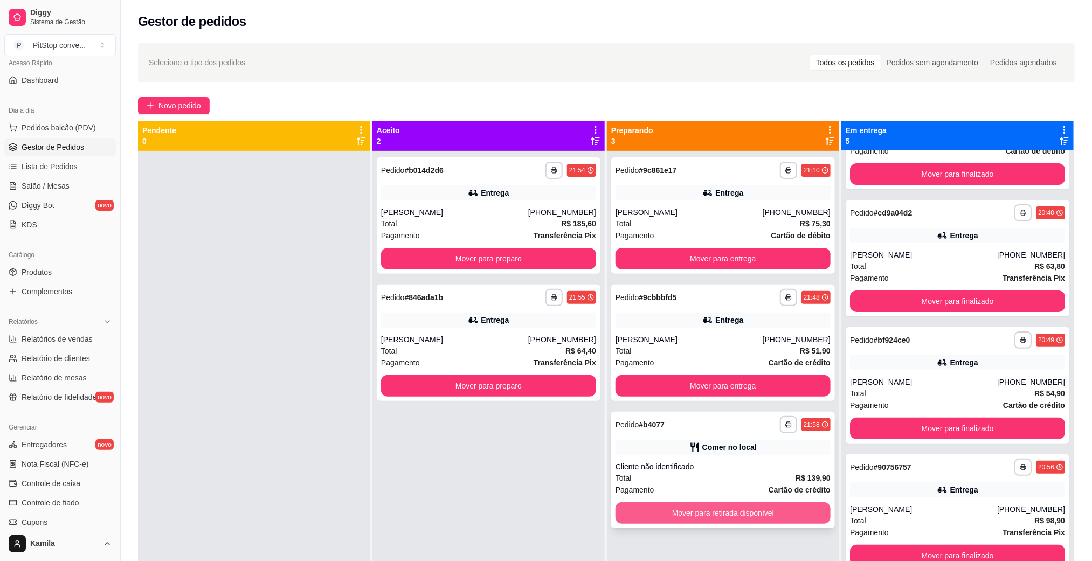
click at [681, 513] on button "Mover para retirada disponível" at bounding box center [723, 513] width 215 height 22
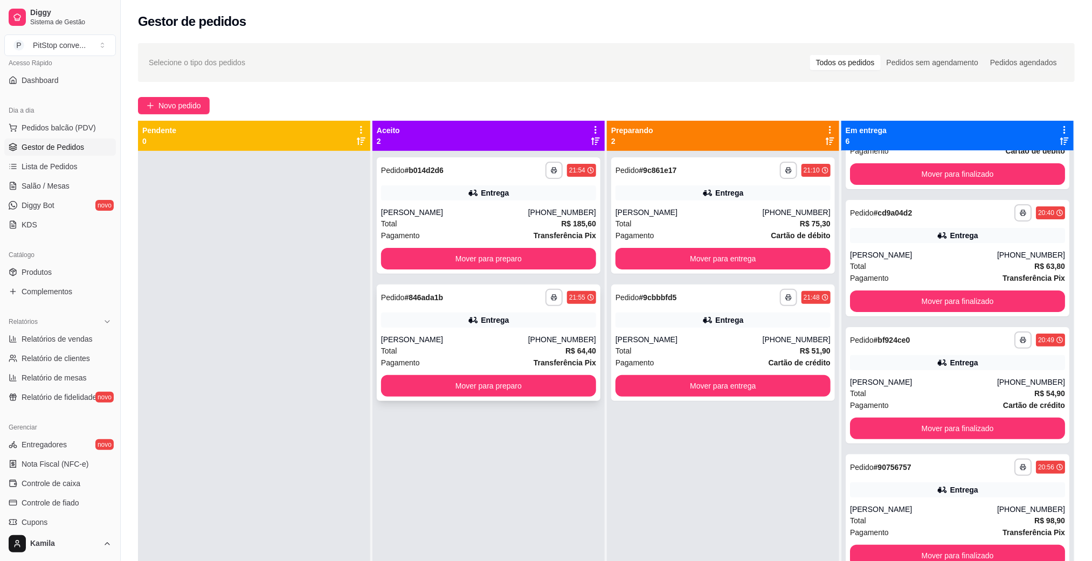
click at [427, 338] on div "[PERSON_NAME]" at bounding box center [454, 339] width 147 height 11
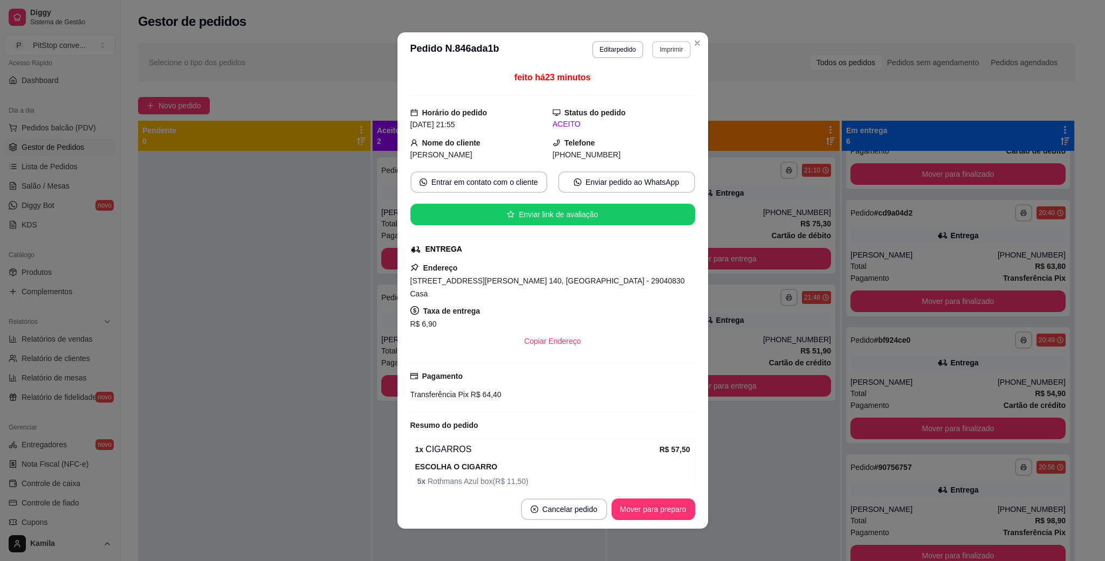
click at [665, 50] on button "Imprimir" at bounding box center [671, 49] width 38 height 17
click at [666, 83] on button "IMPRESSORA" at bounding box center [647, 87] width 78 height 17
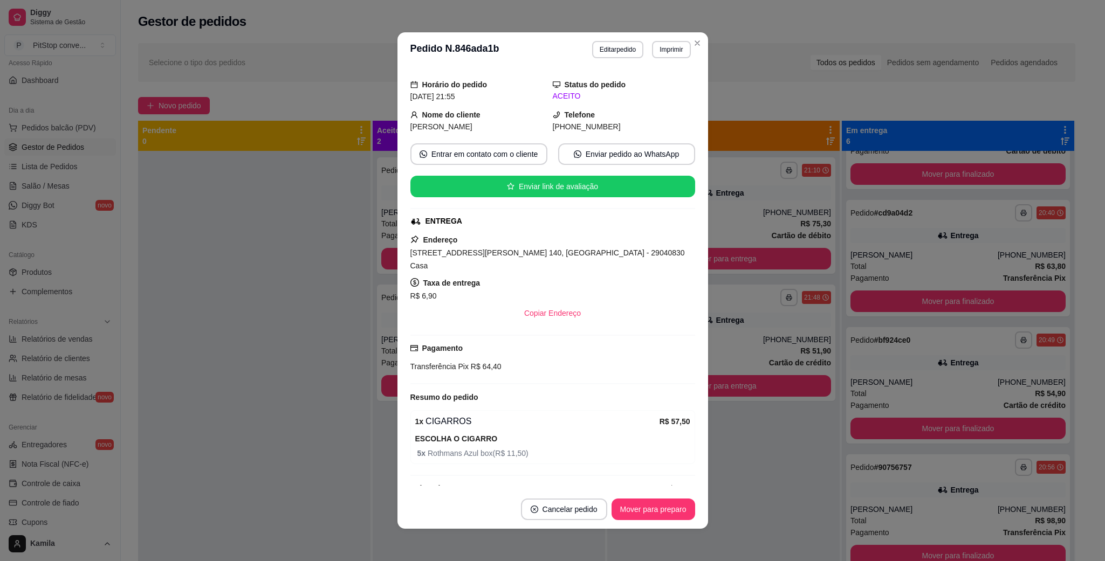
scroll to position [40, 0]
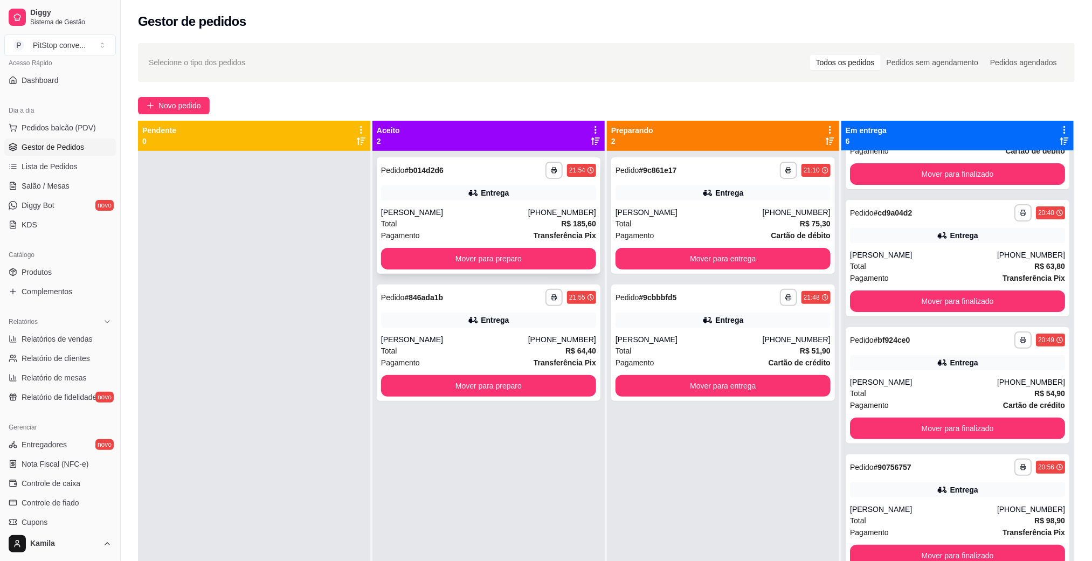
click at [445, 202] on div "**********" at bounding box center [489, 215] width 224 height 116
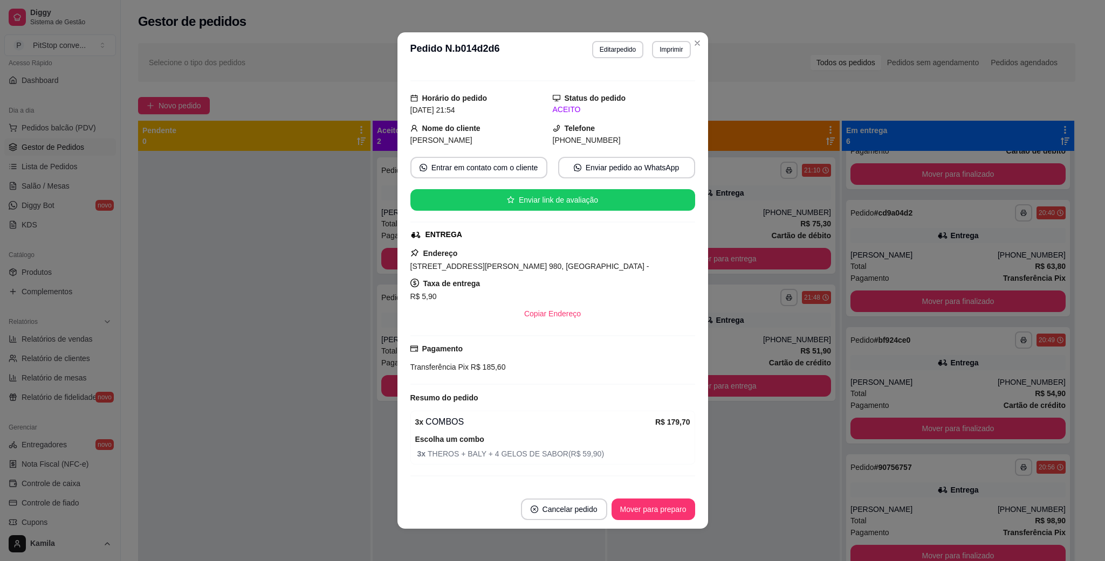
scroll to position [0, 0]
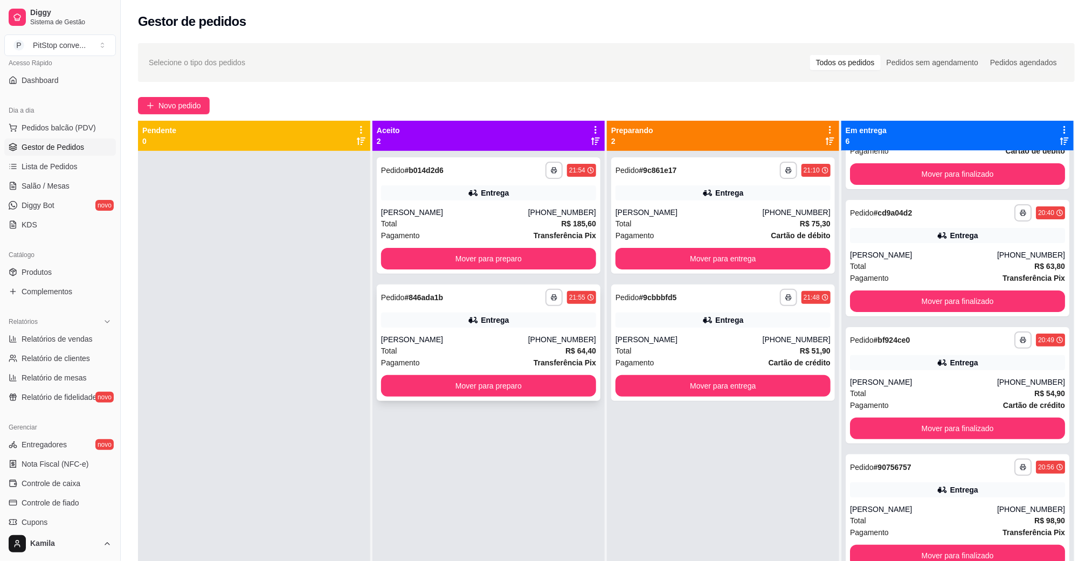
click at [467, 354] on div "Total R$ 64,40" at bounding box center [488, 351] width 215 height 12
click at [511, 251] on button "Mover para preparo" at bounding box center [488, 259] width 209 height 21
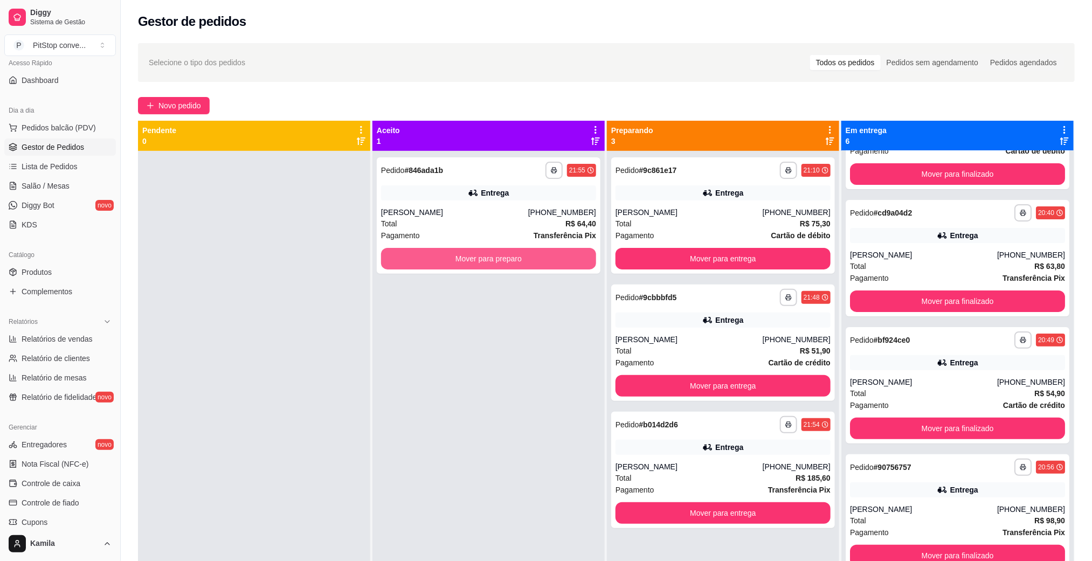
click at [511, 251] on button "Mover para preparo" at bounding box center [488, 259] width 215 height 22
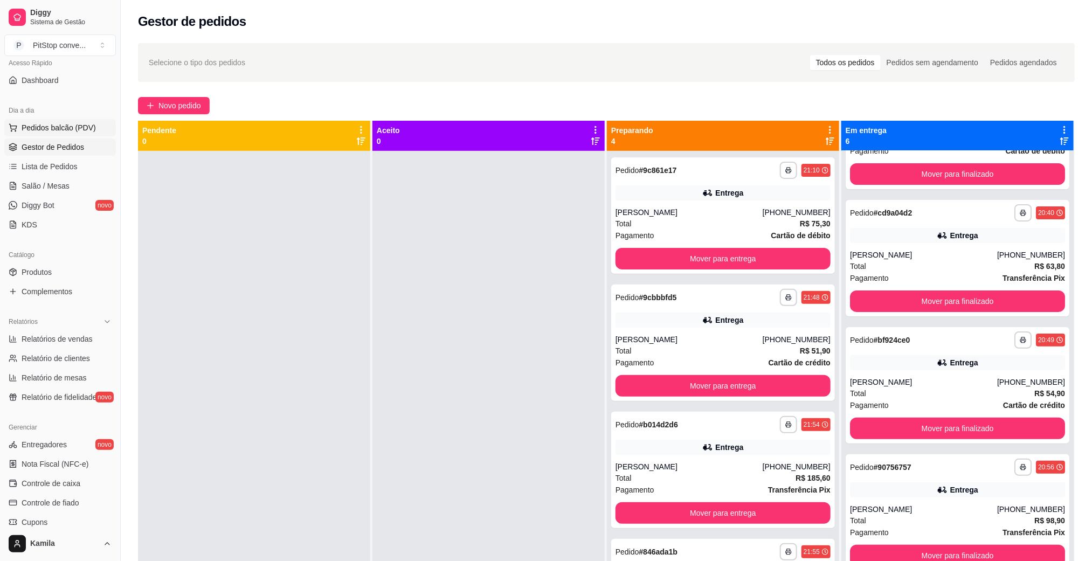
click at [53, 129] on span "Pedidos balcão (PDV)" at bounding box center [59, 127] width 74 height 11
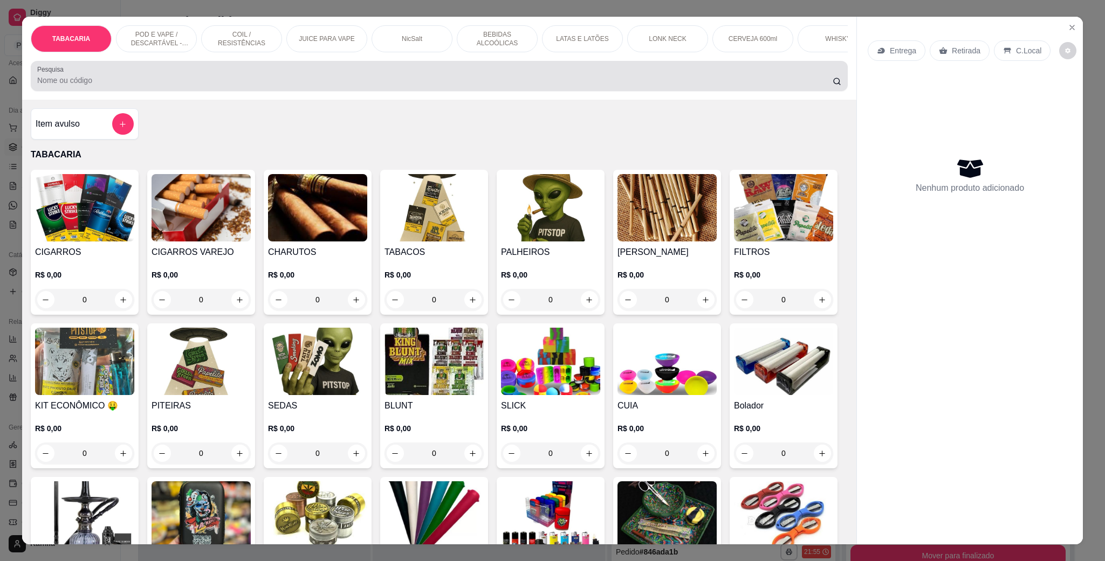
click at [343, 86] on input "Pesquisa" at bounding box center [434, 80] width 795 height 11
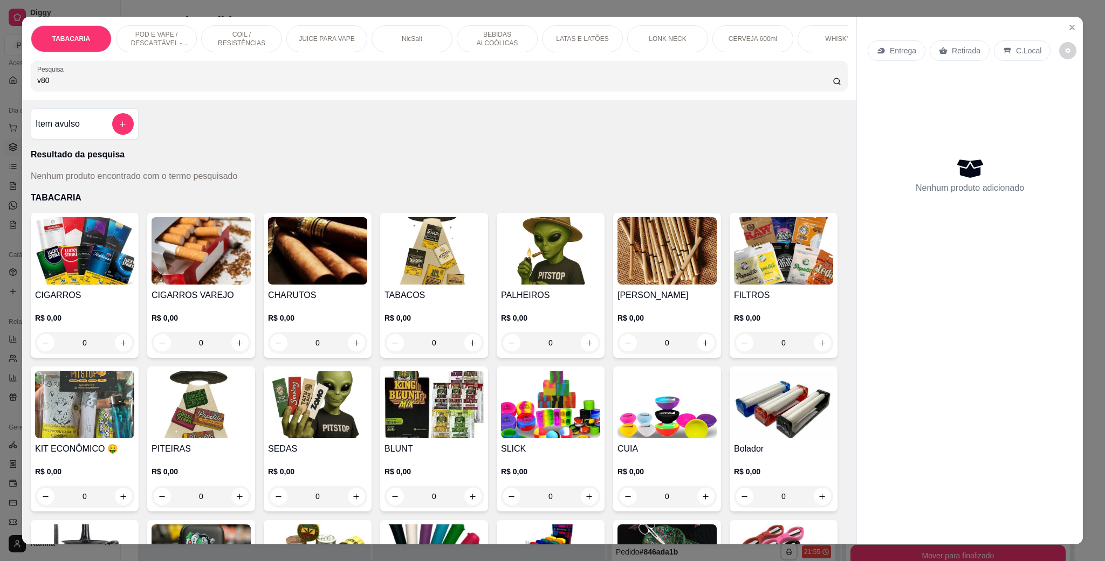
click at [114, 86] on input "v80" at bounding box center [434, 80] width 795 height 11
type input "v"
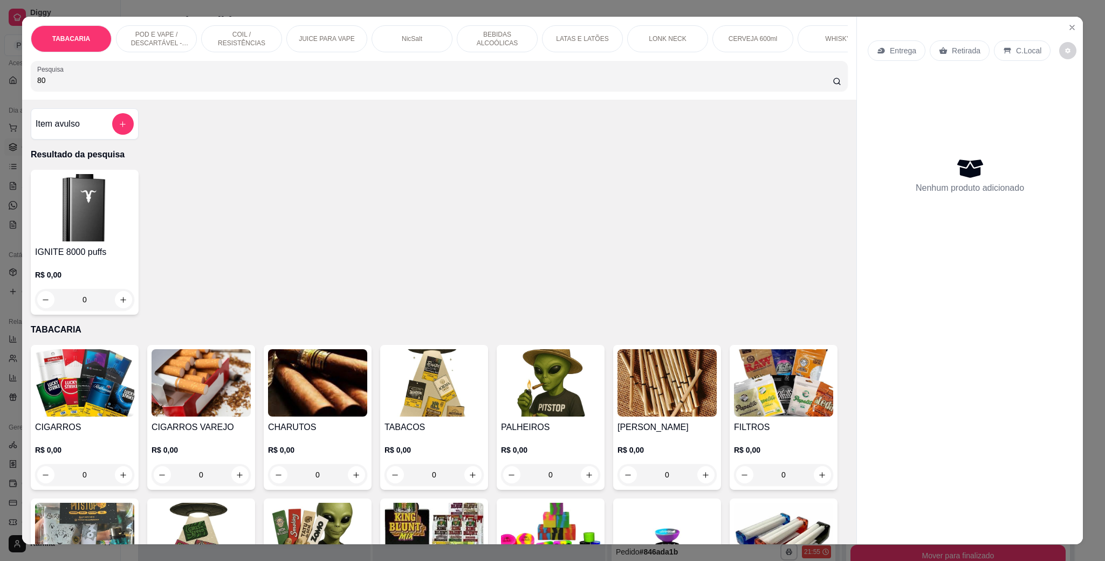
type input "80"
click at [111, 311] on div "0" at bounding box center [84, 300] width 99 height 22
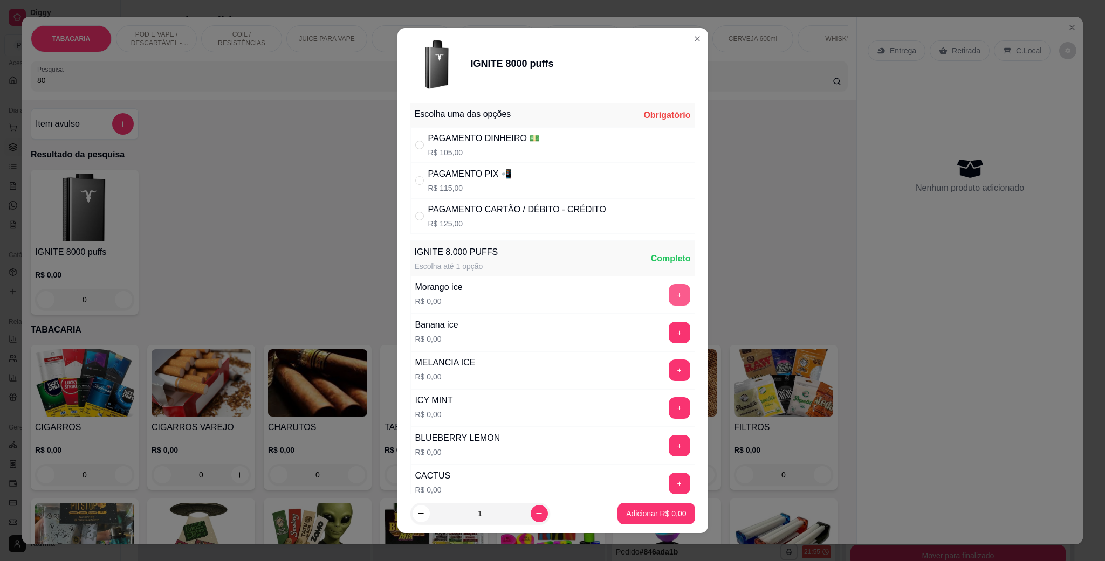
click at [668, 290] on button "+" at bounding box center [679, 295] width 22 height 22
click at [459, 173] on div "PAGAMENTO PIX 📲" at bounding box center [470, 174] width 84 height 13
radio input "true"
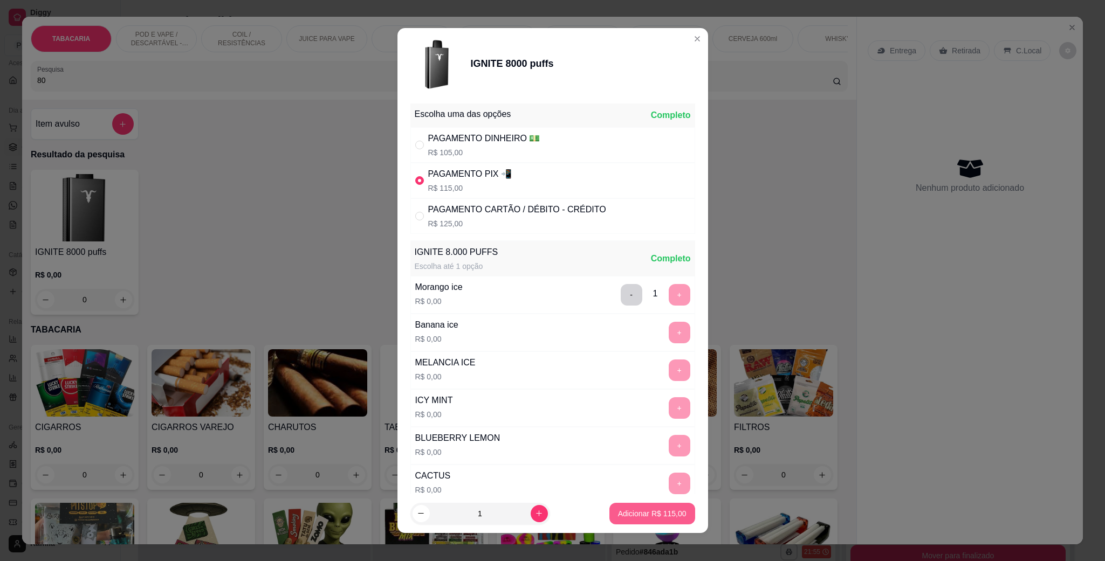
click at [621, 504] on button "Adicionar R$ 115,00" at bounding box center [652, 514] width 86 height 22
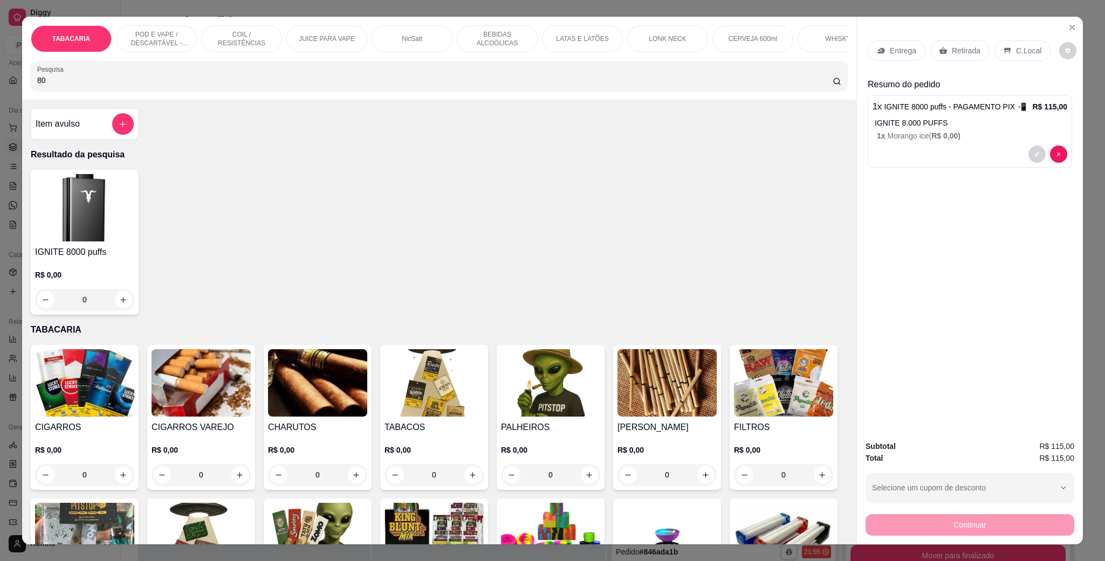
click at [1003, 51] on icon at bounding box center [1007, 50] width 9 height 9
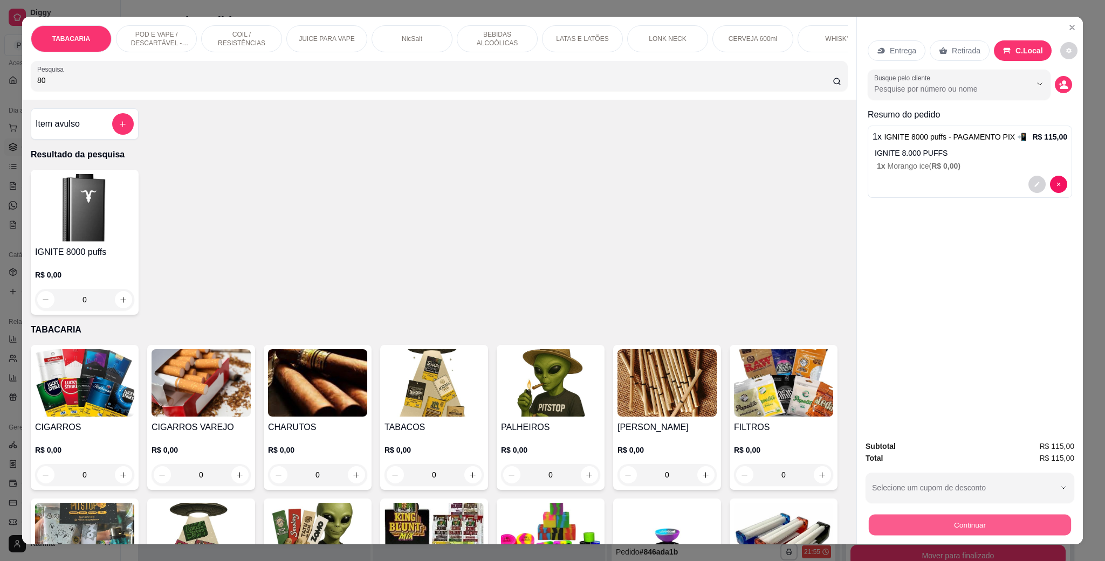
click at [975, 528] on button "Continuar" at bounding box center [969, 524] width 202 height 21
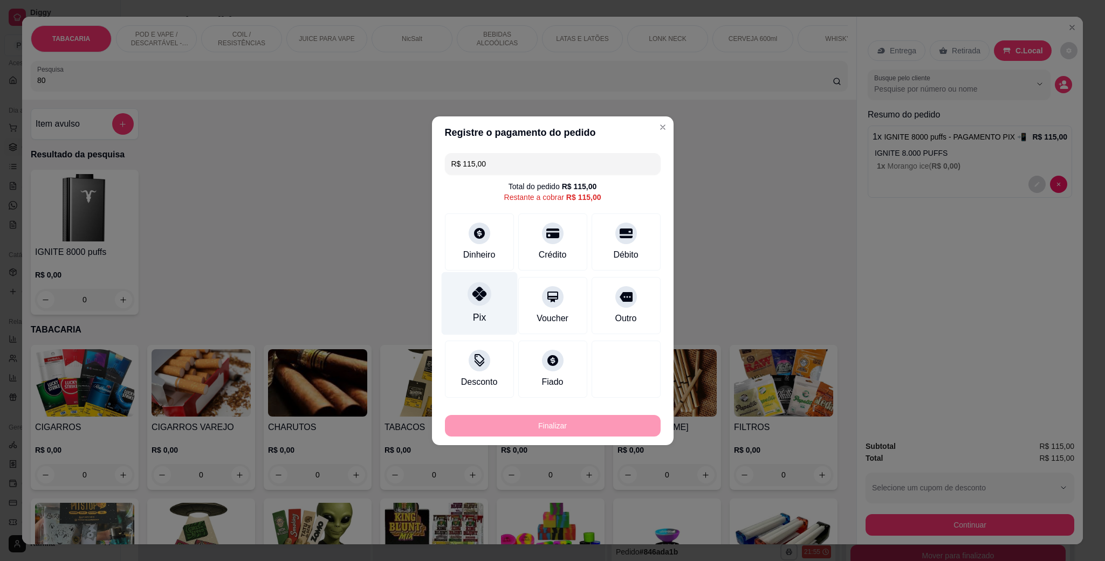
click at [495, 298] on div "Pix" at bounding box center [479, 303] width 76 height 63
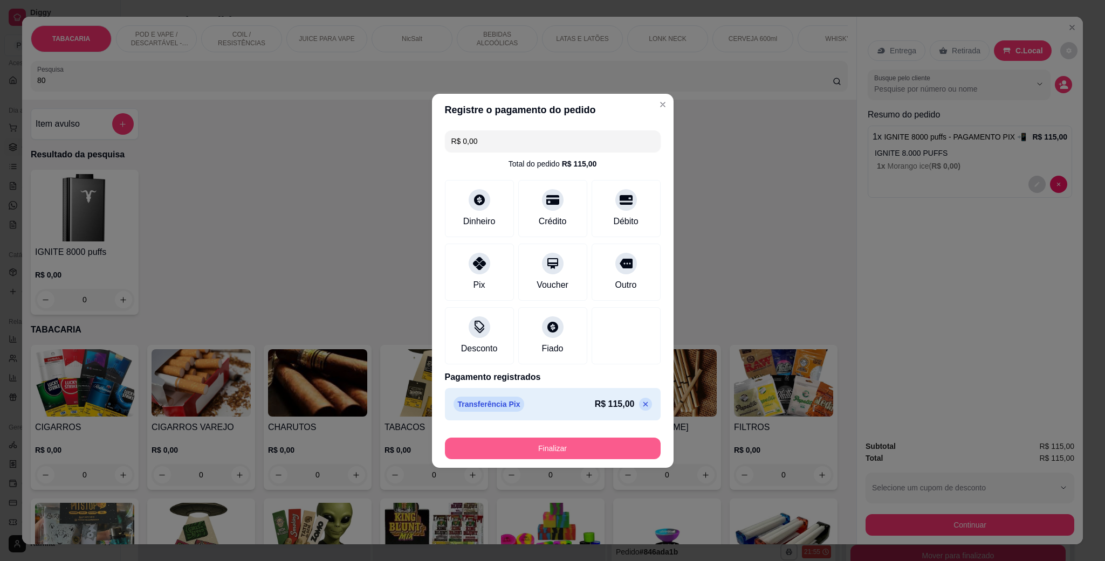
click at [568, 449] on button "Finalizar" at bounding box center [553, 449] width 216 height 22
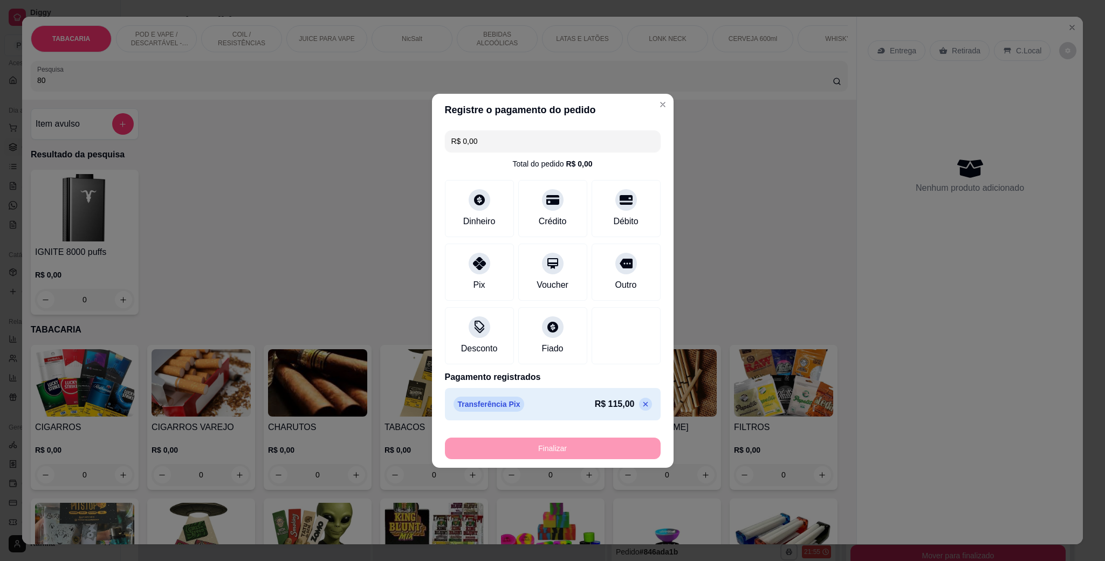
type input "-R$ 115,00"
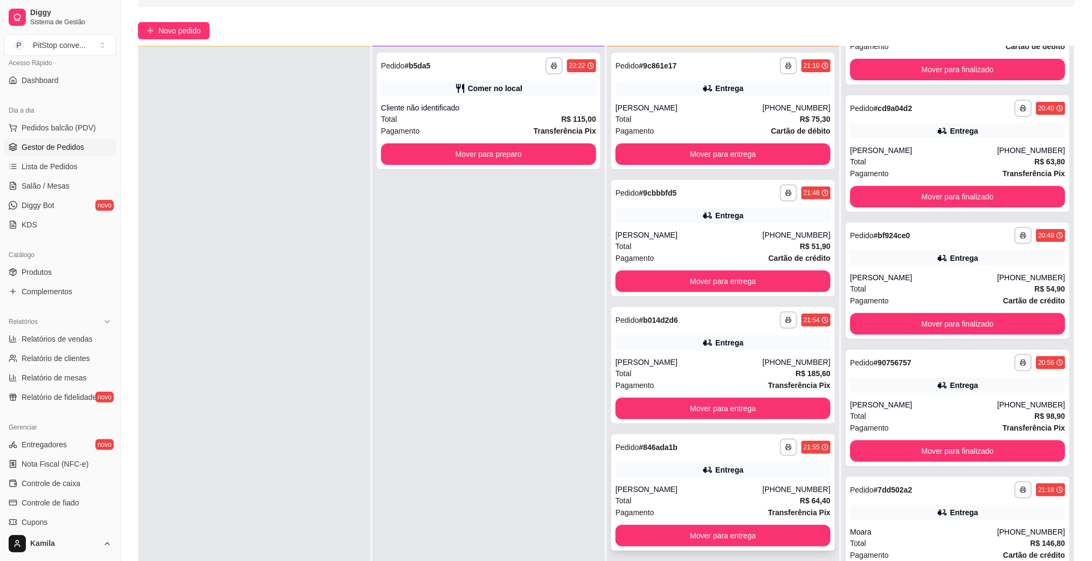
scroll to position [165, 0]
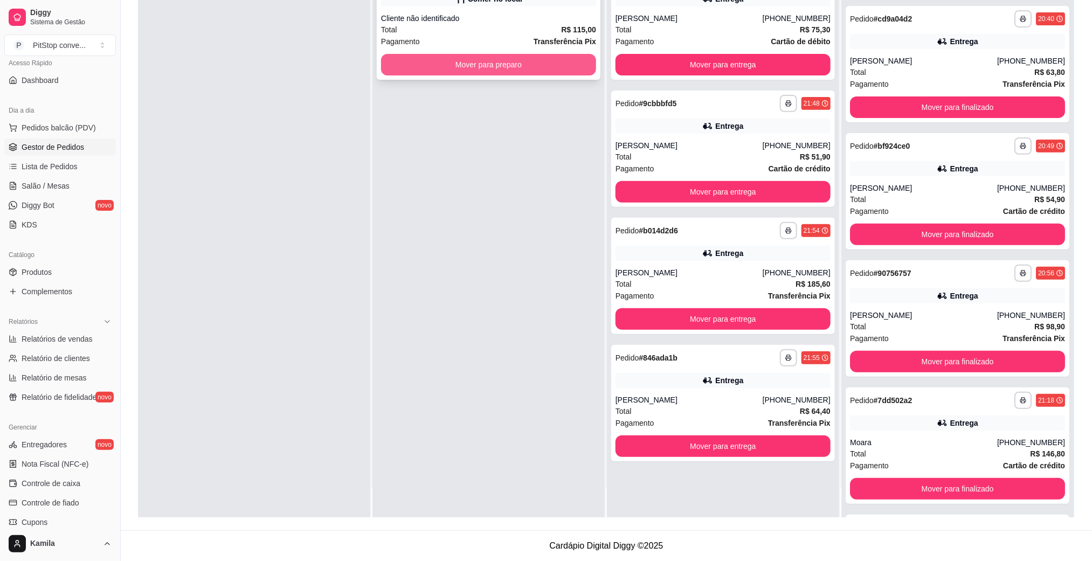
click at [507, 72] on button "Mover para preparo" at bounding box center [488, 65] width 215 height 22
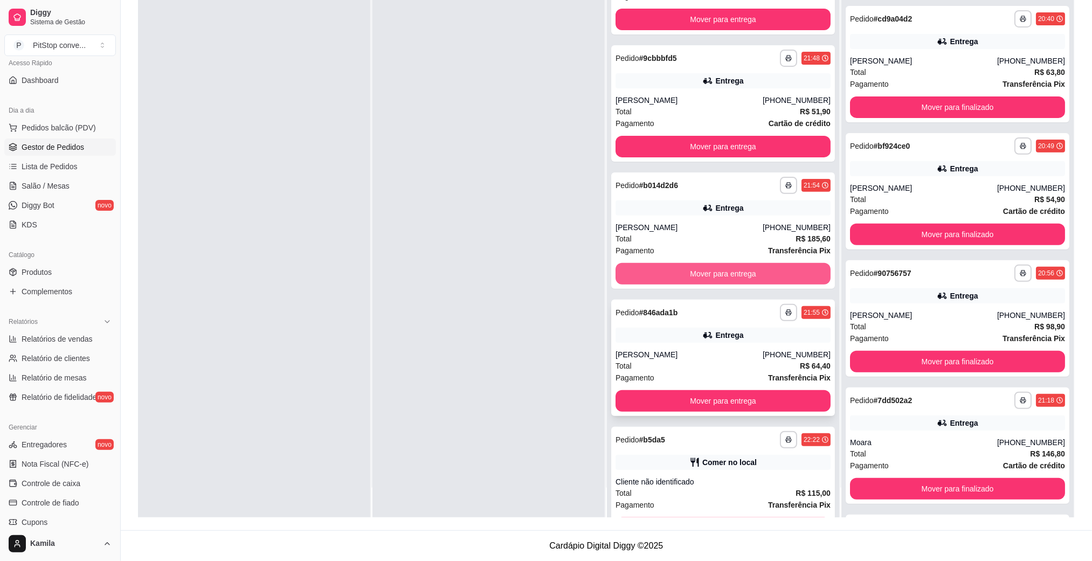
scroll to position [85, 0]
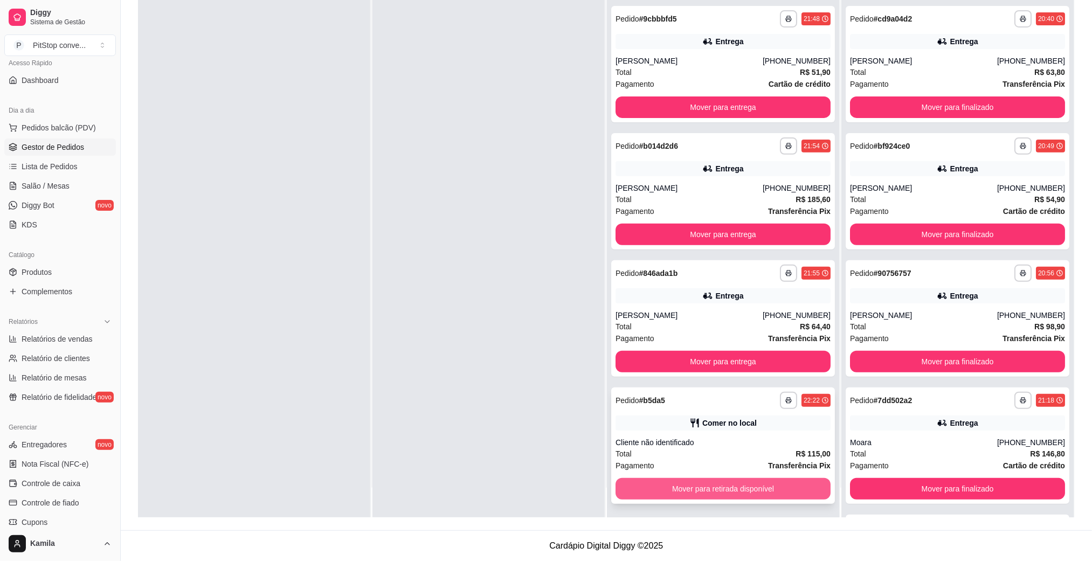
click at [707, 489] on button "Mover para retirada disponível" at bounding box center [723, 489] width 215 height 22
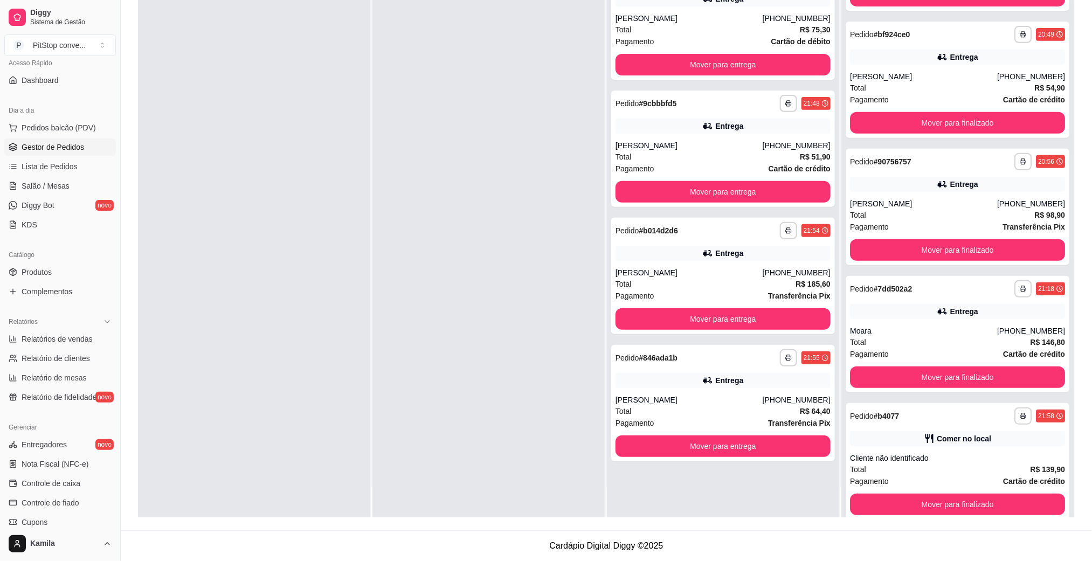
scroll to position [340, 0]
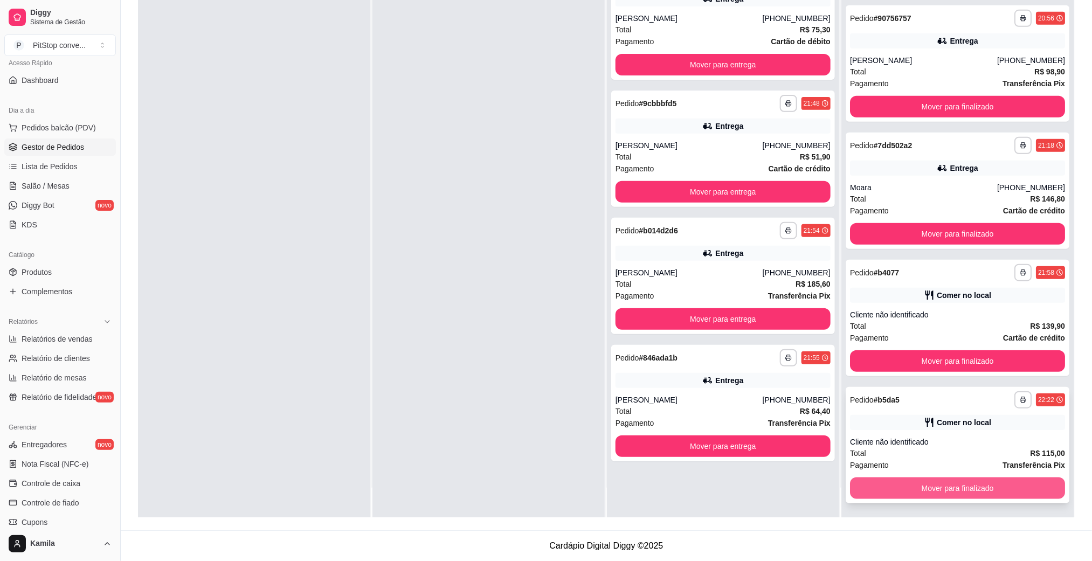
click at [928, 487] on button "Mover para finalizado" at bounding box center [957, 489] width 215 height 22
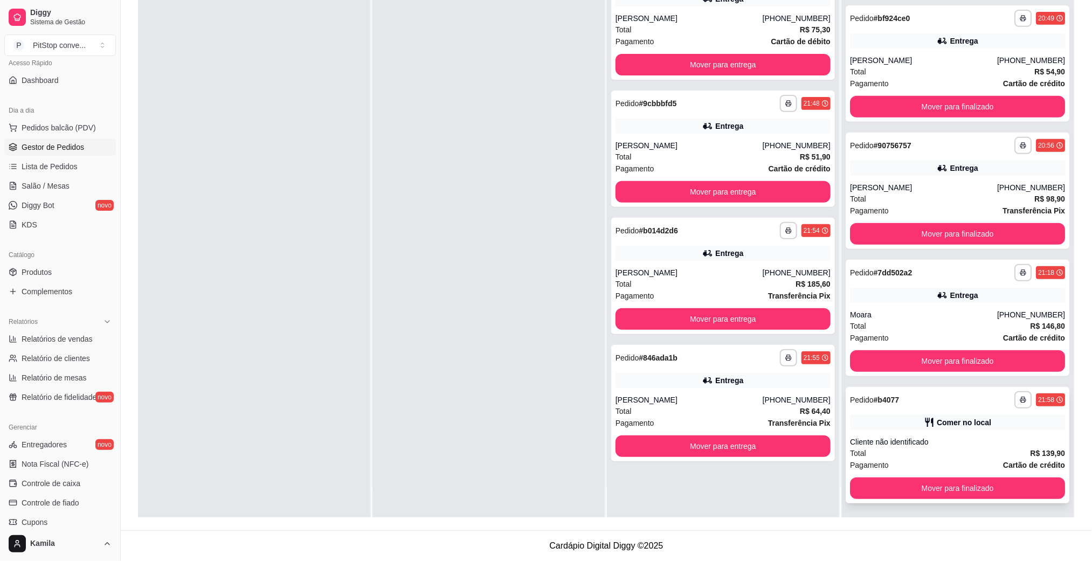
scroll to position [212, 0]
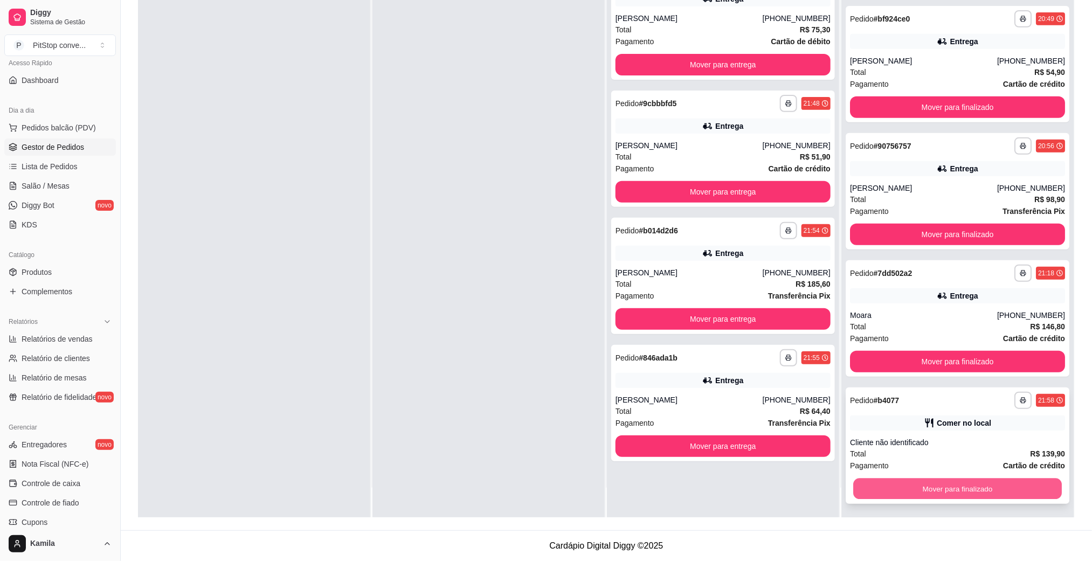
click at [940, 487] on button "Mover para finalizado" at bounding box center [957, 489] width 209 height 21
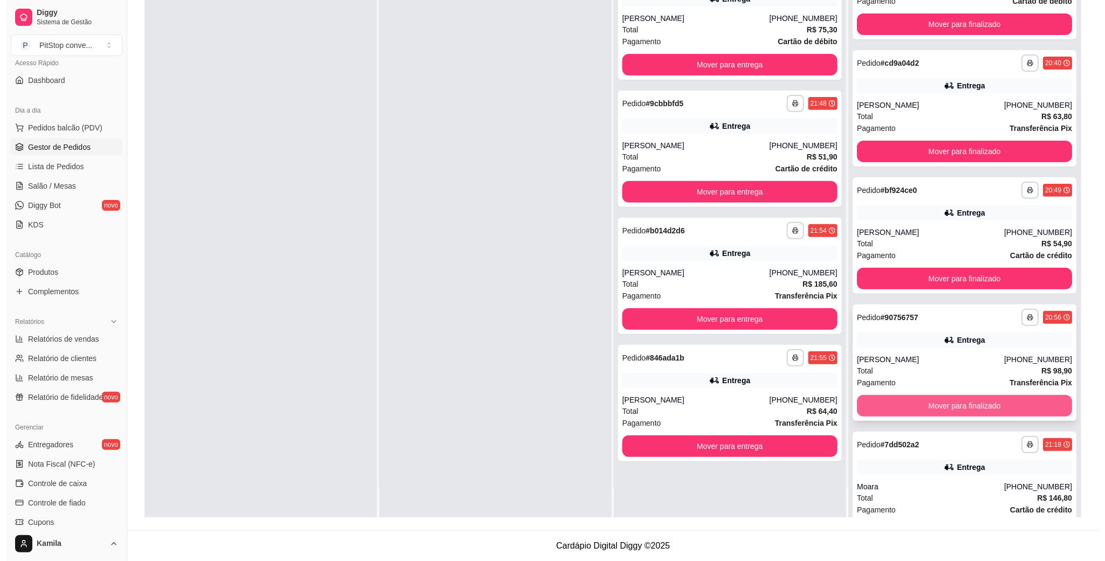
scroll to position [0, 0]
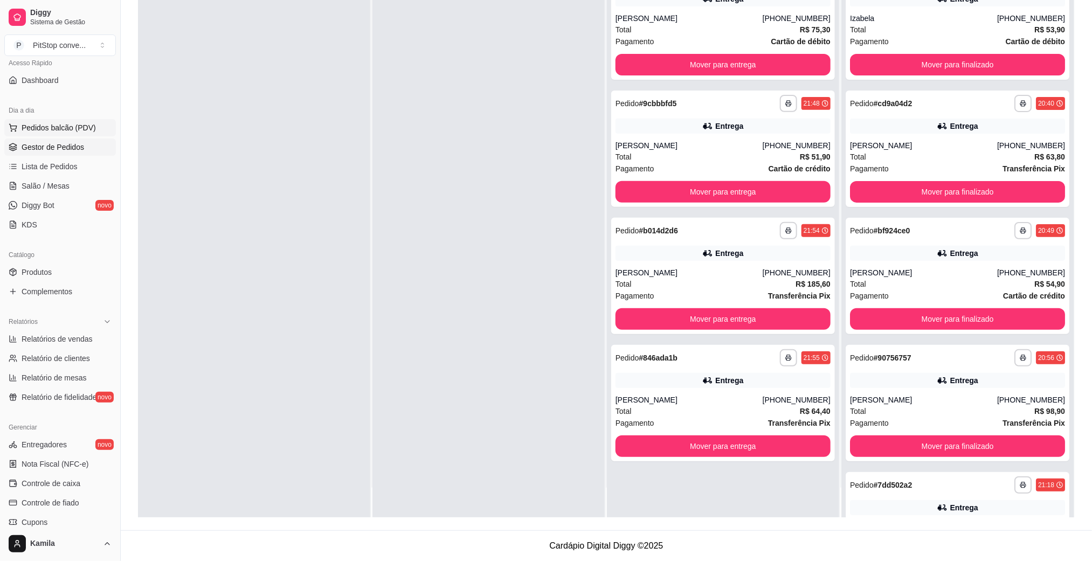
click at [57, 128] on span "Pedidos balcão (PDV)" at bounding box center [59, 127] width 74 height 11
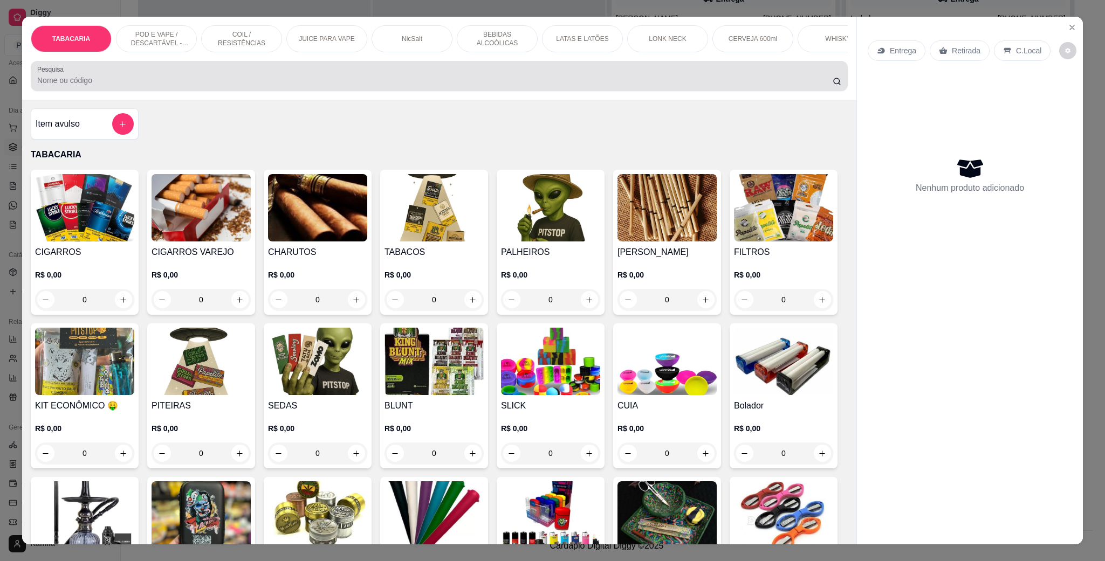
click at [281, 86] on div at bounding box center [439, 76] width 804 height 22
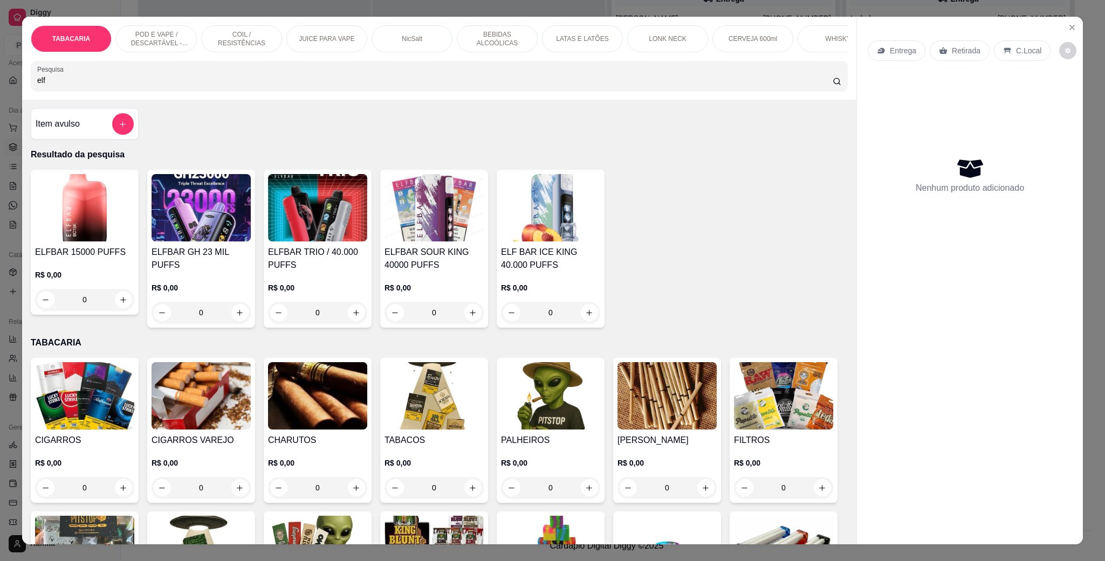
type input "elf"
click at [583, 323] on div "0" at bounding box center [550, 313] width 99 height 22
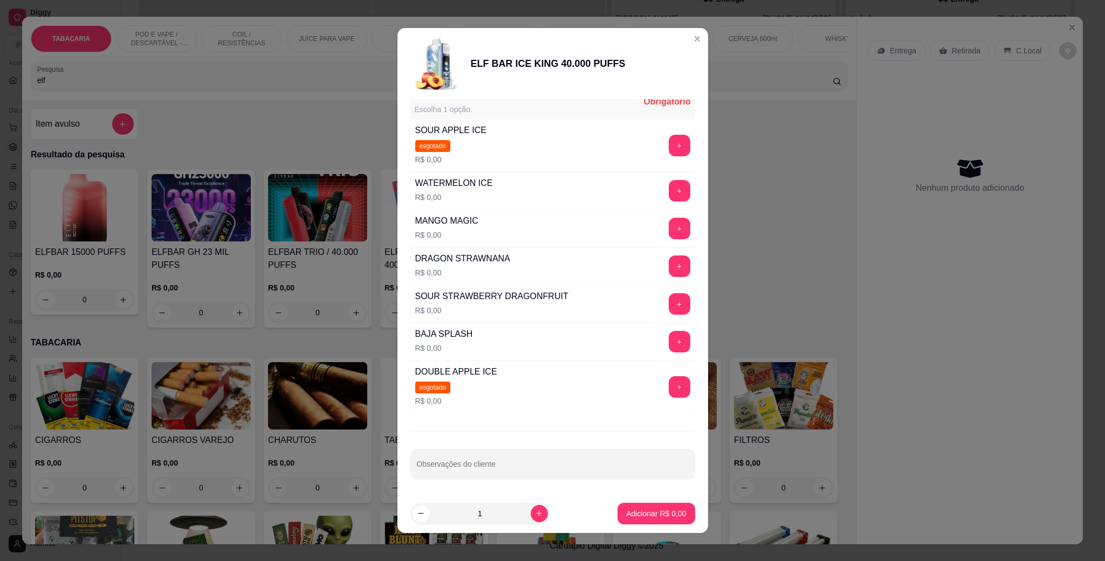
scroll to position [163, 0]
click at [668, 298] on button "+" at bounding box center [679, 304] width 22 height 22
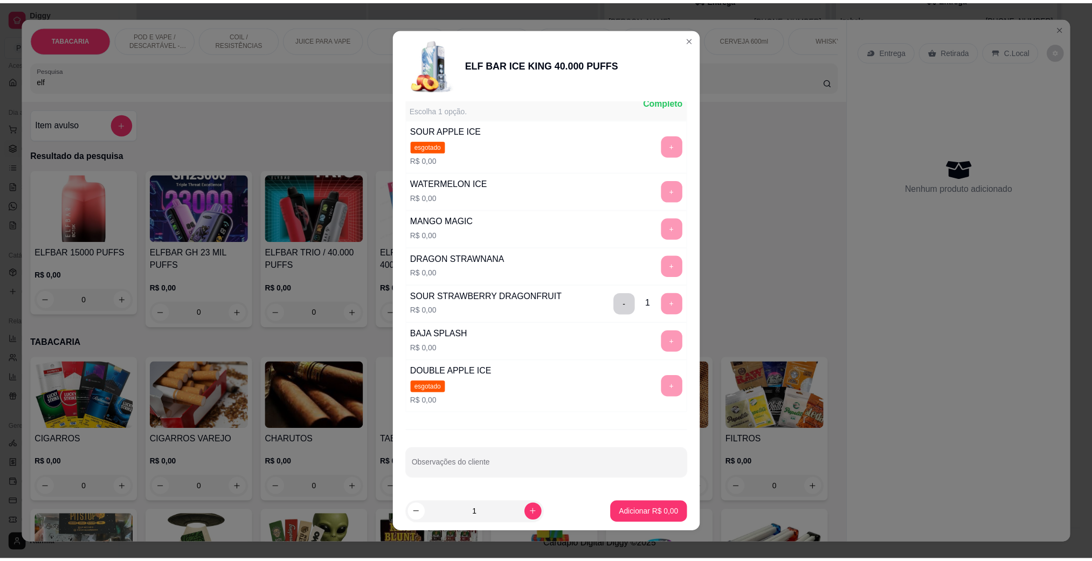
scroll to position [0, 0]
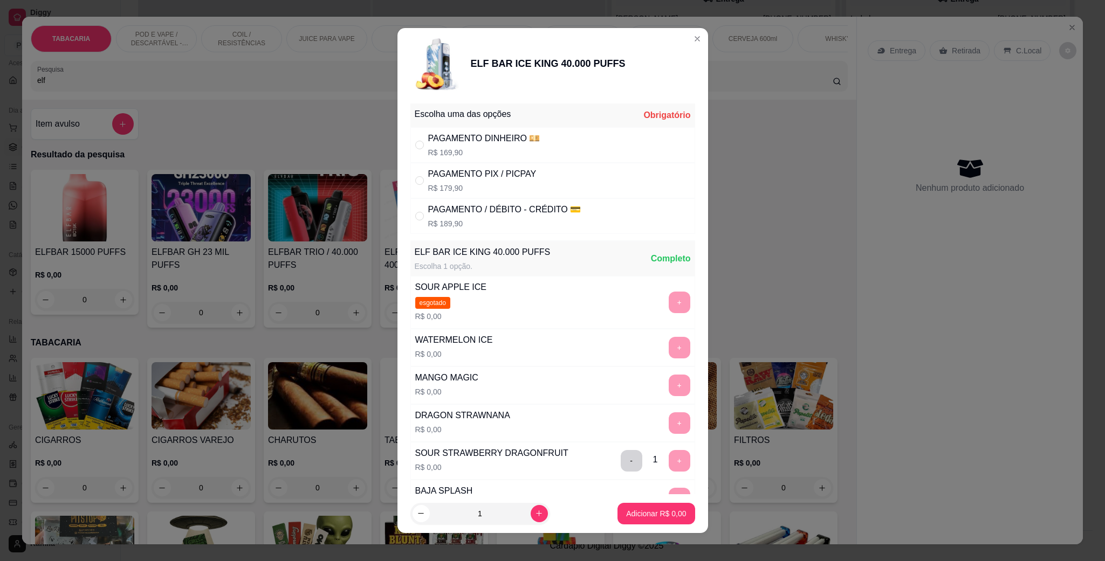
click at [486, 133] on div "PAGAMENTO DINHEIRO 💴" at bounding box center [484, 138] width 112 height 13
radio input "true"
click at [634, 519] on button "Adicionar R$ 169,90" at bounding box center [652, 514] width 86 height 22
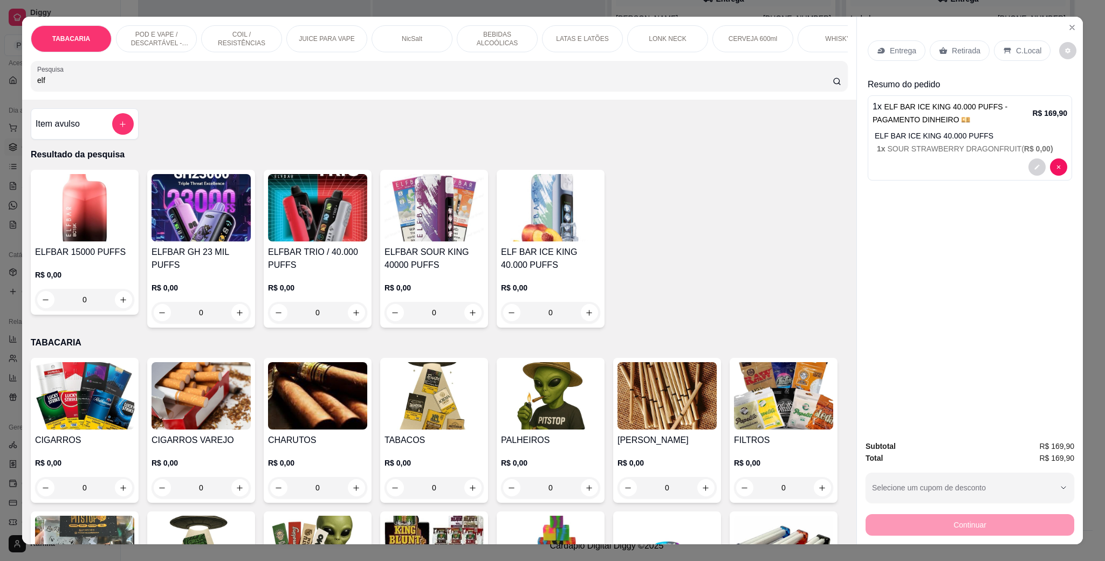
click at [1016, 44] on div "C.Local" at bounding box center [1022, 50] width 57 height 20
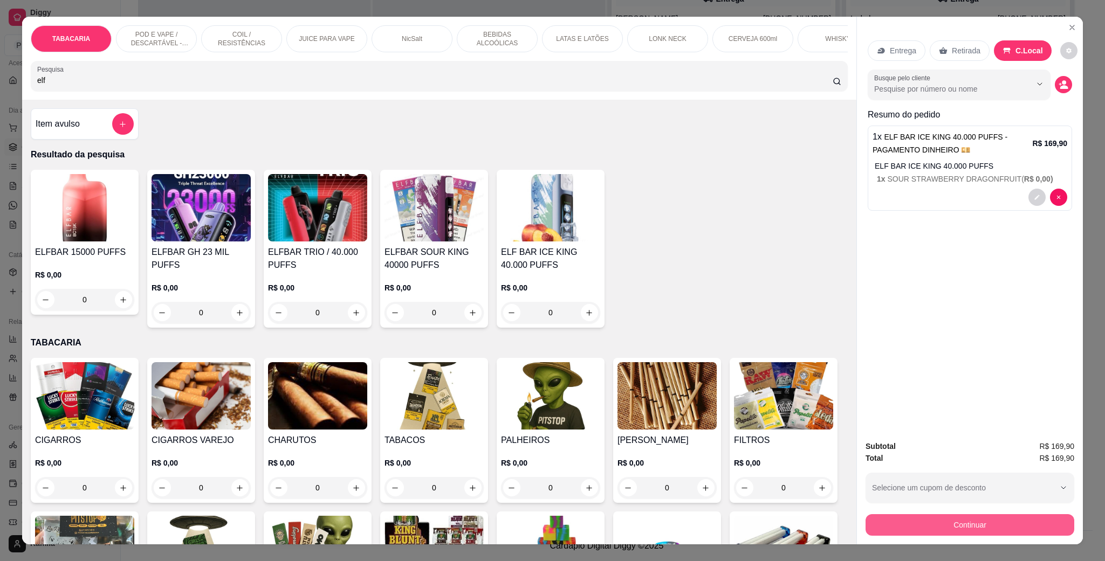
click at [992, 514] on button "Continuar" at bounding box center [969, 525] width 209 height 22
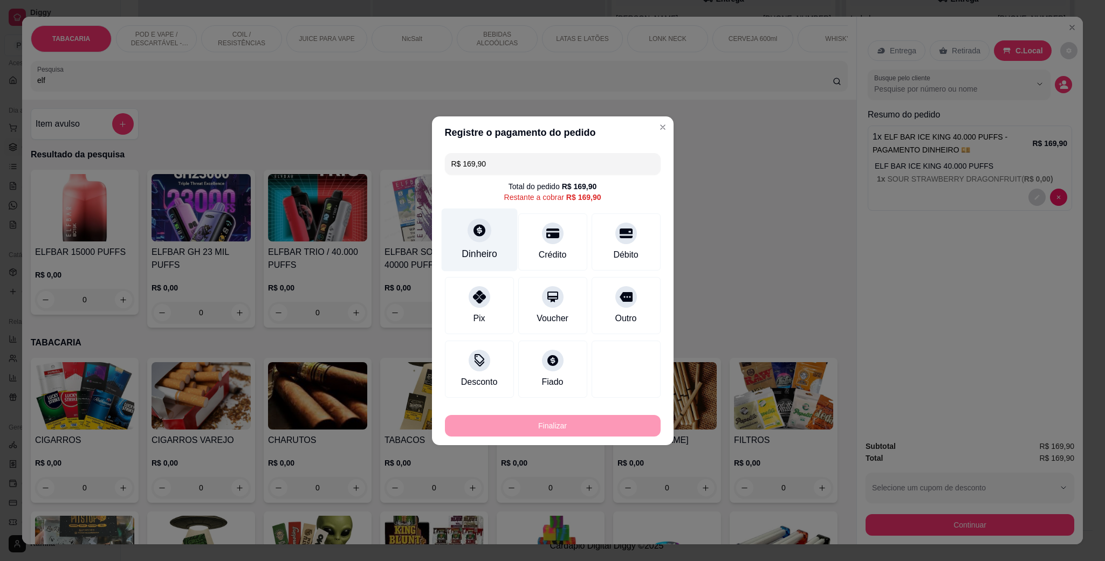
click at [485, 235] on div at bounding box center [479, 230] width 24 height 24
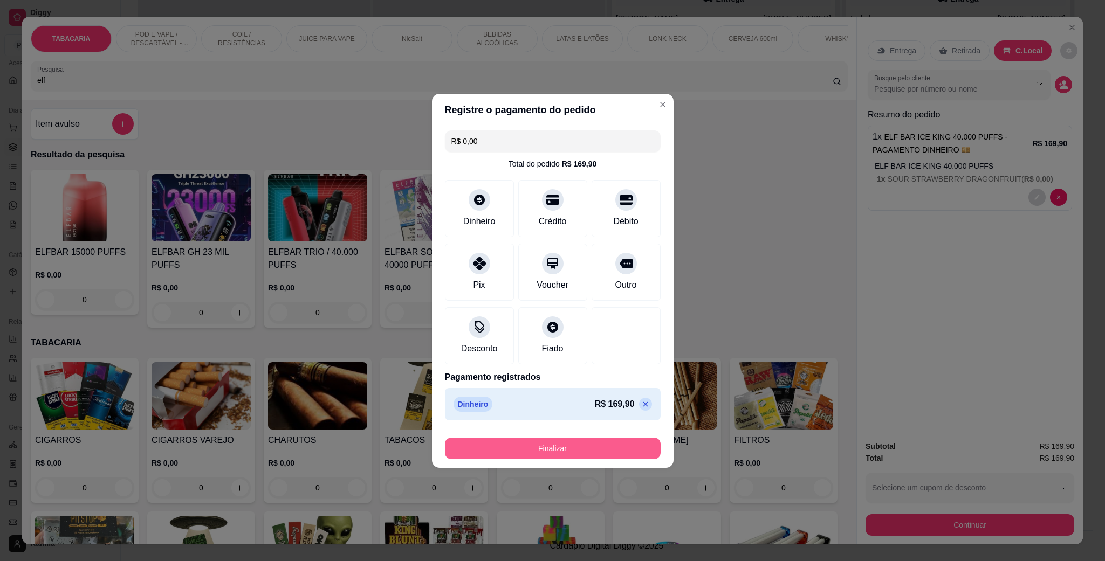
click at [556, 447] on button "Finalizar" at bounding box center [553, 449] width 216 height 22
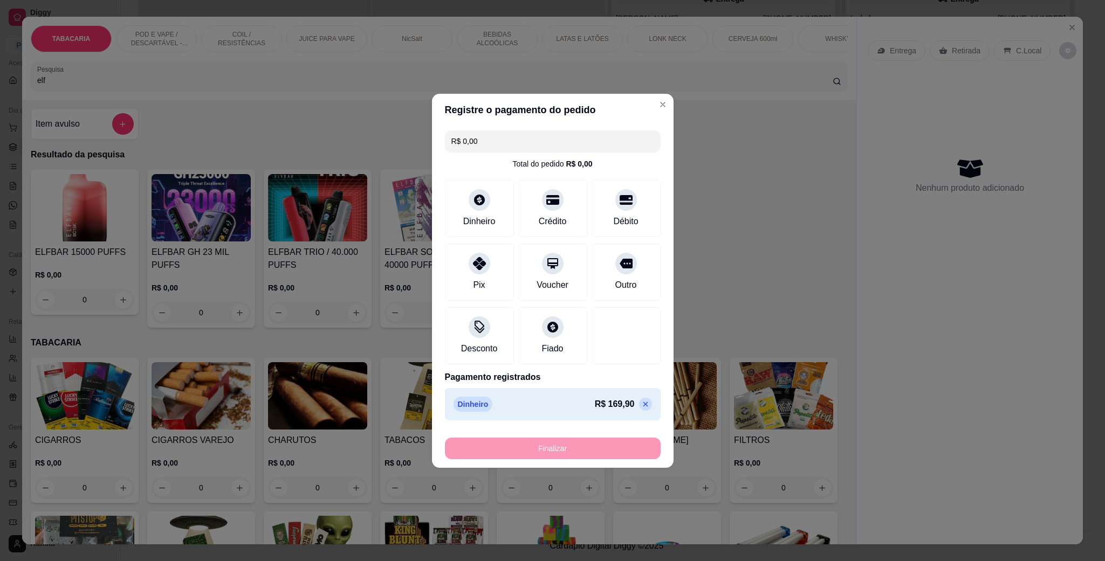
type input "-R$ 169,90"
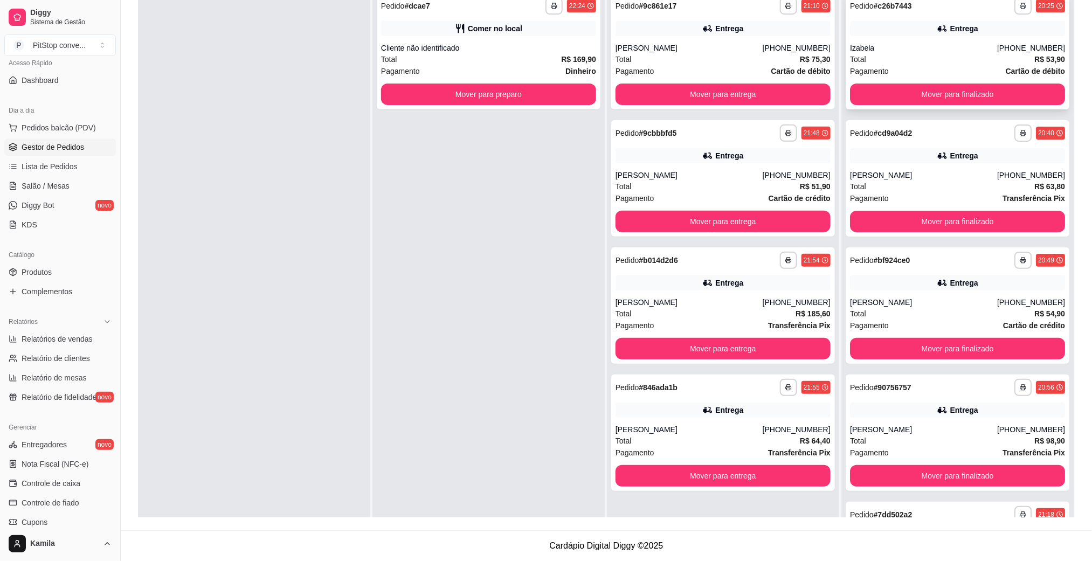
click at [899, 59] on div "Total R$ 53,90" at bounding box center [957, 59] width 215 height 12
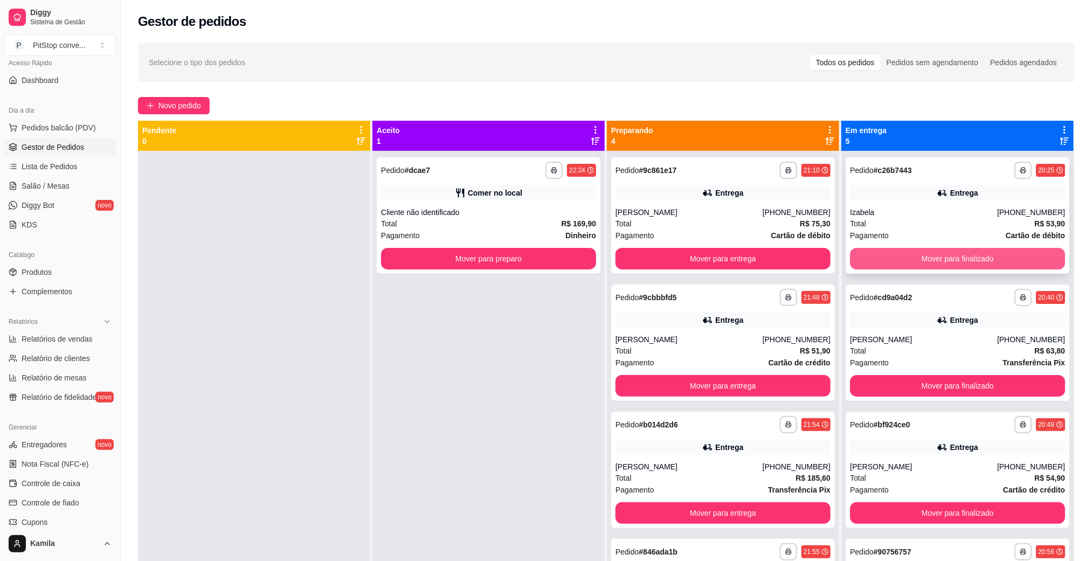
click at [951, 257] on button "Mover para finalizado" at bounding box center [957, 259] width 215 height 22
click at [883, 219] on div "Total R$ 63,80" at bounding box center [957, 224] width 215 height 12
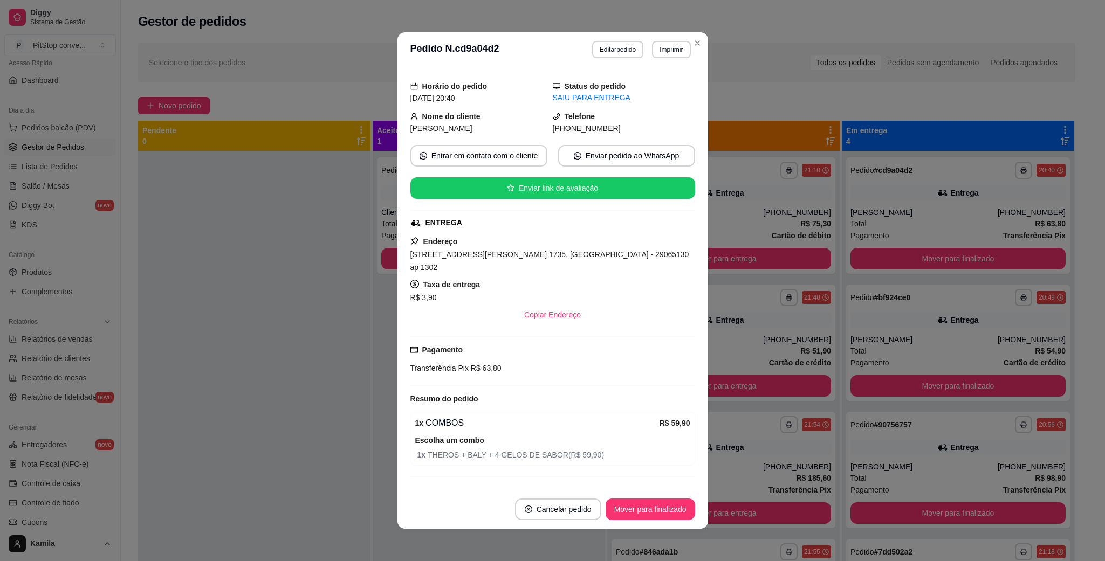
scroll to position [40, 0]
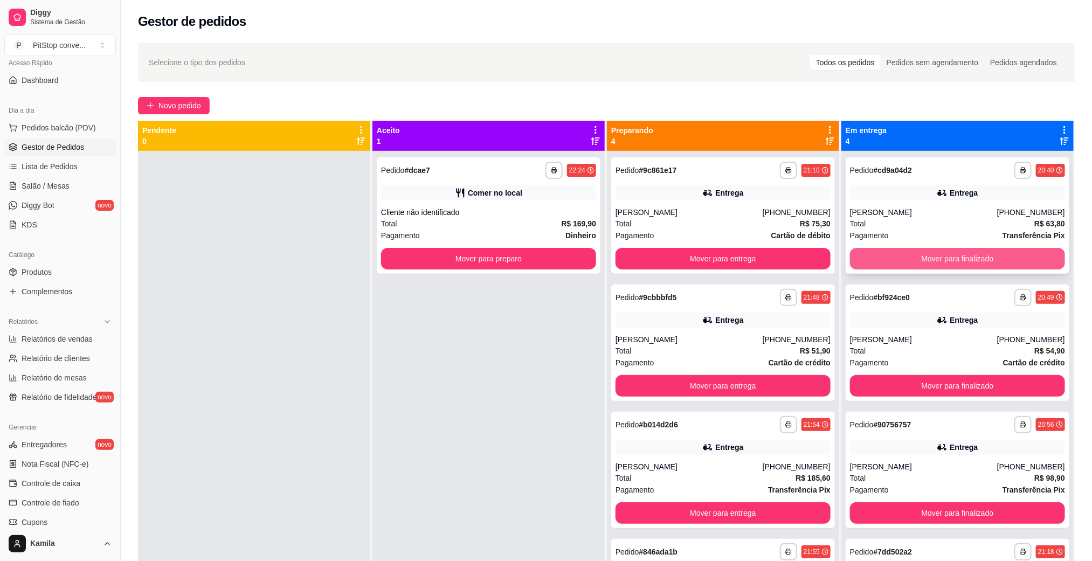
click at [929, 258] on button "Mover para finalizado" at bounding box center [957, 259] width 215 height 22
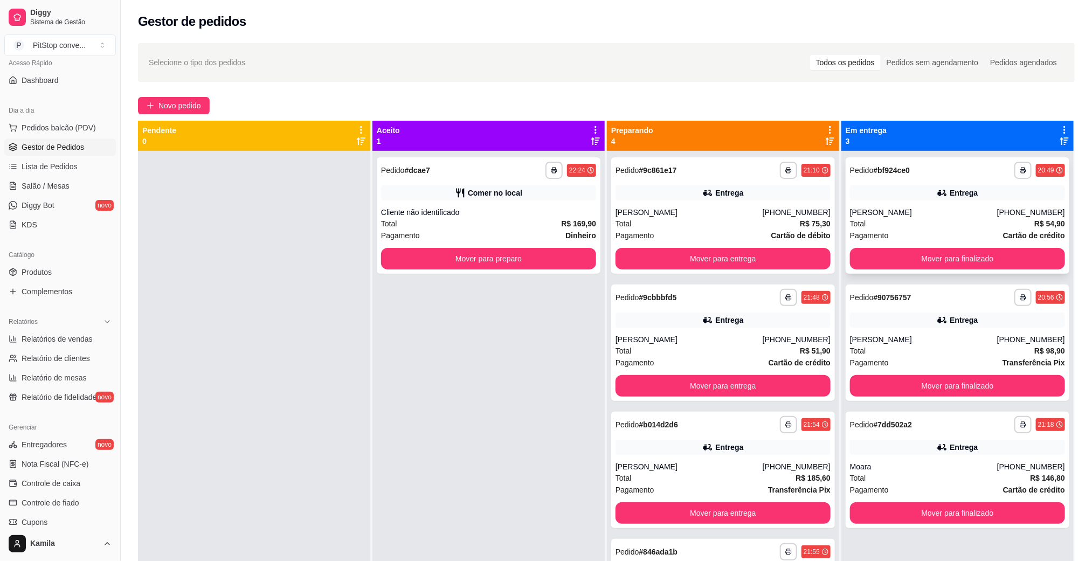
click at [906, 192] on div "Entrega" at bounding box center [957, 192] width 215 height 15
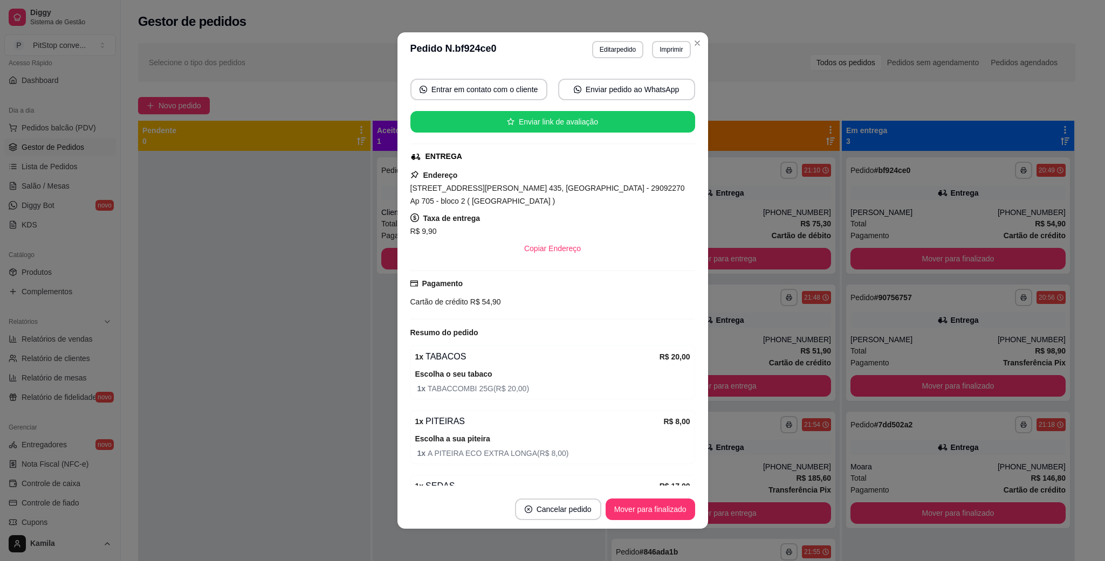
scroll to position [198, 0]
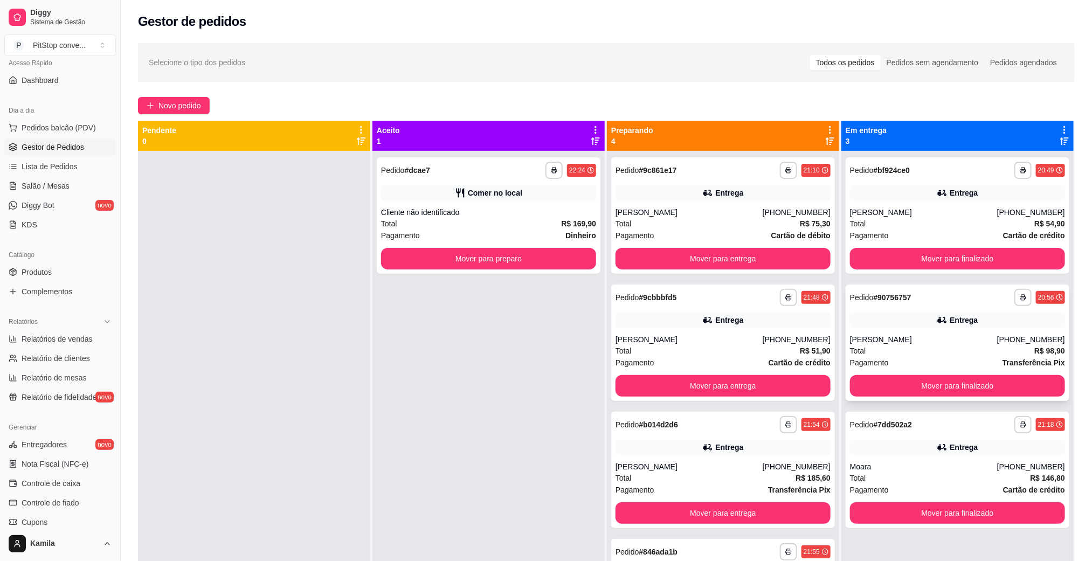
click at [888, 338] on div "[PERSON_NAME]" at bounding box center [923, 339] width 147 height 11
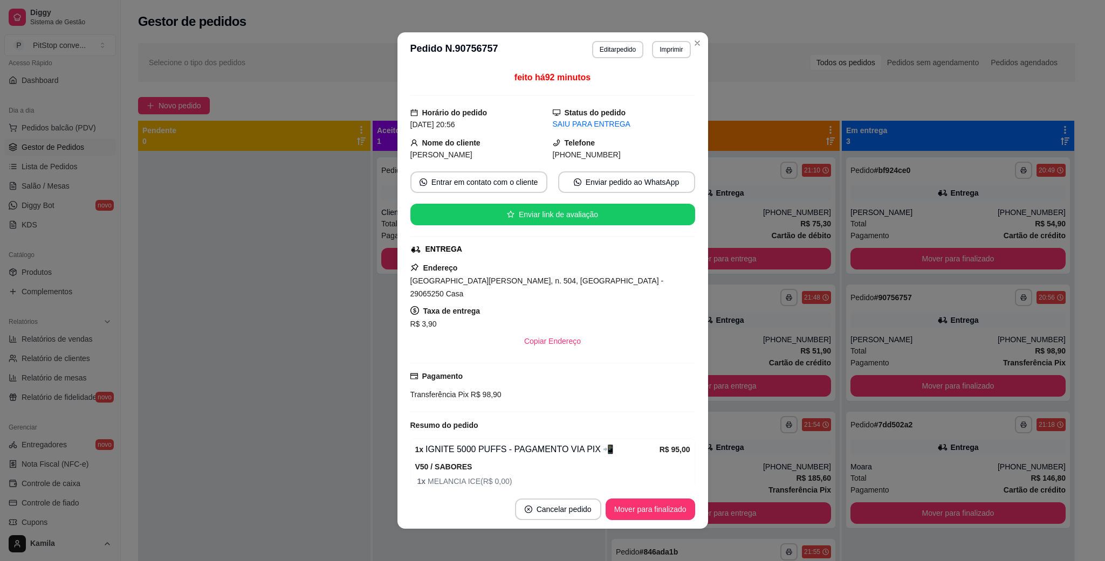
scroll to position [40, 0]
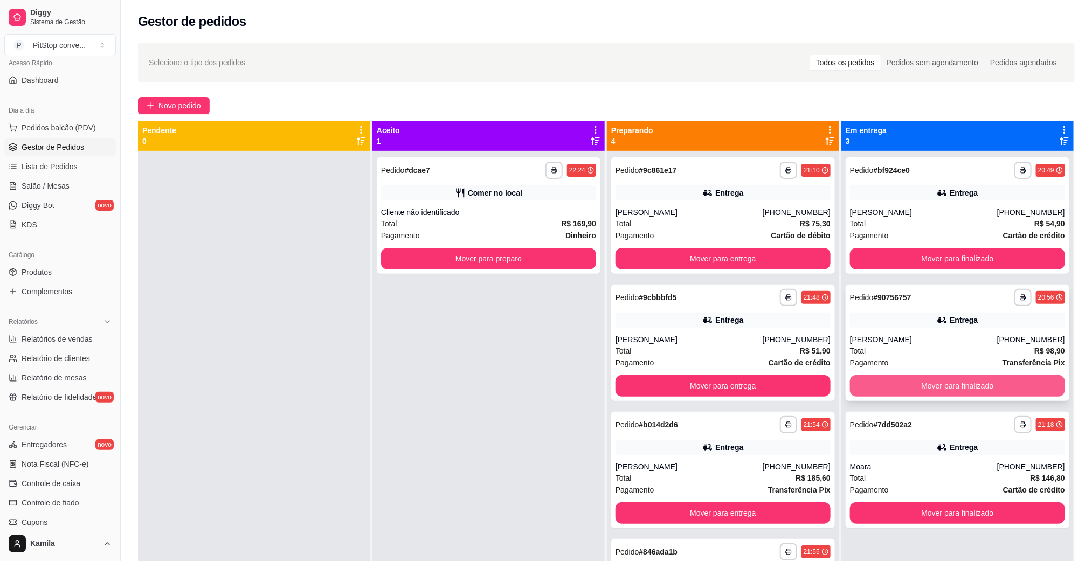
click at [878, 378] on button "Mover para finalizado" at bounding box center [957, 386] width 215 height 22
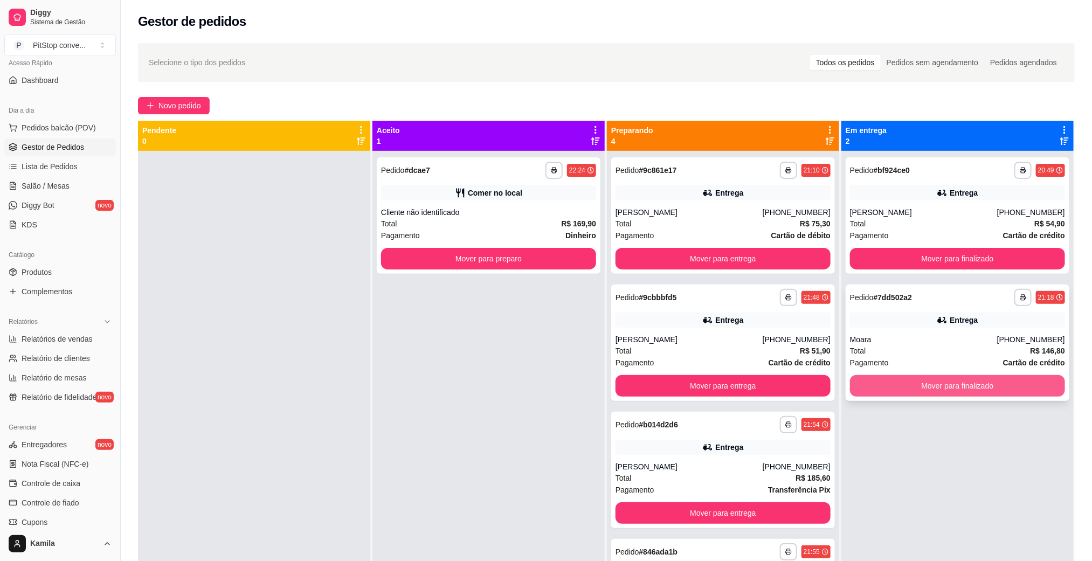
click at [888, 379] on button "Mover para finalizado" at bounding box center [957, 386] width 215 height 22
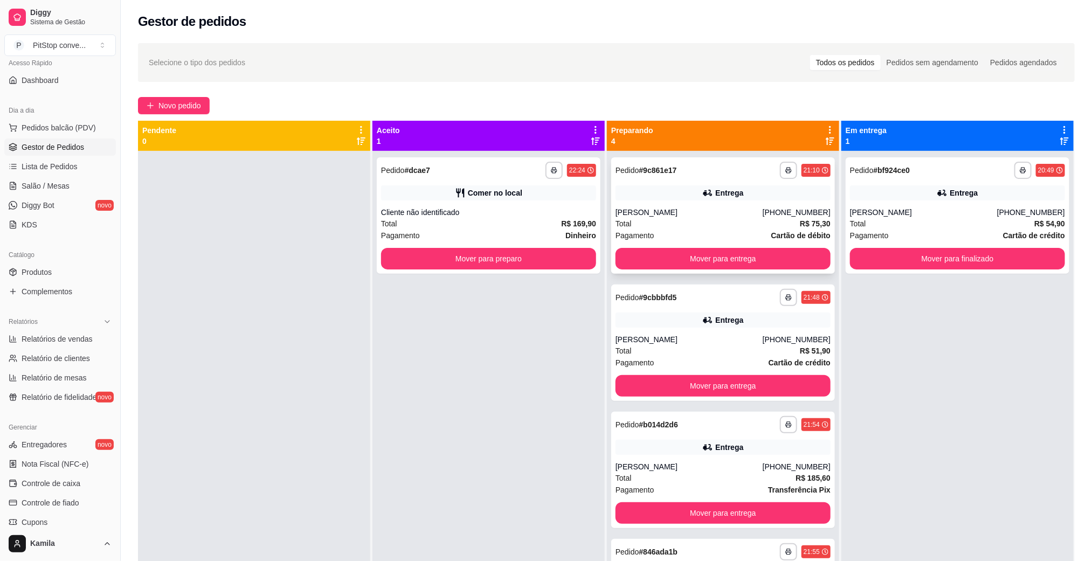
click at [700, 226] on div "Total R$ 75,30" at bounding box center [723, 224] width 215 height 12
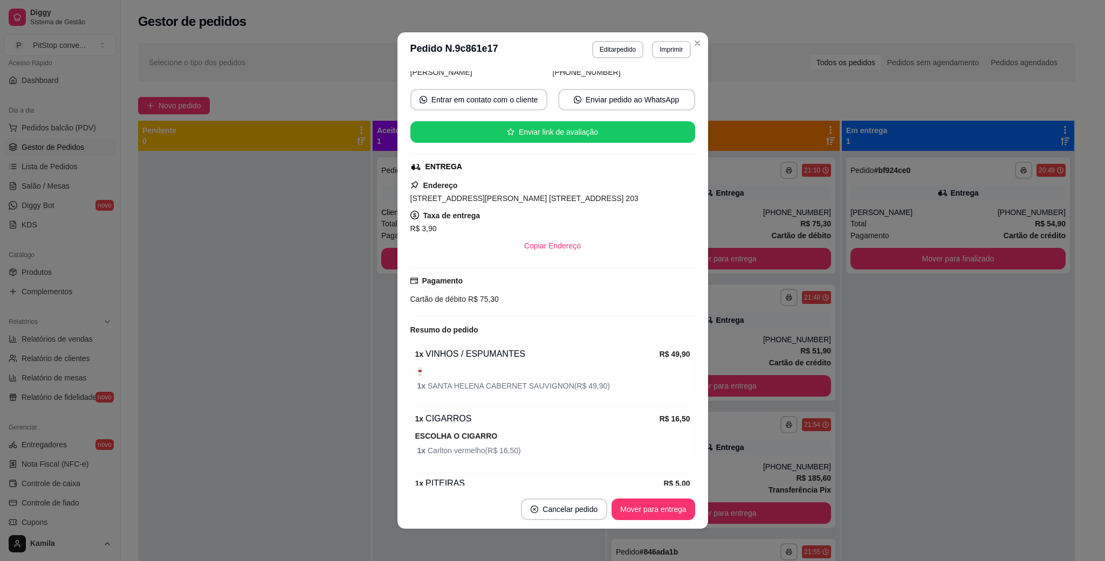
scroll to position [170, 0]
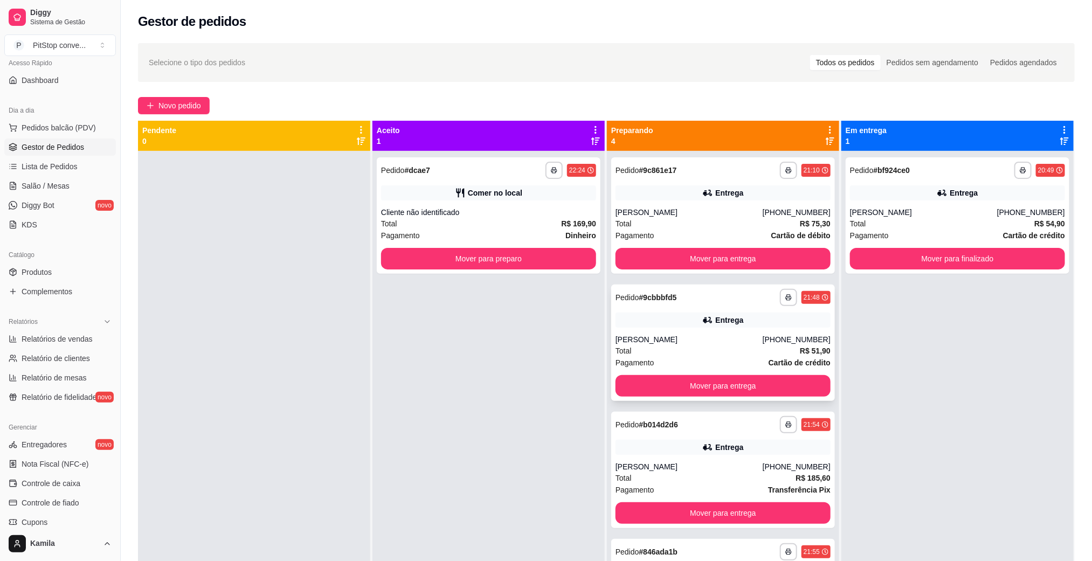
click at [691, 361] on div "Pagamento Cartão de crédito" at bounding box center [723, 363] width 215 height 12
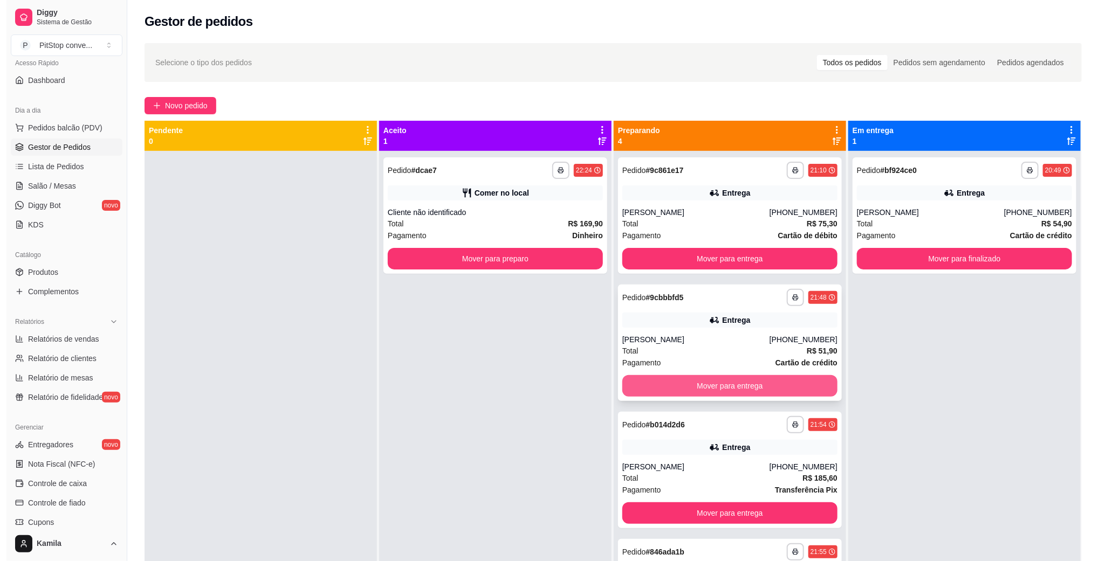
scroll to position [30, 0]
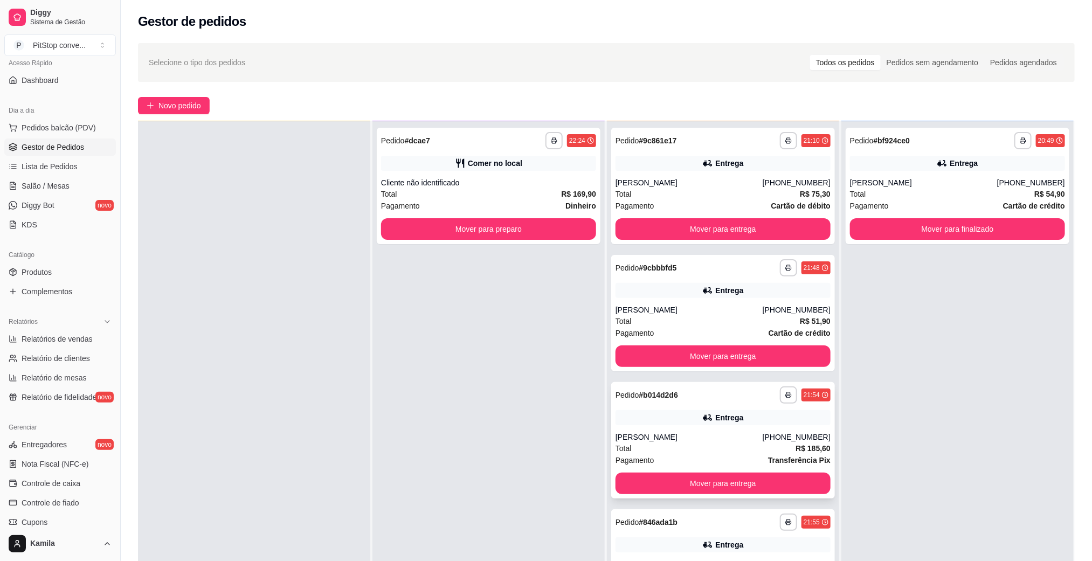
click at [644, 411] on div "Entrega" at bounding box center [723, 417] width 215 height 15
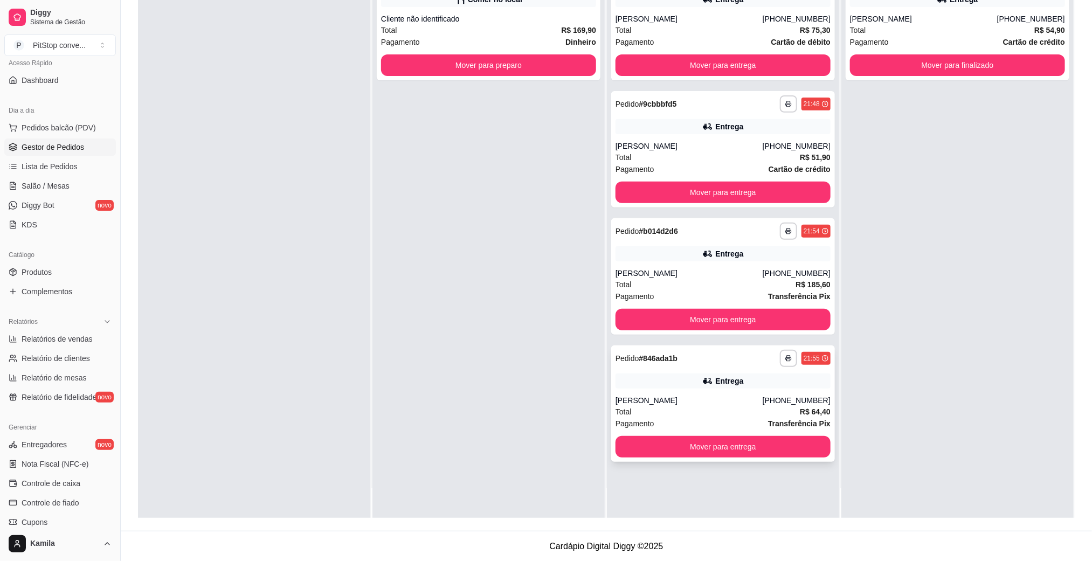
scroll to position [165, 0]
click at [660, 395] on div "[PERSON_NAME]" at bounding box center [689, 400] width 147 height 11
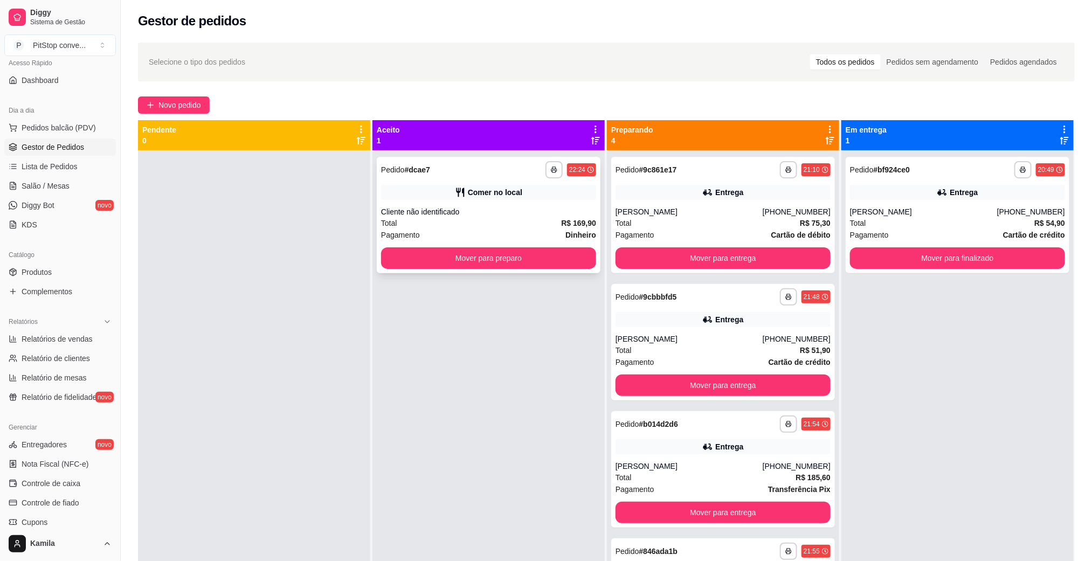
scroll to position [0, 0]
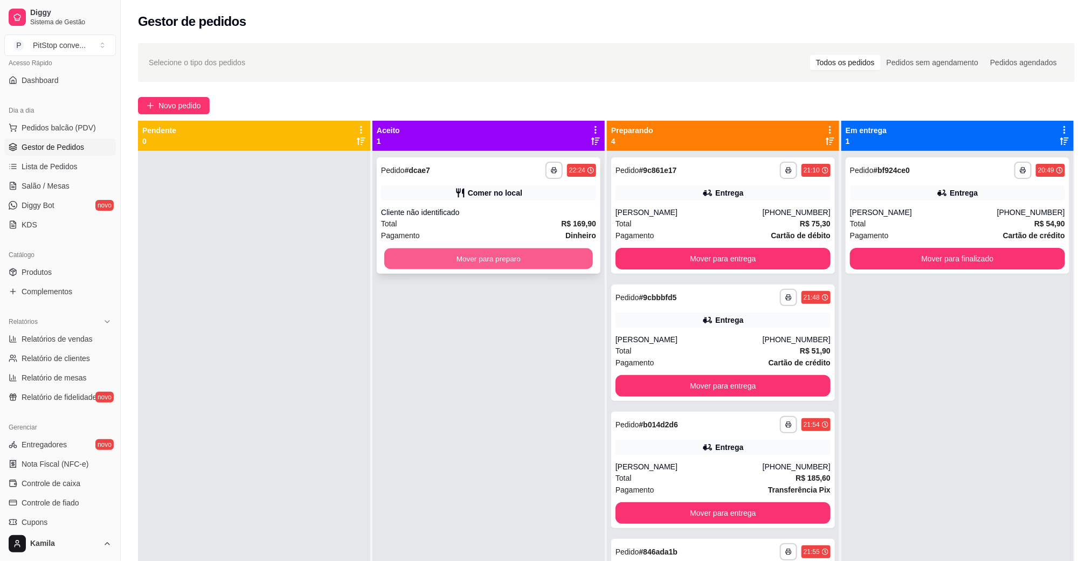
click at [513, 250] on button "Mover para preparo" at bounding box center [488, 259] width 209 height 21
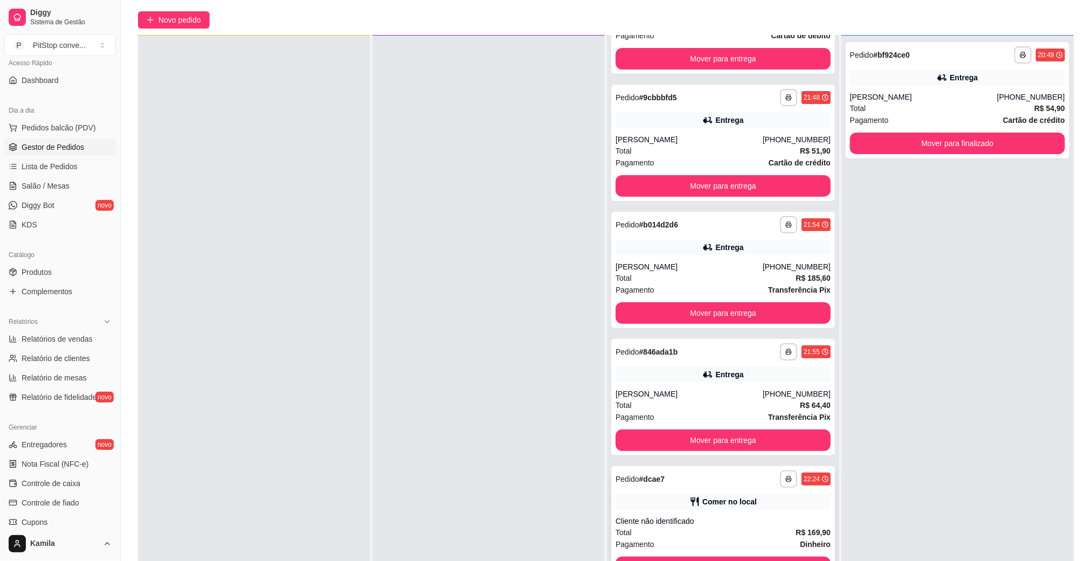
scroll to position [165, 0]
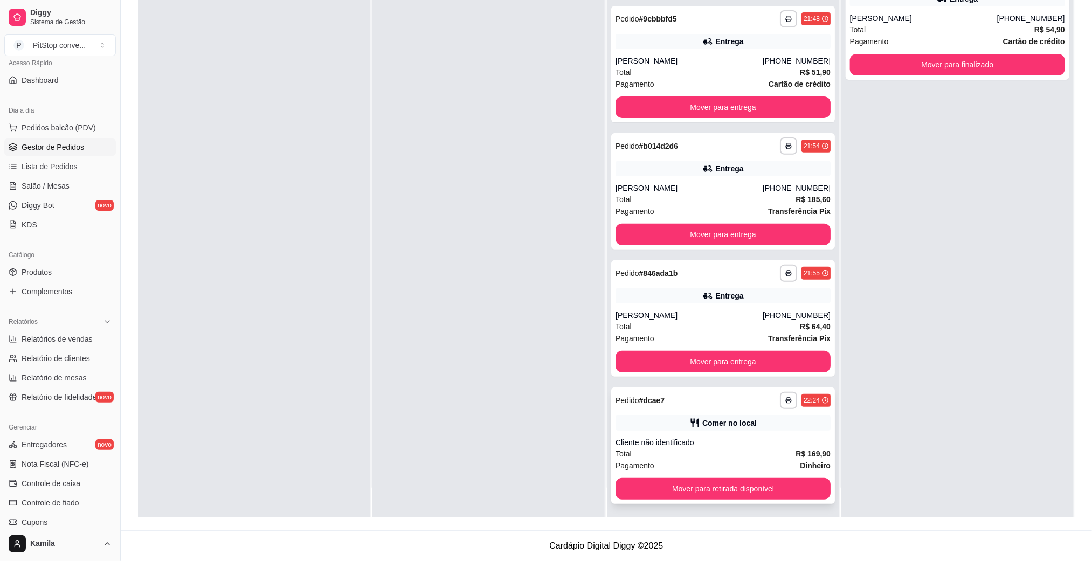
click at [739, 479] on button "Mover para retirada disponível" at bounding box center [723, 489] width 215 height 22
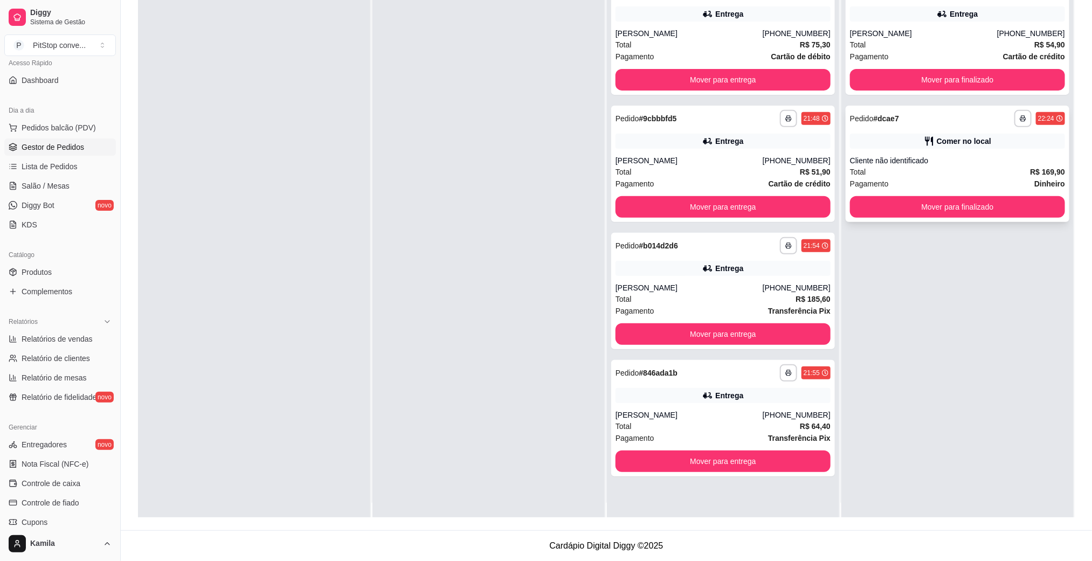
scroll to position [0, 0]
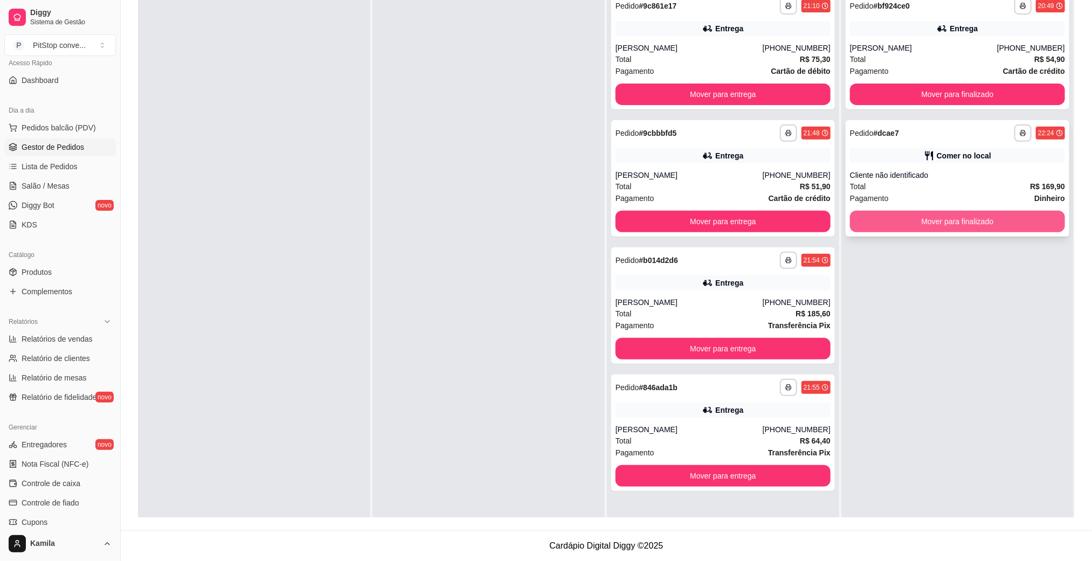
click at [927, 212] on button "Mover para finalizado" at bounding box center [957, 222] width 215 height 22
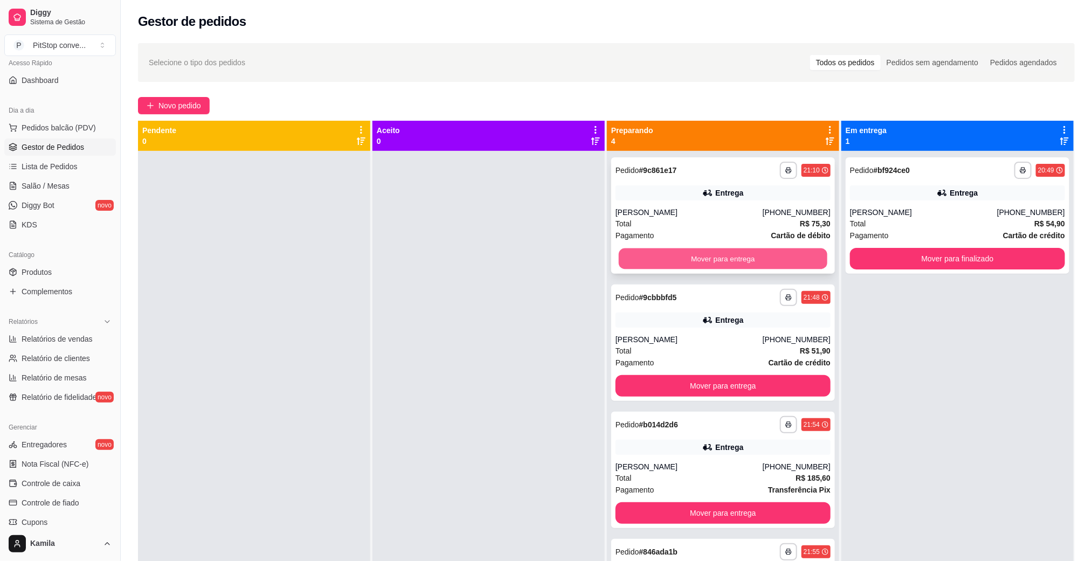
click at [725, 259] on button "Mover para entrega" at bounding box center [723, 259] width 209 height 21
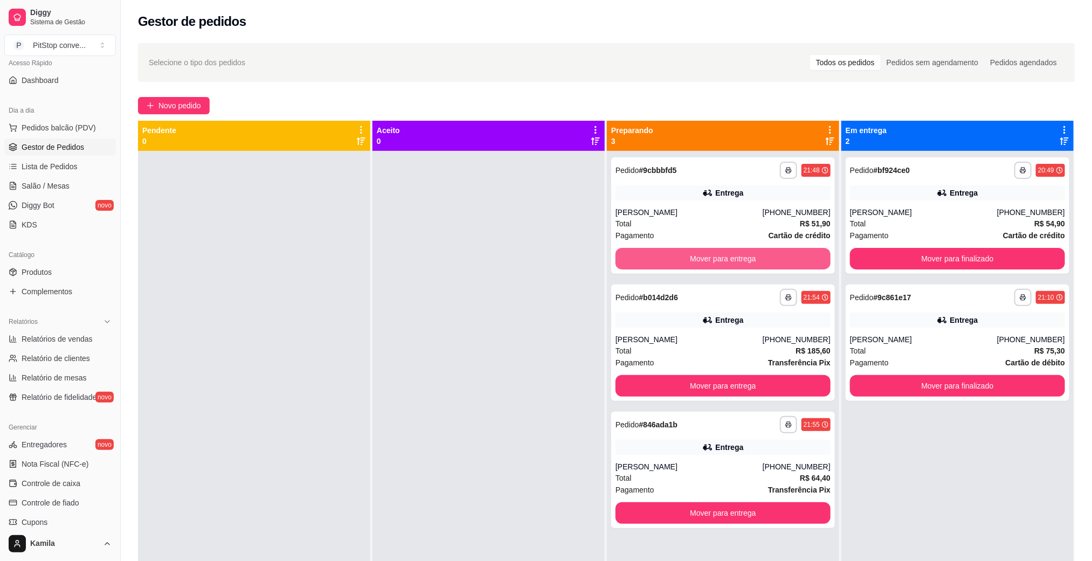
click at [725, 259] on button "Mover para entrega" at bounding box center [723, 259] width 215 height 22
click at [725, 259] on div "Mover para entrega" at bounding box center [723, 259] width 215 height 22
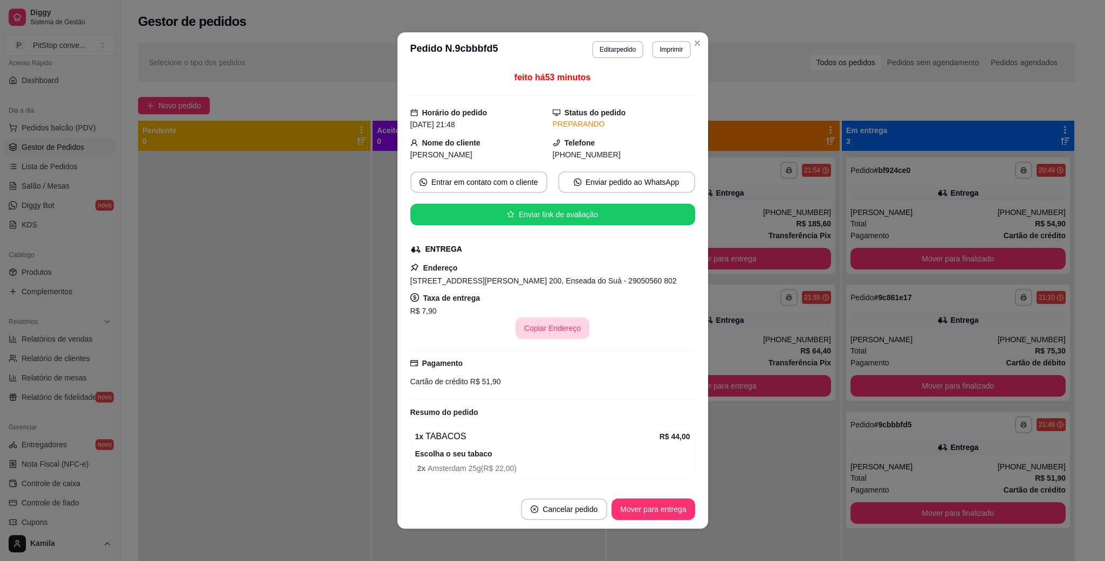
scroll to position [40, 0]
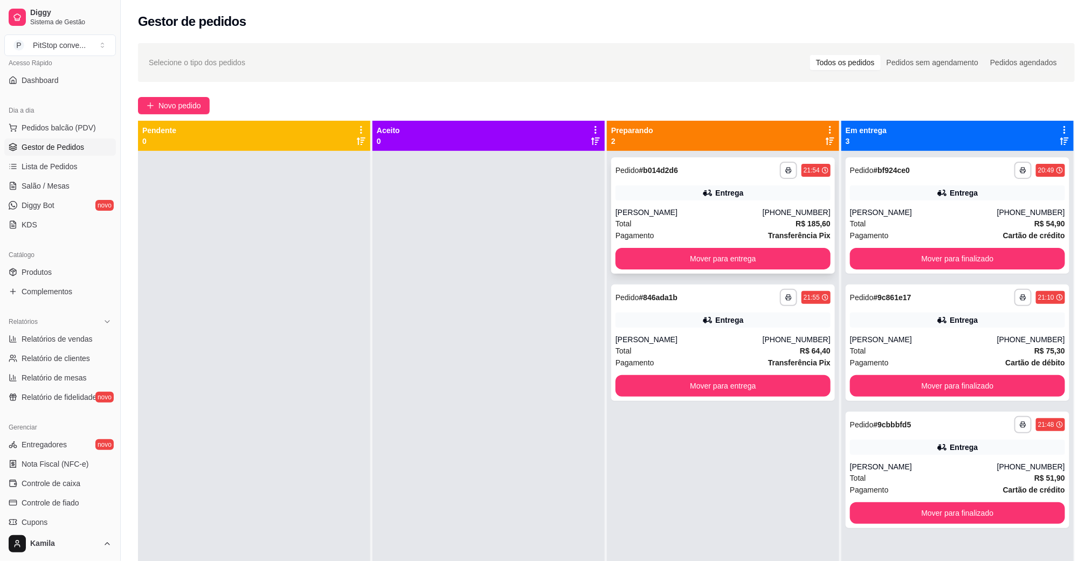
click at [666, 226] on div "Total R$ 185,60" at bounding box center [723, 224] width 215 height 12
click at [916, 217] on div "[PERSON_NAME]" at bounding box center [923, 212] width 147 height 11
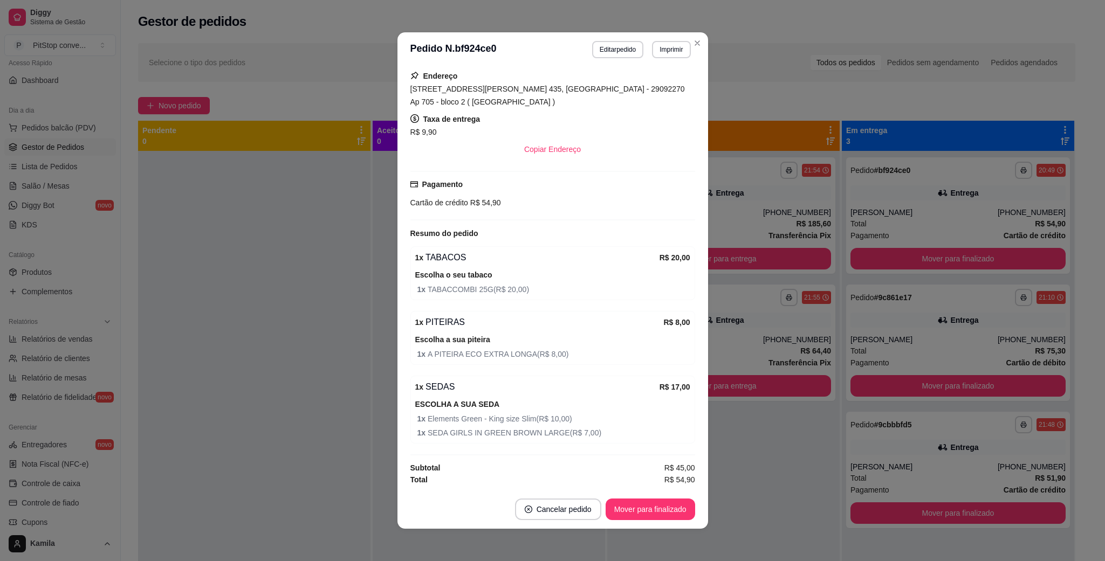
scroll to position [2, 0]
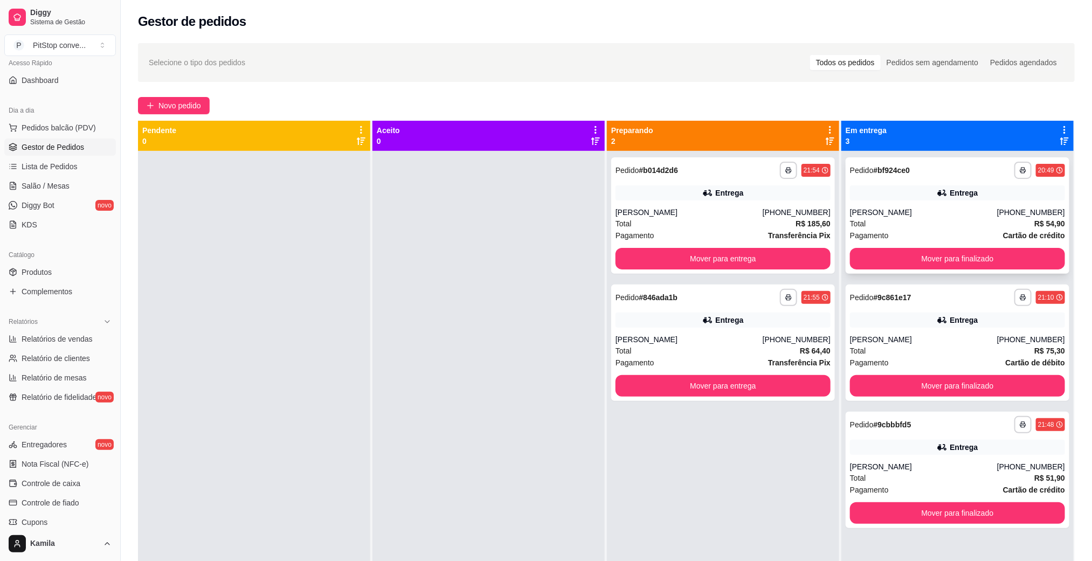
click at [935, 243] on div "**********" at bounding box center [958, 215] width 224 height 116
click at [911, 257] on button "Mover para finalizado" at bounding box center [957, 259] width 209 height 21
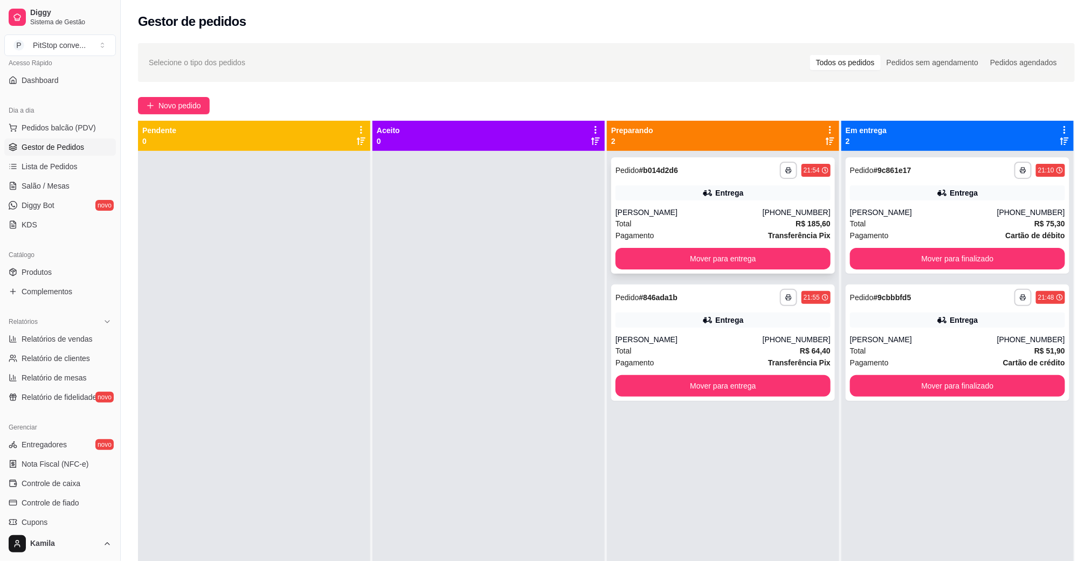
click at [704, 212] on div "[PERSON_NAME]" at bounding box center [689, 212] width 147 height 11
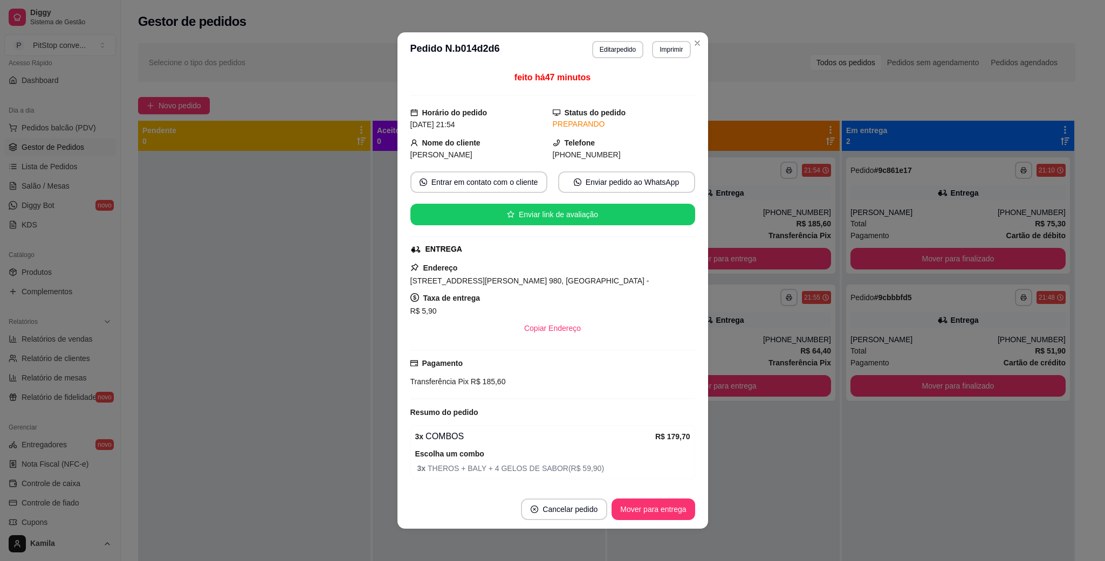
scroll to position [40, 0]
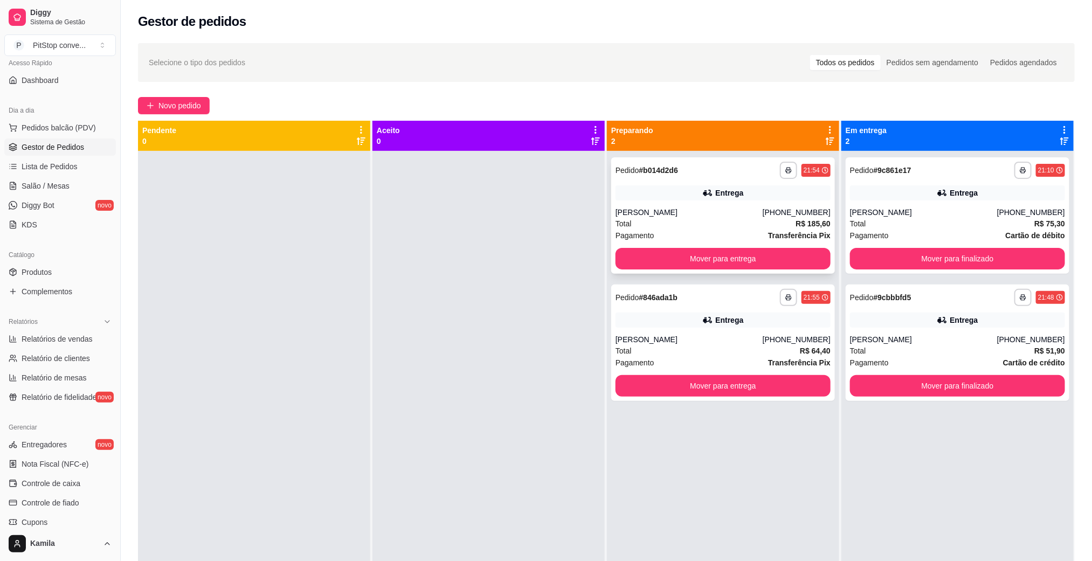
click at [707, 216] on div "[PERSON_NAME]" at bounding box center [689, 212] width 147 height 11
click at [691, 264] on button "Mover para entrega" at bounding box center [723, 259] width 209 height 21
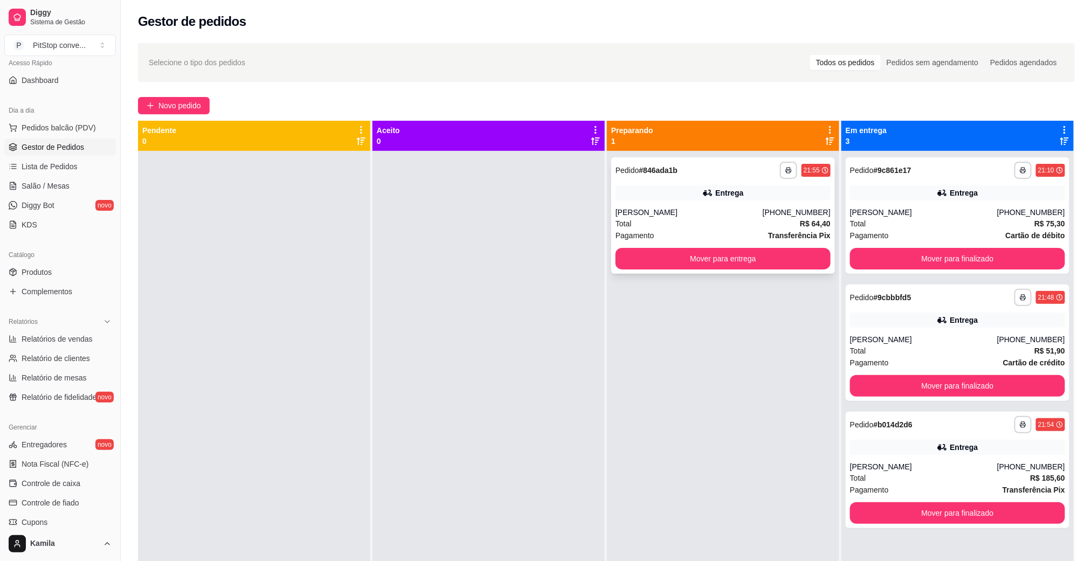
click at [668, 225] on div "Total R$ 64,40" at bounding box center [723, 224] width 215 height 12
click at [695, 257] on button "Mover para entrega" at bounding box center [723, 259] width 215 height 22
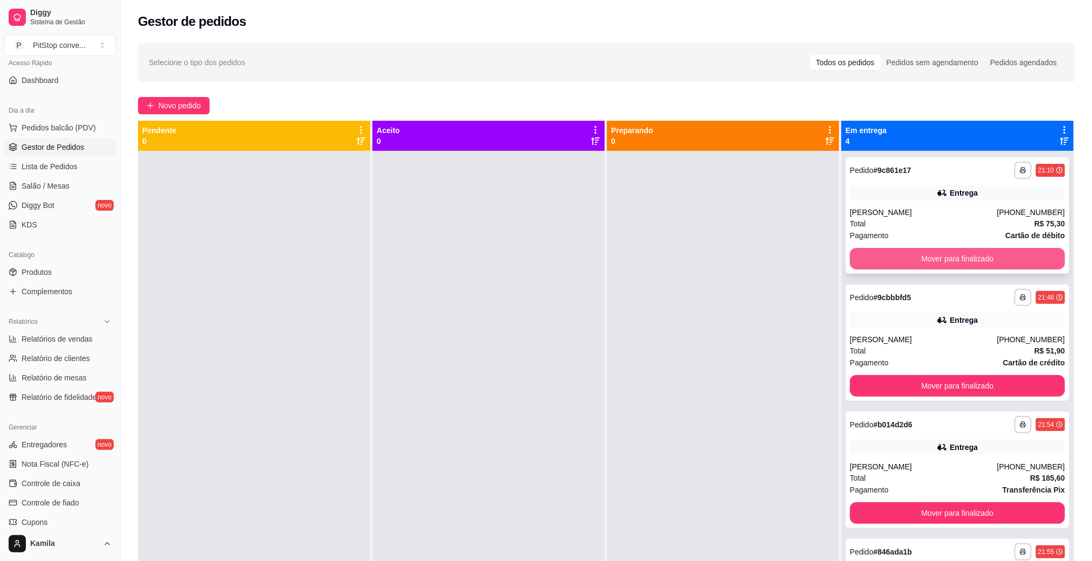
click at [940, 250] on button "Mover para finalizado" at bounding box center [957, 259] width 215 height 22
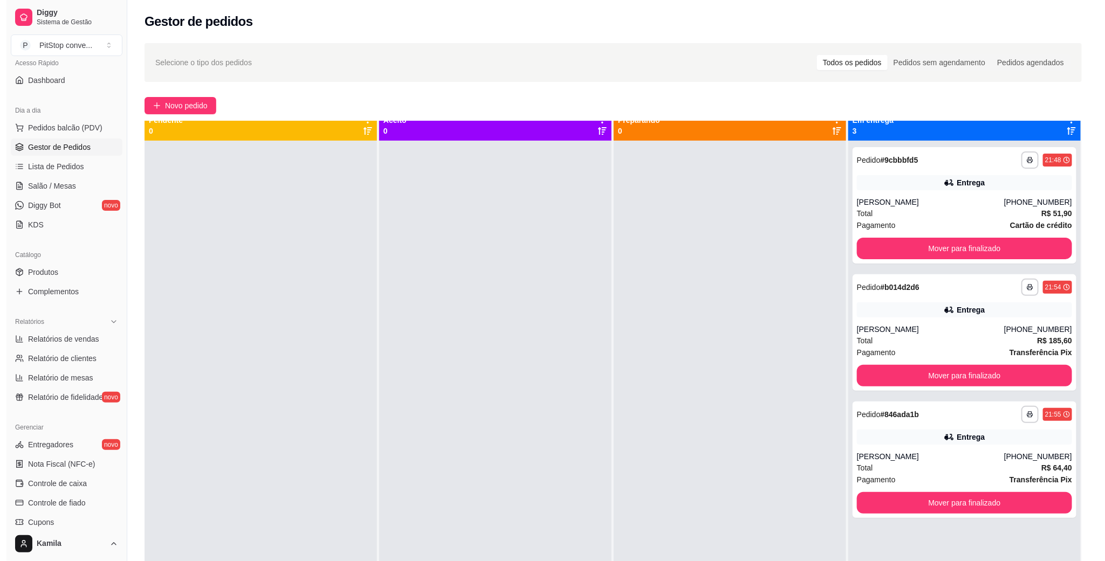
scroll to position [0, 0]
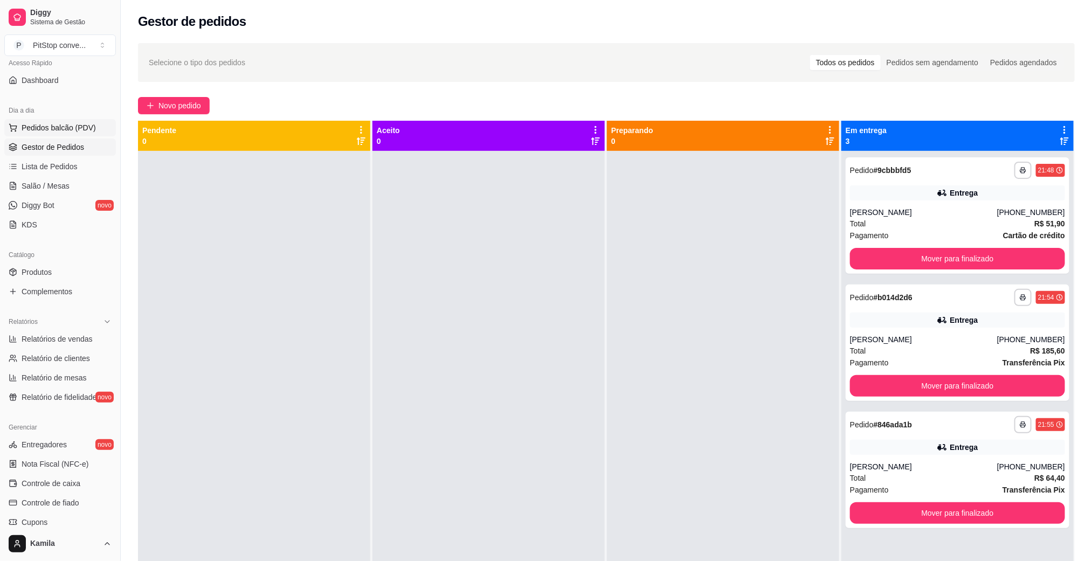
click at [43, 125] on span "Pedidos balcão (PDV)" at bounding box center [59, 127] width 74 height 11
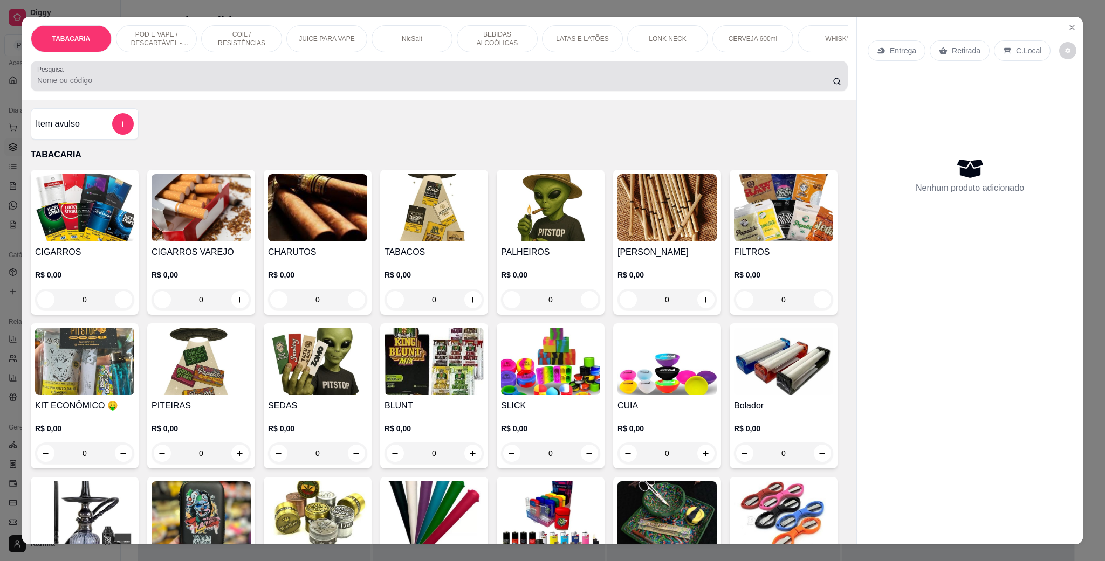
click at [201, 86] on input "Pesquisa" at bounding box center [434, 80] width 795 height 11
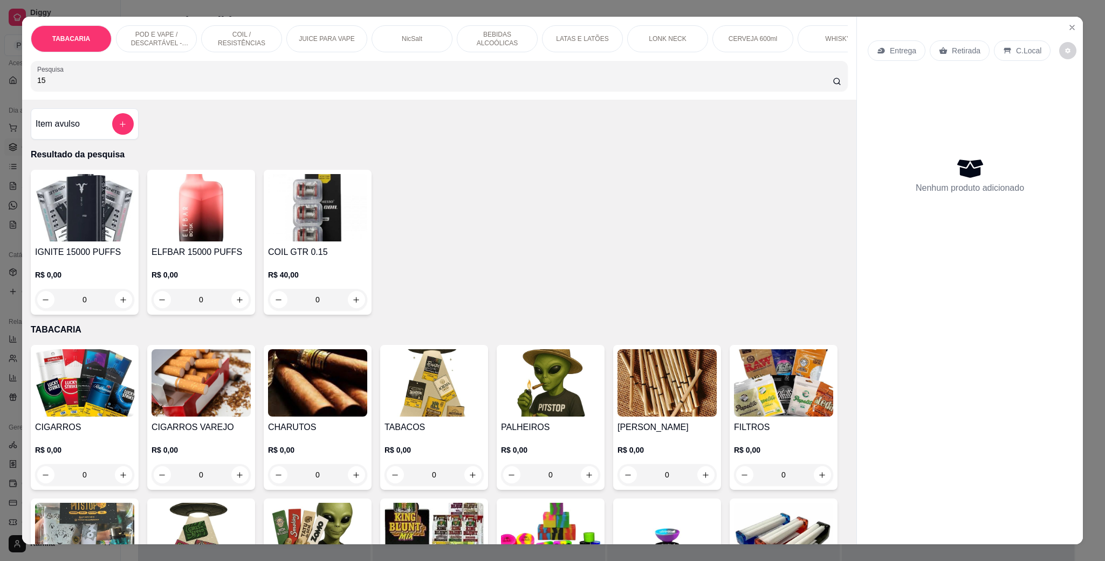
type input "15"
click at [109, 311] on div "0" at bounding box center [84, 300] width 99 height 22
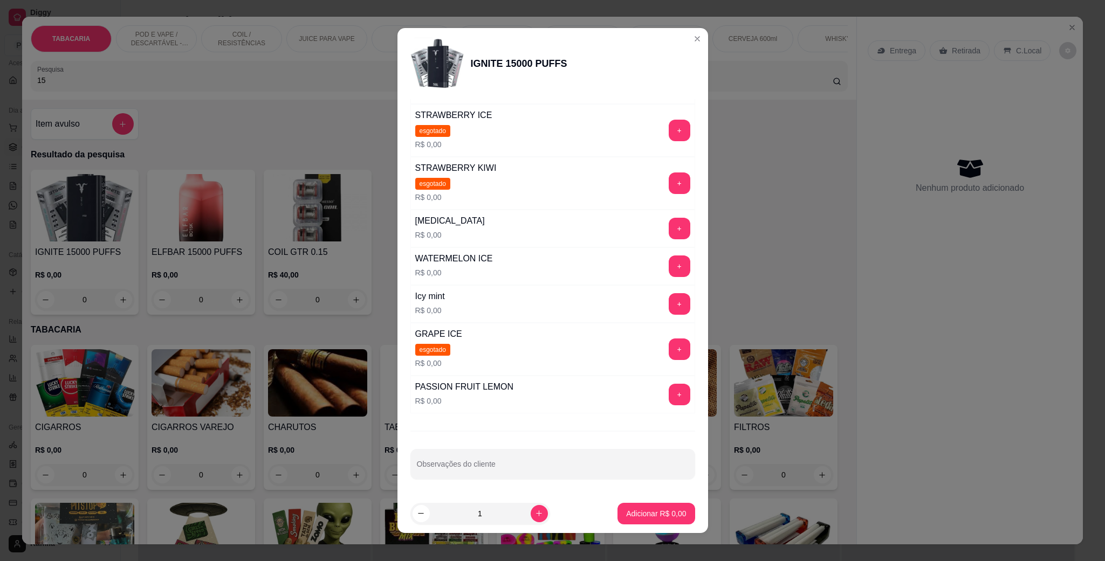
scroll to position [217, 0]
click at [668, 264] on button "+" at bounding box center [679, 267] width 22 height 22
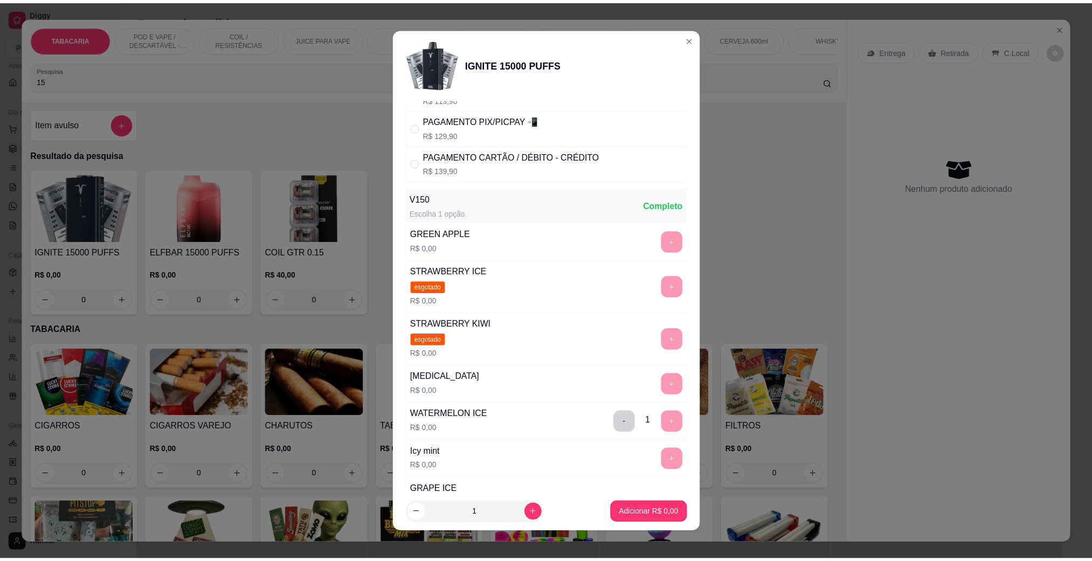
scroll to position [0, 0]
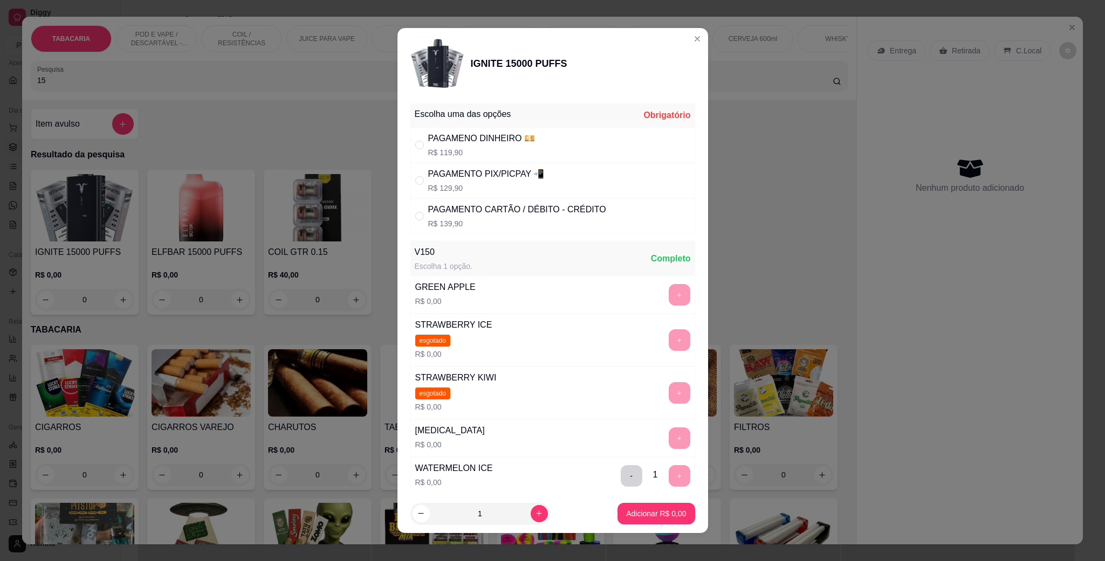
click at [529, 225] on p "R$ 139,90" at bounding box center [517, 223] width 178 height 11
radio input "true"
click at [652, 505] on button "Adicionar R$ 139,90" at bounding box center [652, 514] width 86 height 22
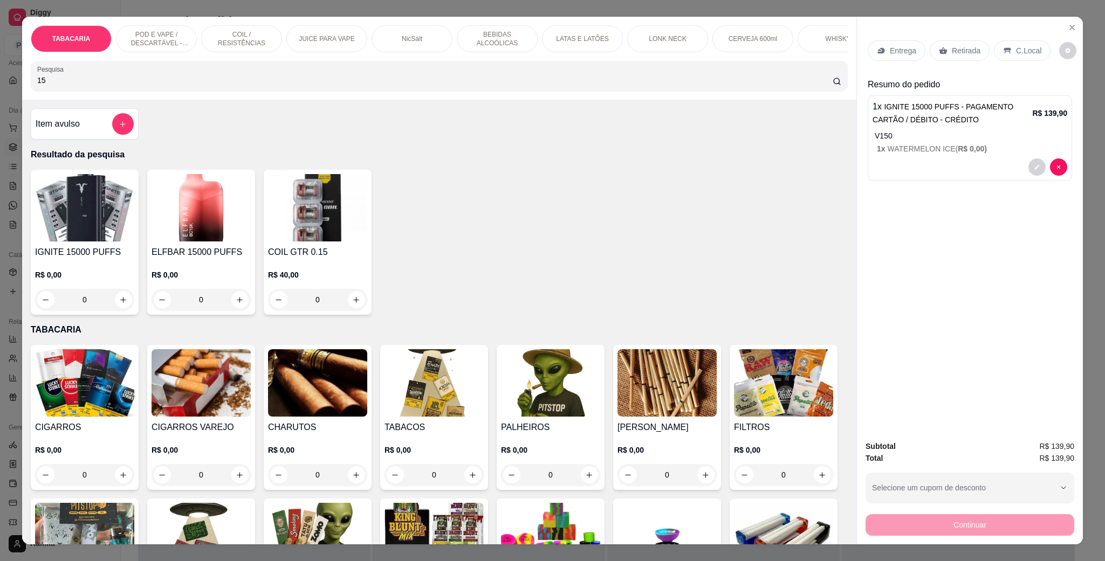
click at [1022, 52] on p "C.Local" at bounding box center [1028, 50] width 25 height 11
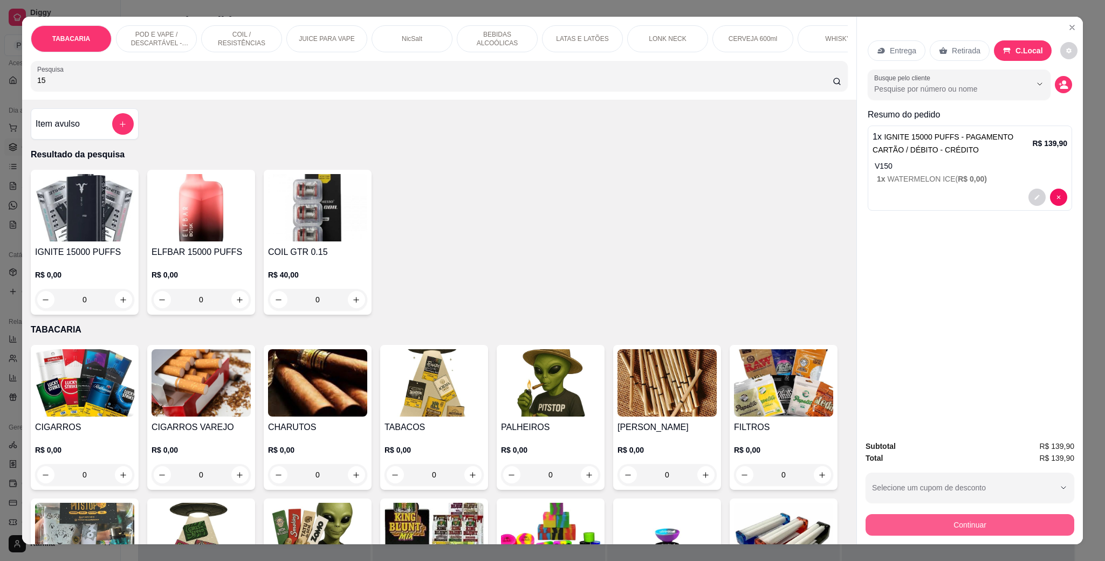
click at [915, 526] on button "Continuar" at bounding box center [969, 525] width 209 height 22
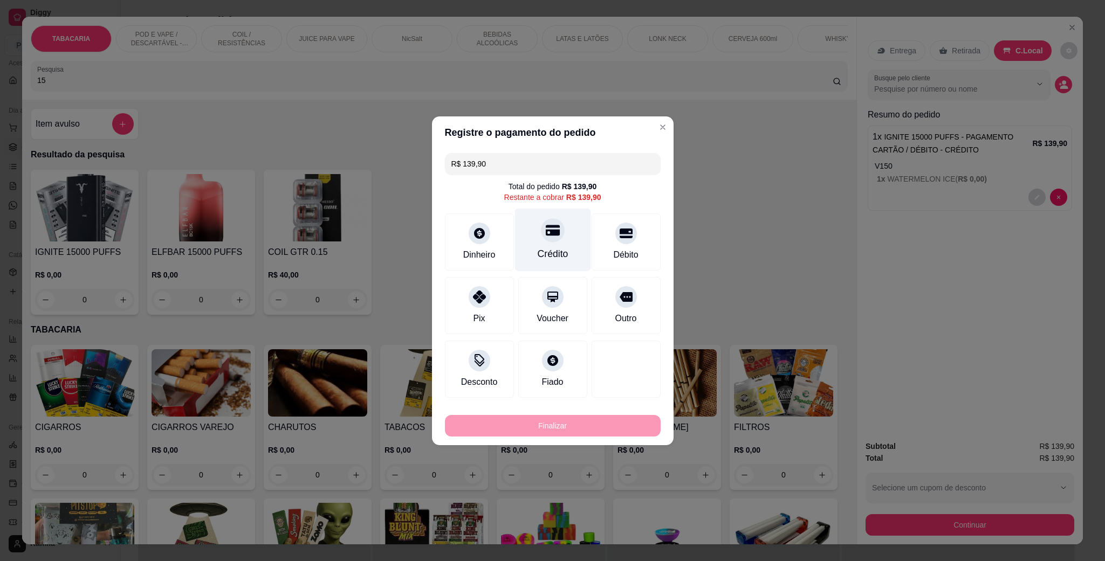
click at [549, 246] on div "Crédito" at bounding box center [552, 239] width 76 height 63
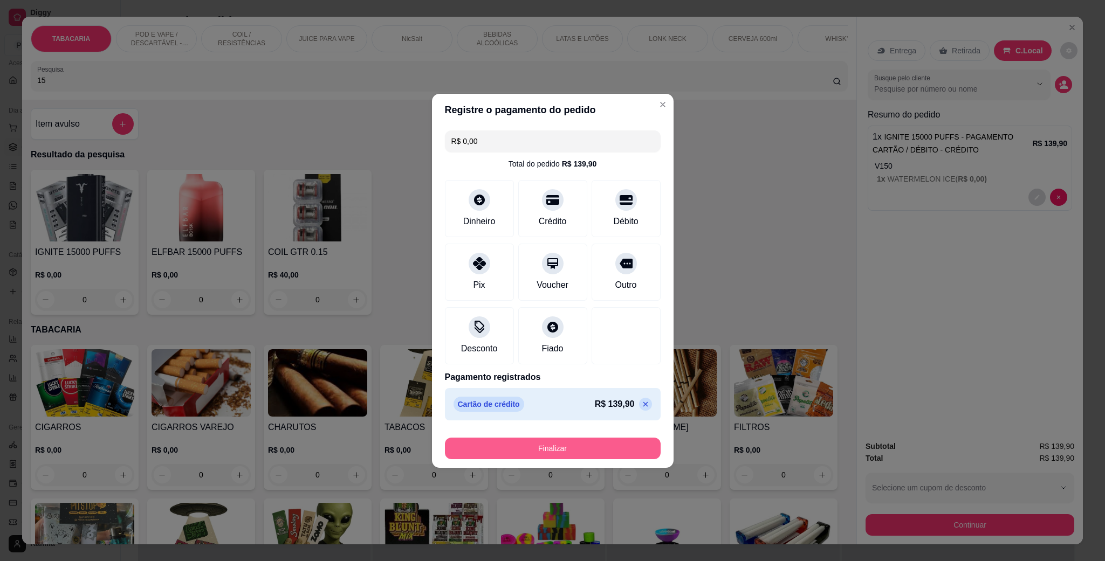
click at [534, 459] on button "Finalizar" at bounding box center [553, 449] width 216 height 22
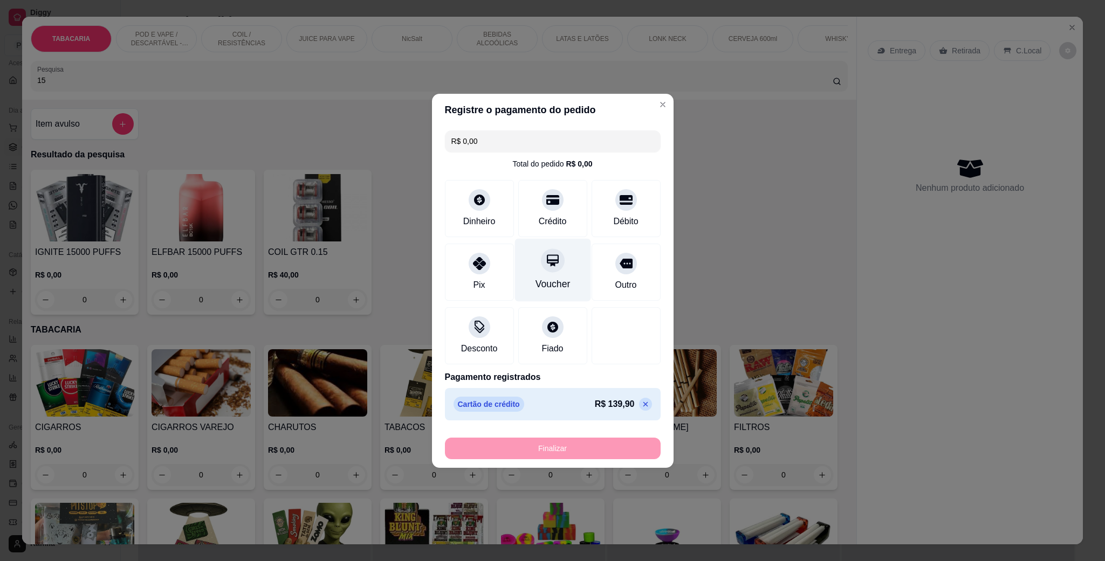
type input "-R$ 139,90"
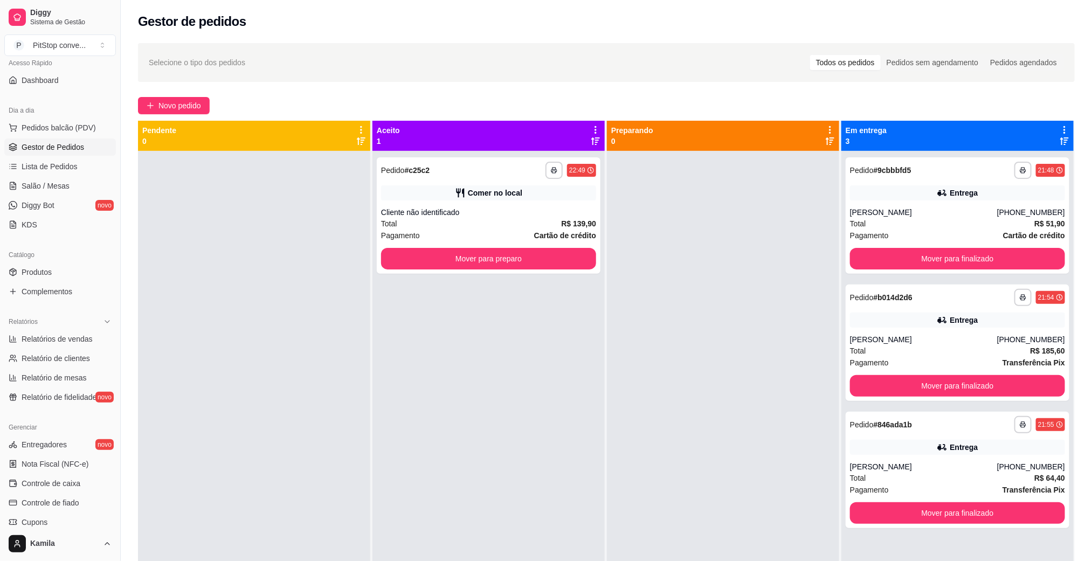
click at [552, 246] on div "**********" at bounding box center [489, 215] width 224 height 116
click at [497, 263] on button "Mover para preparo" at bounding box center [488, 259] width 215 height 22
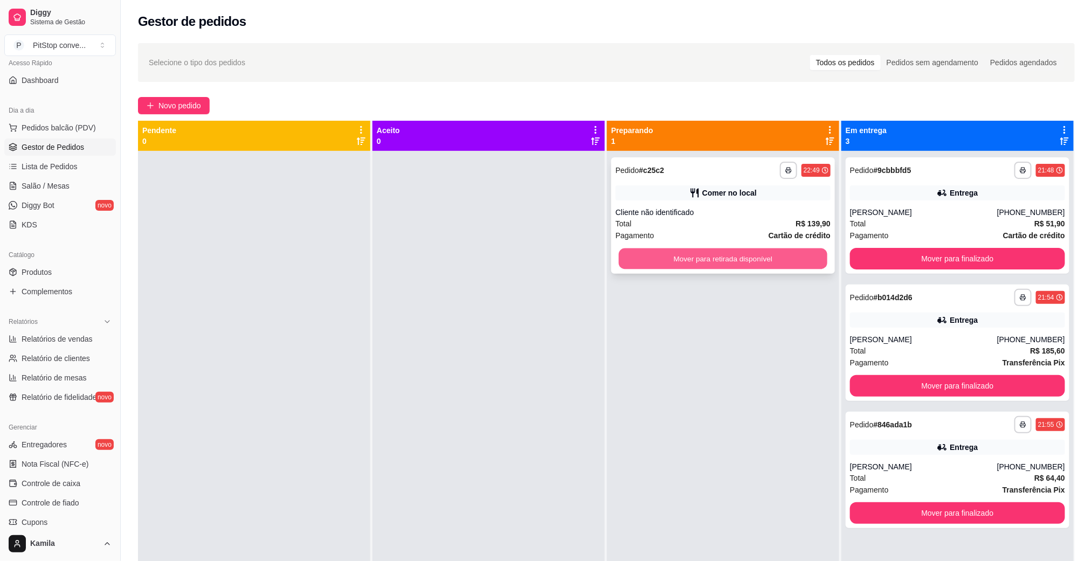
click at [668, 252] on button "Mover para retirada disponível" at bounding box center [723, 259] width 209 height 21
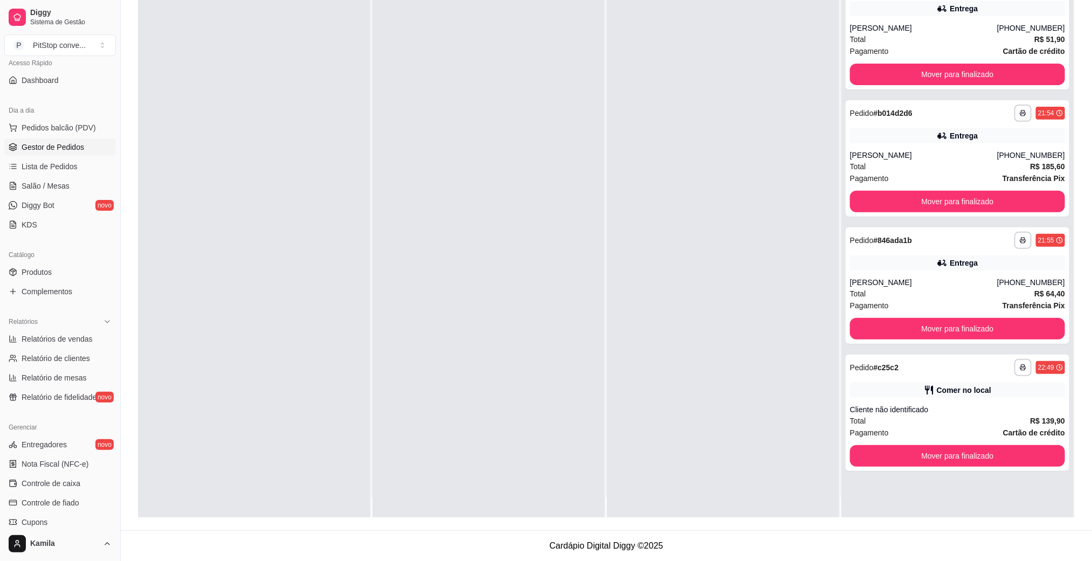
scroll to position [30, 0]
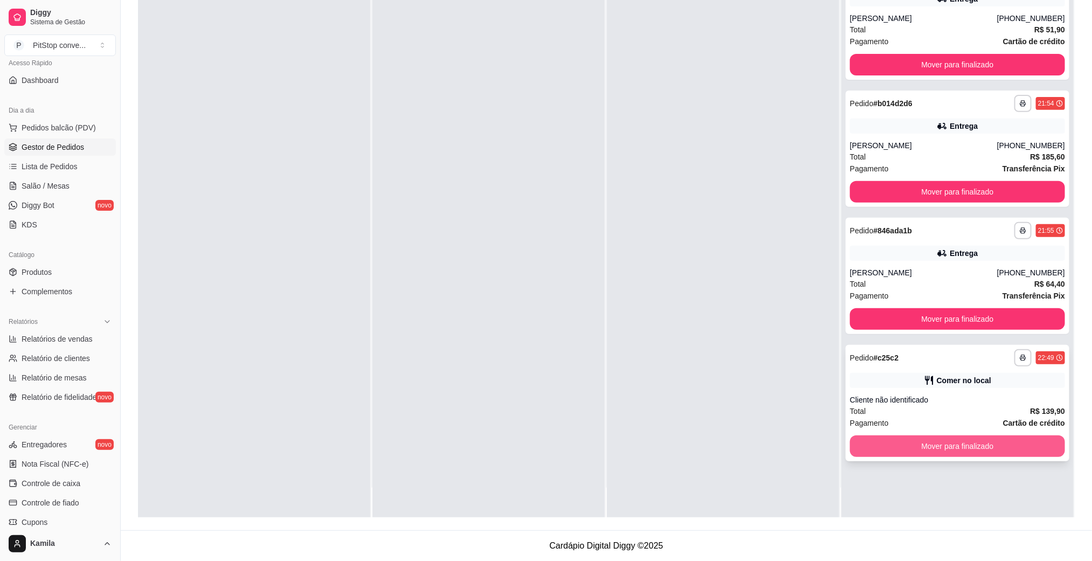
click at [973, 442] on button "Mover para finalizado" at bounding box center [957, 447] width 215 height 22
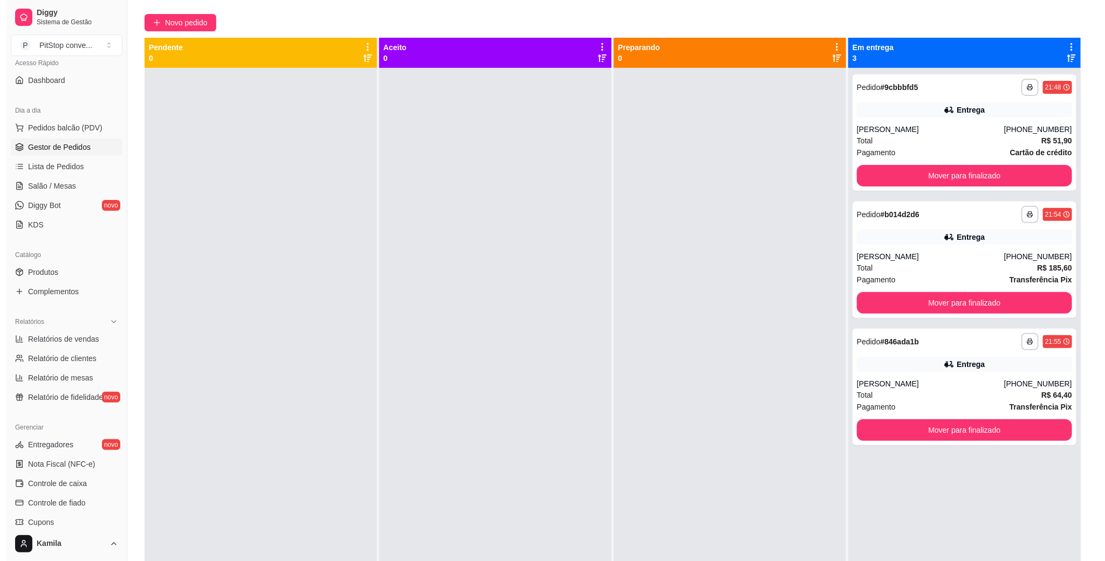
scroll to position [0, 0]
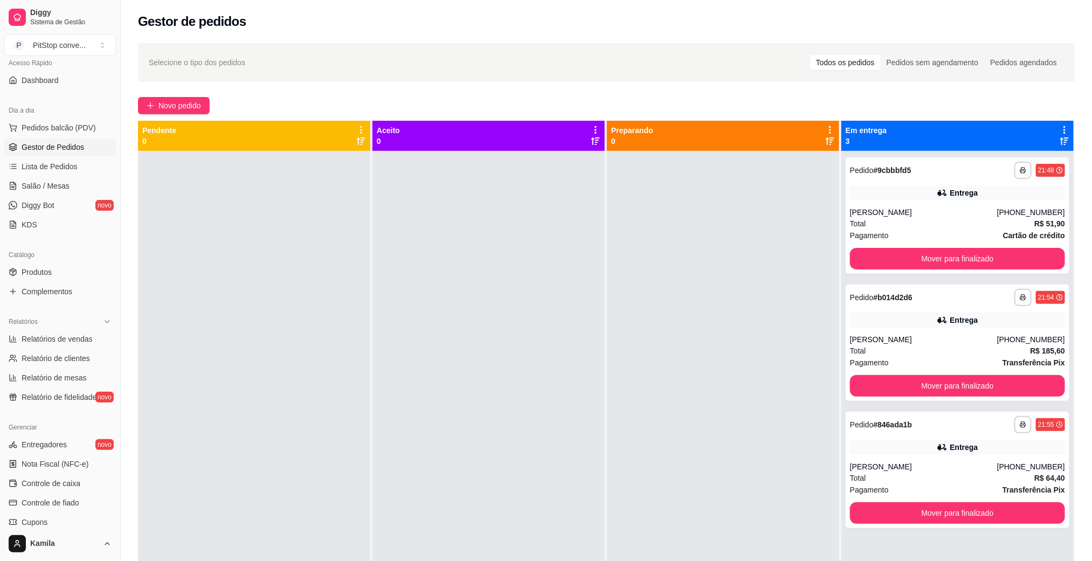
click at [68, 126] on span "Pedidos balcão (PDV)" at bounding box center [59, 127] width 74 height 11
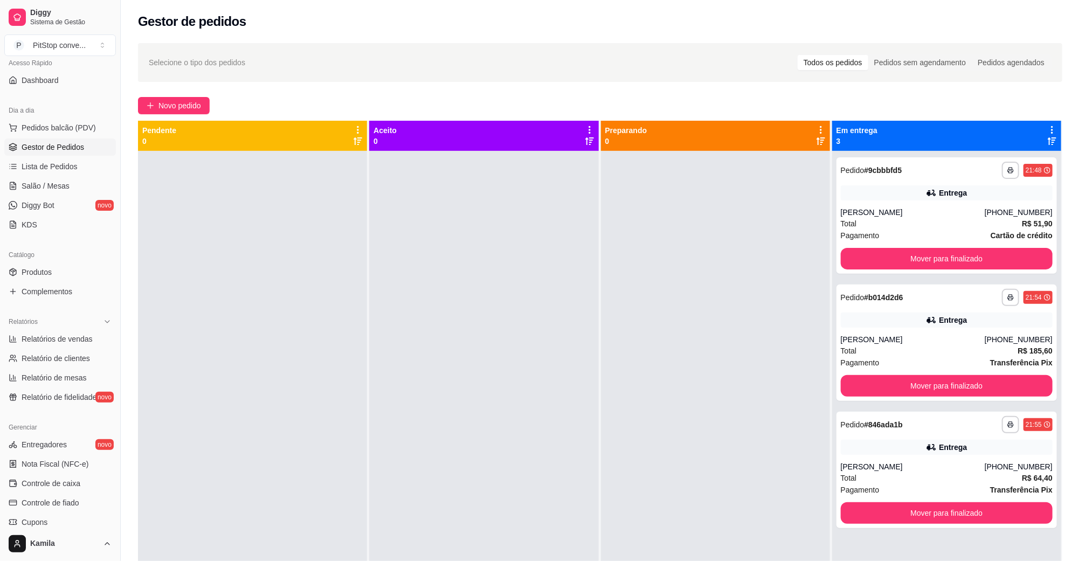
click at [66, 128] on div "Item avulso" at bounding box center [84, 124] width 98 height 22
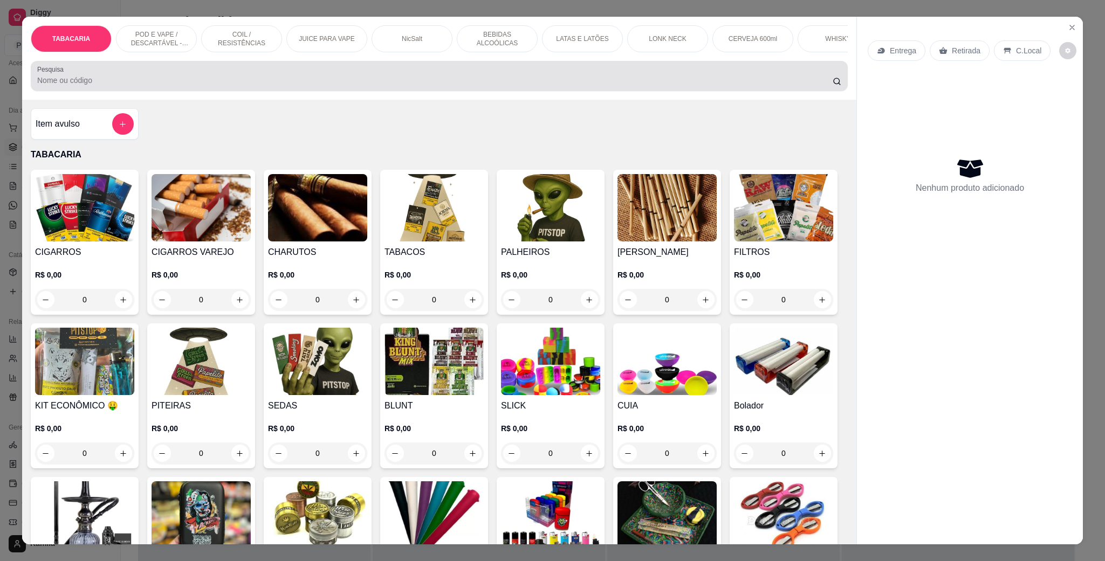
click at [264, 87] on div at bounding box center [439, 76] width 804 height 22
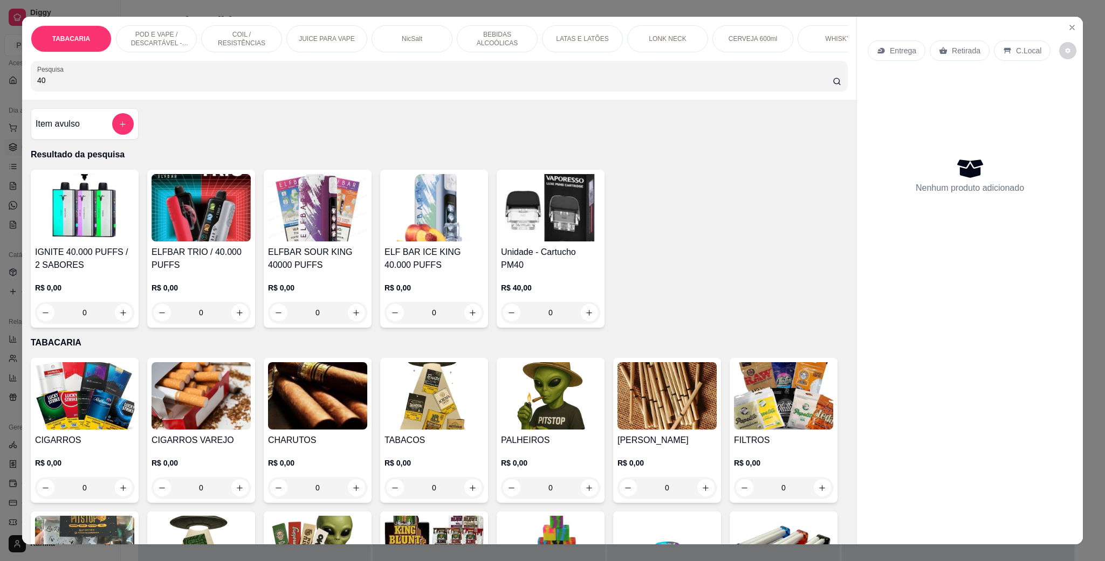
type input "40"
click at [471, 323] on div "0" at bounding box center [433, 313] width 99 height 22
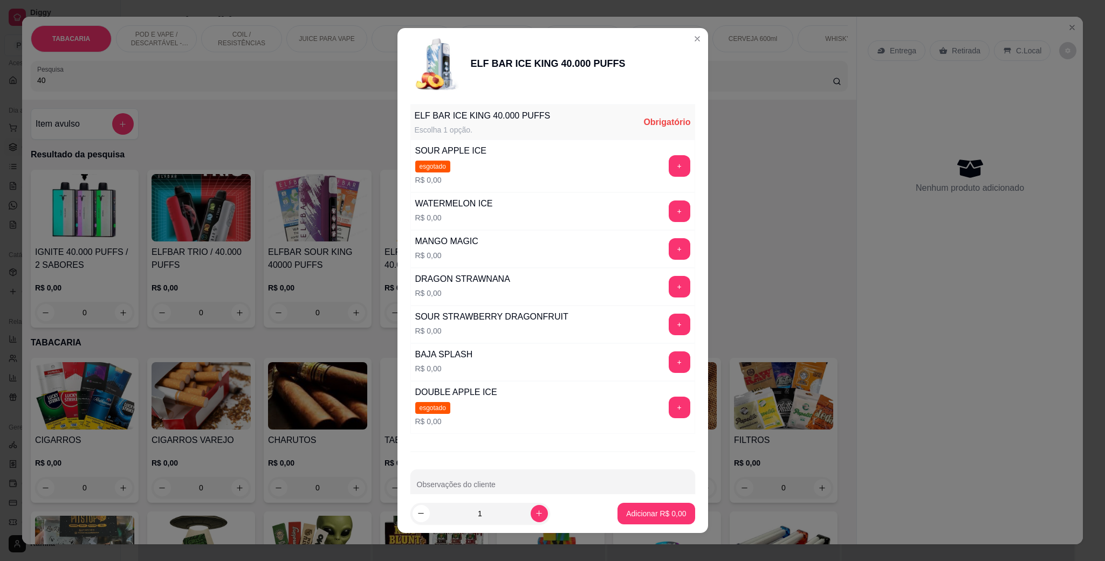
scroll to position [162, 0]
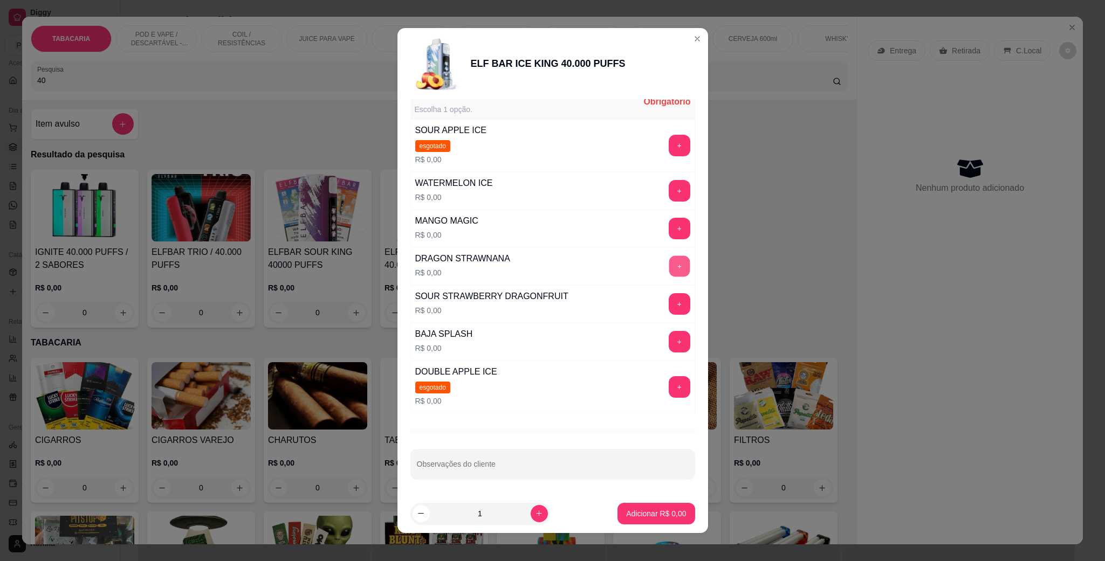
click at [668, 259] on button "+" at bounding box center [678, 266] width 21 height 21
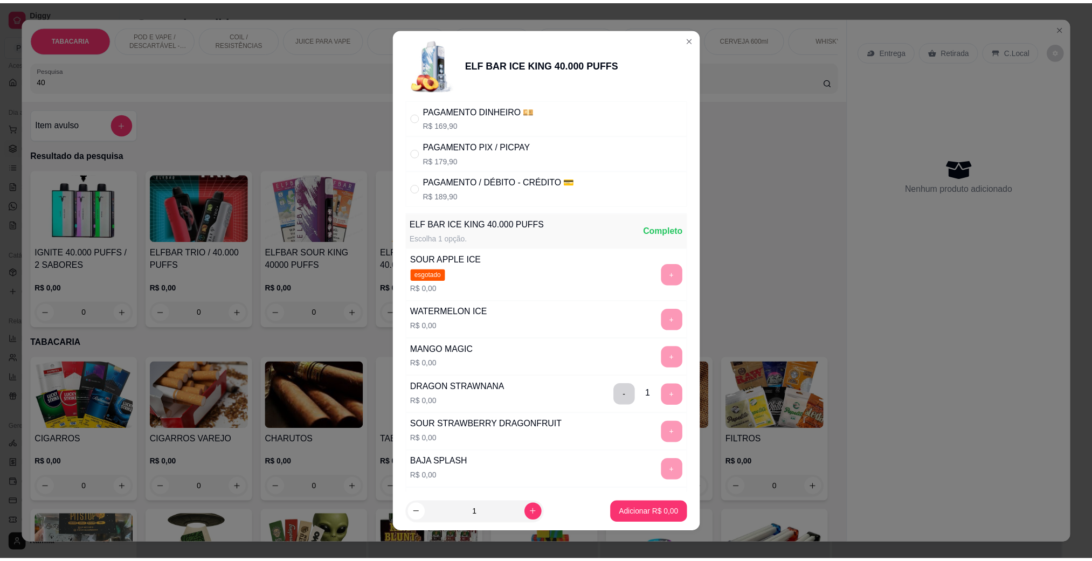
scroll to position [0, 0]
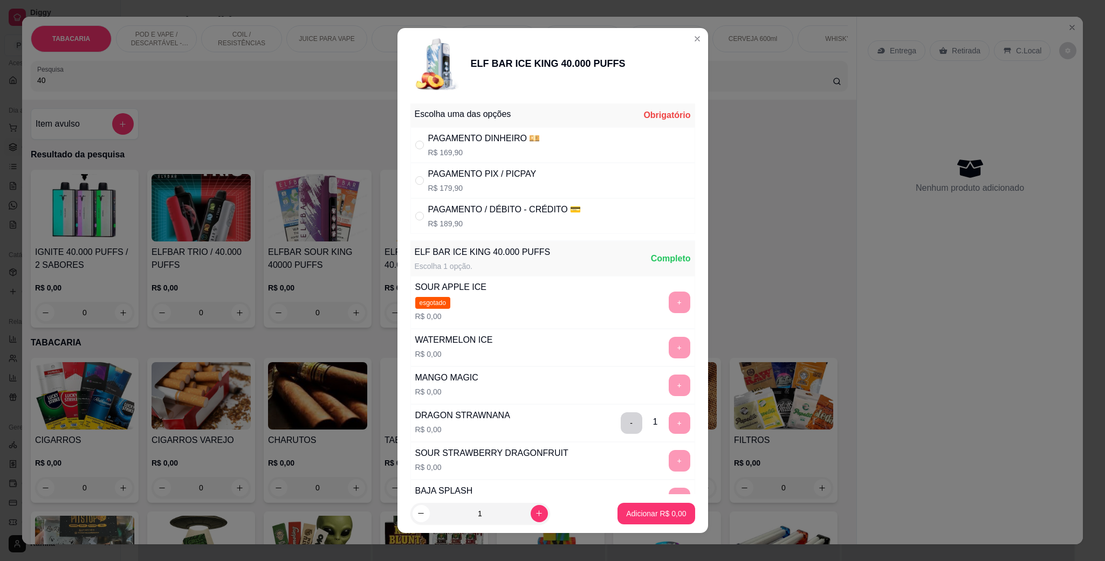
click at [482, 178] on div "PAGAMENTO PIX / PICPAY" at bounding box center [482, 174] width 108 height 13
radio input "true"
click at [618, 514] on p "Adicionar R$ 179,90" at bounding box center [652, 513] width 68 height 11
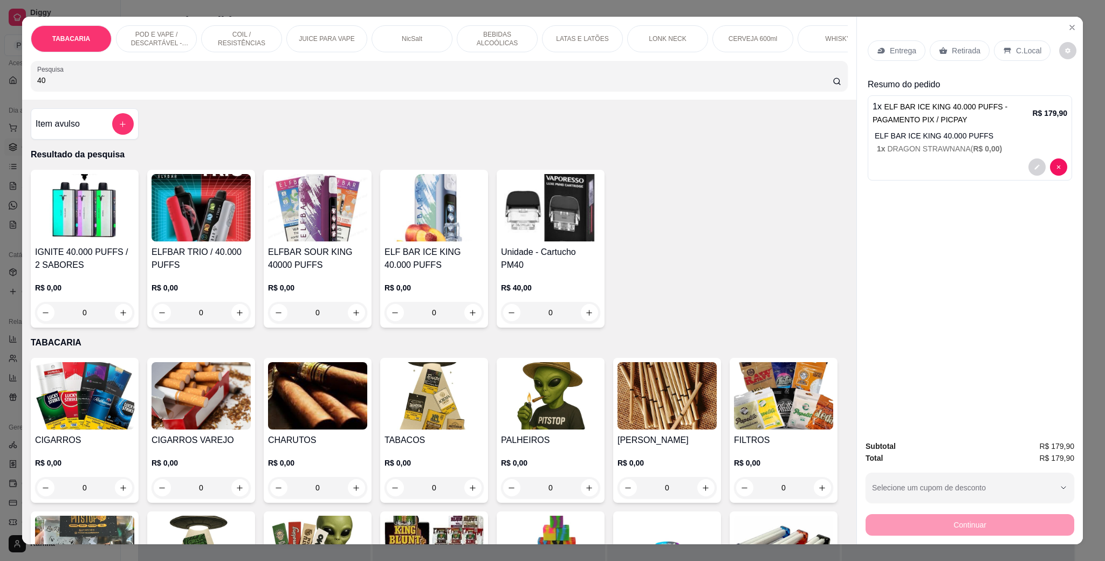
click at [1017, 50] on p "C.Local" at bounding box center [1028, 50] width 25 height 11
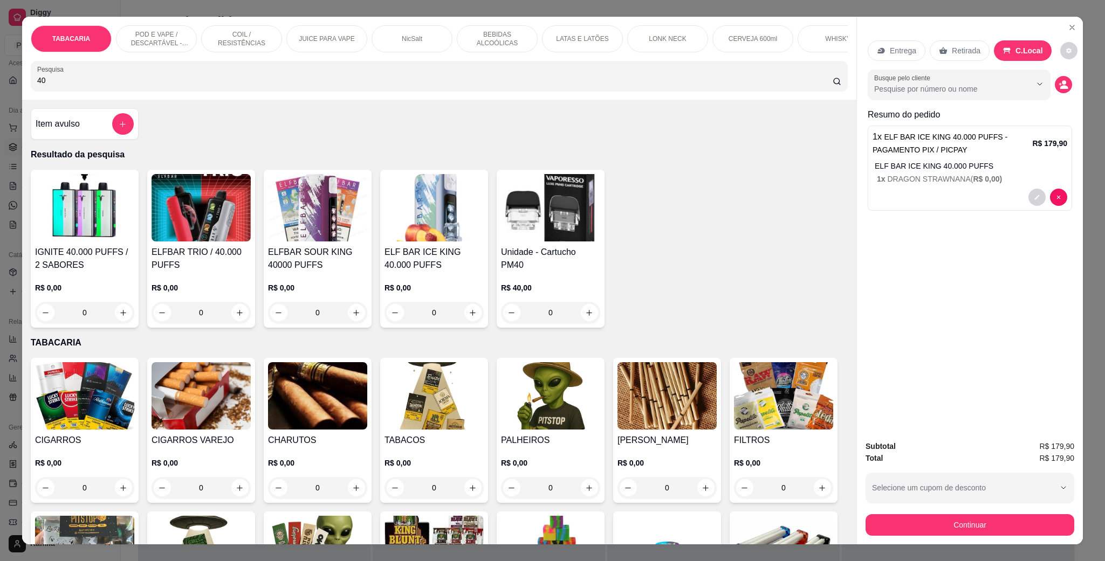
click at [888, 503] on div "Subtotal R$ 179,90 Total R$ 179,90 Selecione um cupom de desconto Selecione um …" at bounding box center [969, 487] width 209 height 95
click at [895, 510] on div "Subtotal R$ 179,90 Total R$ 179,90 Selecione um cupom de desconto Selecione um …" at bounding box center [969, 487] width 209 height 95
click at [897, 525] on button "Continuar" at bounding box center [969, 525] width 209 height 22
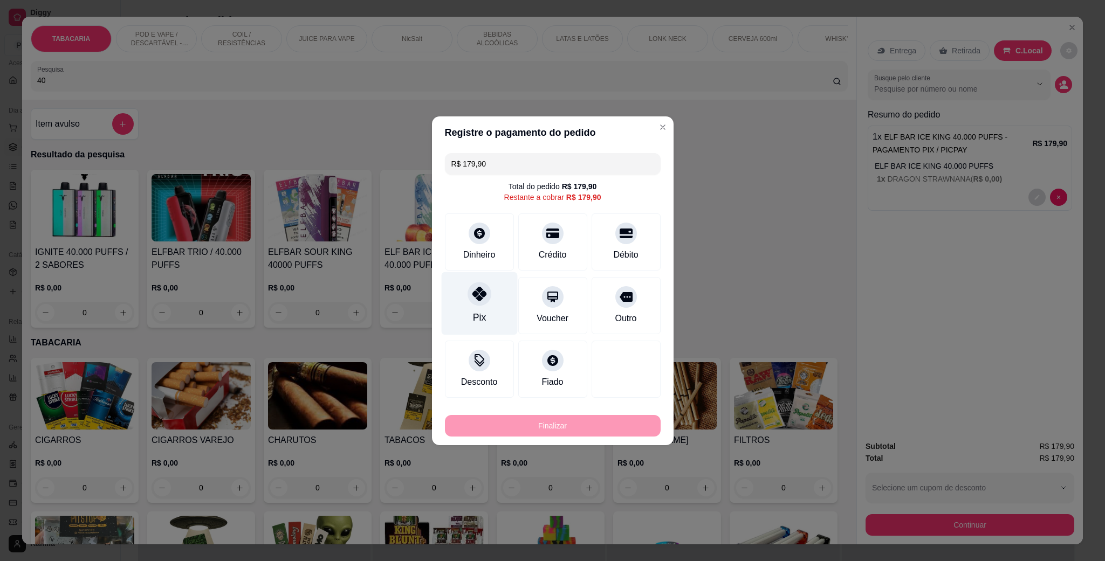
click at [487, 286] on div "Pix" at bounding box center [479, 303] width 76 height 63
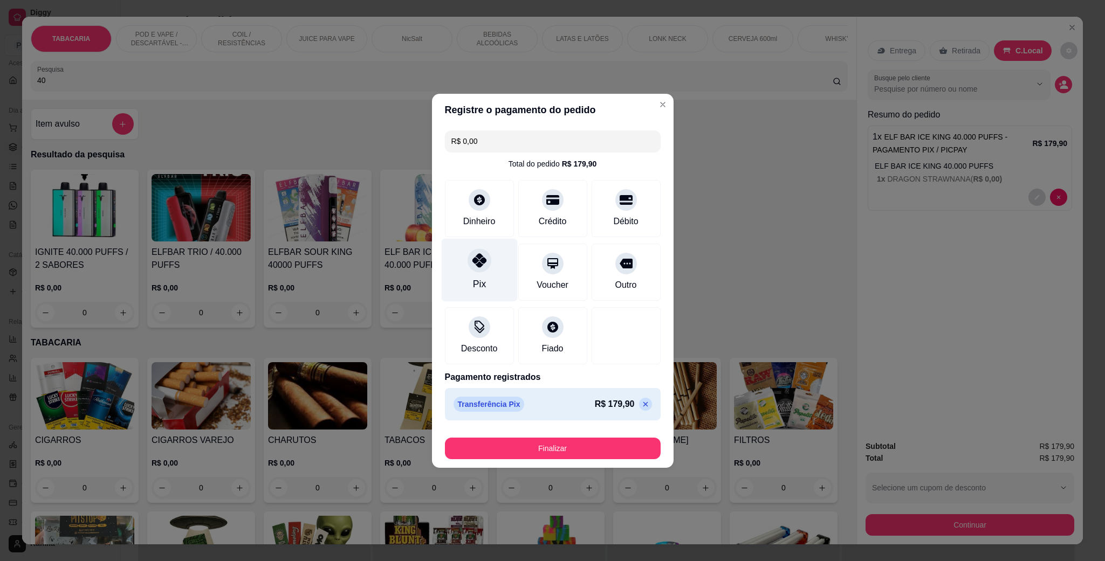
click at [472, 267] on icon at bounding box center [479, 260] width 14 height 14
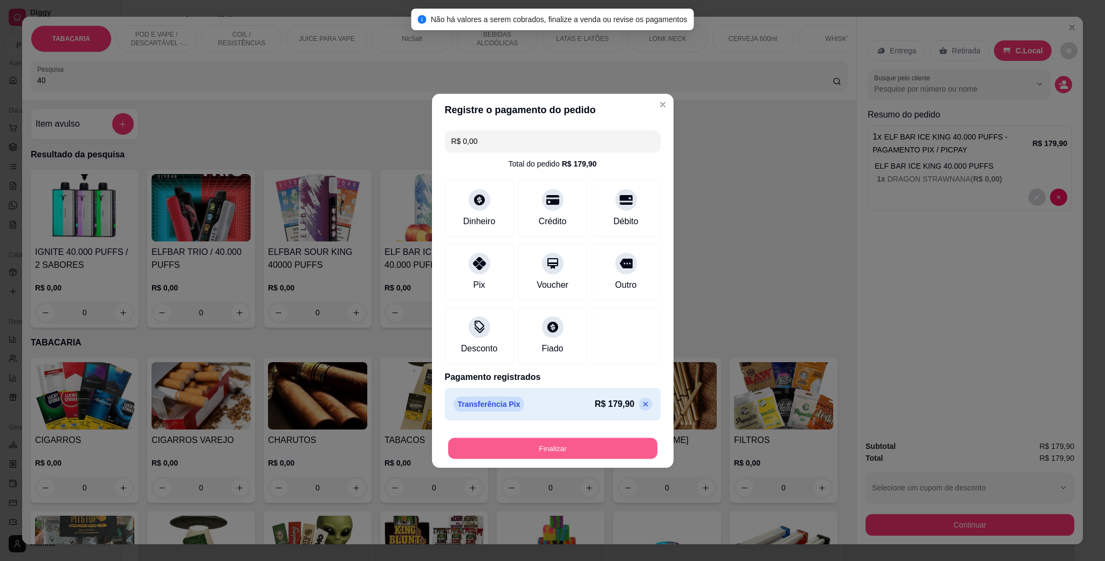
click at [530, 445] on button "Finalizar" at bounding box center [552, 448] width 209 height 21
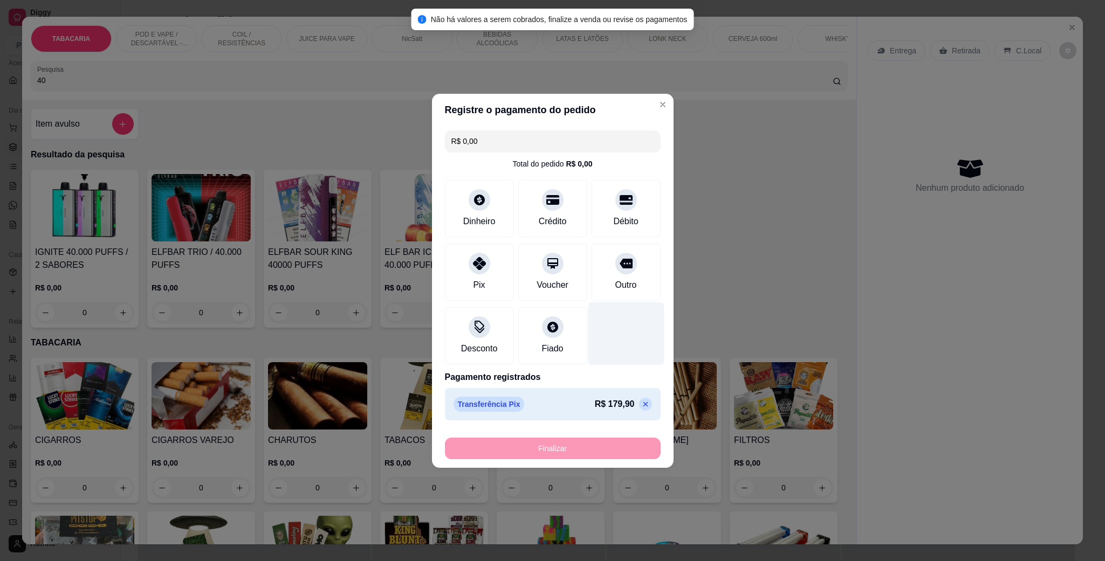
type input "-R$ 179,90"
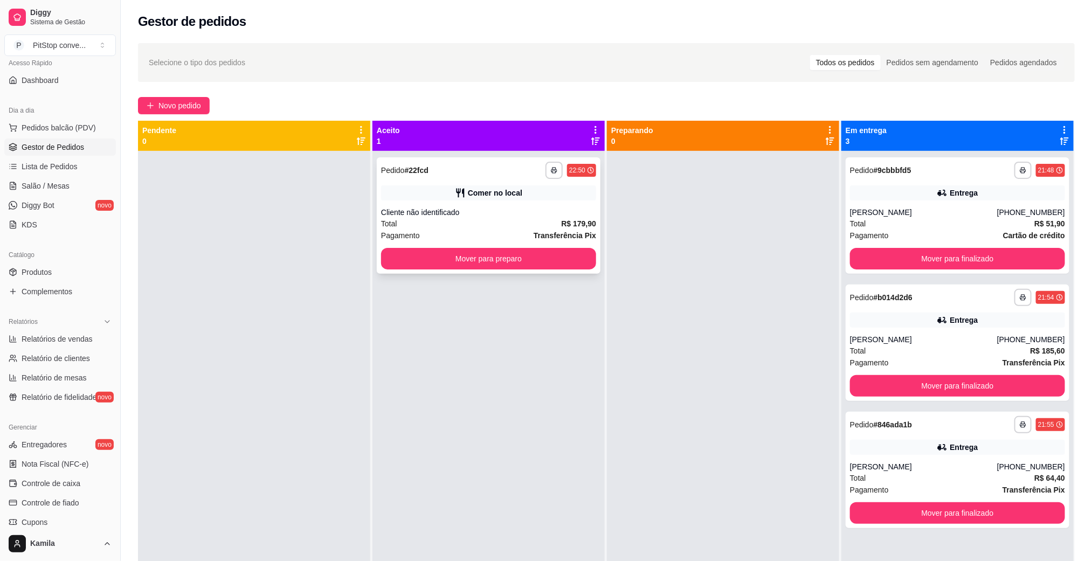
click at [561, 272] on div "**********" at bounding box center [489, 215] width 224 height 116
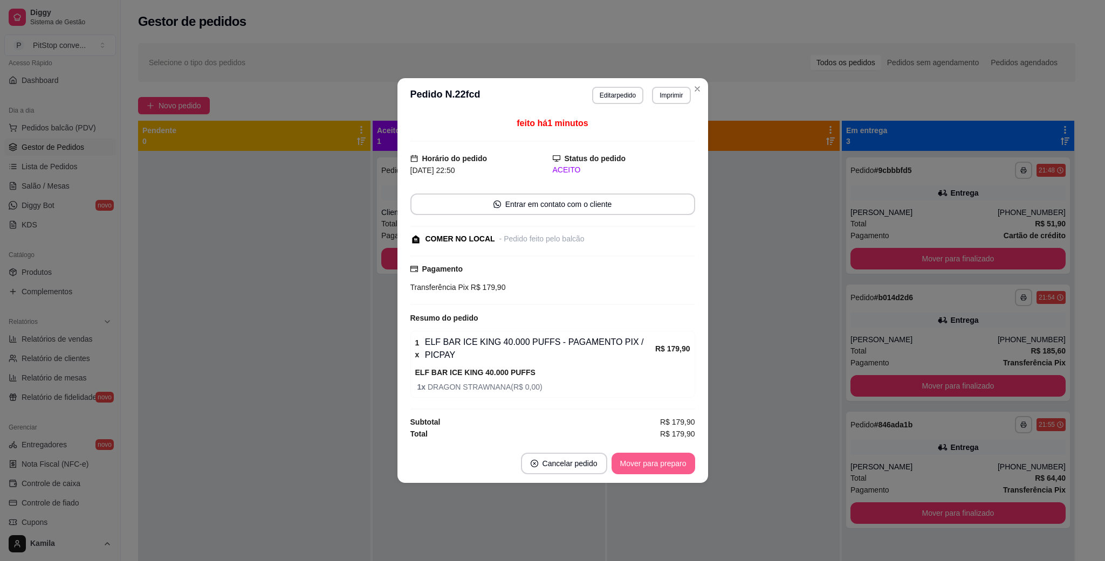
click at [660, 459] on button "Mover para preparo" at bounding box center [653, 464] width 84 height 22
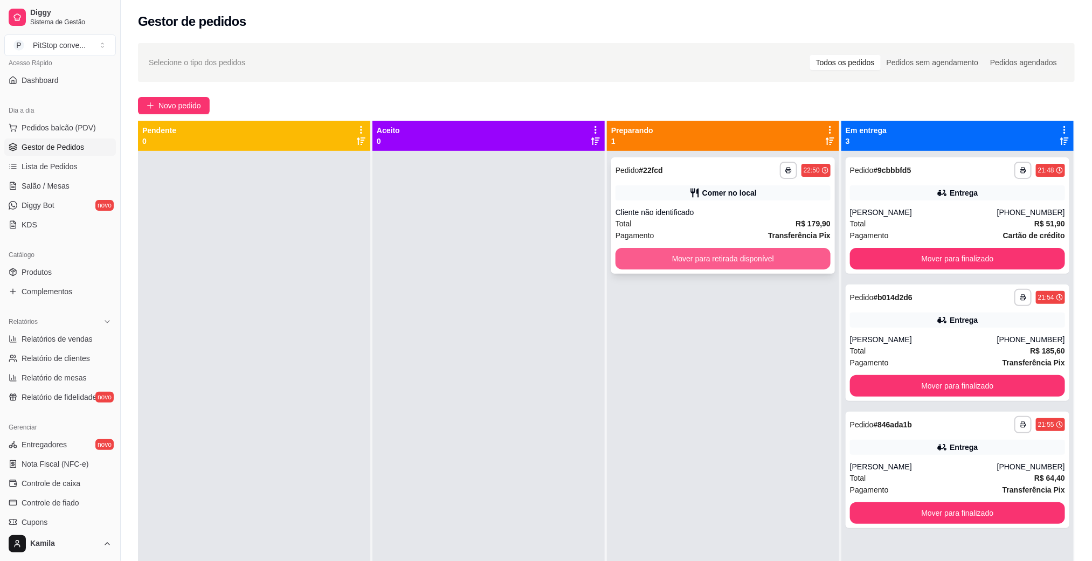
click at [720, 263] on button "Mover para retirada disponível" at bounding box center [723, 259] width 215 height 22
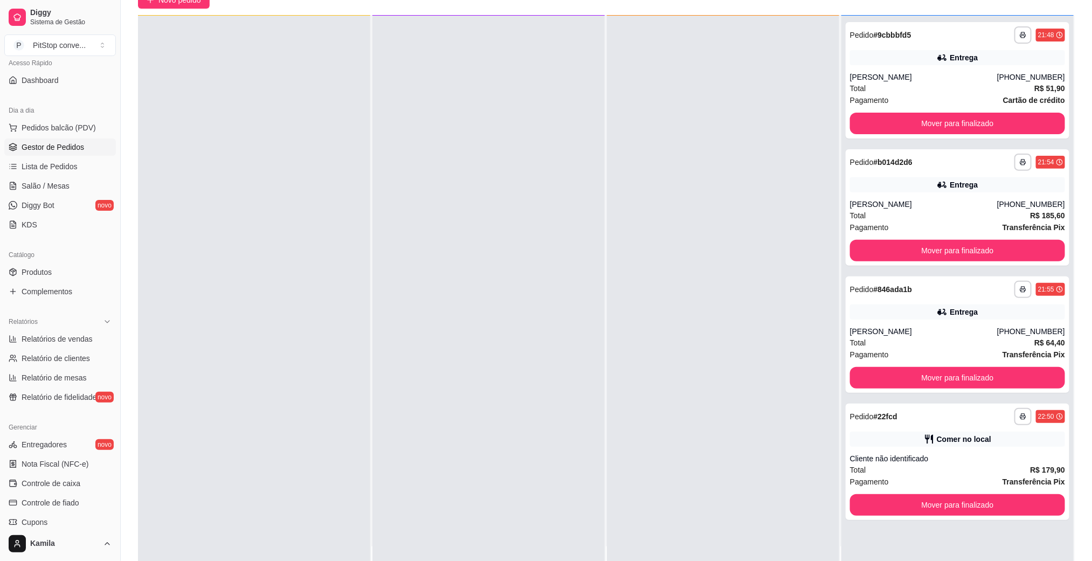
scroll to position [165, 0]
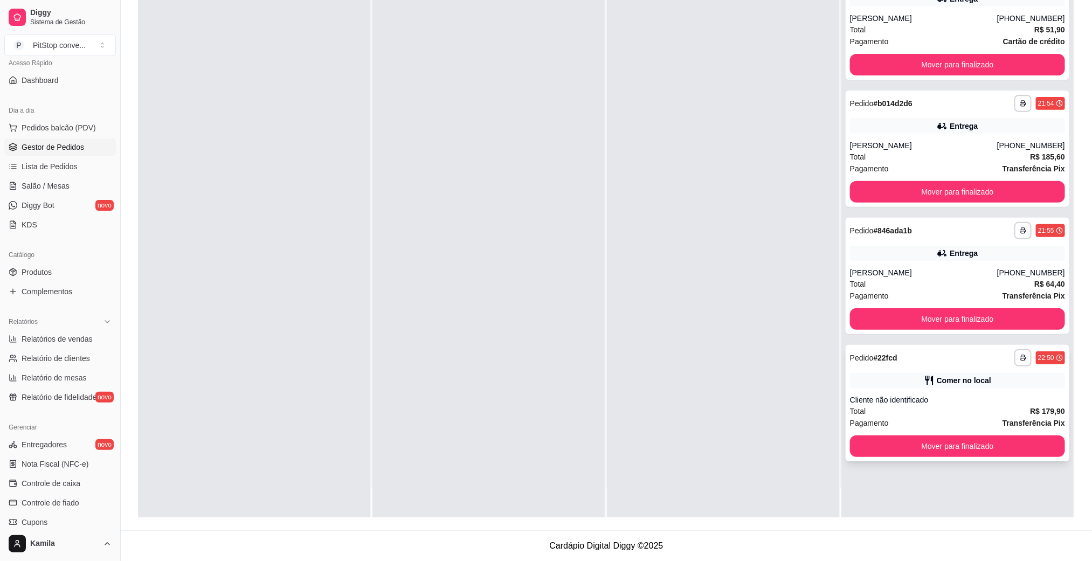
click at [930, 446] on button "Mover para finalizado" at bounding box center [957, 447] width 215 height 22
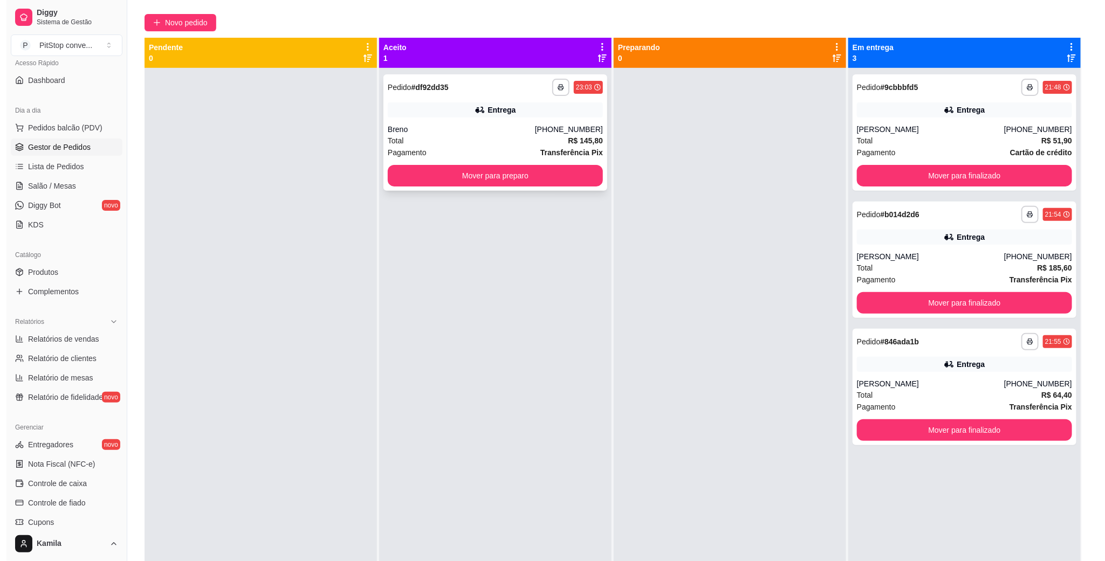
scroll to position [0, 0]
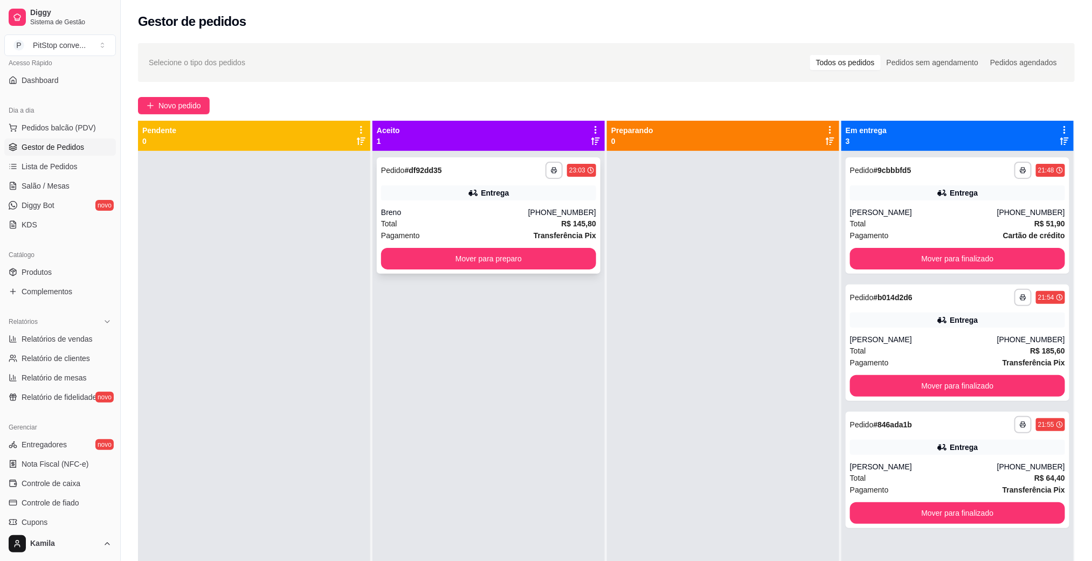
click at [433, 217] on div "Breno" at bounding box center [454, 212] width 147 height 11
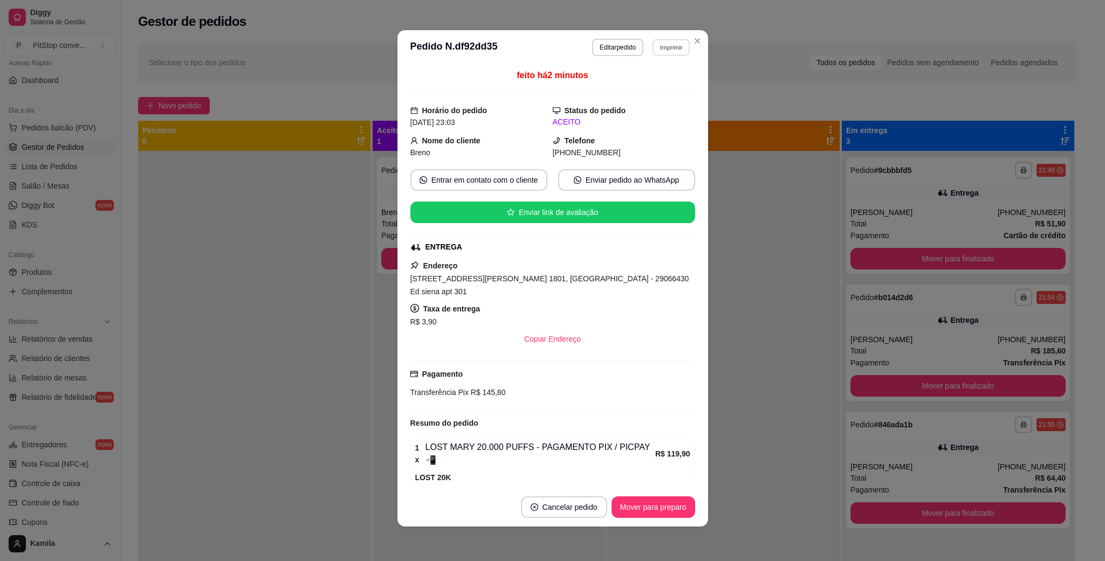
click at [667, 54] on button "Imprimir" at bounding box center [670, 47] width 37 height 17
click at [632, 87] on button "IMPRESSORA" at bounding box center [645, 85] width 75 height 17
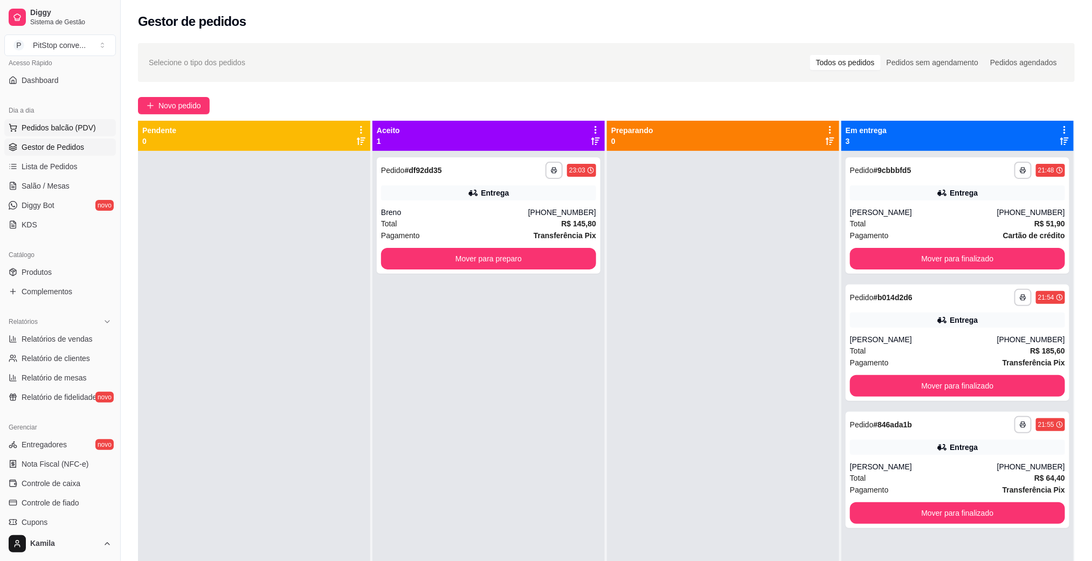
click at [52, 133] on span "Pedidos balcão (PDV)" at bounding box center [59, 127] width 74 height 11
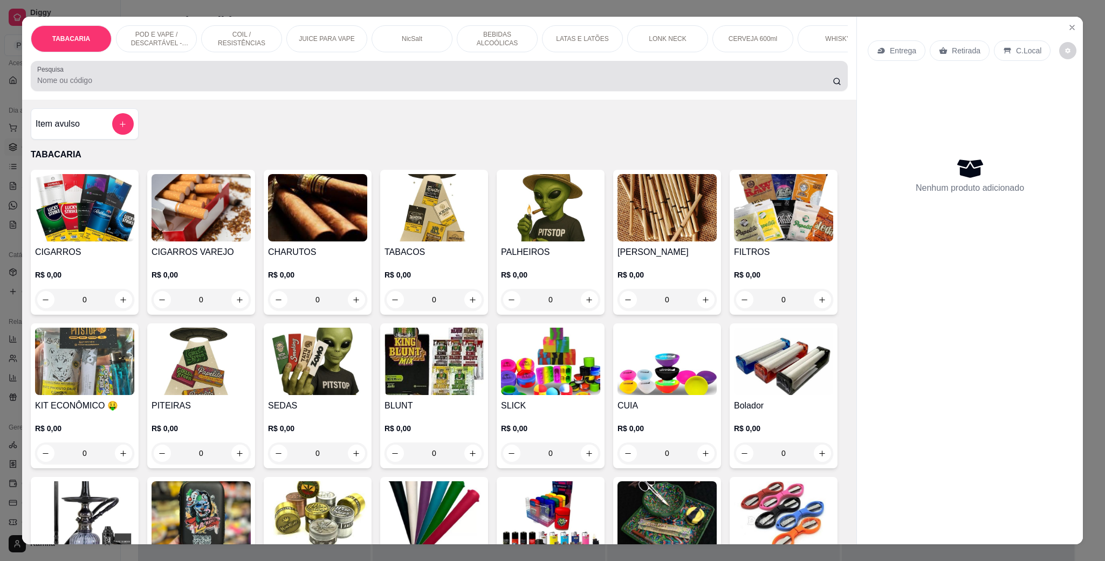
click at [277, 86] on input "Pesquisa" at bounding box center [434, 80] width 795 height 11
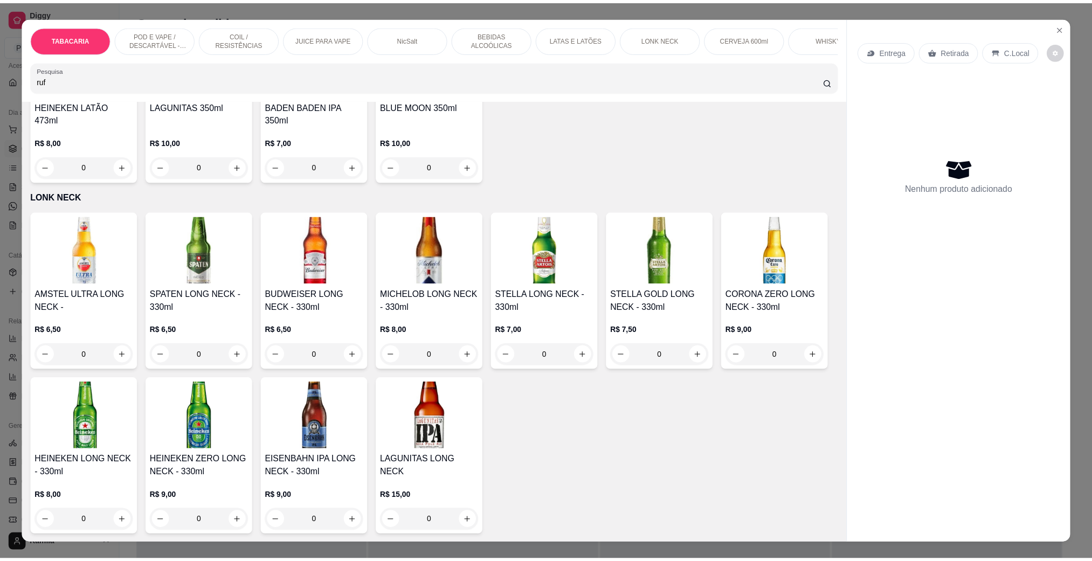
scroll to position [2426, 0]
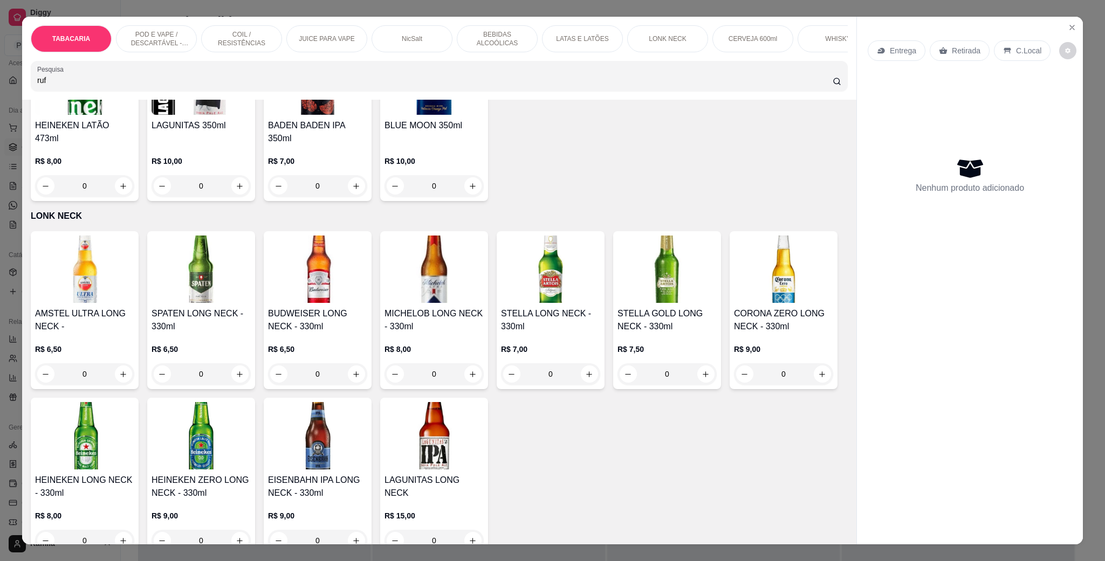
type input "ruf"
click at [649, 236] on img at bounding box center [666, 269] width 99 height 67
click at [1069, 28] on icon "Close" at bounding box center [1071, 27] width 9 height 9
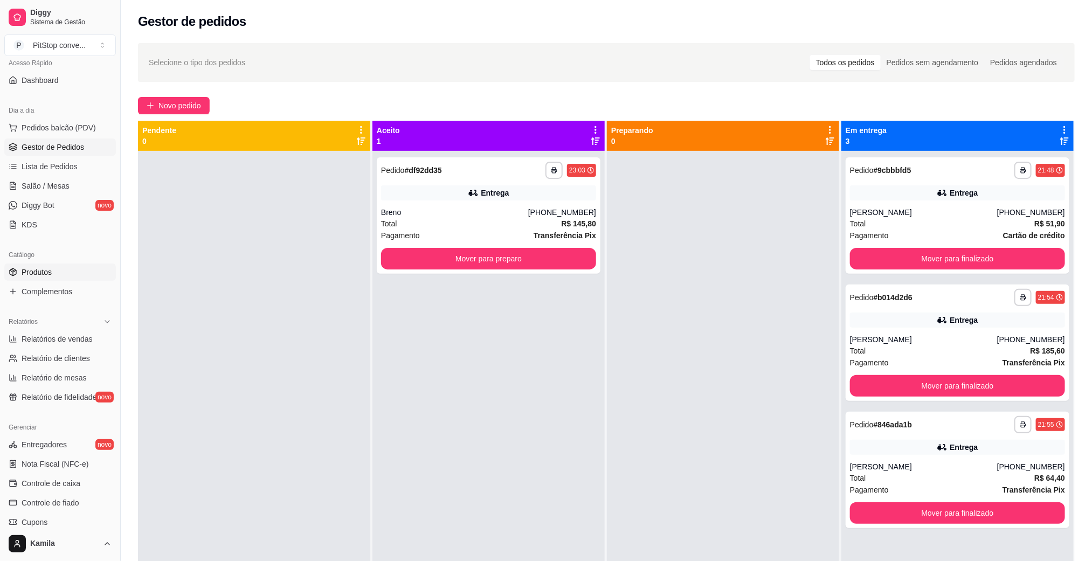
click at [60, 273] on link "Produtos" at bounding box center [60, 272] width 112 height 17
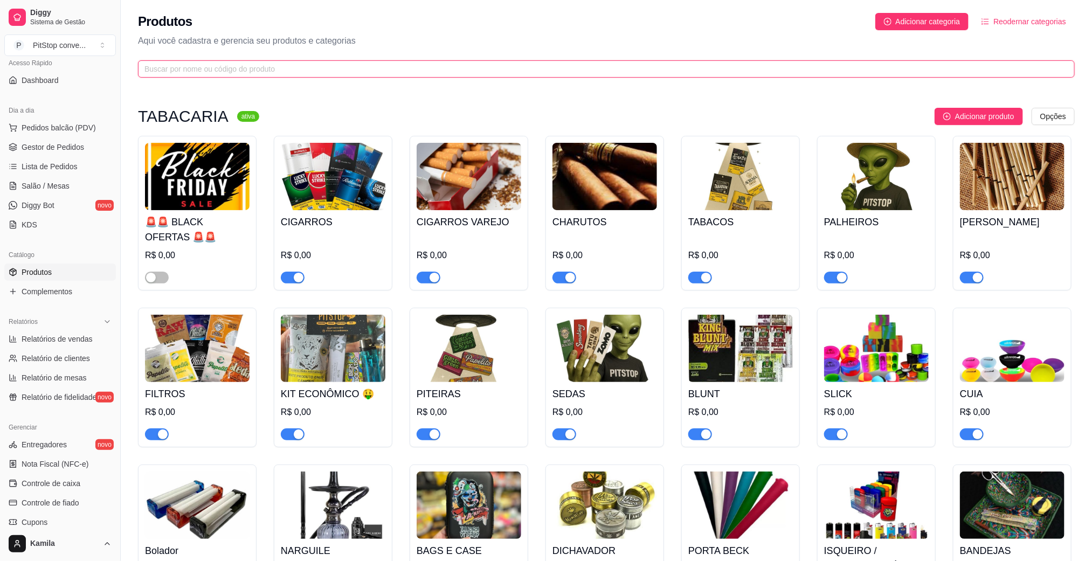
click at [293, 67] on input "text" at bounding box center [601, 69] width 915 height 12
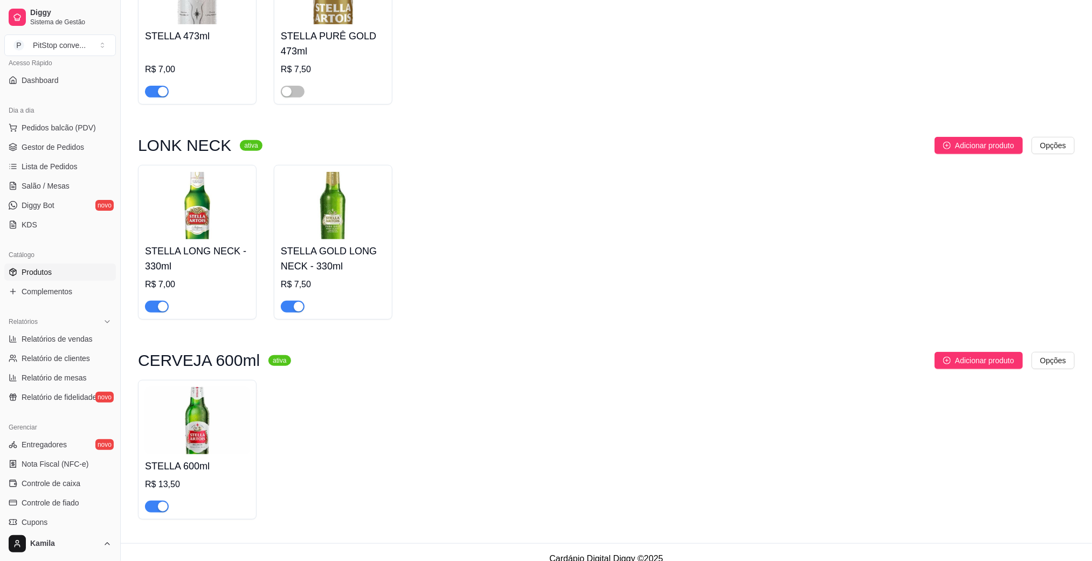
scroll to position [203, 0]
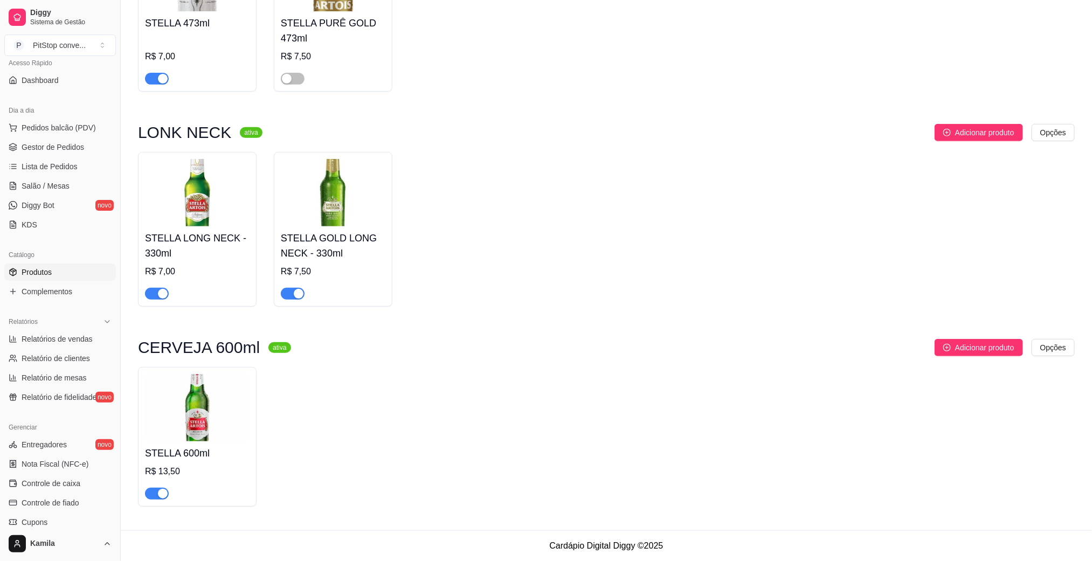
click at [291, 293] on span "button" at bounding box center [293, 294] width 24 height 12
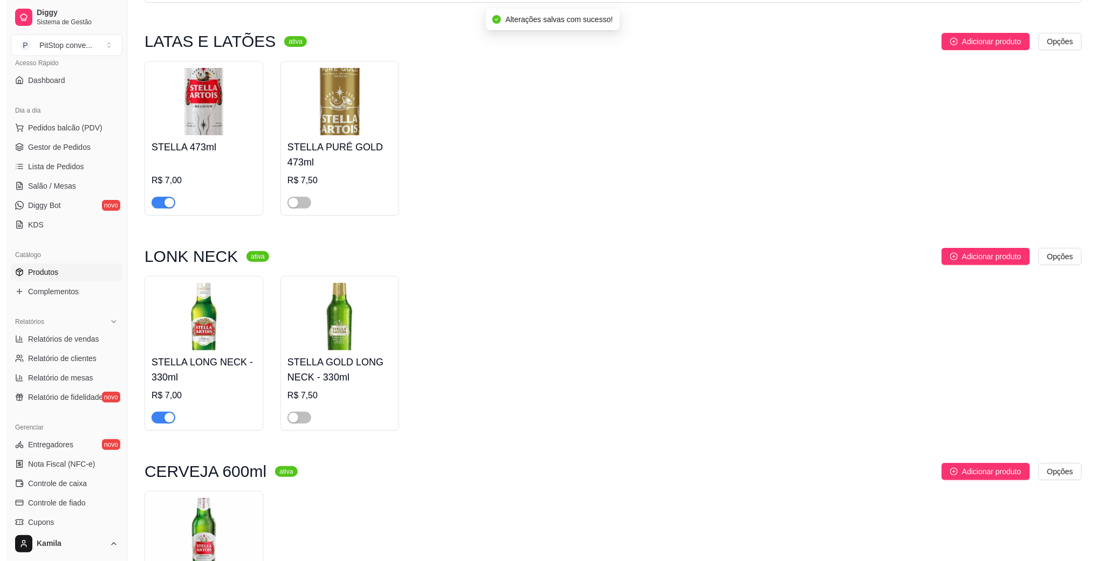
scroll to position [0, 0]
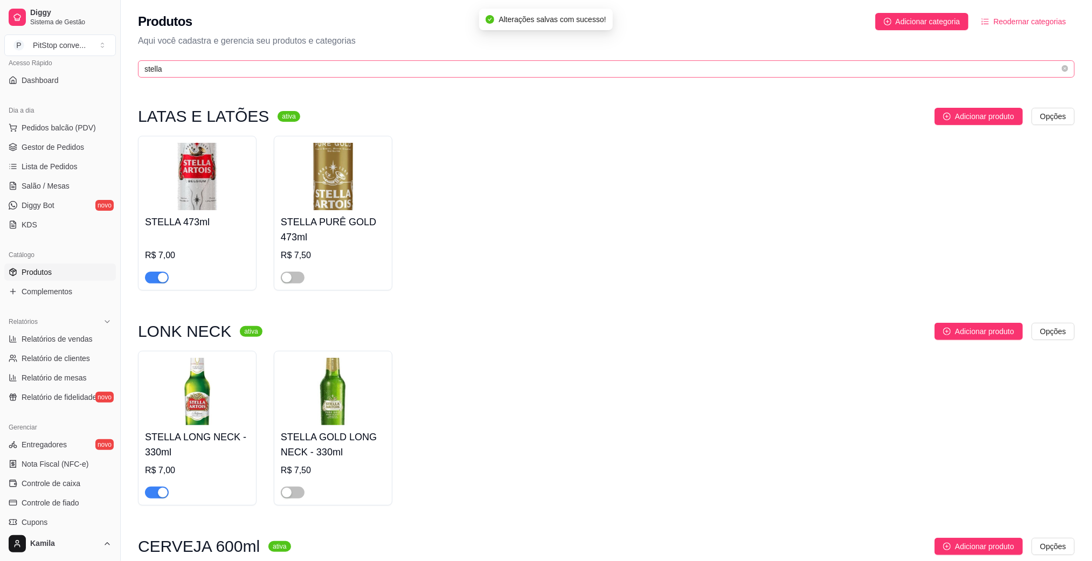
click at [183, 76] on span "stella" at bounding box center [606, 68] width 937 height 17
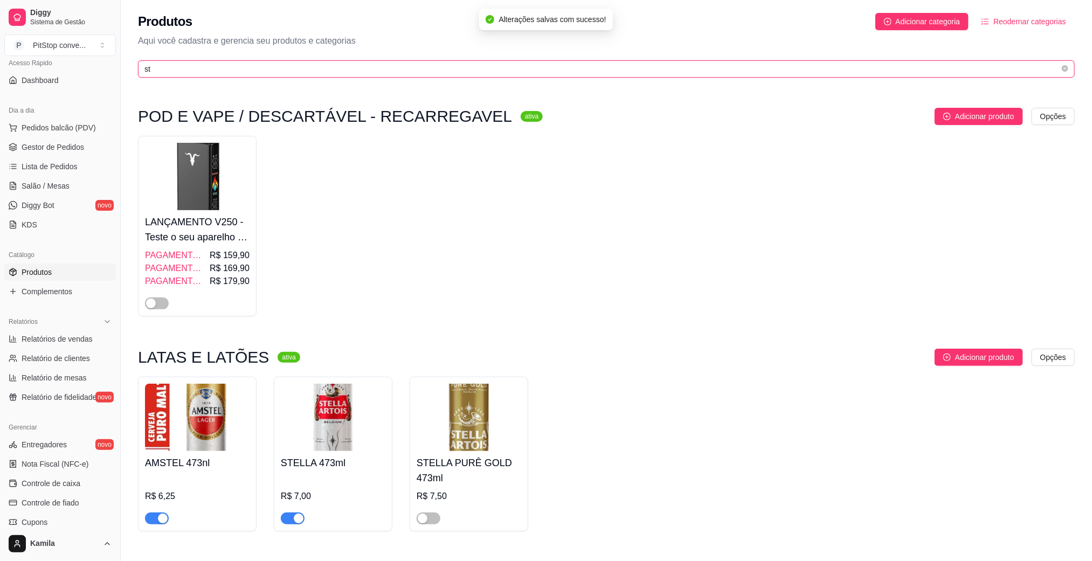
type input "s"
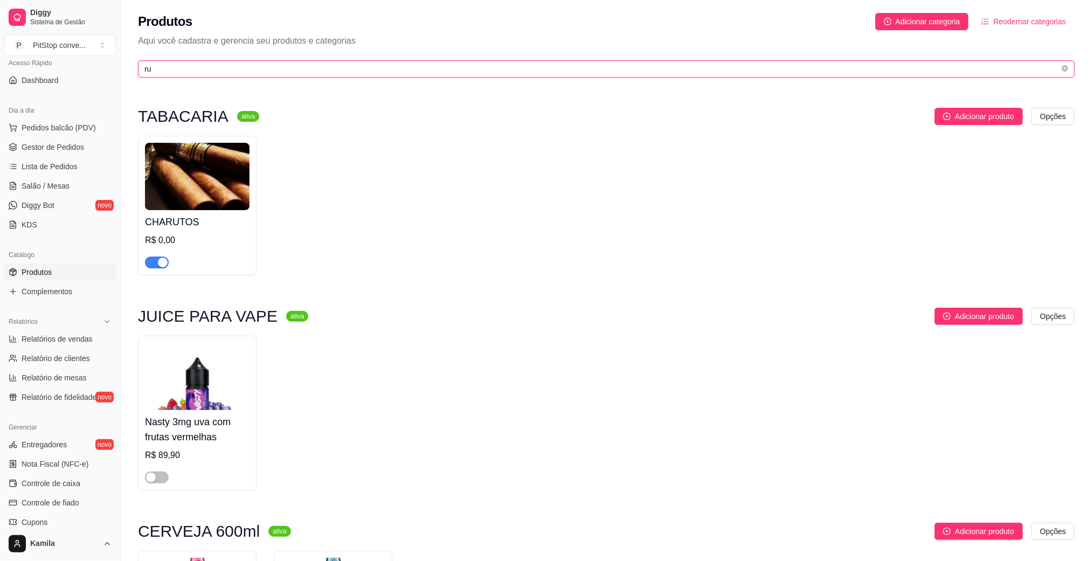
type input "r"
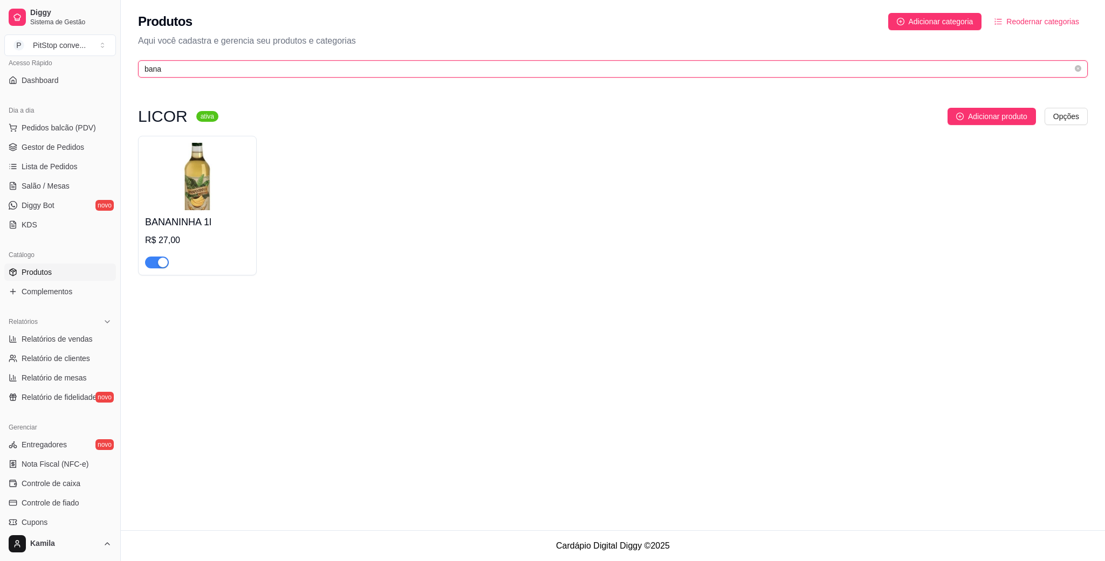
type input "bana"
click at [152, 256] on div at bounding box center [157, 262] width 24 height 13
click at [153, 259] on span "button" at bounding box center [157, 263] width 24 height 12
click at [192, 77] on span "bana" at bounding box center [612, 68] width 949 height 17
click at [184, 73] on input "bana" at bounding box center [608, 69] width 928 height 12
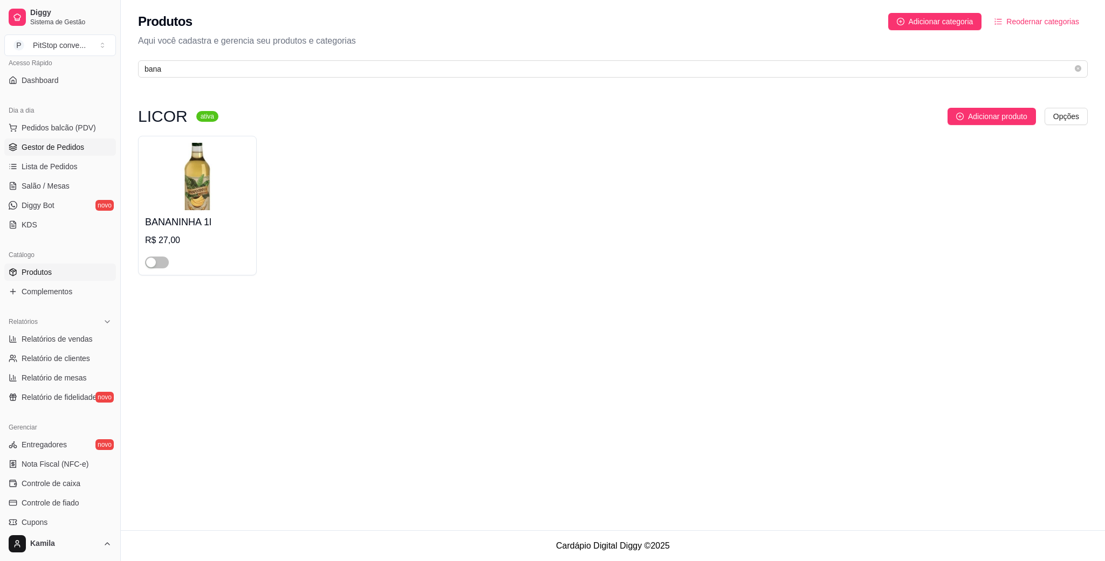
click at [58, 150] on span "Gestor de Pedidos" at bounding box center [53, 147] width 63 height 11
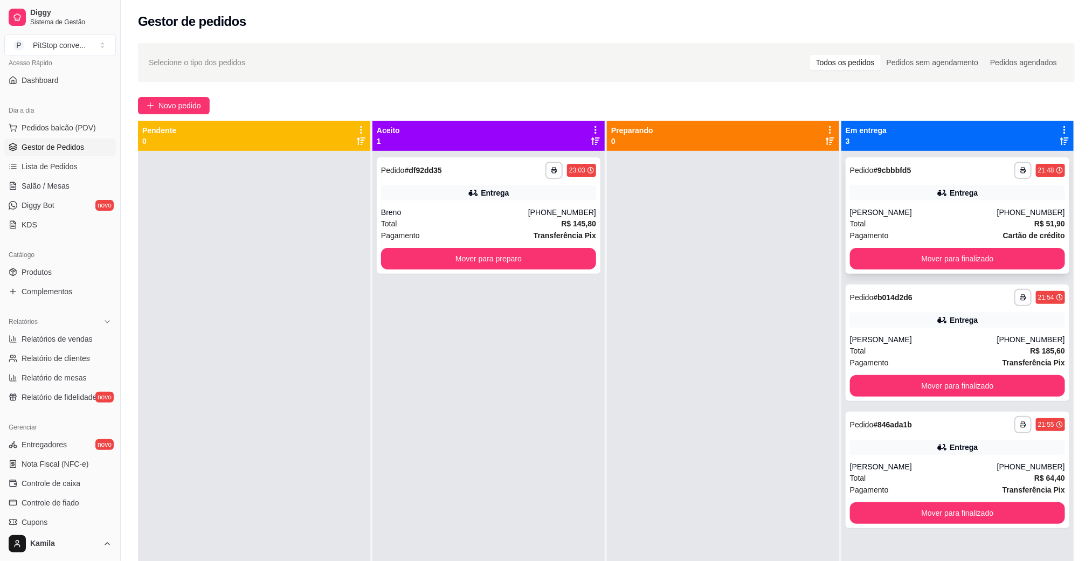
click at [919, 220] on div "Total R$ 51,90" at bounding box center [957, 224] width 215 height 12
click at [500, 250] on button "Mover para preparo" at bounding box center [488, 259] width 215 height 22
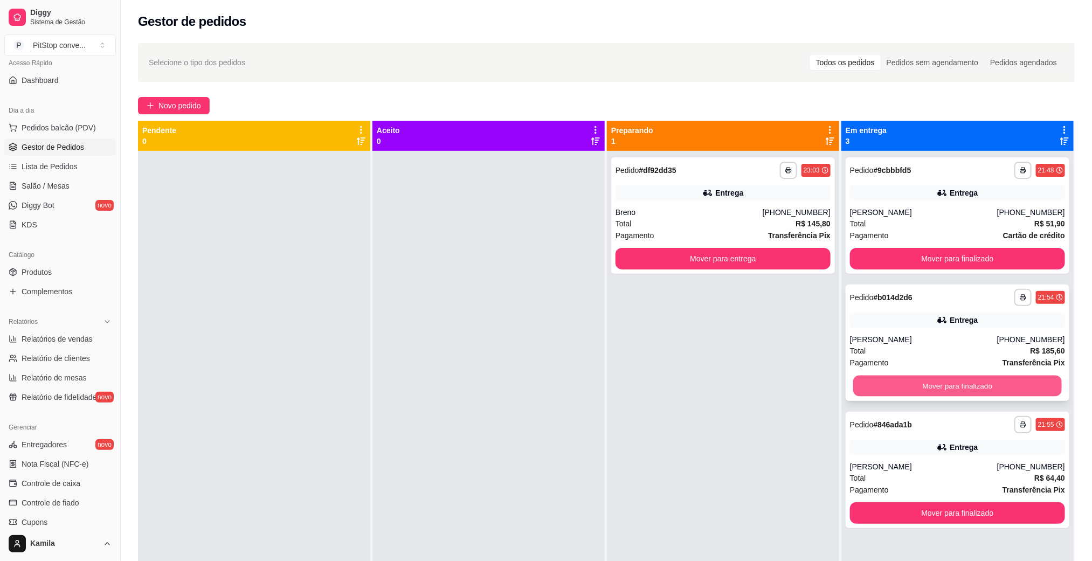
click at [896, 382] on button "Mover para finalizado" at bounding box center [957, 386] width 209 height 21
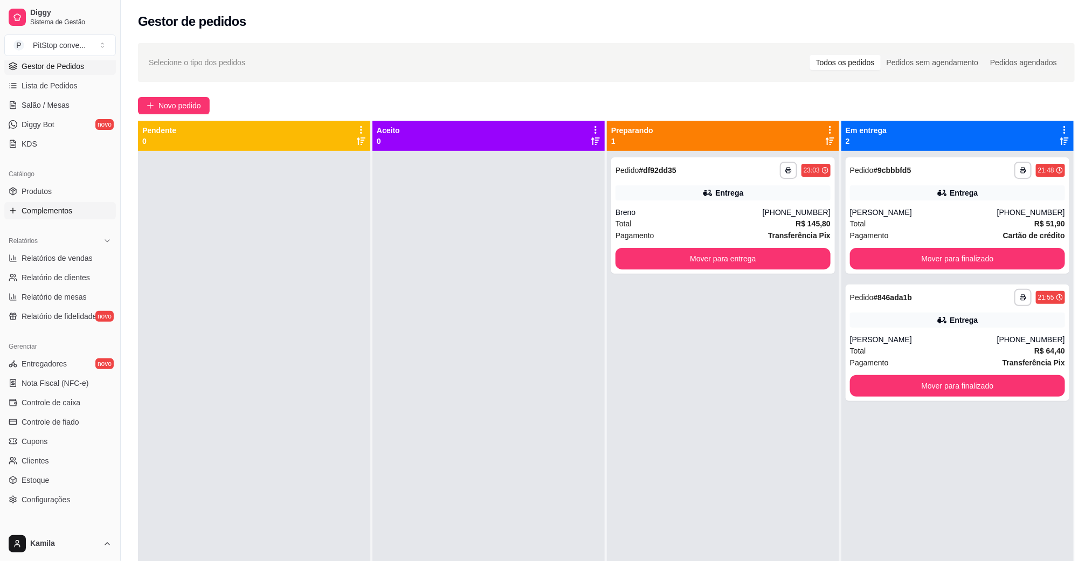
scroll to position [134, 0]
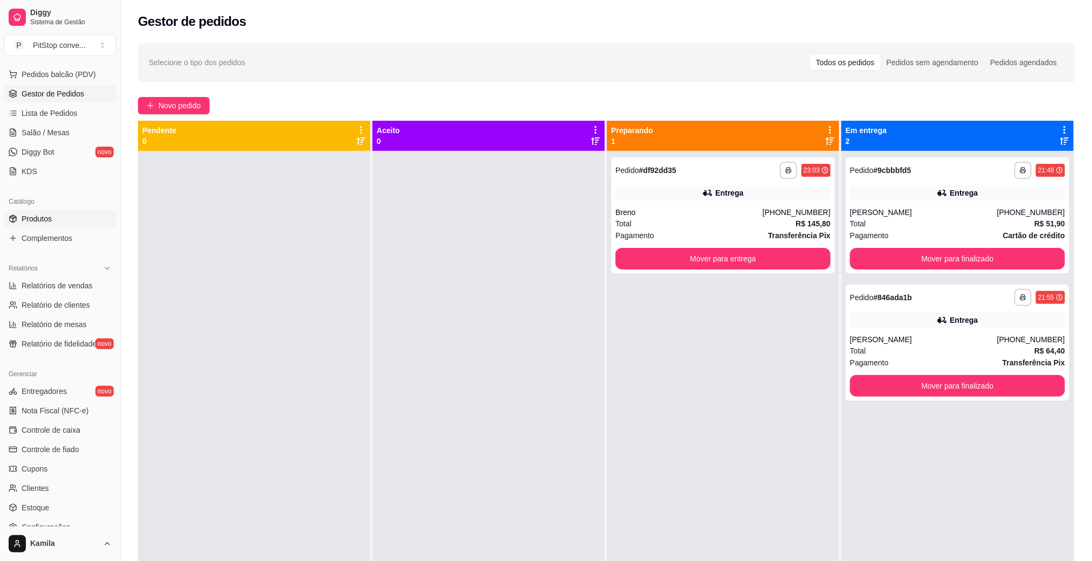
click at [51, 220] on span "Produtos" at bounding box center [37, 218] width 30 height 11
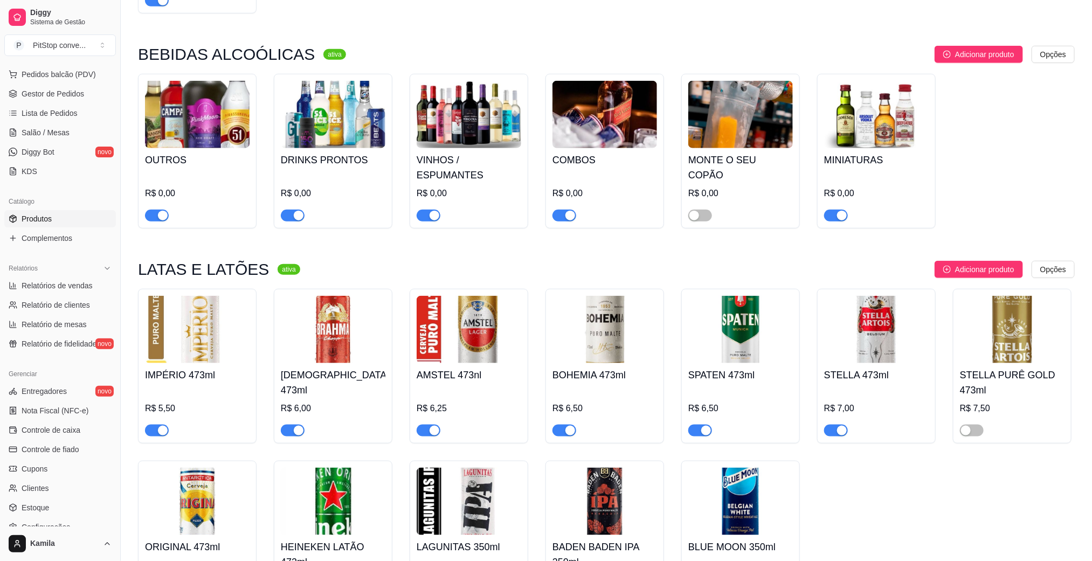
scroll to position [2669, 0]
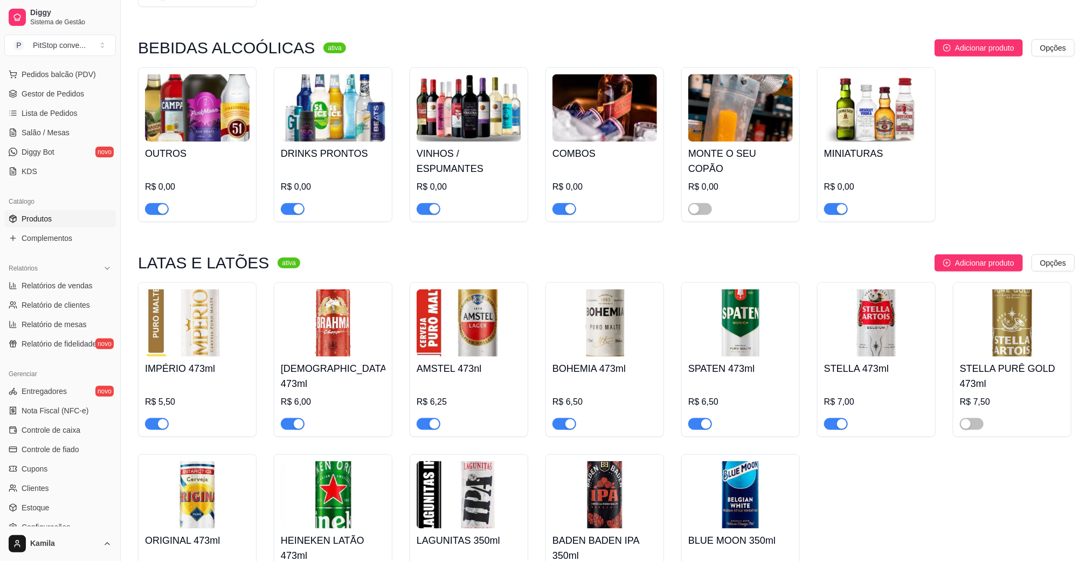
click at [293, 418] on span "button" at bounding box center [293, 424] width 24 height 12
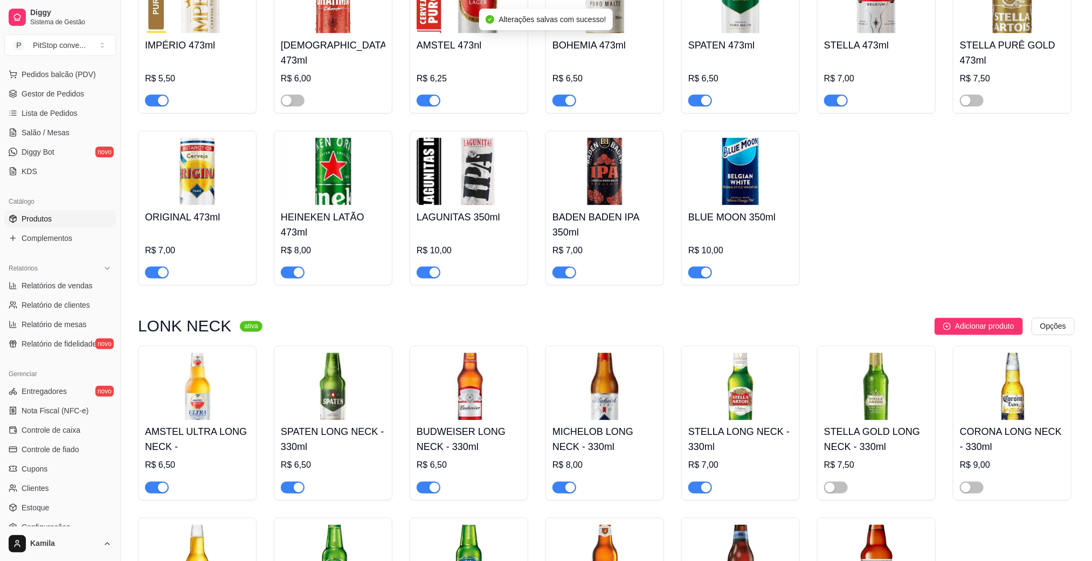
scroll to position [3154, 0]
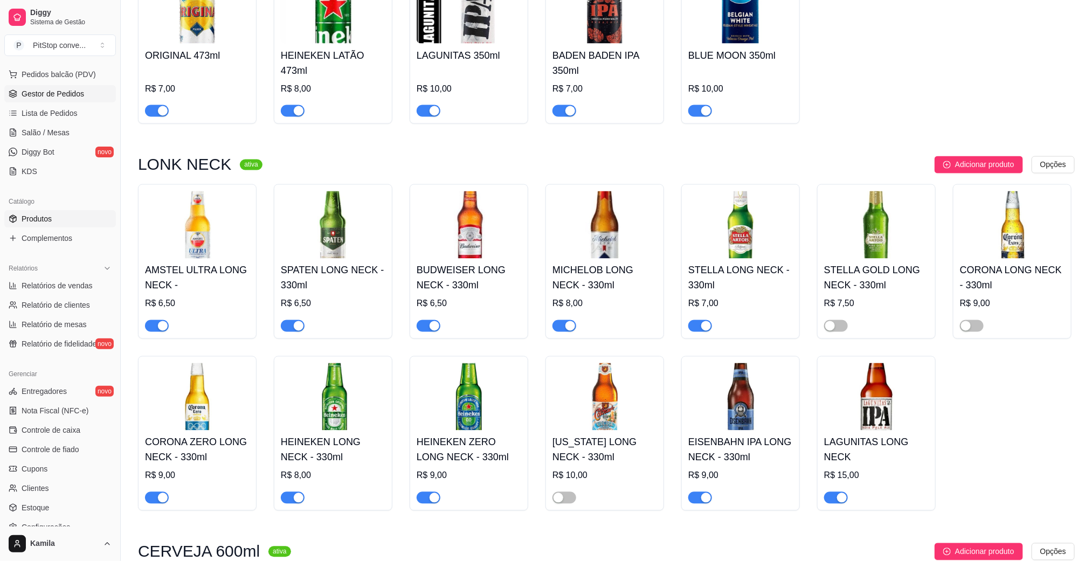
click at [39, 97] on span "Gestor de Pedidos" at bounding box center [53, 93] width 63 height 11
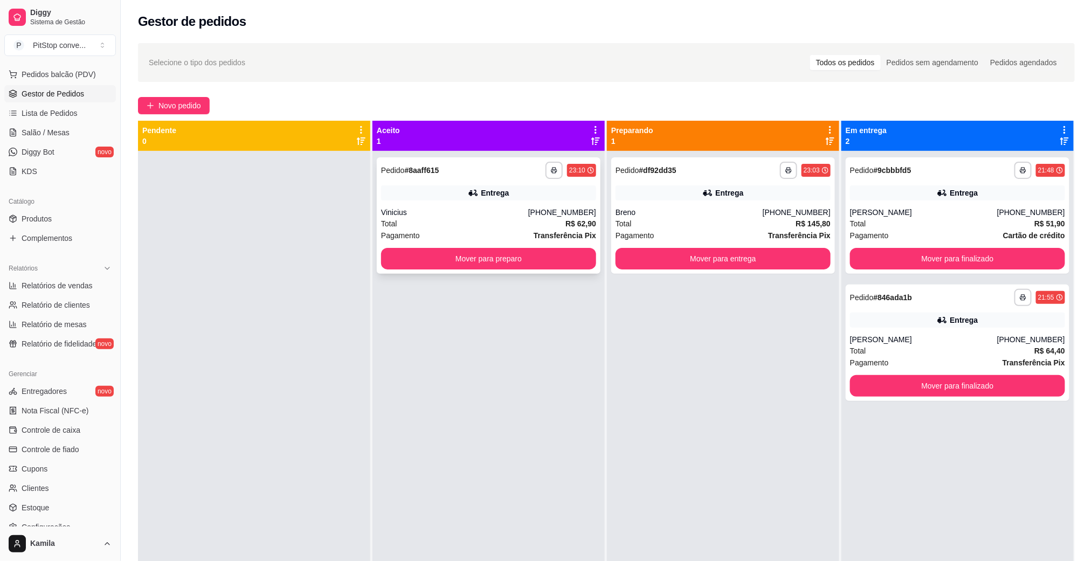
click at [502, 227] on div "Total R$ 62,90" at bounding box center [488, 224] width 215 height 12
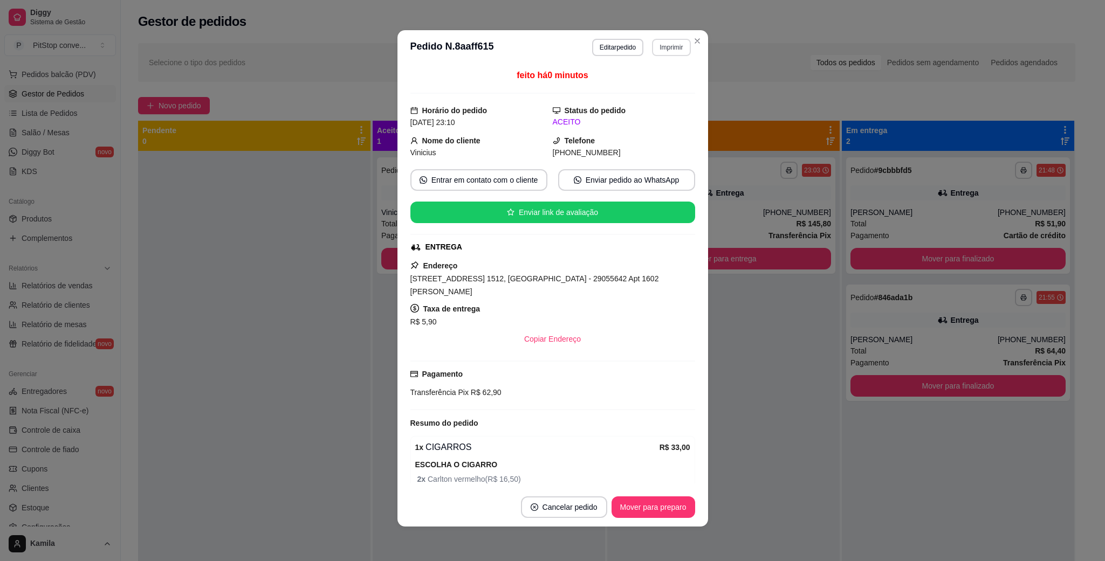
click at [660, 41] on button "Imprimir" at bounding box center [671, 47] width 38 height 17
click at [646, 89] on button "IMPRESSORA" at bounding box center [646, 85] width 78 height 17
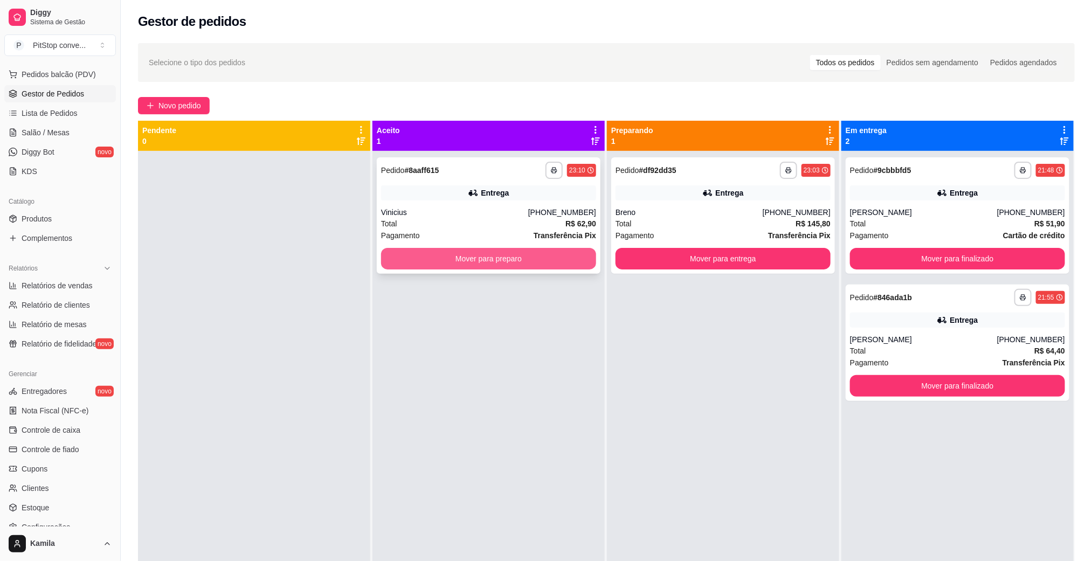
click at [464, 256] on button "Mover para preparo" at bounding box center [488, 259] width 215 height 22
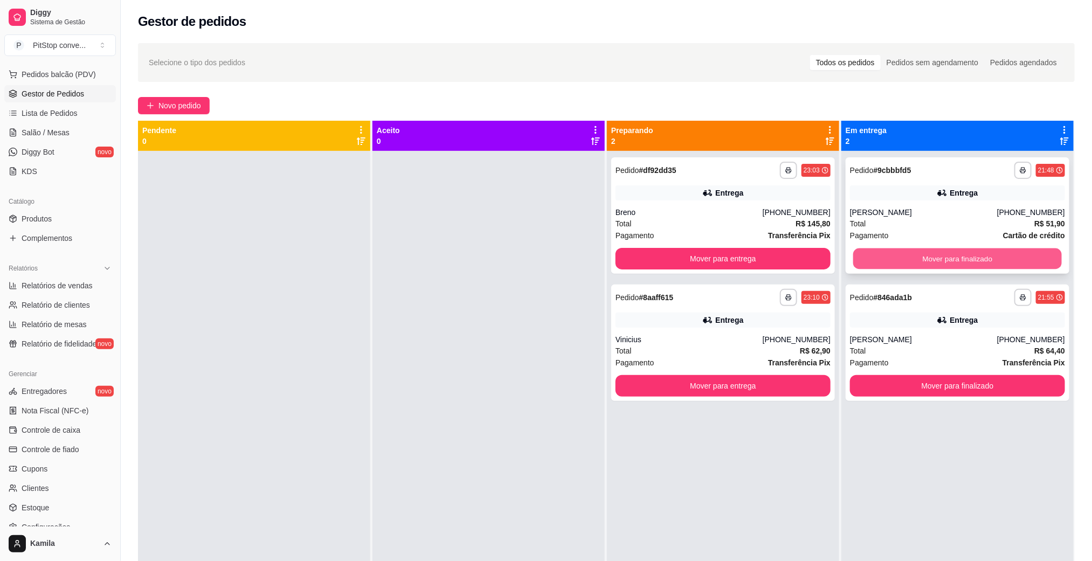
click at [927, 253] on button "Mover para finalizado" at bounding box center [957, 259] width 209 height 21
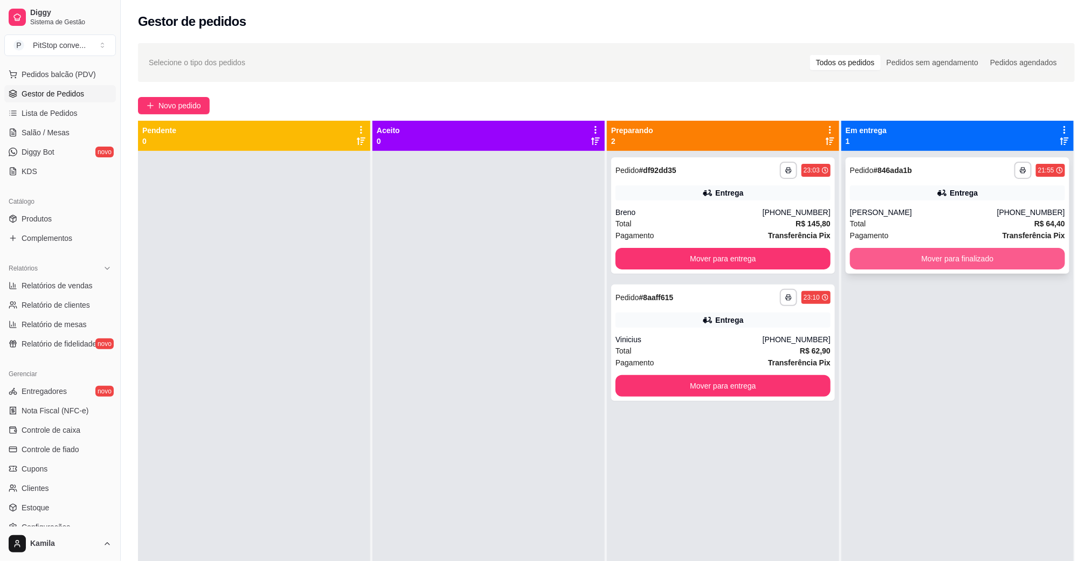
click at [893, 254] on button "Mover para finalizado" at bounding box center [957, 259] width 215 height 22
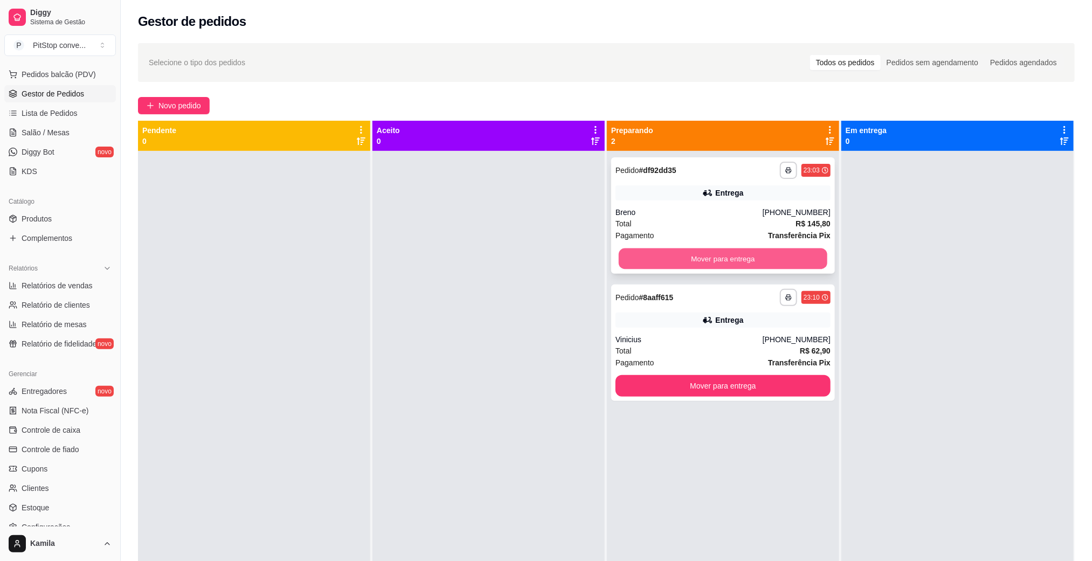
click at [668, 256] on button "Mover para entrega" at bounding box center [723, 259] width 209 height 21
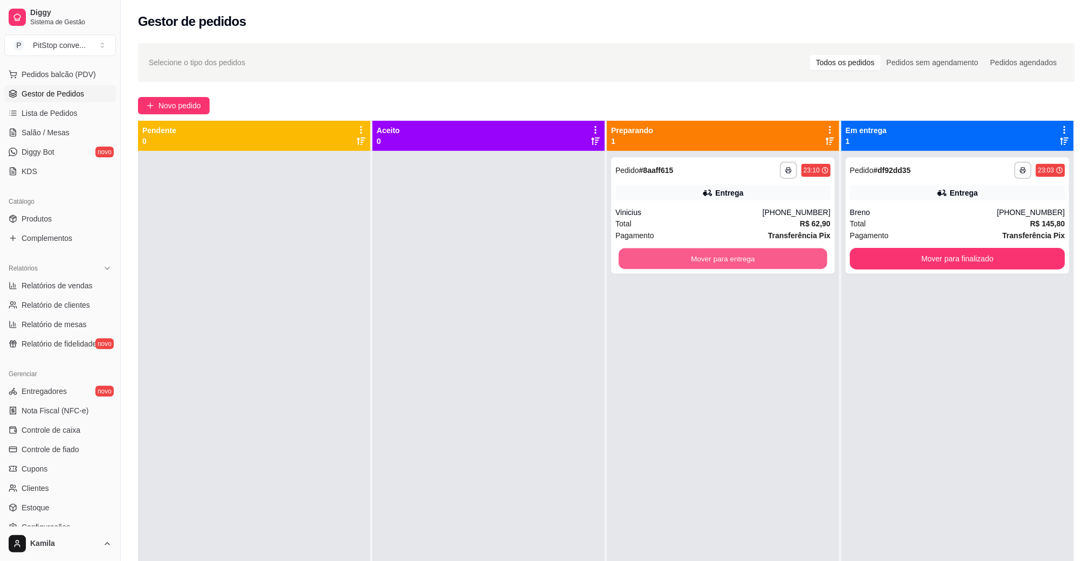
click at [668, 256] on button "Mover para entrega" at bounding box center [723, 259] width 209 height 21
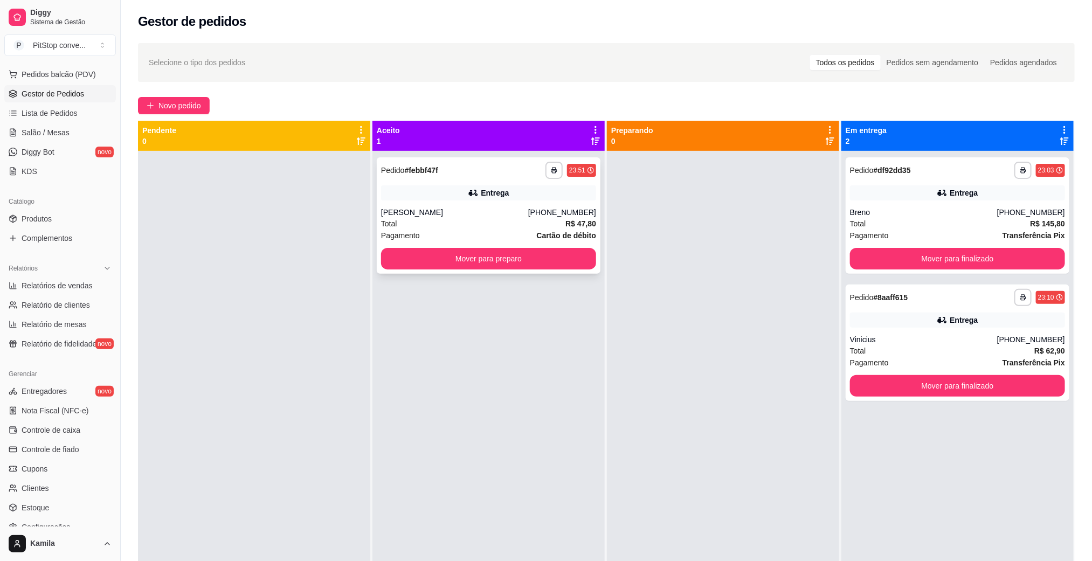
click at [429, 224] on div "Total R$ 47,80" at bounding box center [488, 224] width 215 height 12
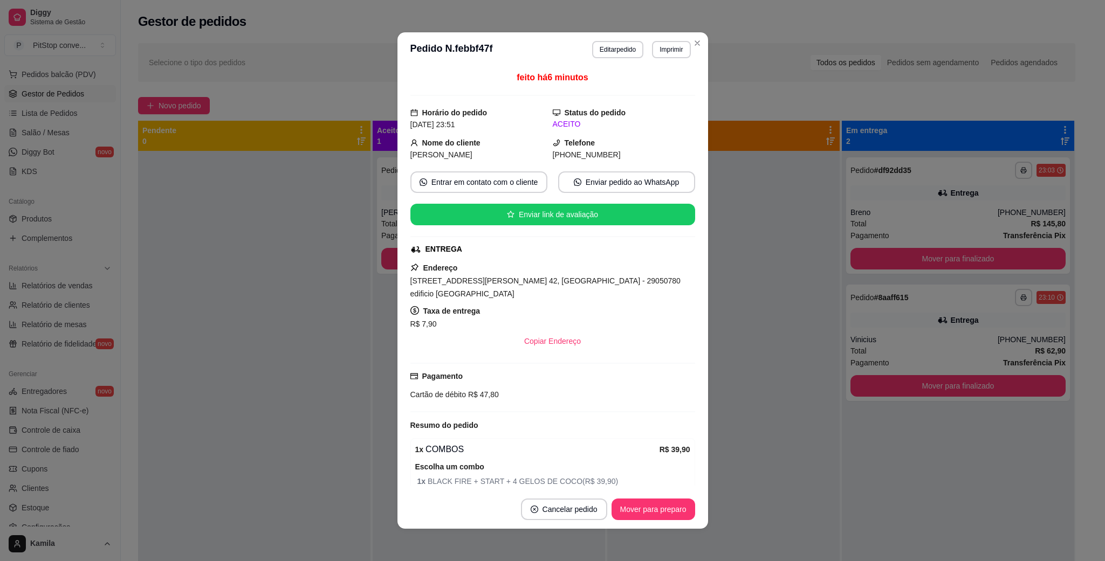
scroll to position [53, 0]
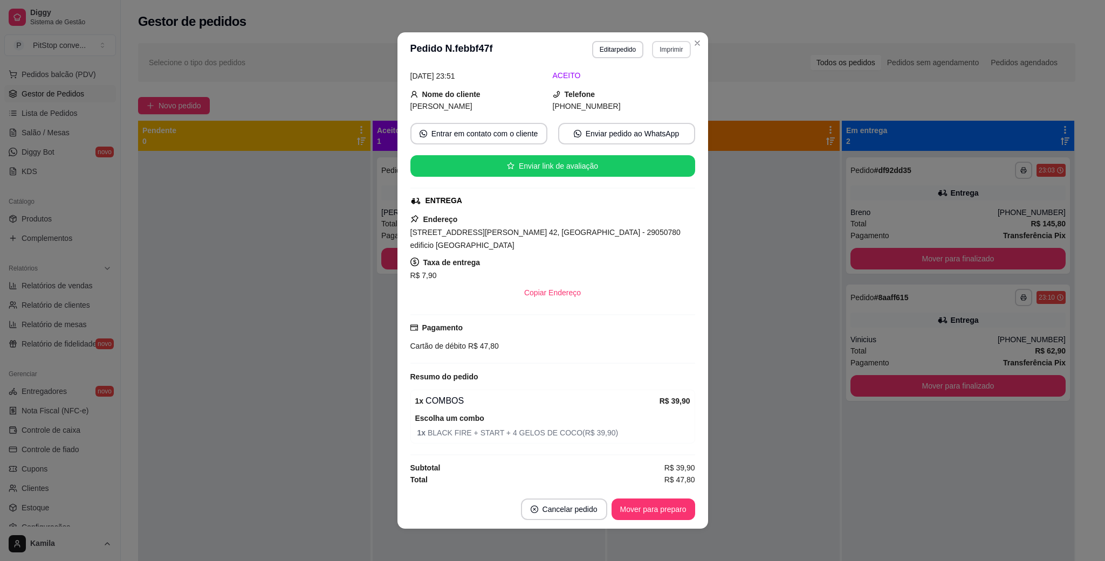
click at [673, 56] on button "Imprimir" at bounding box center [671, 49] width 38 height 17
click at [641, 91] on button "IMPRESSORA" at bounding box center [647, 87] width 78 height 17
click at [647, 502] on button "Mover para preparo" at bounding box center [652, 509] width 81 height 21
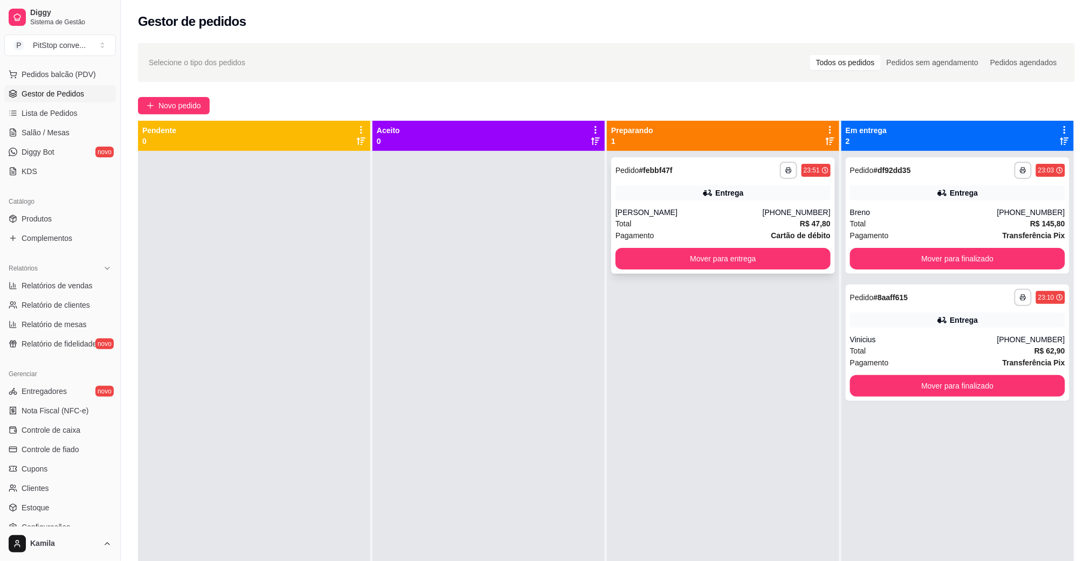
click at [649, 220] on div "Total R$ 47,80" at bounding box center [723, 224] width 215 height 12
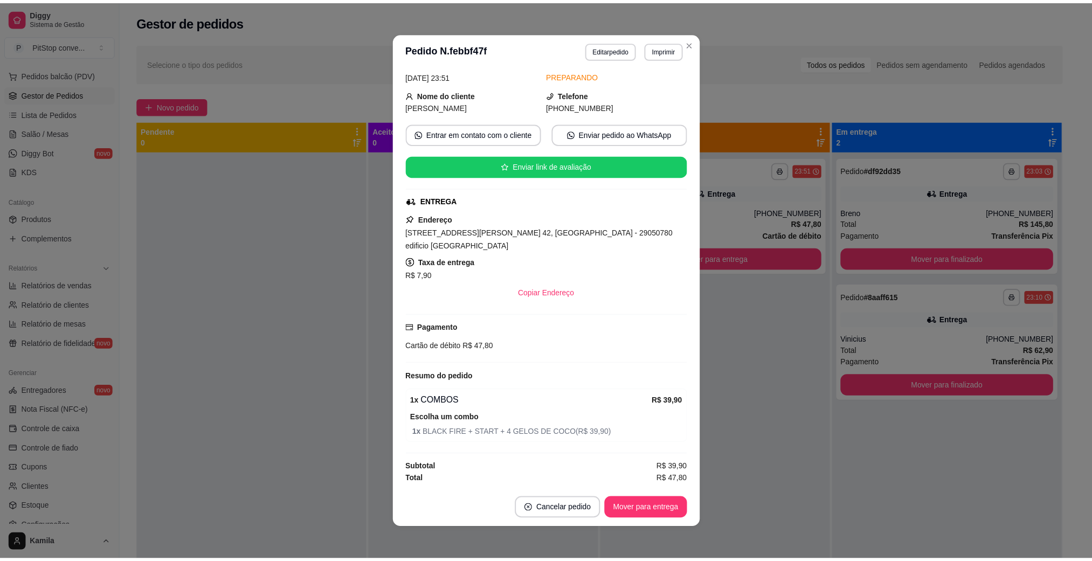
scroll to position [2, 0]
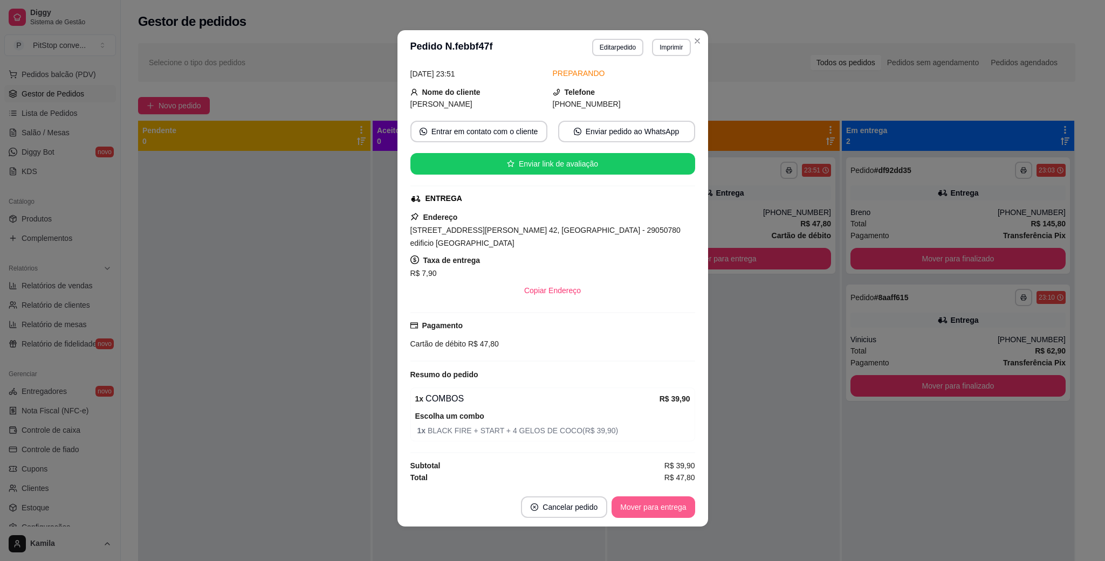
click at [646, 508] on button "Mover para entrega" at bounding box center [652, 508] width 83 height 22
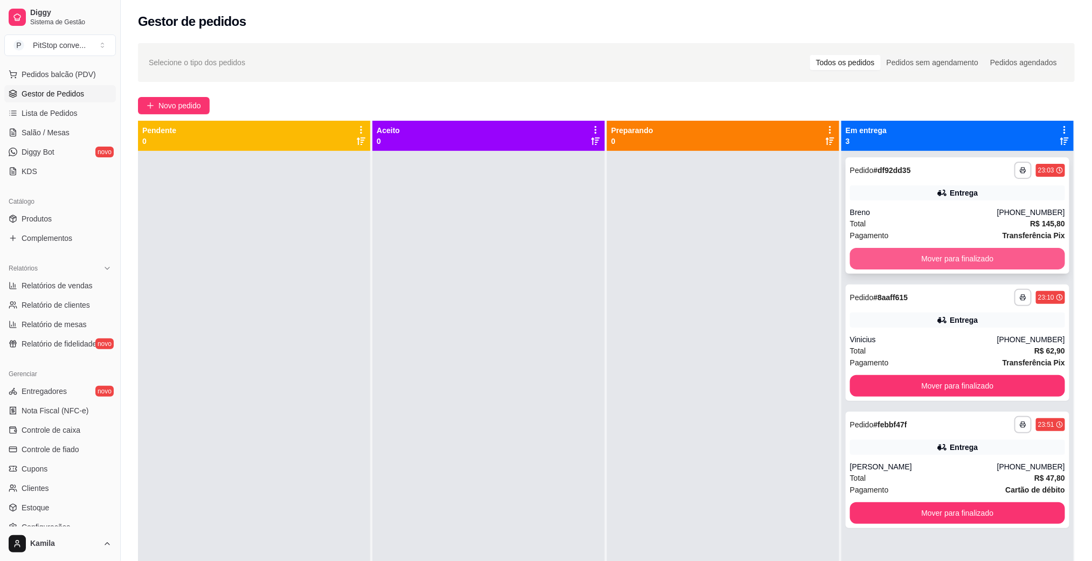
click at [899, 249] on button "Mover para finalizado" at bounding box center [957, 259] width 215 height 22
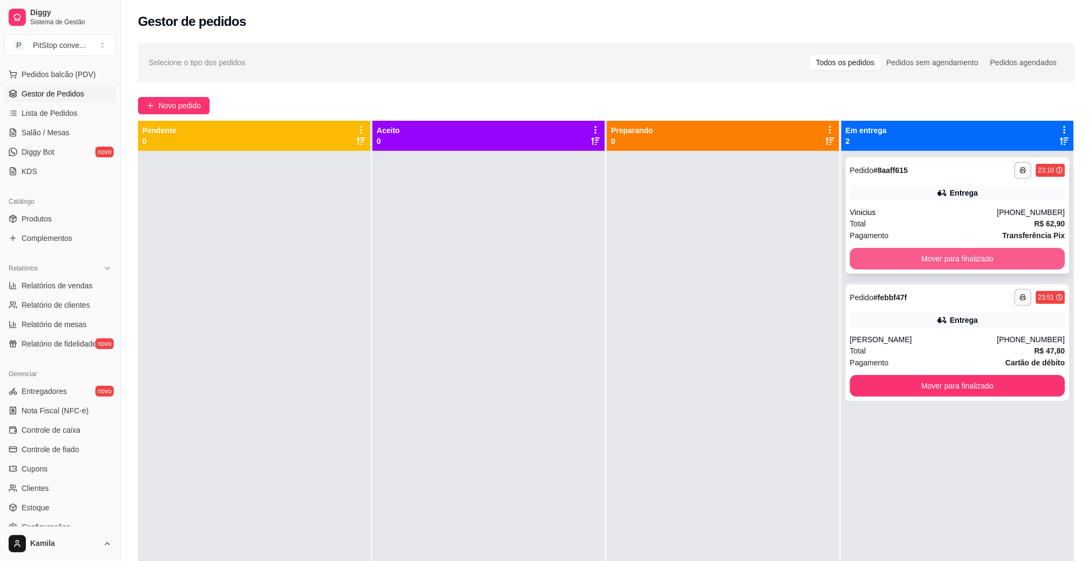
click at [915, 259] on button "Mover para finalizado" at bounding box center [957, 259] width 215 height 22
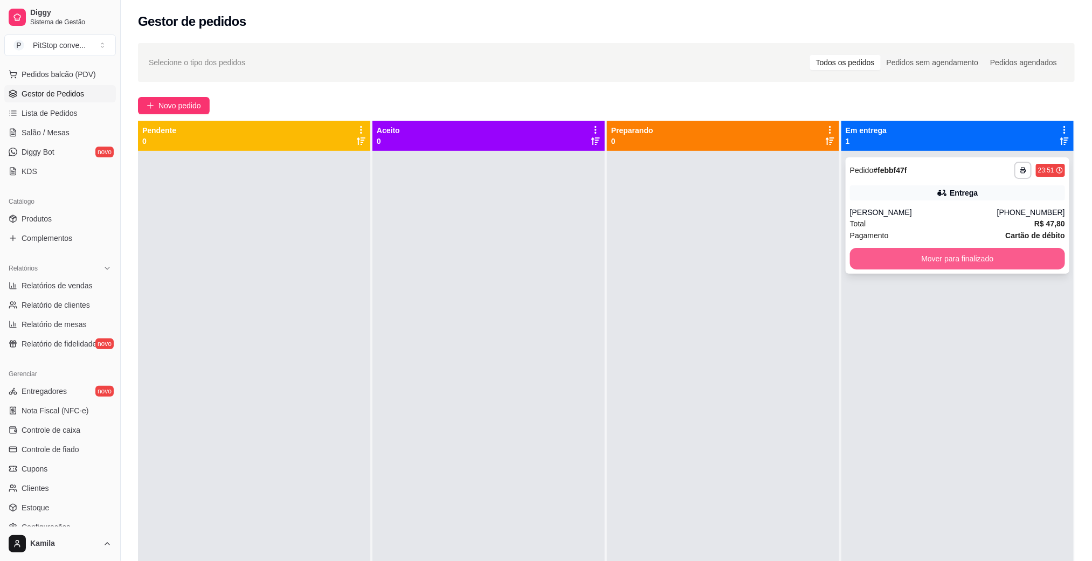
click at [940, 259] on button "Mover para finalizado" at bounding box center [957, 259] width 215 height 22
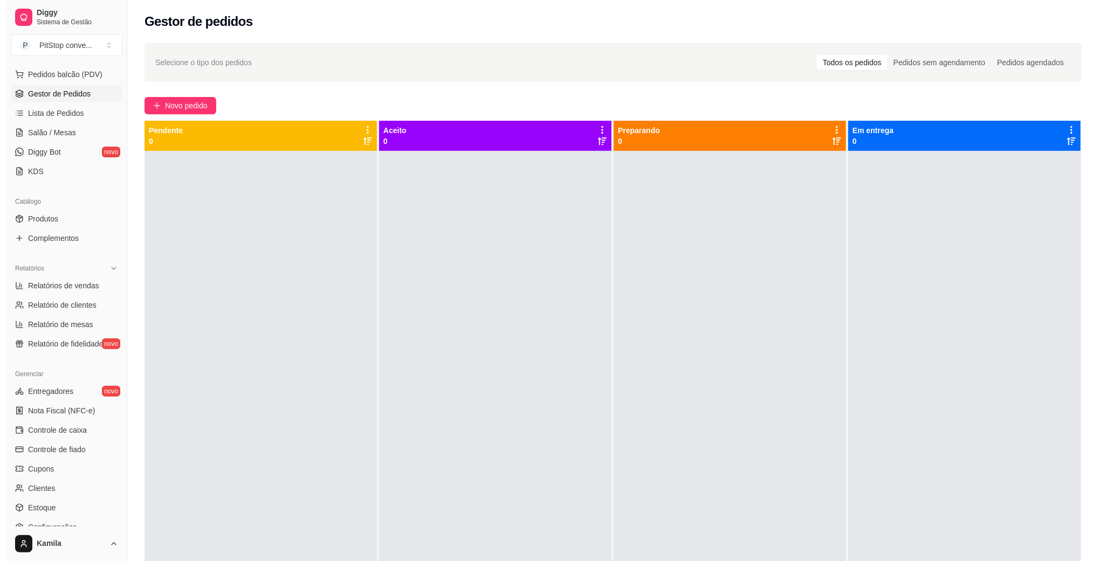
scroll to position [0, 0]
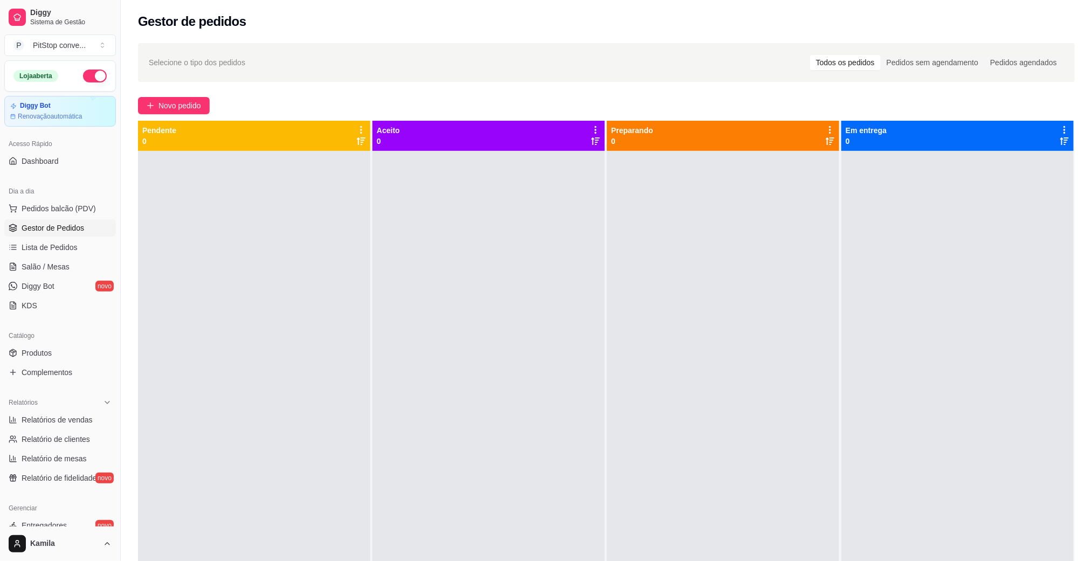
click at [83, 75] on button "button" at bounding box center [95, 76] width 24 height 13
click at [83, 74] on button "button" at bounding box center [95, 76] width 24 height 13
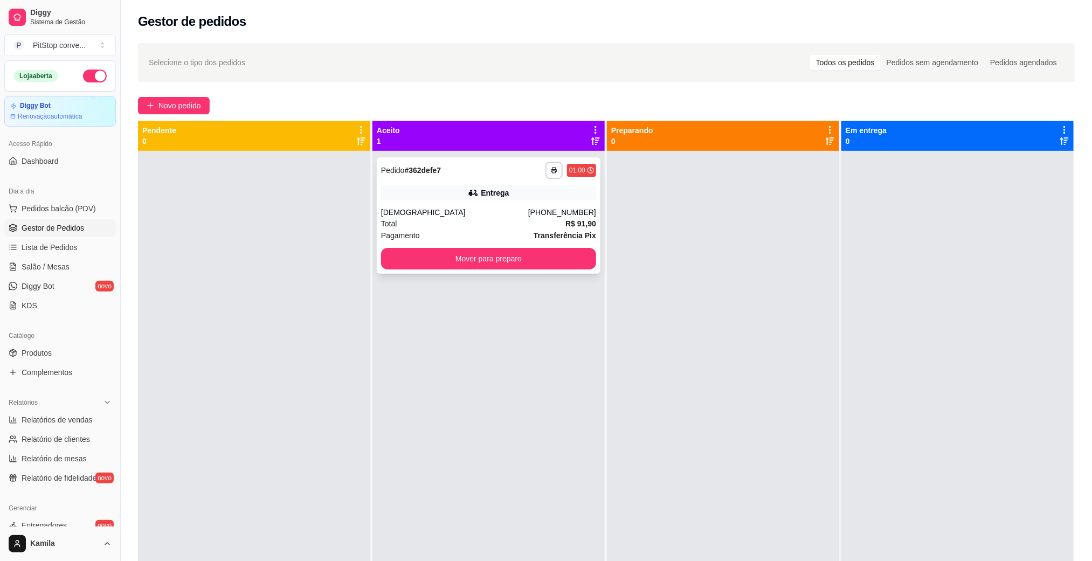
click at [456, 222] on div "Total R$ 91,90" at bounding box center [488, 224] width 215 height 12
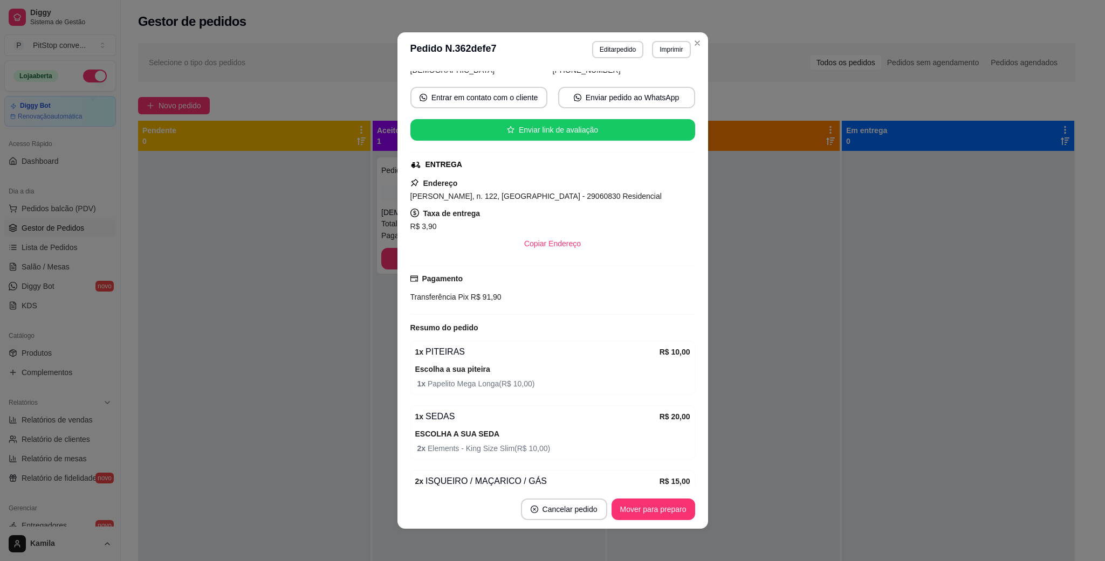
scroll to position [81, 0]
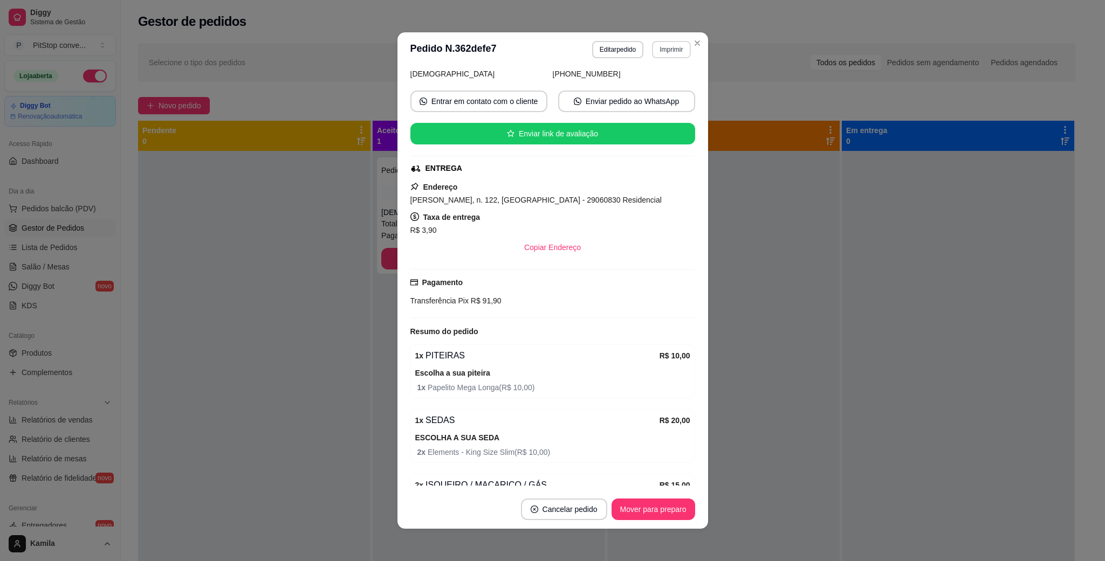
click at [670, 50] on button "Imprimir" at bounding box center [671, 49] width 38 height 17
click at [639, 96] on button "IMPRESSORA" at bounding box center [647, 87] width 78 height 17
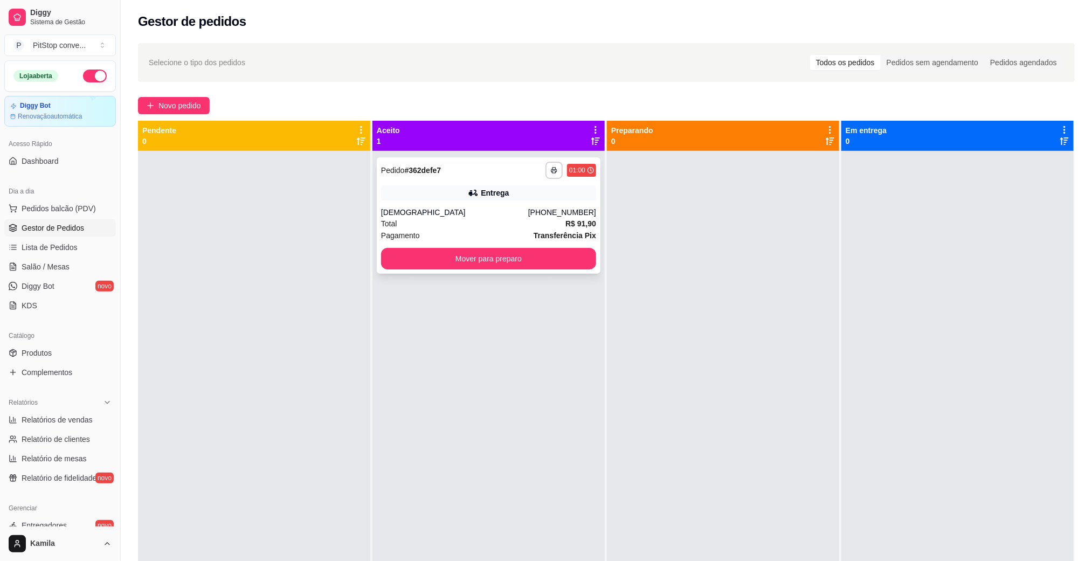
click at [514, 230] on div "Pagamento Transferência Pix" at bounding box center [488, 236] width 215 height 12
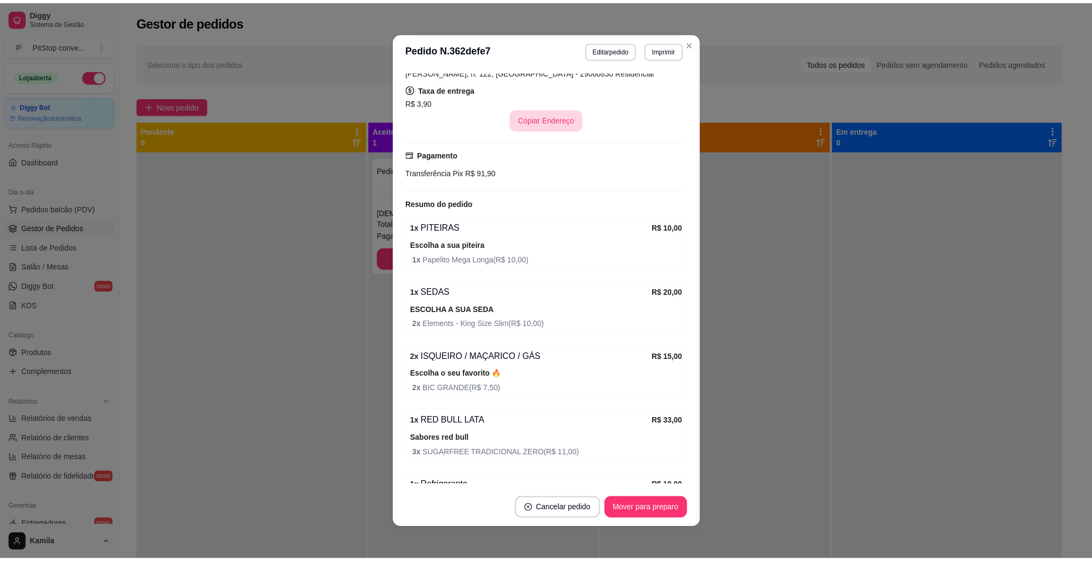
scroll to position [329, 0]
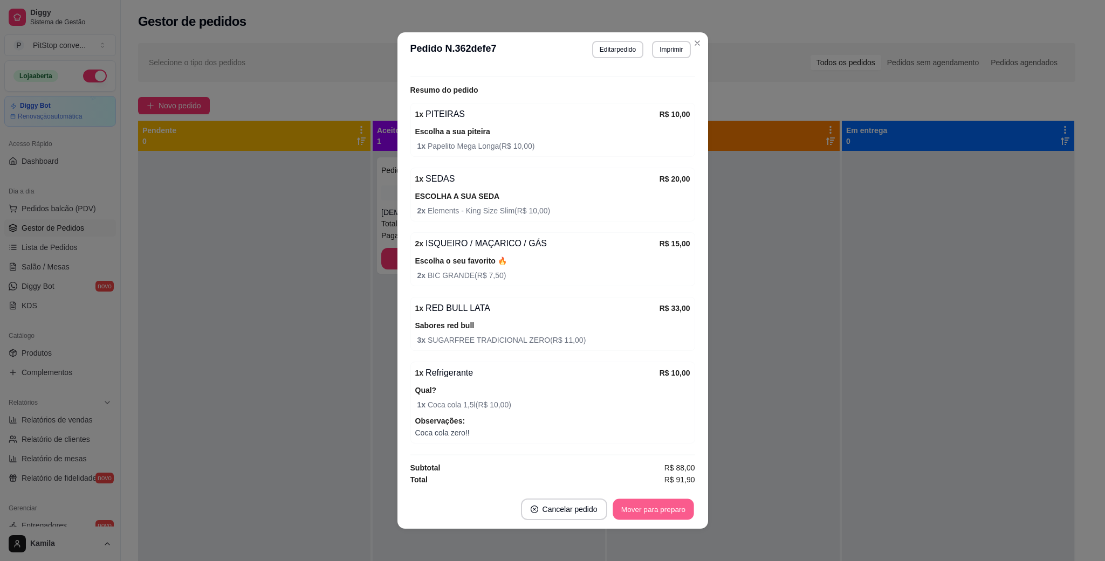
click at [658, 505] on button "Mover para preparo" at bounding box center [652, 509] width 81 height 21
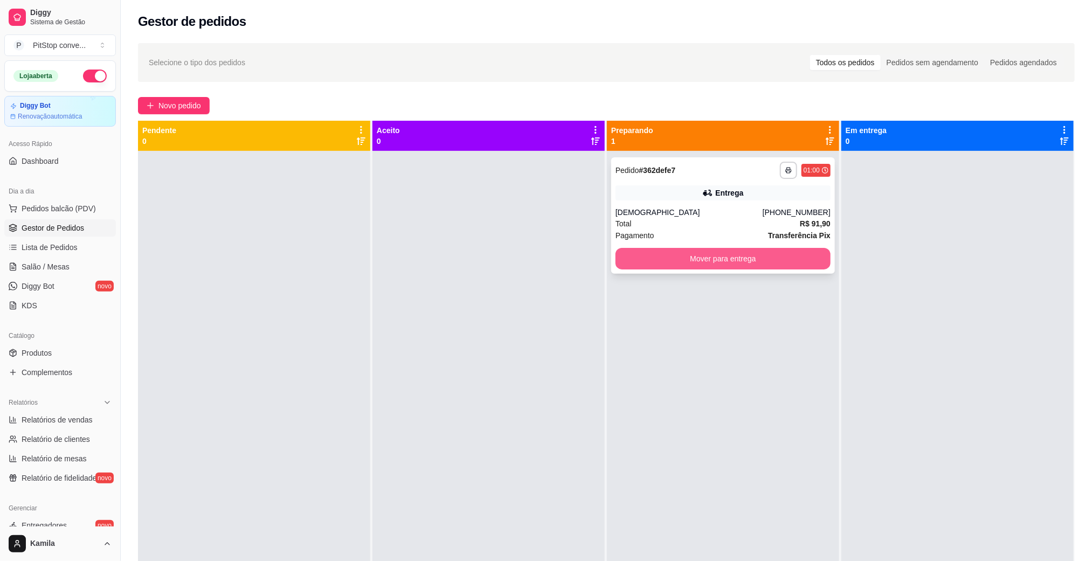
click at [650, 258] on button "Mover para entrega" at bounding box center [723, 259] width 215 height 22
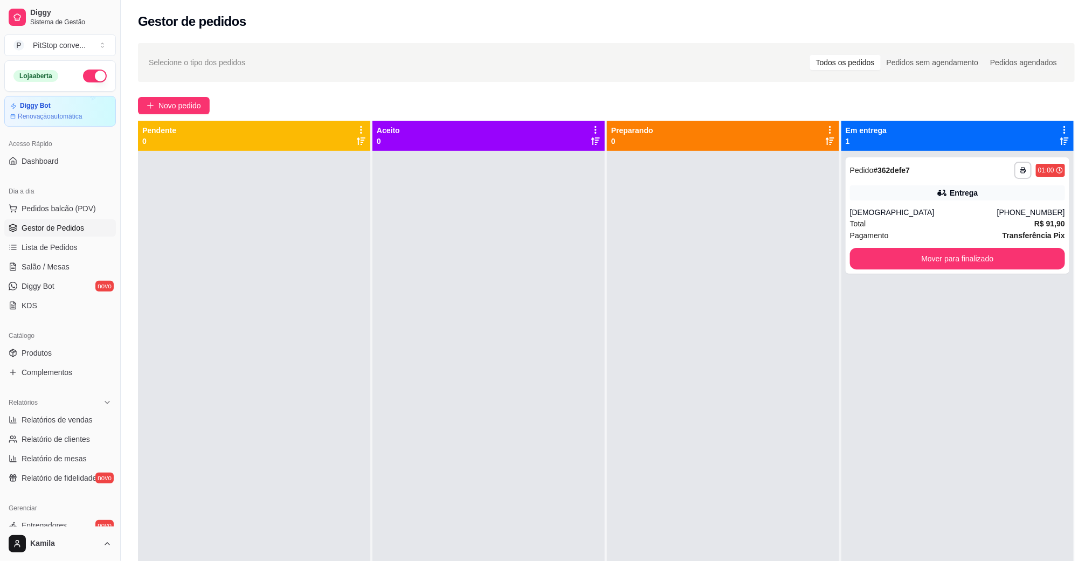
click at [89, 77] on button "button" at bounding box center [95, 76] width 24 height 13
